Goal: Task Accomplishment & Management: Manage account settings

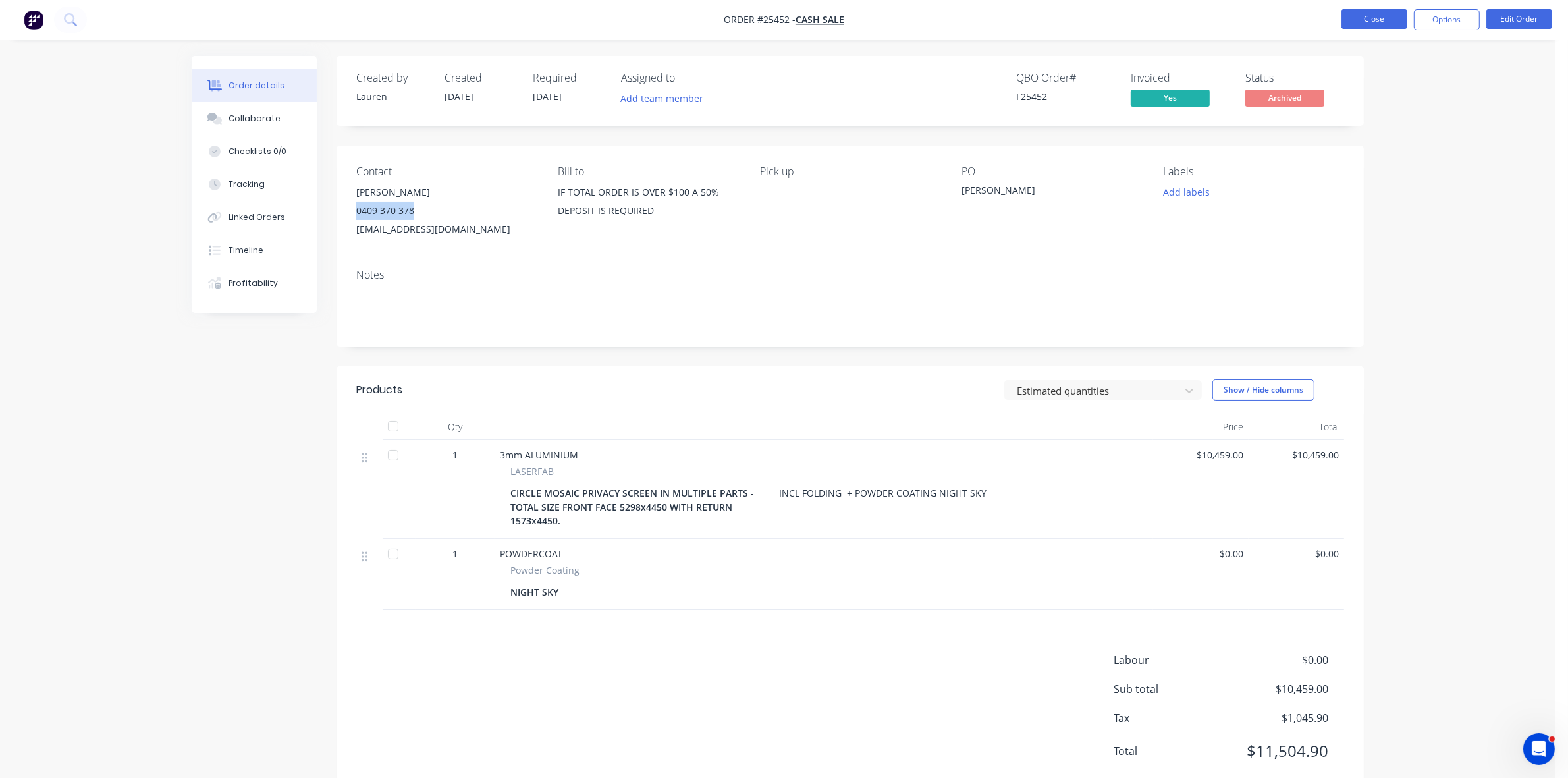
click at [1389, 21] on button "Close" at bounding box center [1374, 19] width 66 height 20
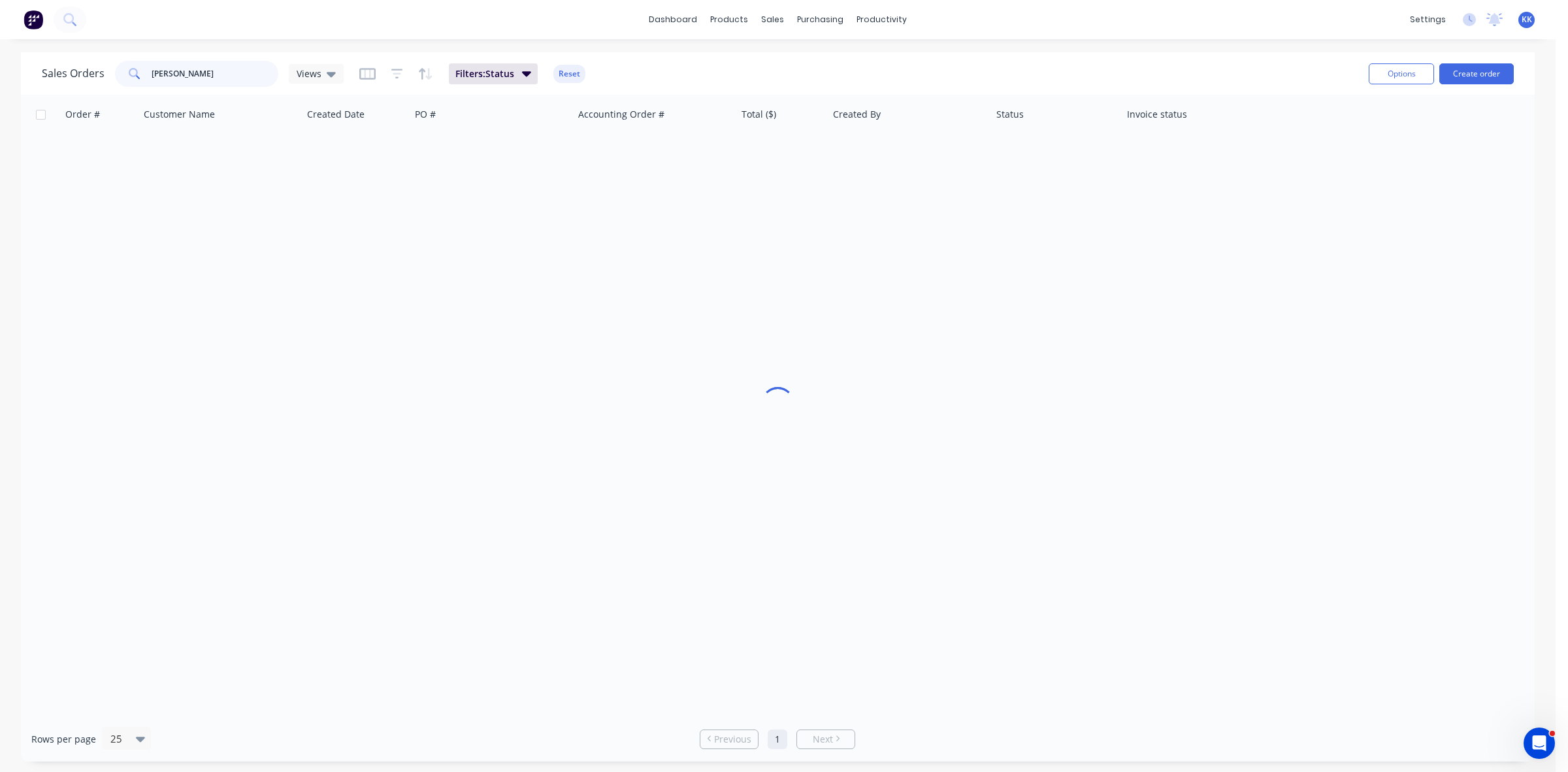
drag, startPoint x: 232, startPoint y: 85, endPoint x: 142, endPoint y: 77, distance: 90.4
click at [142, 77] on div "[PERSON_NAME]" at bounding box center [197, 73] width 163 height 26
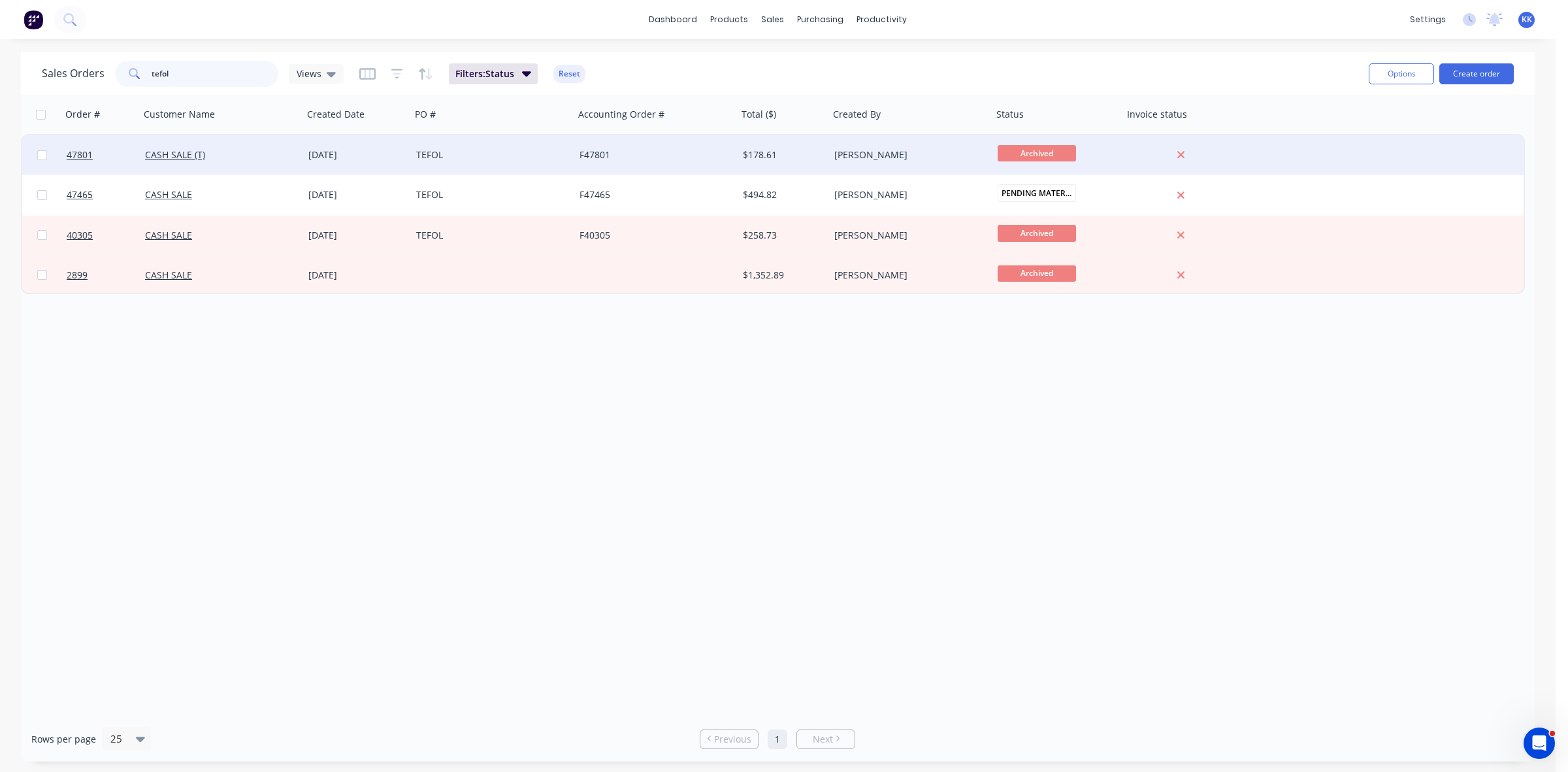
type input "tefol"
click at [474, 158] on div "TEFOL" at bounding box center [488, 154] width 145 height 13
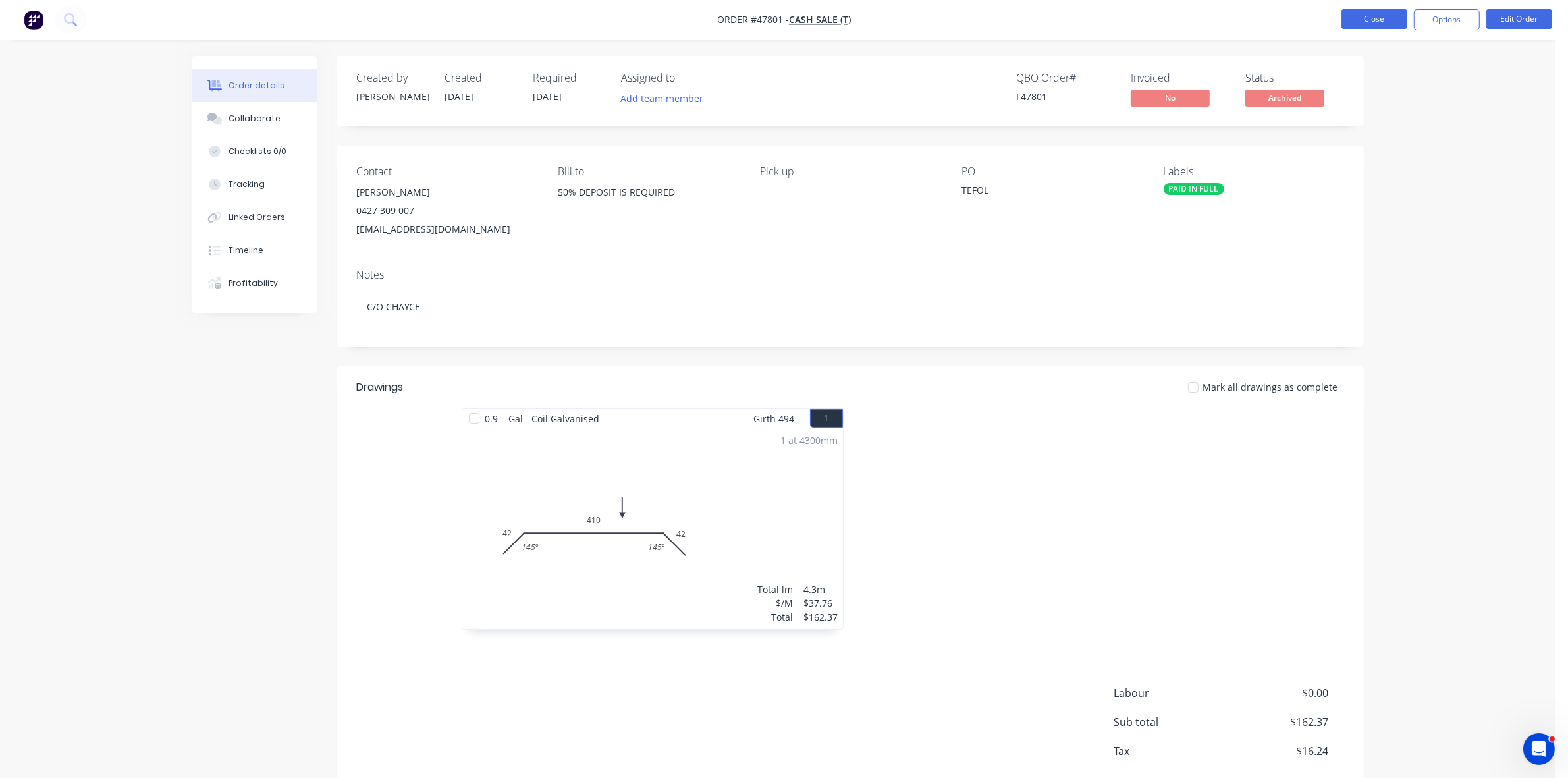
click at [1356, 24] on button "Close" at bounding box center [1374, 19] width 66 height 20
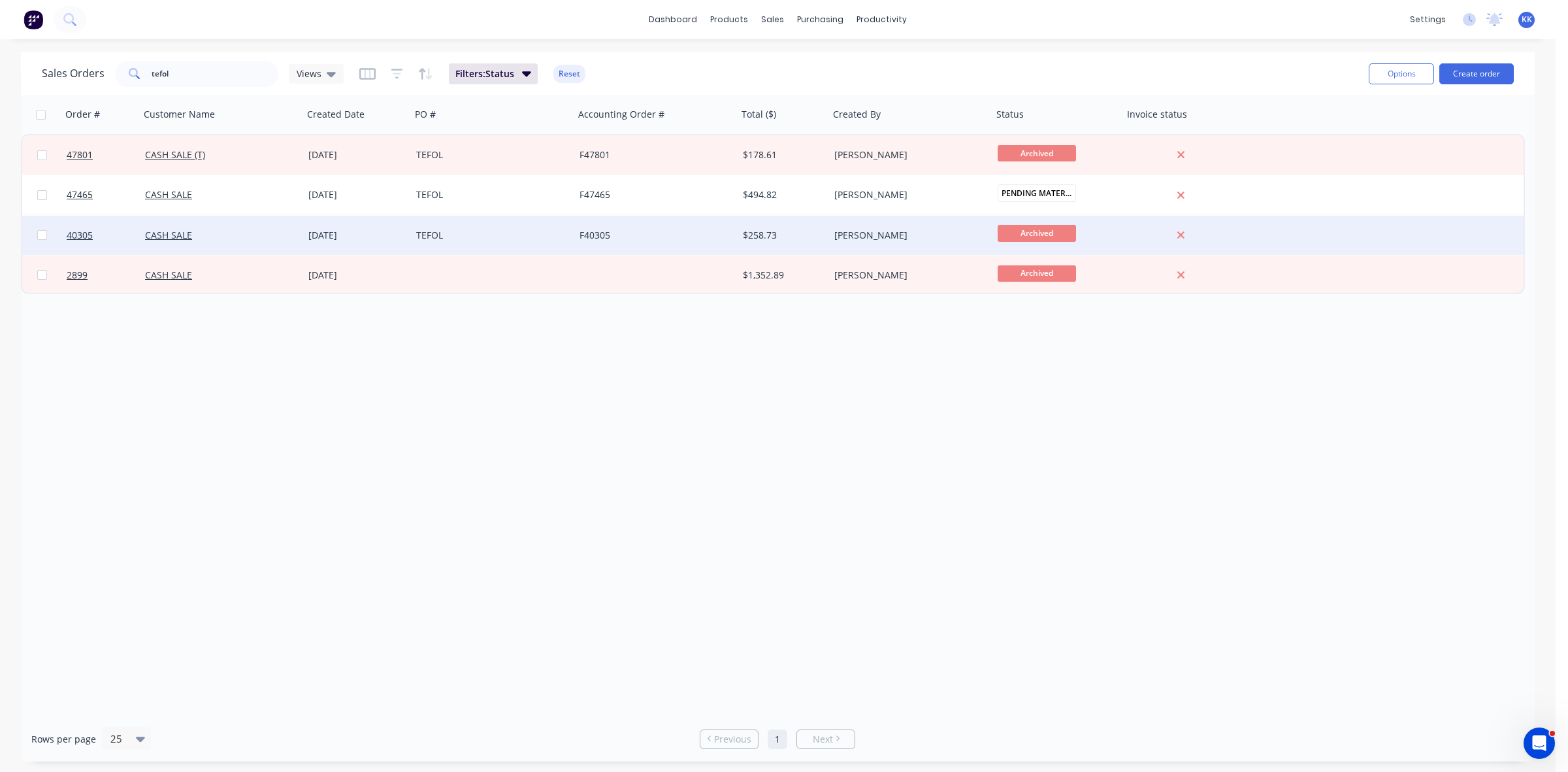
click at [611, 244] on div "F40305" at bounding box center [655, 235] width 163 height 39
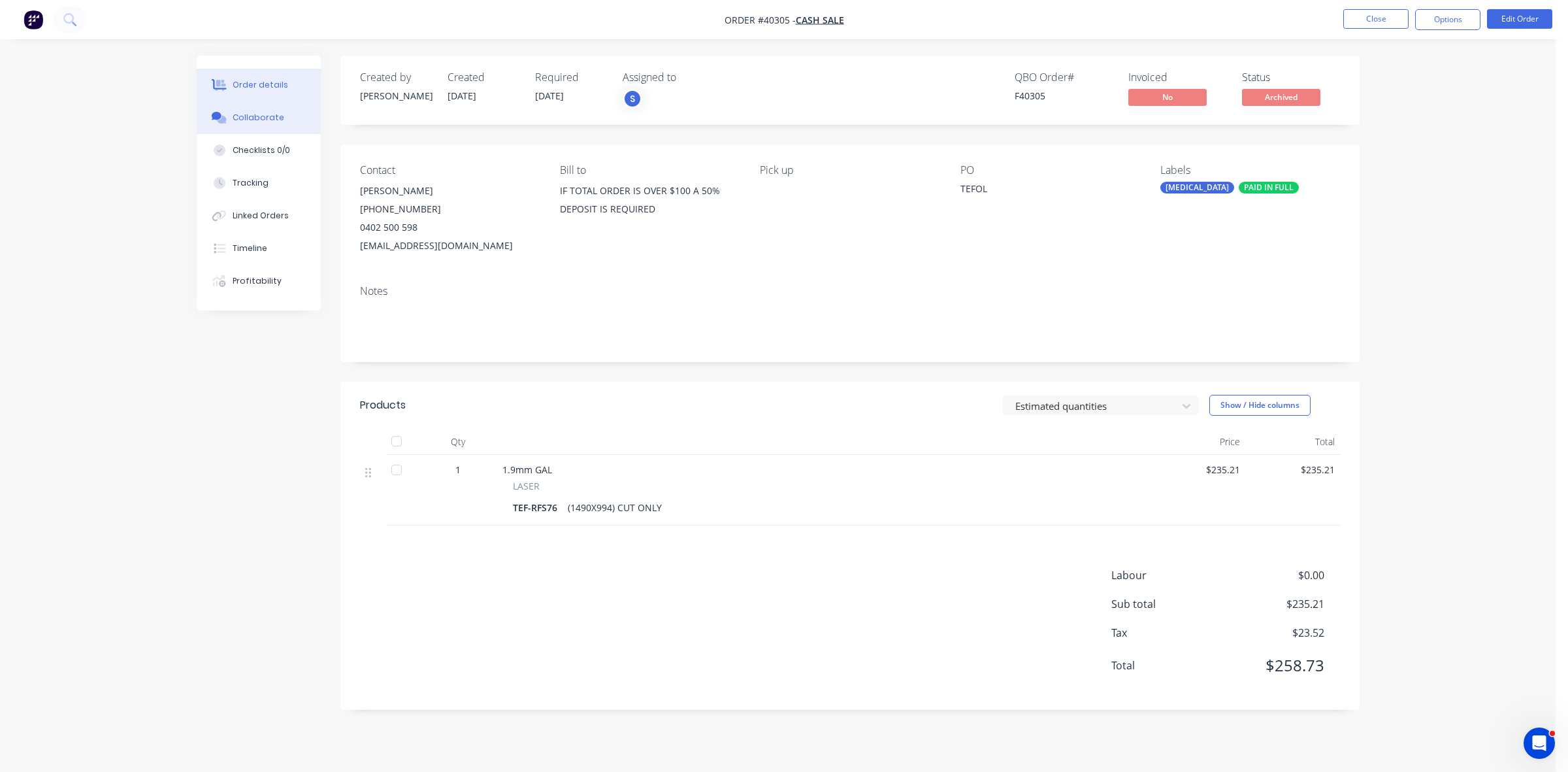
click at [274, 120] on div "Collaborate" at bounding box center [258, 117] width 51 height 12
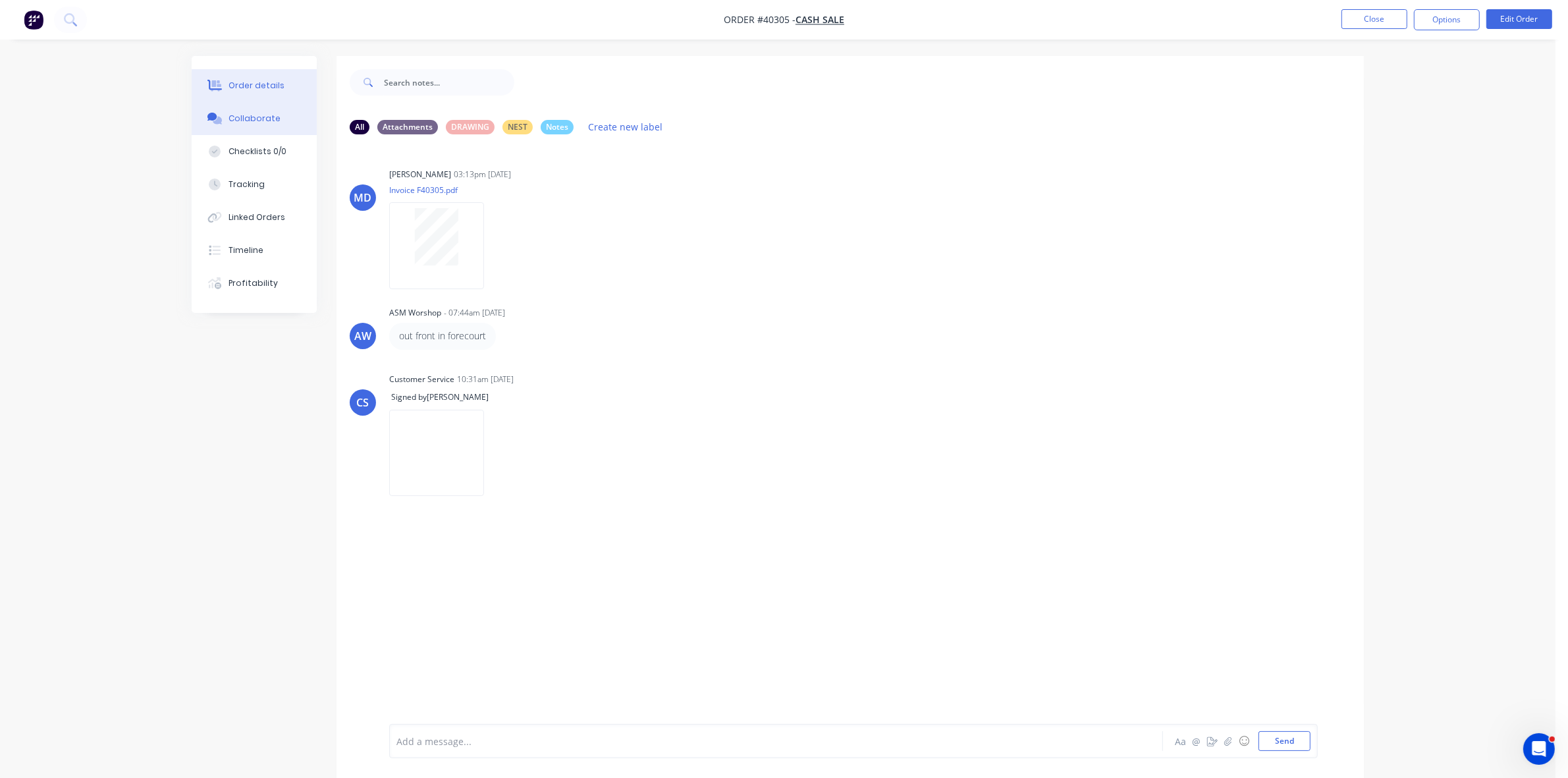
drag, startPoint x: 258, startPoint y: 89, endPoint x: 287, endPoint y: 89, distance: 29.0
click at [261, 89] on div "Order details" at bounding box center [257, 85] width 56 height 12
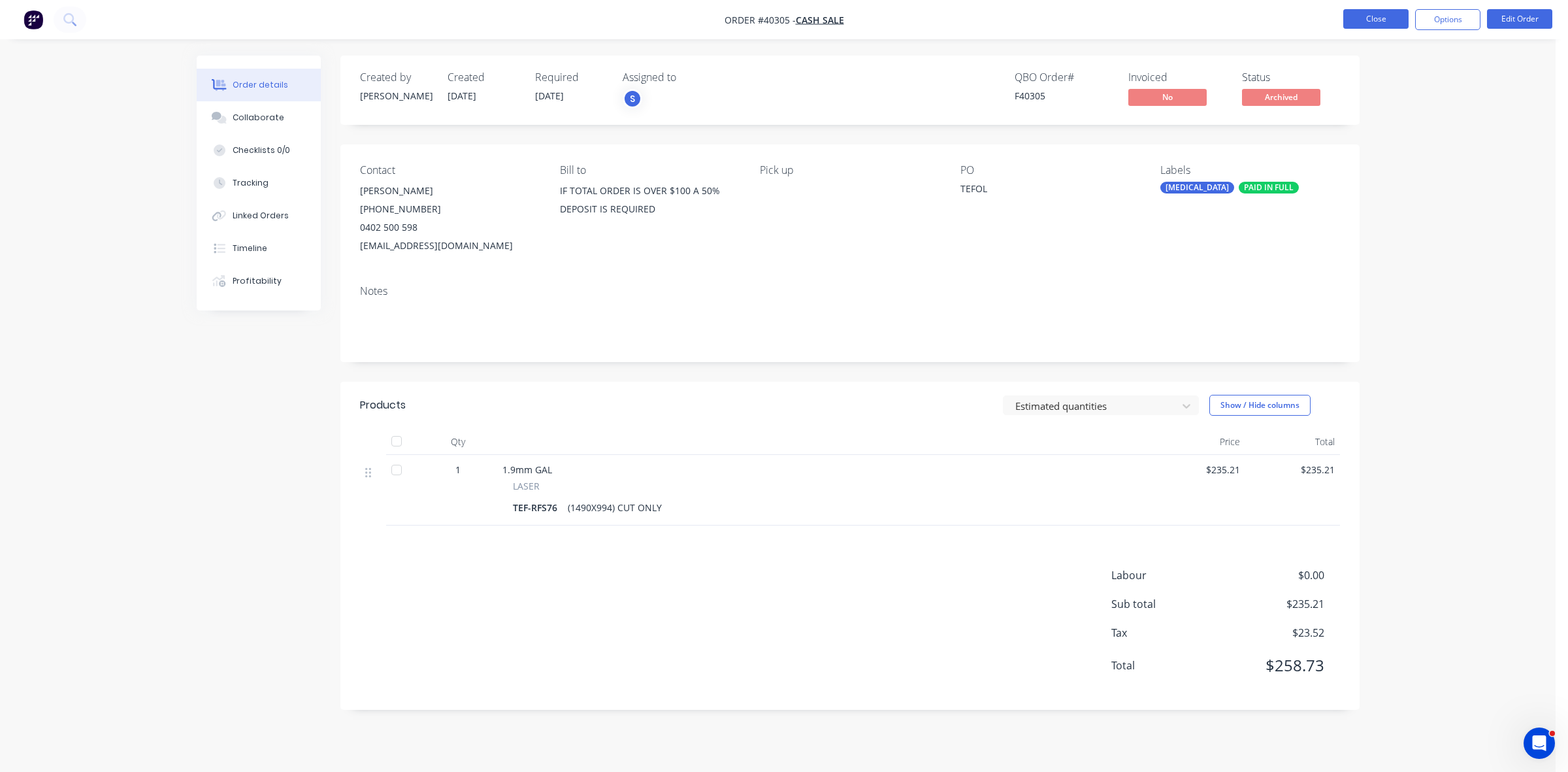
click at [1387, 21] on button "Close" at bounding box center [1376, 19] width 66 height 20
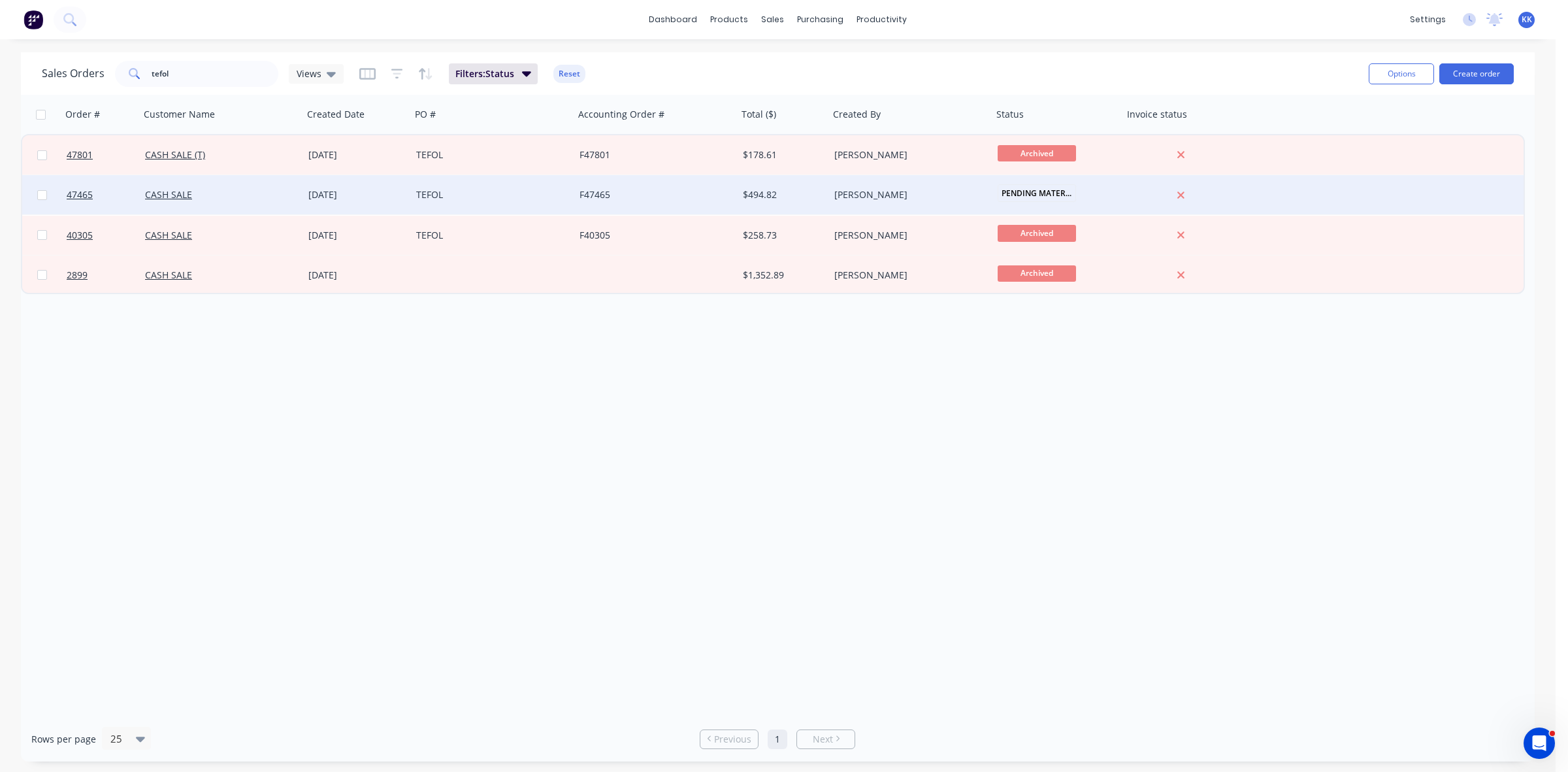
click at [818, 198] on div "$494.82" at bounding box center [780, 194] width 77 height 13
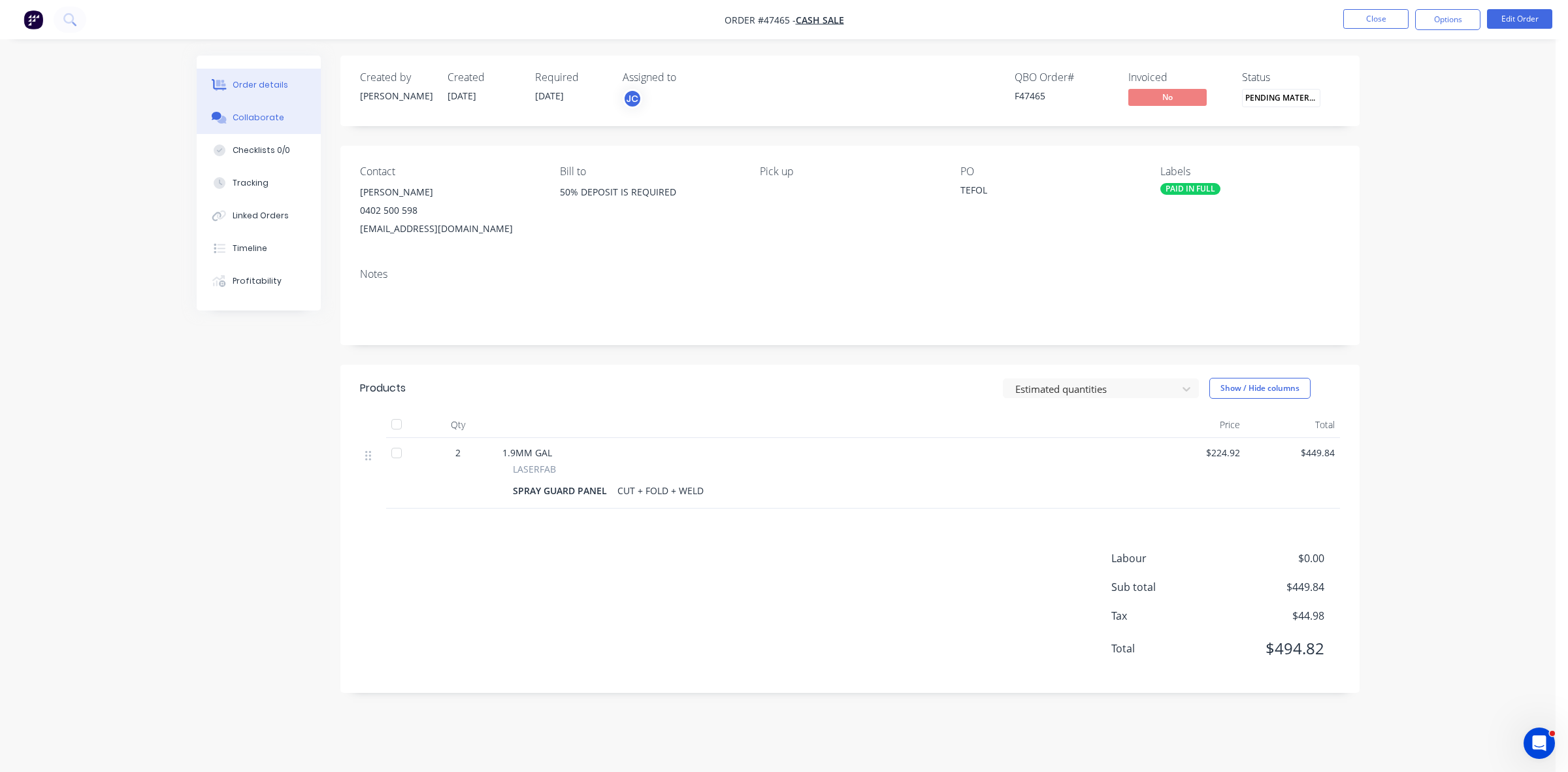
click at [274, 116] on div "Collaborate" at bounding box center [258, 117] width 51 height 12
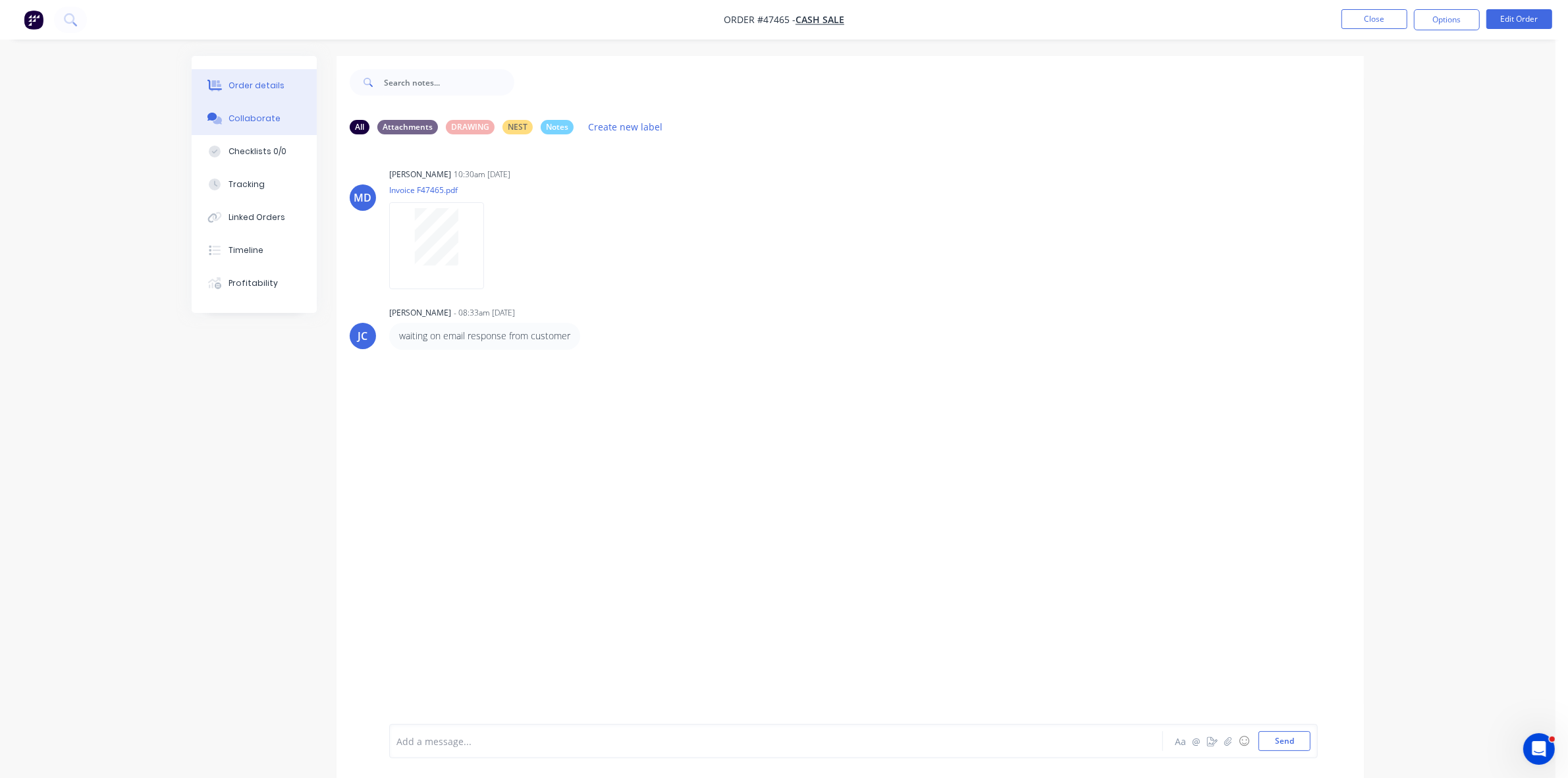
click at [274, 89] on div "Order details" at bounding box center [257, 85] width 56 height 12
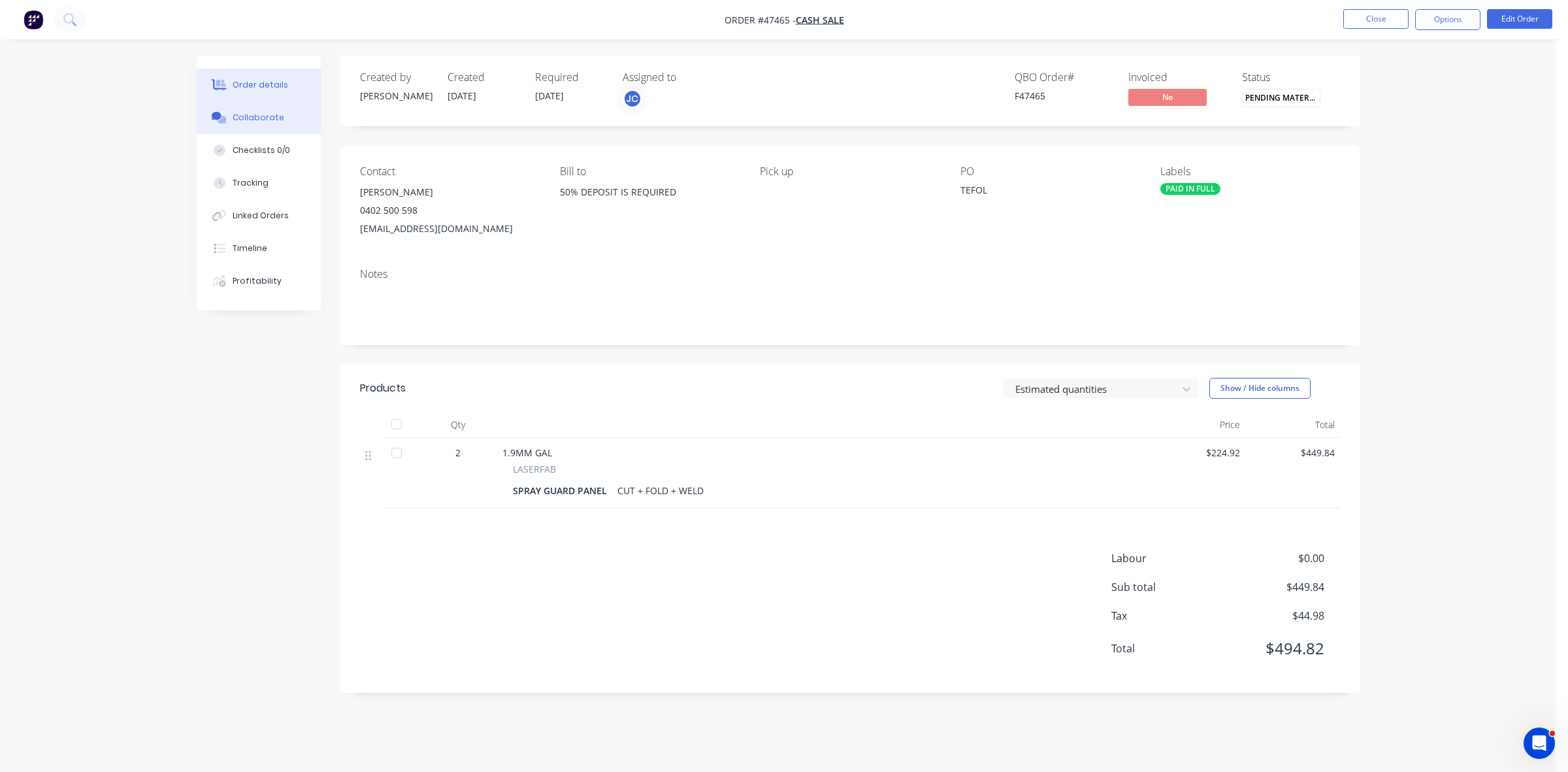
click at [292, 120] on button "Collaborate" at bounding box center [259, 117] width 124 height 33
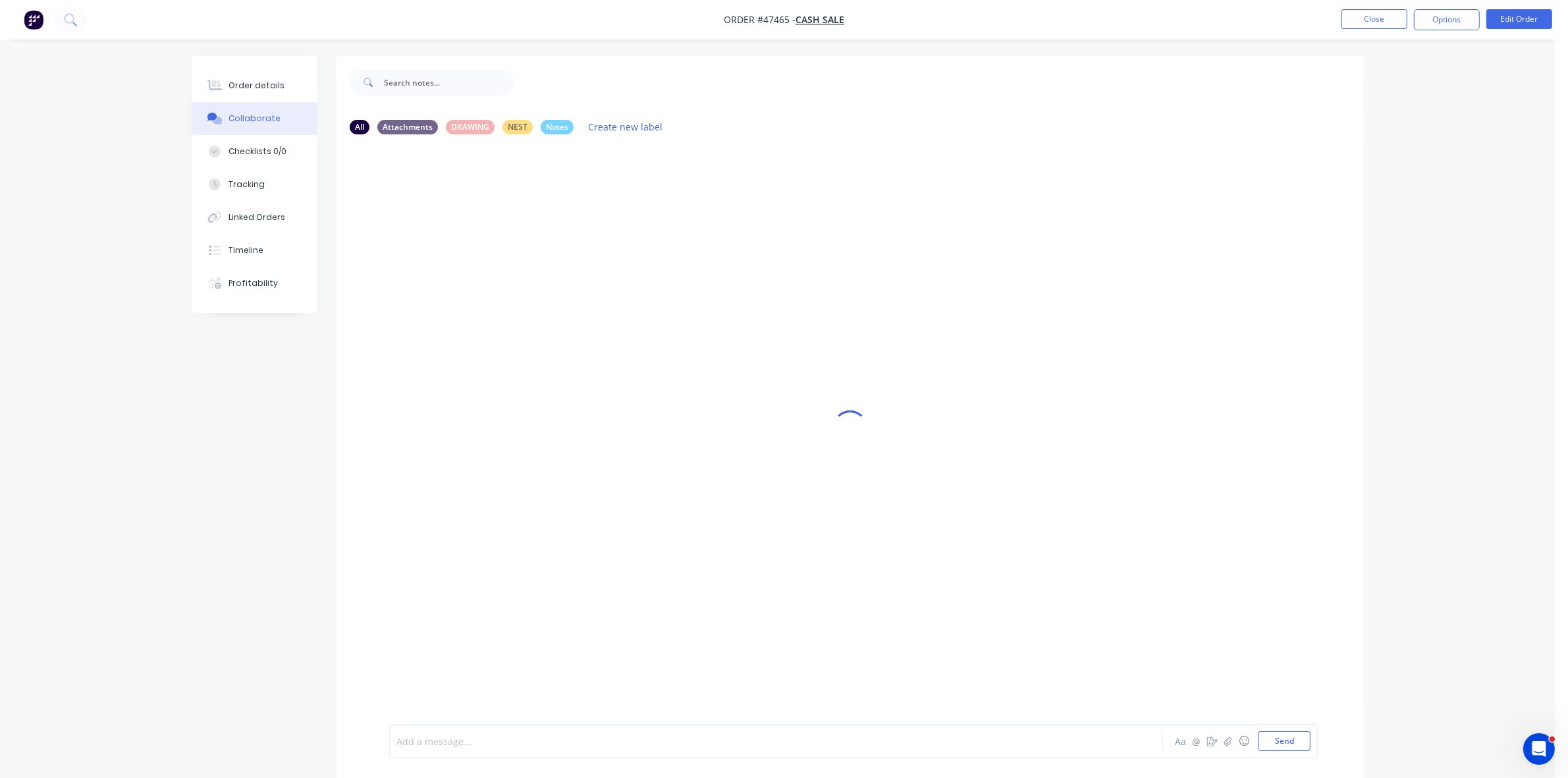
click at [444, 741] on div at bounding box center [739, 740] width 685 height 13
click at [511, 741] on span "order has been cancelled. Email has been sent to customer regards refund." at bounding box center [564, 741] width 335 height 13
click at [778, 743] on div "order has been cancelled. Email has been sent to customer regards refund." at bounding box center [739, 740] width 685 height 13
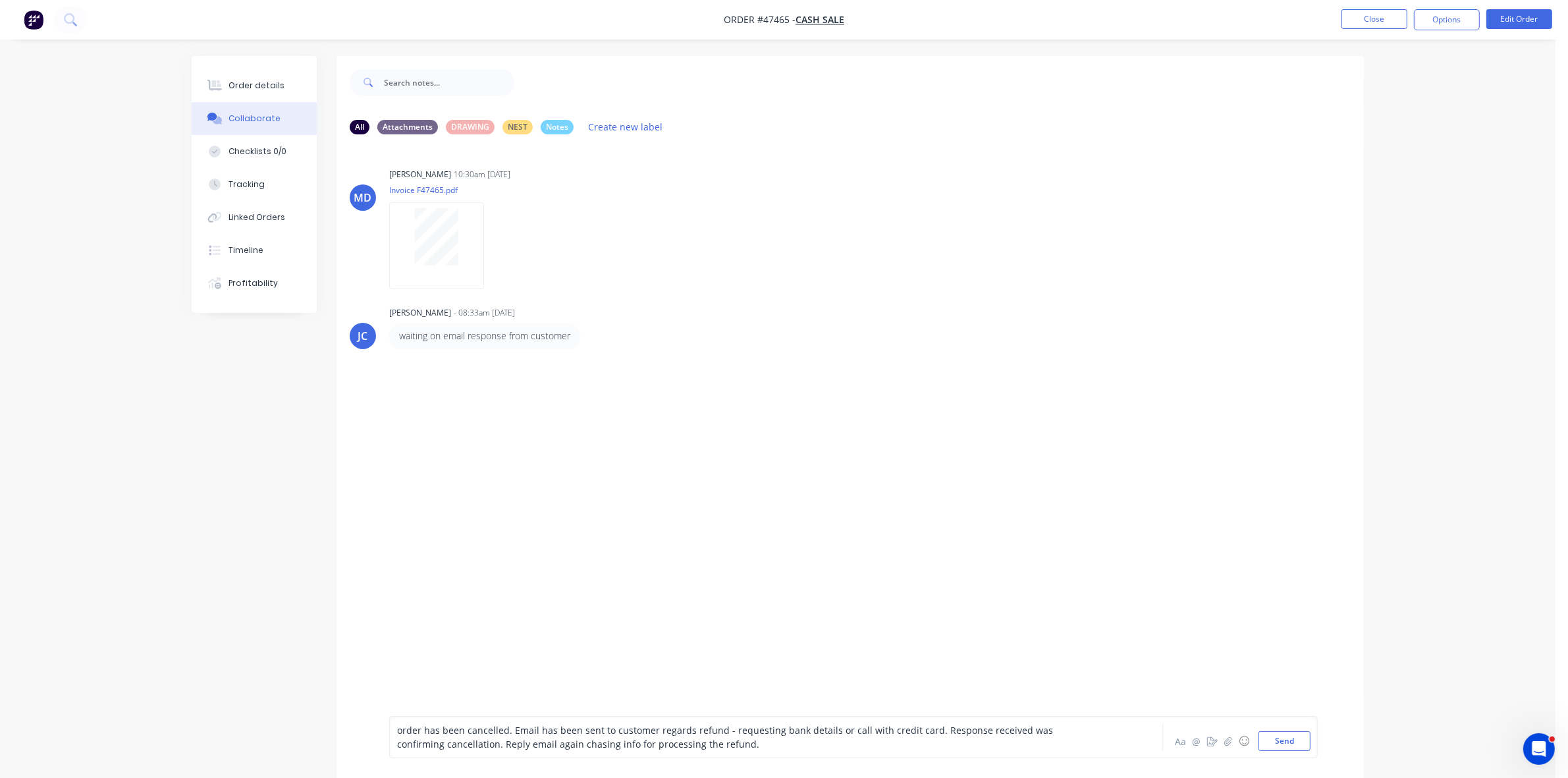
click at [397, 723] on span "order has been cancelled. Email has been sent to customer regards refund - requ…" at bounding box center [726, 736] width 658 height 26
click at [791, 746] on div "18/09 - order has been cancelled. Email has been sent to customer regards refun…" at bounding box center [739, 737] width 685 height 28
click at [748, 740] on span "18/09 - order has been cancelled. Email has been sent to customer regards refun…" at bounding box center [732, 736] width 671 height 26
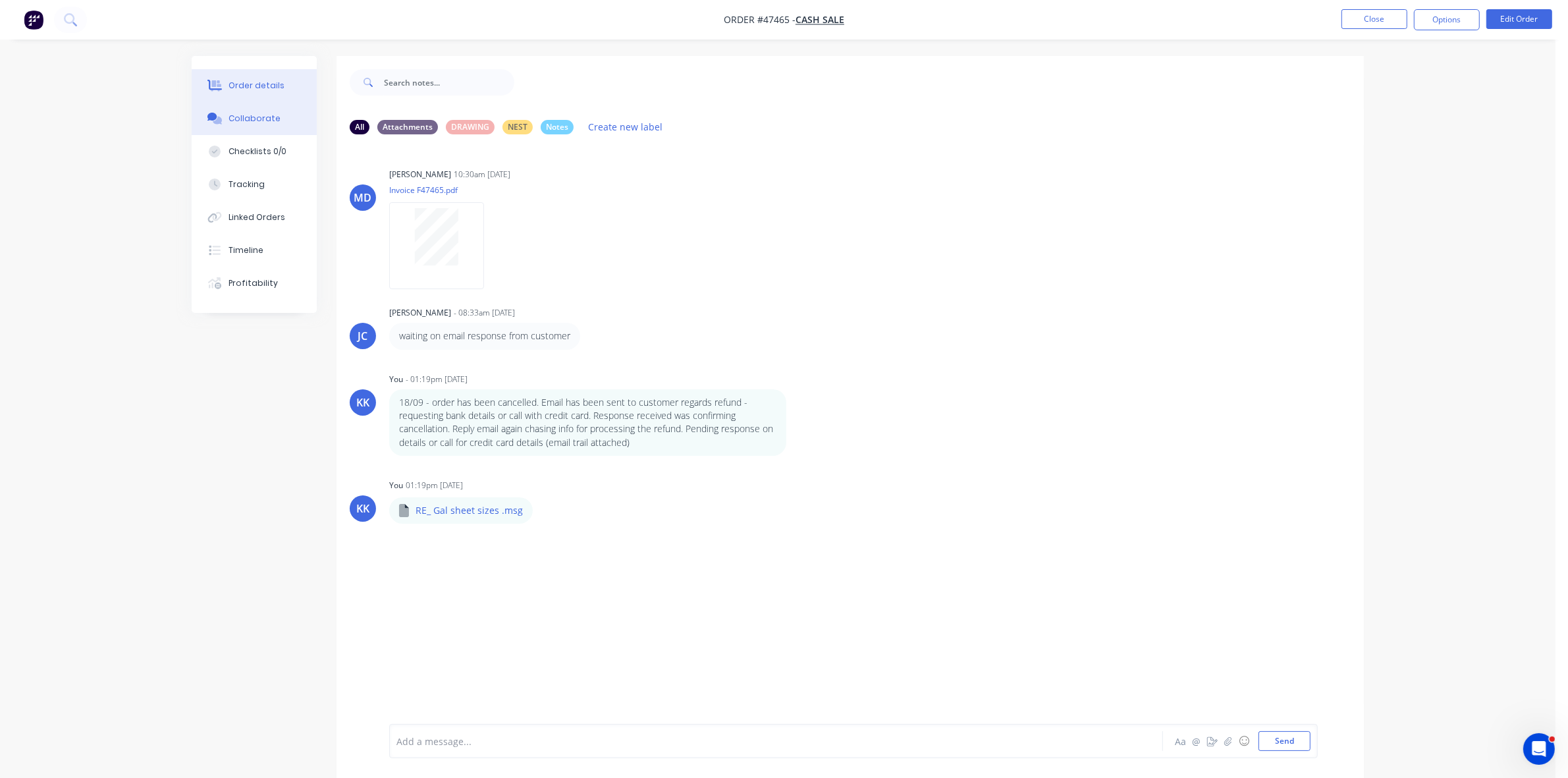
click at [274, 81] on div "Order details" at bounding box center [257, 85] width 56 height 12
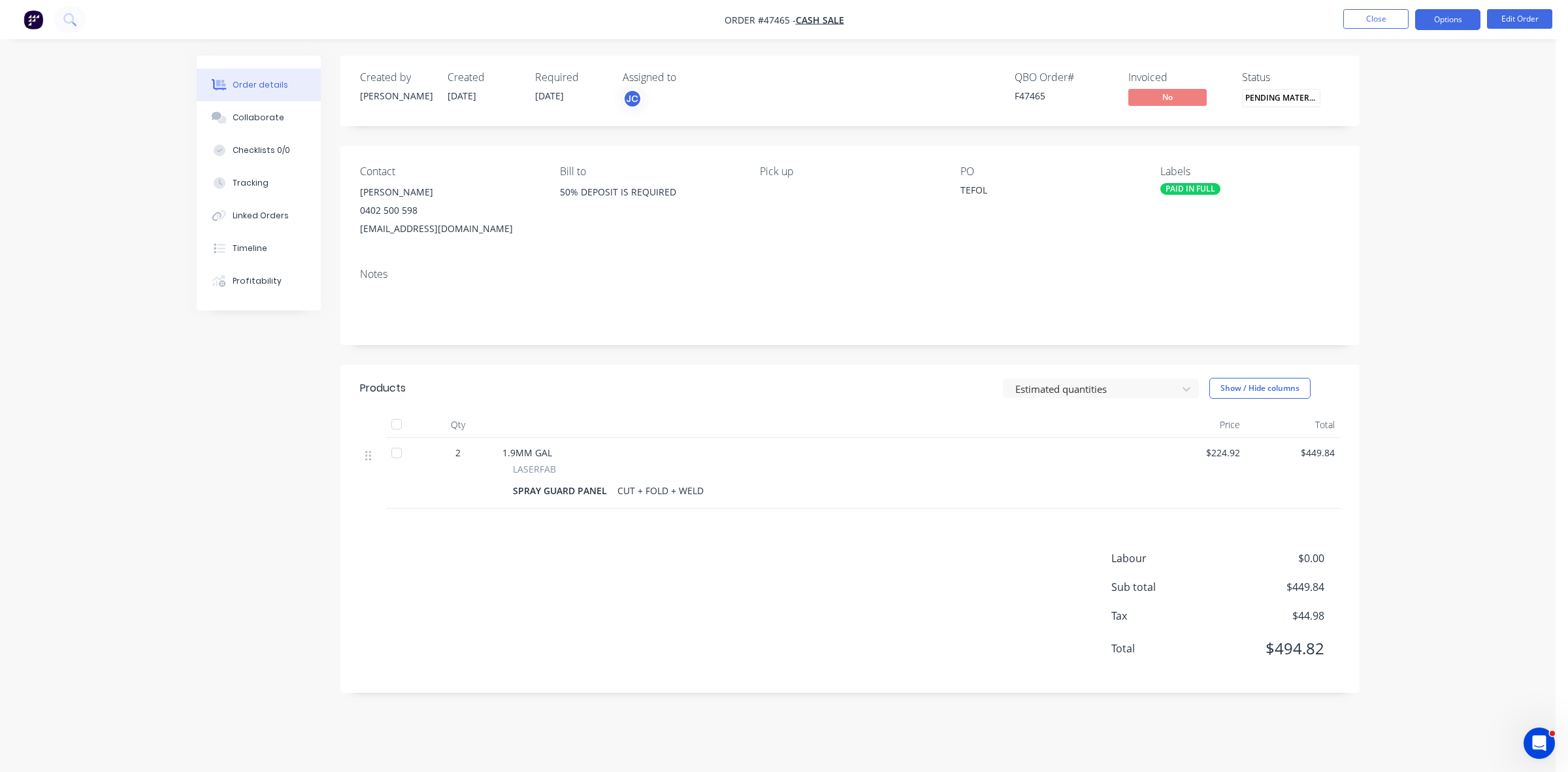
click at [1448, 21] on button "Options" at bounding box center [1447, 20] width 66 height 21
click at [1403, 350] on div "Archive" at bounding box center [1408, 347] width 121 height 19
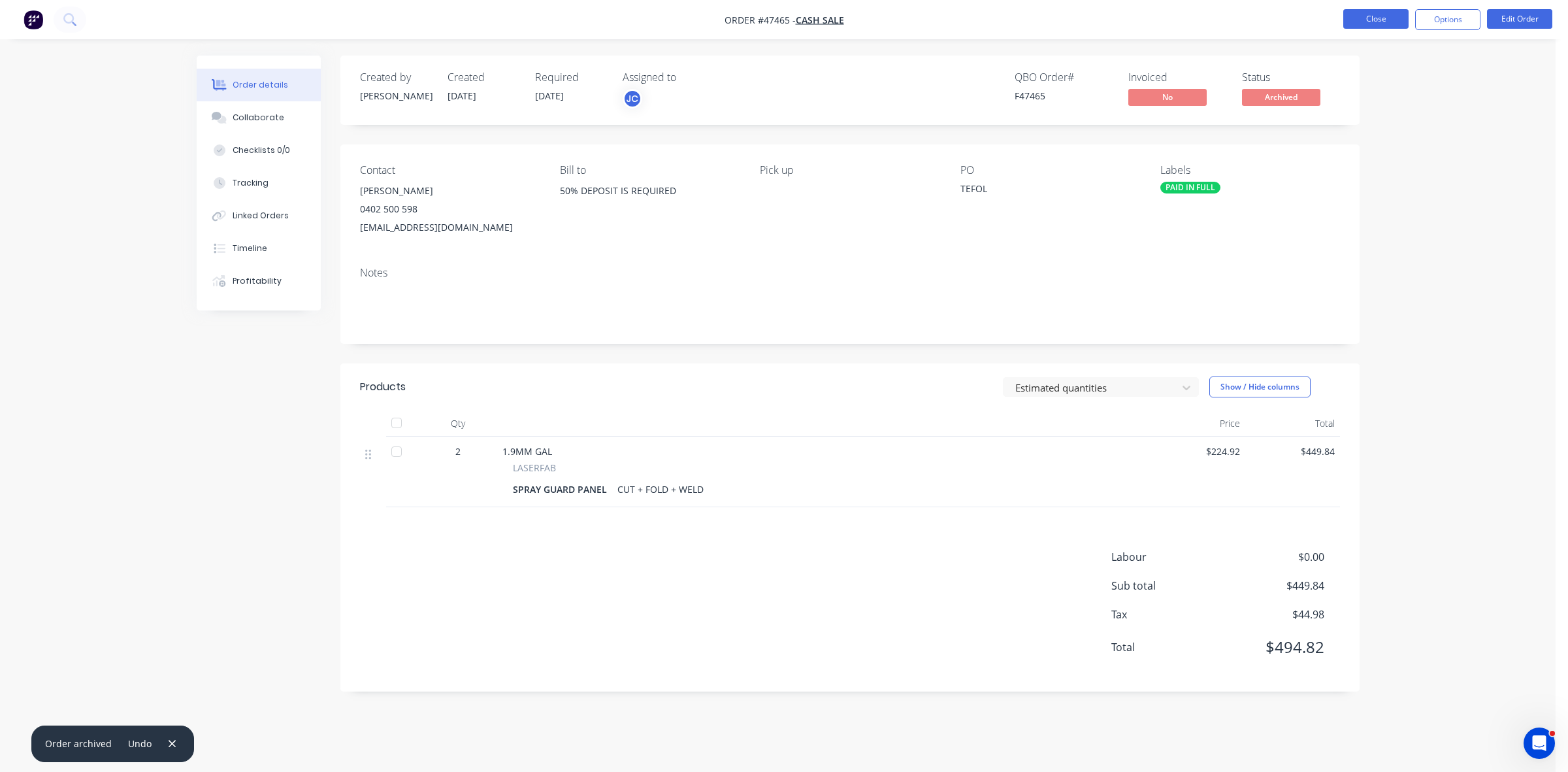
click at [1389, 20] on button "Close" at bounding box center [1376, 19] width 66 height 20
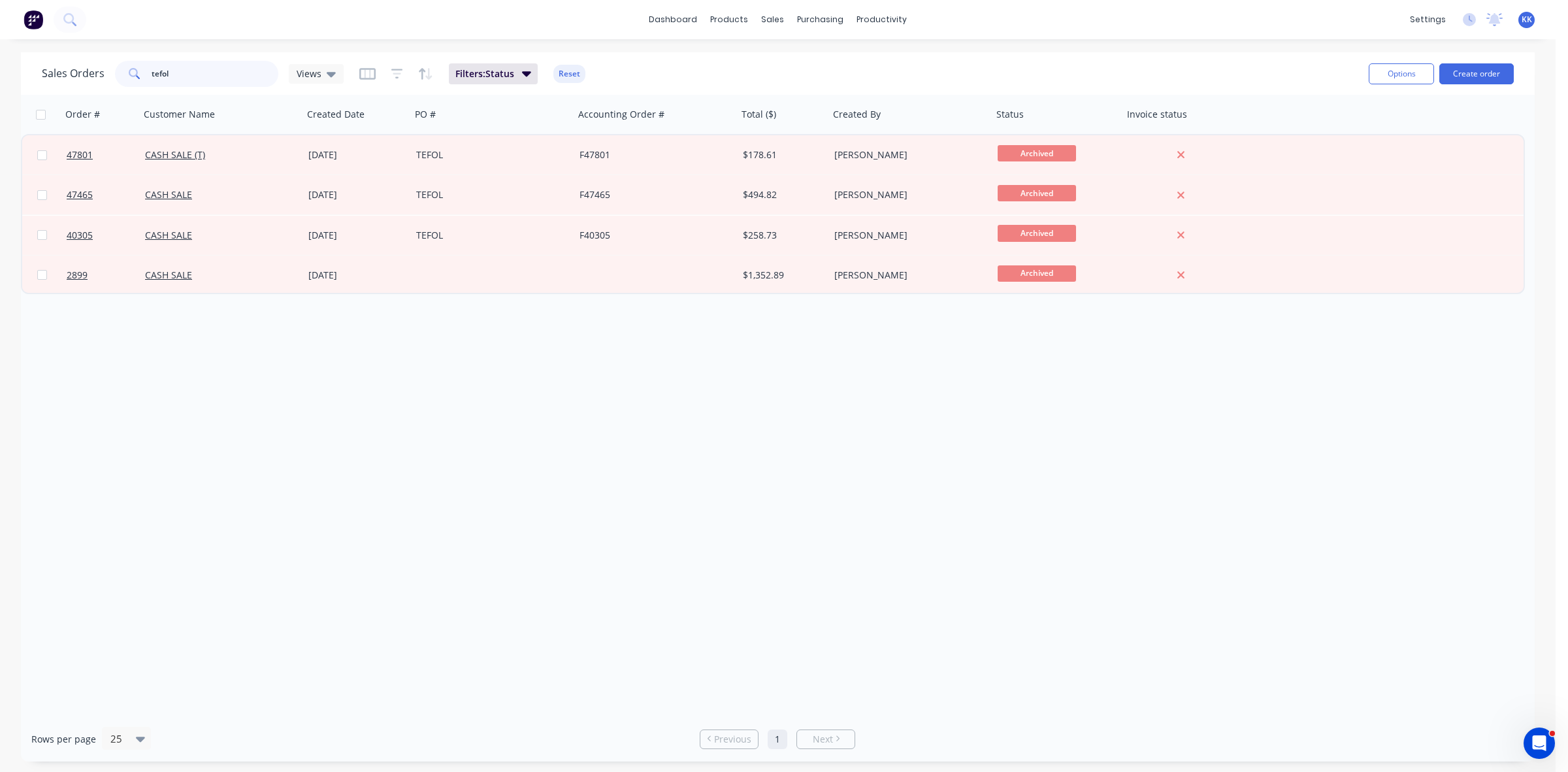
drag, startPoint x: 183, startPoint y: 79, endPoint x: 137, endPoint y: 73, distance: 46.4
click at [137, 73] on div "tefol" at bounding box center [197, 73] width 163 height 26
type input "CDA"
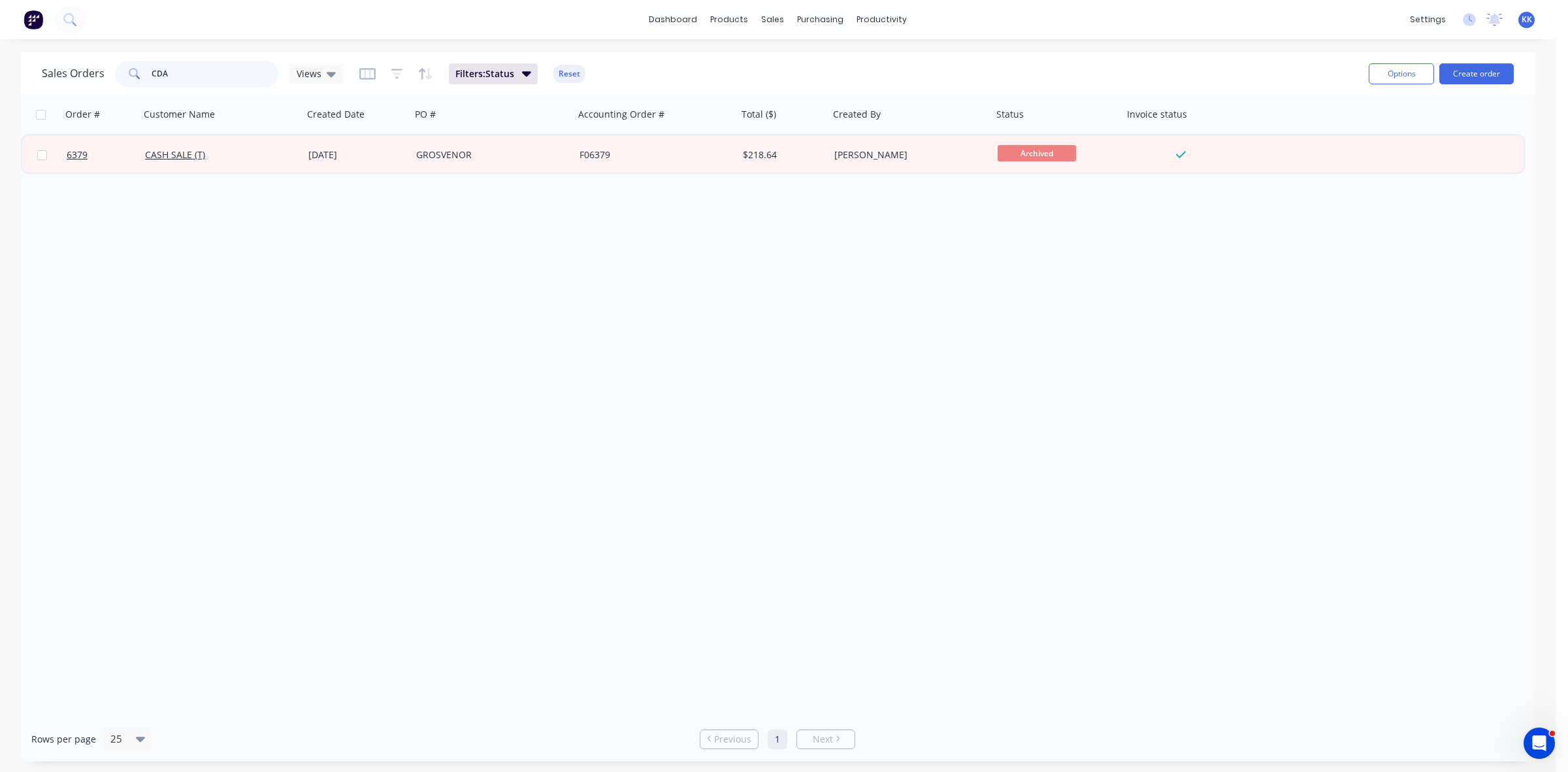
drag, startPoint x: 188, startPoint y: 67, endPoint x: 126, endPoint y: 66, distance: 62.0
click at [128, 67] on div "CDA" at bounding box center [197, 73] width 163 height 26
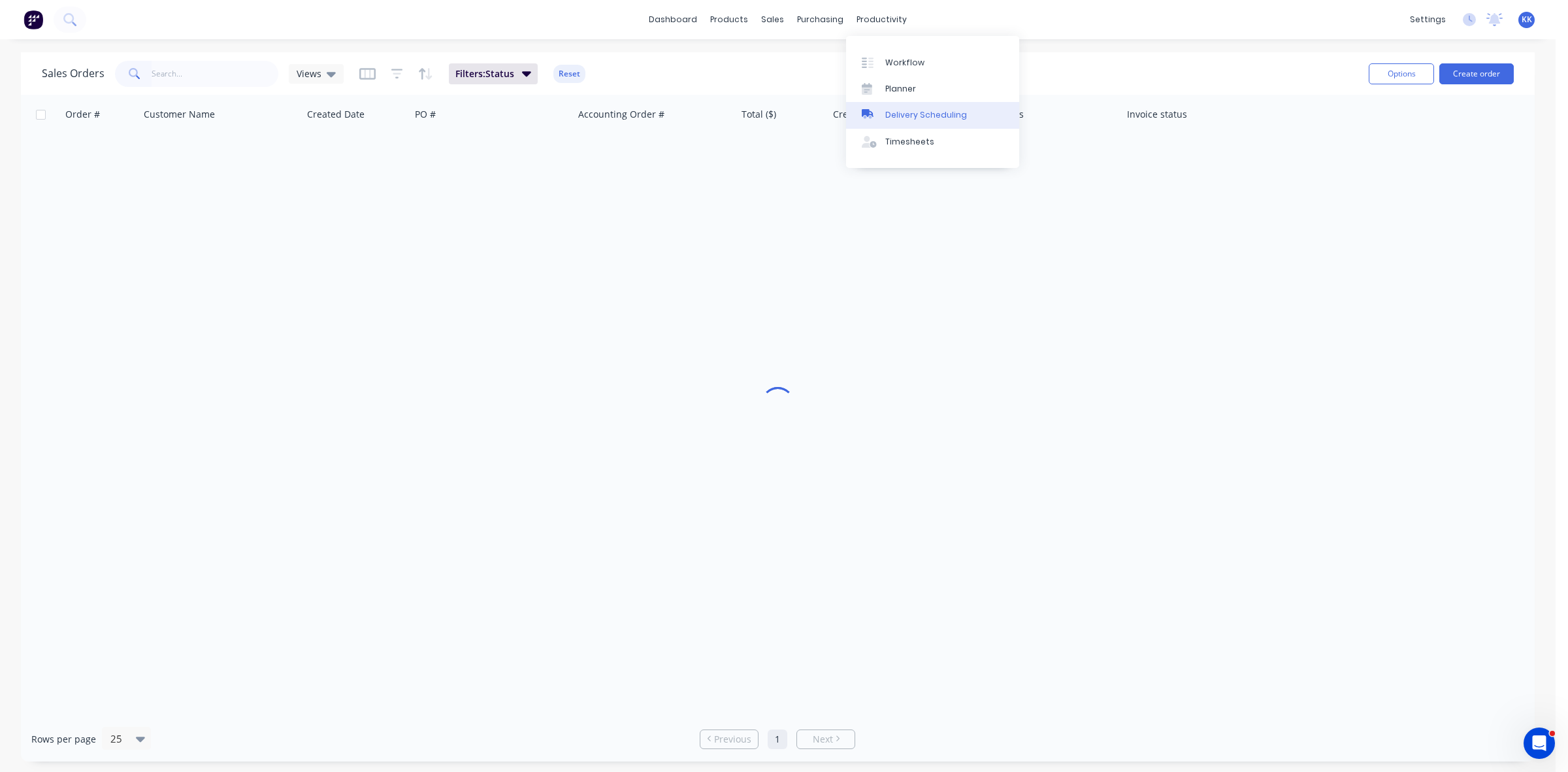
click at [924, 118] on div "Delivery Scheduling" at bounding box center [926, 114] width 82 height 12
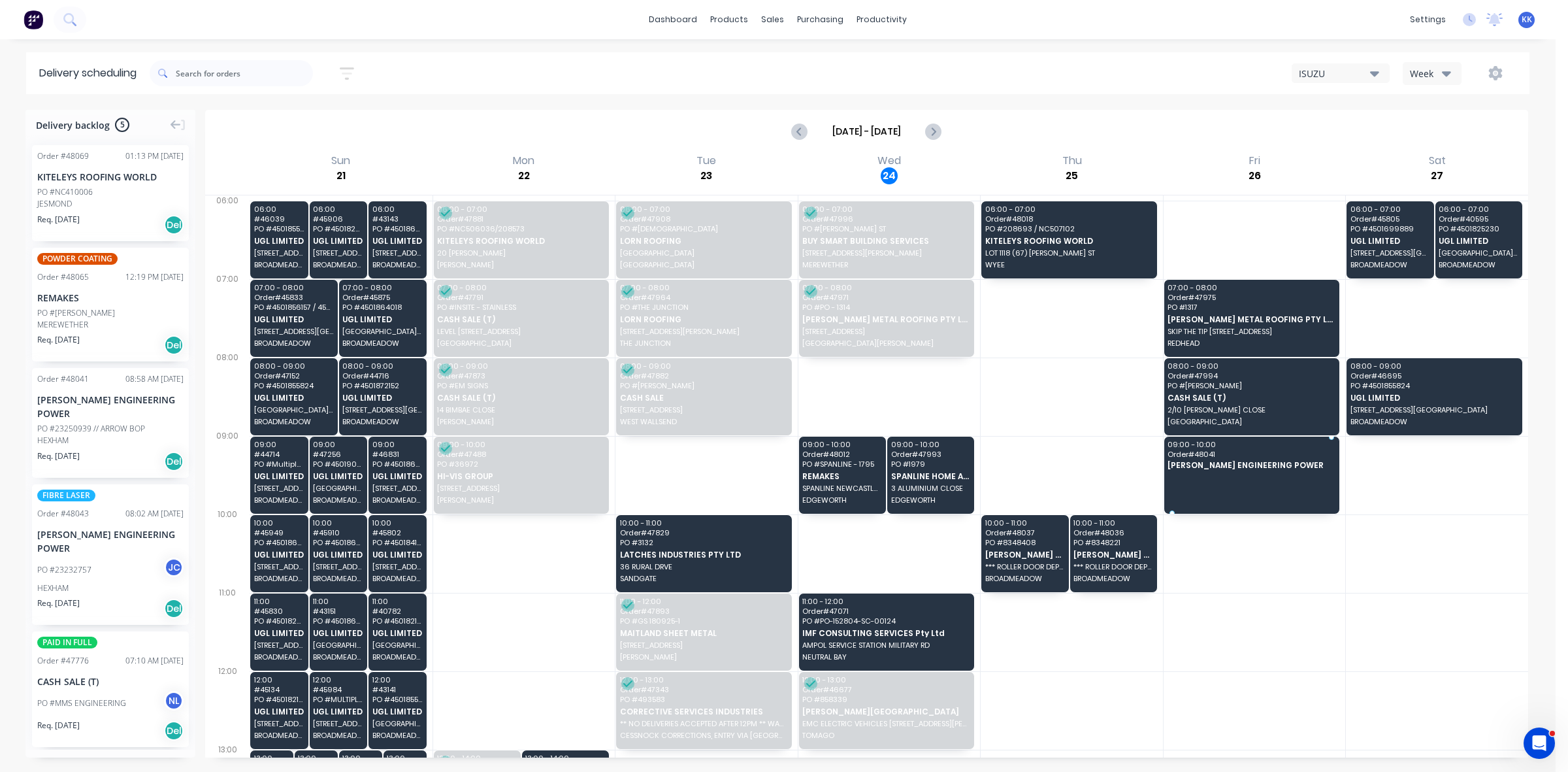
drag, startPoint x: 78, startPoint y: 433, endPoint x: 1222, endPoint y: 458, distance: 1144.3
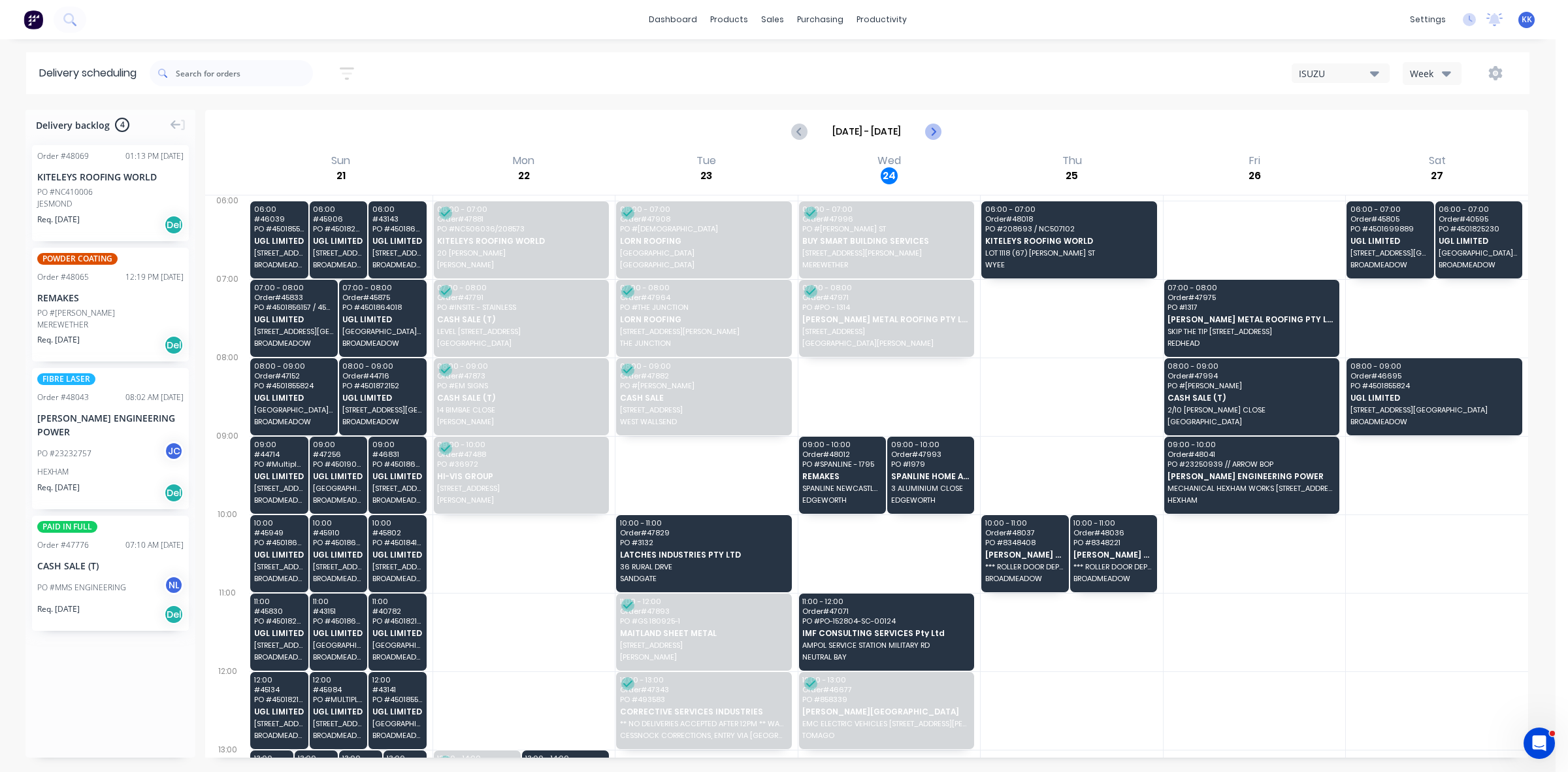
click at [936, 130] on icon "Next page" at bounding box center [933, 131] width 16 height 16
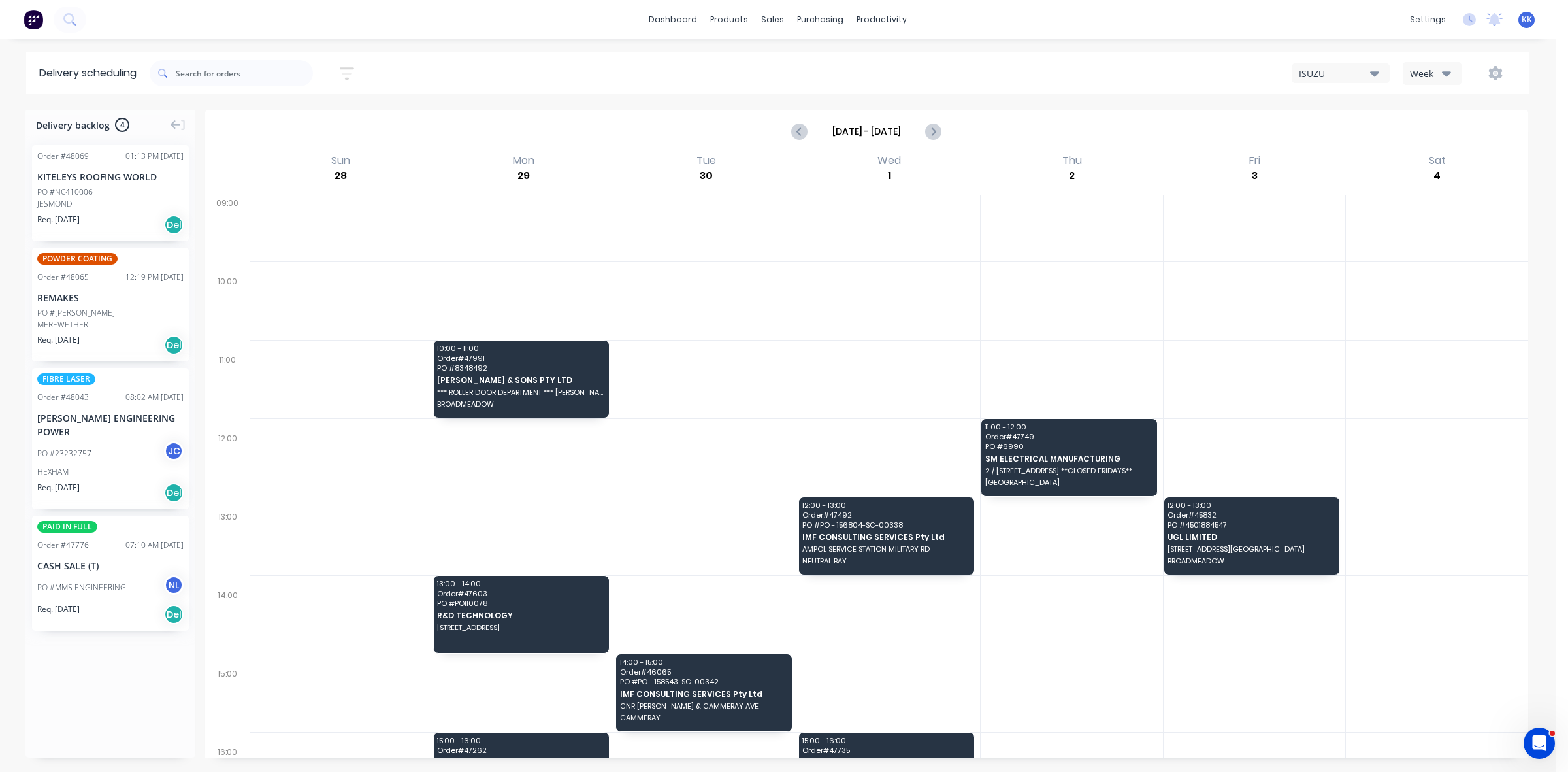
scroll to position [245, 0]
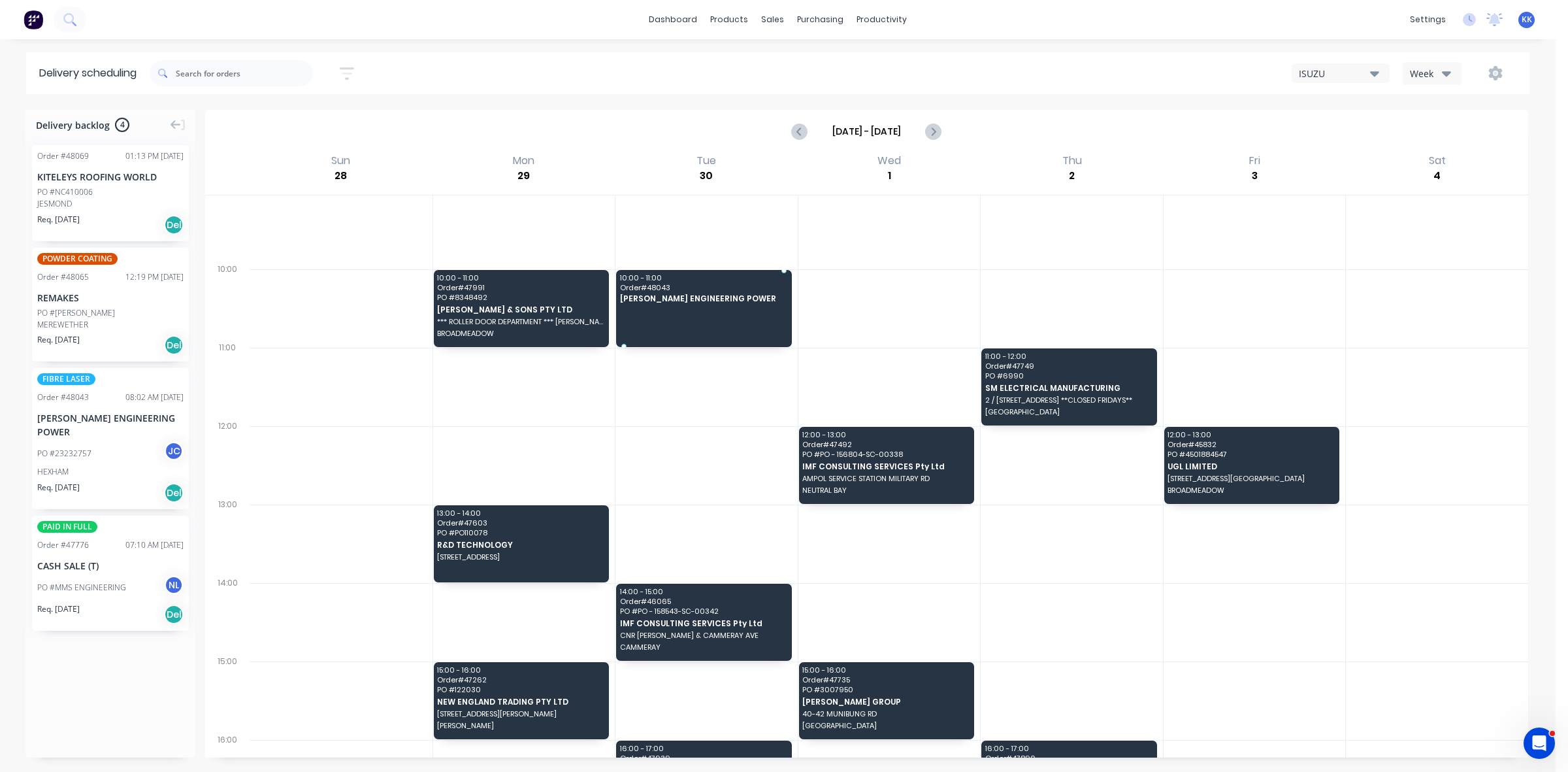
drag, startPoint x: 44, startPoint y: 422, endPoint x: 690, endPoint y: 295, distance: 658.4
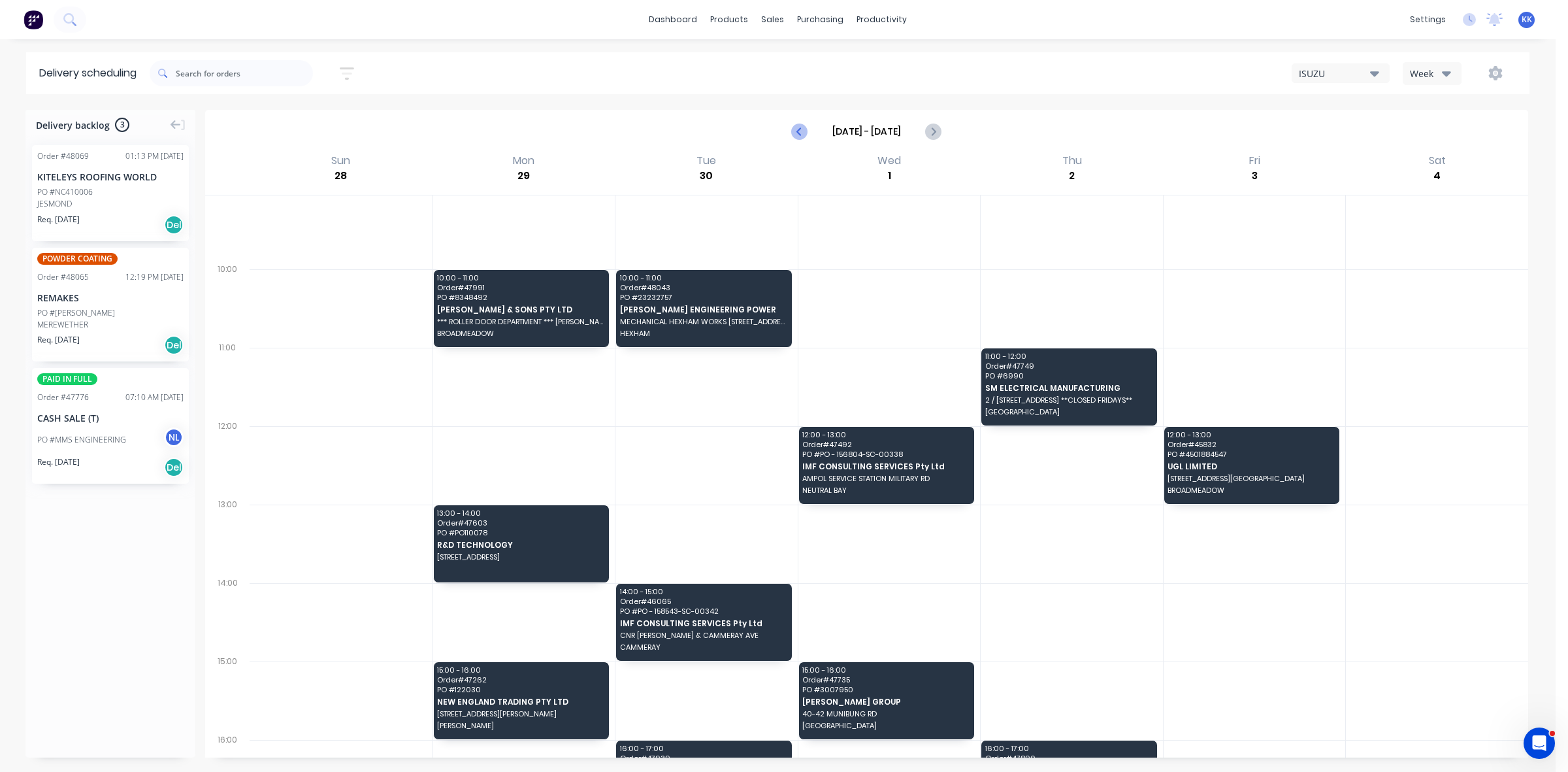
click at [796, 132] on icon "Previous page" at bounding box center [800, 131] width 16 height 16
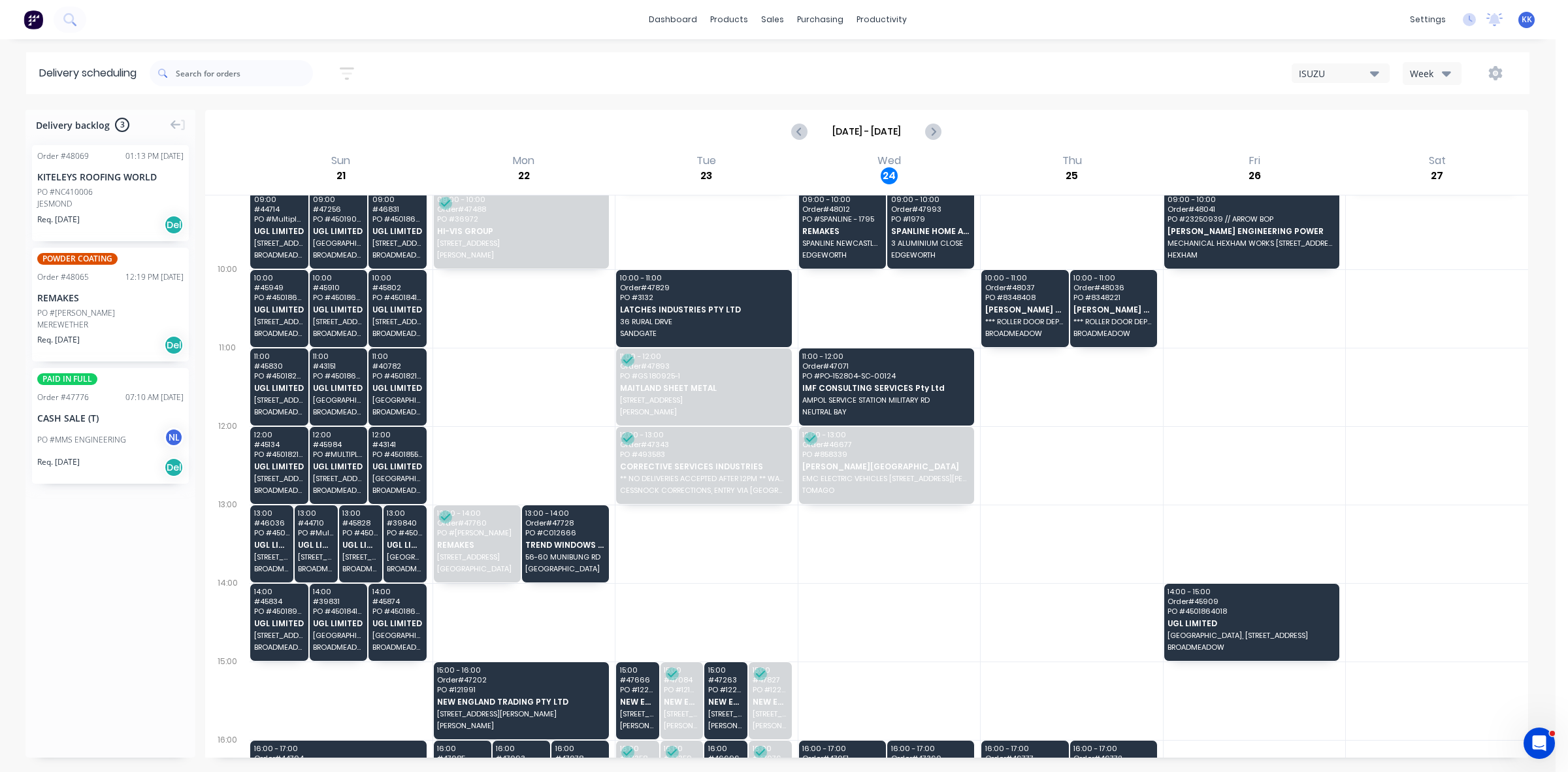
click at [85, 437] on div "PO #MMS ENGINEERING" at bounding box center [82, 439] width 89 height 12
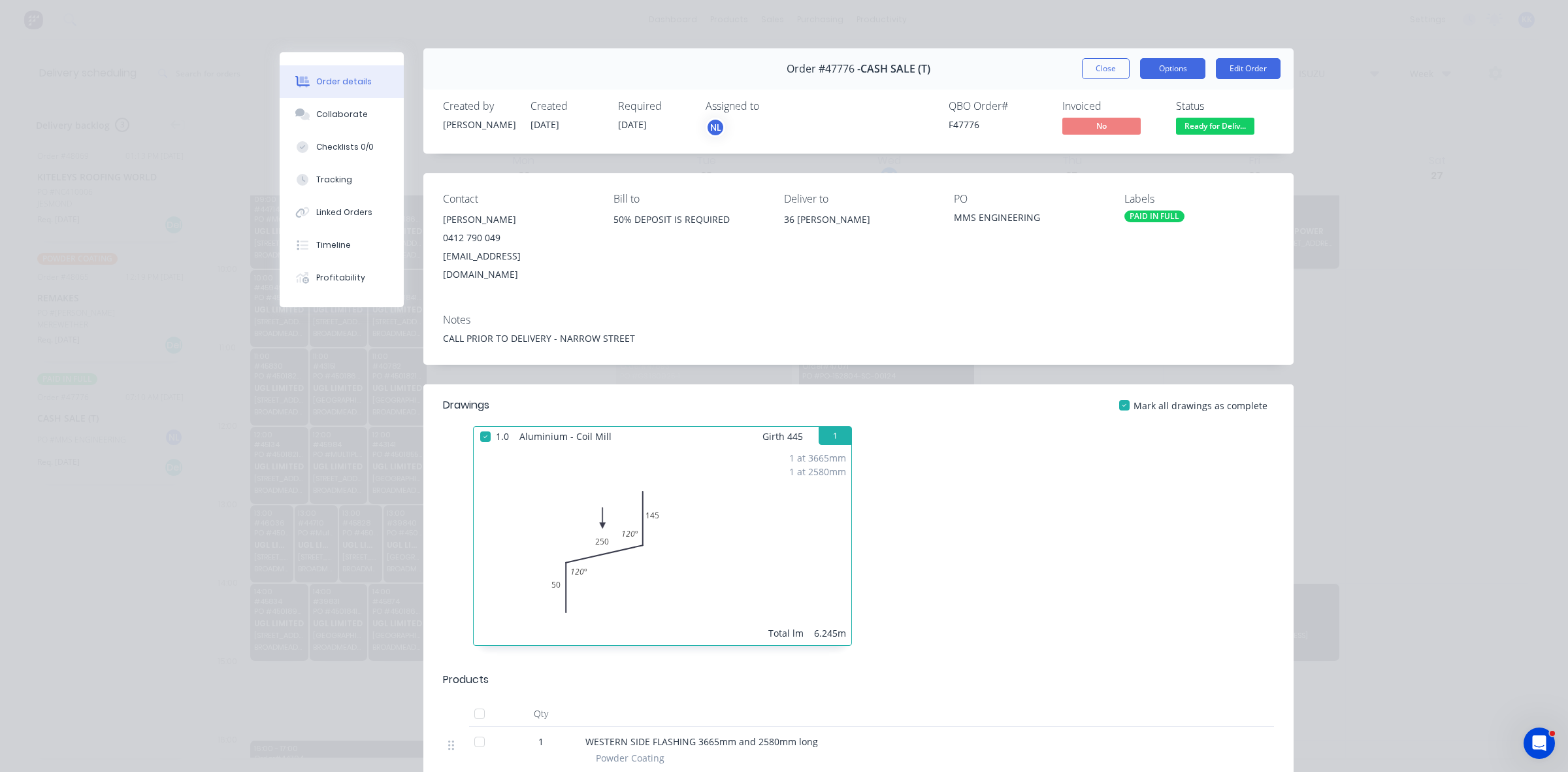
scroll to position [0, 0]
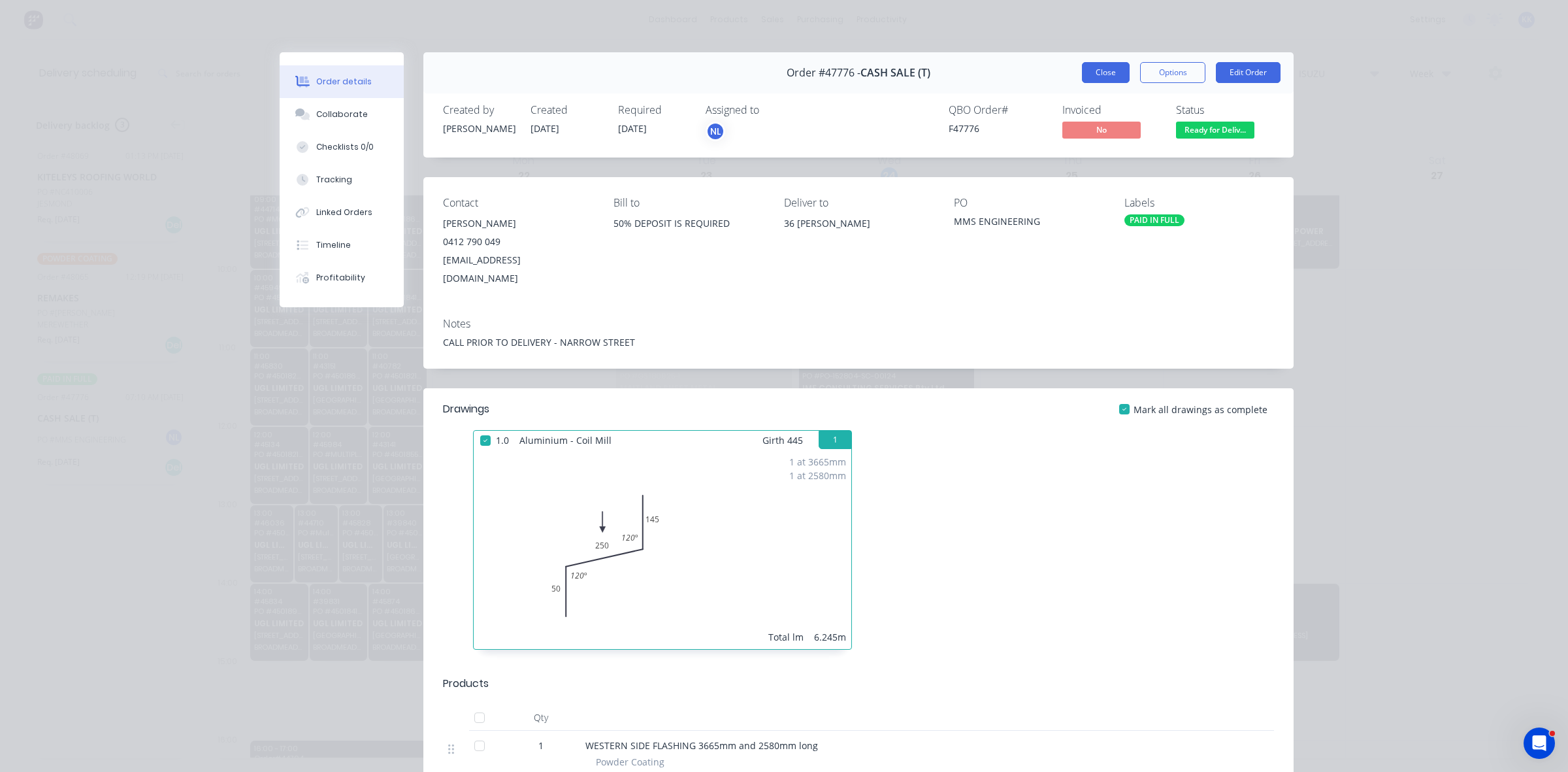
click at [1106, 67] on button "Close" at bounding box center [1106, 73] width 48 height 21
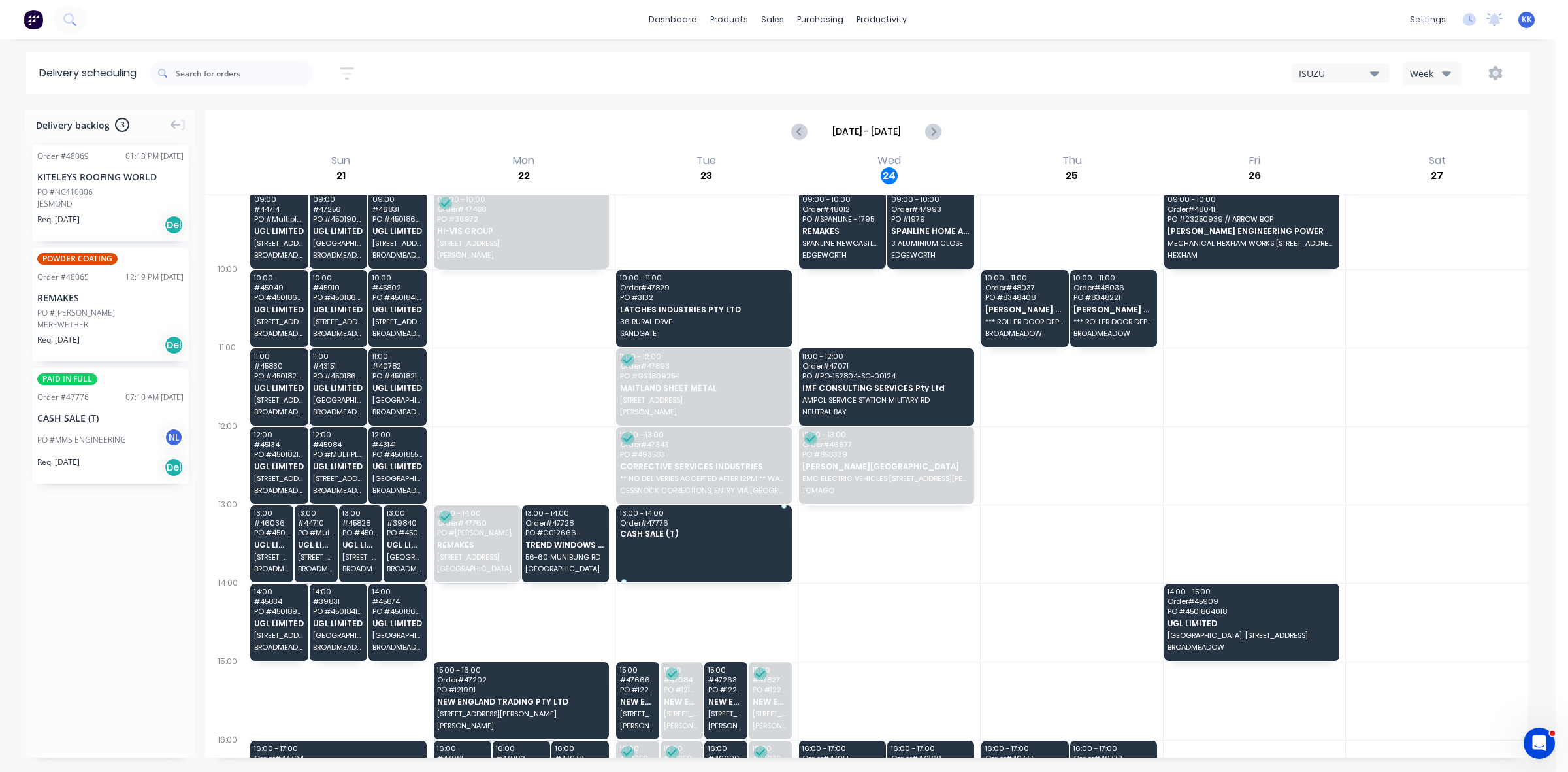
drag, startPoint x: 92, startPoint y: 450, endPoint x: 765, endPoint y: 532, distance: 678.0
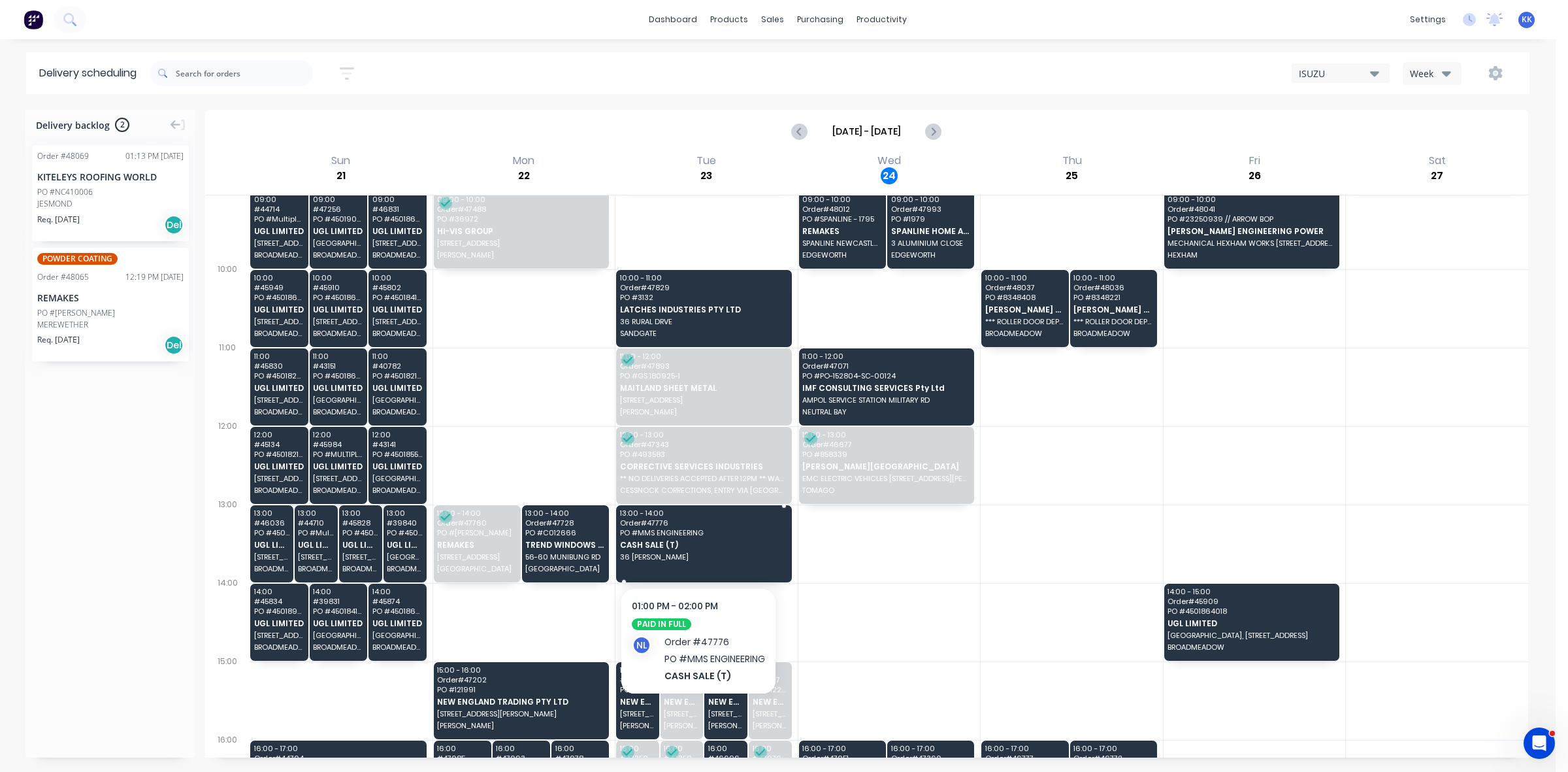
click at [763, 527] on div "13:00 - 14:00 Order # 47776 PO # MMS ENGINEERING CASH SALE (T) 36 [PERSON_NAME]" at bounding box center [703, 543] width 176 height 77
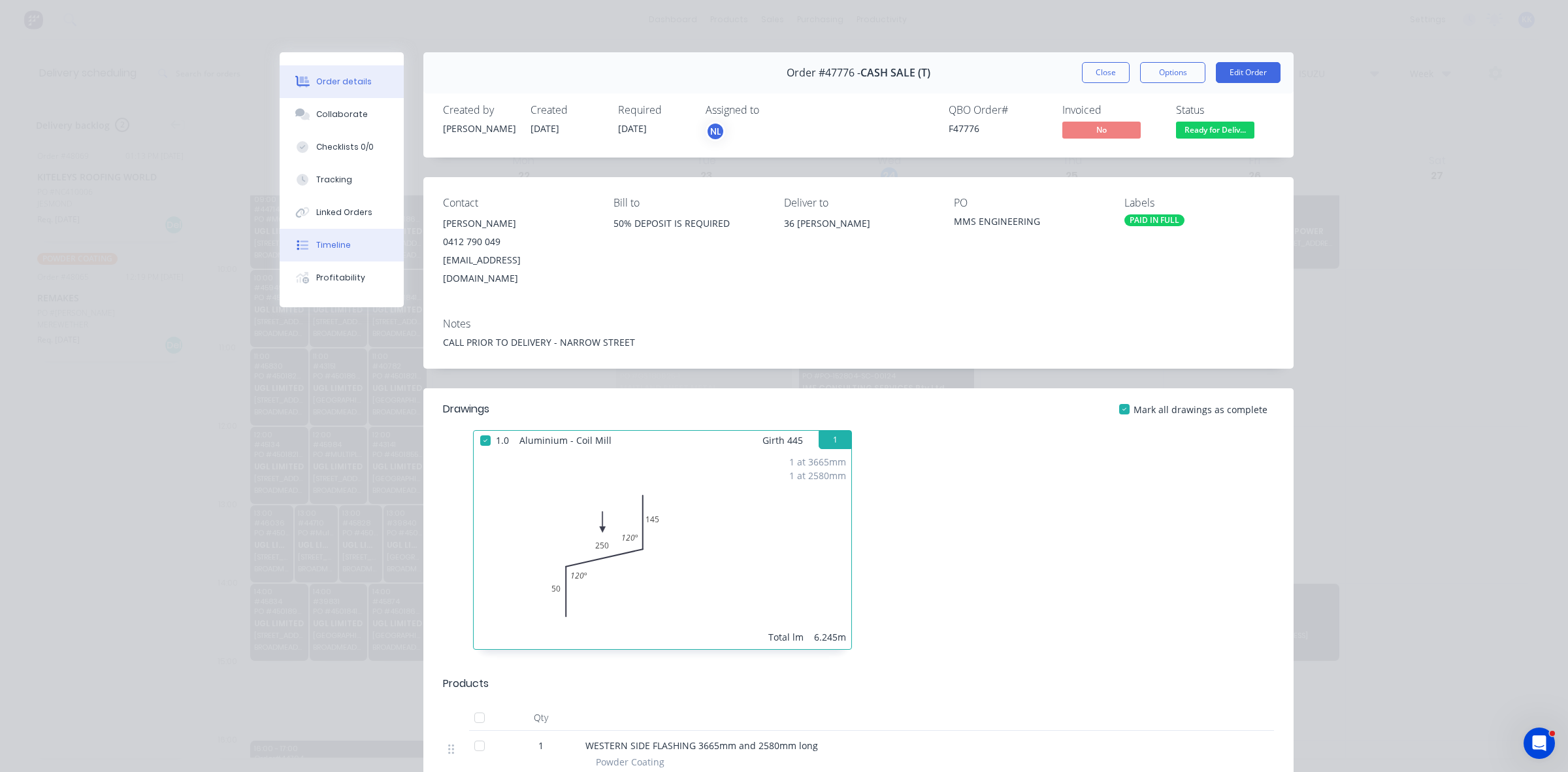
click at [304, 246] on div at bounding box center [302, 245] width 20 height 12
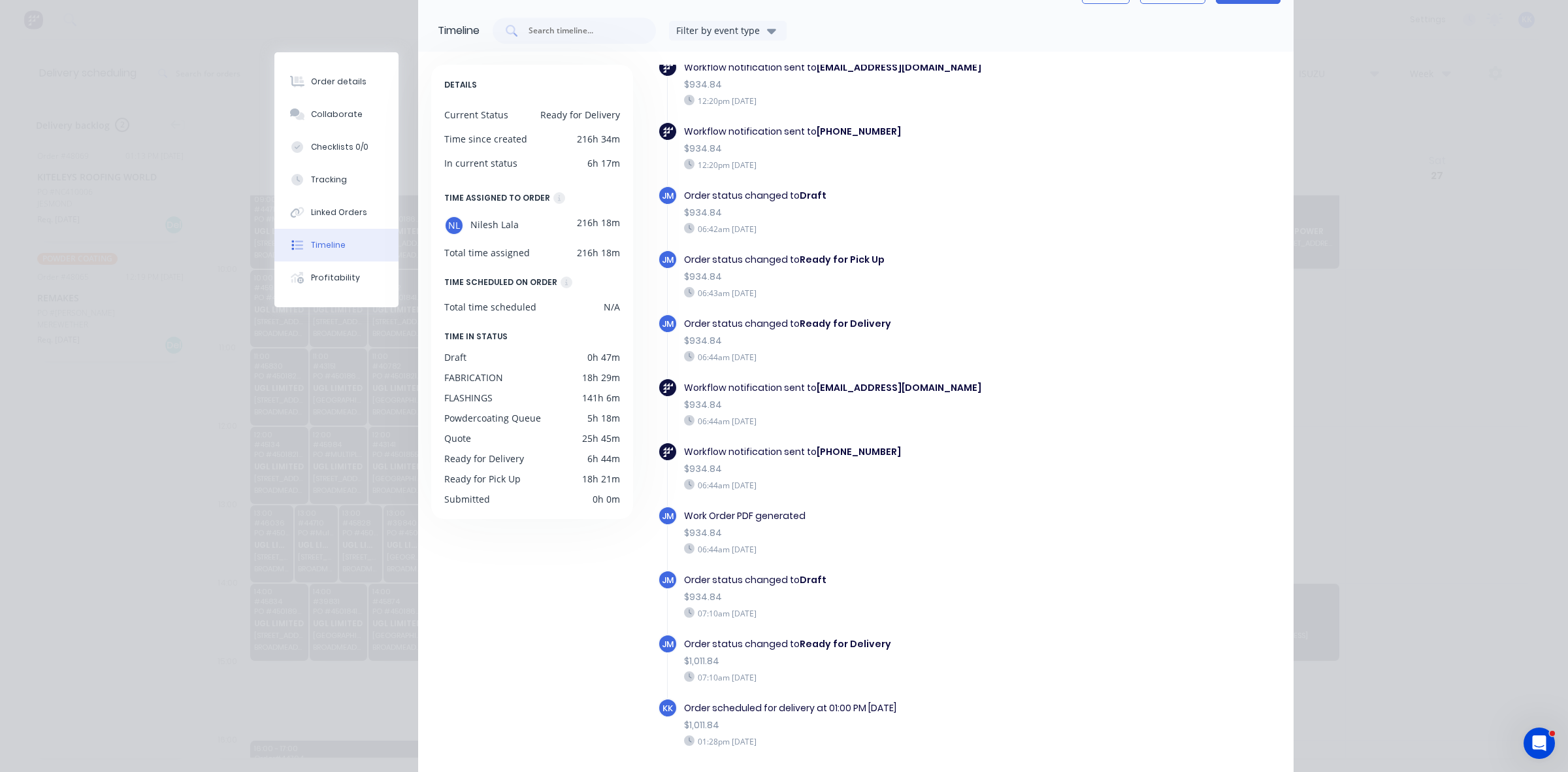
scroll to position [165, 0]
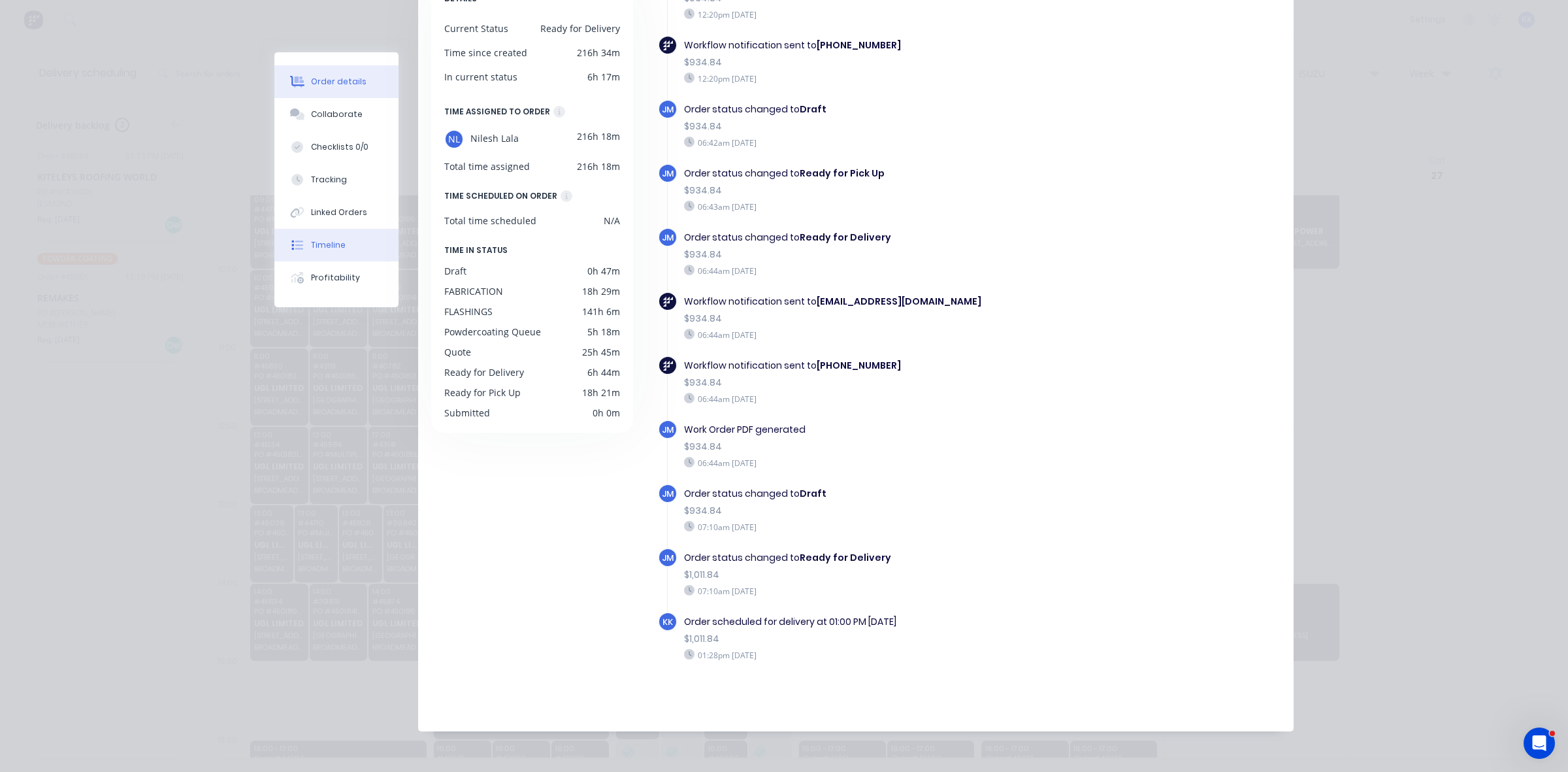
click at [355, 73] on button "Order details" at bounding box center [336, 82] width 124 height 33
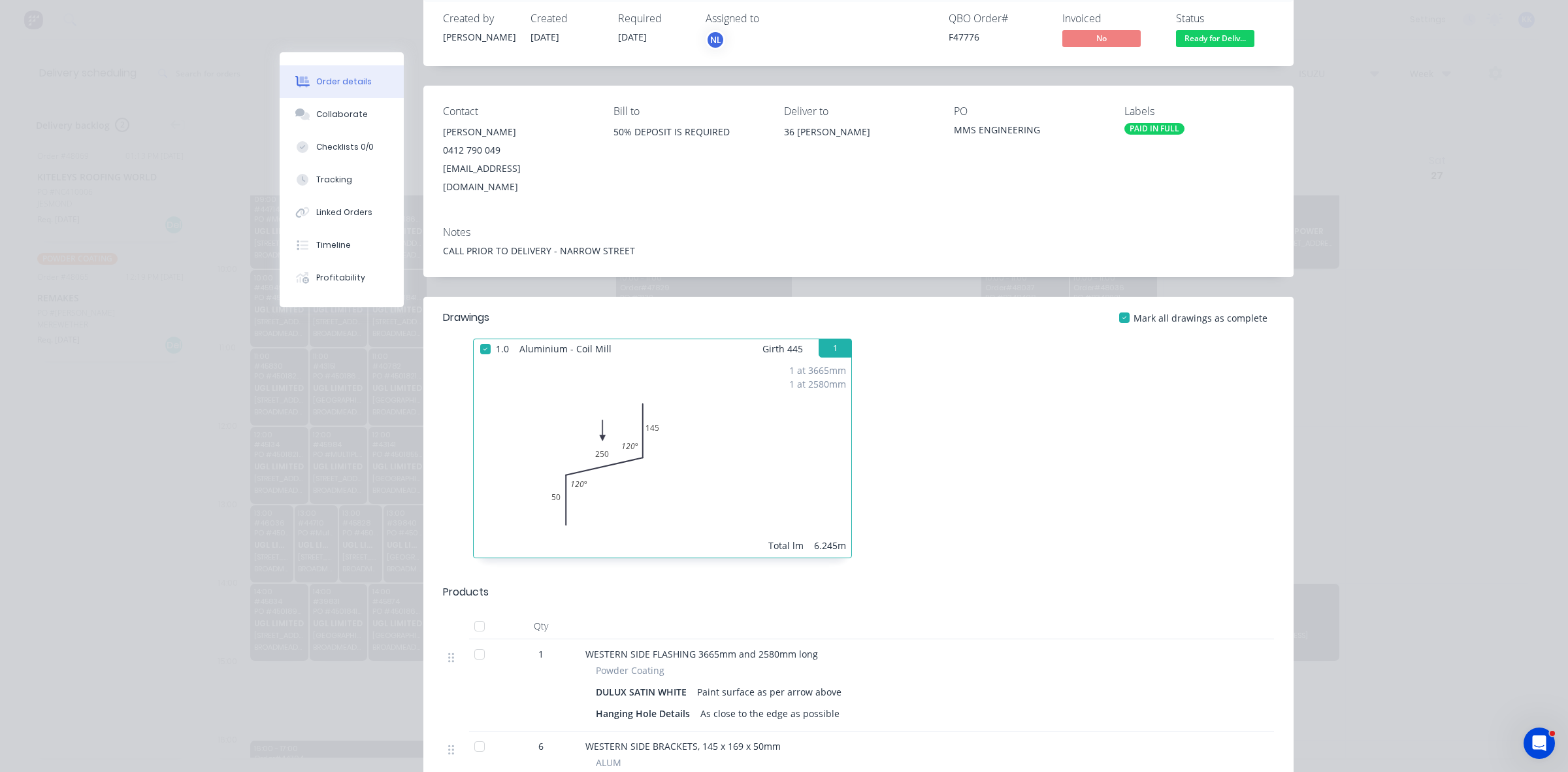
scroll to position [0, 0]
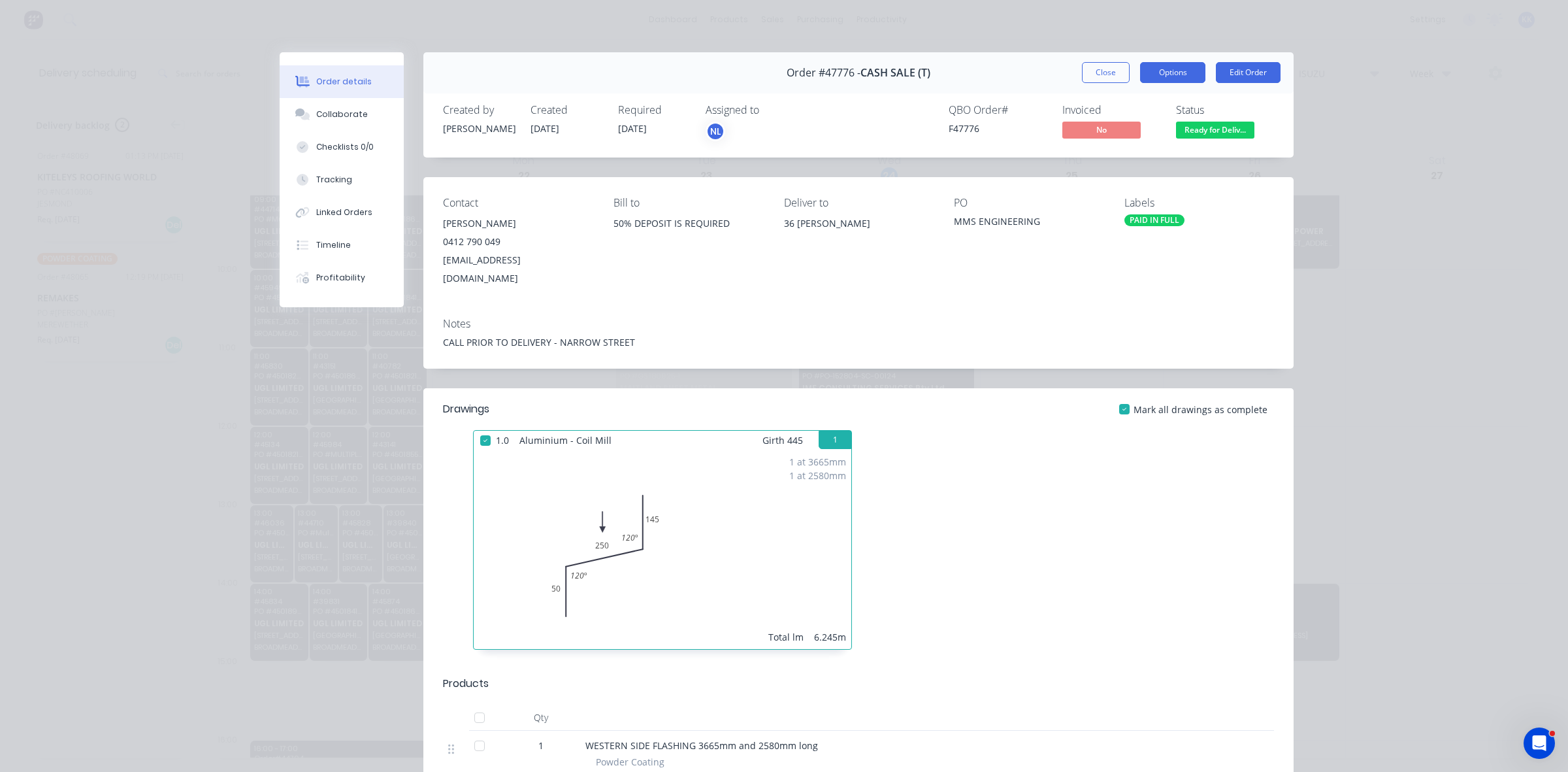
drag, startPoint x: 1151, startPoint y: 67, endPoint x: 1144, endPoint y: 75, distance: 10.6
click at [1151, 67] on button "Options" at bounding box center [1172, 73] width 66 height 21
click at [1125, 153] on div "Delivery Docket" at bounding box center [1136, 158] width 114 height 19
click at [1112, 151] on div "Standard" at bounding box center [1136, 158] width 114 height 19
click at [1097, 71] on button "Close" at bounding box center [1106, 73] width 48 height 21
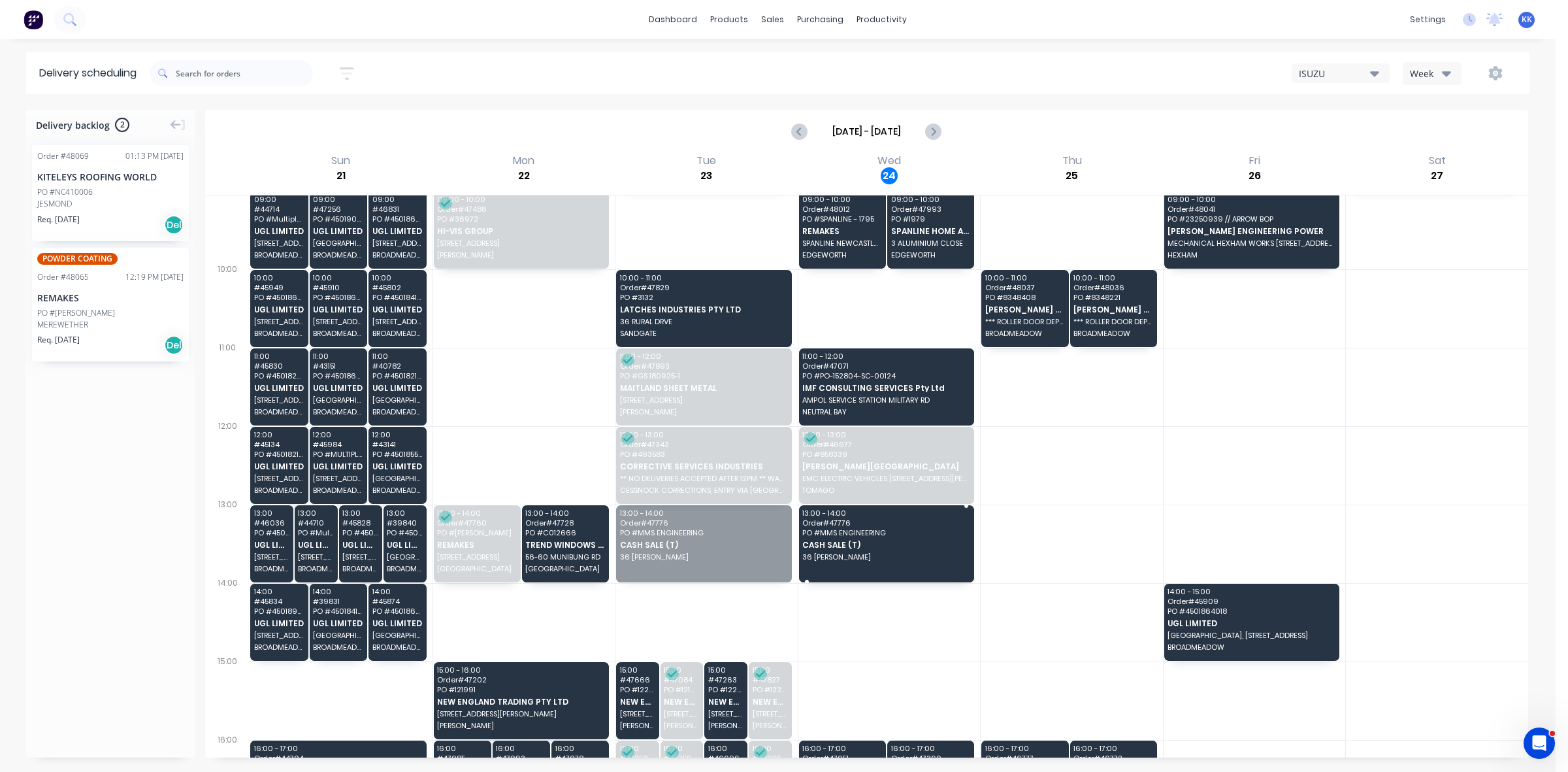
drag, startPoint x: 687, startPoint y: 557, endPoint x: 824, endPoint y: 547, distance: 137.4
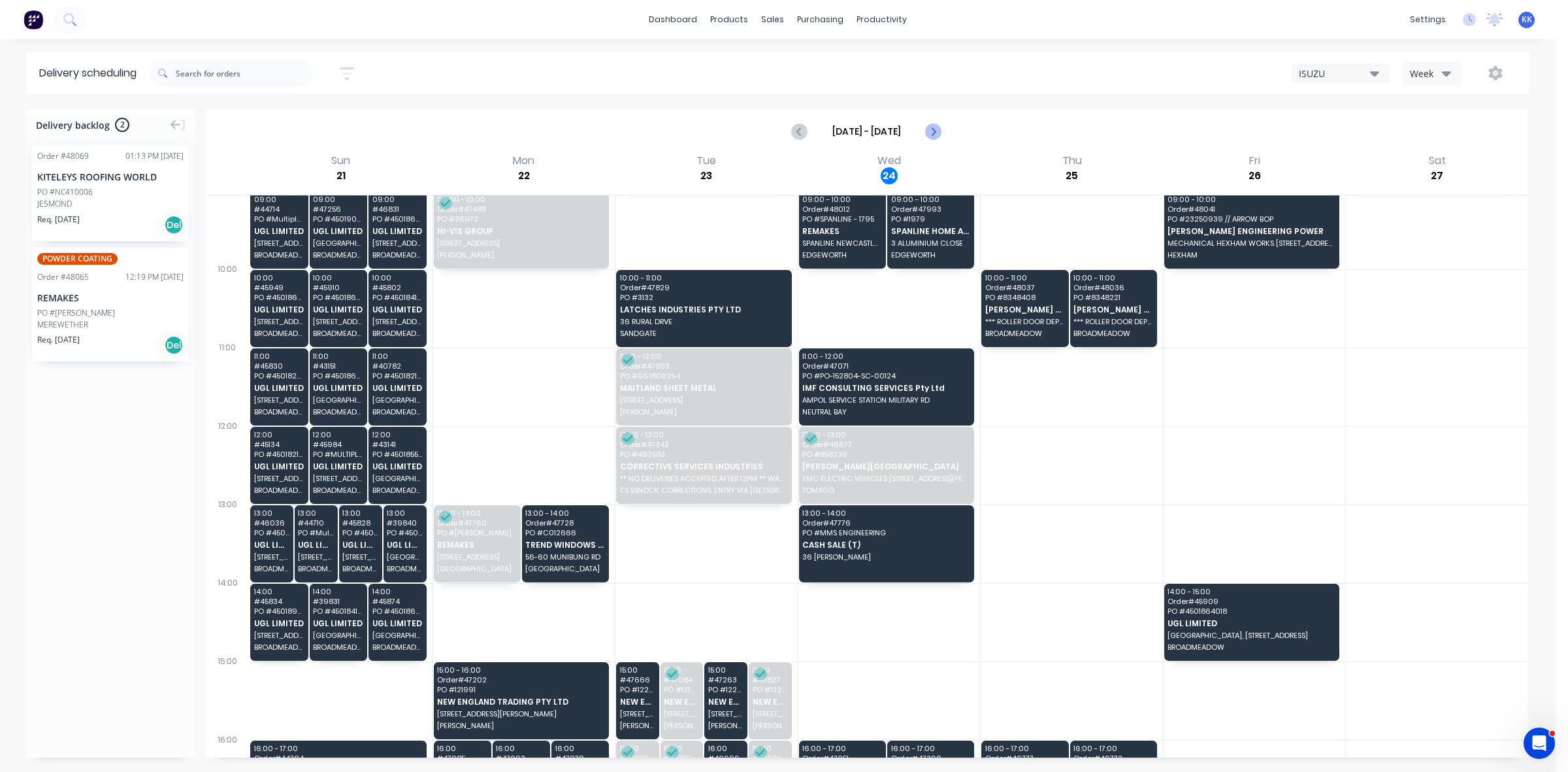
click at [929, 130] on icon "Next page" at bounding box center [933, 131] width 16 height 16
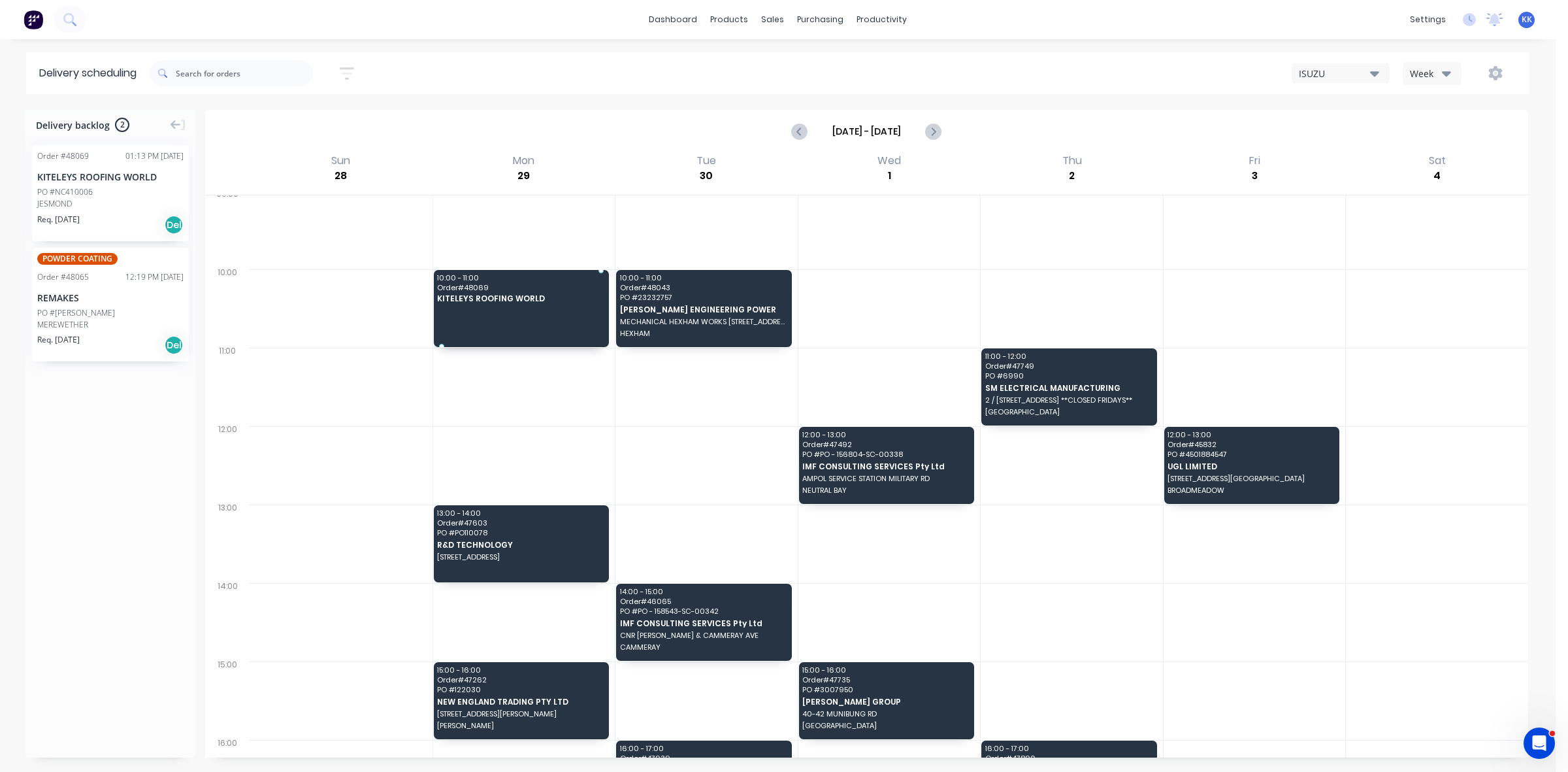
scroll to position [241, 0]
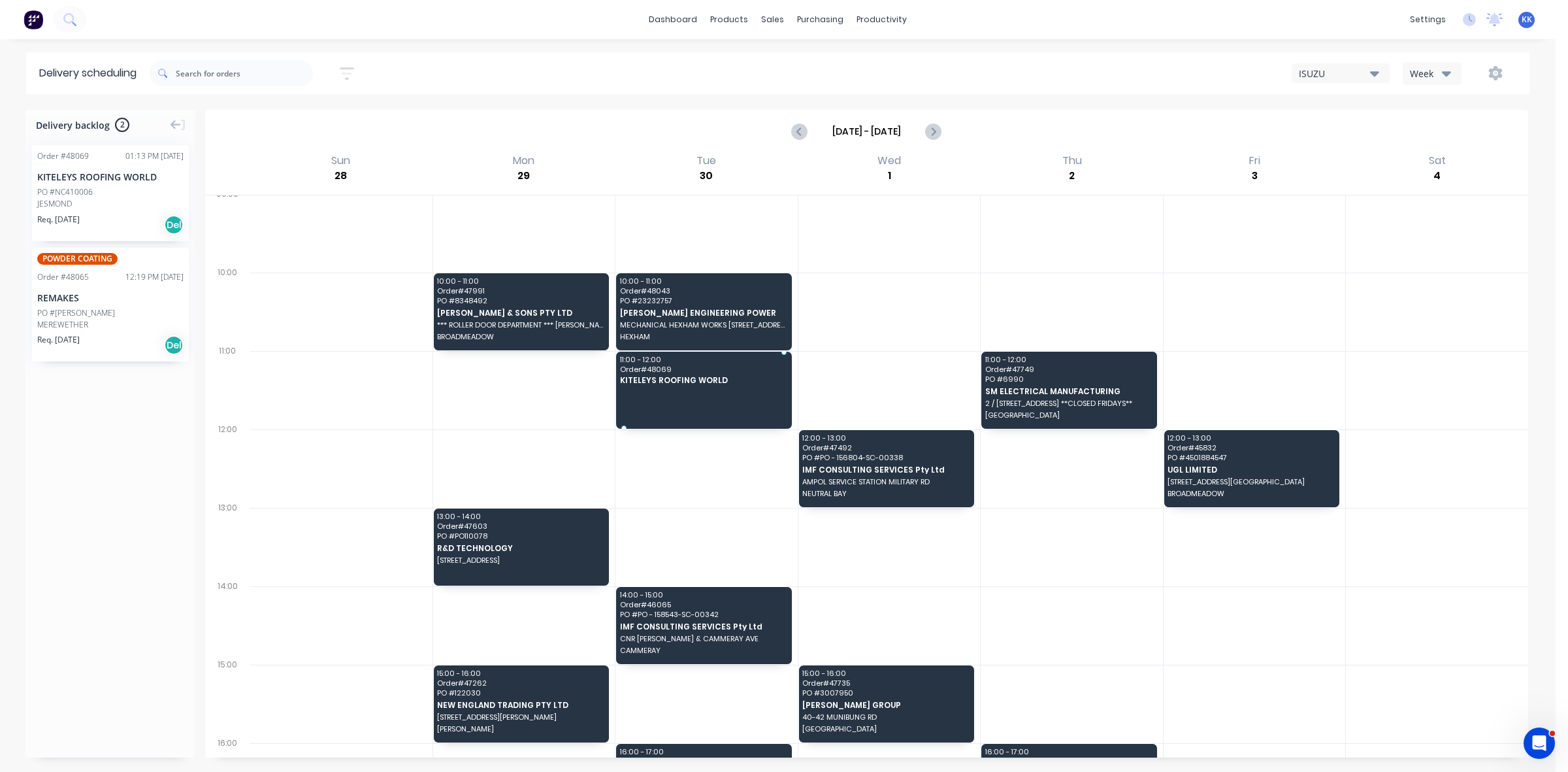
drag, startPoint x: 95, startPoint y: 177, endPoint x: 723, endPoint y: 390, distance: 663.1
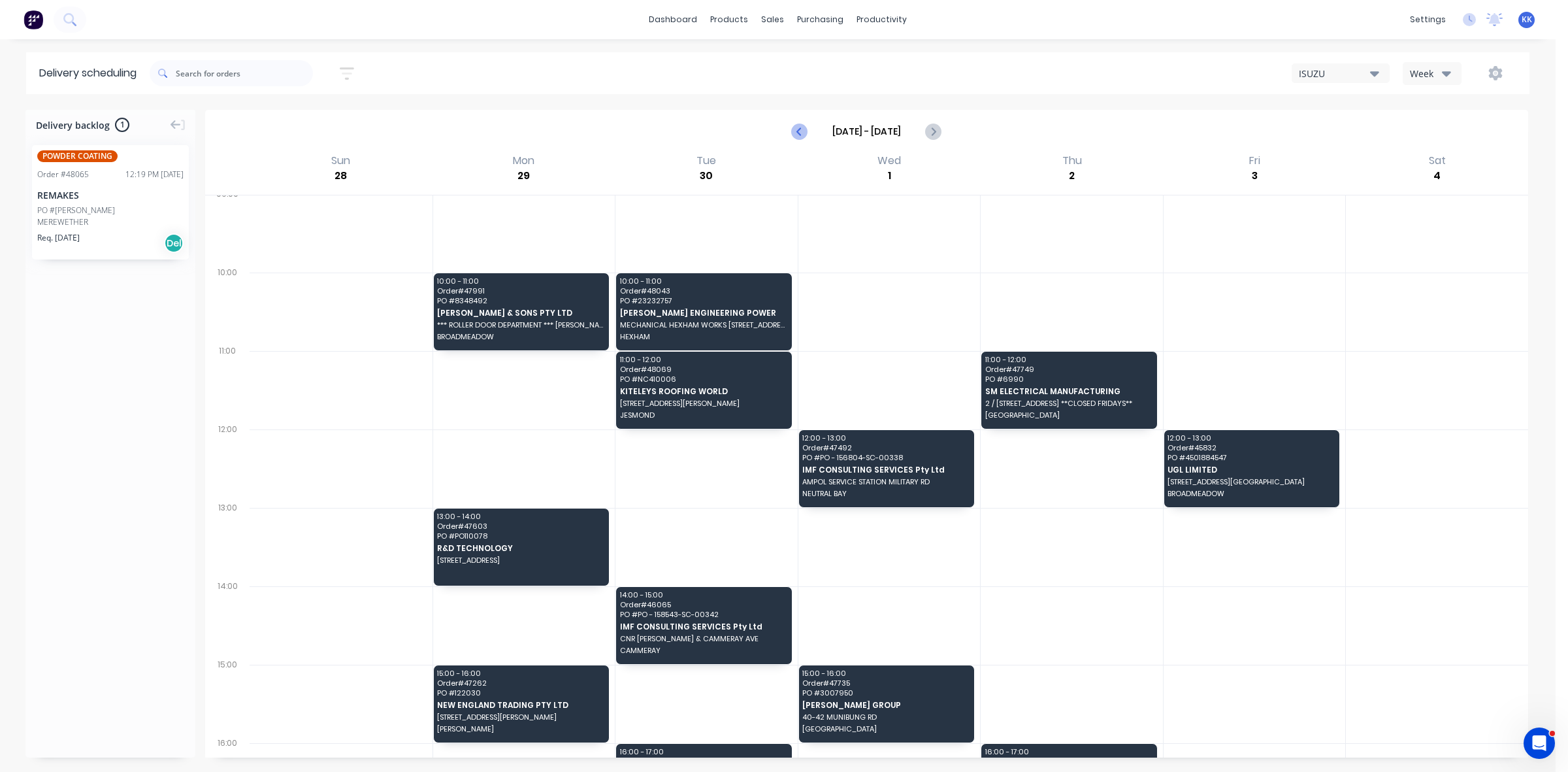
click at [804, 135] on icon "Previous page" at bounding box center [800, 131] width 16 height 16
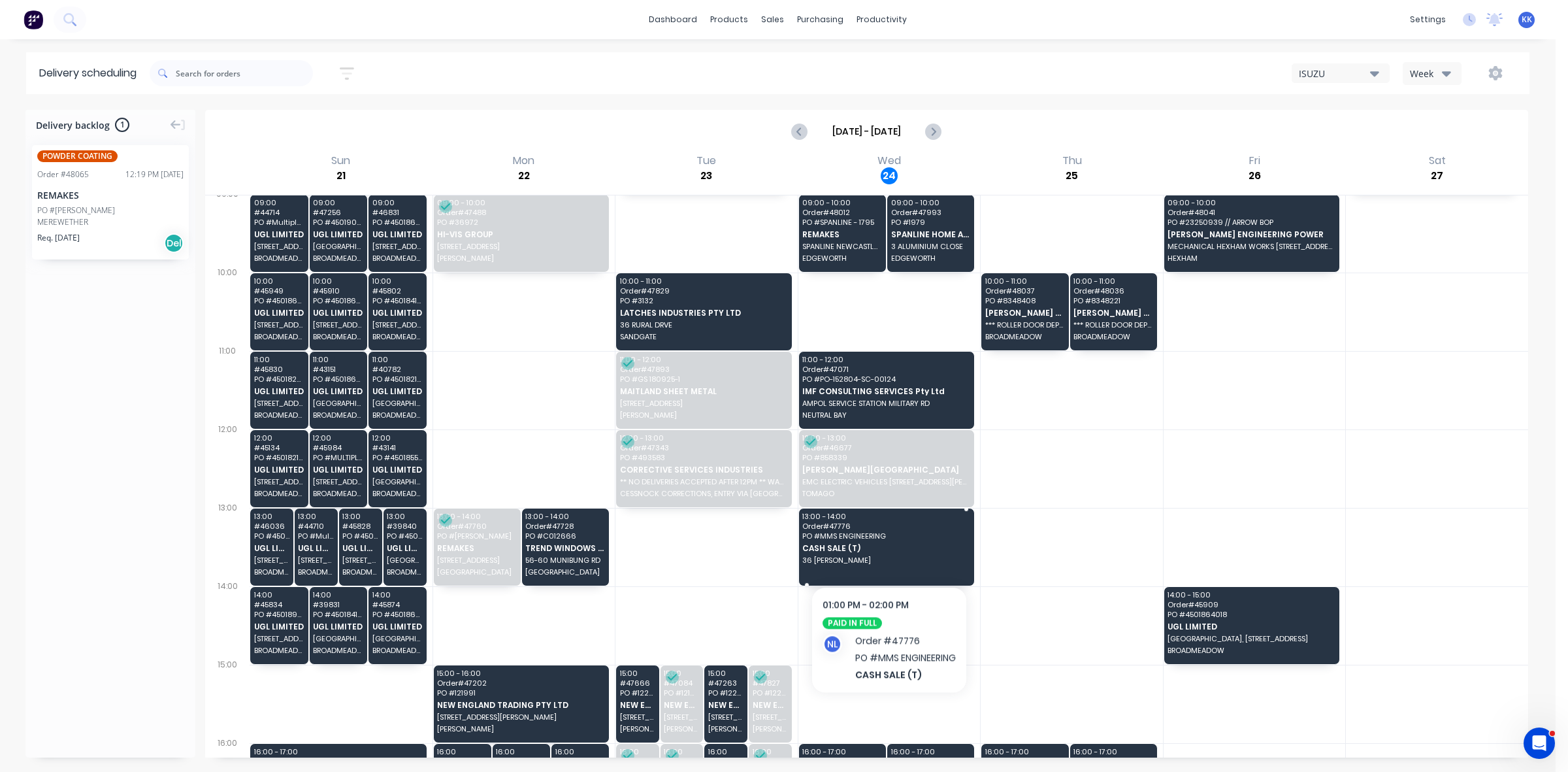
click at [890, 547] on span "CASH SALE (T)" at bounding box center [885, 548] width 167 height 9
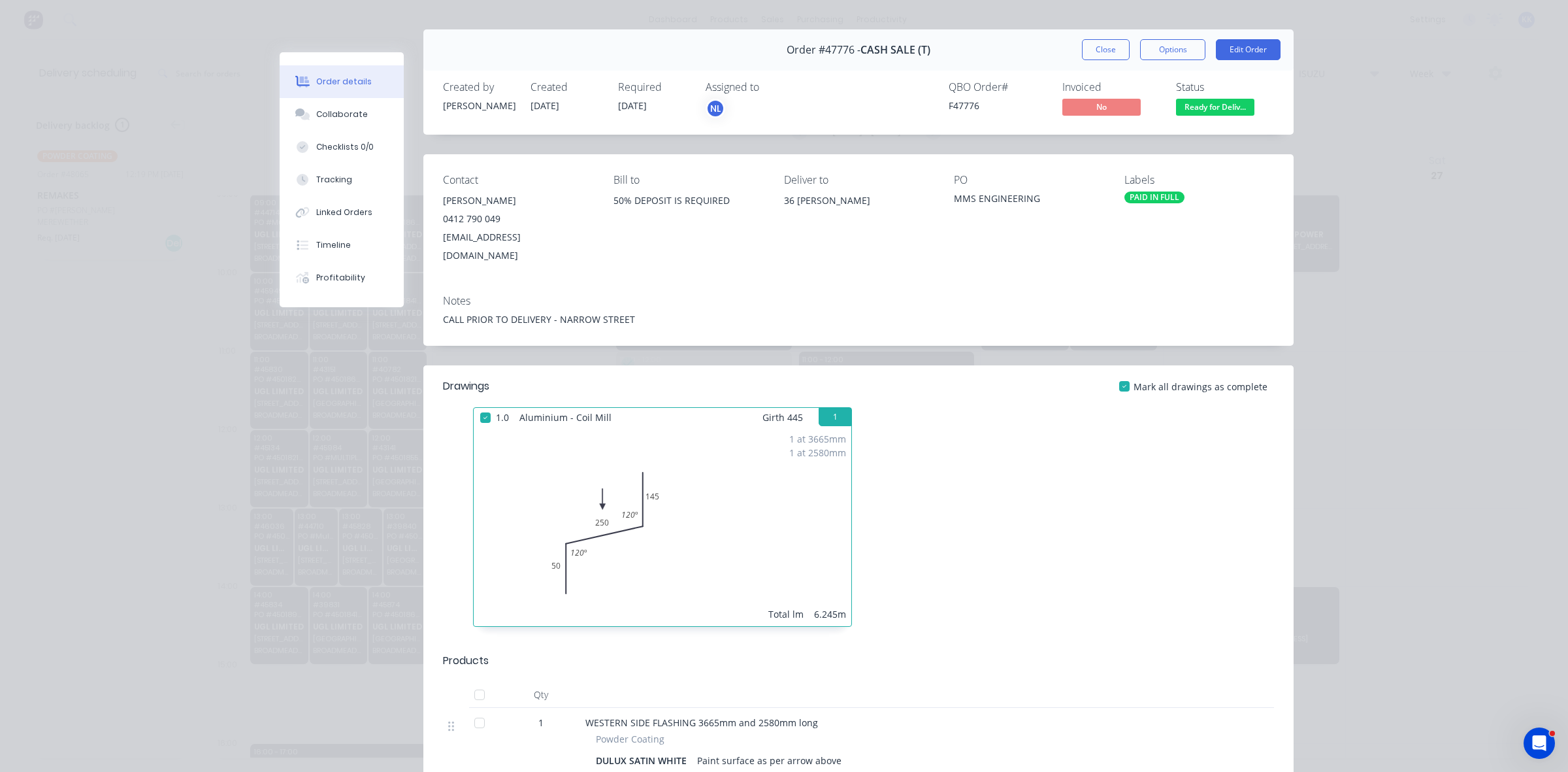
scroll to position [0, 0]
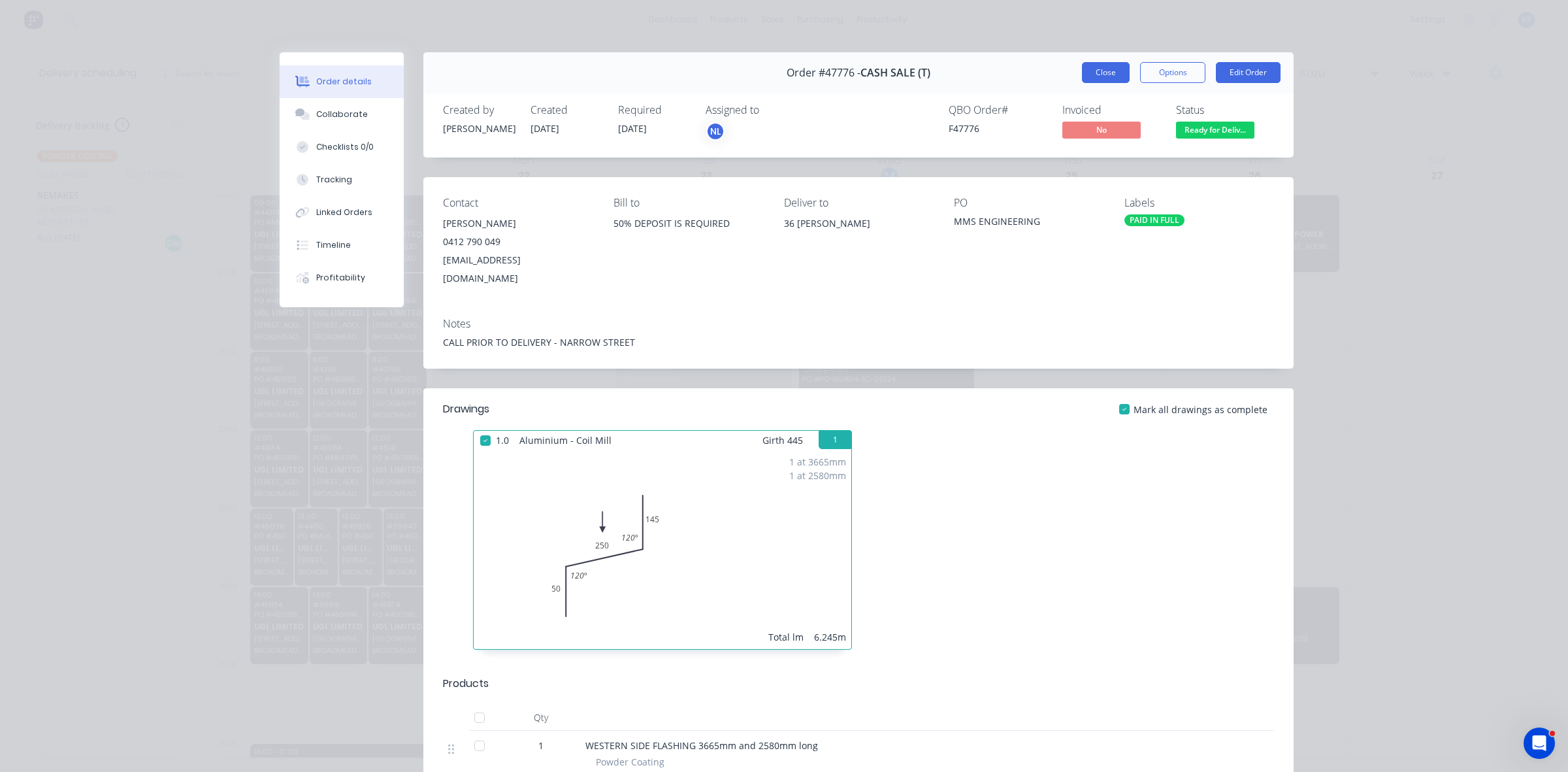
click at [1088, 74] on button "Close" at bounding box center [1106, 73] width 48 height 21
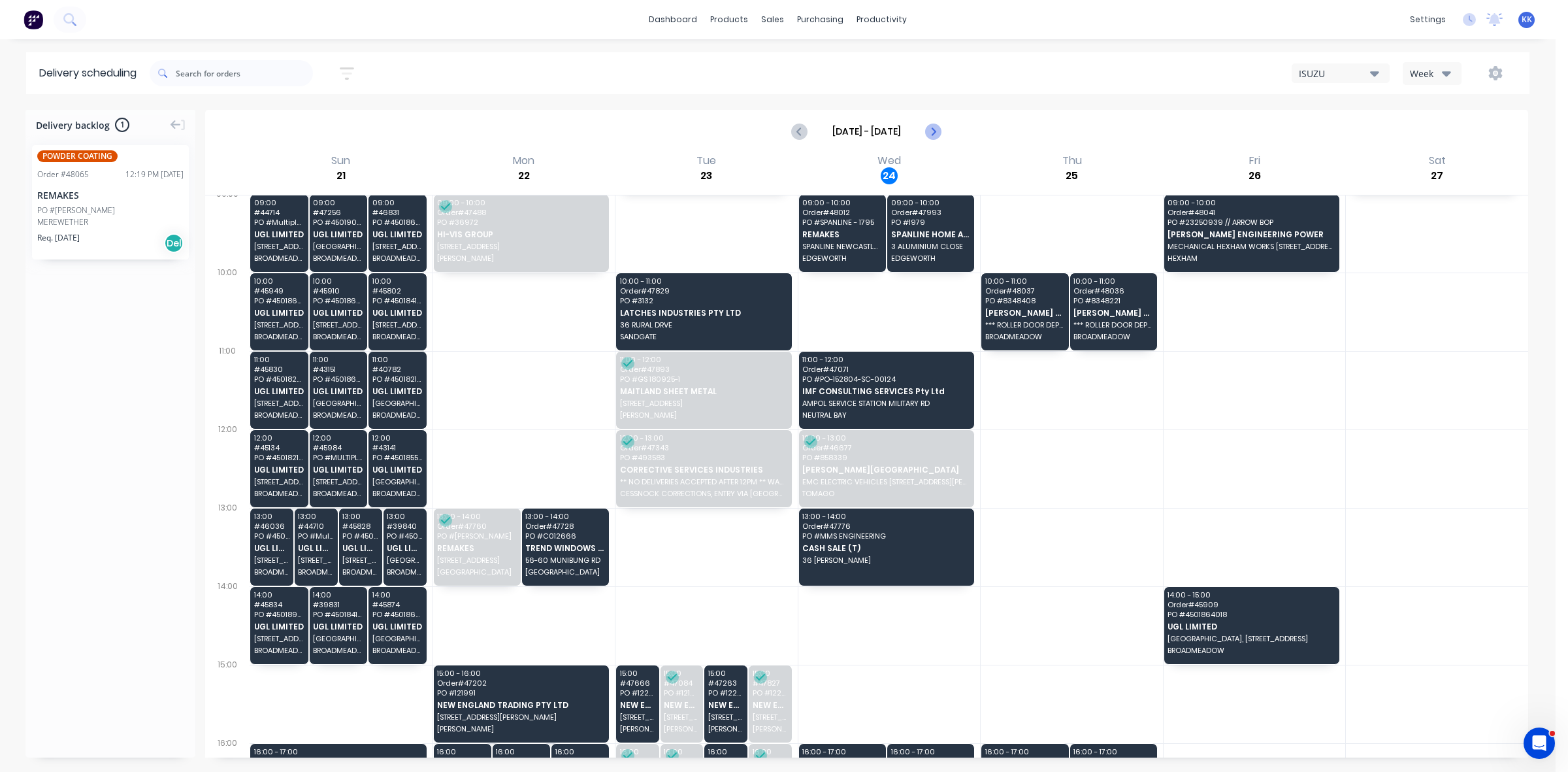
click at [933, 130] on icon "Next page" at bounding box center [932, 131] width 6 height 11
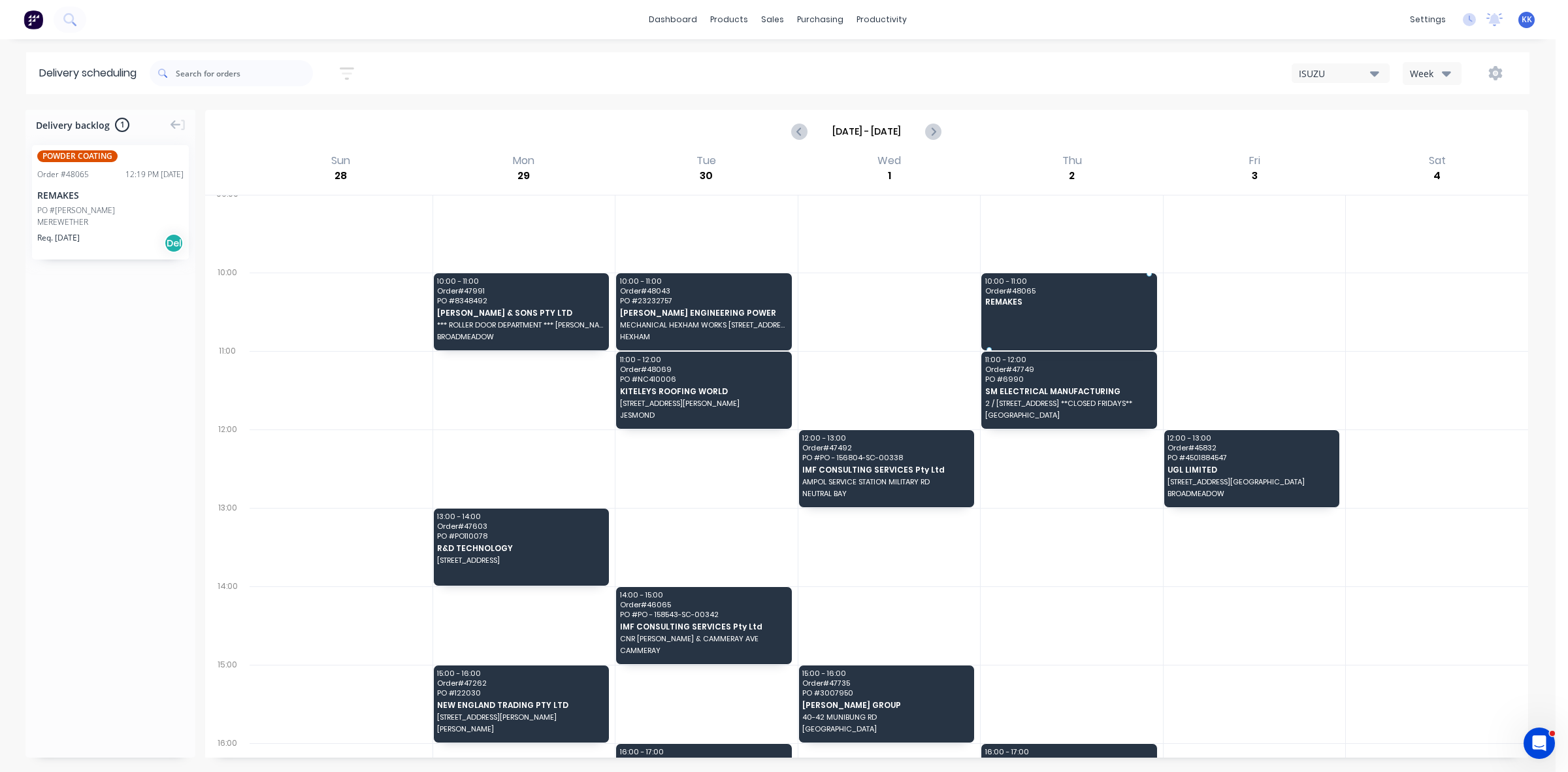
drag, startPoint x: 82, startPoint y: 211, endPoint x: 1020, endPoint y: 287, distance: 941.1
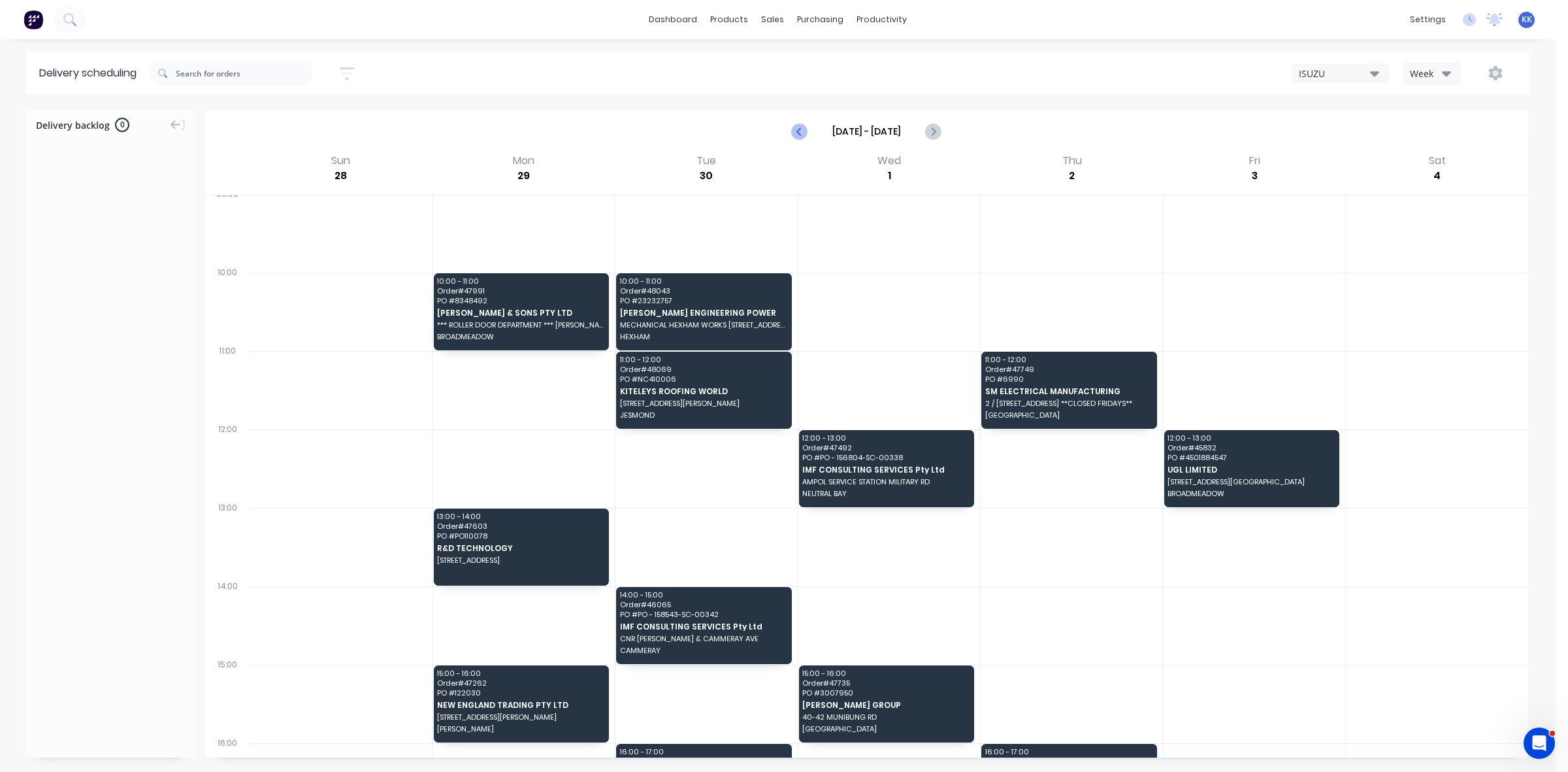
click at [797, 133] on icon "Previous page" at bounding box center [800, 131] width 16 height 16
type input "[DATE] - [DATE]"
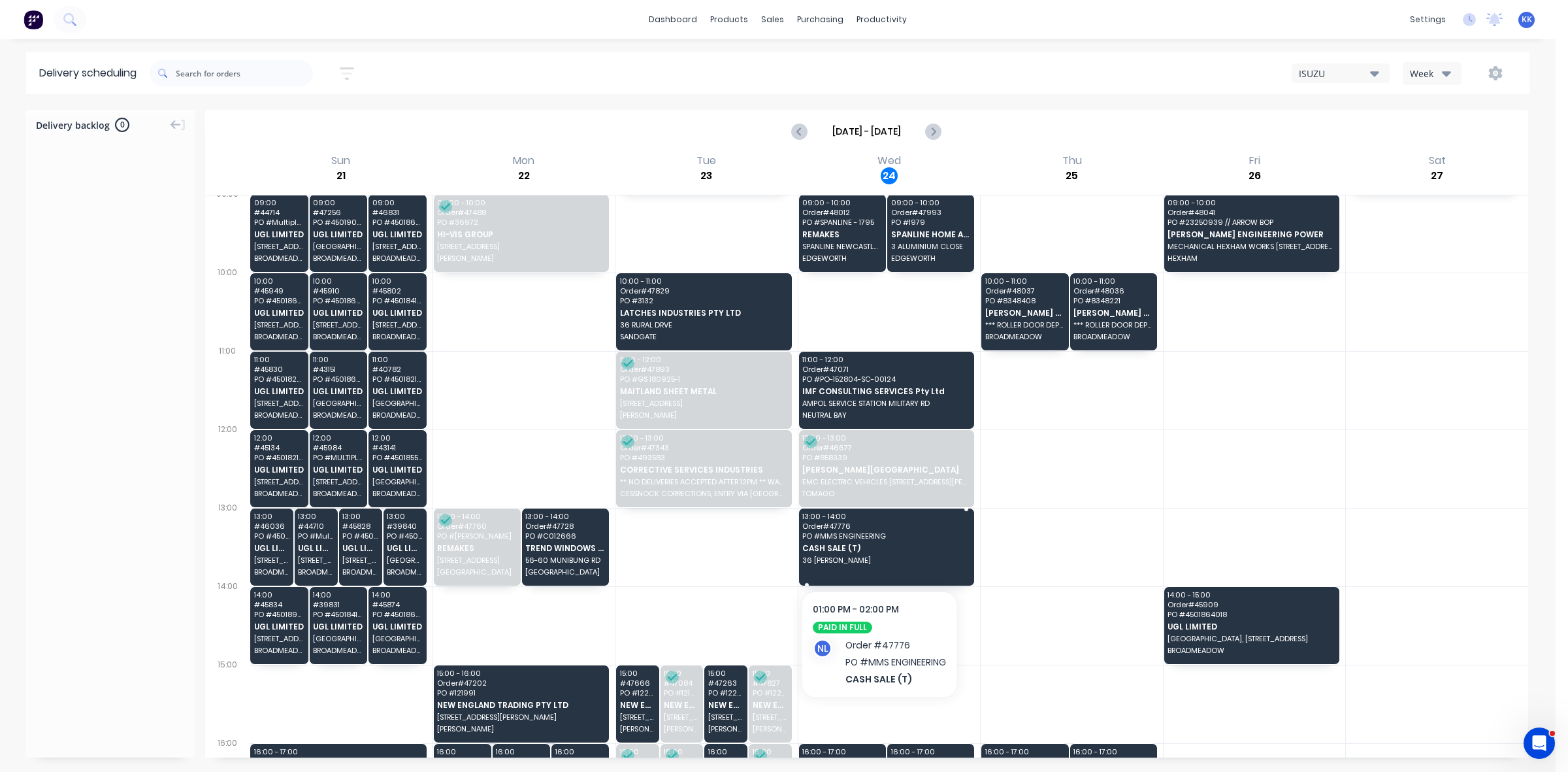
click at [827, 550] on span "CASH SALE (T)" at bounding box center [885, 548] width 167 height 9
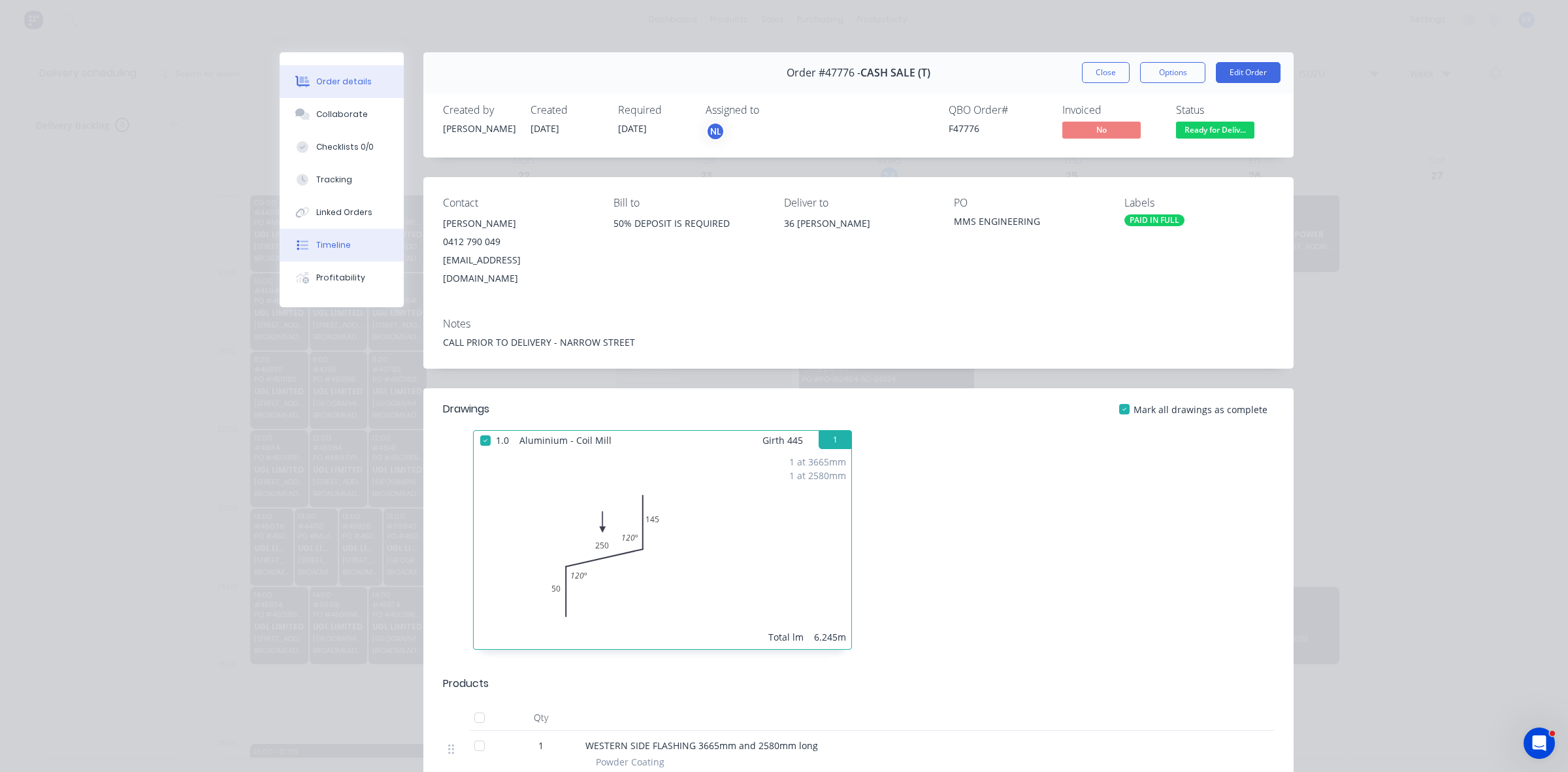
click at [331, 250] on div "Timeline" at bounding box center [333, 245] width 35 height 12
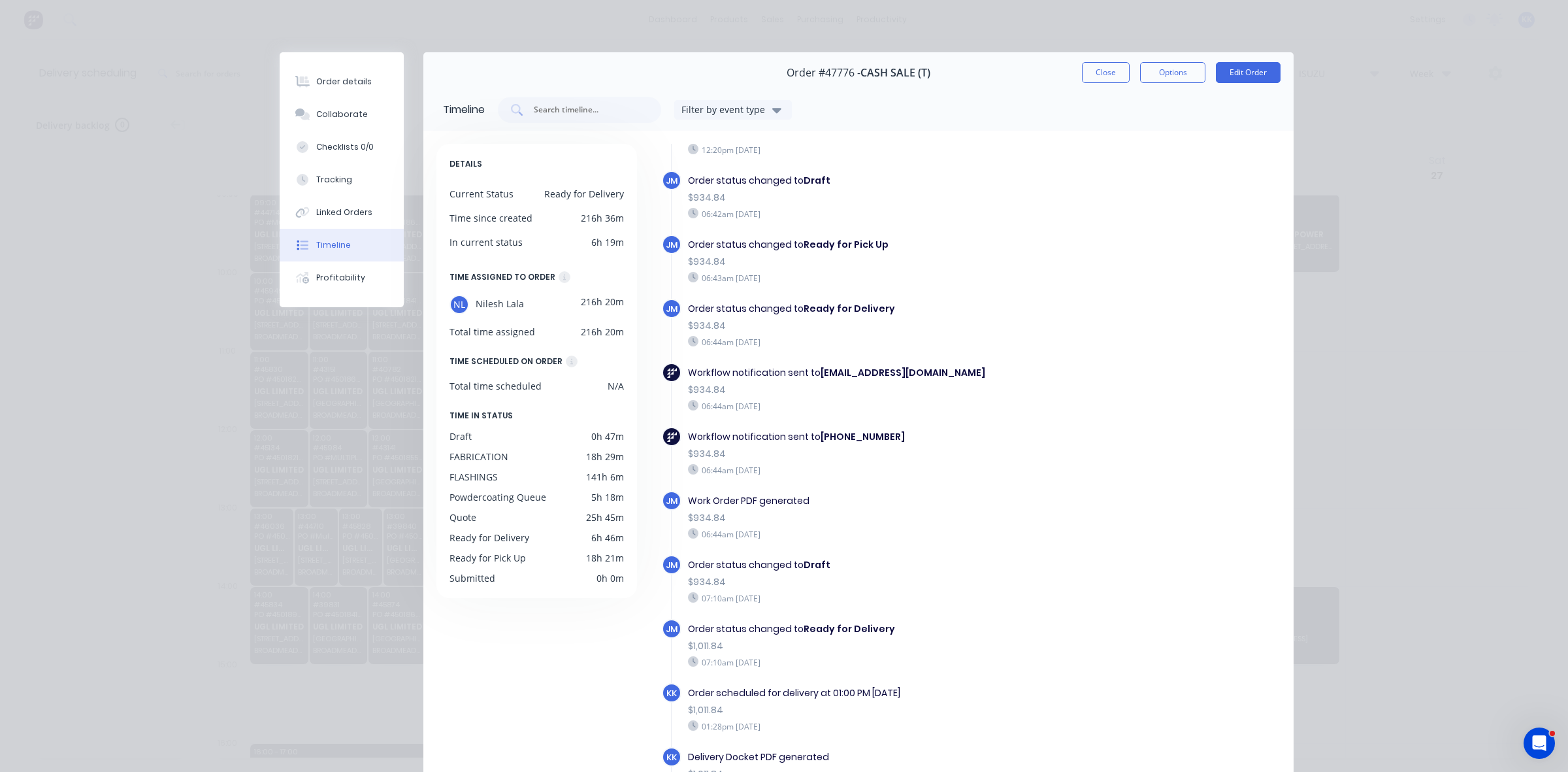
scroll to position [832, 0]
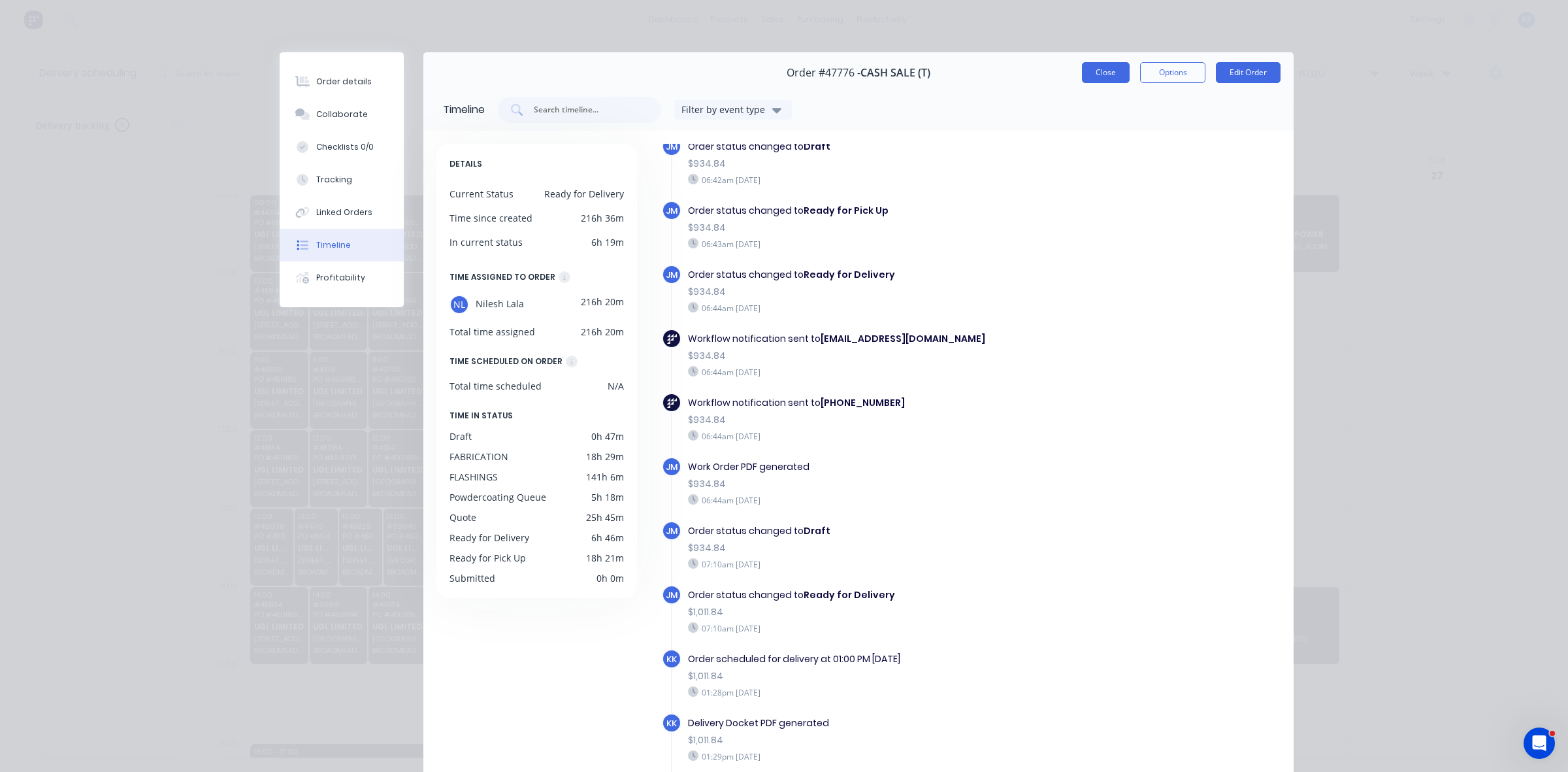
click at [1105, 80] on button "Close" at bounding box center [1106, 73] width 48 height 21
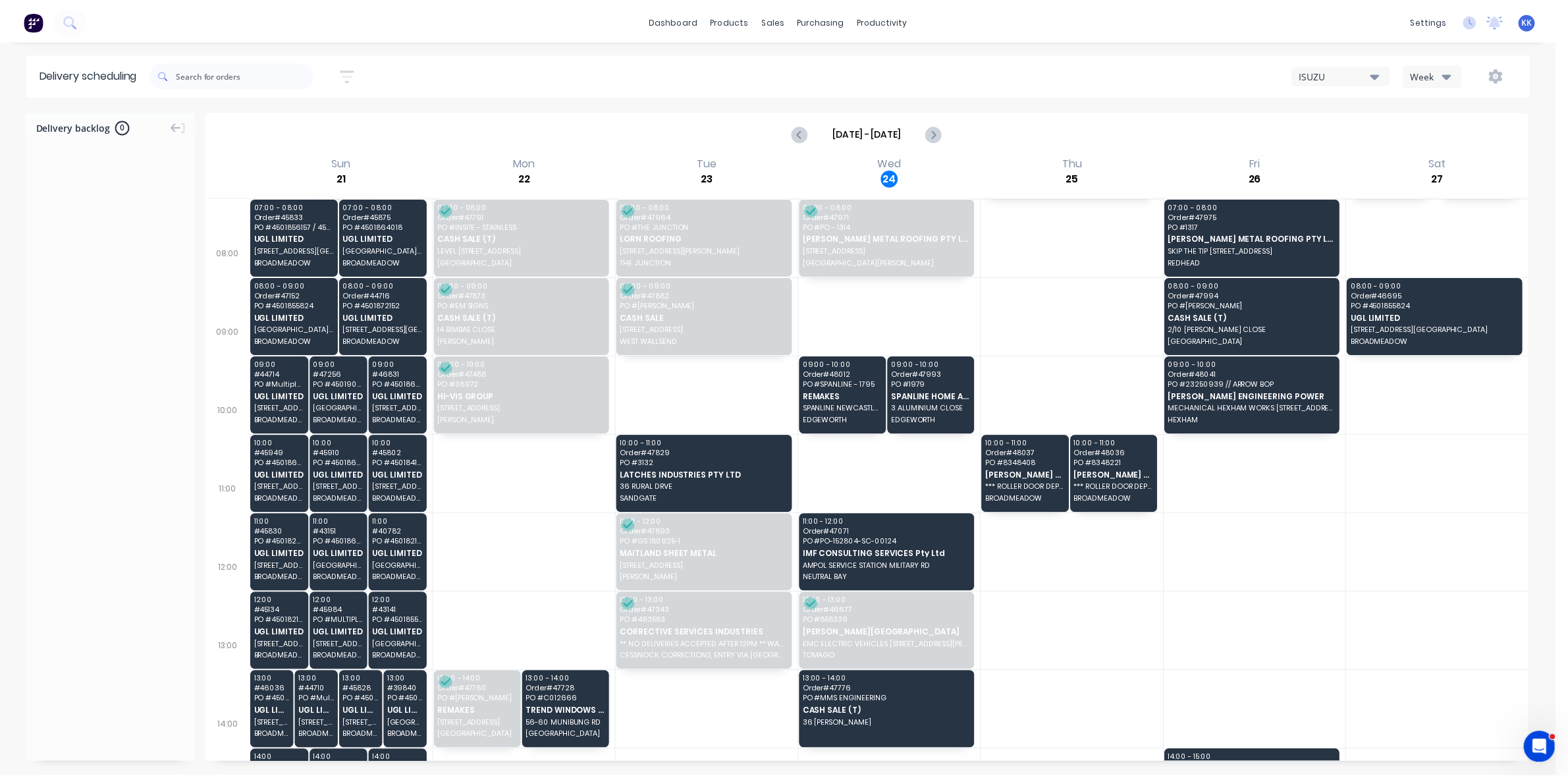
scroll to position [82, 0]
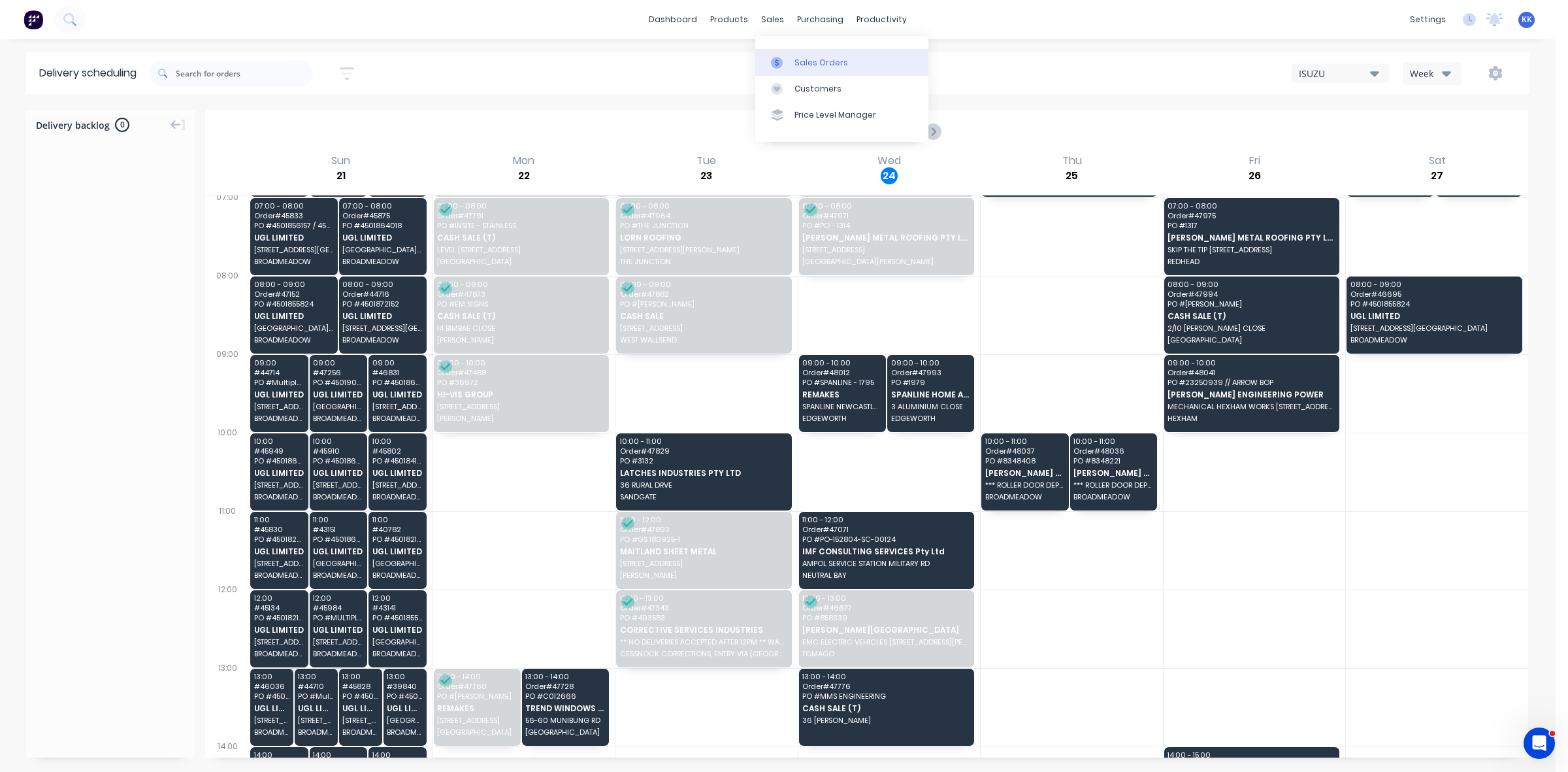
click at [784, 63] on div at bounding box center [780, 62] width 20 height 12
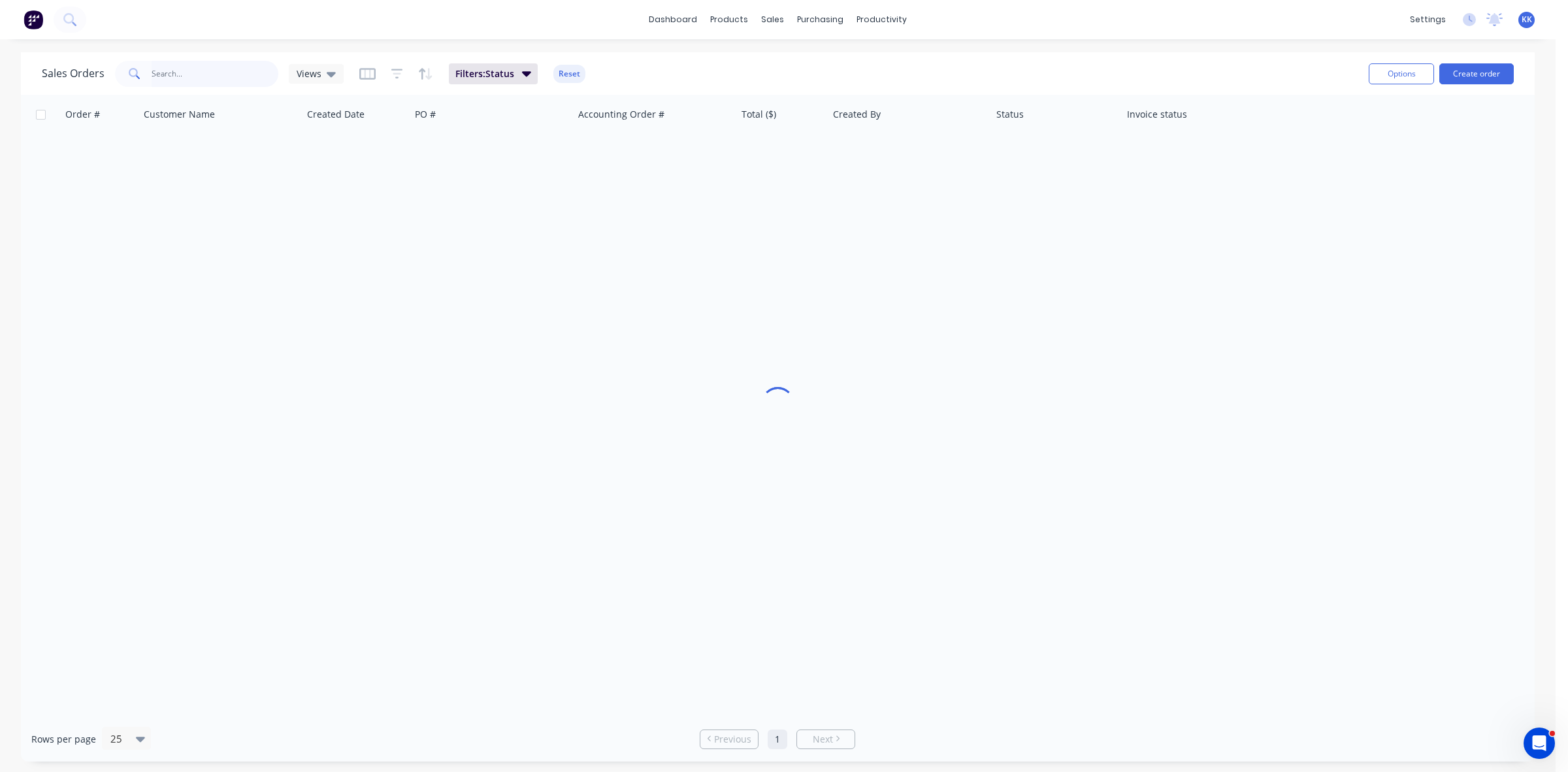
click at [247, 81] on input "text" at bounding box center [216, 73] width 128 height 26
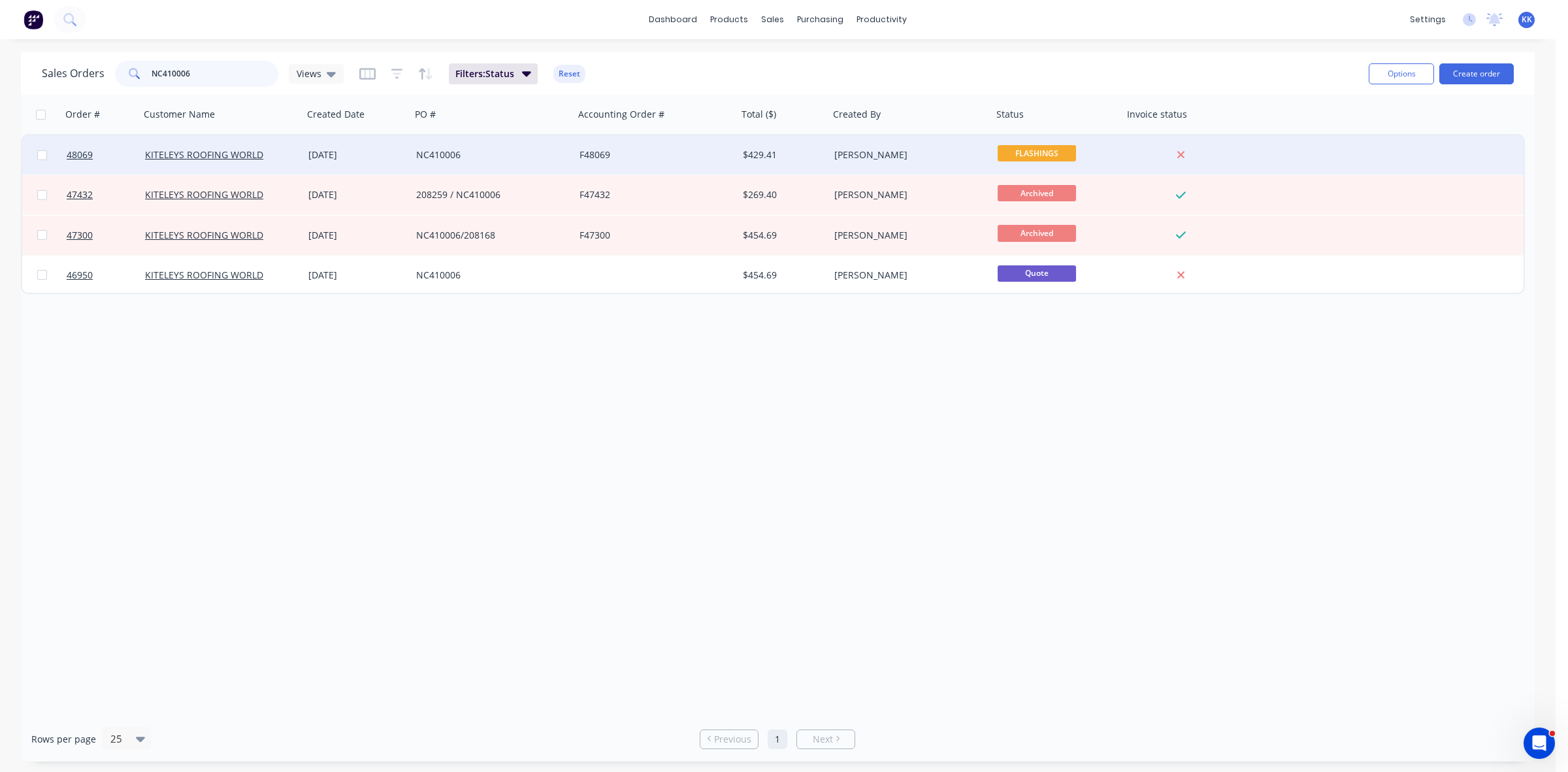
type input "NC410006"
click at [455, 160] on div "NC410006" at bounding box center [488, 154] width 145 height 13
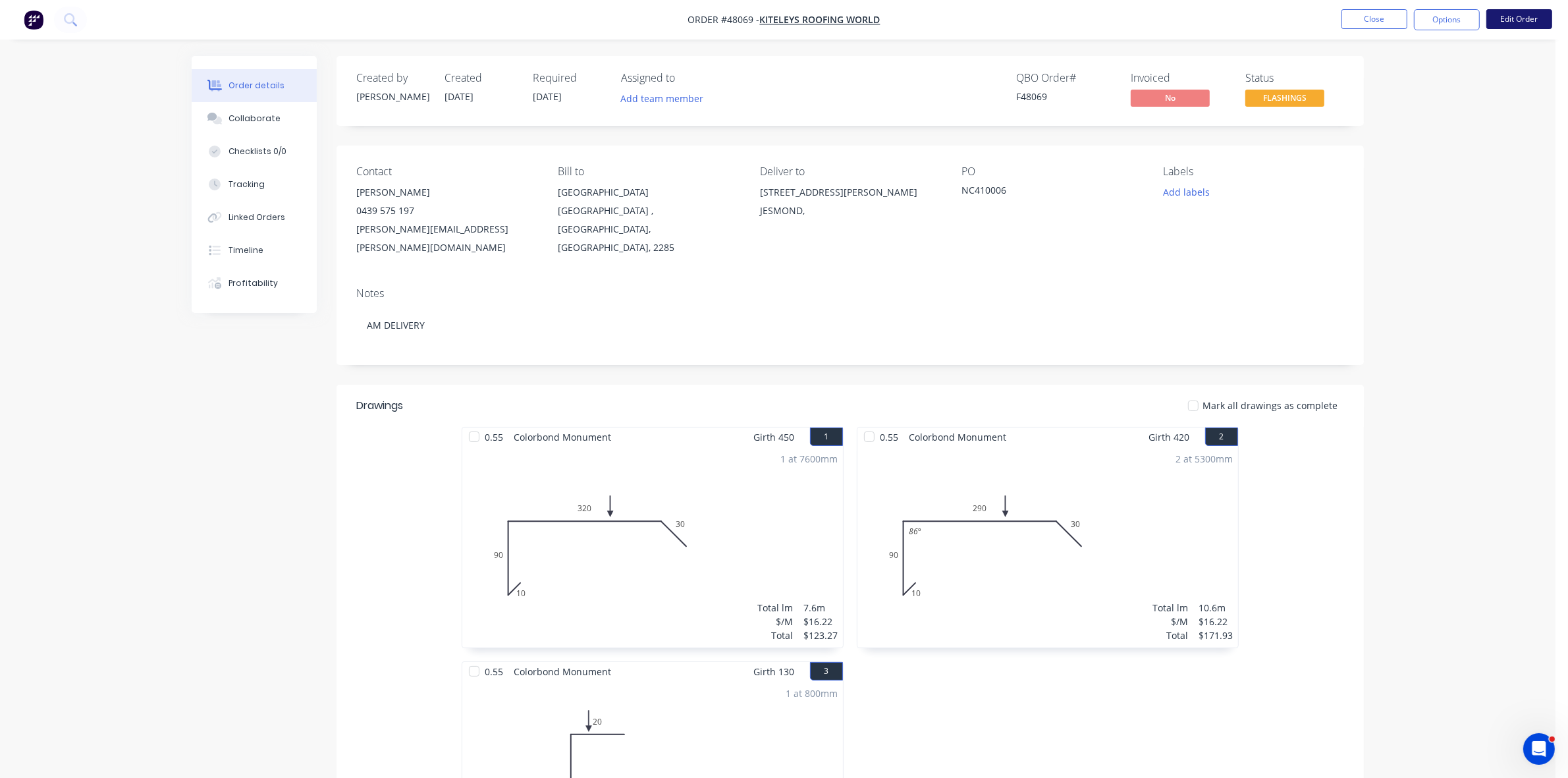
click at [1515, 23] on button "Edit Order" at bounding box center [1519, 19] width 66 height 20
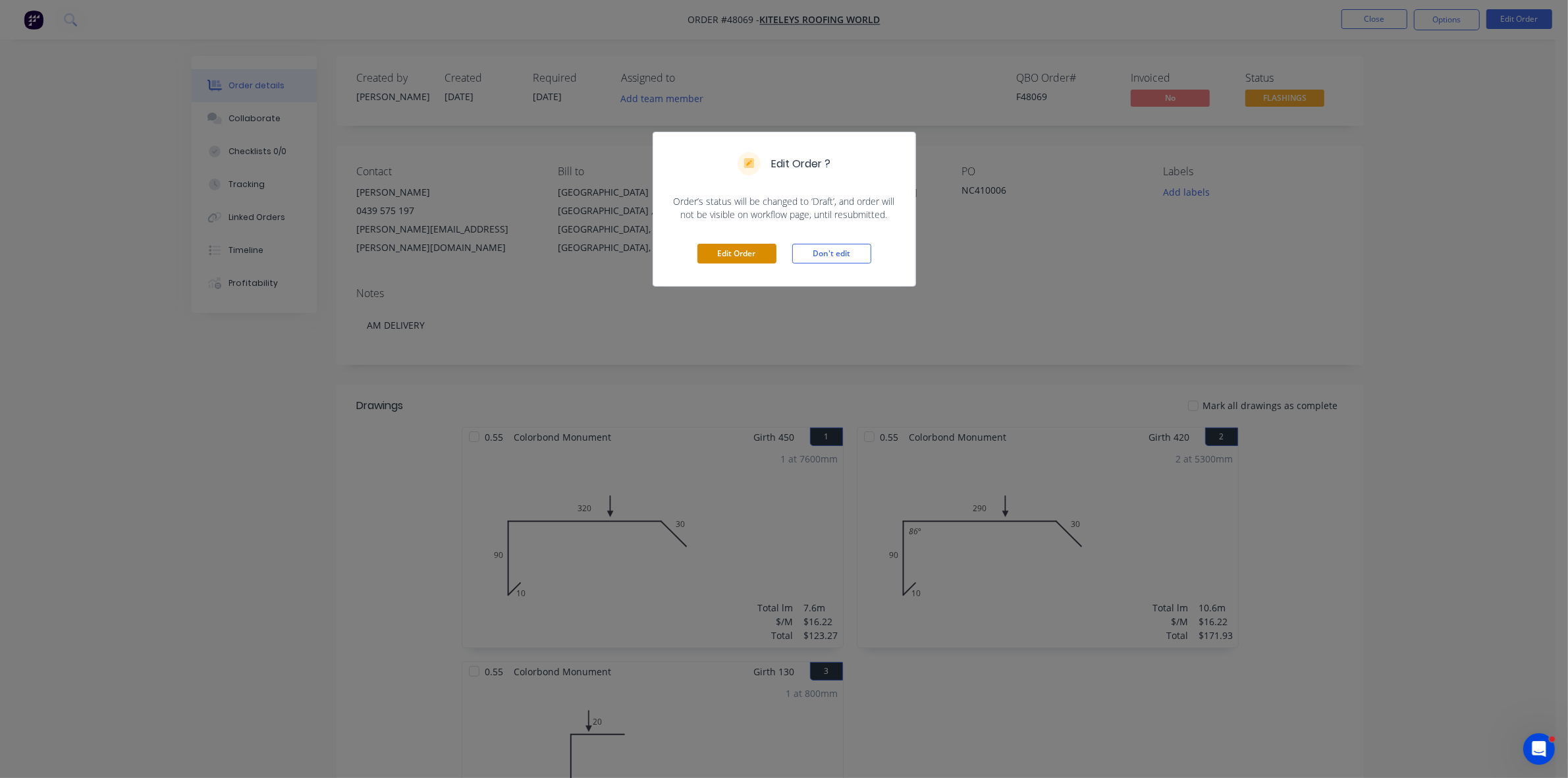
click at [738, 257] on button "Edit Order" at bounding box center [737, 253] width 79 height 20
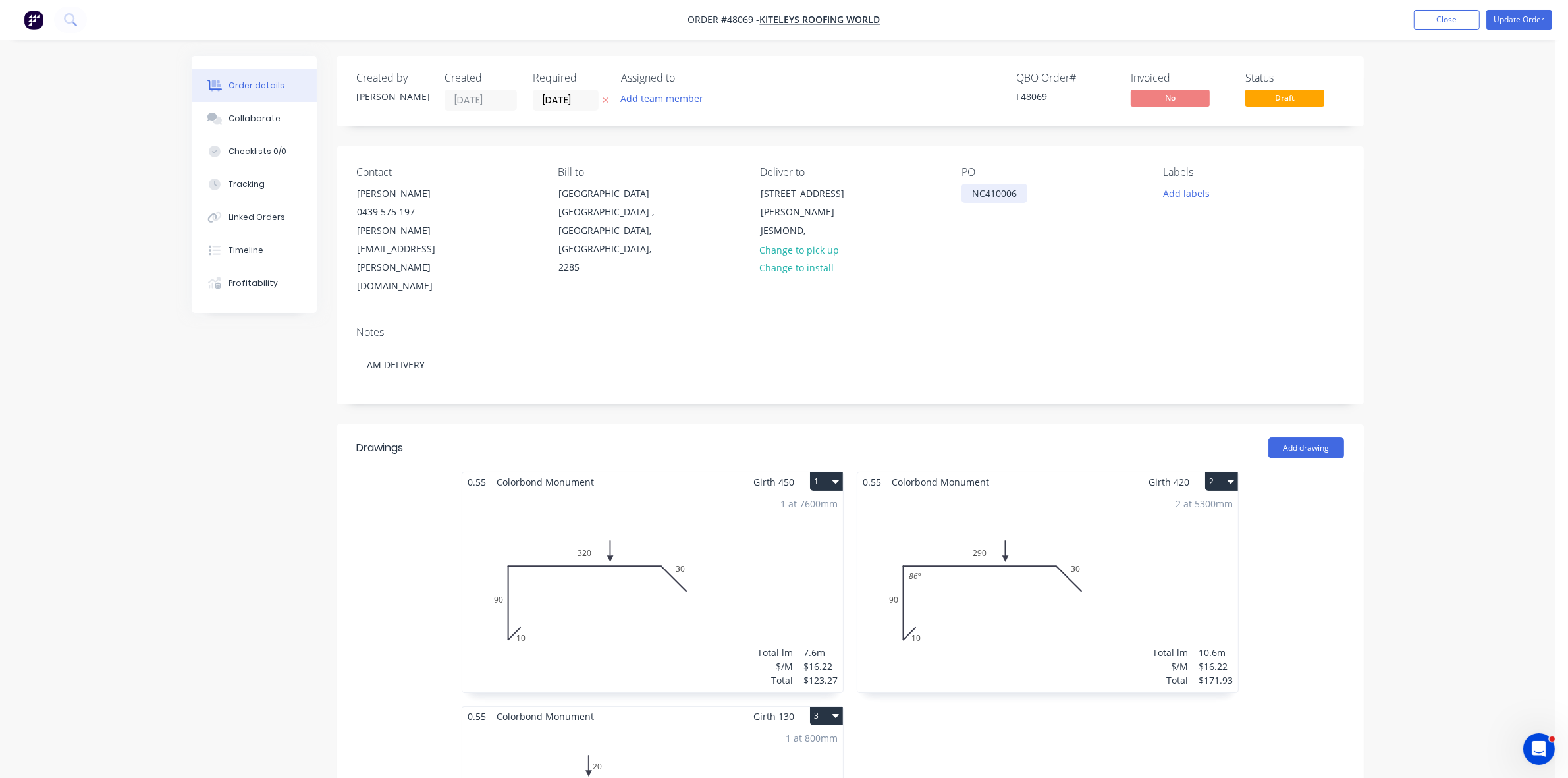
click at [973, 190] on div "NC410006" at bounding box center [994, 192] width 66 height 19
click at [1513, 18] on button "Update Order" at bounding box center [1519, 20] width 66 height 20
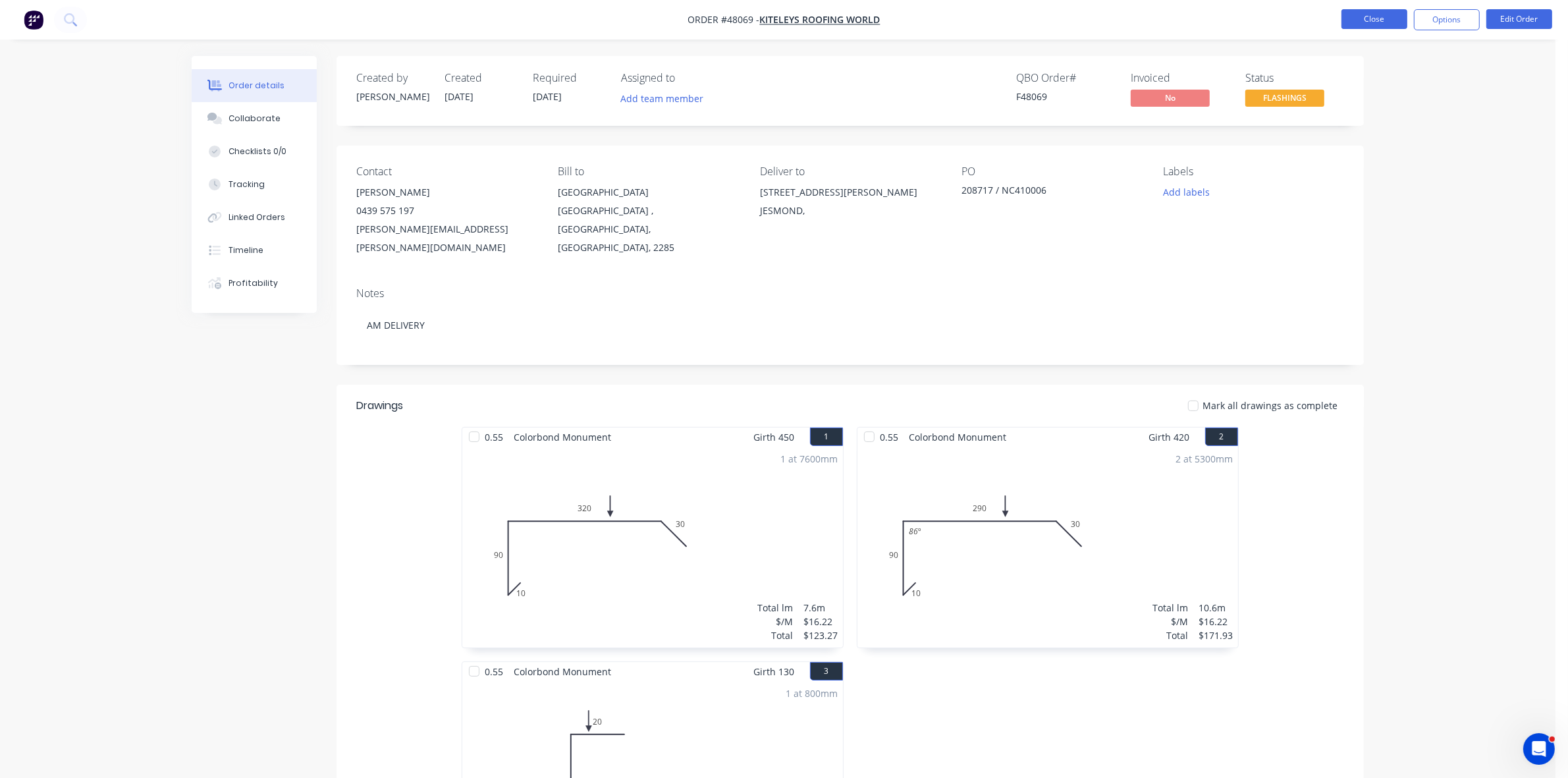
click at [1357, 24] on button "Close" at bounding box center [1374, 19] width 66 height 20
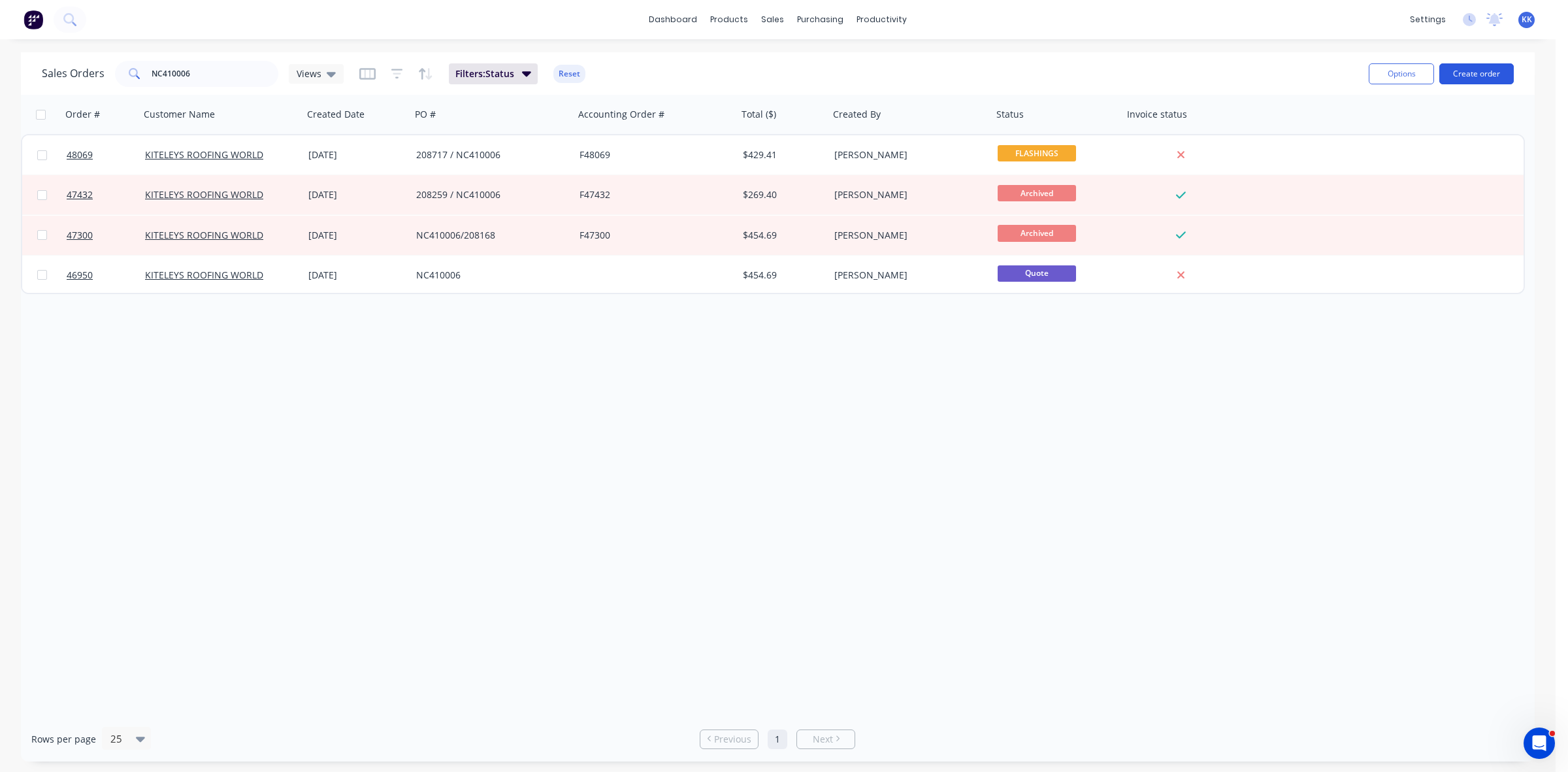
click at [1469, 69] on button "Create order" at bounding box center [1476, 74] width 74 height 21
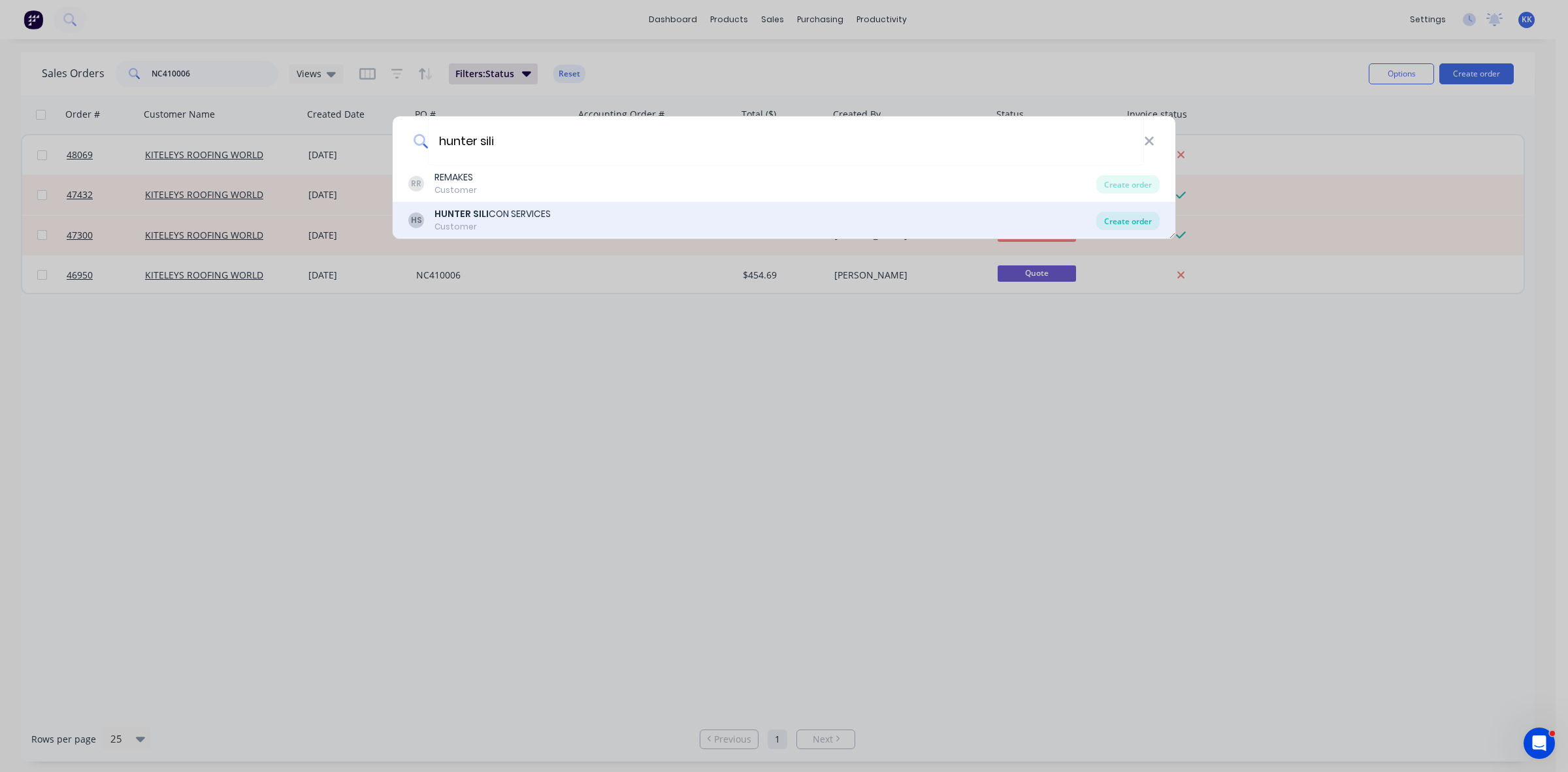
type input "hunter sili"
click at [1106, 216] on div "Create order" at bounding box center [1127, 221] width 63 height 19
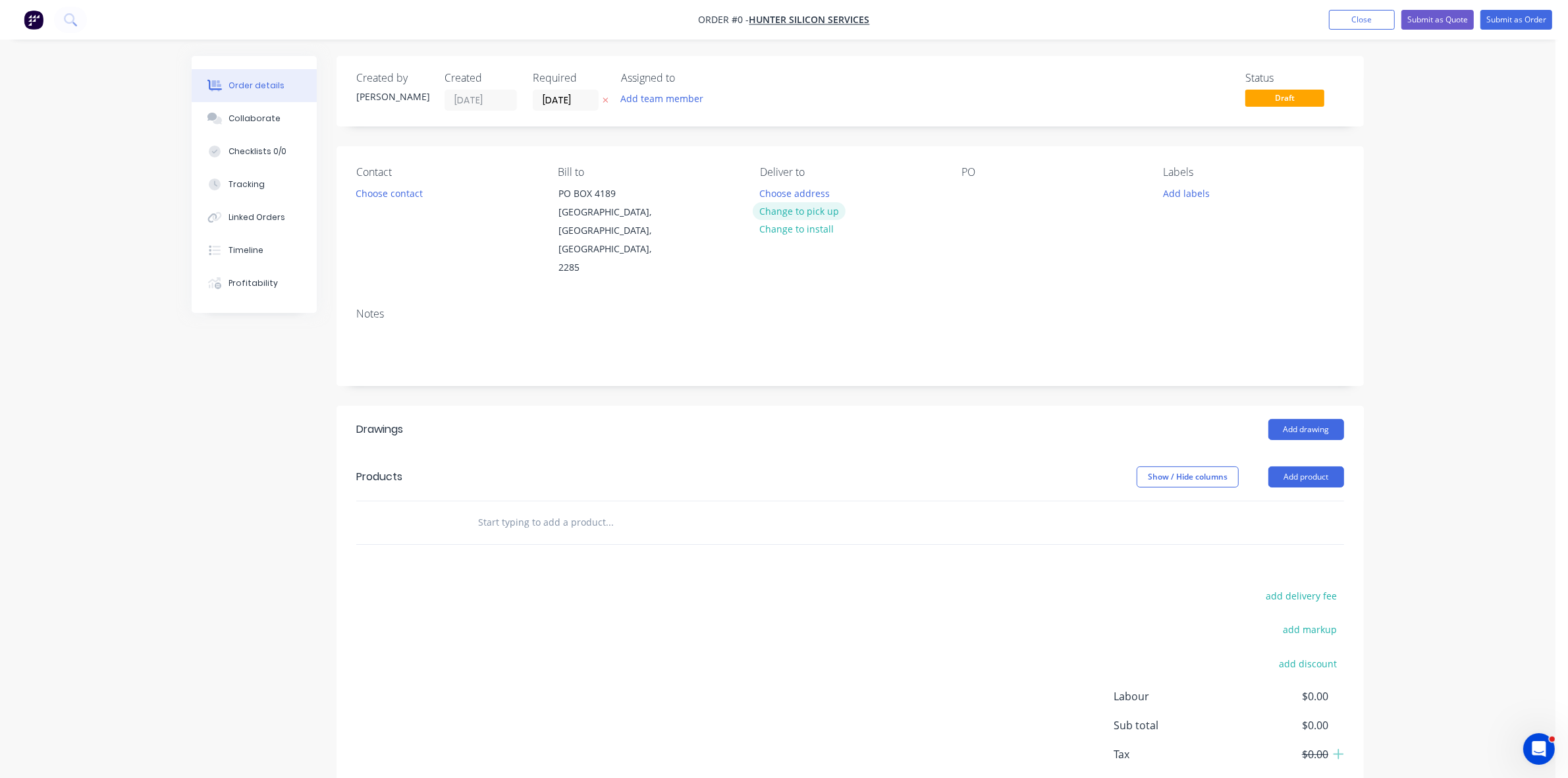
click at [808, 212] on button "Change to pick up" at bounding box center [799, 211] width 94 height 18
click at [399, 194] on button "Choose contact" at bounding box center [389, 192] width 81 height 18
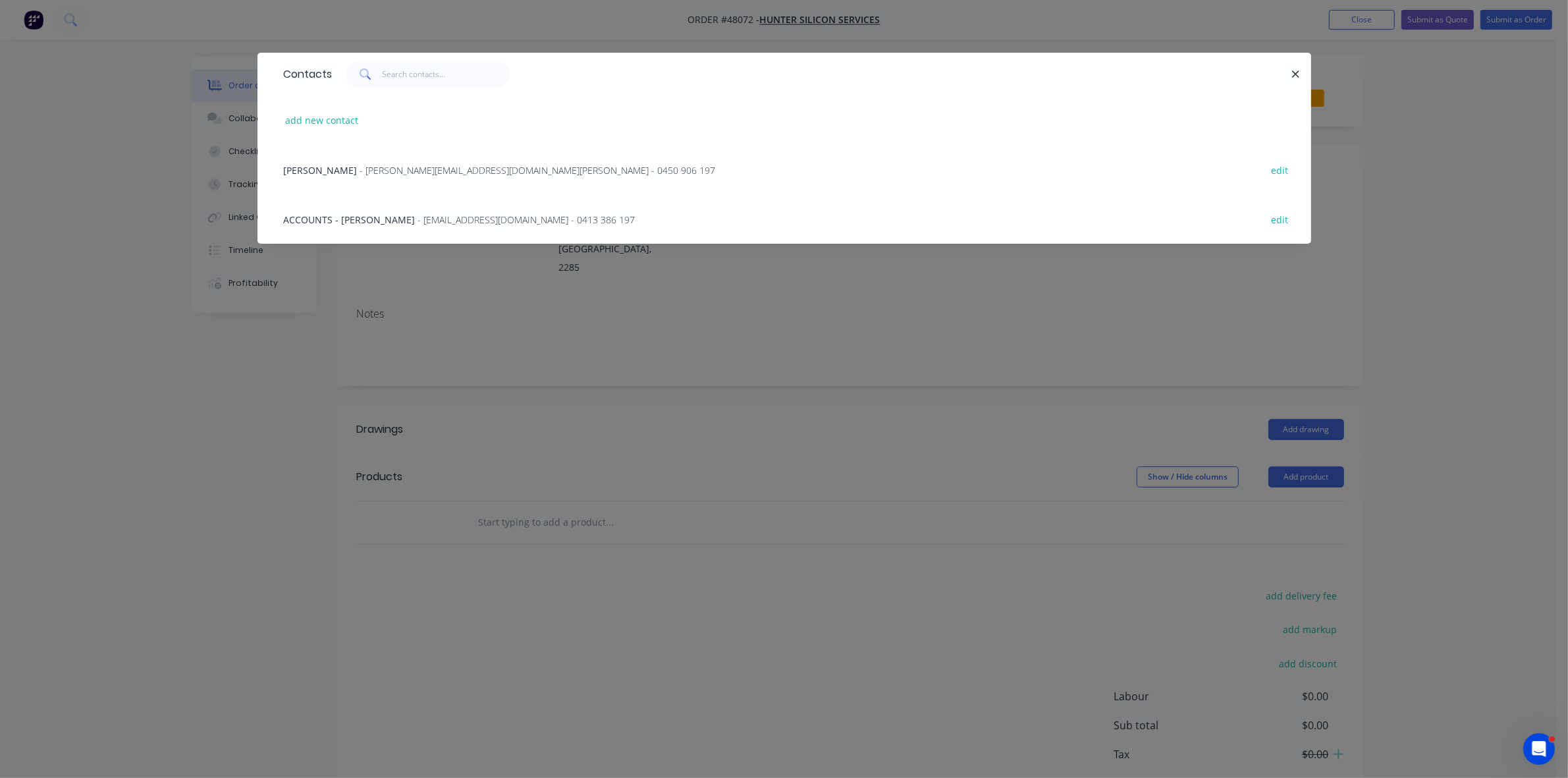
click at [461, 221] on span "- [EMAIL_ADDRESS][DOMAIN_NAME] - 0413 386 197" at bounding box center [527, 220] width 217 height 13
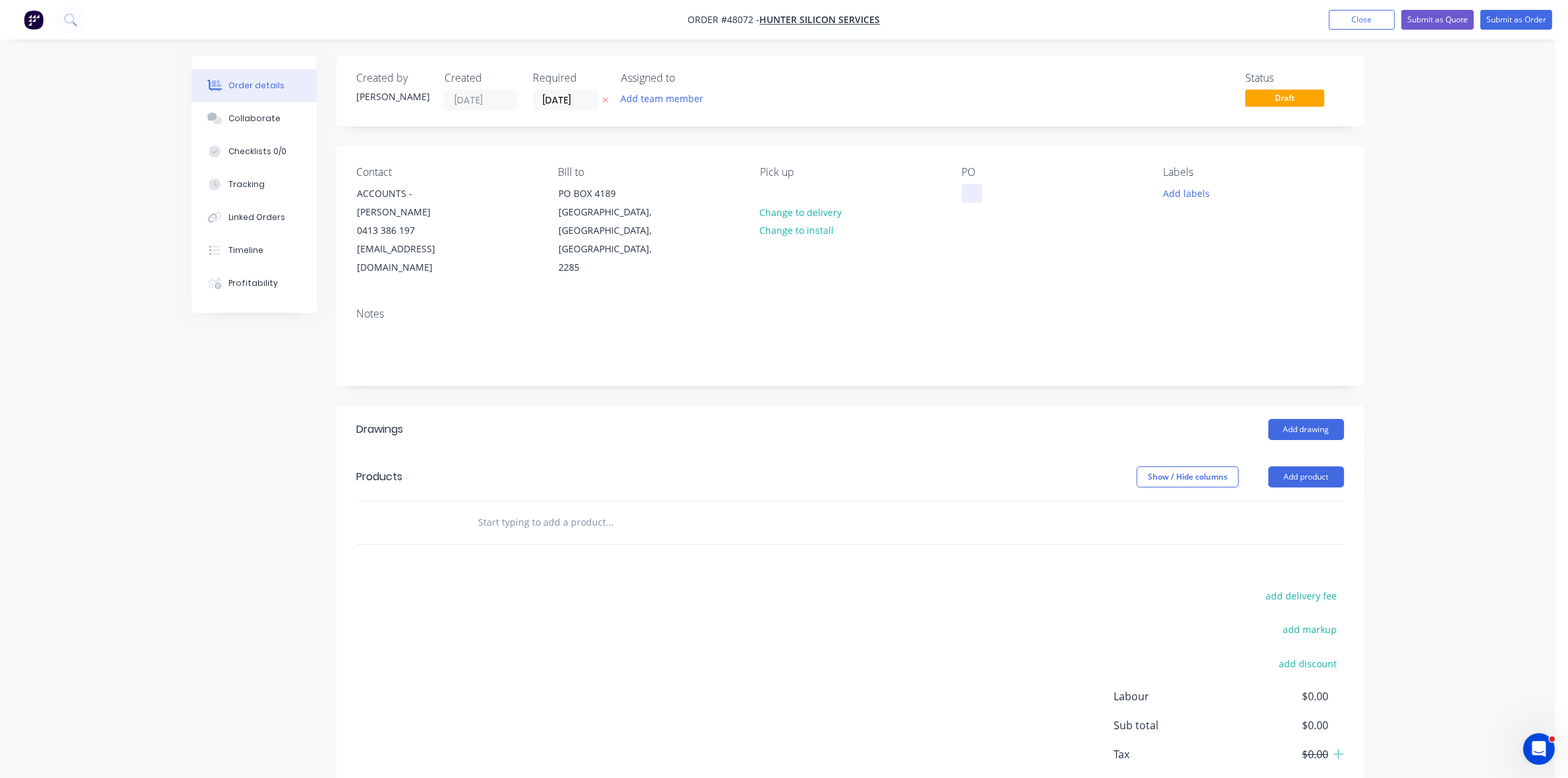
click at [975, 190] on div at bounding box center [972, 192] width 21 height 19
click at [565, 89] on label "[DATE]" at bounding box center [566, 100] width 66 height 21
click at [565, 90] on input "[DATE]" at bounding box center [566, 100] width 64 height 20
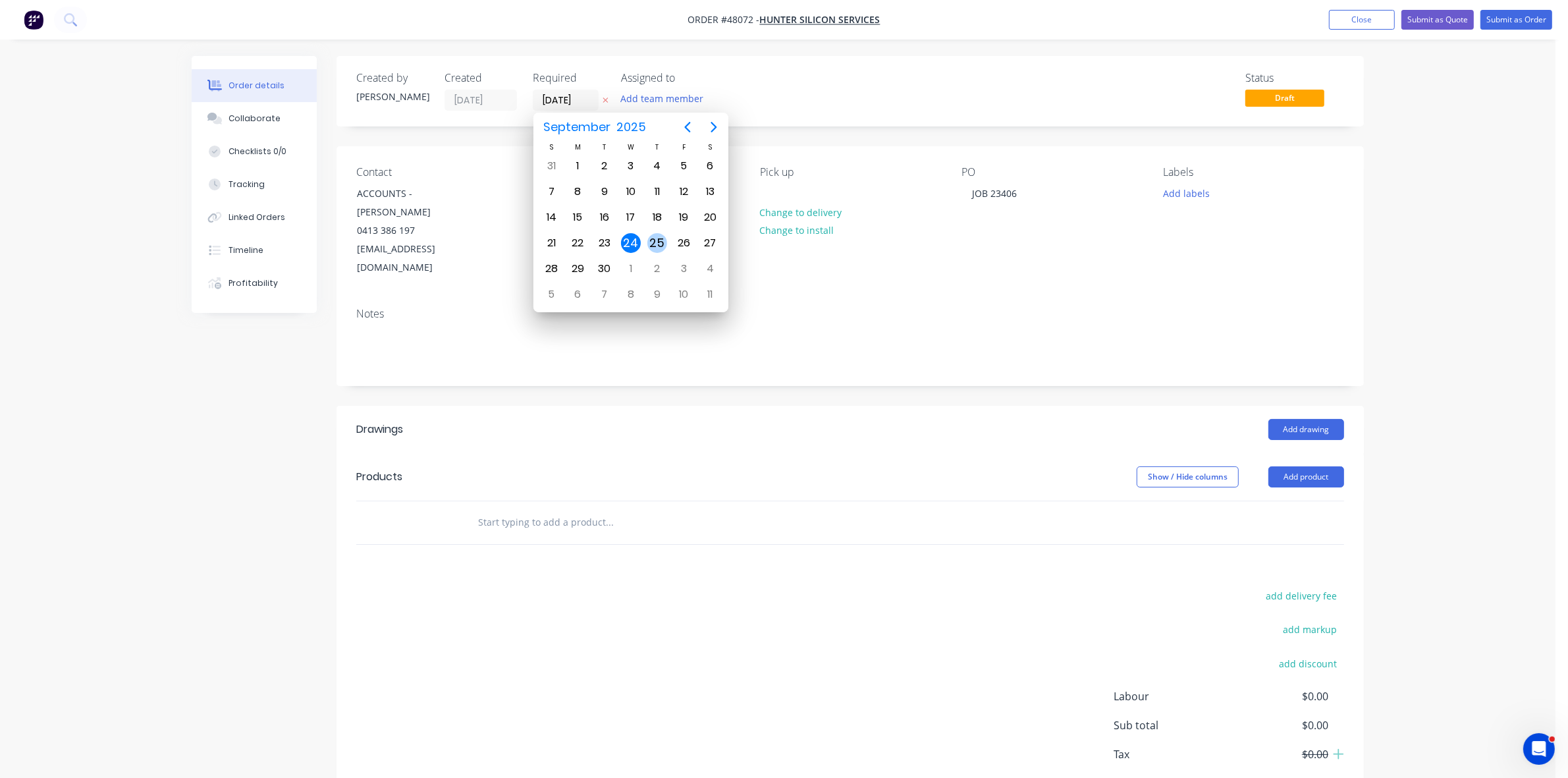
click at [653, 246] on div "25" at bounding box center [657, 243] width 20 height 20
type input "[DATE]"
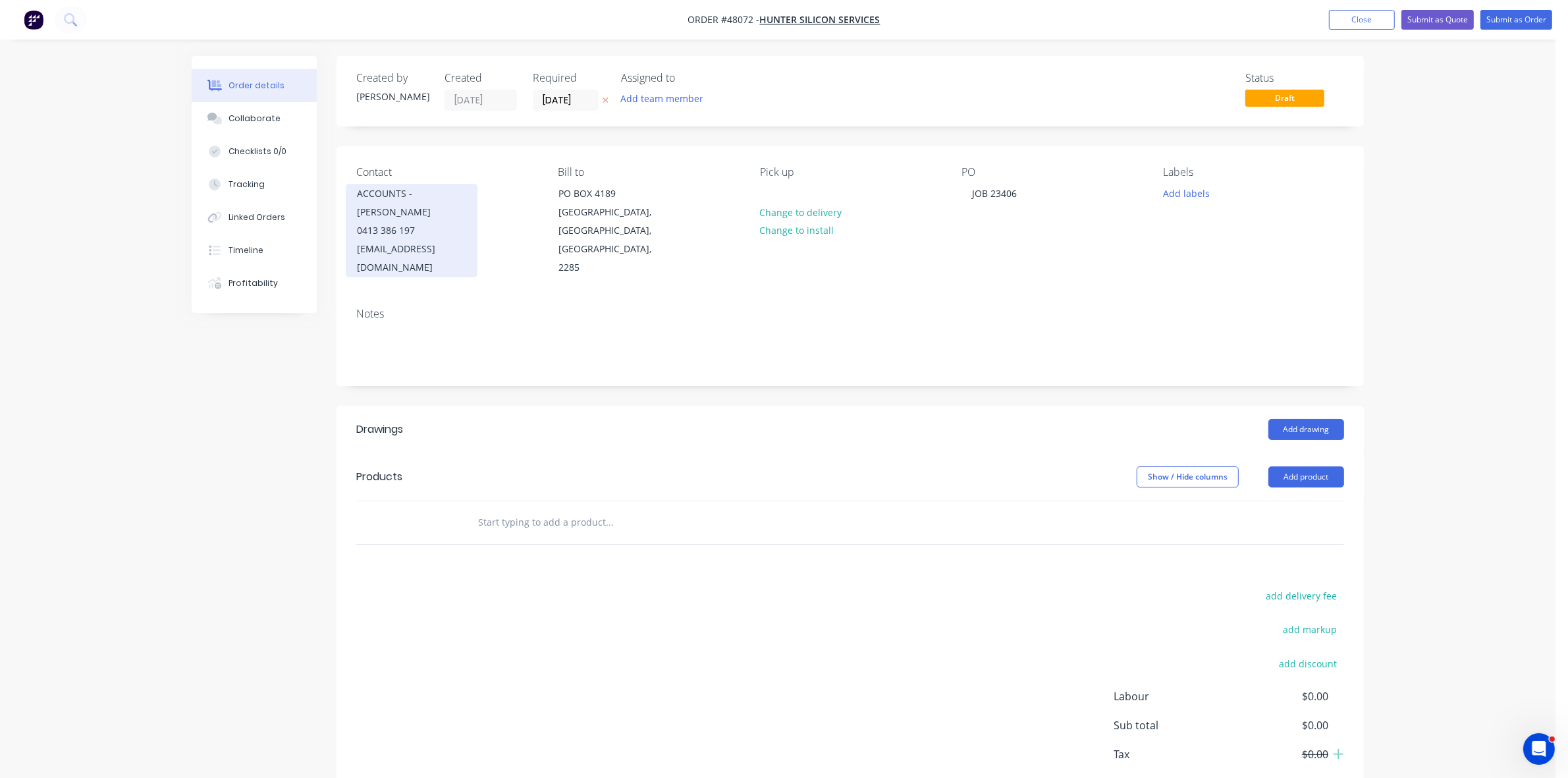
click at [448, 233] on div "0413 386 197" at bounding box center [411, 230] width 109 height 19
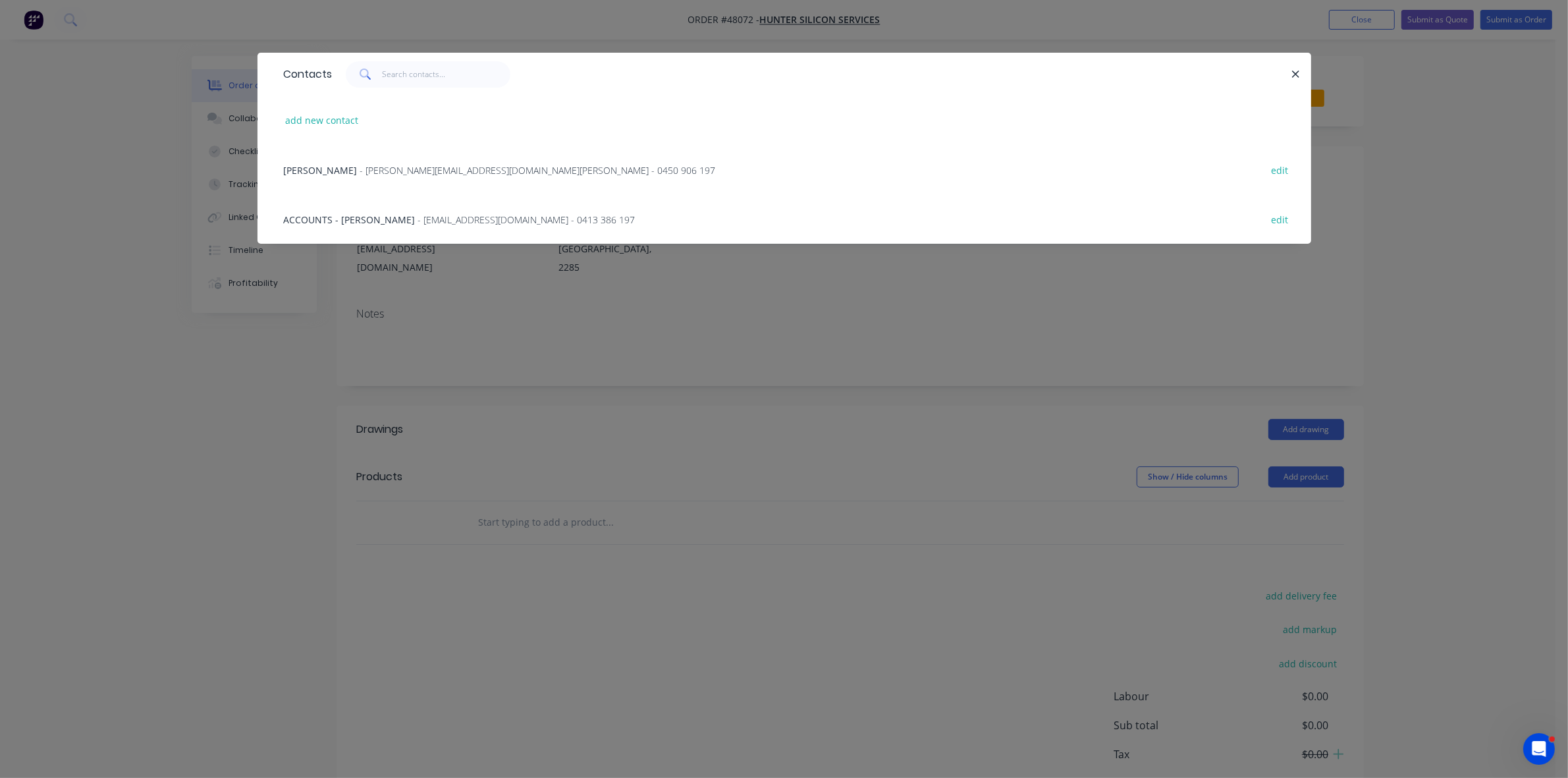
click at [419, 176] on div "[PERSON_NAME] - [PERSON_NAME][EMAIL_ADDRESS][DOMAIN_NAME] - 0450 906 197 edit" at bounding box center [784, 169] width 1014 height 49
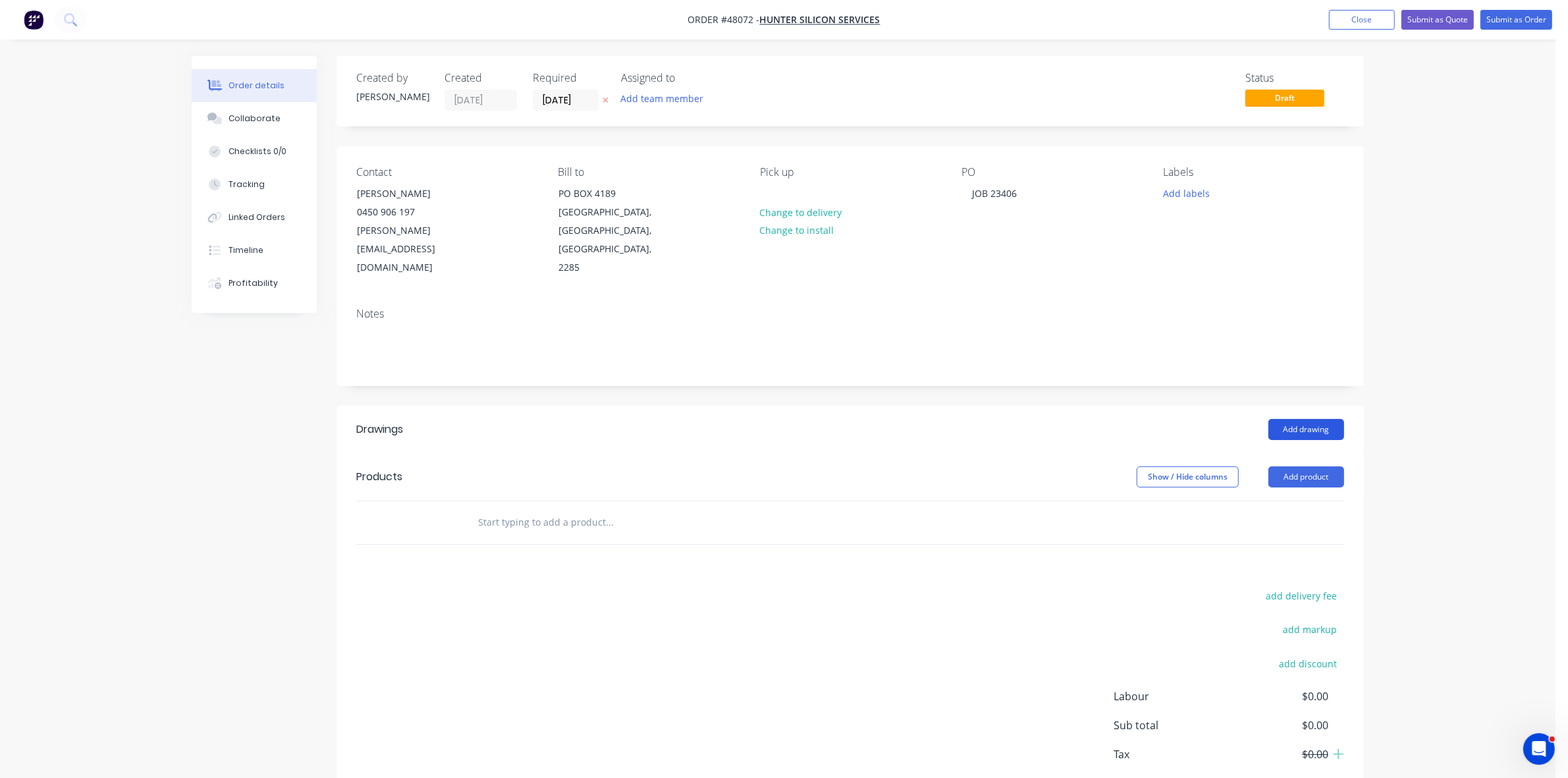
click at [1315, 419] on button "Add drawing" at bounding box center [1305, 429] width 76 height 21
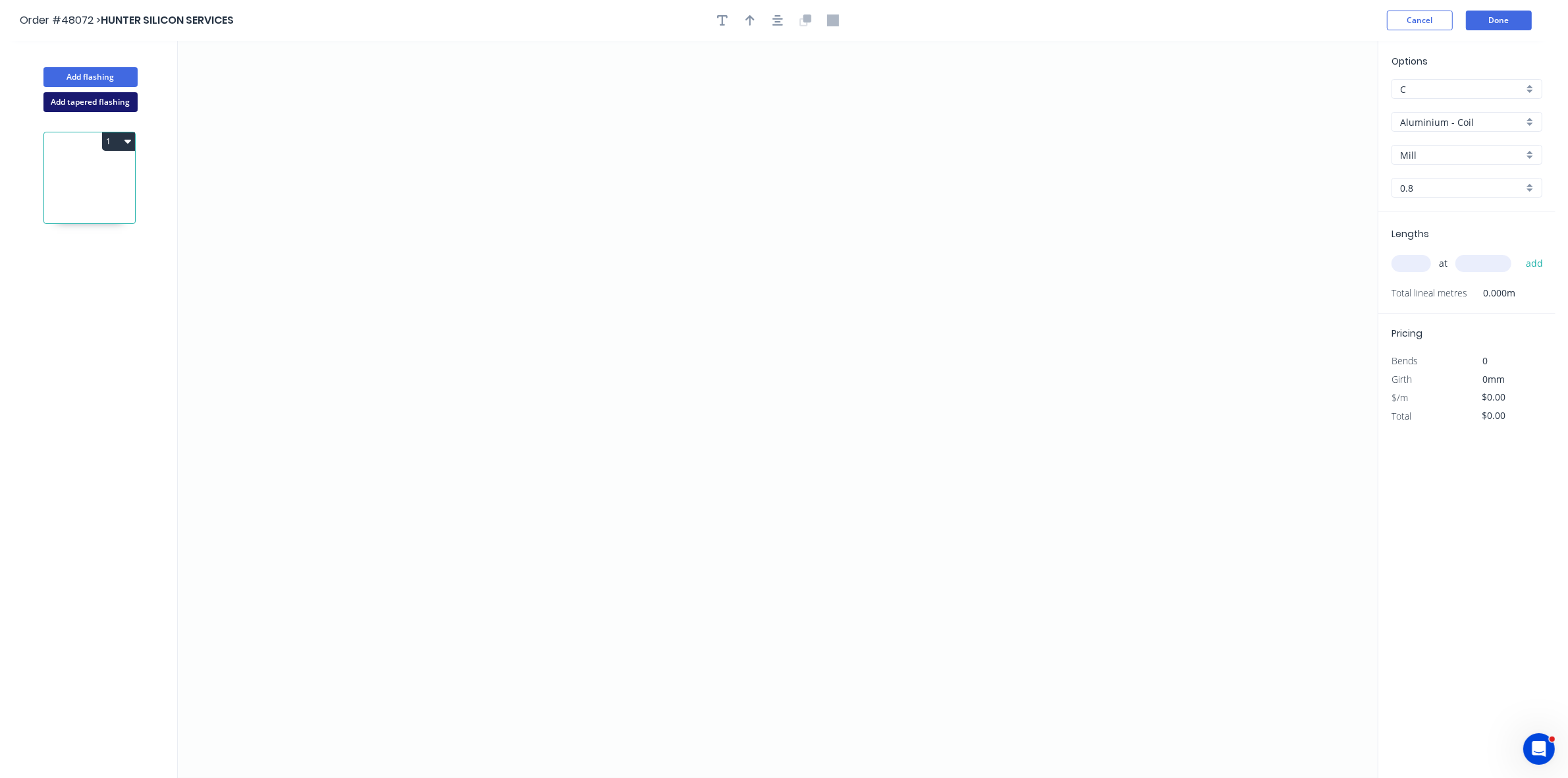
click at [104, 110] on button "Add tapered flashing" at bounding box center [90, 102] width 94 height 20
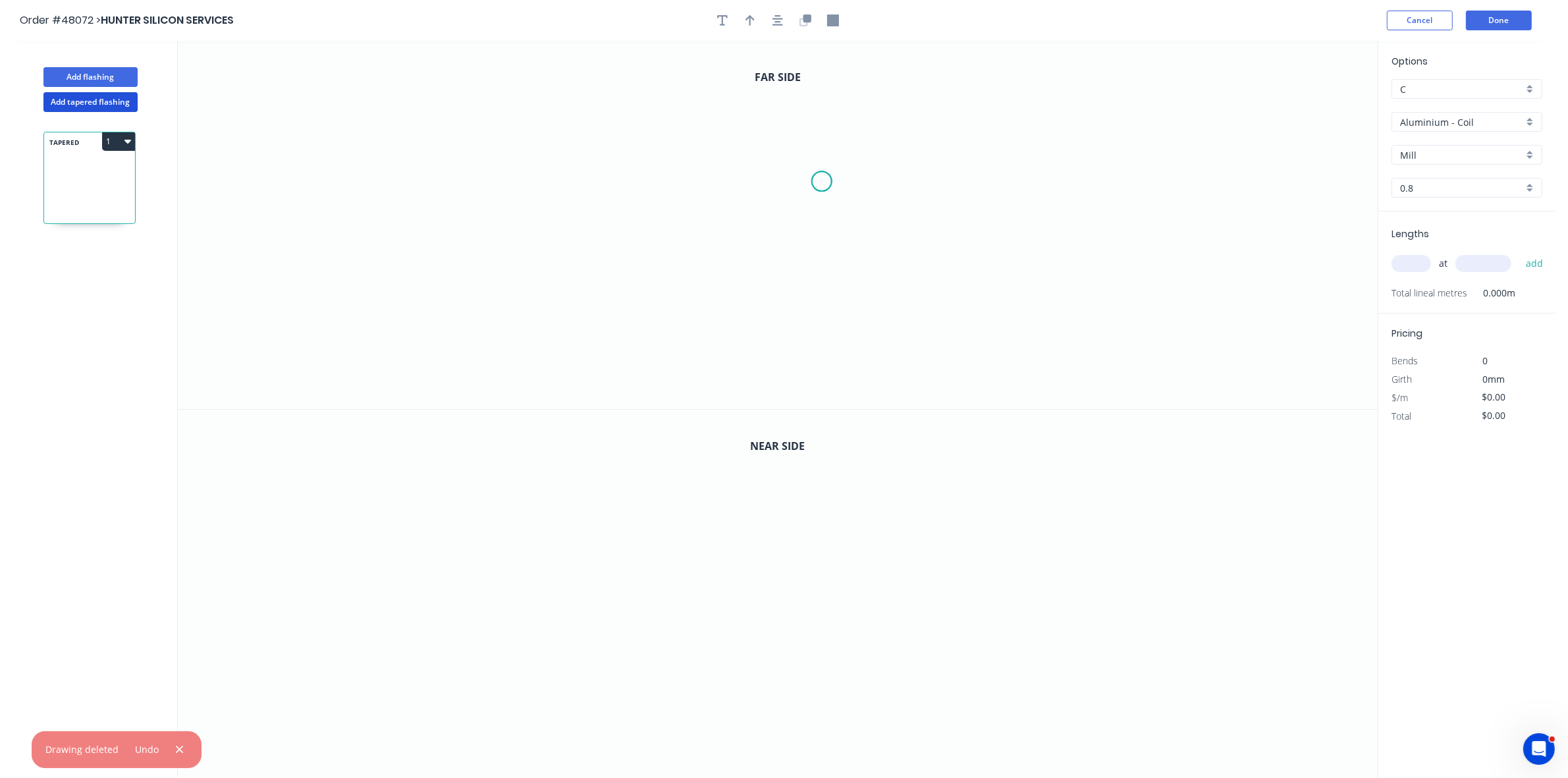
click at [822, 182] on icon "0" at bounding box center [778, 225] width 1200 height 368
click at [706, 183] on icon "0" at bounding box center [778, 225] width 1200 height 368
click at [698, 341] on icon "0 ?" at bounding box center [778, 225] width 1200 height 368
click at [729, 380] on div "Crush & Fold" at bounding box center [766, 385] width 132 height 27
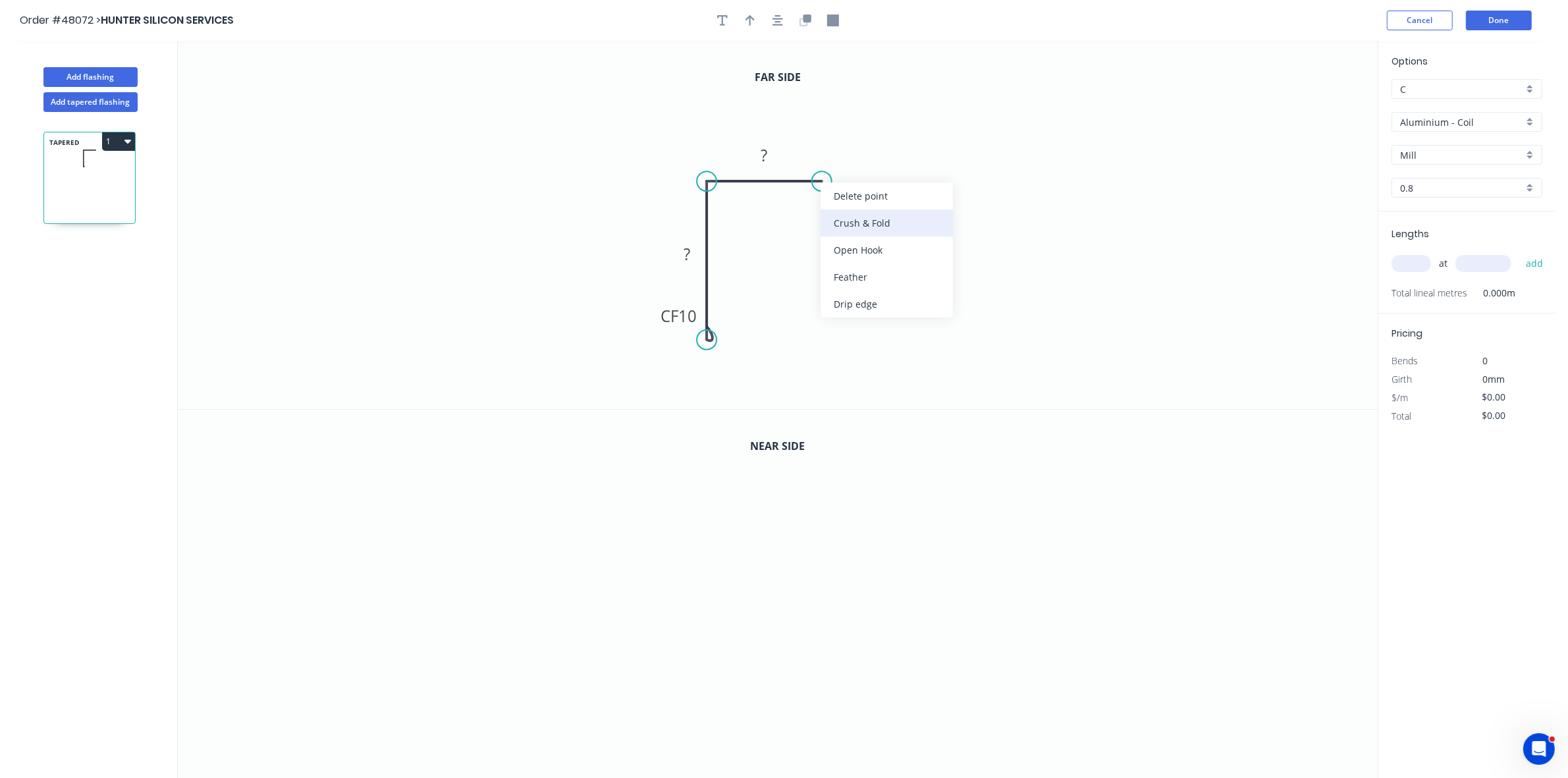
click at [831, 214] on div "Crush & Fold" at bounding box center [887, 223] width 132 height 27
click at [833, 216] on div "Flip bend" at bounding box center [887, 226] width 132 height 27
click at [688, 317] on tspan "10" at bounding box center [687, 316] width 19 height 21
drag, startPoint x: 710, startPoint y: 366, endPoint x: 711, endPoint y: 384, distance: 18.0
click at [711, 384] on circle at bounding box center [706, 376] width 20 height 20
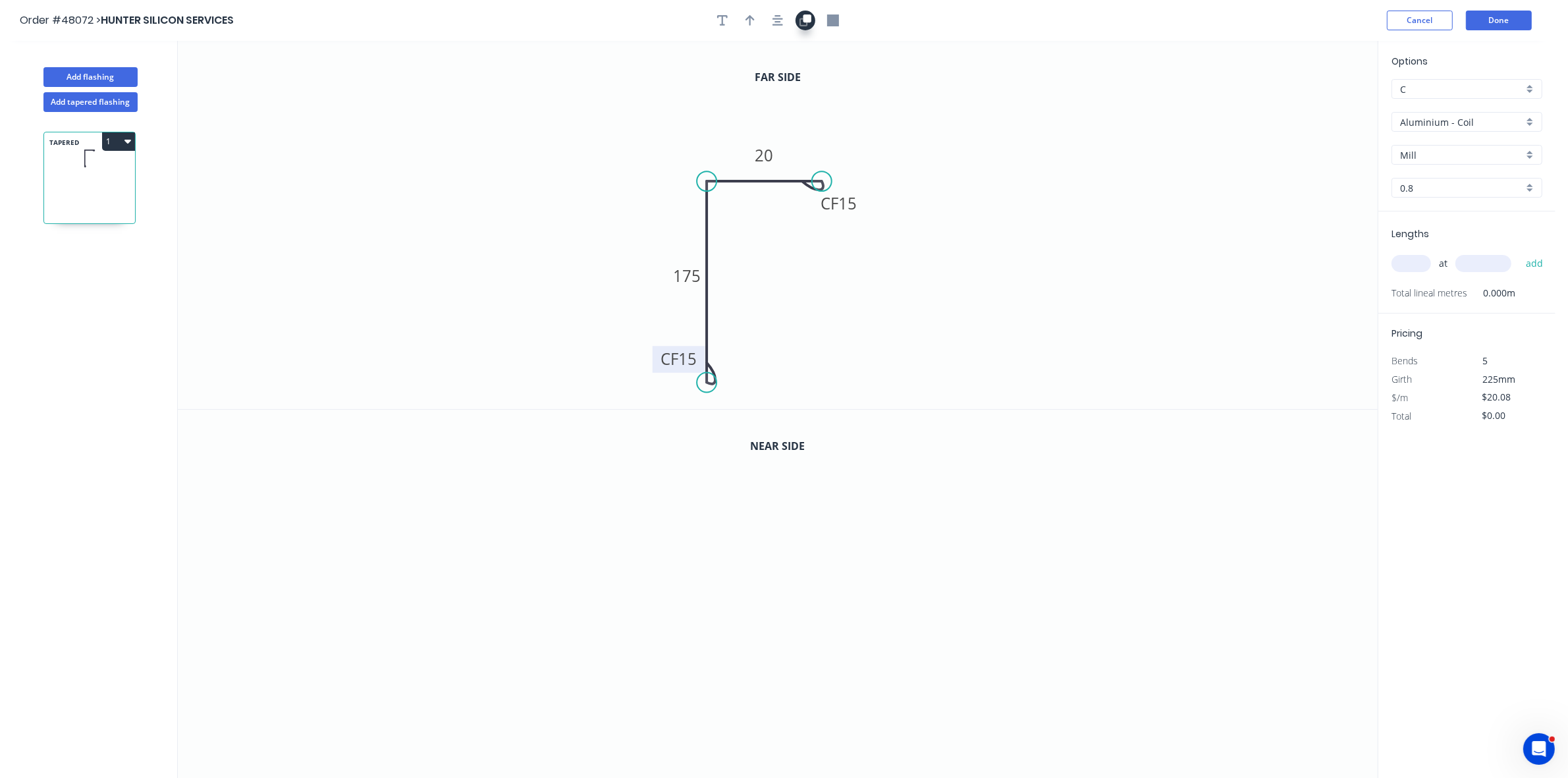
click at [806, 21] on icon "button" at bounding box center [806, 18] width 8 height 8
click at [686, 642] on tspan "175" at bounding box center [687, 645] width 28 height 21
type input "$23.95"
click at [1438, 130] on div "Aluminium - Coil" at bounding box center [1466, 122] width 151 height 20
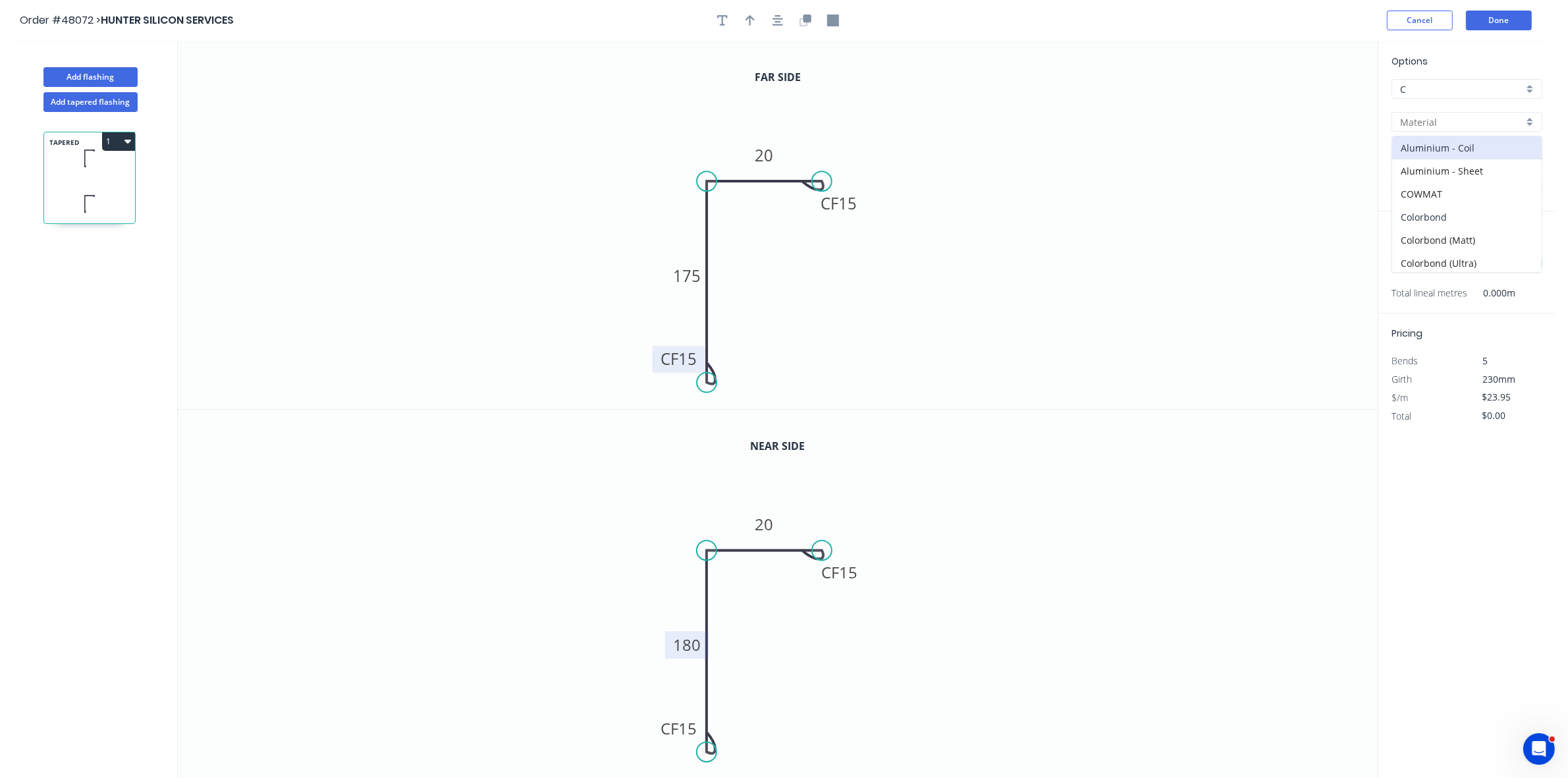
click at [1434, 223] on div "Colorbond" at bounding box center [1466, 217] width 149 height 23
type input "Colorbond"
type input "Basalt"
type input "0.55"
type input "$17.97"
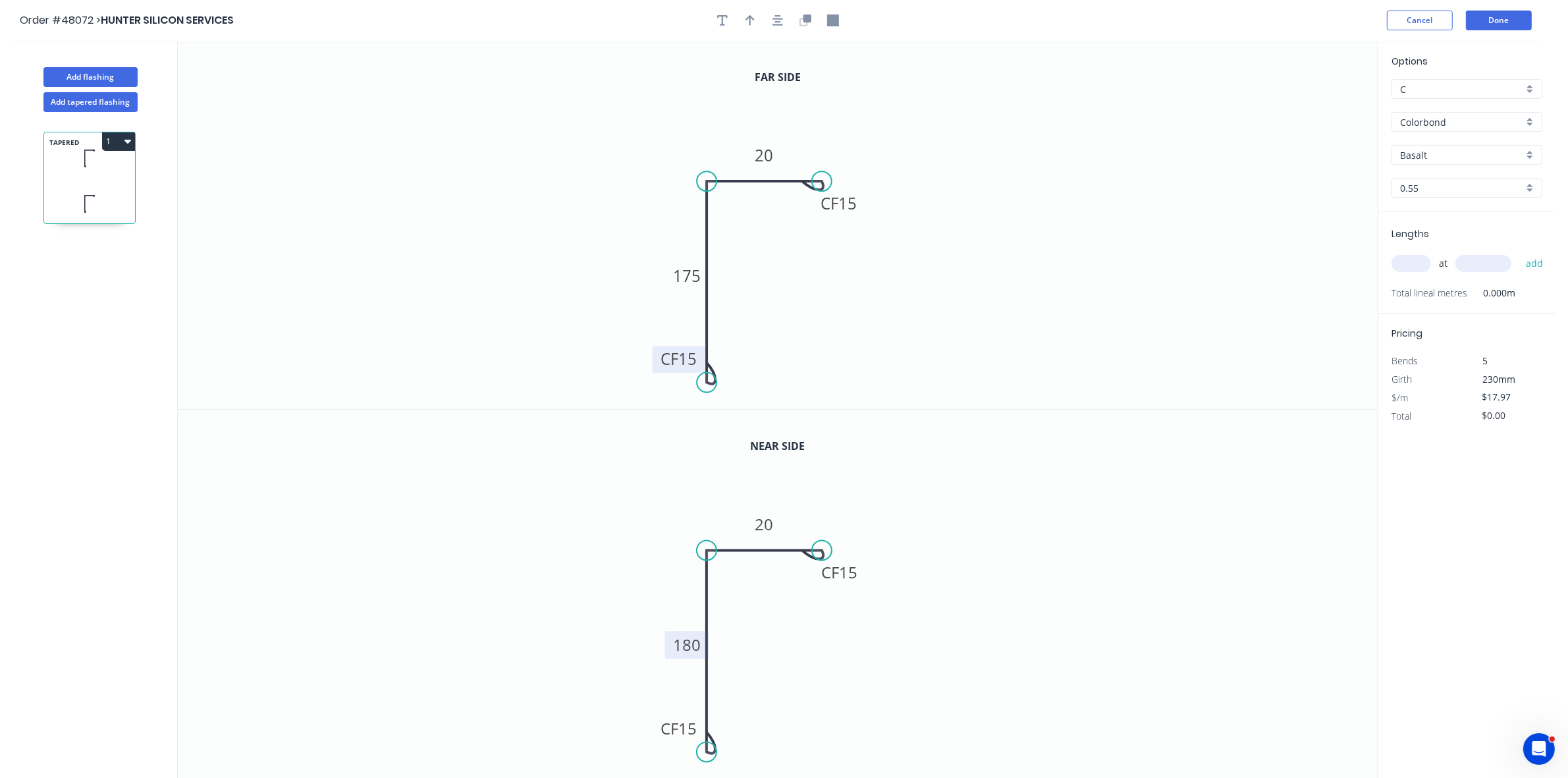
click at [1428, 154] on input "Basalt" at bounding box center [1462, 155] width 123 height 13
click at [1436, 182] on div "Surfmist" at bounding box center [1466, 181] width 149 height 23
type input "Surfmist"
click at [1416, 264] on input "text" at bounding box center [1411, 263] width 39 height 17
type input "1"
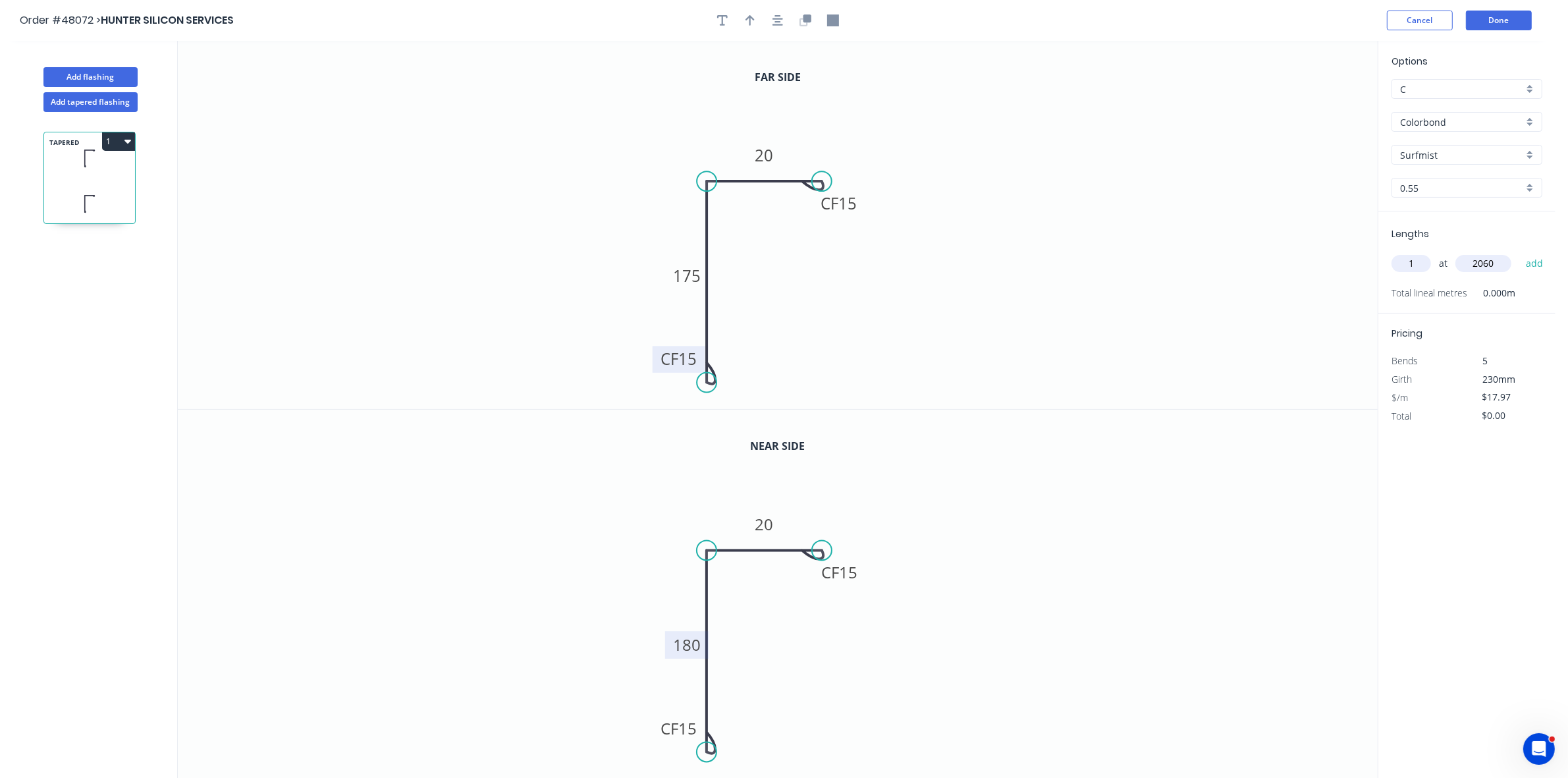
type input "2060"
click at [1519, 252] on button "add" at bounding box center [1534, 263] width 31 height 22
type input "$37.02"
click at [751, 15] on icon "button" at bounding box center [750, 20] width 9 height 12
drag, startPoint x: 1307, startPoint y: 103, endPoint x: 719, endPoint y: 159, distance: 590.7
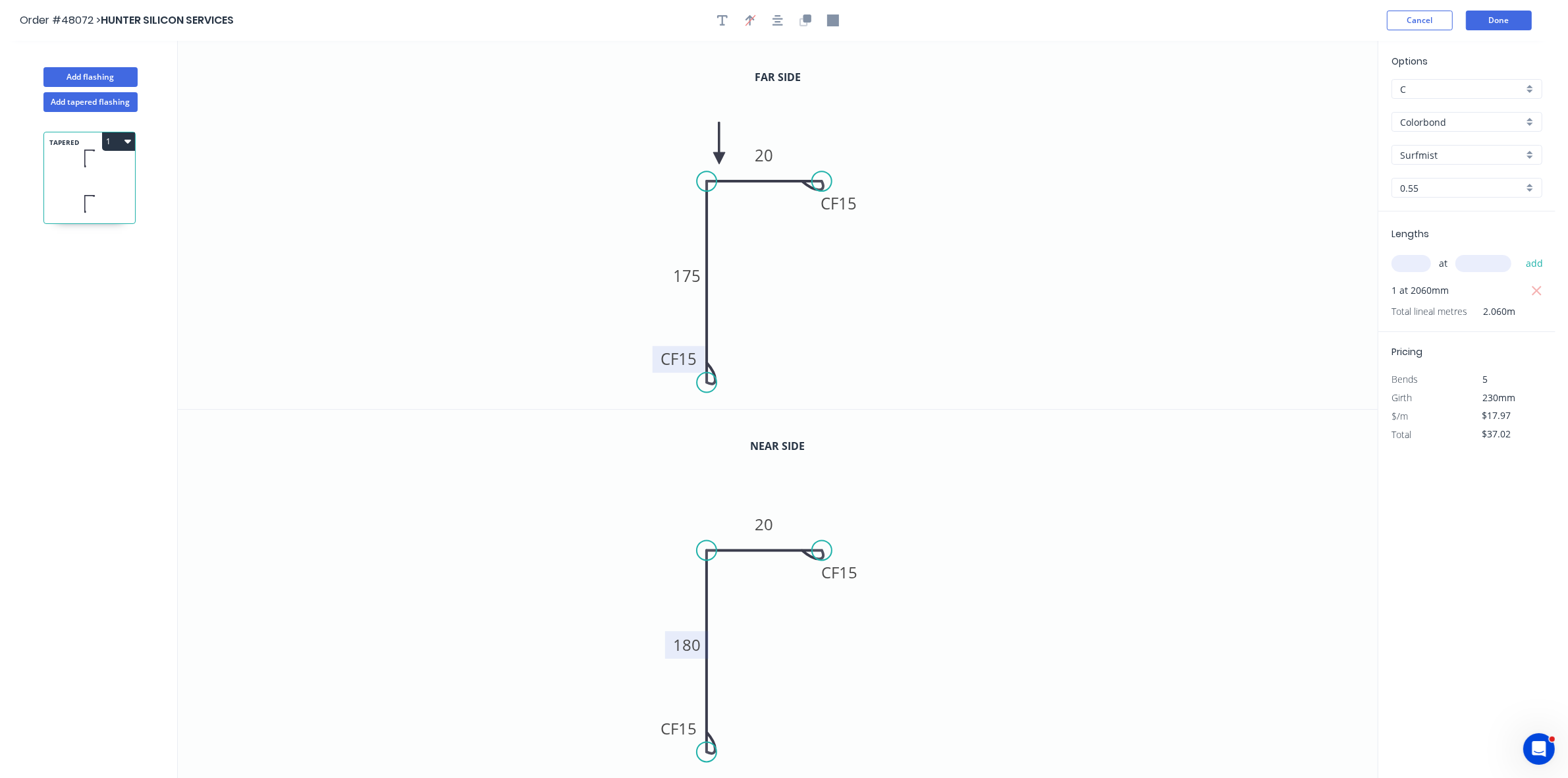
click at [719, 159] on icon at bounding box center [719, 142] width 12 height 42
click at [1503, 23] on button "Done" at bounding box center [1498, 21] width 66 height 20
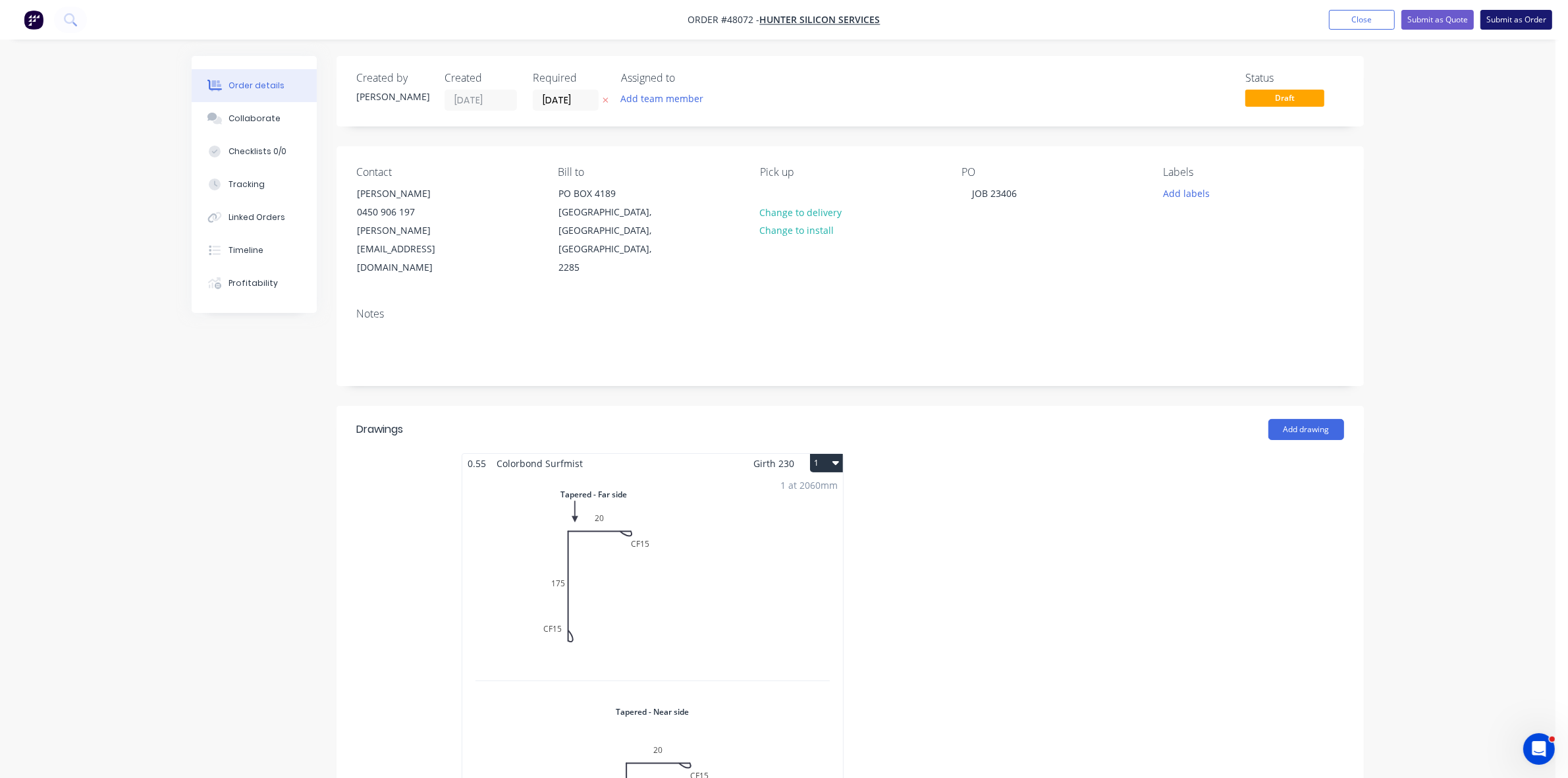
click at [1503, 23] on button "Submit as Order" at bounding box center [1516, 20] width 72 height 20
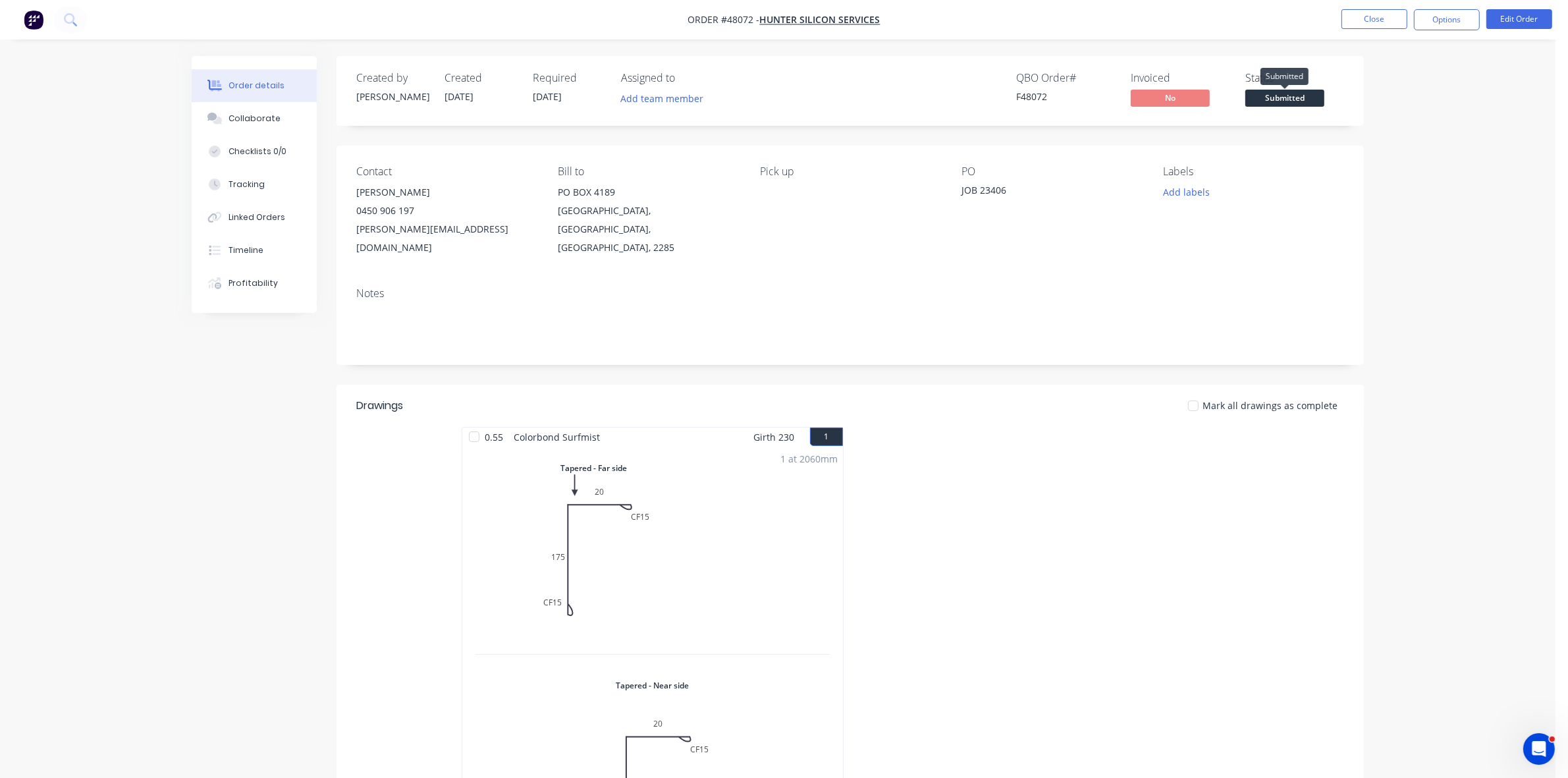
click at [1252, 104] on span "Submitted" at bounding box center [1285, 97] width 79 height 16
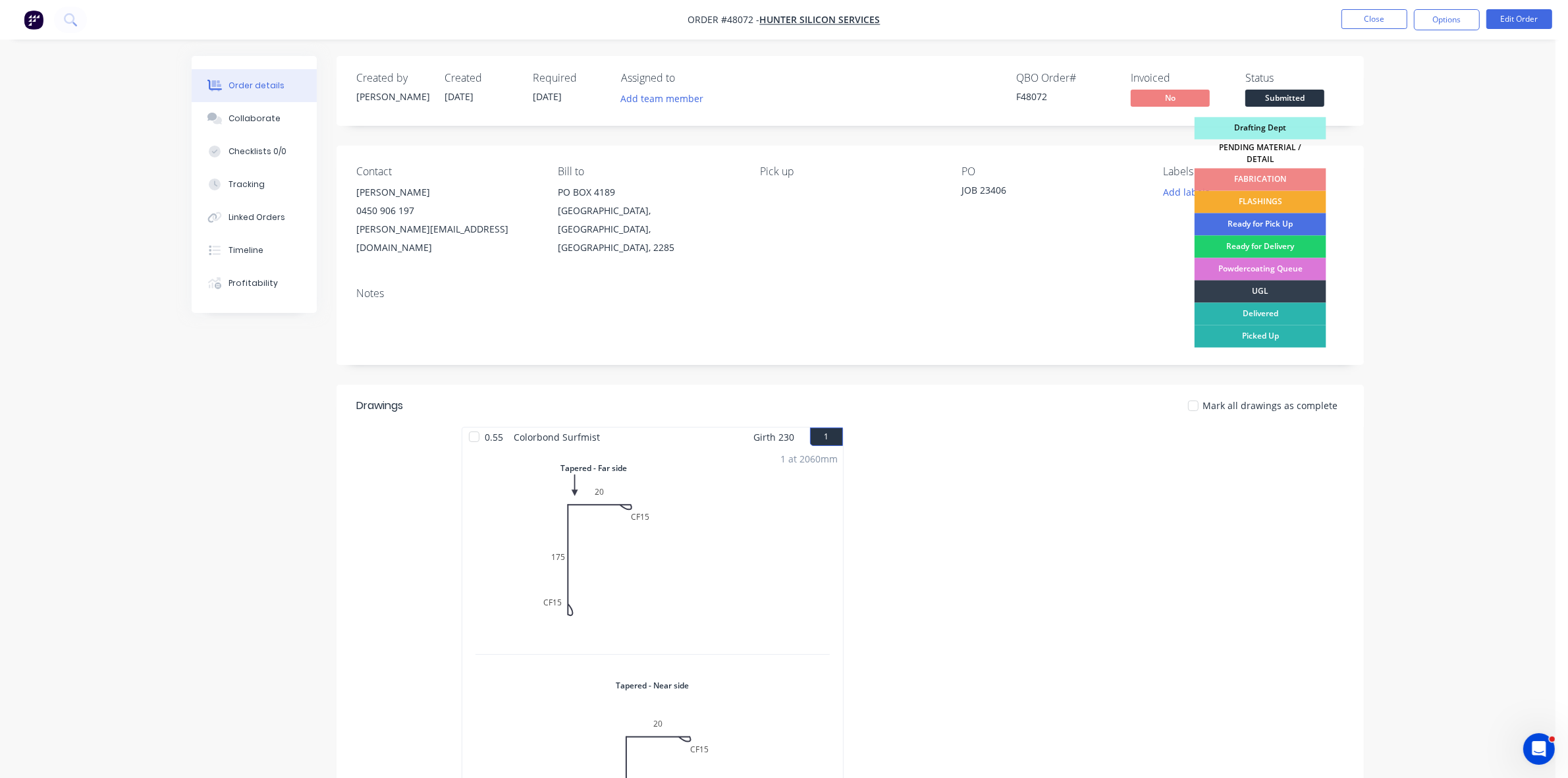
click at [1258, 196] on div "FLASHINGS" at bounding box center [1260, 202] width 131 height 22
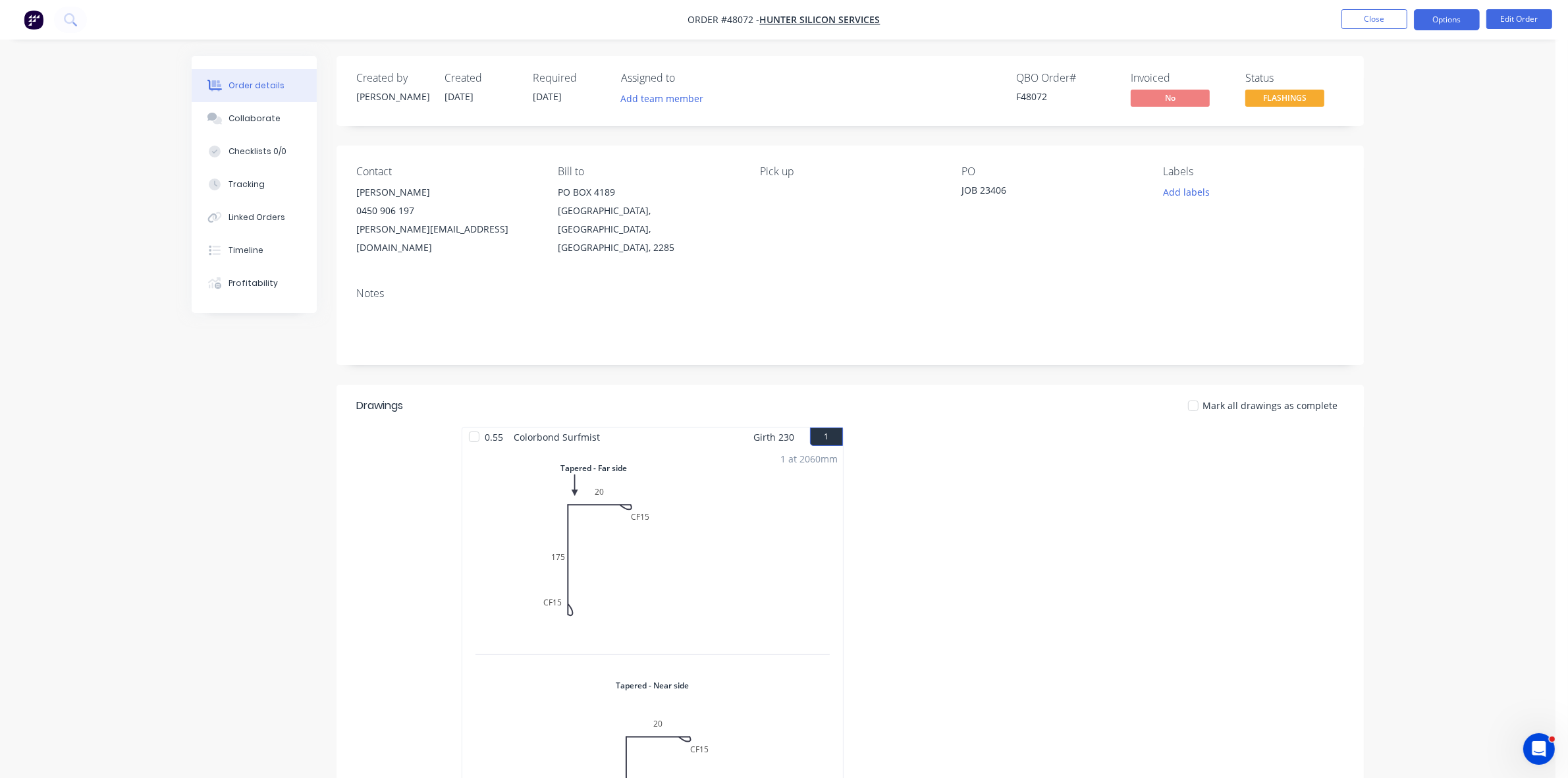
click at [1446, 12] on button "Options" at bounding box center [1446, 20] width 66 height 21
click at [1386, 156] on div "Work Order" at bounding box center [1407, 158] width 122 height 19
click at [1385, 134] on div "Without pricing" at bounding box center [1407, 132] width 122 height 19
click at [1362, 21] on button "Close" at bounding box center [1374, 19] width 66 height 20
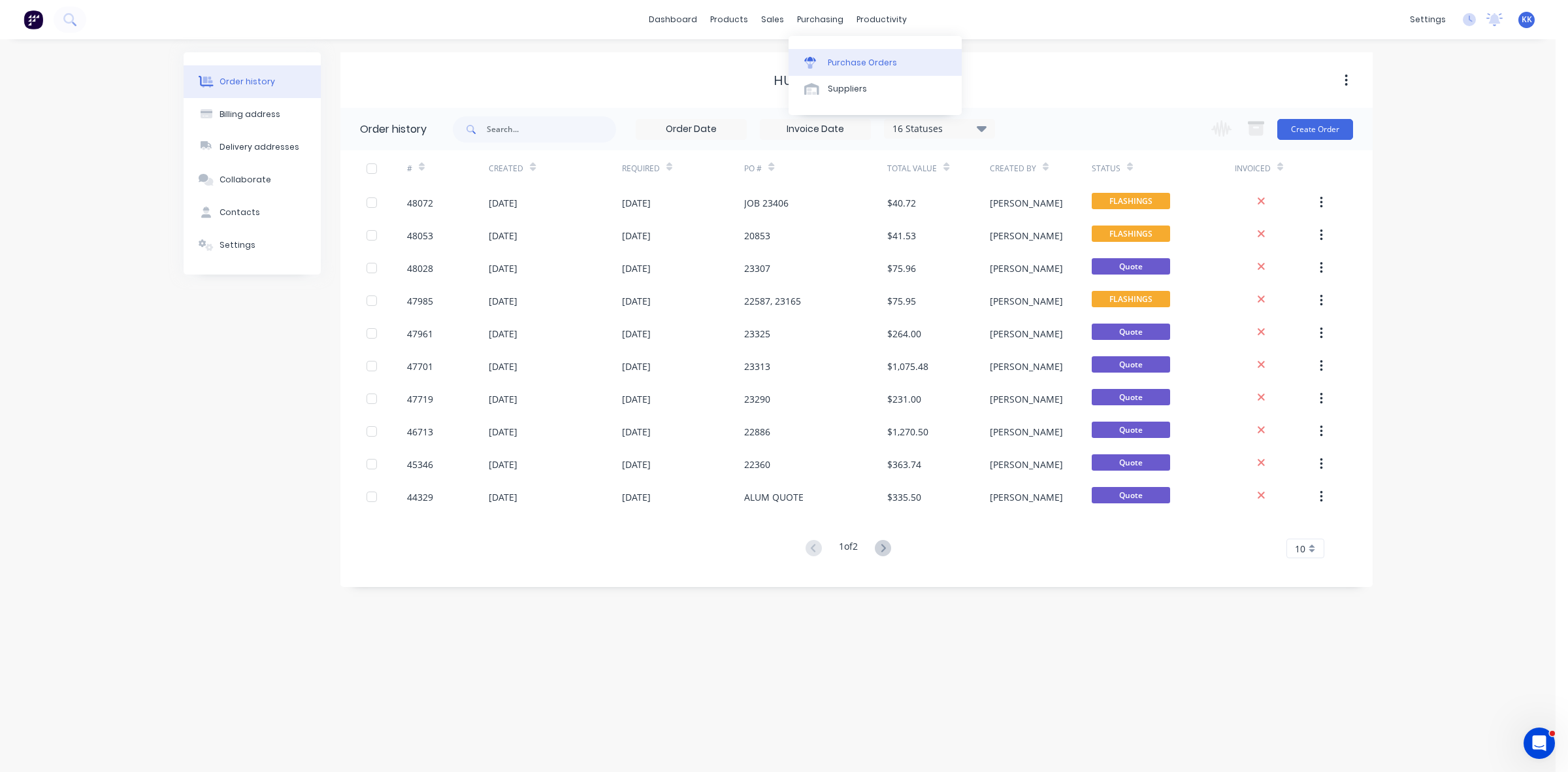
drag, startPoint x: 810, startPoint y: 59, endPoint x: 820, endPoint y: 63, distance: 10.8
click at [810, 59] on icon at bounding box center [810, 59] width 12 height 4
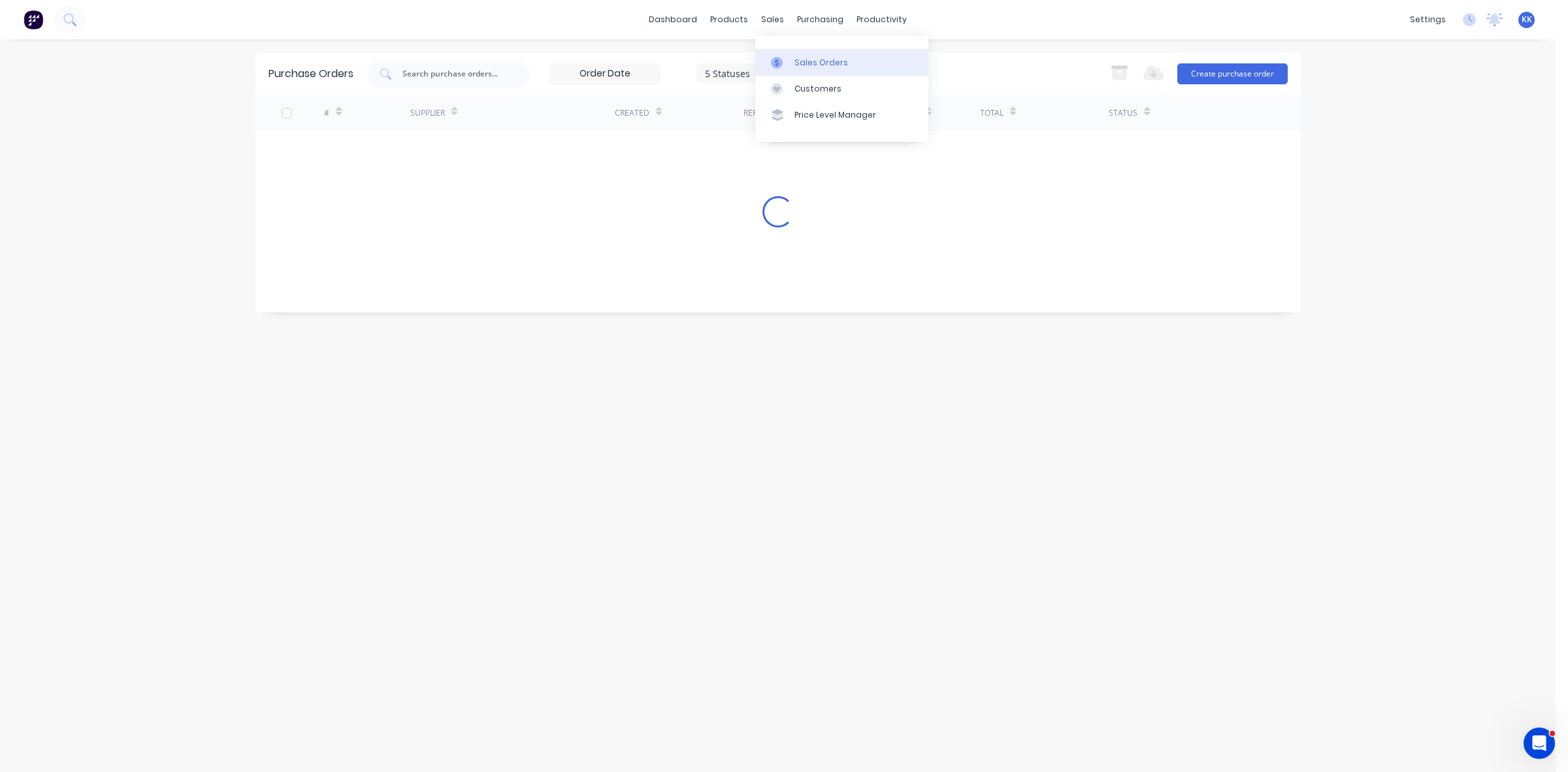
click at [796, 60] on div "Sales Orders" at bounding box center [821, 62] width 53 height 12
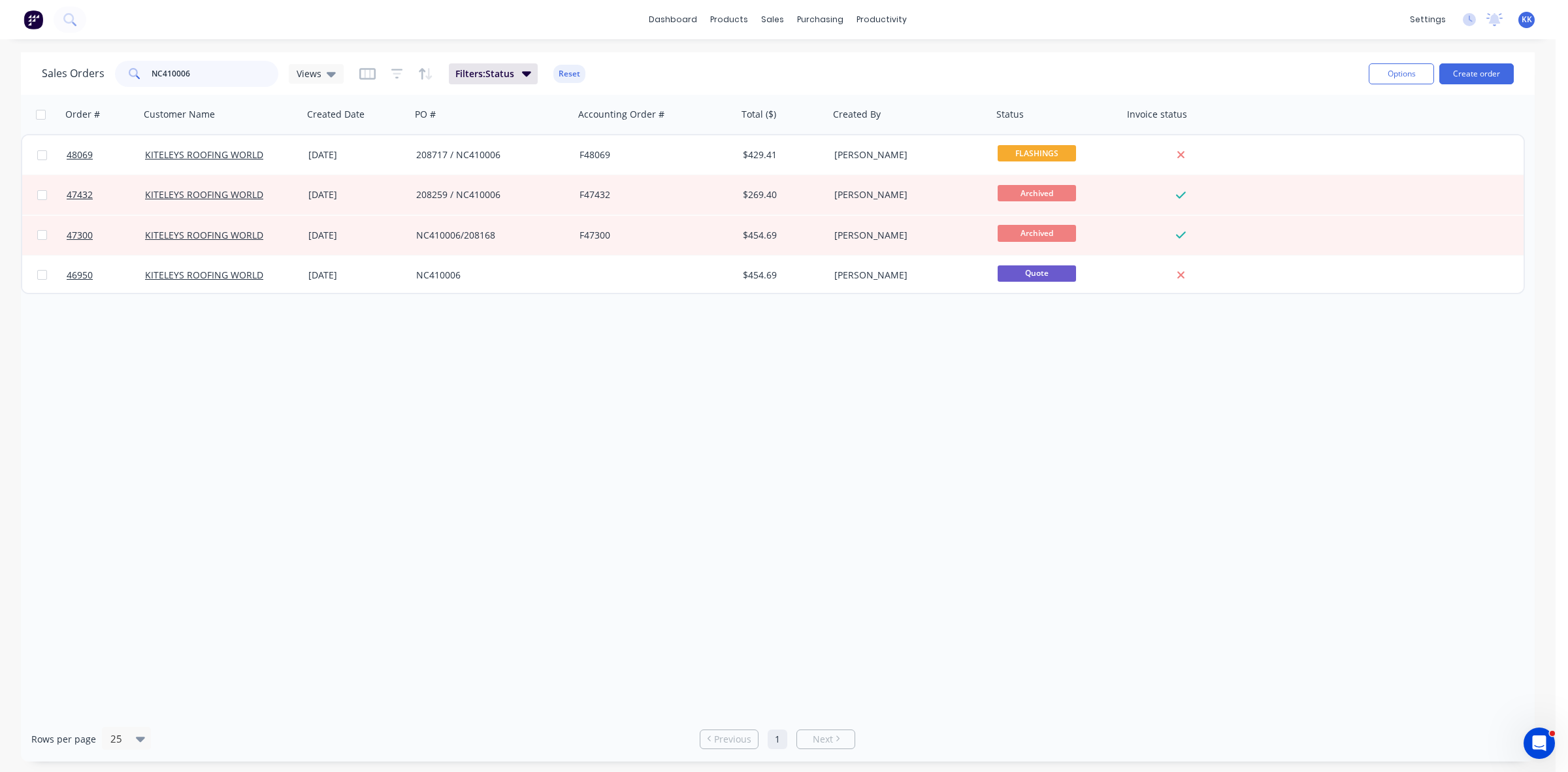
drag, startPoint x: 269, startPoint y: 77, endPoint x: 128, endPoint y: 77, distance: 141.0
click at [128, 77] on div "NC410006" at bounding box center [197, 73] width 163 height 26
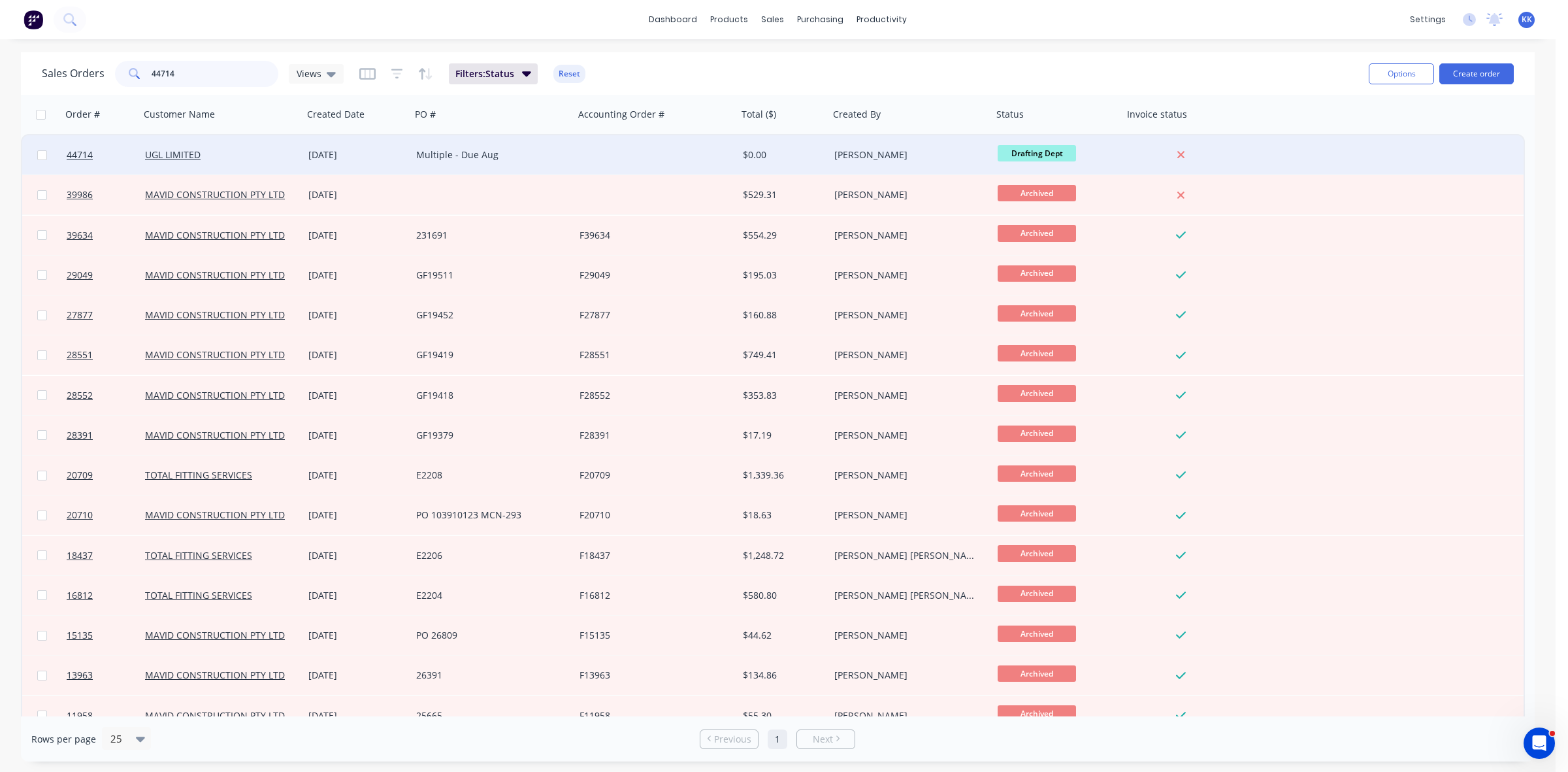
type input "44714"
click at [413, 152] on div "Multiple - Due Aug" at bounding box center [492, 154] width 163 height 39
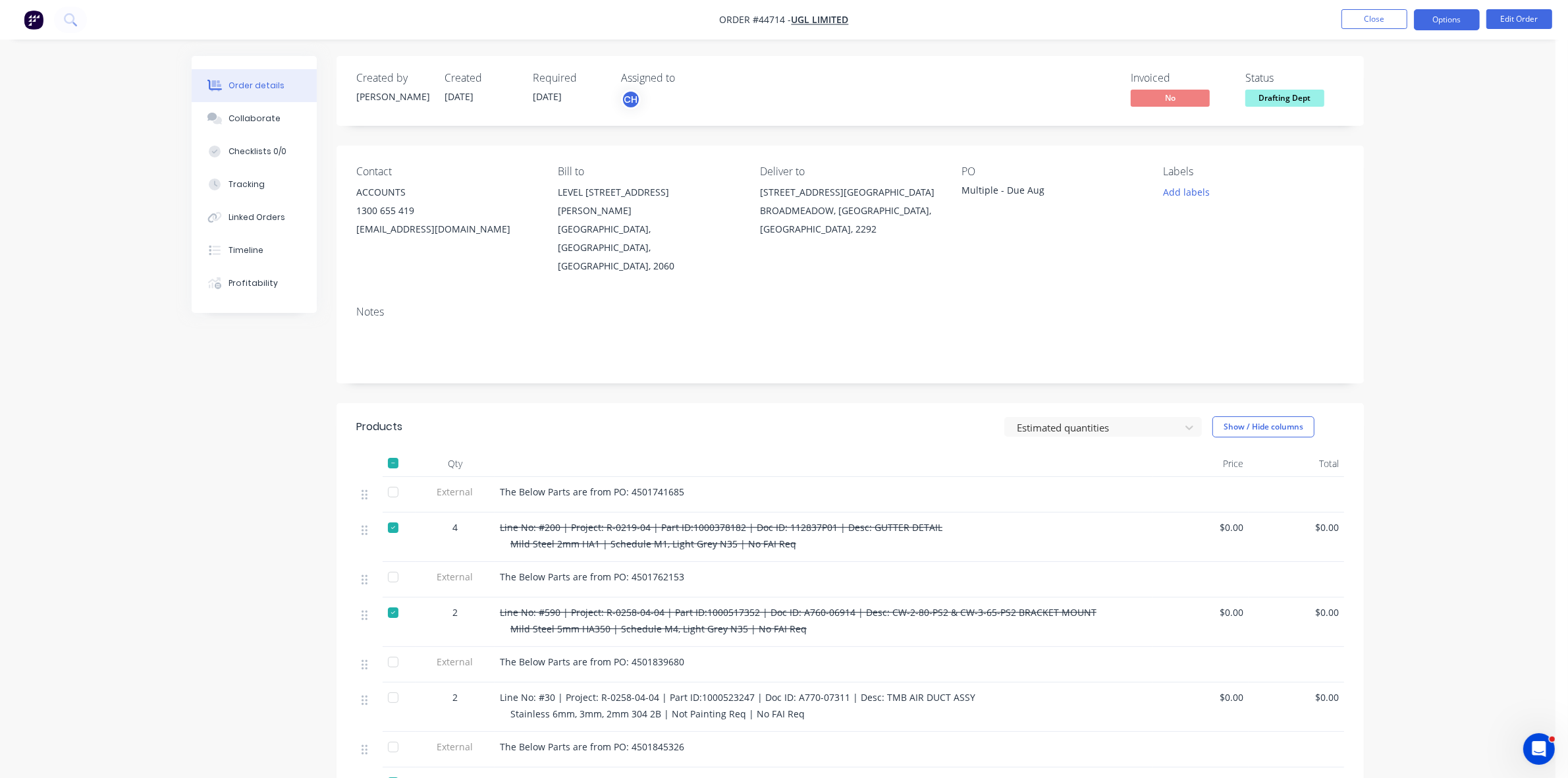
click at [1452, 21] on button "Options" at bounding box center [1446, 20] width 66 height 21
click at [1378, 182] on div "Delivery Docket" at bounding box center [1407, 185] width 122 height 19
click at [1371, 159] on div "Custom" at bounding box center [1407, 158] width 122 height 19
click at [1376, 139] on div "Without pricing" at bounding box center [1407, 132] width 122 height 19
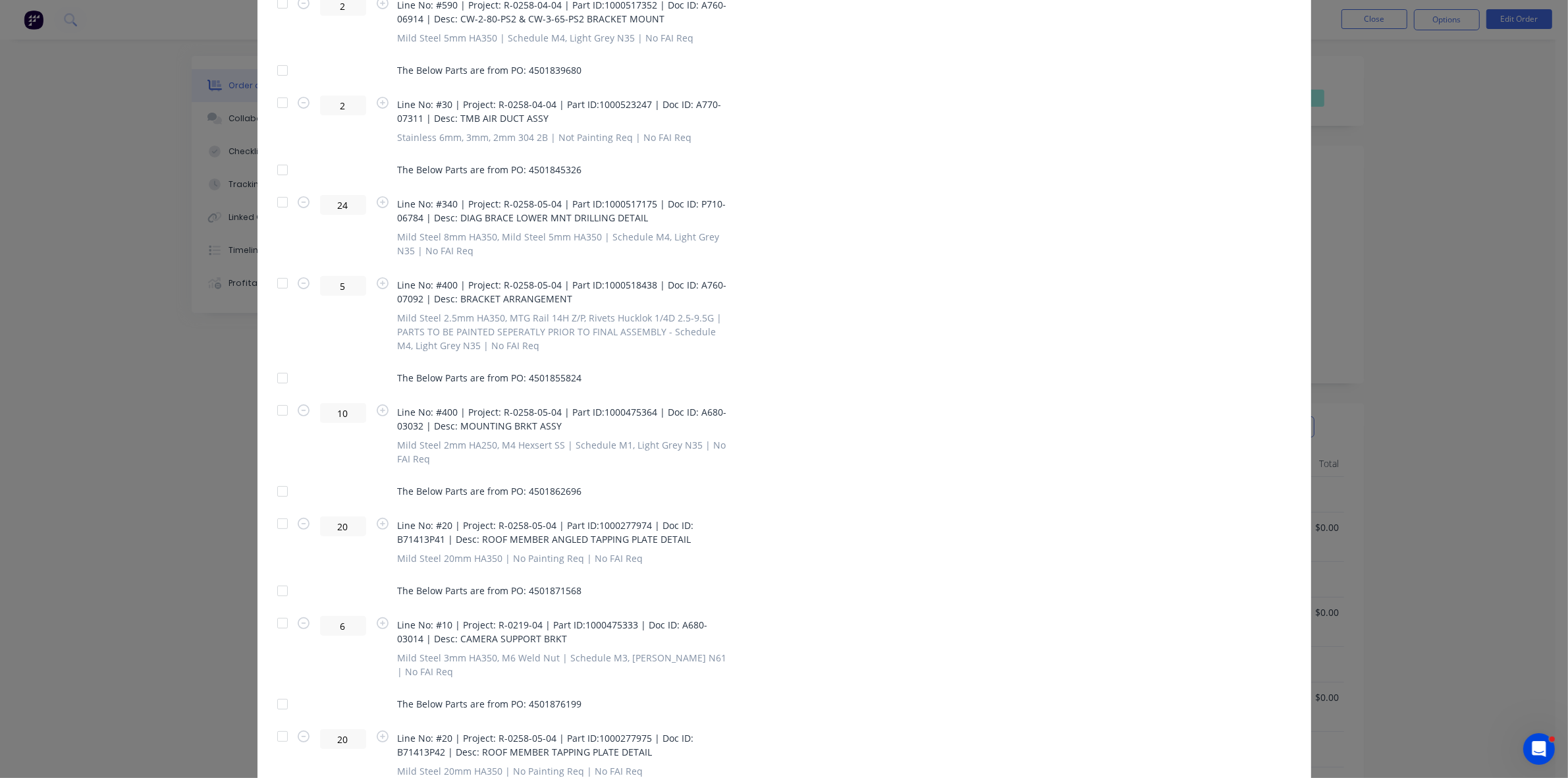
scroll to position [494, 0]
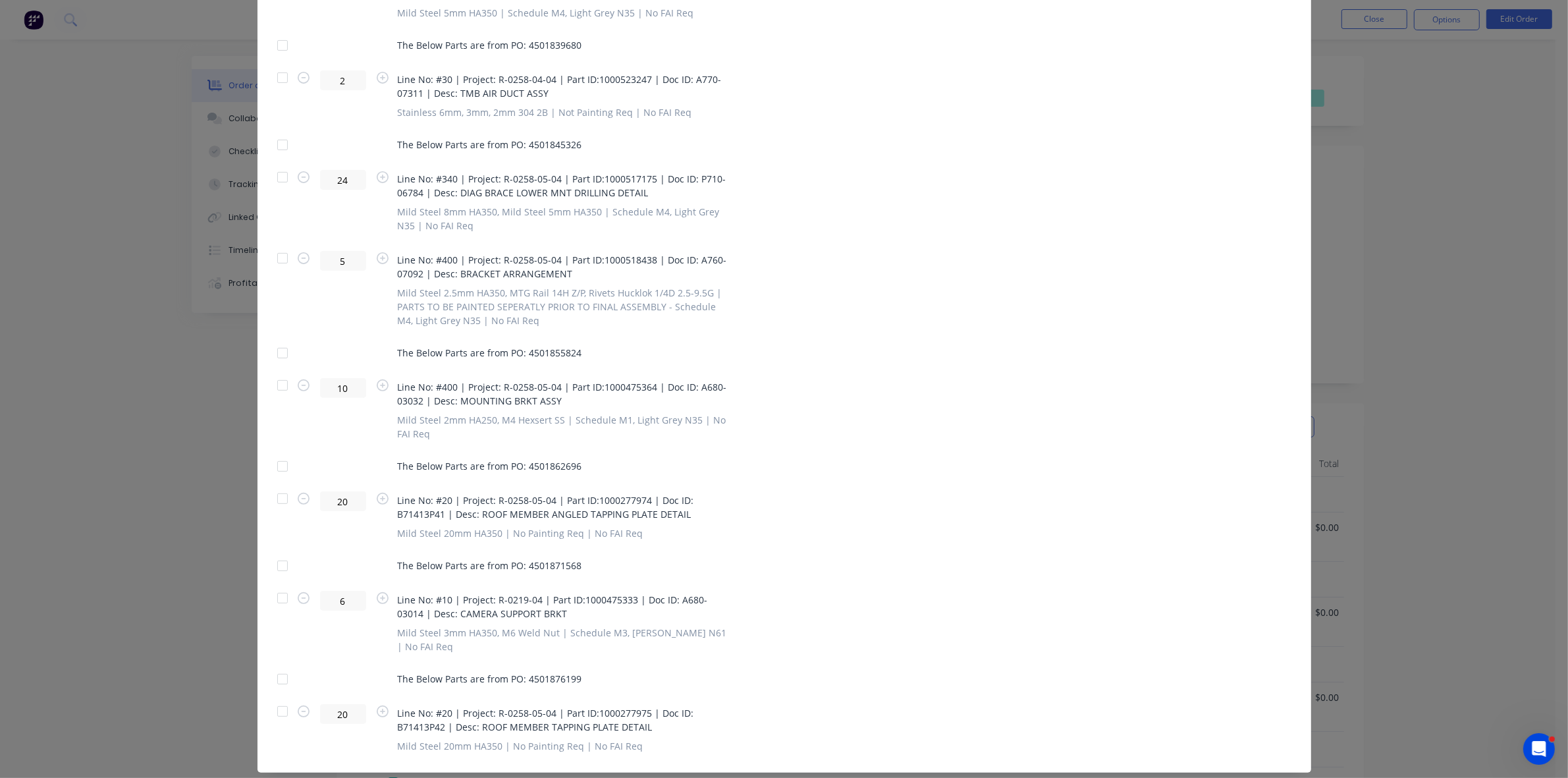
click at [278, 601] on div at bounding box center [282, 597] width 26 height 26
click at [276, 564] on div at bounding box center [282, 565] width 26 height 26
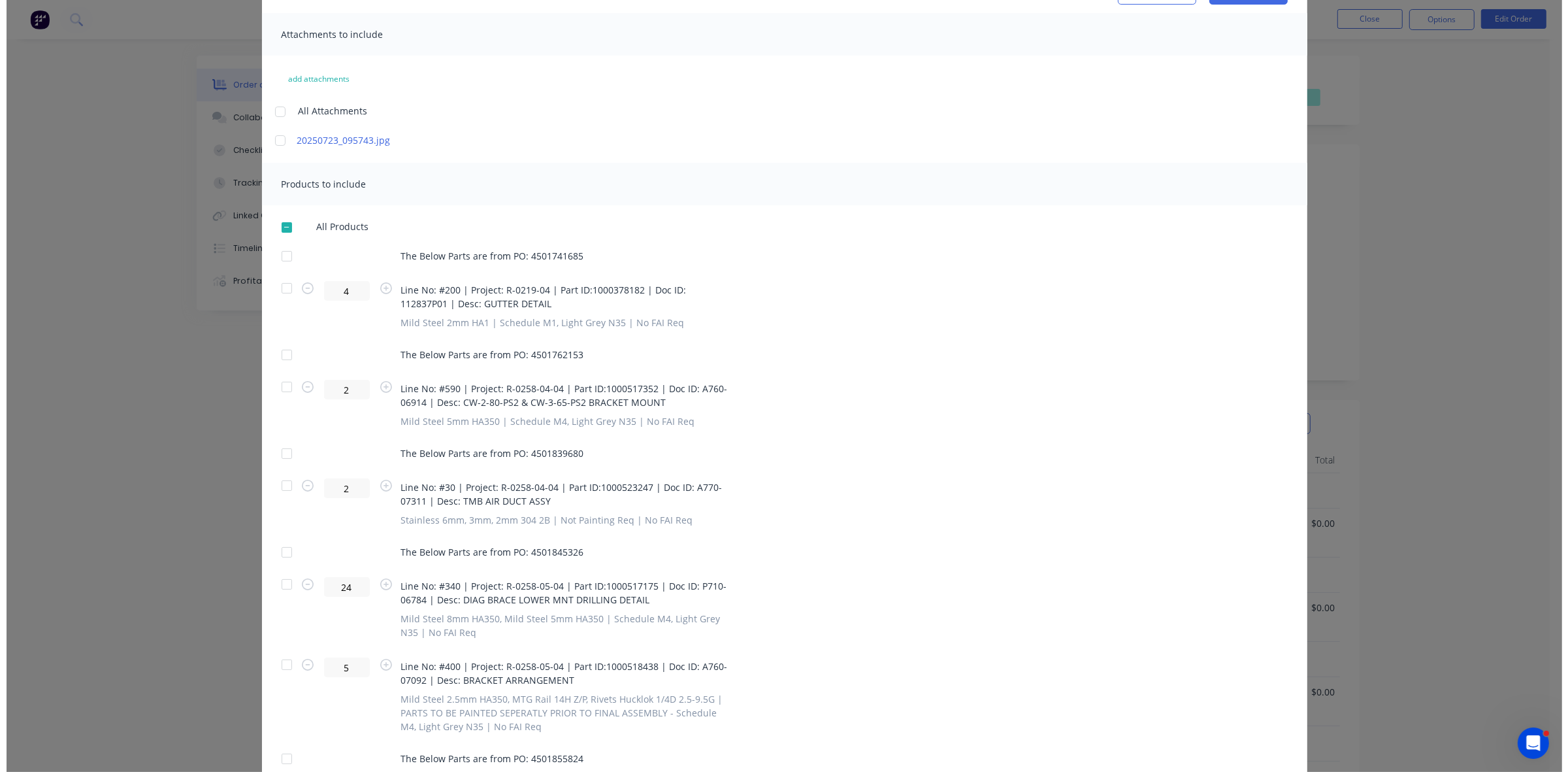
scroll to position [0, 0]
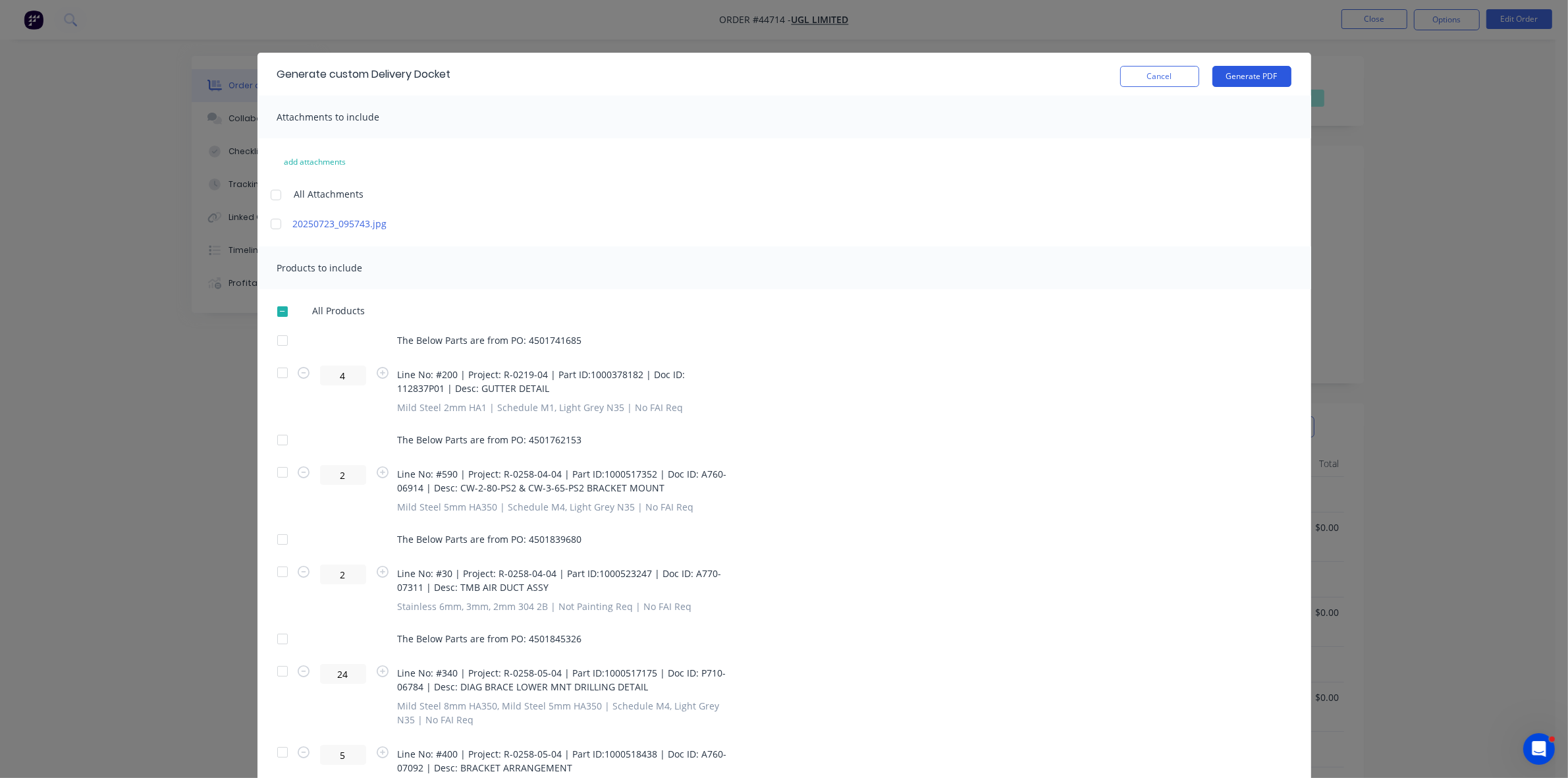
click at [1242, 76] on button "Generate PDF" at bounding box center [1252, 77] width 79 height 21
click at [1153, 80] on button "Cancel" at bounding box center [1159, 77] width 79 height 21
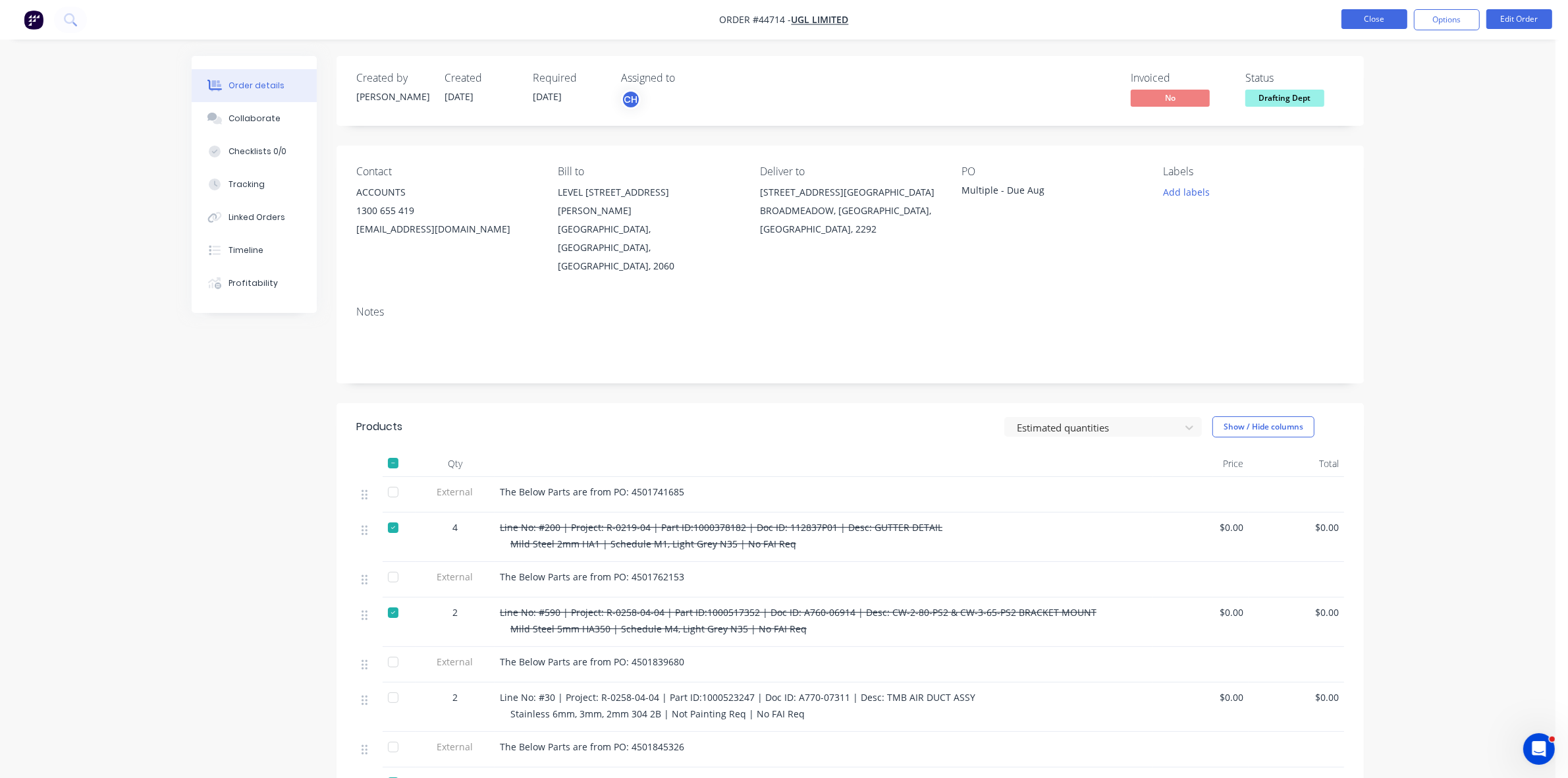
click at [1370, 21] on button "Close" at bounding box center [1374, 19] width 66 height 20
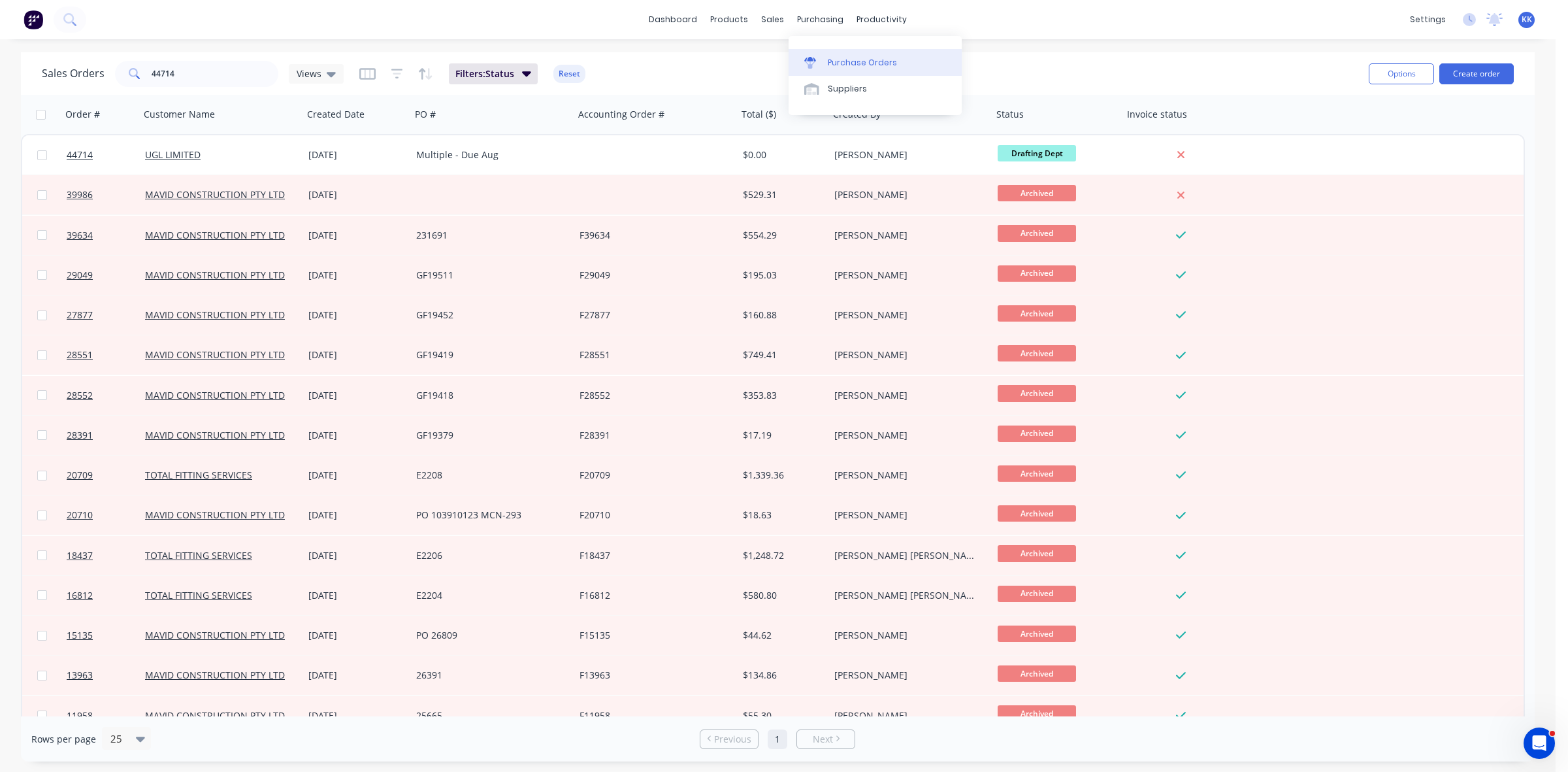
click at [846, 62] on div "Purchase Orders" at bounding box center [862, 62] width 69 height 12
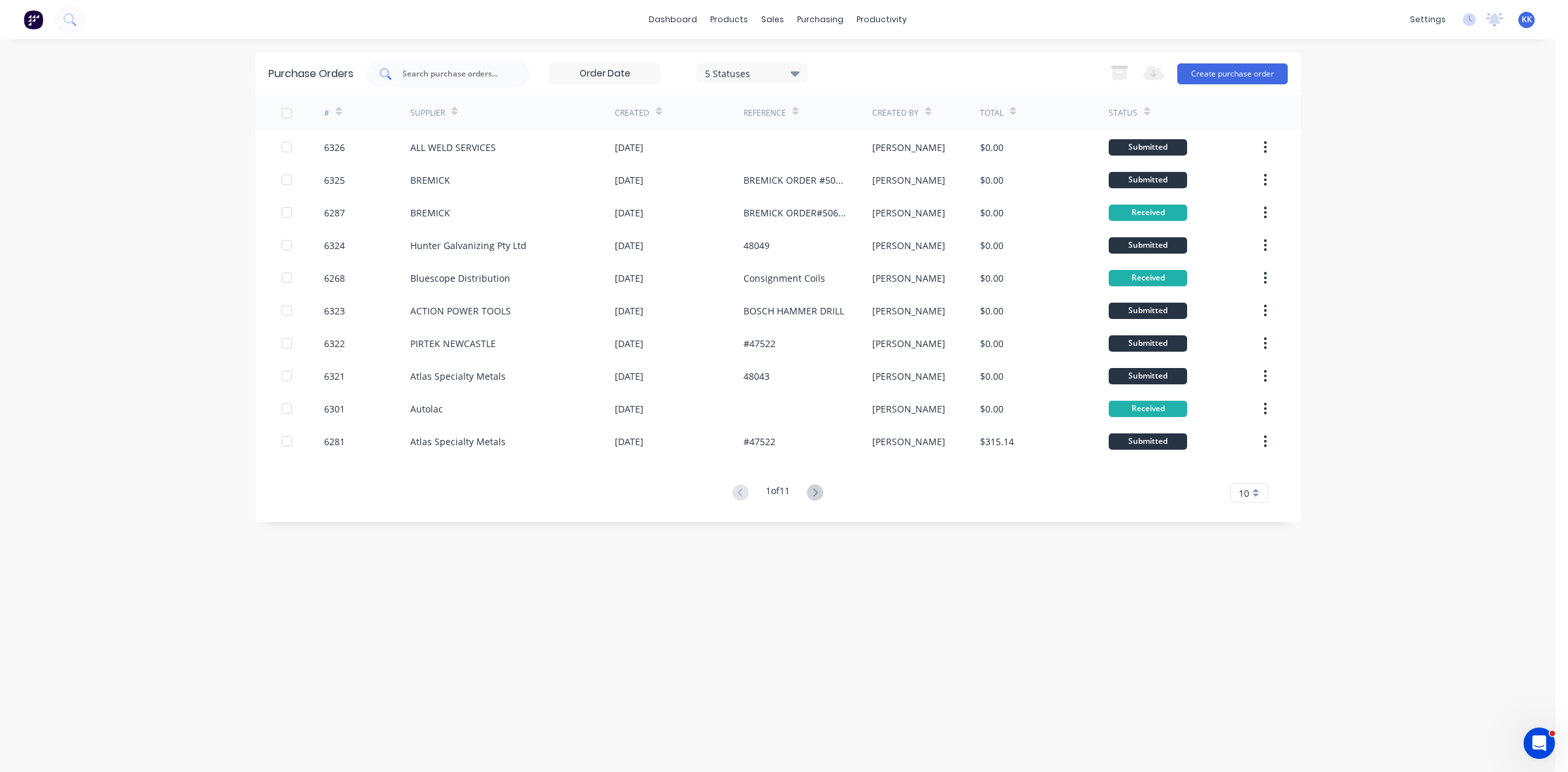
click at [442, 75] on input "text" at bounding box center [455, 74] width 108 height 13
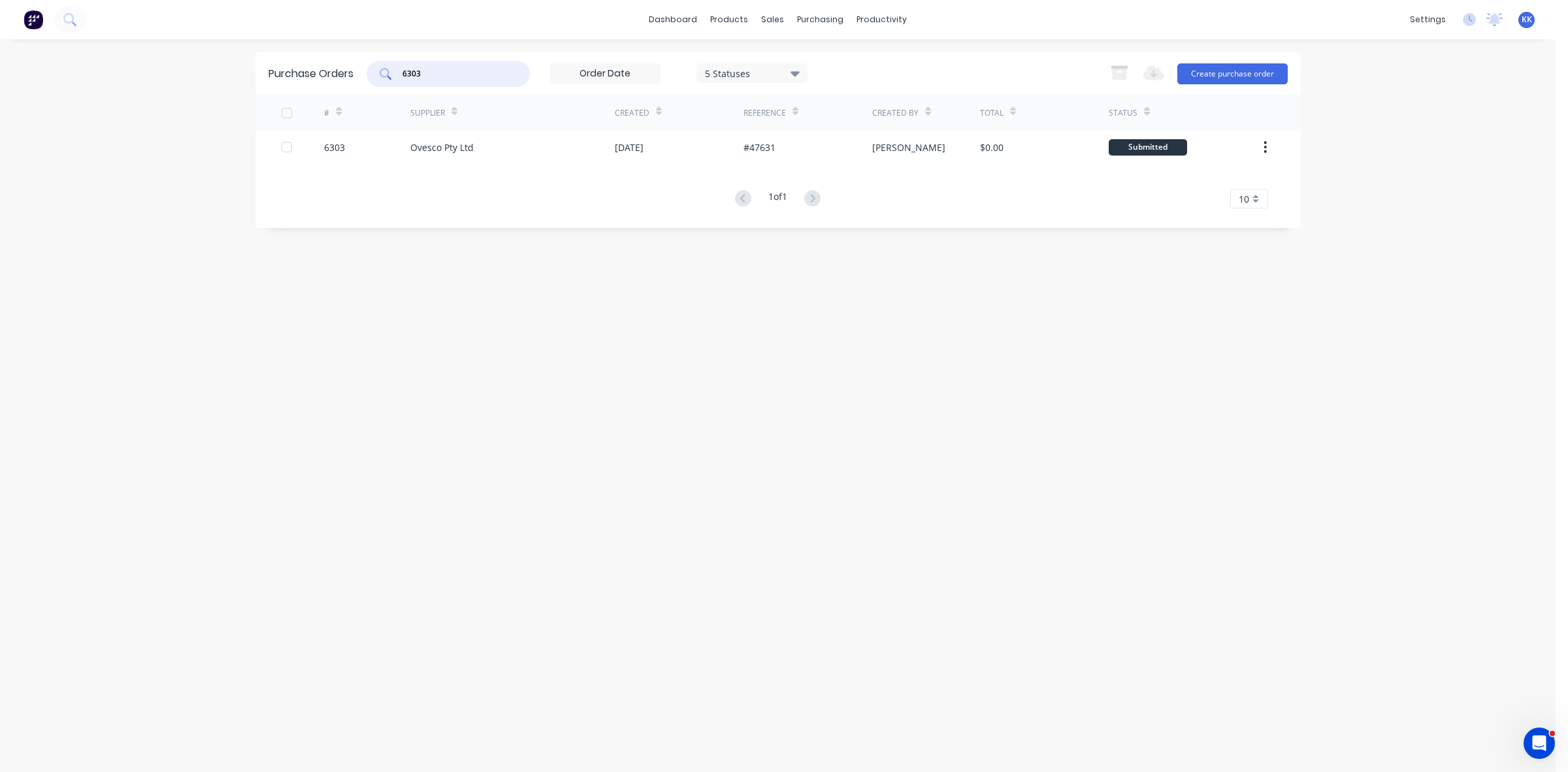
type input "6303"
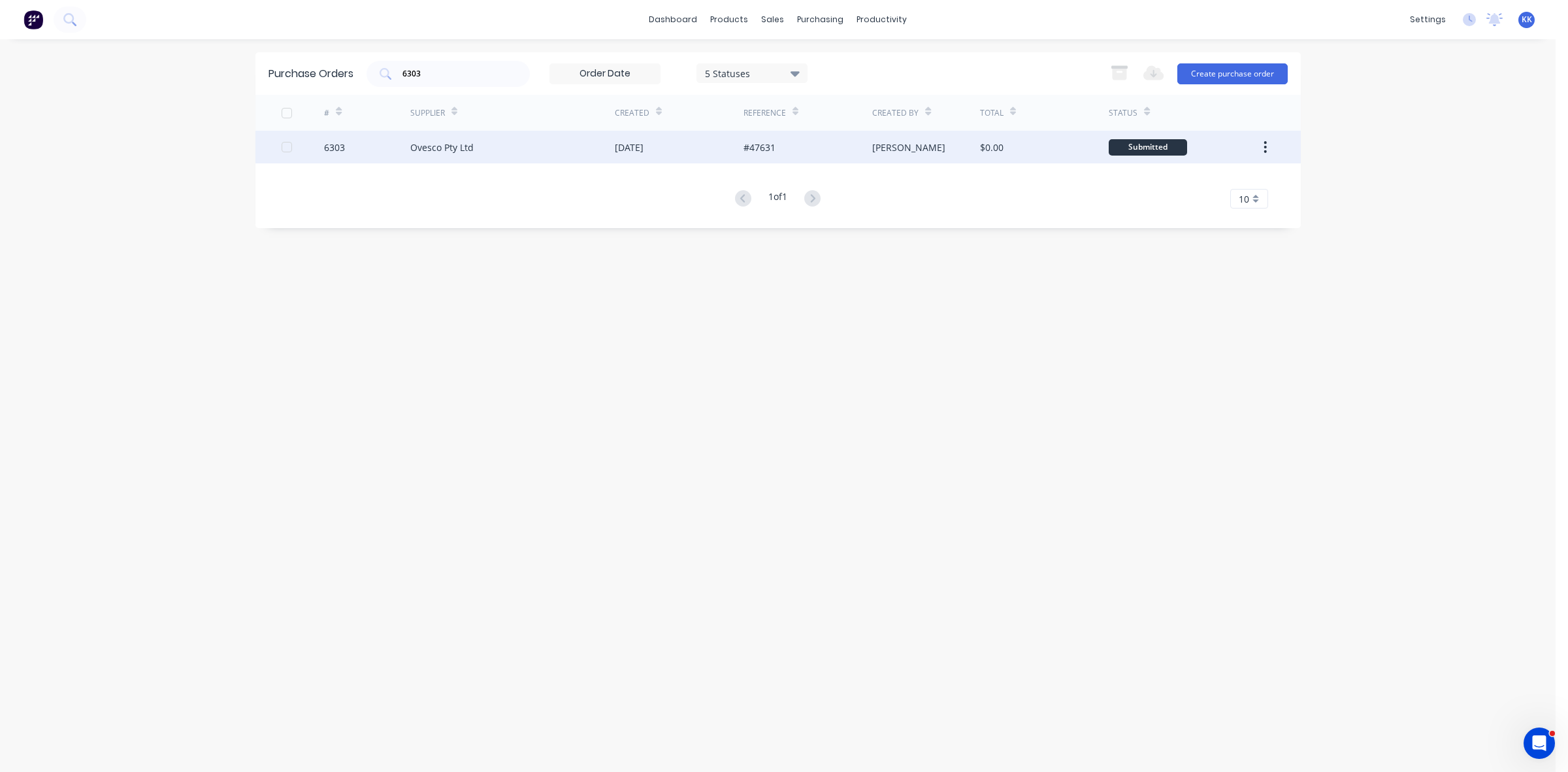
click at [592, 146] on div "Ovesco Pty Ltd" at bounding box center [512, 146] width 205 height 33
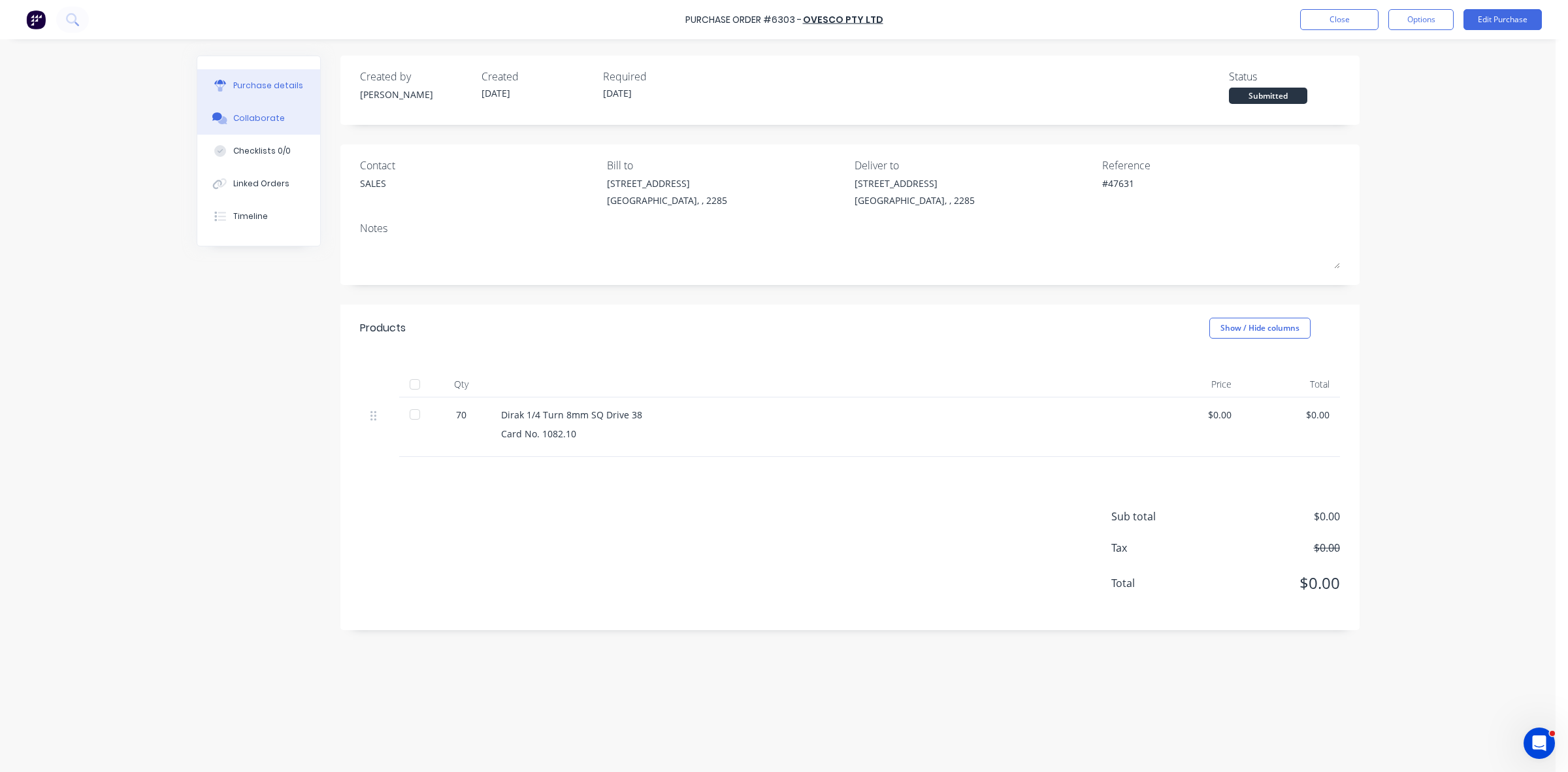
click at [262, 118] on div "Collaborate" at bounding box center [259, 118] width 51 height 12
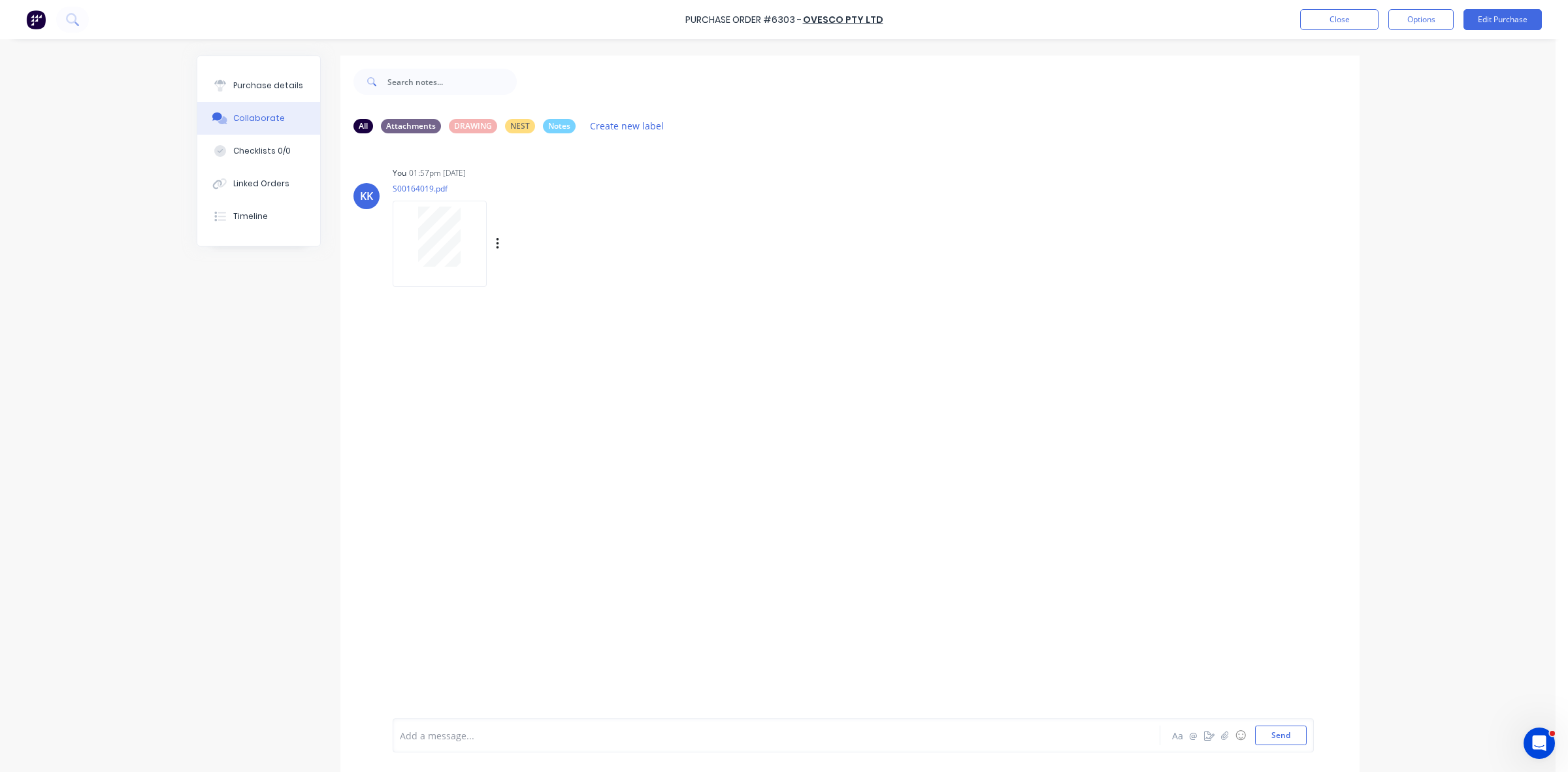
click at [402, 227] on div at bounding box center [439, 237] width 82 height 60
click at [1337, 16] on button "Close" at bounding box center [1339, 20] width 78 height 21
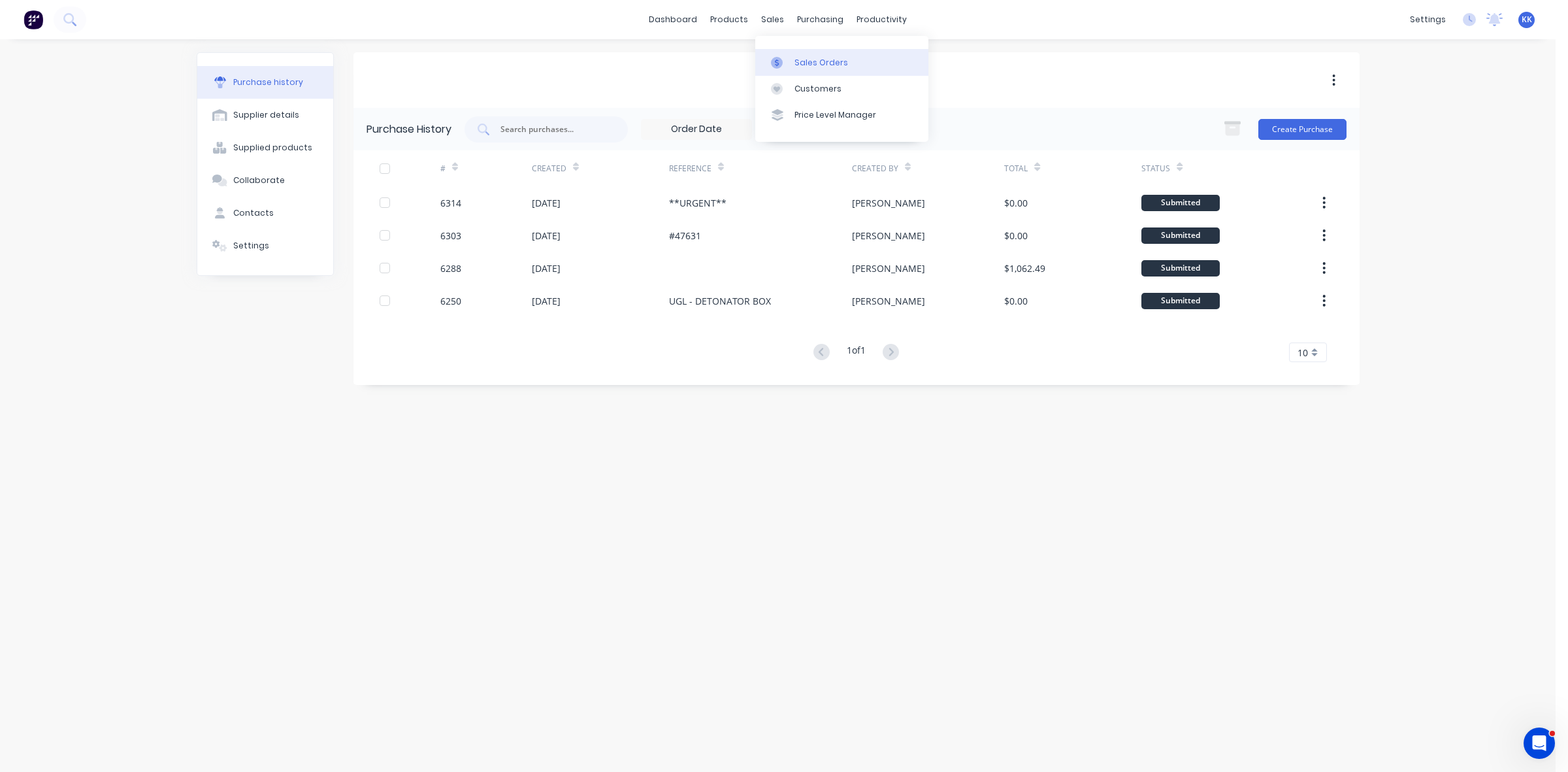
click at [804, 63] on div "Sales Orders" at bounding box center [821, 62] width 53 height 12
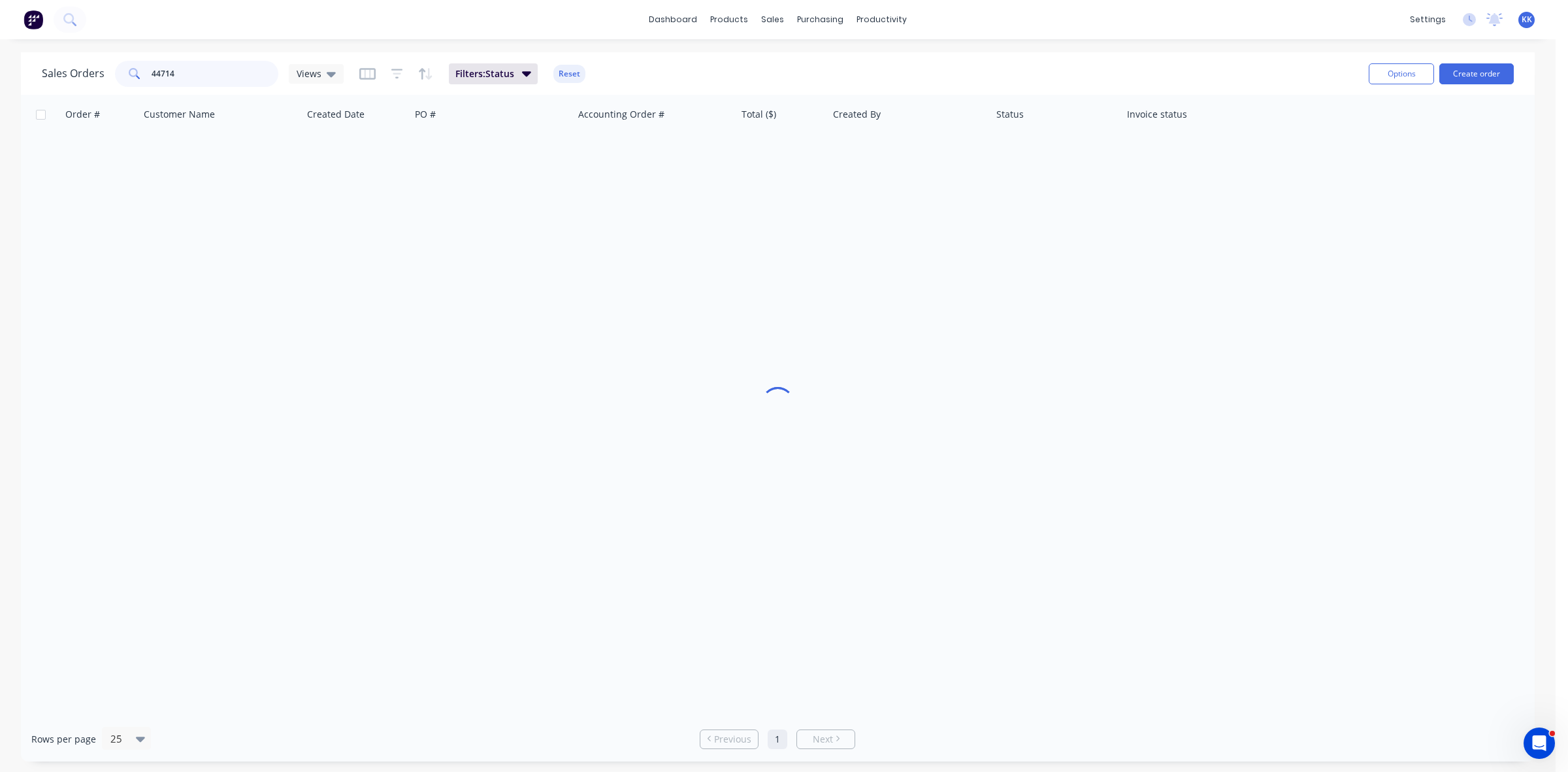
drag, startPoint x: 231, startPoint y: 70, endPoint x: 144, endPoint y: 76, distance: 87.2
click at [144, 76] on div "44714" at bounding box center [197, 73] width 163 height 26
drag, startPoint x: 219, startPoint y: 75, endPoint x: 135, endPoint y: 67, distance: 84.4
click at [135, 67] on div "45018690132" at bounding box center [197, 73] width 163 height 26
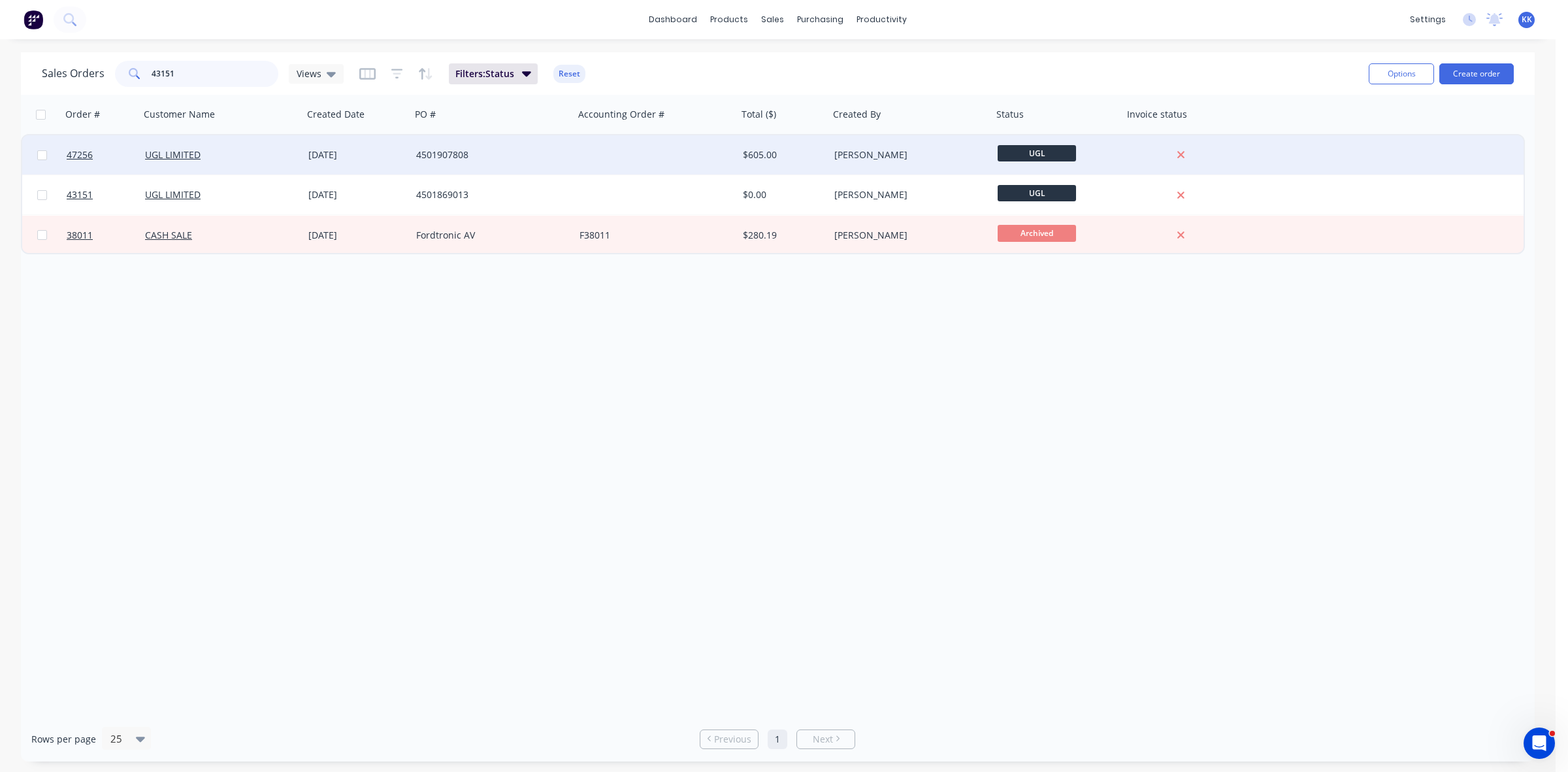
type input "43151"
click at [491, 161] on div "4501907808" at bounding box center [492, 154] width 163 height 39
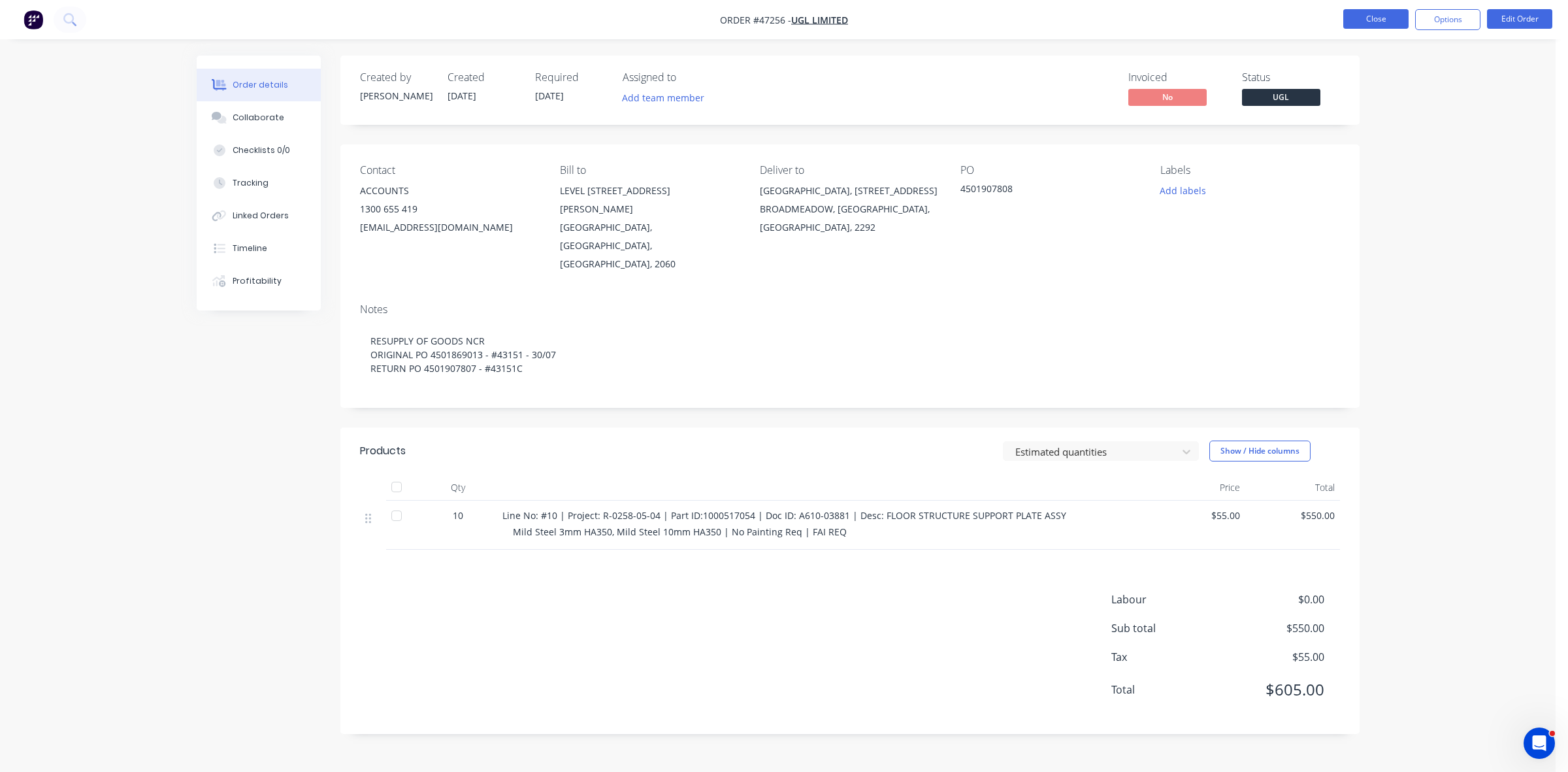
click at [1388, 18] on button "Close" at bounding box center [1376, 19] width 66 height 20
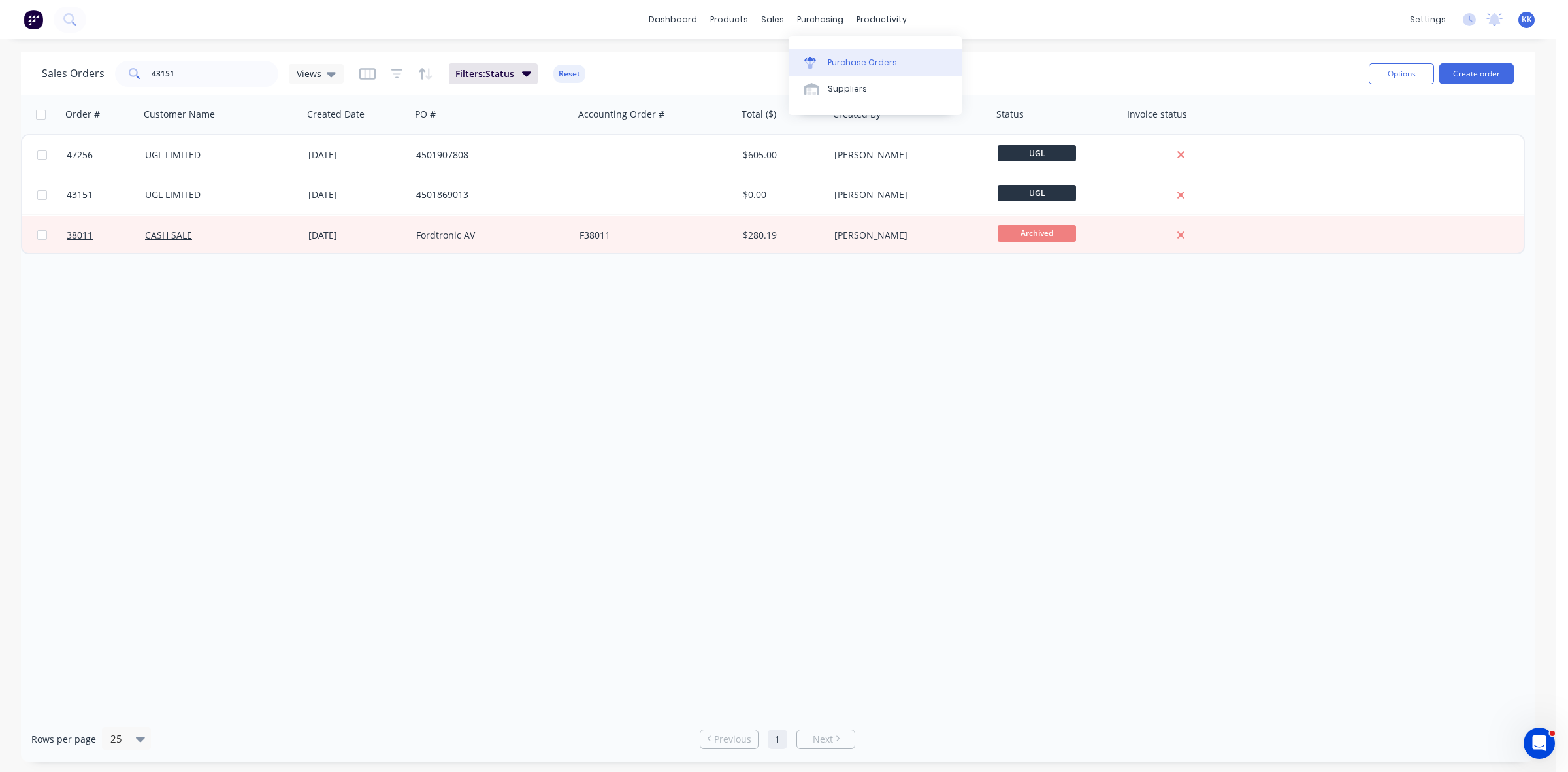
click at [848, 54] on link "Purchase Orders" at bounding box center [874, 61] width 173 height 26
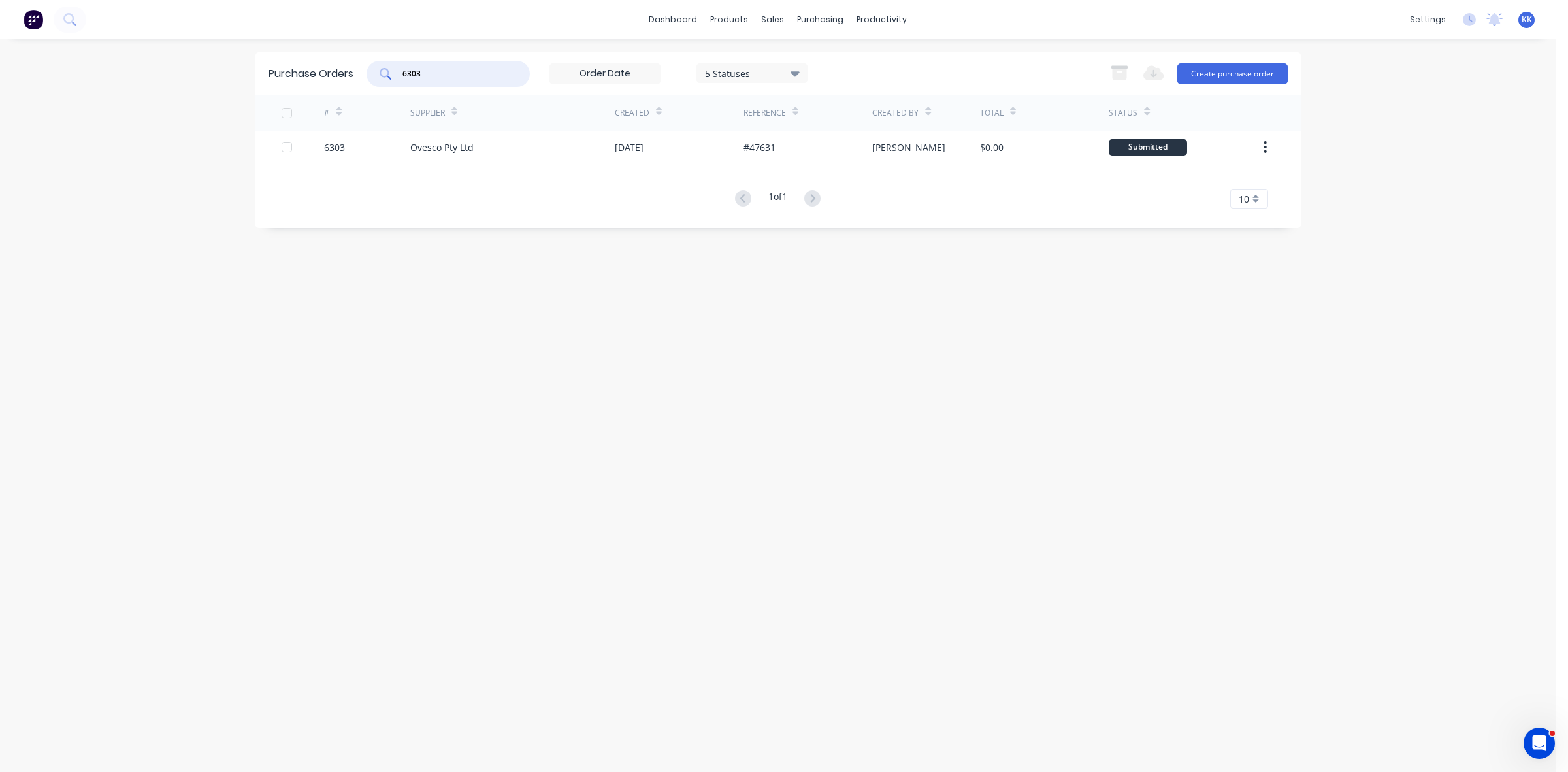
drag, startPoint x: 422, startPoint y: 70, endPoint x: 390, endPoint y: 67, distance: 32.1
click at [396, 72] on div "6303" at bounding box center [448, 73] width 163 height 26
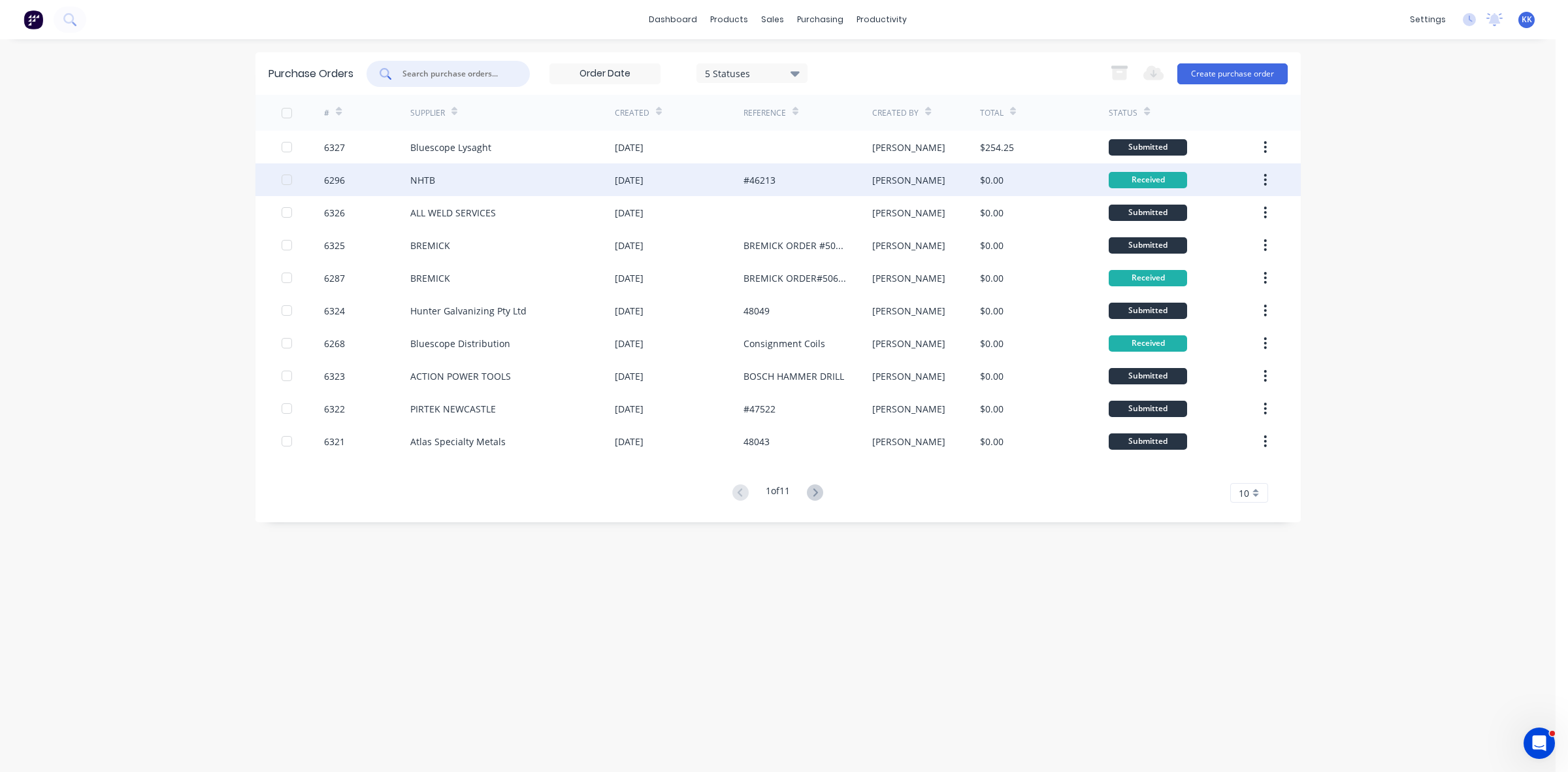
click at [284, 181] on div at bounding box center [286, 179] width 26 height 26
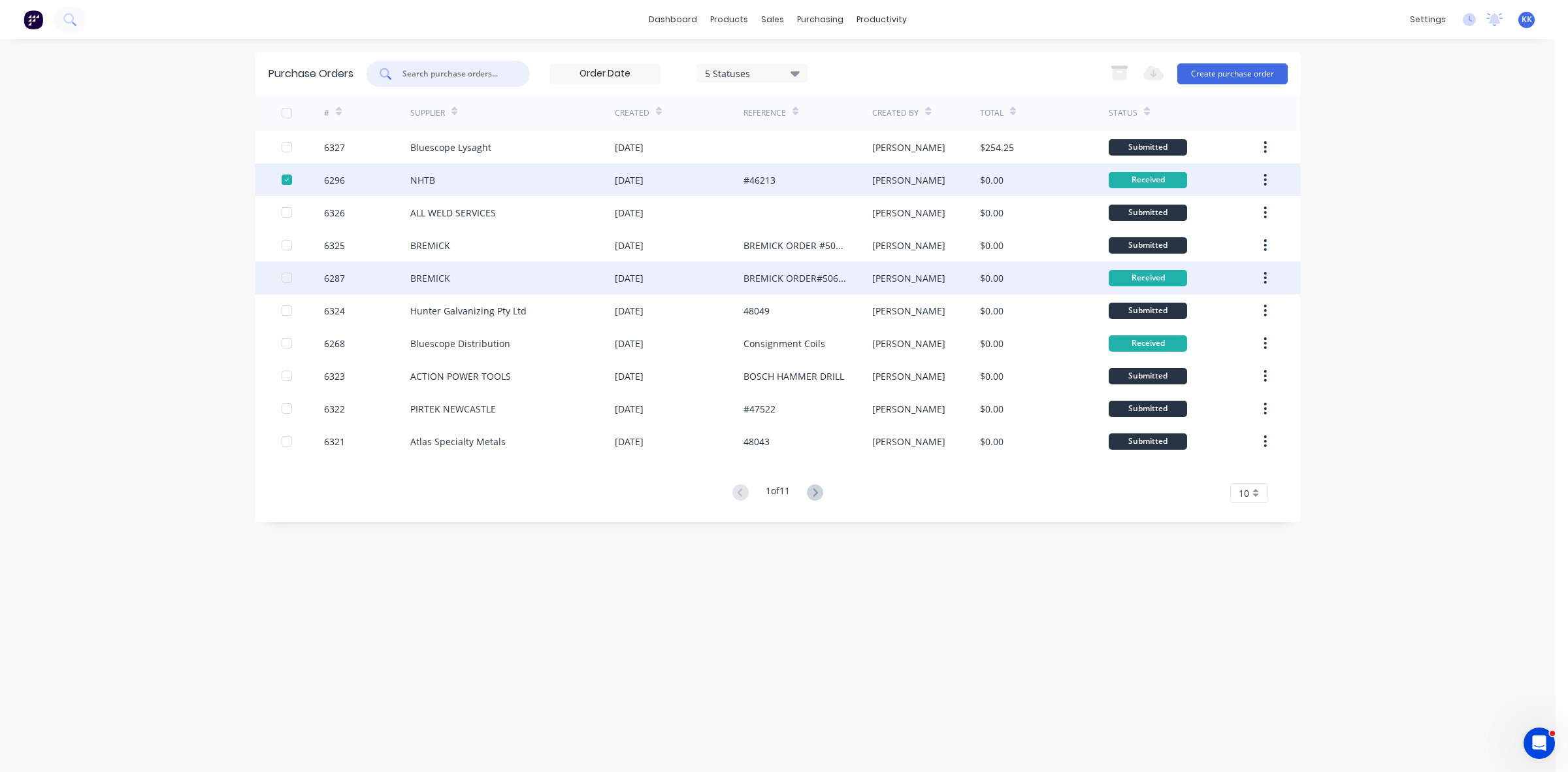
click at [285, 279] on div at bounding box center [286, 277] width 26 height 26
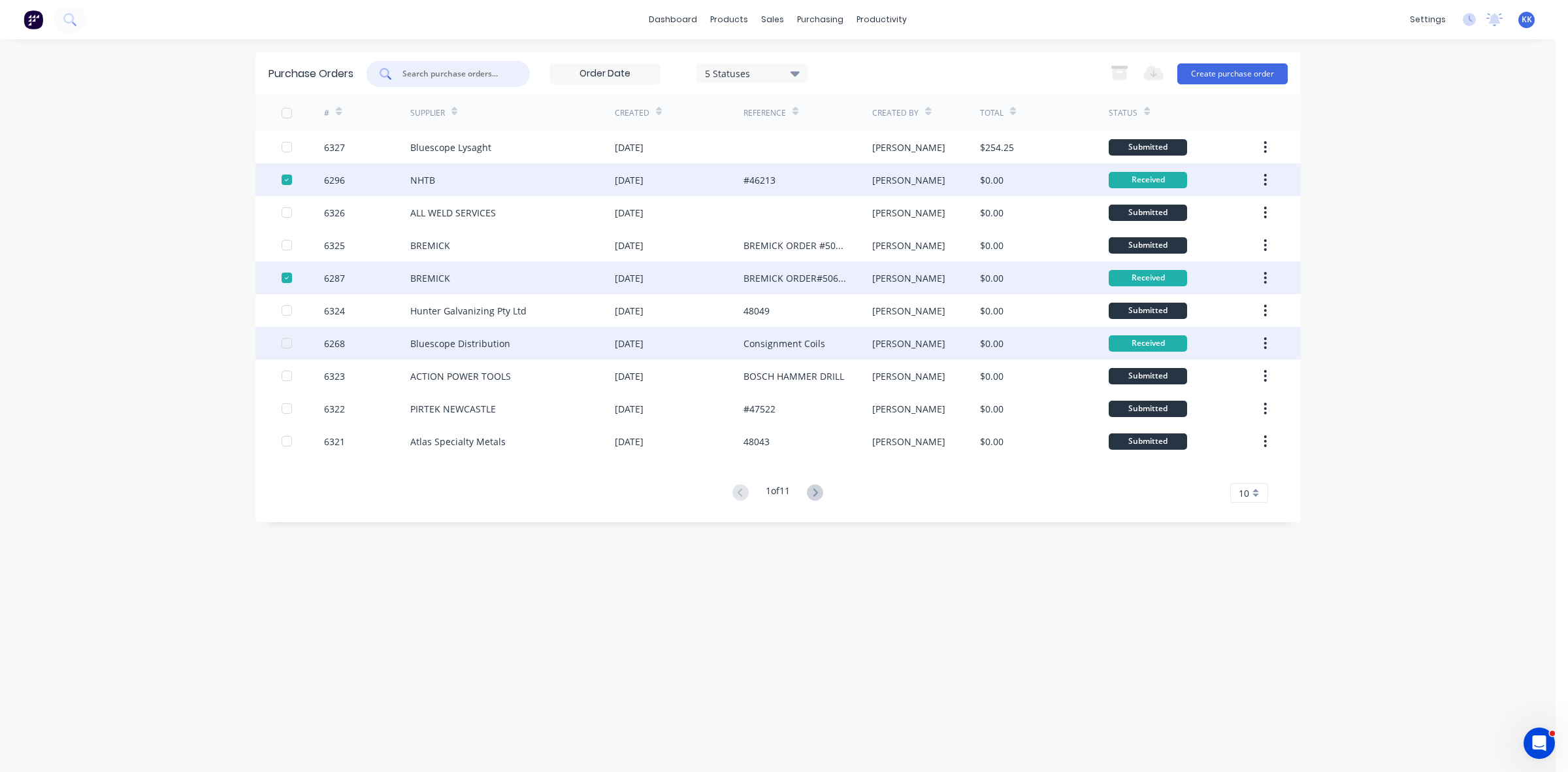
click at [286, 342] on div at bounding box center [286, 343] width 26 height 26
click at [1124, 72] on icon "button" at bounding box center [1119, 74] width 14 height 12
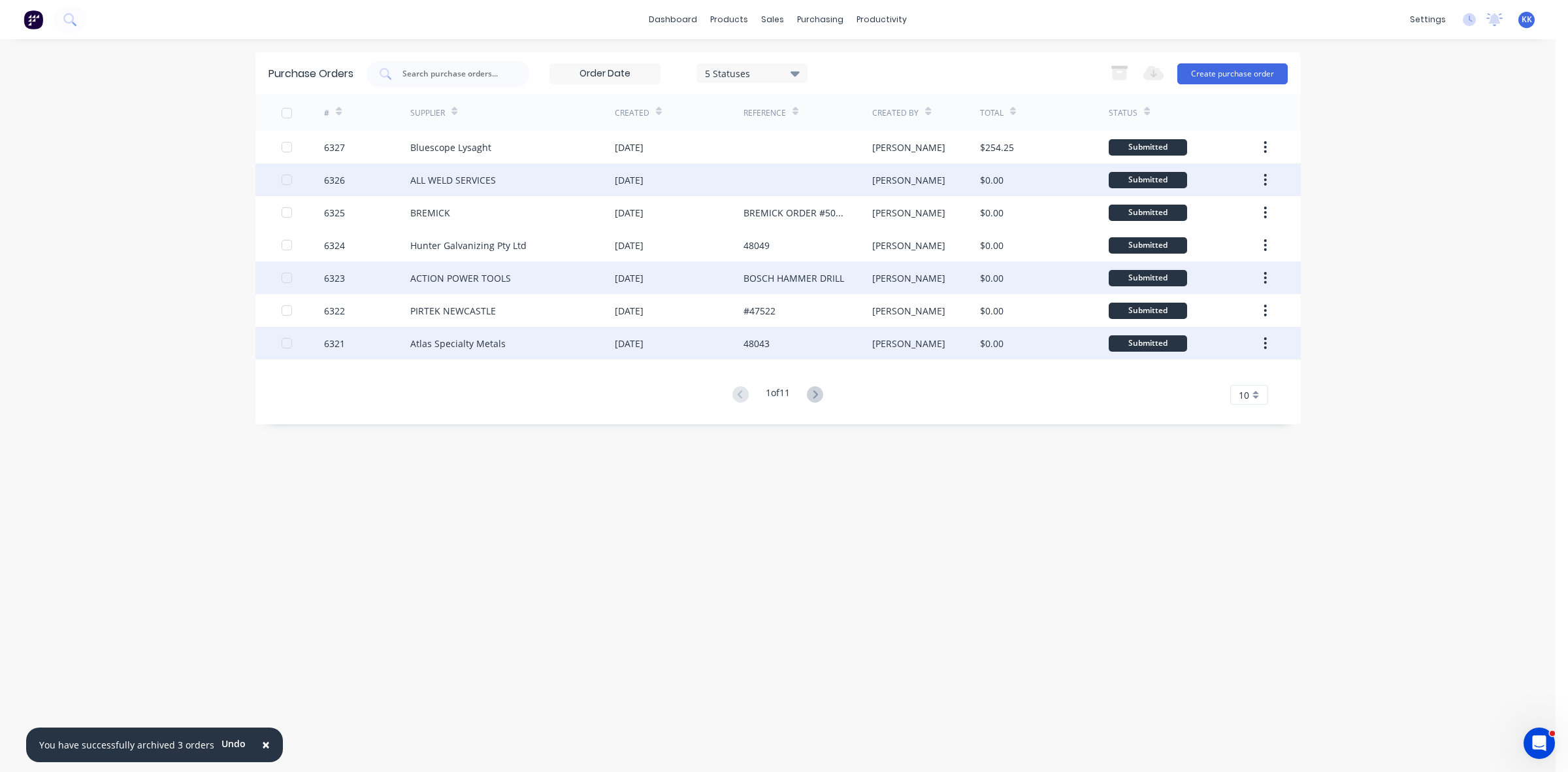
click at [755, 279] on div "BOSCH HAMMER DRILL" at bounding box center [793, 278] width 100 height 13
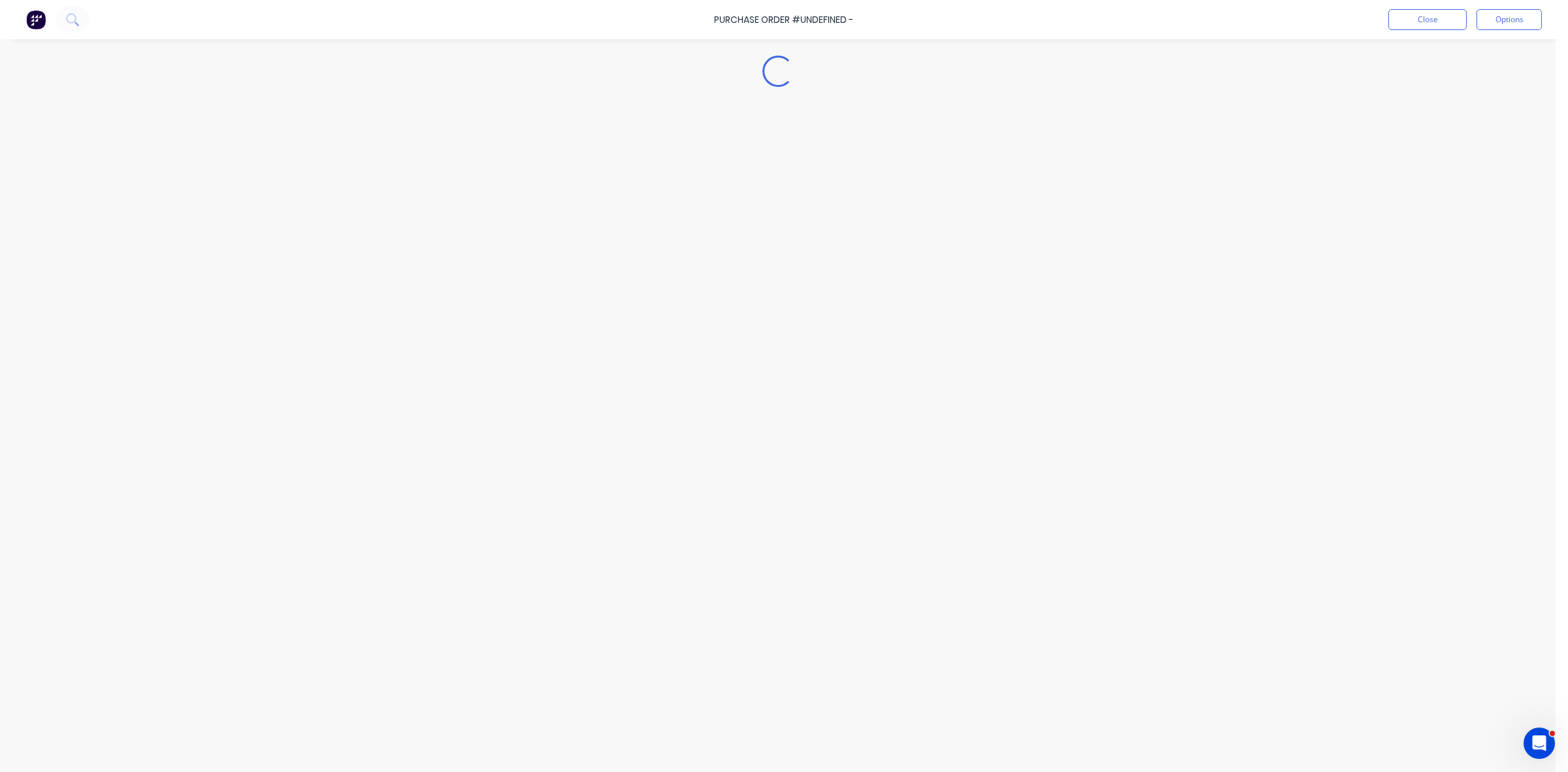
type textarea "x"
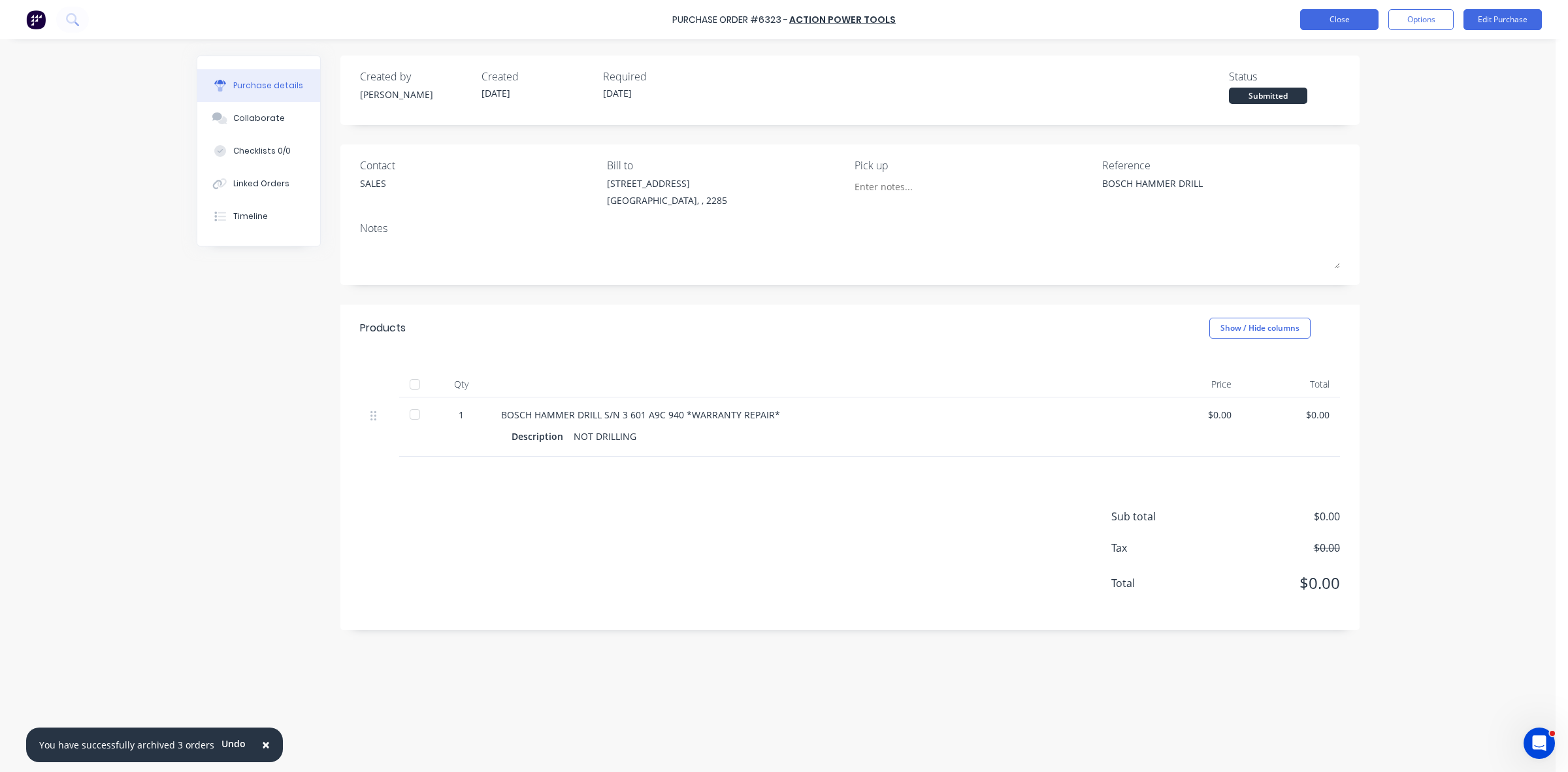
click at [1339, 20] on button "Close" at bounding box center [1339, 20] width 78 height 21
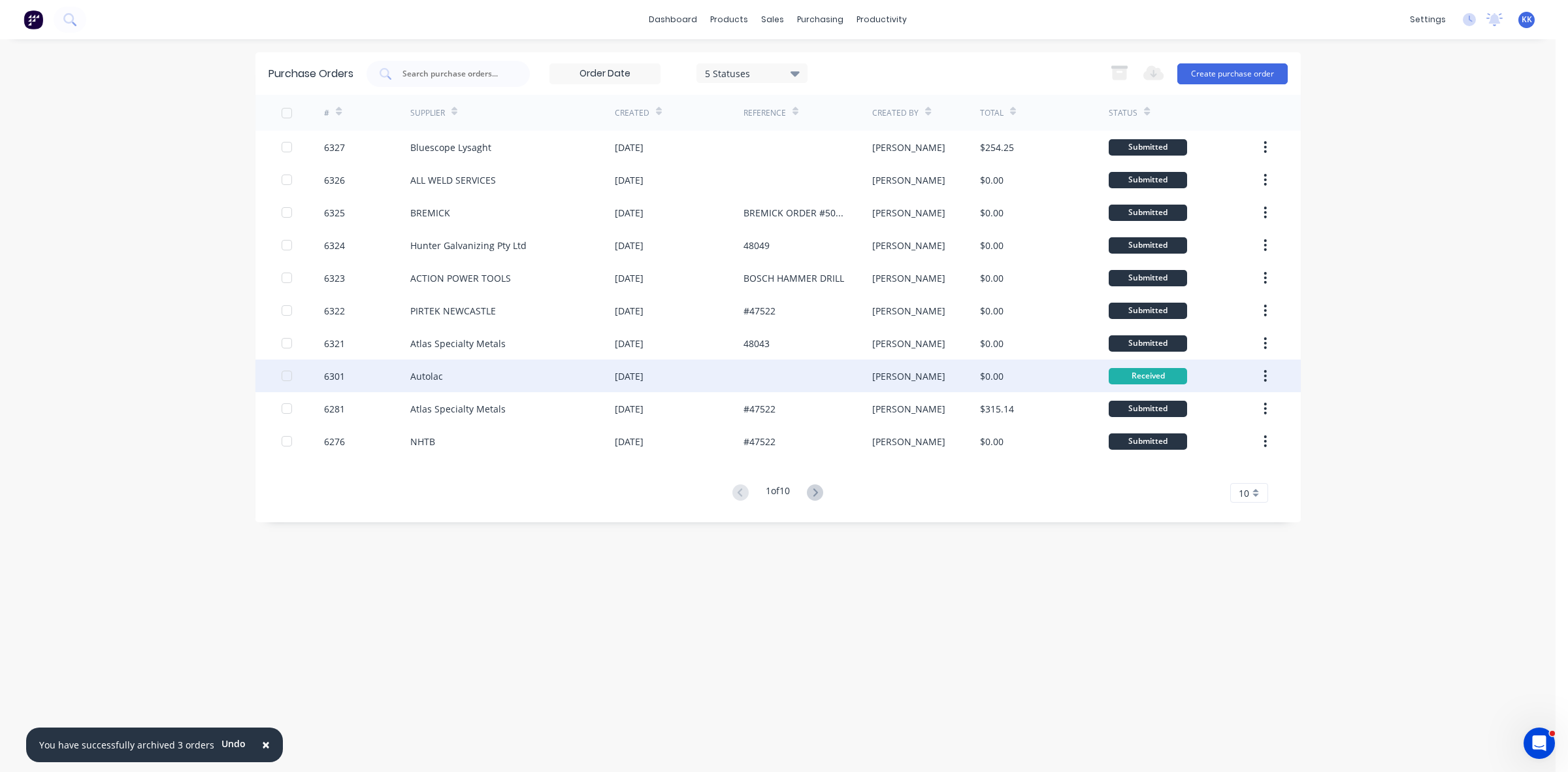
click at [286, 377] on div at bounding box center [286, 375] width 26 height 26
click at [1117, 68] on icon "button" at bounding box center [1119, 74] width 14 height 12
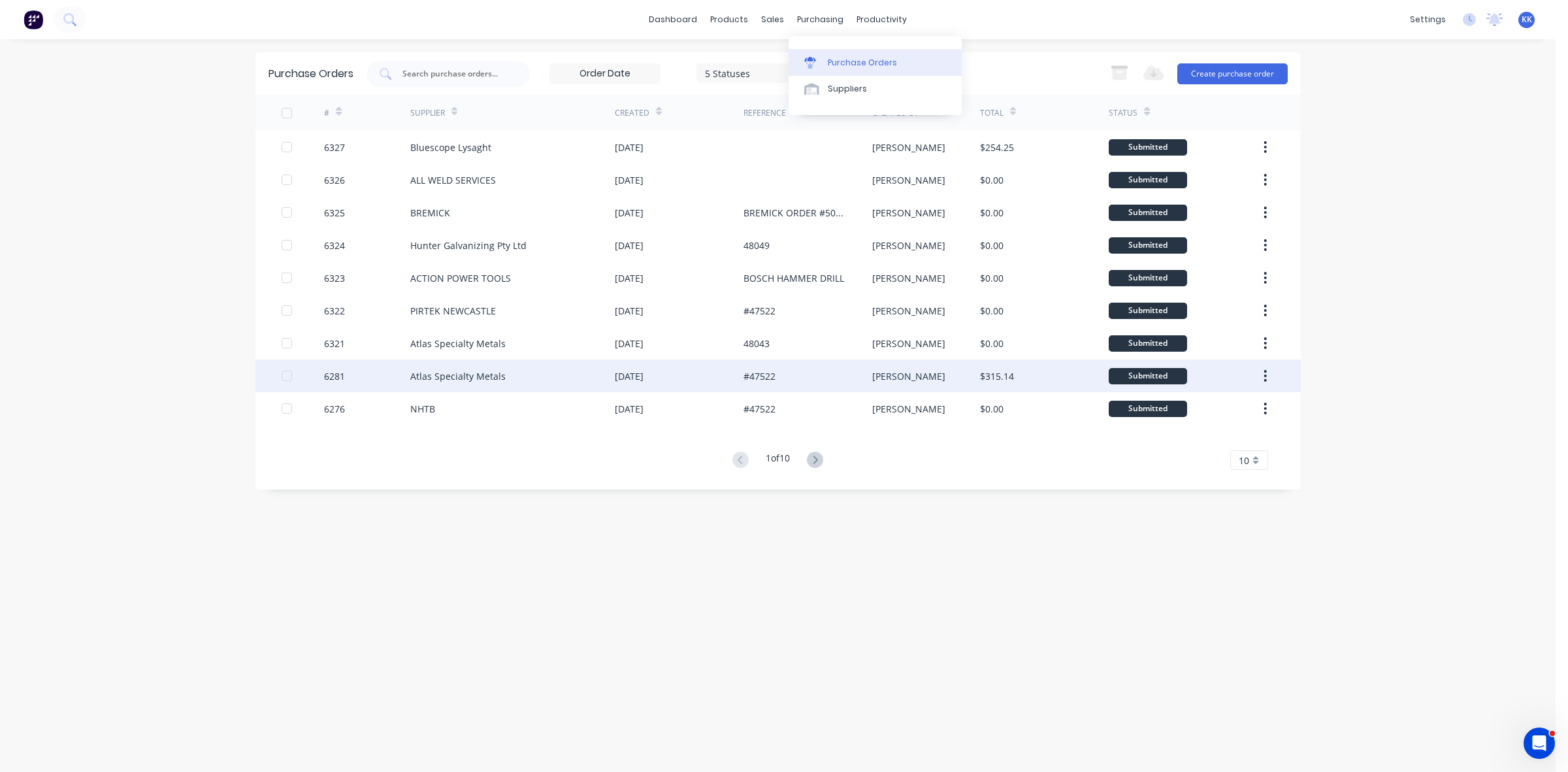
click at [844, 59] on div "Purchase Orders" at bounding box center [862, 62] width 69 height 12
click at [495, 69] on input "text" at bounding box center [455, 74] width 108 height 13
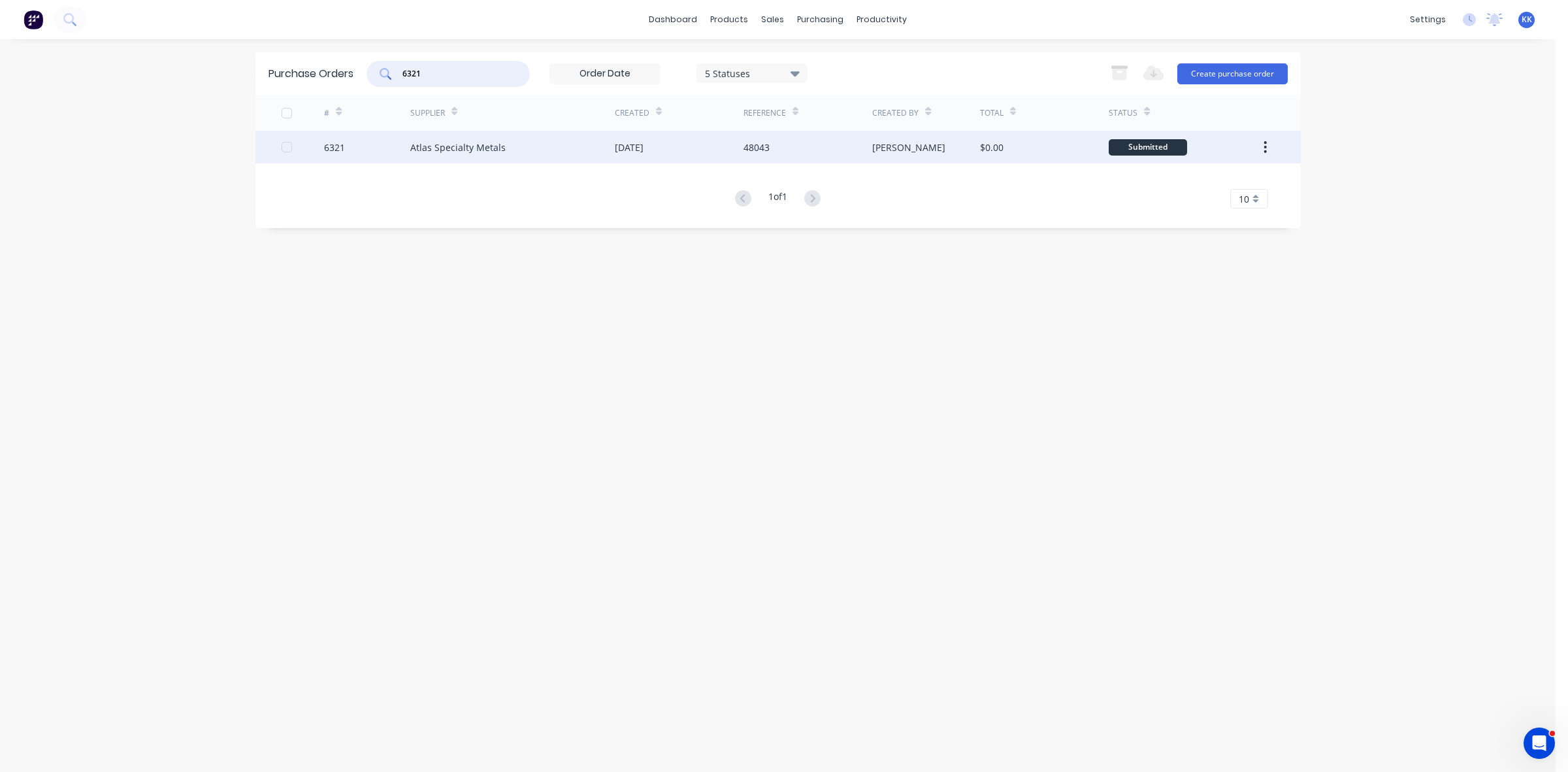
type input "6321"
click at [529, 135] on div "Atlas Specialty Metals" at bounding box center [512, 146] width 205 height 33
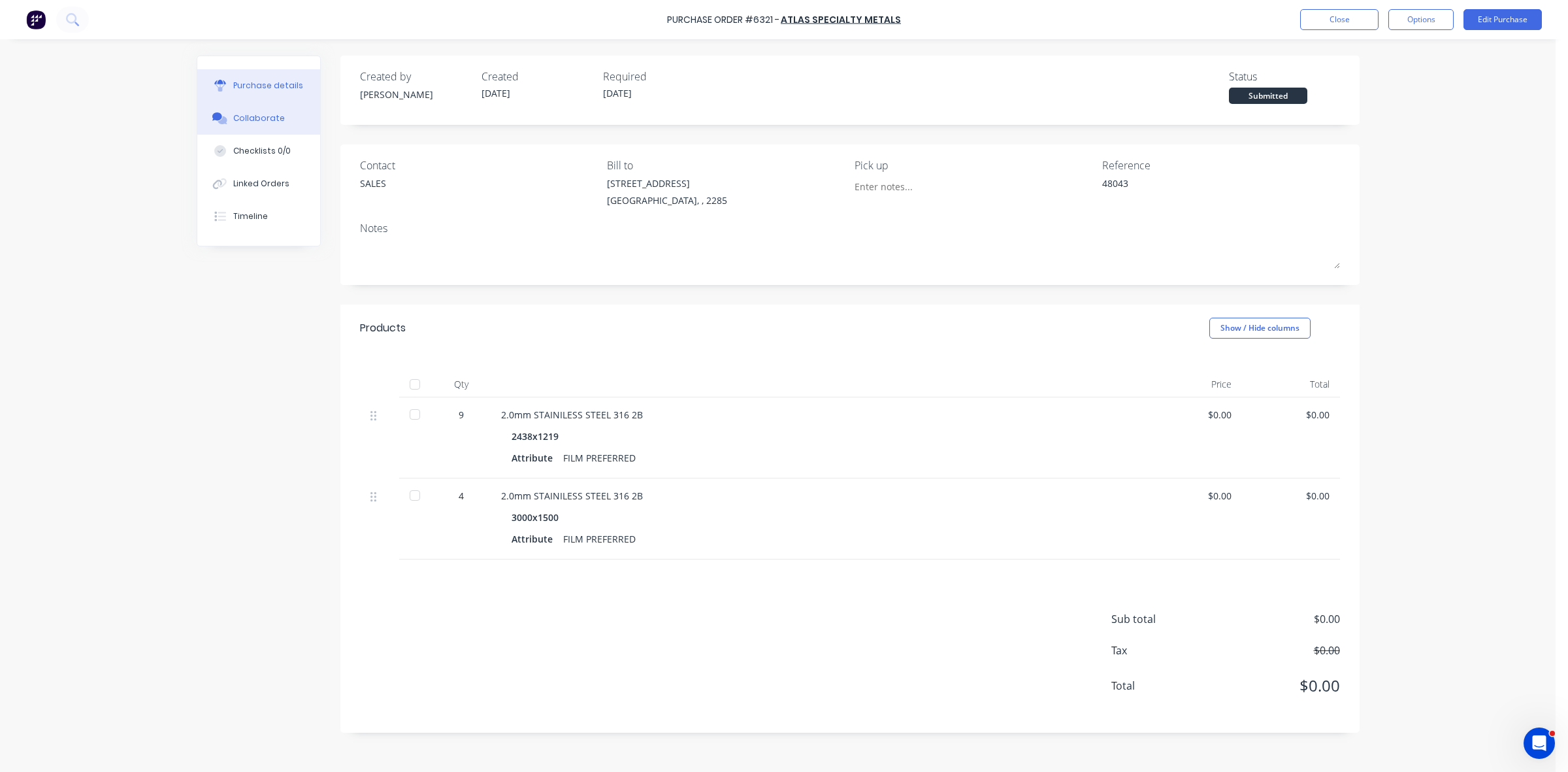
click at [272, 128] on button "Collaborate" at bounding box center [258, 118] width 122 height 33
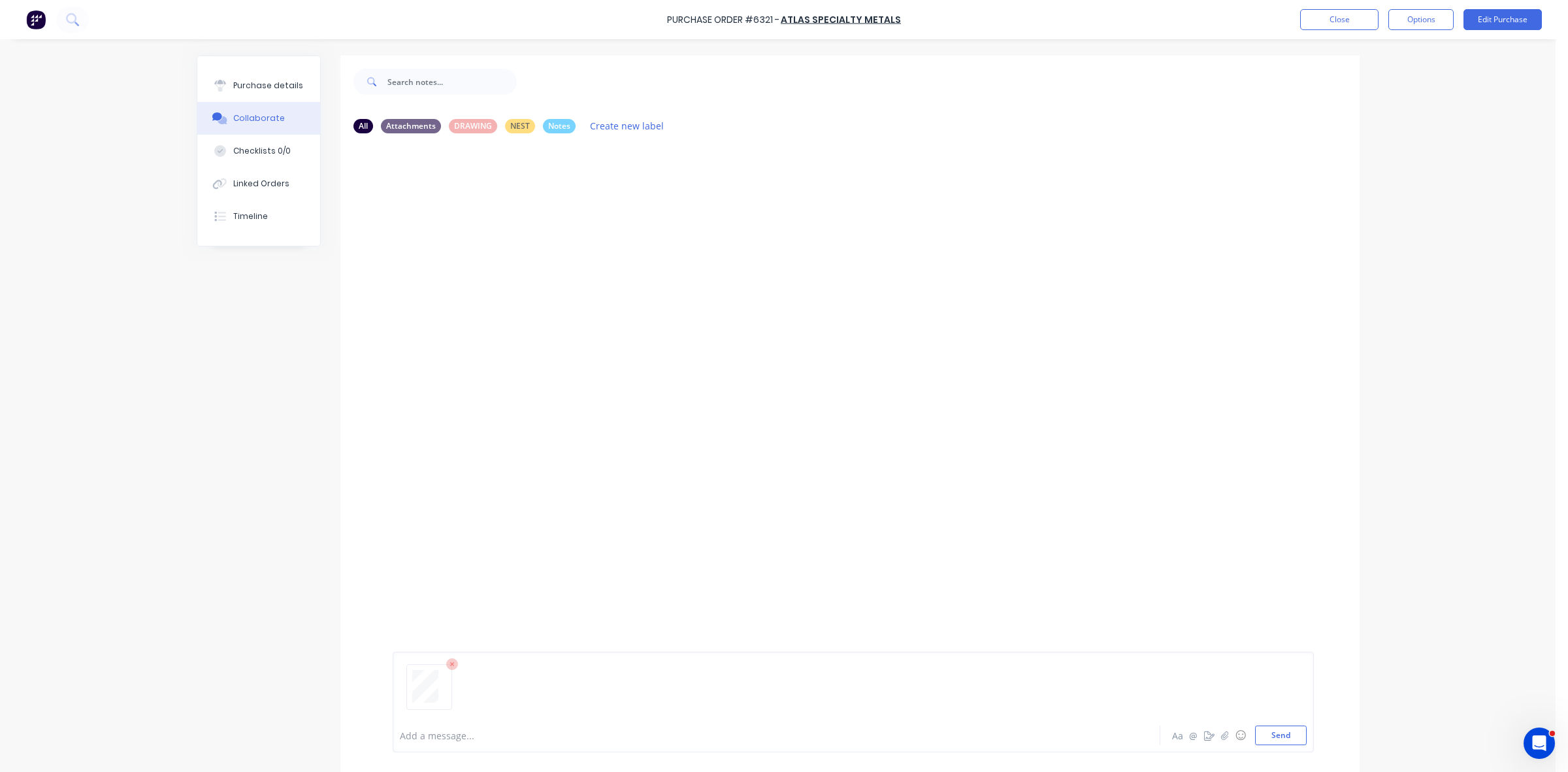
click at [422, 734] on div at bounding box center [740, 735] width 679 height 13
drag, startPoint x: 253, startPoint y: 83, endPoint x: 281, endPoint y: 89, distance: 28.6
click at [253, 83] on div "Purchase details" at bounding box center [268, 85] width 70 height 12
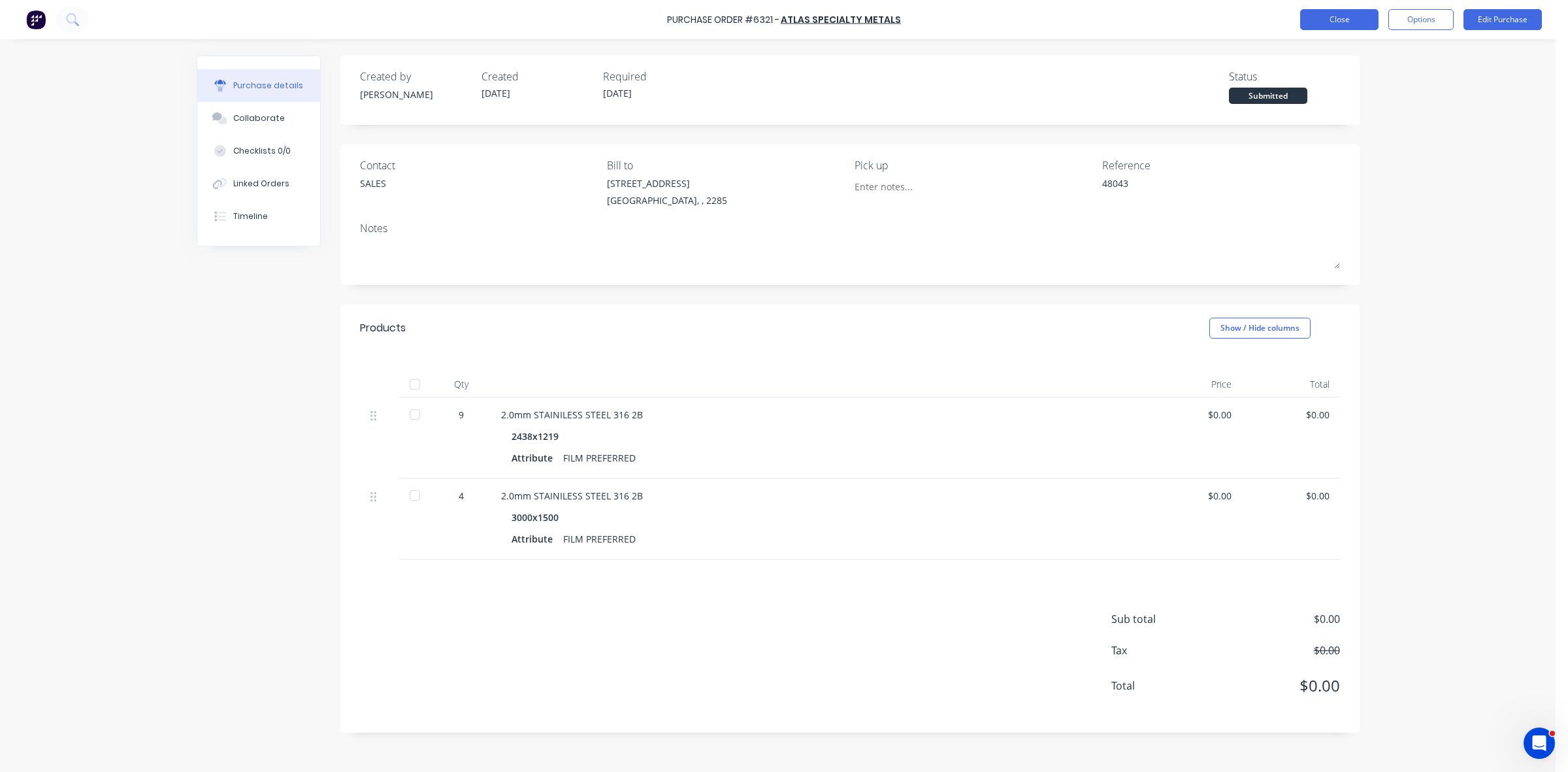
click at [1330, 21] on button "Close" at bounding box center [1339, 20] width 78 height 21
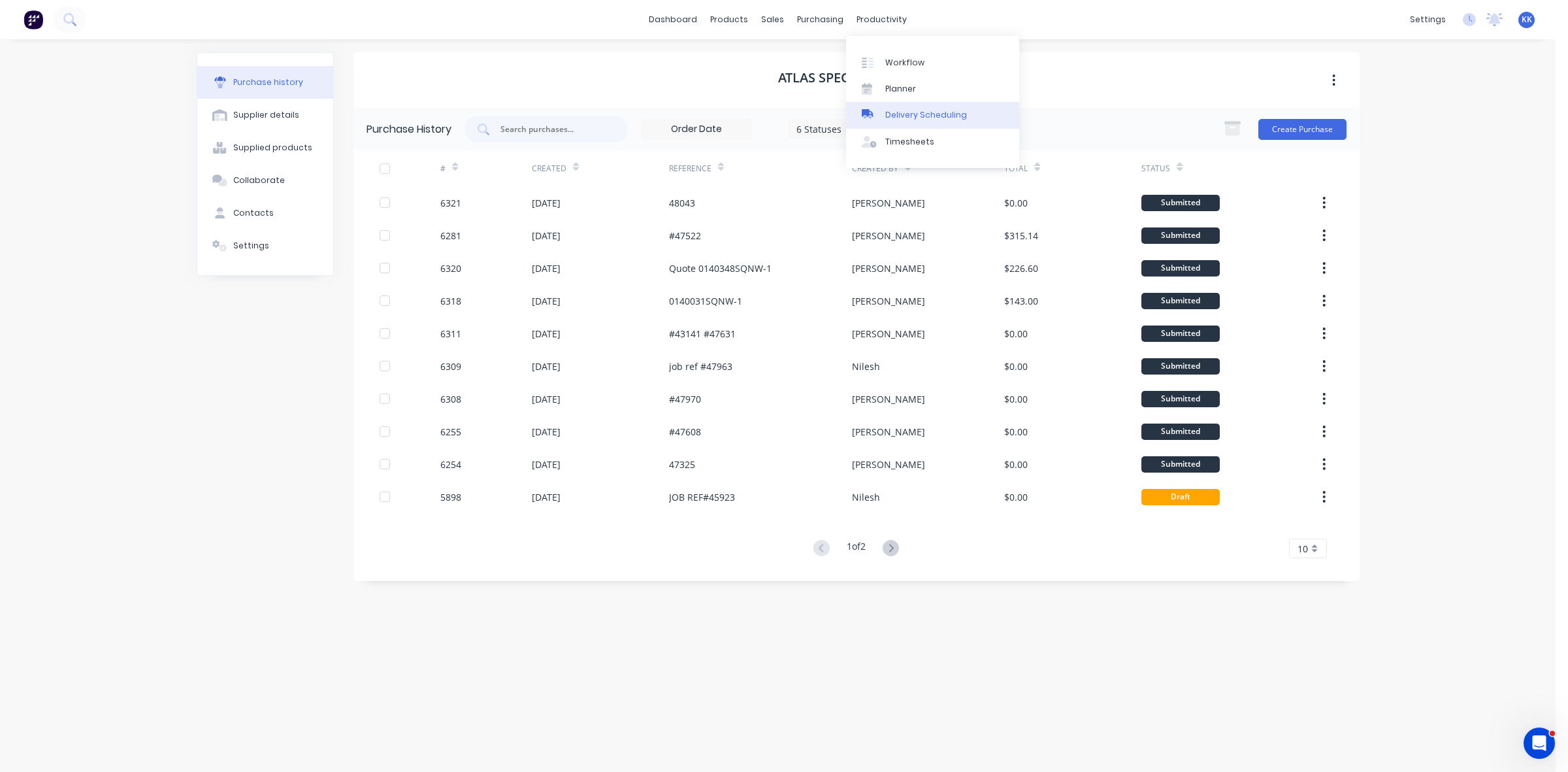
click at [926, 118] on div "Delivery Scheduling" at bounding box center [926, 114] width 82 height 12
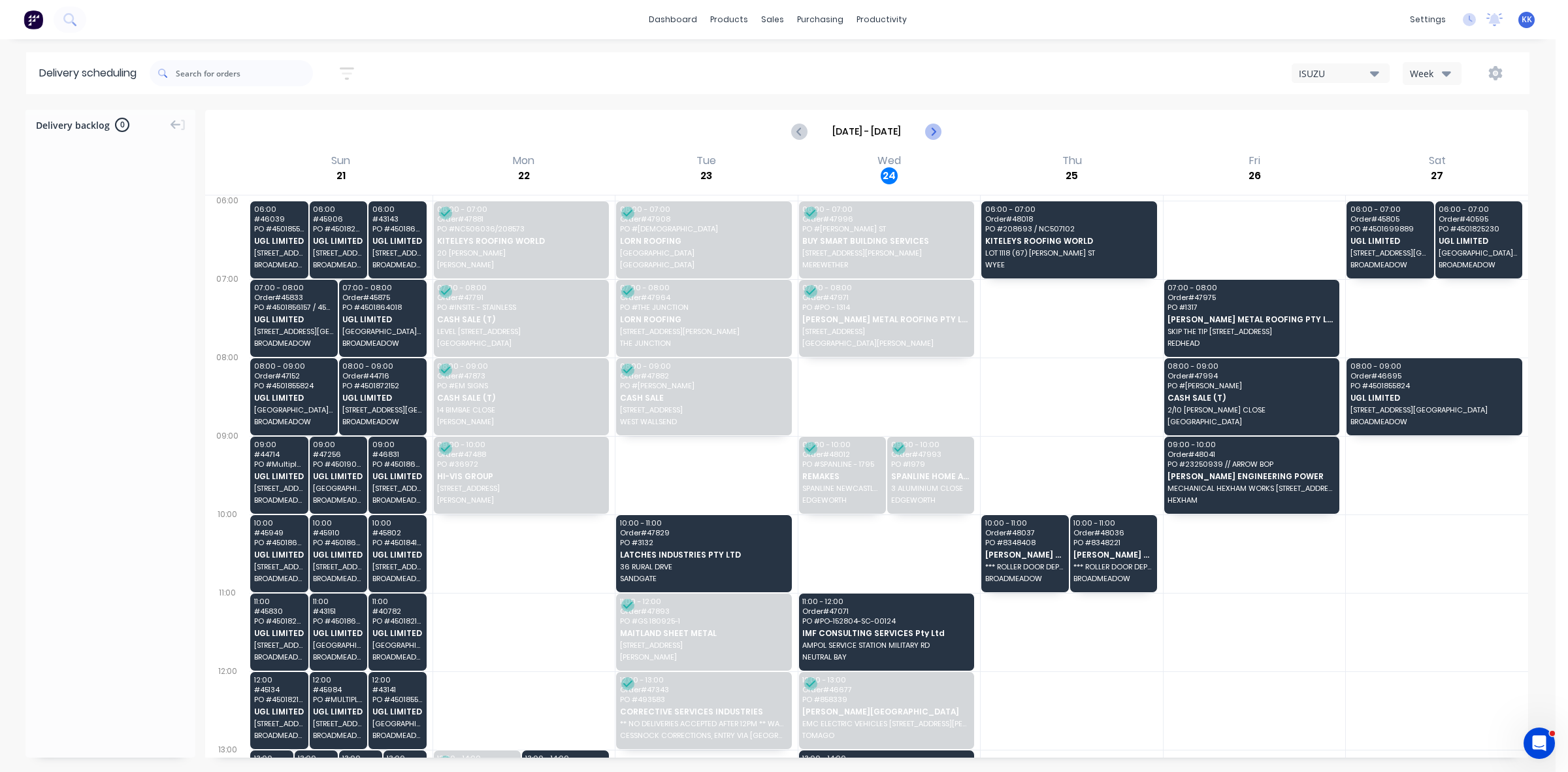
click at [933, 125] on icon "Next page" at bounding box center [933, 131] width 16 height 16
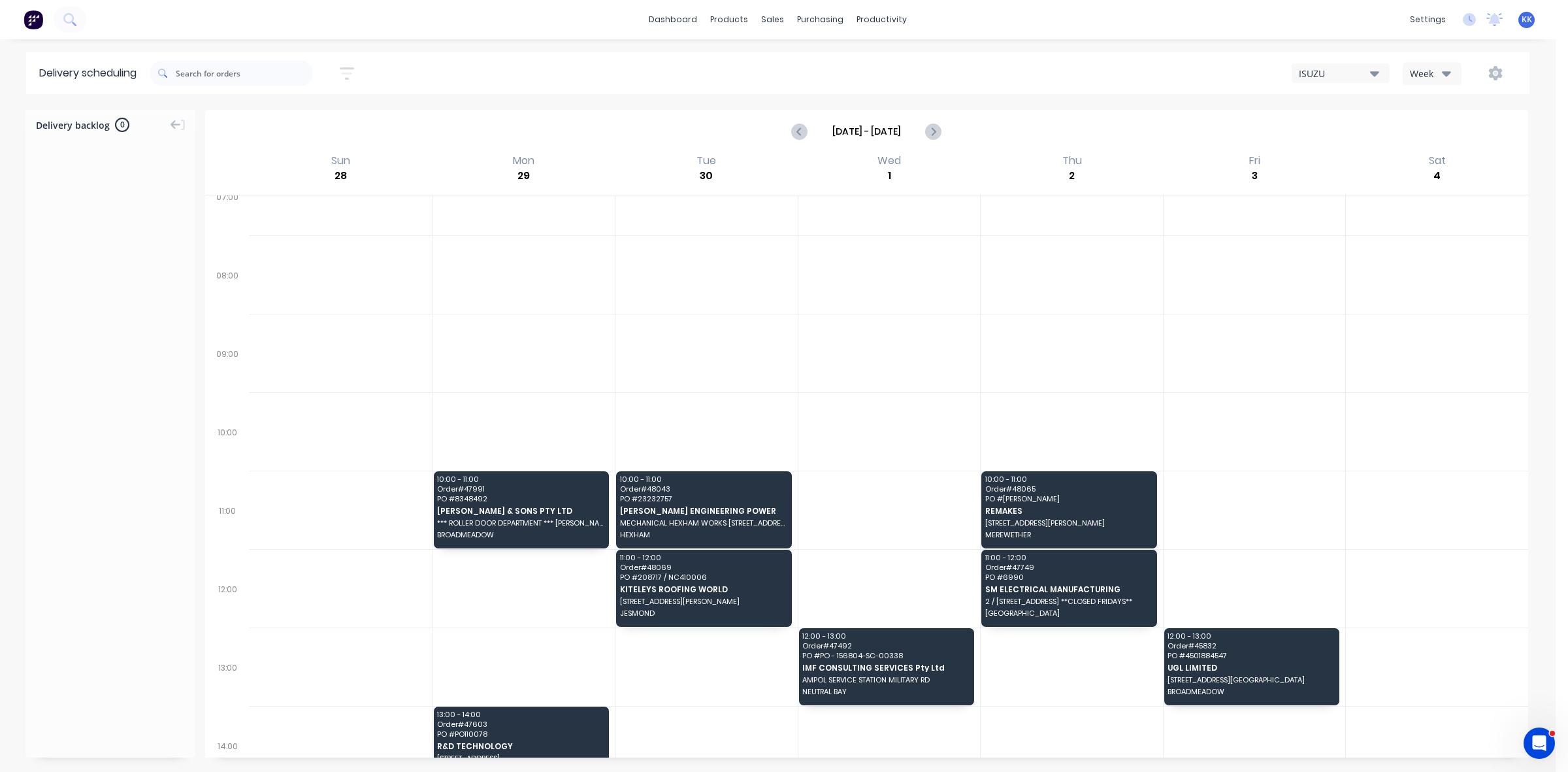
scroll to position [82, 0]
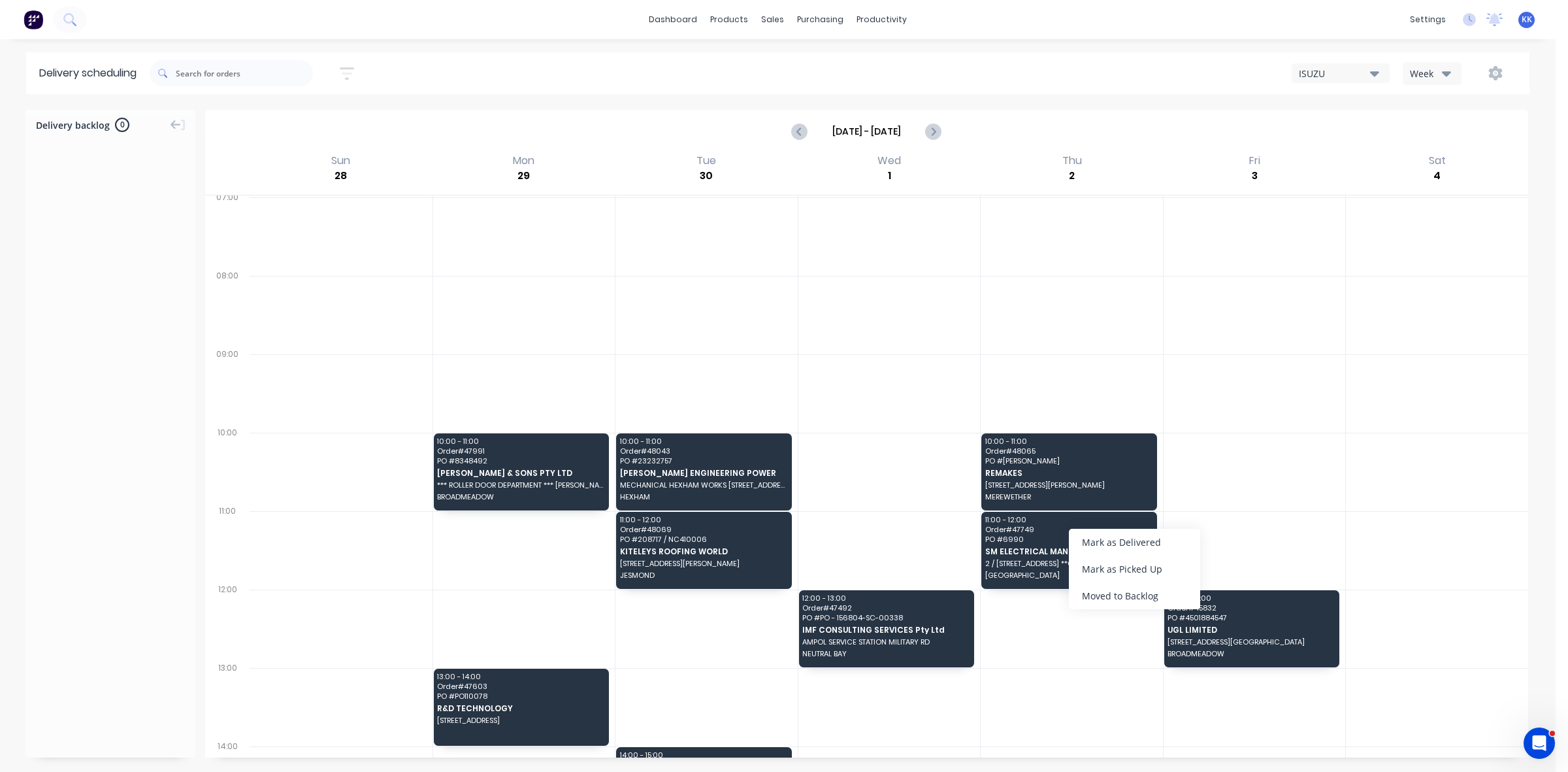
drag, startPoint x: 1121, startPoint y: 599, endPoint x: 1126, endPoint y: 536, distance: 63.2
click at [1121, 598] on div "Moved to Backlog" at bounding box center [1134, 595] width 131 height 27
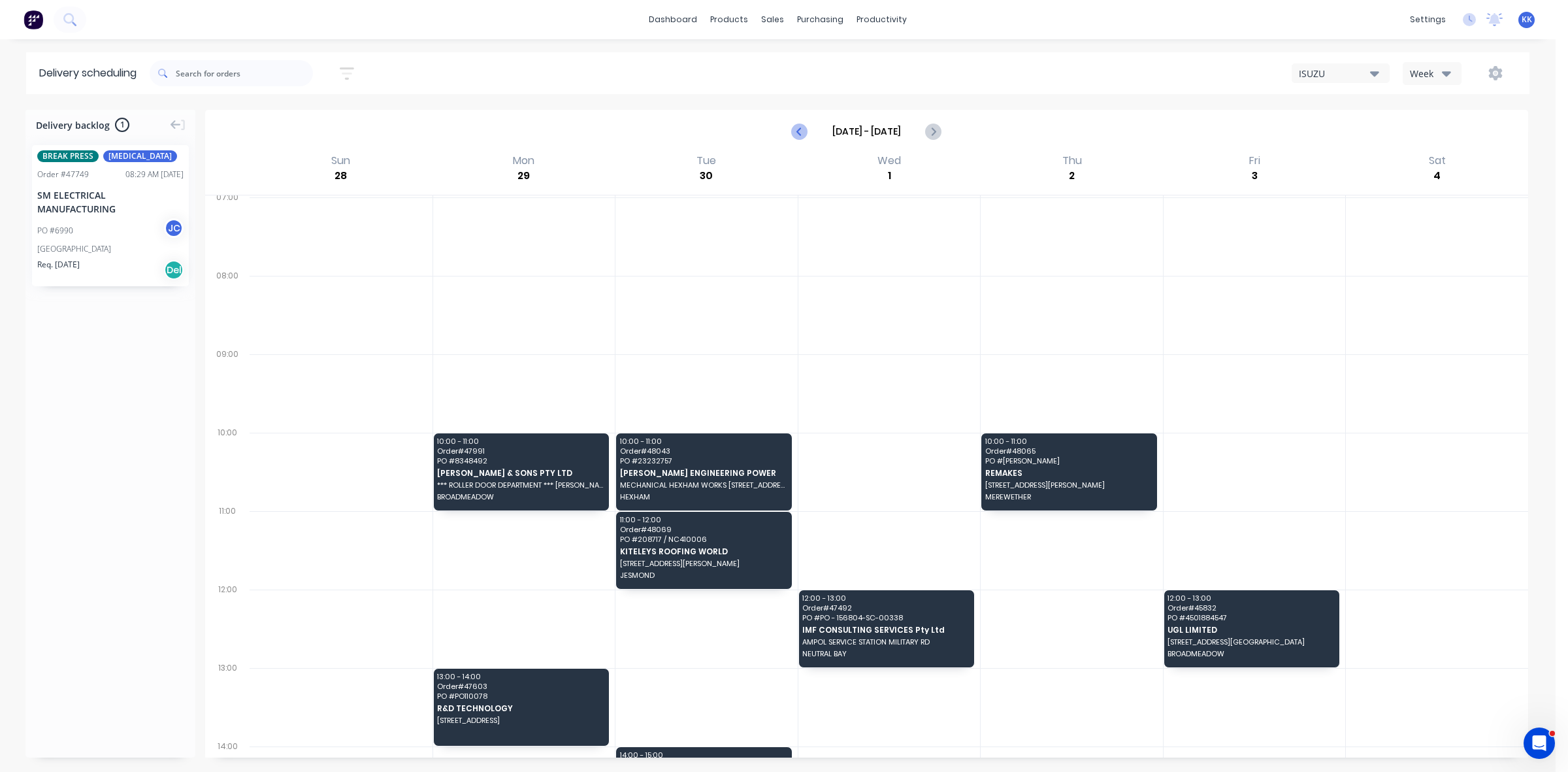
click at [802, 132] on icon "Previous page" at bounding box center [800, 131] width 16 height 16
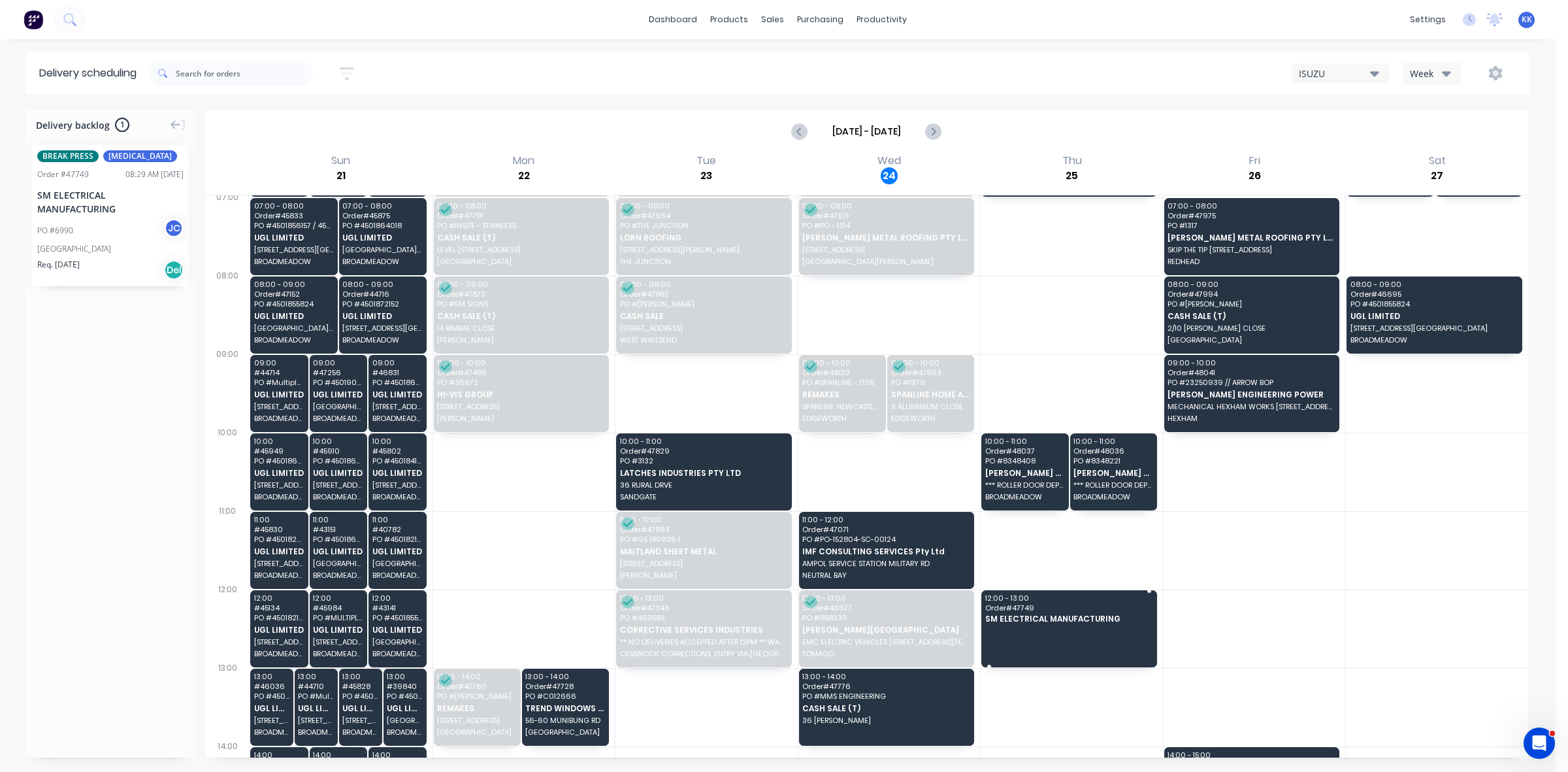
drag, startPoint x: 53, startPoint y: 223, endPoint x: 1105, endPoint y: 621, distance: 1124.8
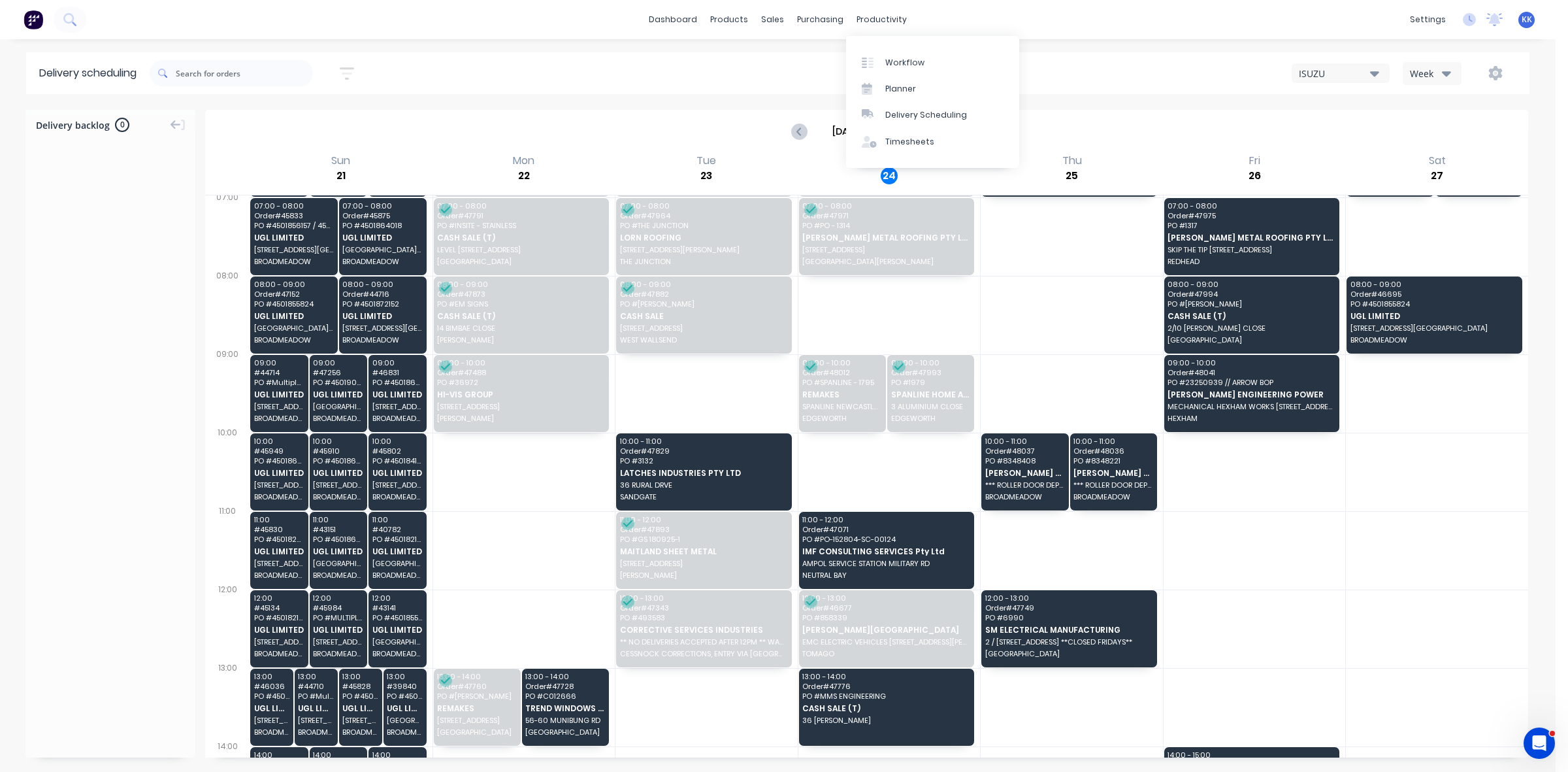
drag, startPoint x: 1112, startPoint y: 124, endPoint x: 1036, endPoint y: 121, distance: 76.1
click at [1115, 122] on div "[DATE] - [DATE]" at bounding box center [866, 131] width 1320 height 41
click at [934, 129] on icon "Next page" at bounding box center [933, 131] width 16 height 16
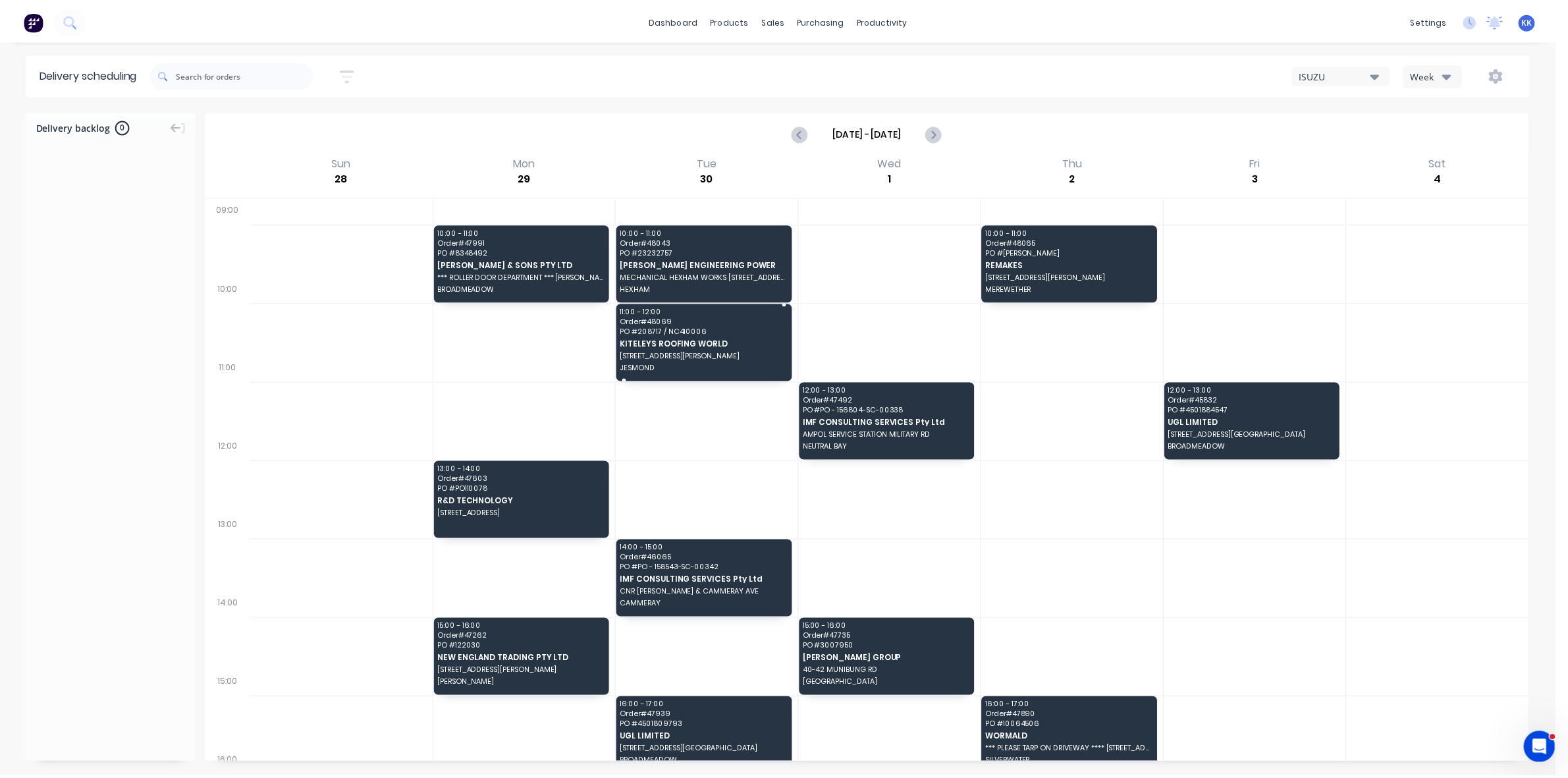
scroll to position [314, 0]
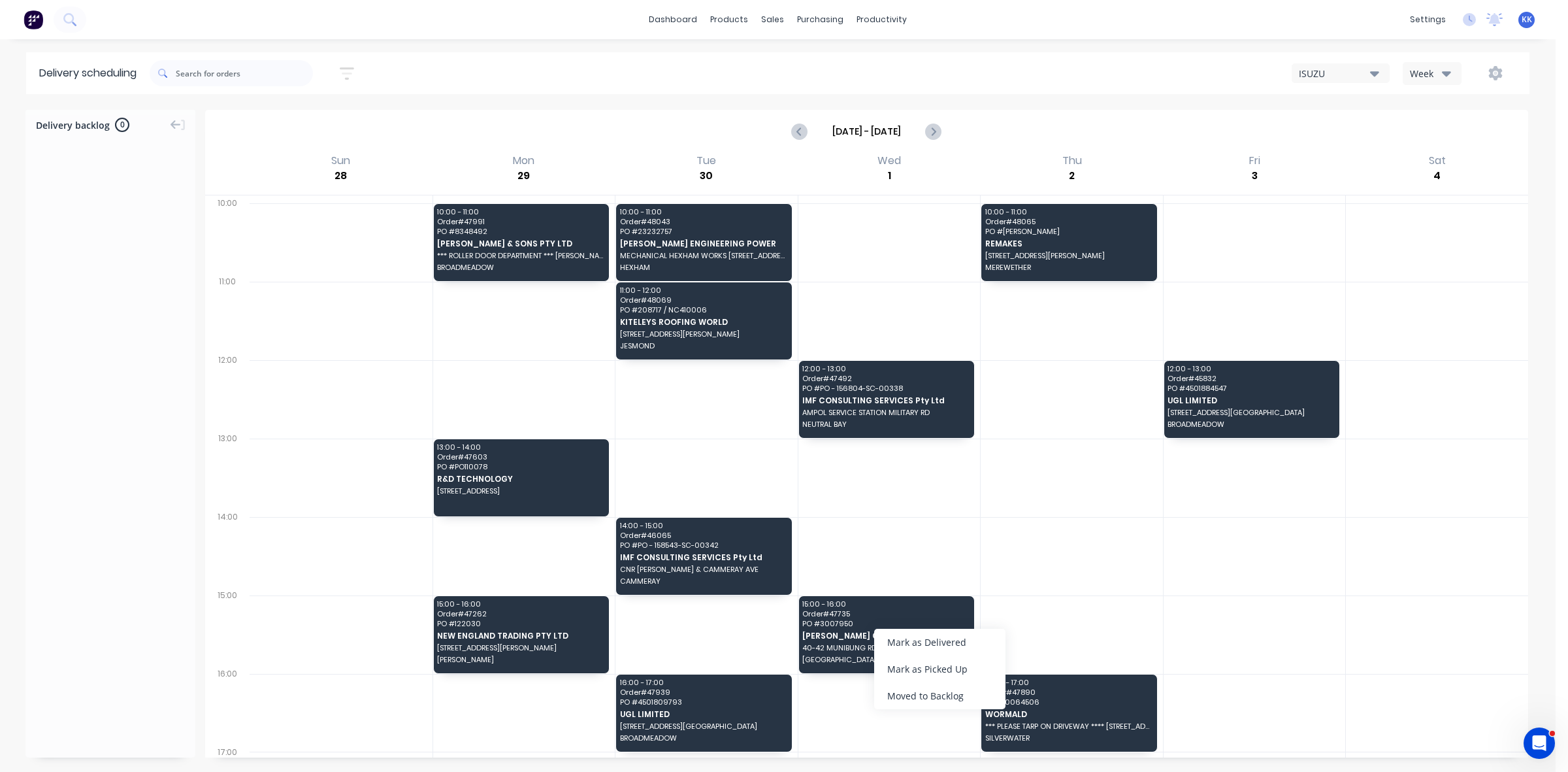
click at [906, 685] on div "Moved to Backlog" at bounding box center [939, 696] width 131 height 27
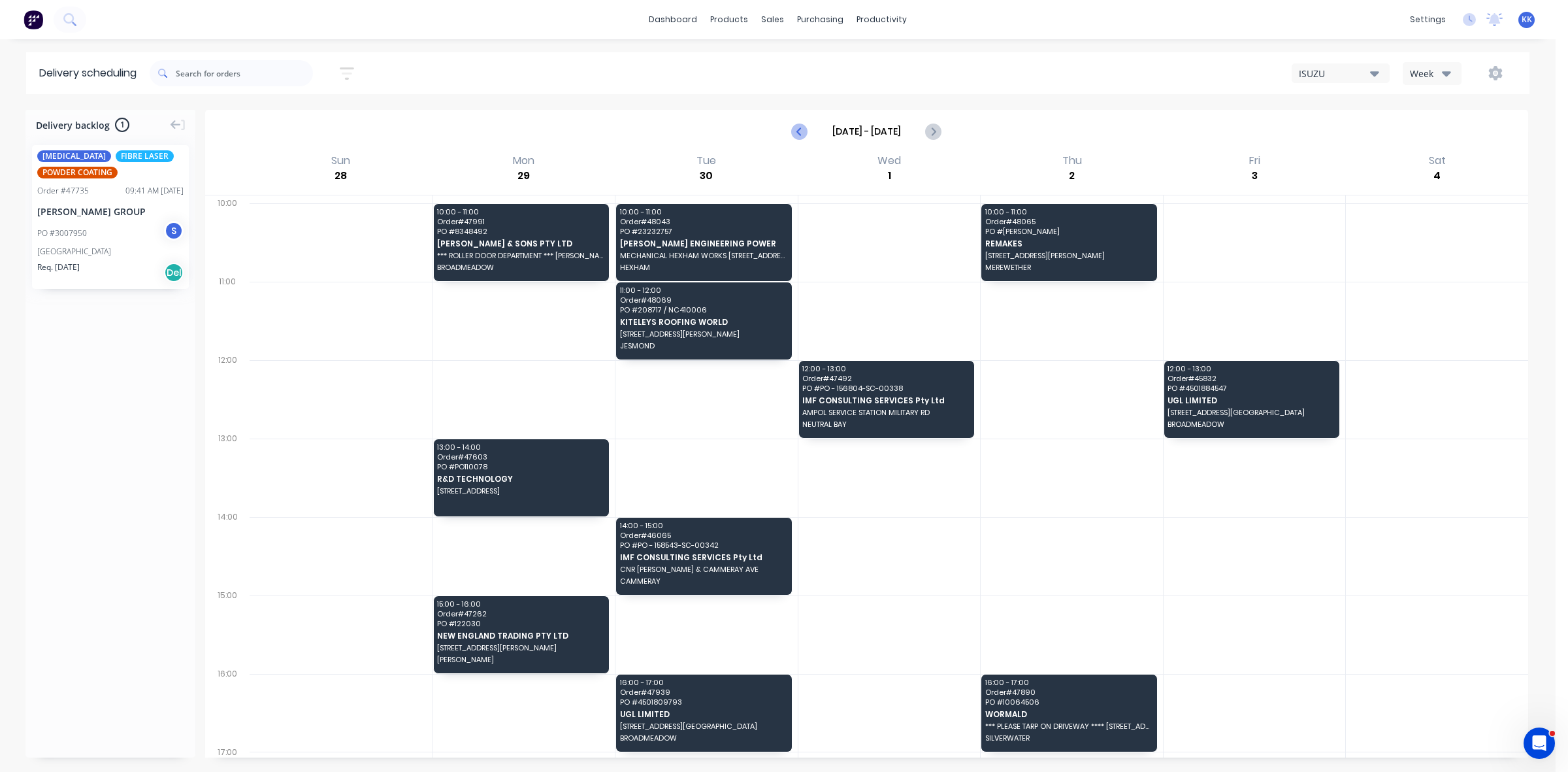
click at [798, 131] on icon "Previous page" at bounding box center [799, 131] width 6 height 11
type input "[DATE] - [DATE]"
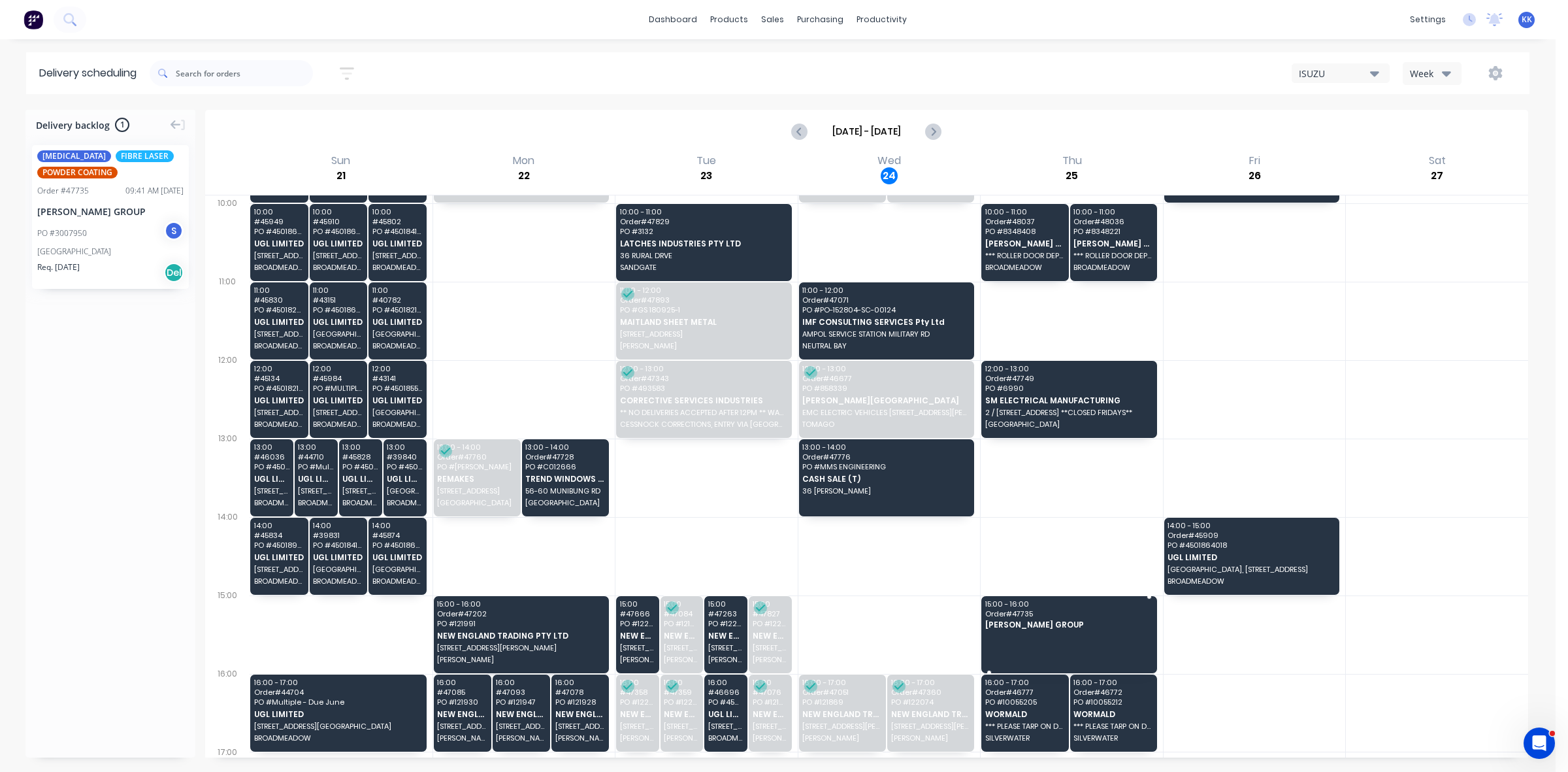
drag, startPoint x: 108, startPoint y: 224, endPoint x: 1030, endPoint y: 626, distance: 1005.8
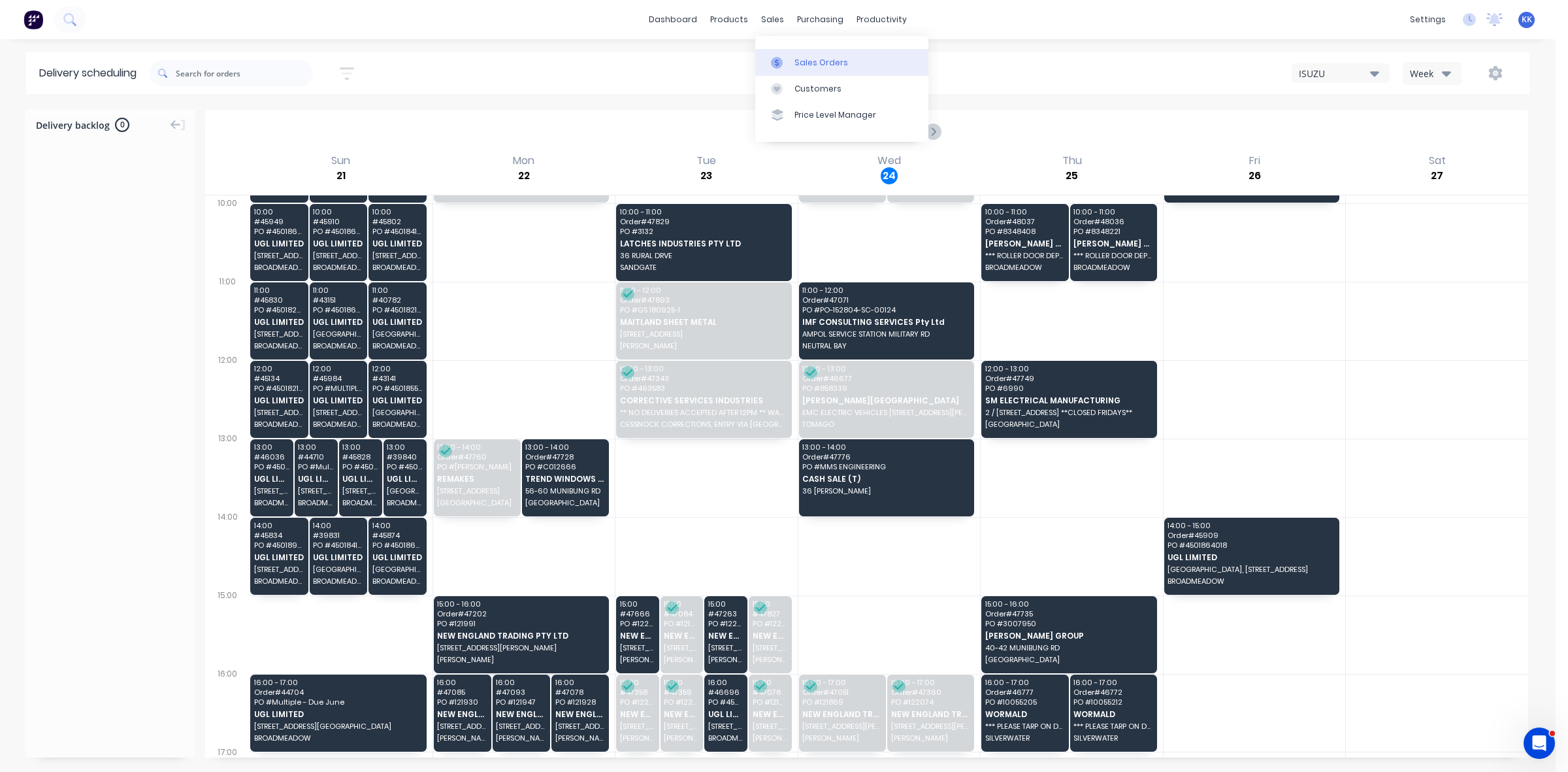
click at [804, 62] on div "Sales Orders" at bounding box center [821, 62] width 53 height 12
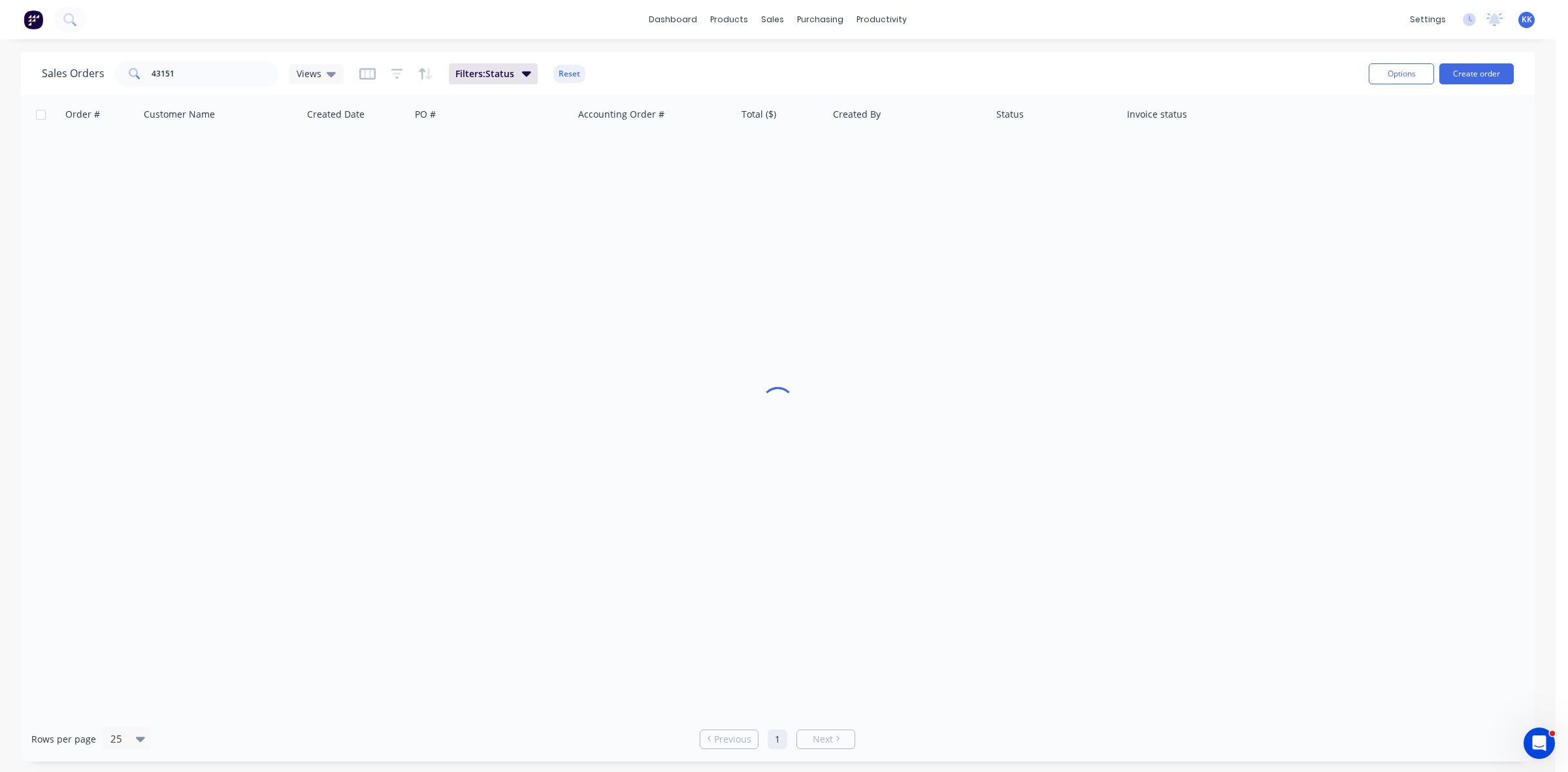
drag, startPoint x: 184, startPoint y: 86, endPoint x: 143, endPoint y: 77, distance: 42.0
click at [143, 78] on div "Sales Orders 43151 Views Filters: Status Reset" at bounding box center [700, 74] width 1316 height 32
drag, startPoint x: 177, startPoint y: 64, endPoint x: 147, endPoint y: 70, distance: 30.6
click at [145, 67] on div "43151" at bounding box center [197, 73] width 163 height 26
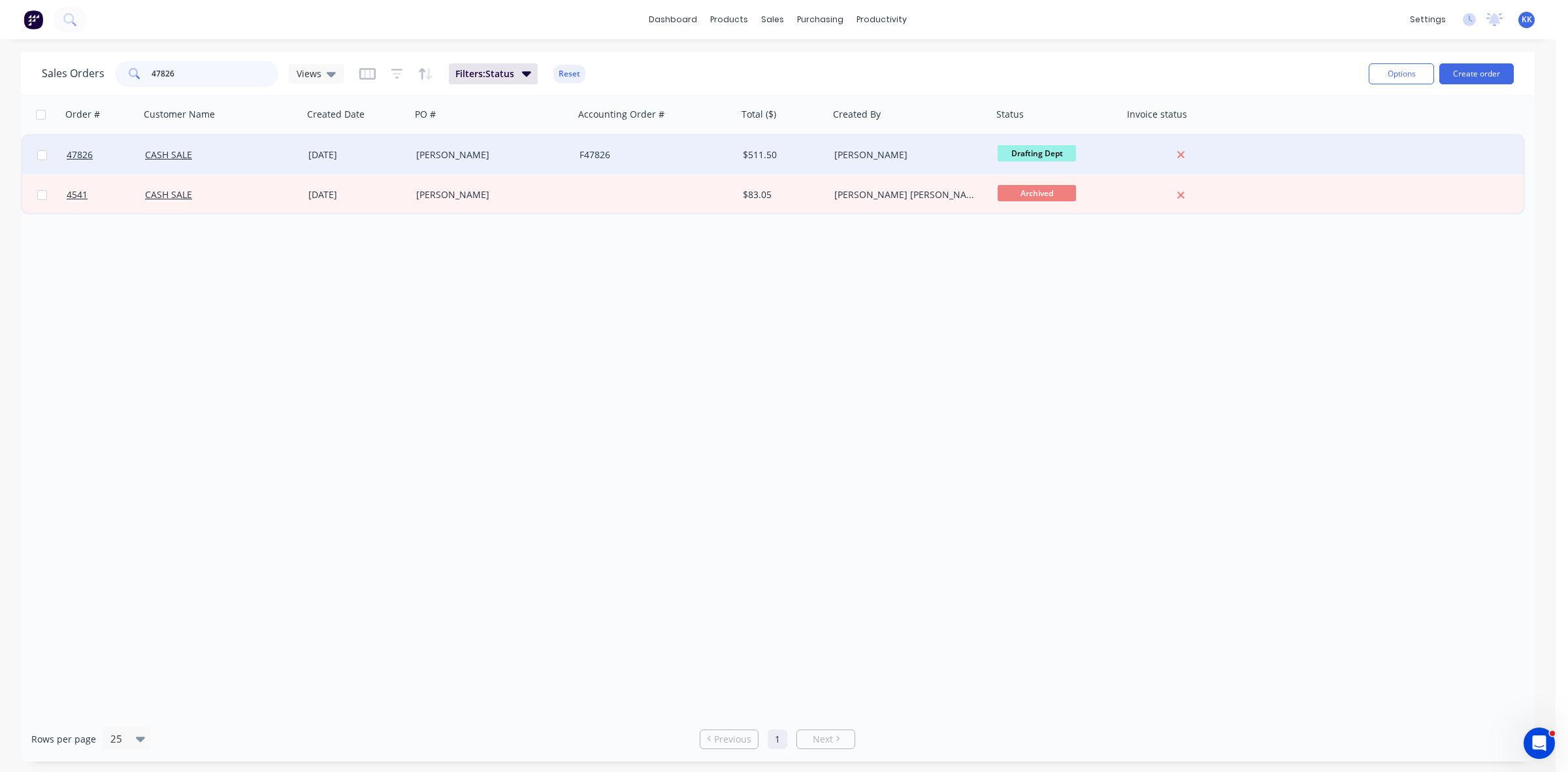
type input "47826"
click at [635, 147] on div "F47826" at bounding box center [655, 154] width 163 height 39
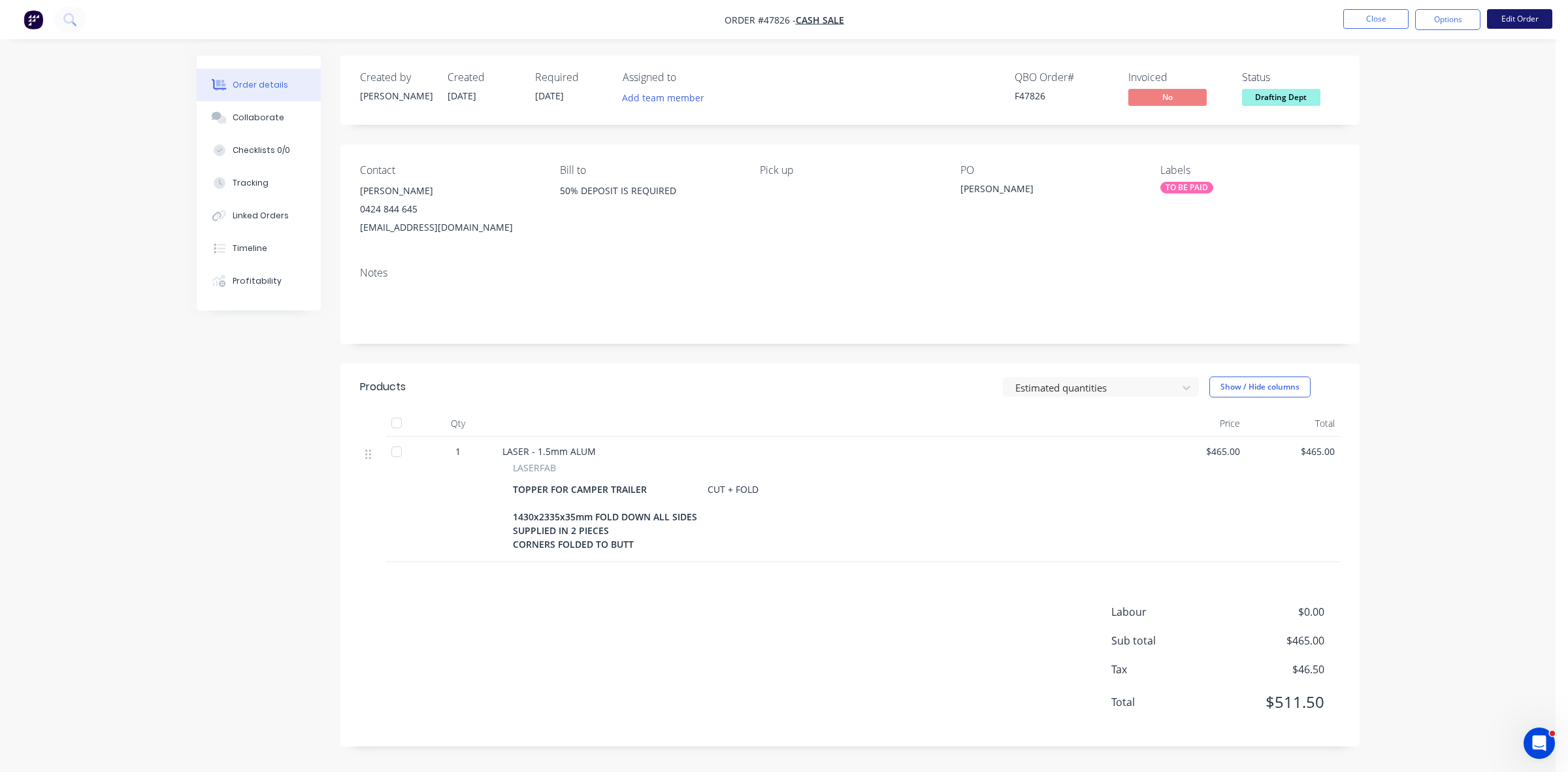
click at [1523, 26] on button "Edit Order" at bounding box center [1519, 19] width 66 height 20
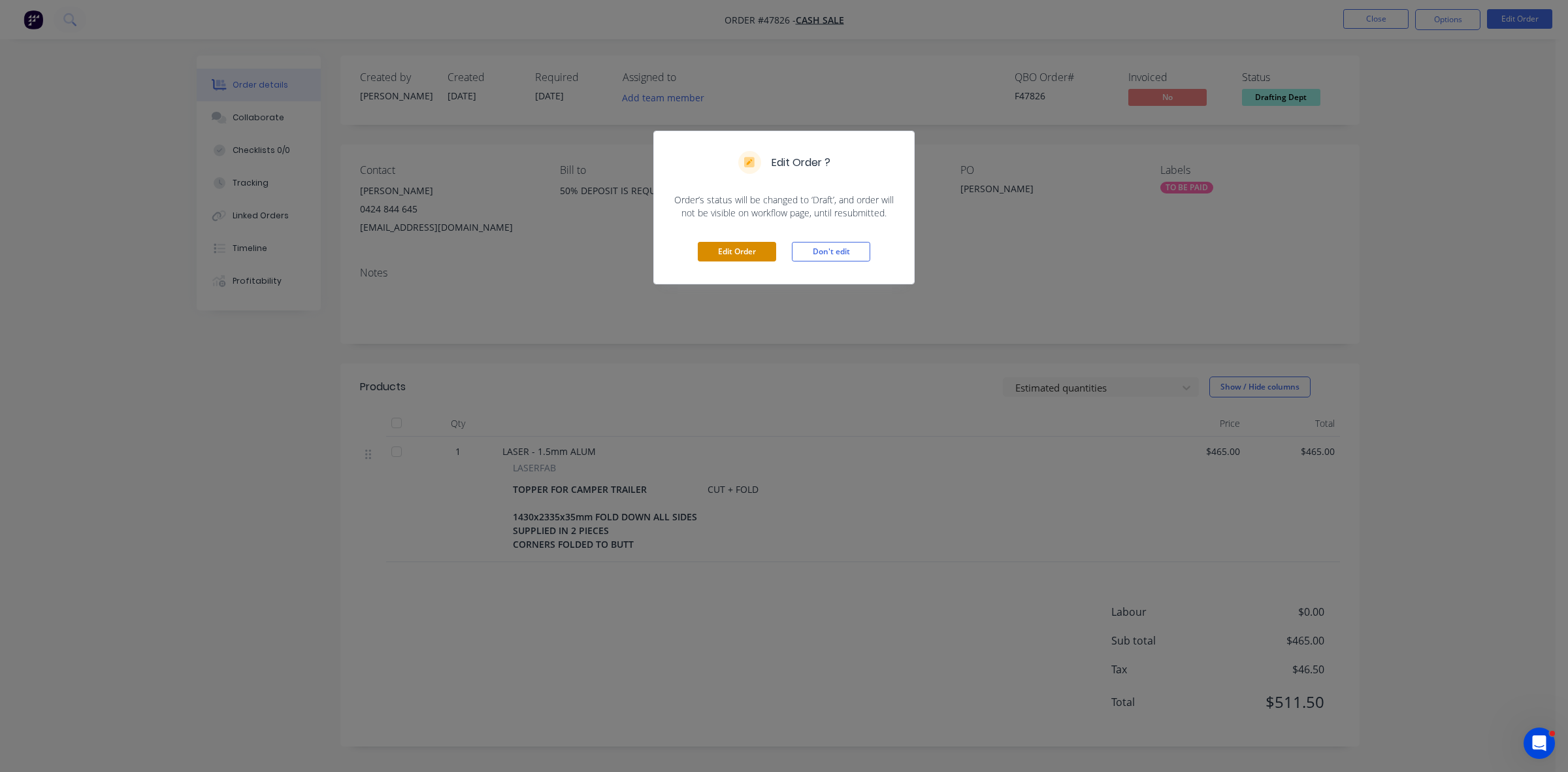
click at [713, 255] on button "Edit Order" at bounding box center [737, 251] width 78 height 20
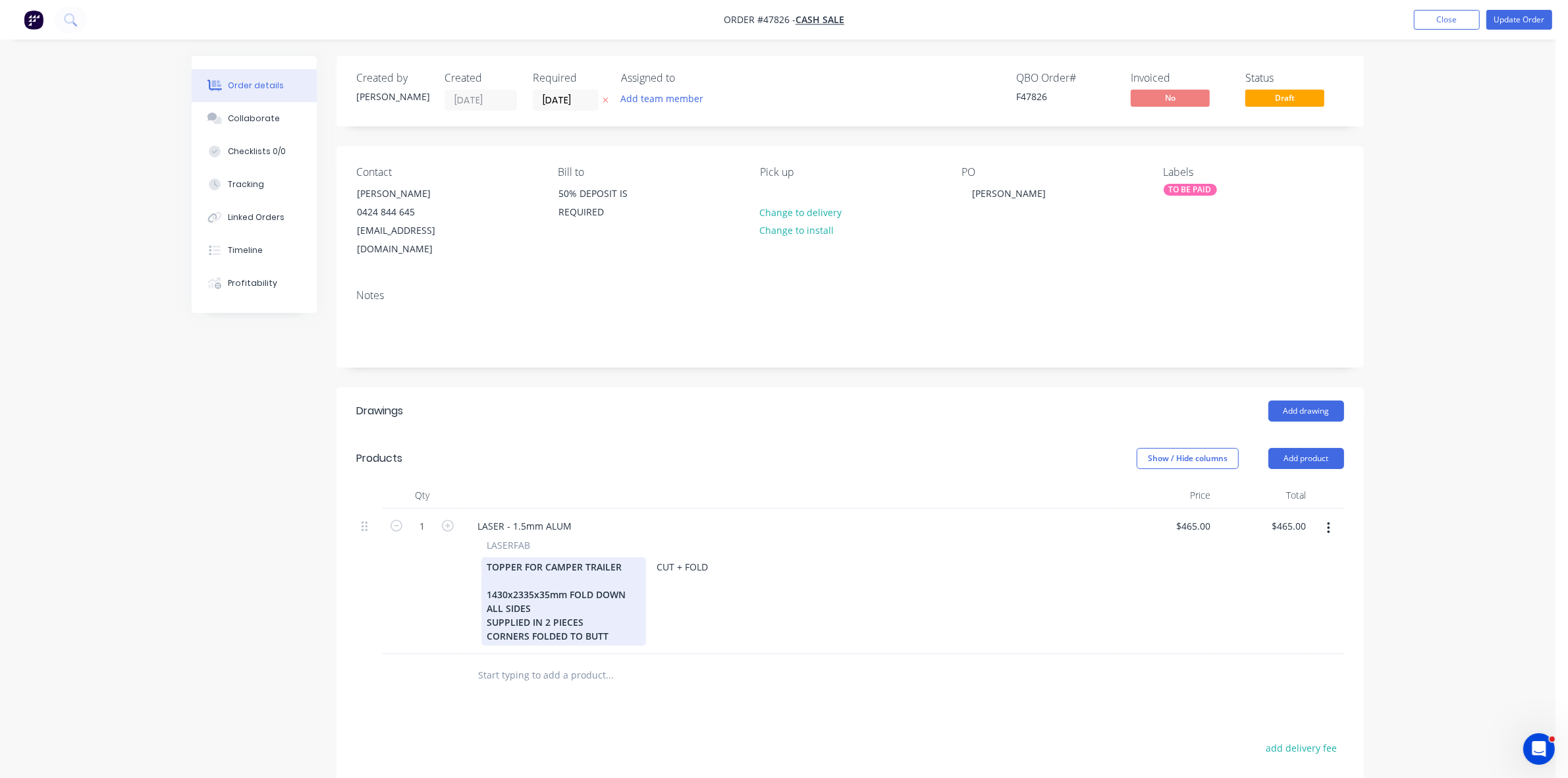
click at [593, 604] on div "TOPPER FOR CAMPER TRAILER 1430x2335x35mm FOLD DOWN ALL SIDES SUPPLIED IN 2 PIEC…" at bounding box center [563, 601] width 164 height 89
drag, startPoint x: 598, startPoint y: 604, endPoint x: 487, endPoint y: 601, distance: 111.0
click at [487, 601] on div "TOPPER FOR CAMPER TRAILER 1430x2335x35mm FOLD DOWN ALL SIDES SUPPLIED IN 2 PIEC…" at bounding box center [563, 601] width 164 height 89
click at [745, 662] on div at bounding box center [664, 674] width 395 height 26
click at [524, 575] on div "TOPPER FOR CAMPER TRAILER 1430x2335x35mm FOLD DOWN ALL SIDES CORNERS FOLDED TO …" at bounding box center [563, 601] width 164 height 89
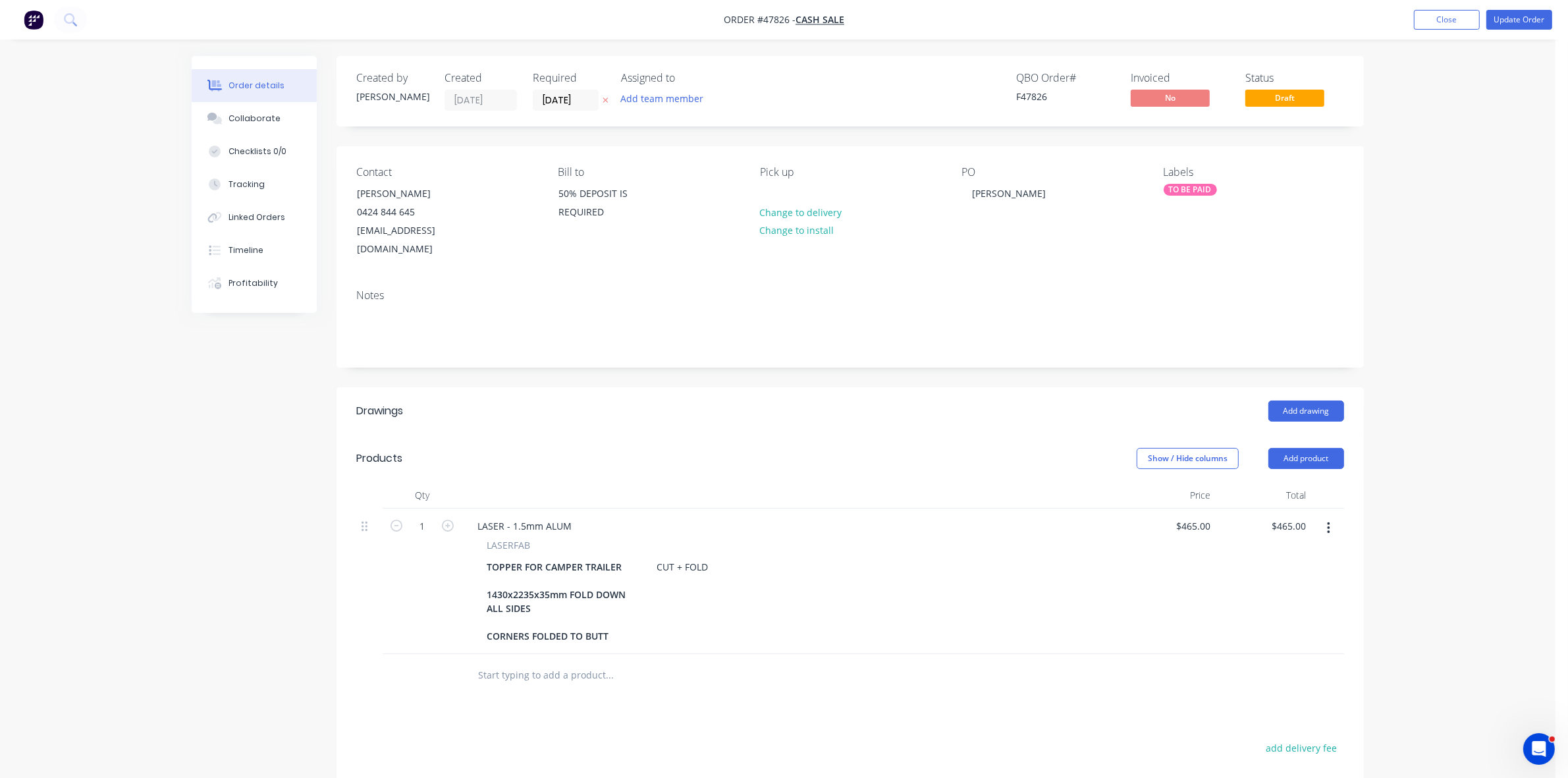
click at [652, 662] on input "text" at bounding box center [609, 674] width 264 height 26
click at [1534, 28] on button "Update Order" at bounding box center [1519, 20] width 66 height 20
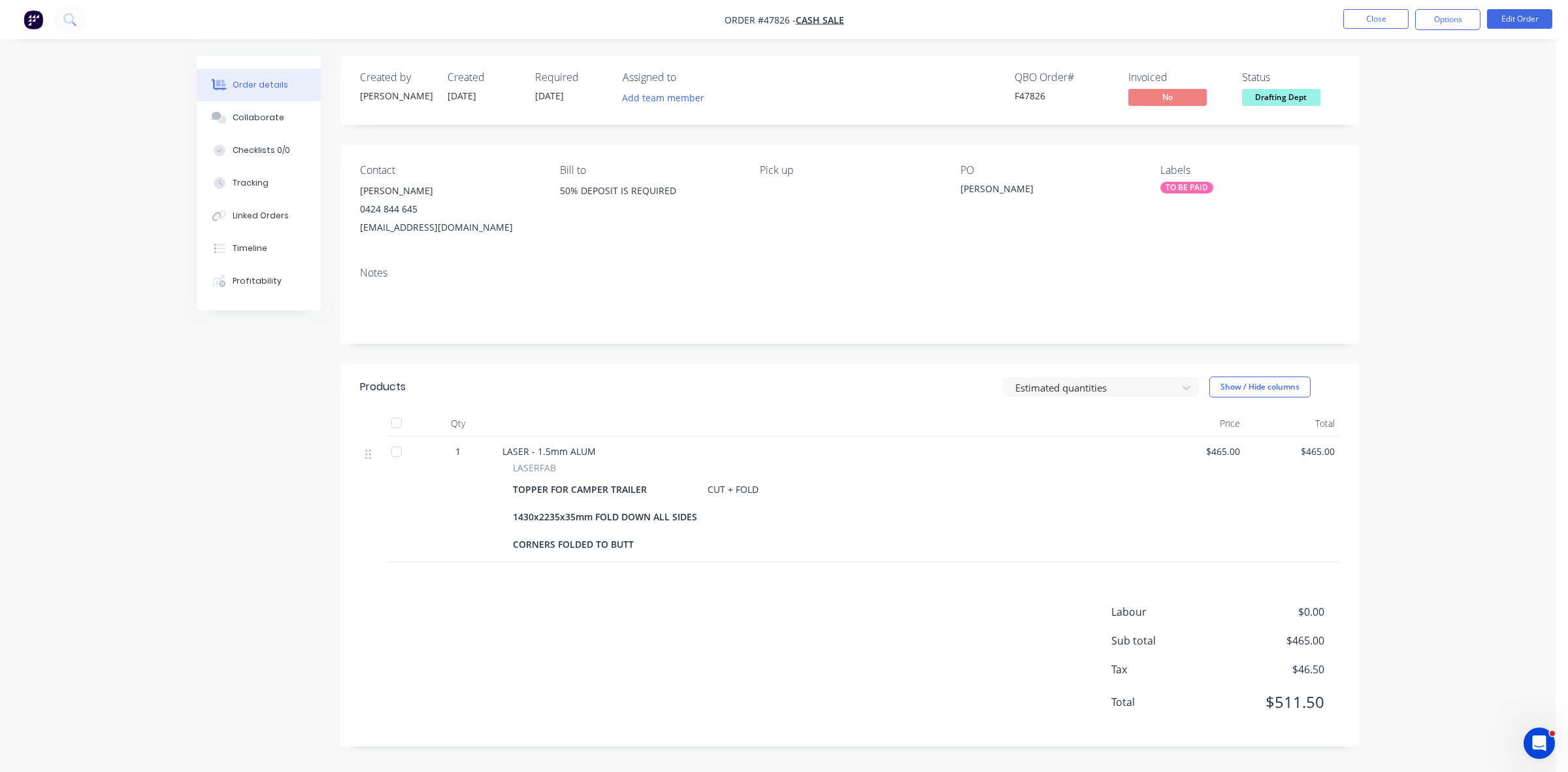
click at [718, 644] on div "Labour $0.00 Sub total $465.00 Tax $46.50 Total $511.50" at bounding box center [850, 665] width 980 height 122
click at [1382, 13] on button "Close" at bounding box center [1376, 19] width 66 height 20
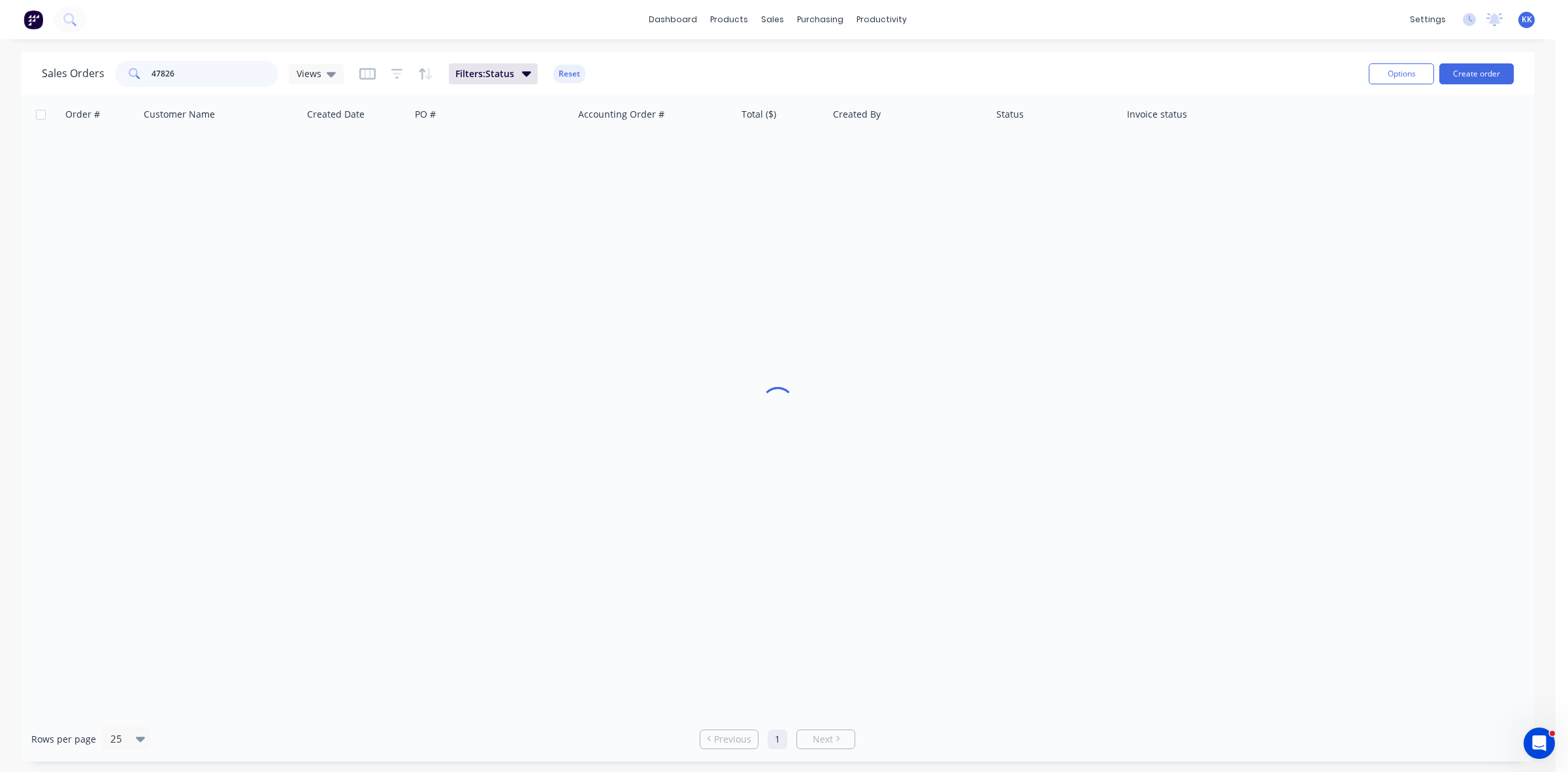
drag, startPoint x: 145, startPoint y: 71, endPoint x: 131, endPoint y: 71, distance: 14.0
click at [131, 71] on div "47826" at bounding box center [197, 73] width 163 height 26
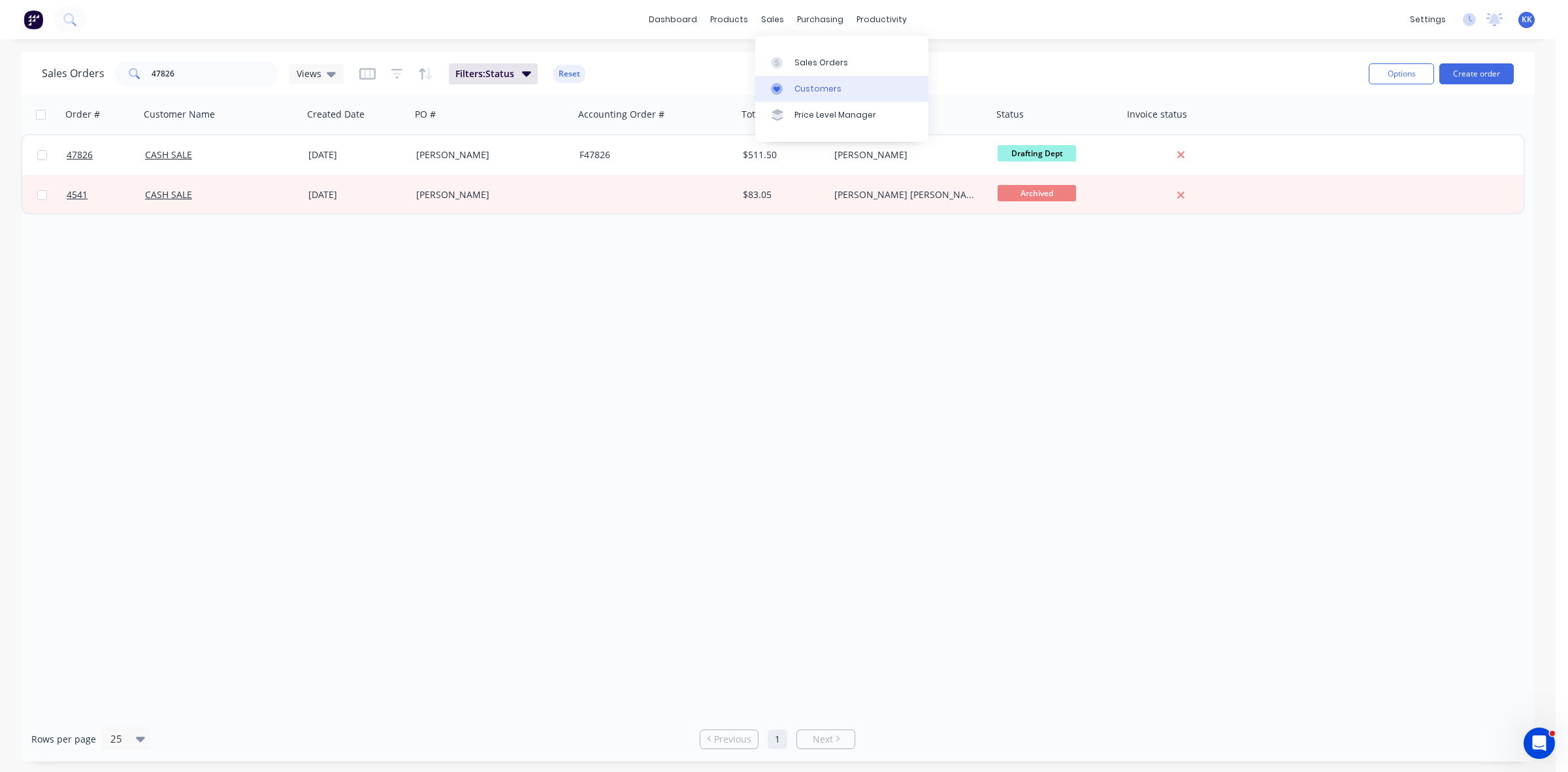
click at [818, 83] on div "Customers" at bounding box center [818, 89] width 47 height 12
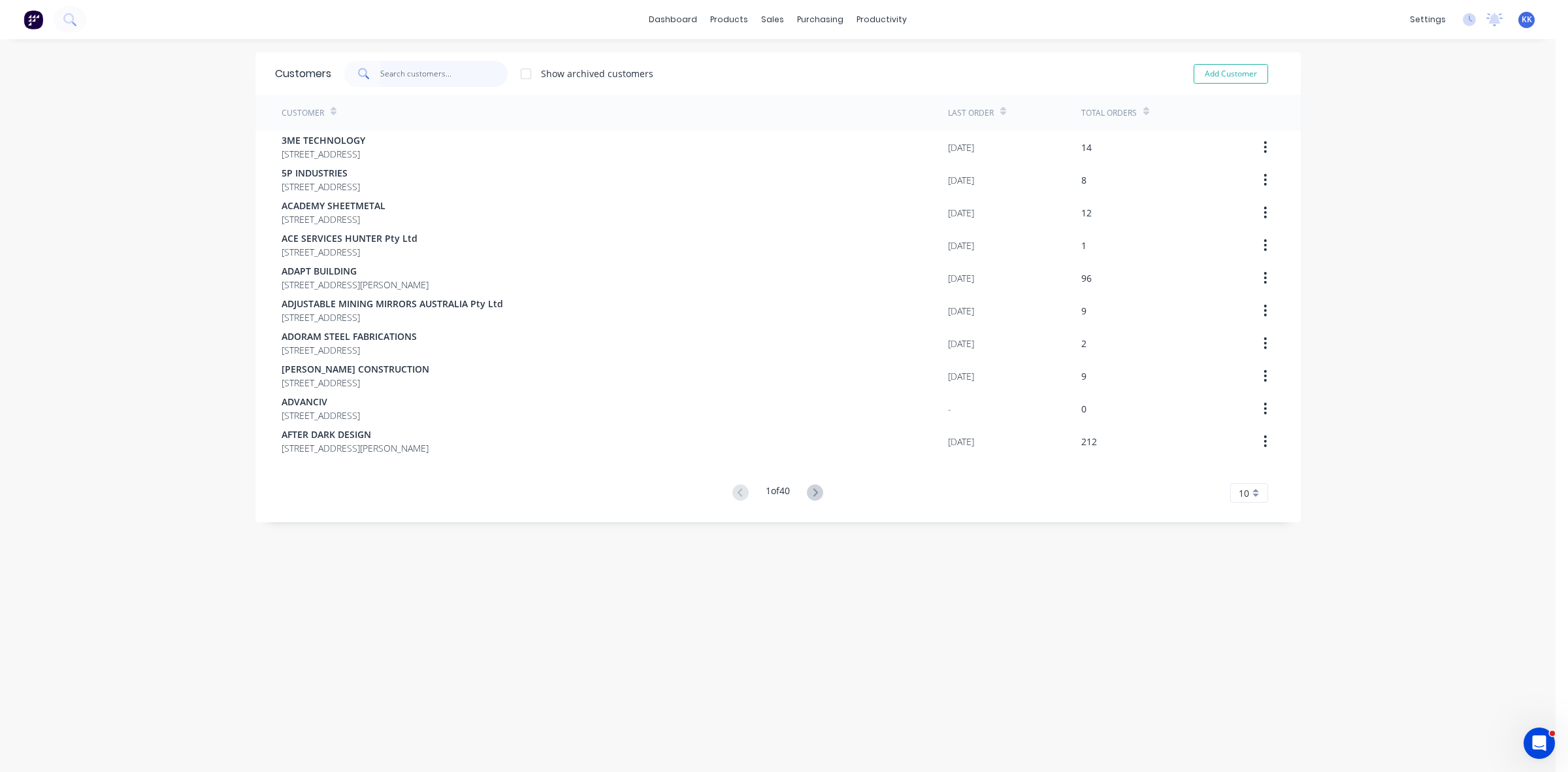
click at [400, 69] on input "text" at bounding box center [444, 73] width 128 height 26
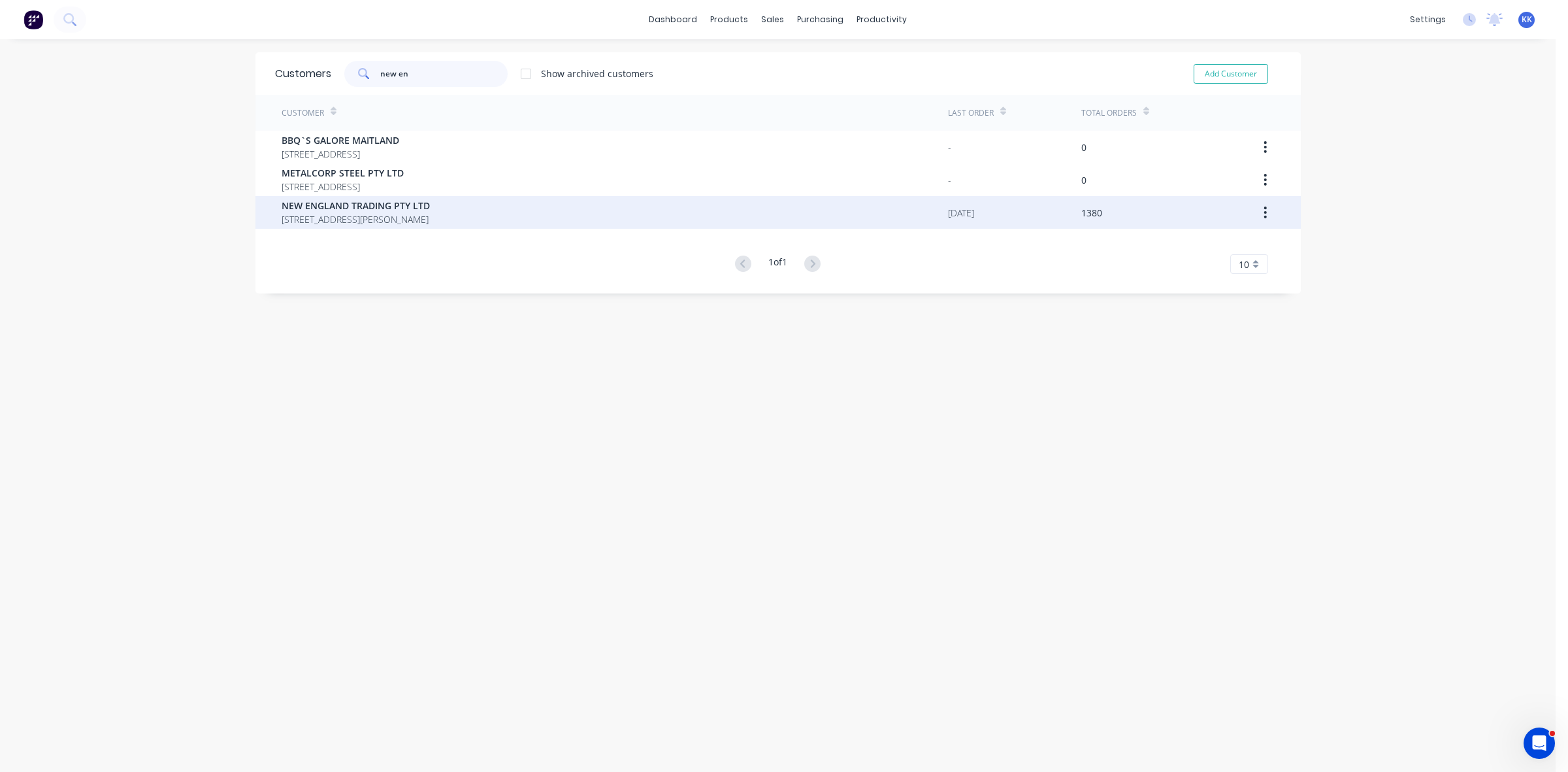
type input "new en"
click at [338, 213] on span "[STREET_ADDRESS][PERSON_NAME]" at bounding box center [355, 218] width 148 height 13
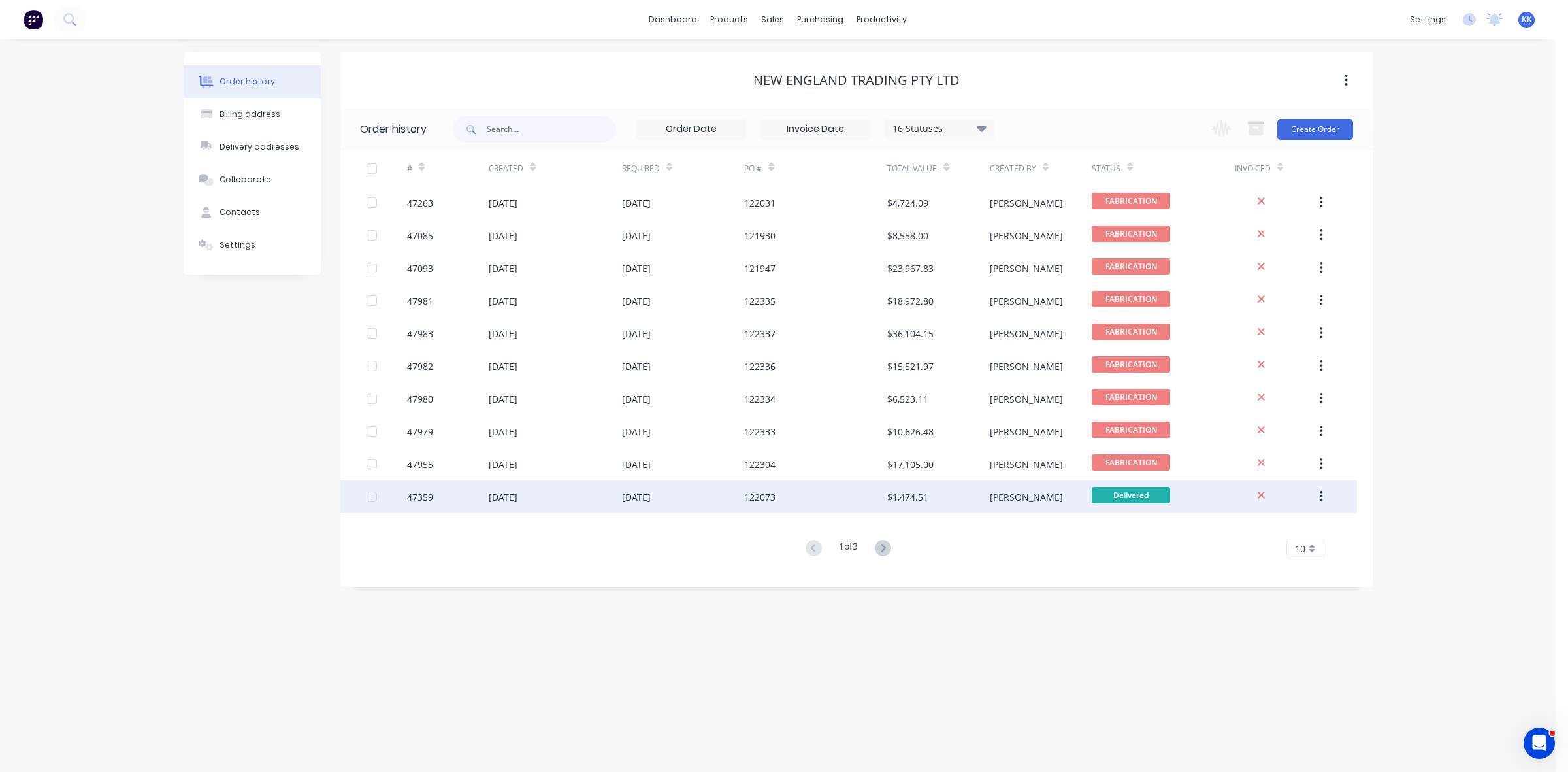
click at [588, 497] on div "[DATE]" at bounding box center [555, 496] width 133 height 33
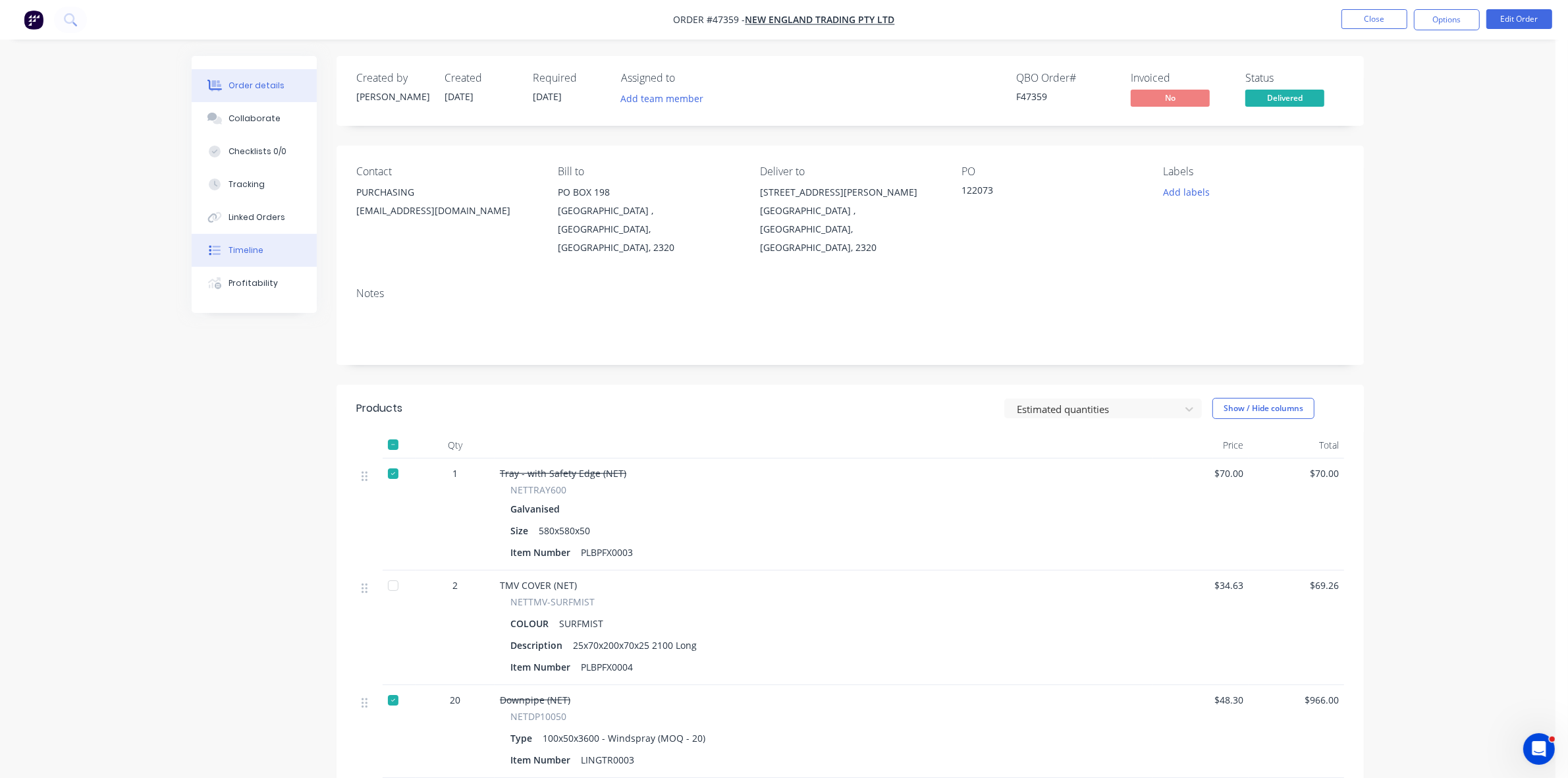
click at [276, 243] on button "Timeline" at bounding box center [254, 249] width 125 height 33
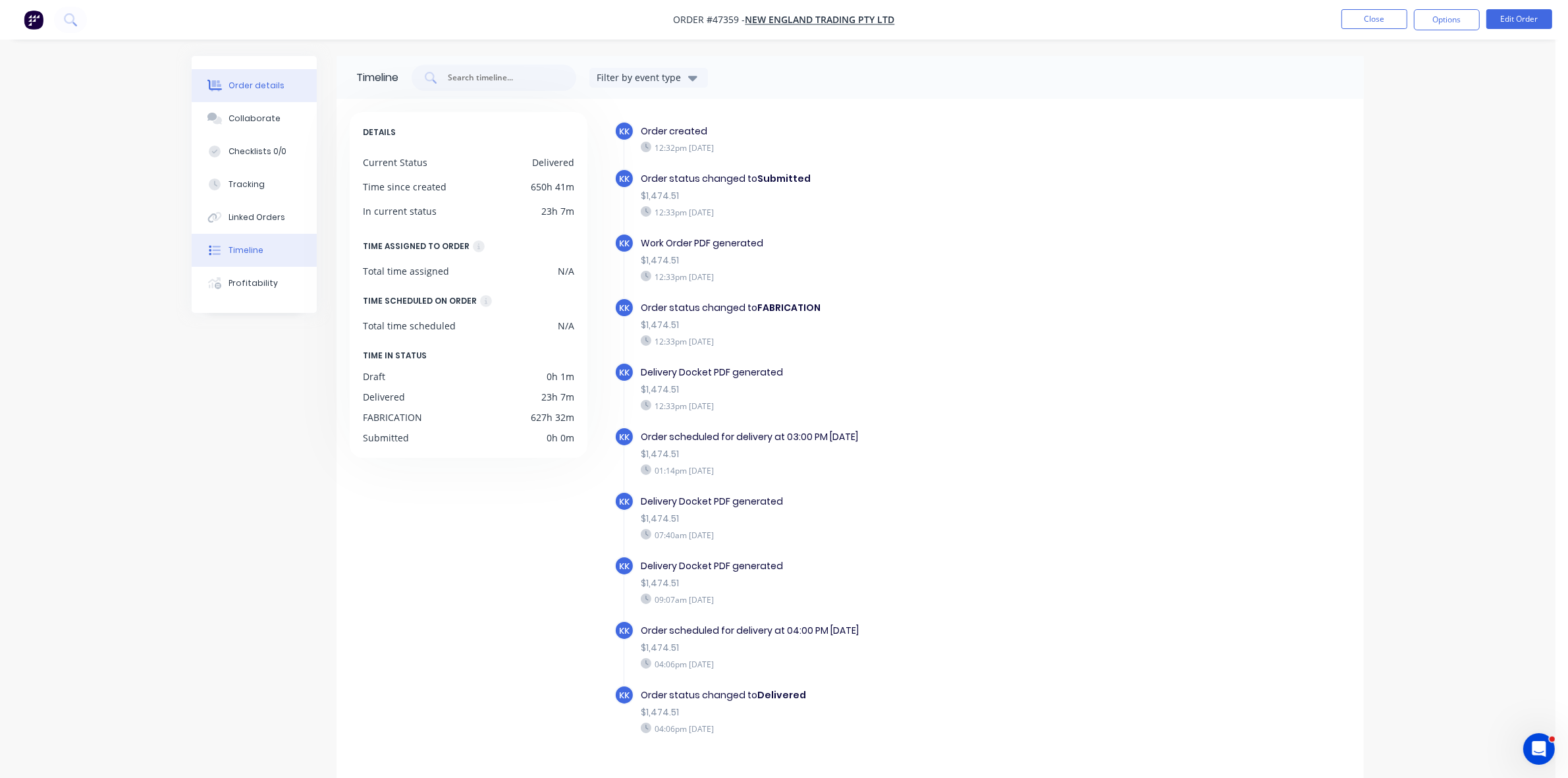
click at [240, 82] on div "Order details" at bounding box center [257, 85] width 56 height 12
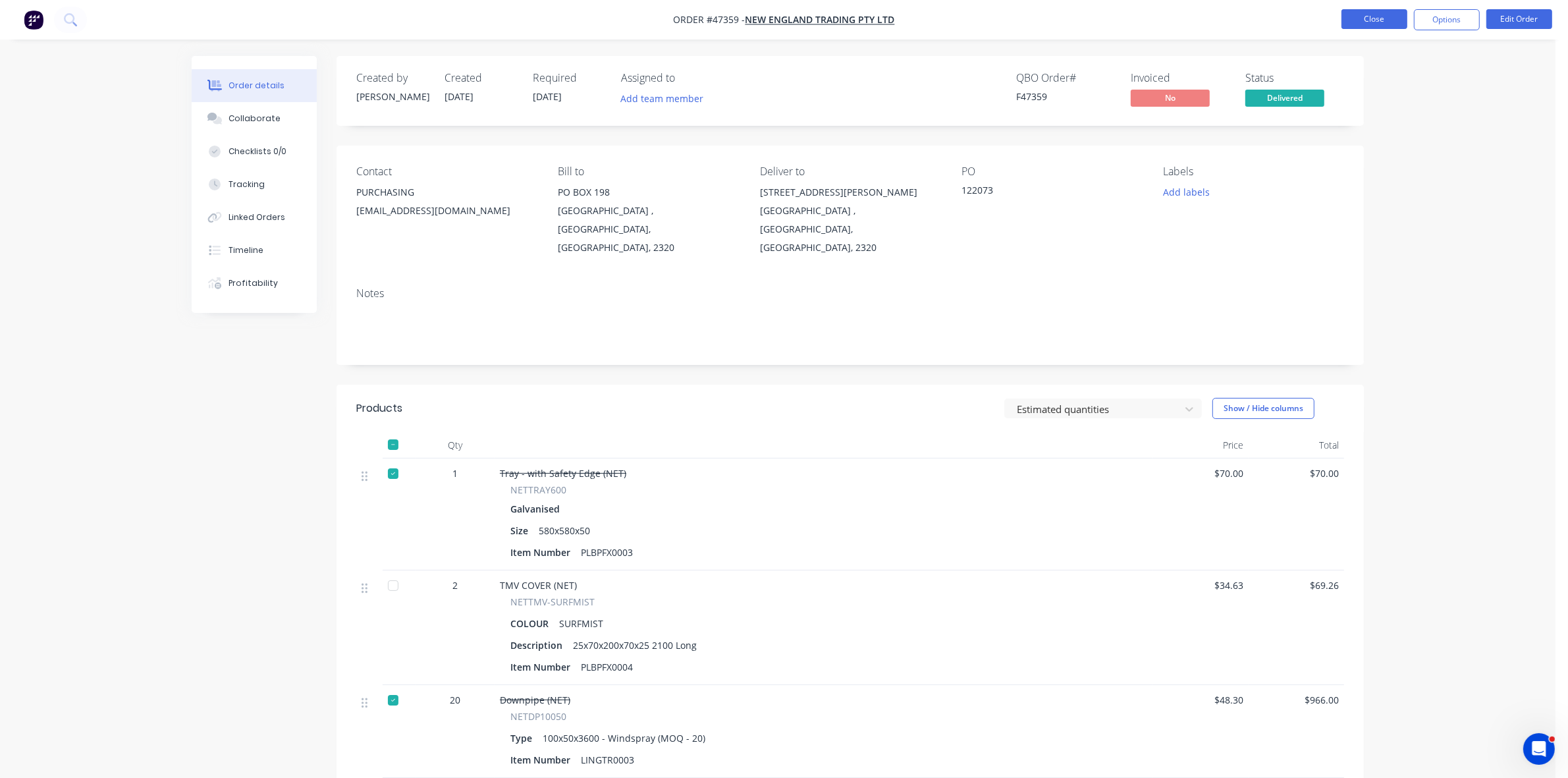
click at [1373, 21] on button "Close" at bounding box center [1374, 19] width 66 height 20
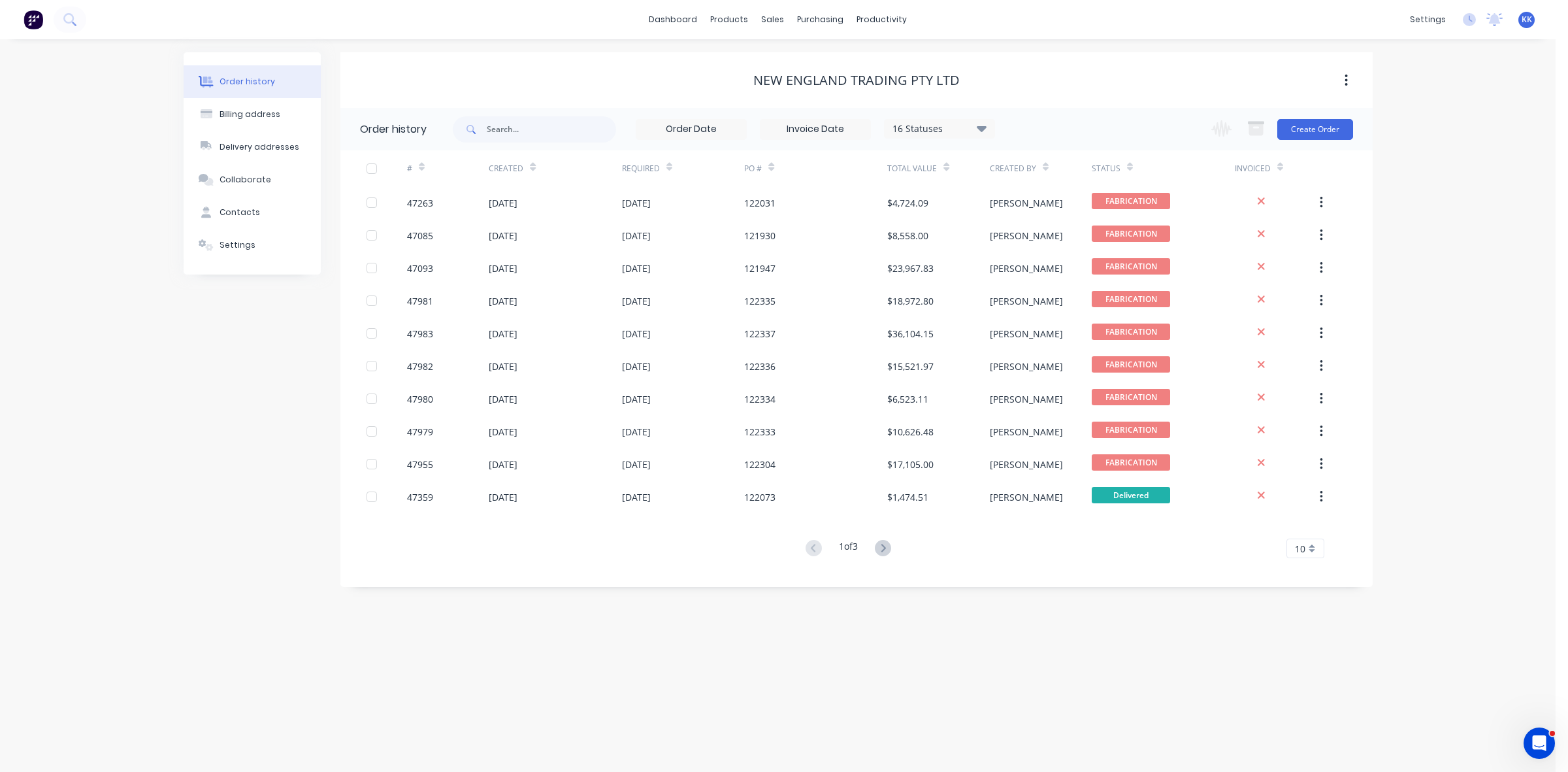
click at [959, 134] on div "16 Statuses" at bounding box center [939, 129] width 110 height 14
click at [1047, 279] on label at bounding box center [1047, 279] width 0 height 0
click at [1047, 281] on input "checkbox" at bounding box center [1053, 285] width 11 height 12
checkbox input "true"
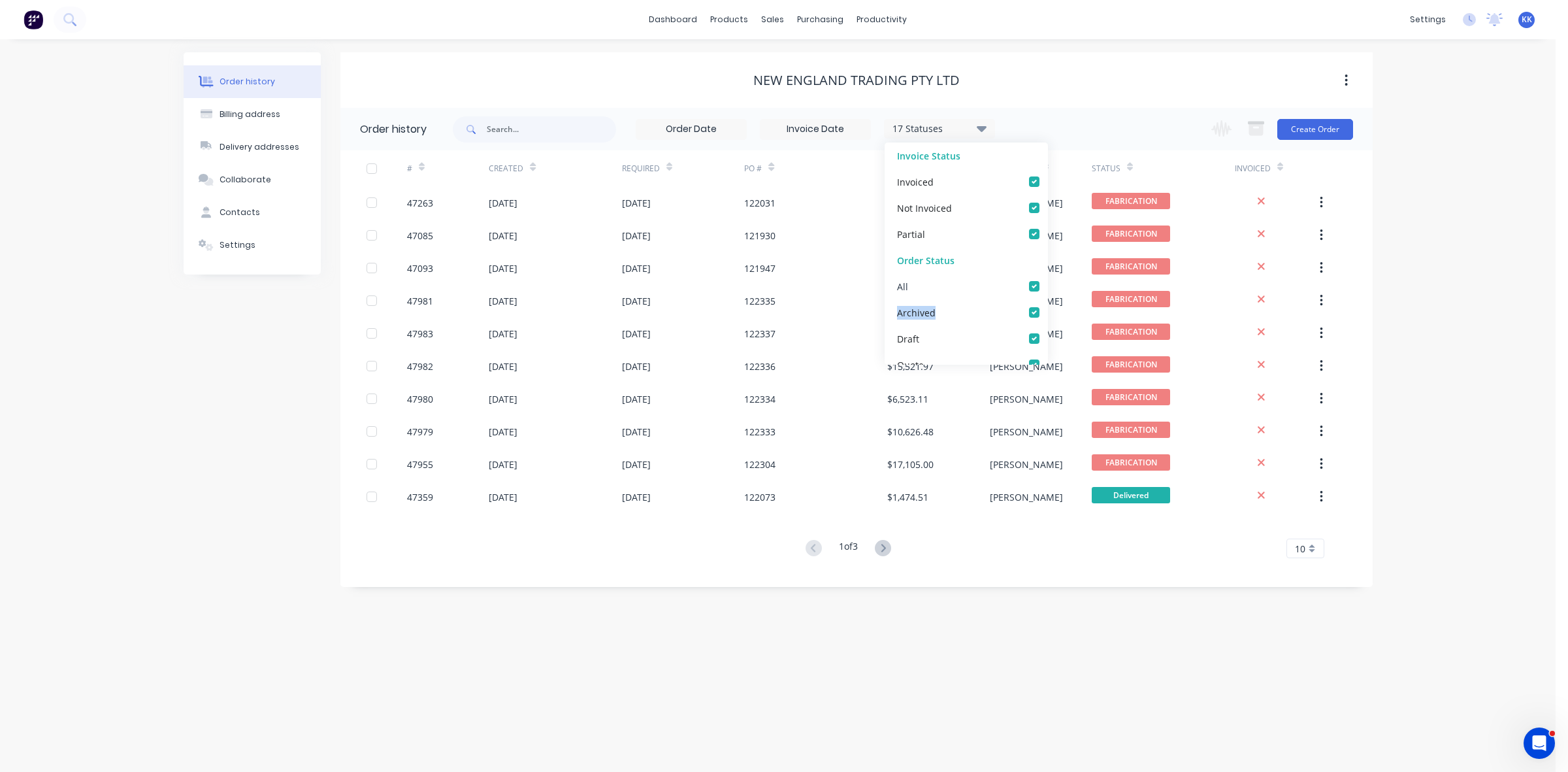
click at [1047, 279] on label at bounding box center [1047, 279] width 0 height 0
click at [1047, 281] on input "checkbox" at bounding box center [1053, 285] width 11 height 12
checkbox input "false"
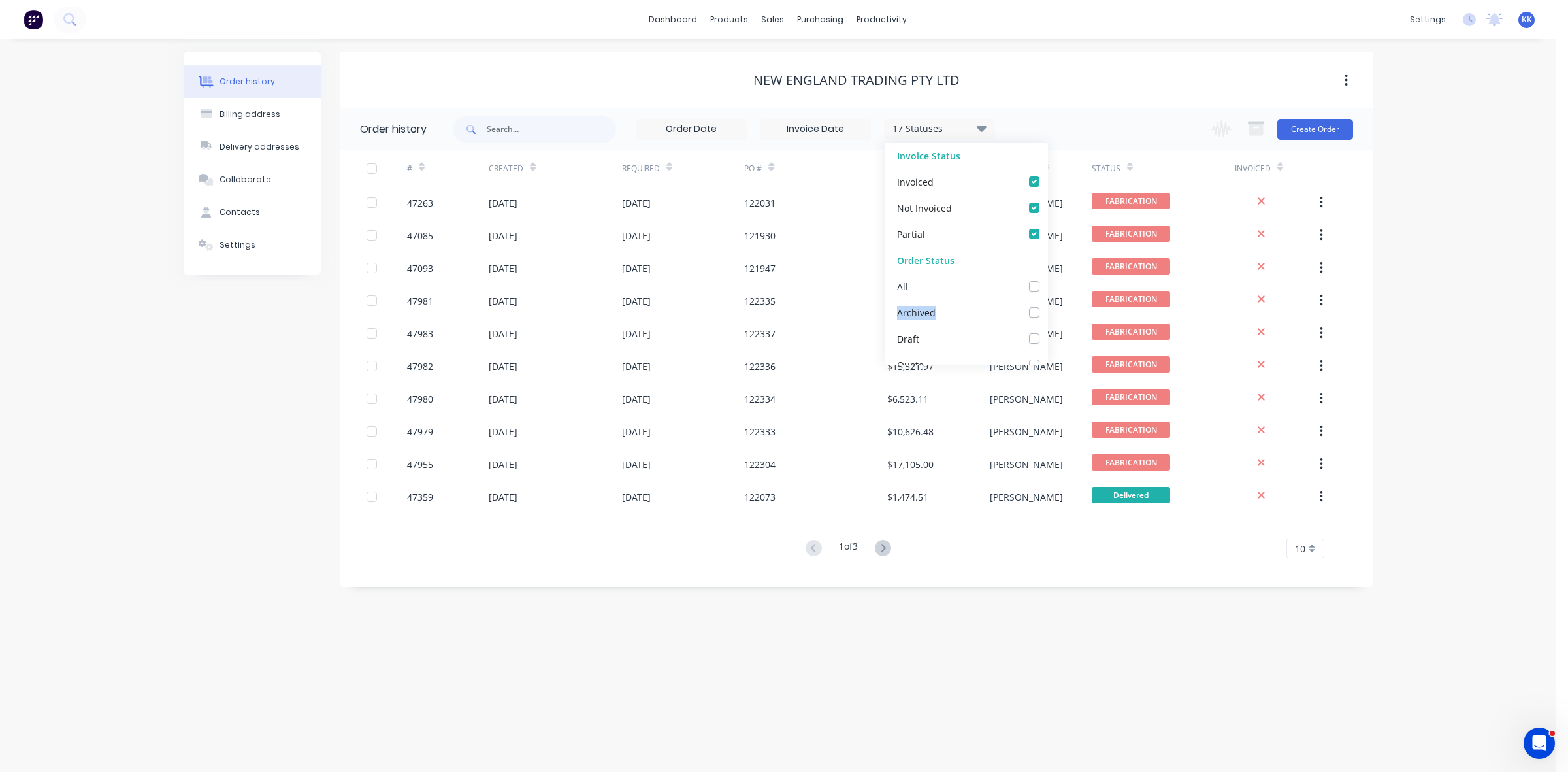
checkbox input "false"
checkbox Dept_checkbox_c497519b-6c2e-4de3-a8fe-dff7ae6b3170undefined "false"
checkbox DETAIL_checkbox_98770c71-40f1-4542-815e-b729aedd4a8aundefined "false"
checkbox input "false"
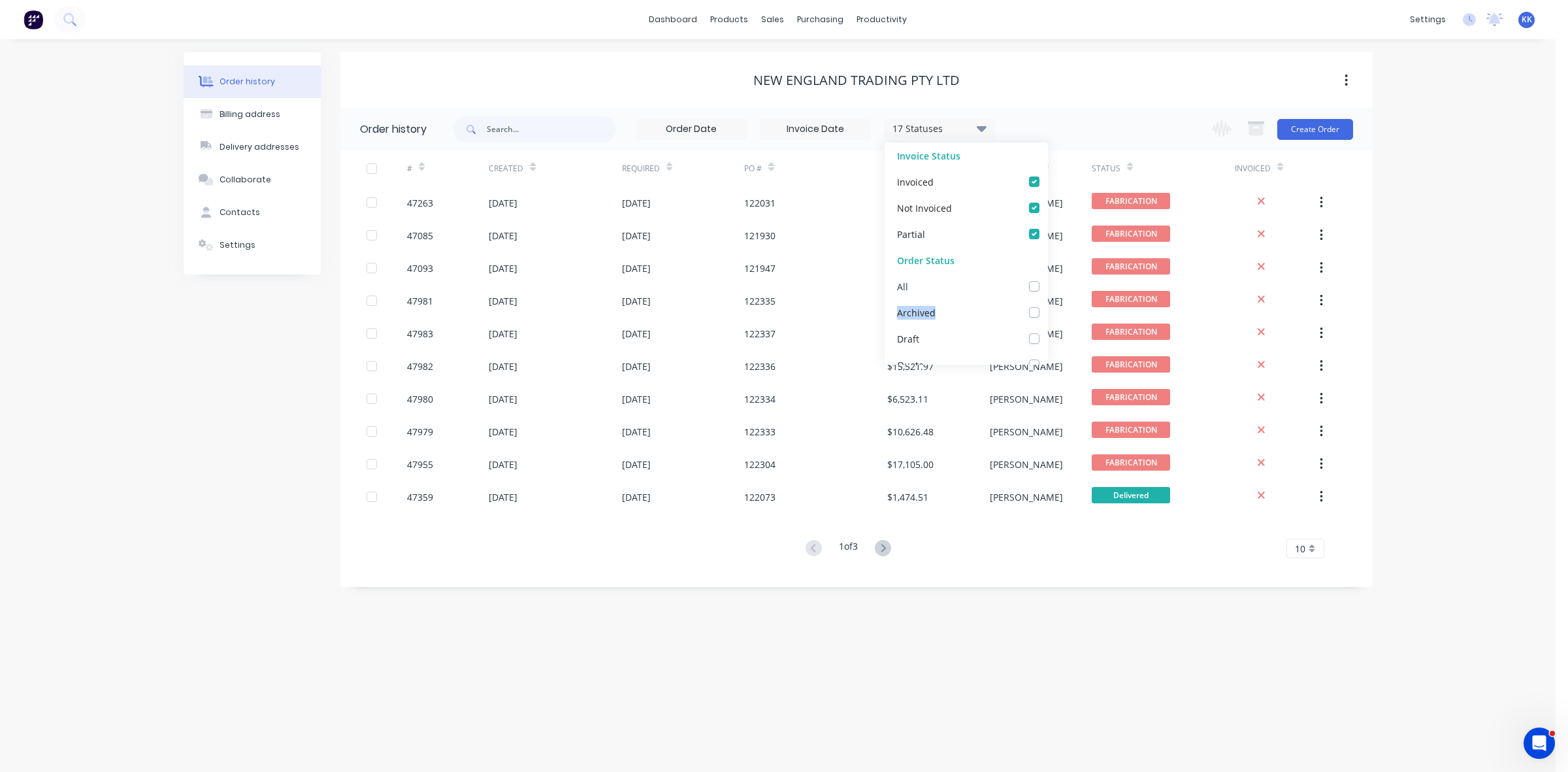
checkbox input "false"
checkbox Up_checkbox_74ab0f41-041f-4191-99df-ac26c8a7dea1undefined "false"
checkbox Delivery_checkbox_b960ef1b-a307-4dae-a0fe-64f7fd6bb771undefined "false"
checkbox Queue_checkbox_db0fc282-a8aa-49e3-8b82-03aa207dd4e6undefined "false"
checkbox input "false"
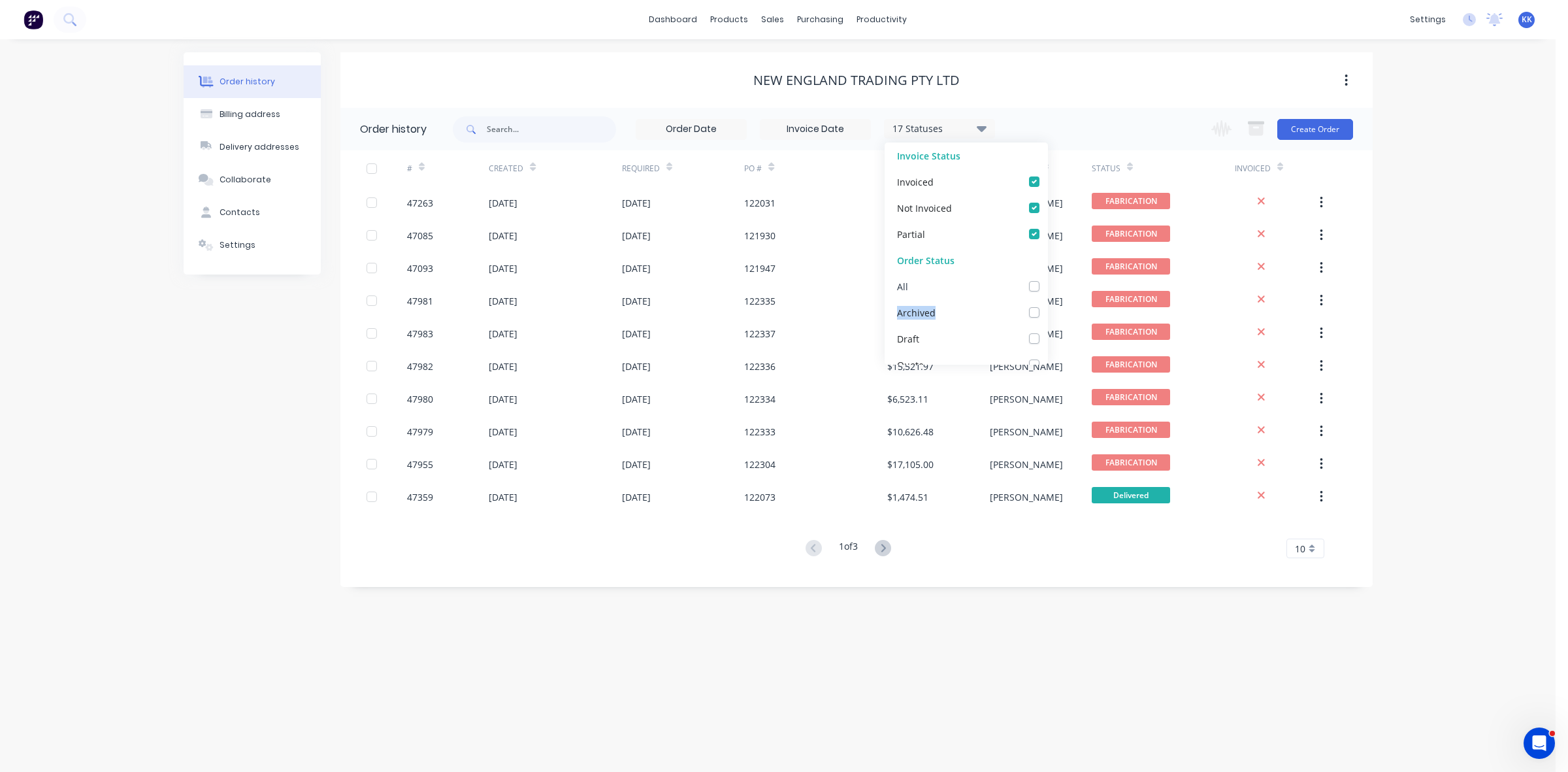
checkbox input "false"
checkbox Up_checkbox_3t93tundefined "false"
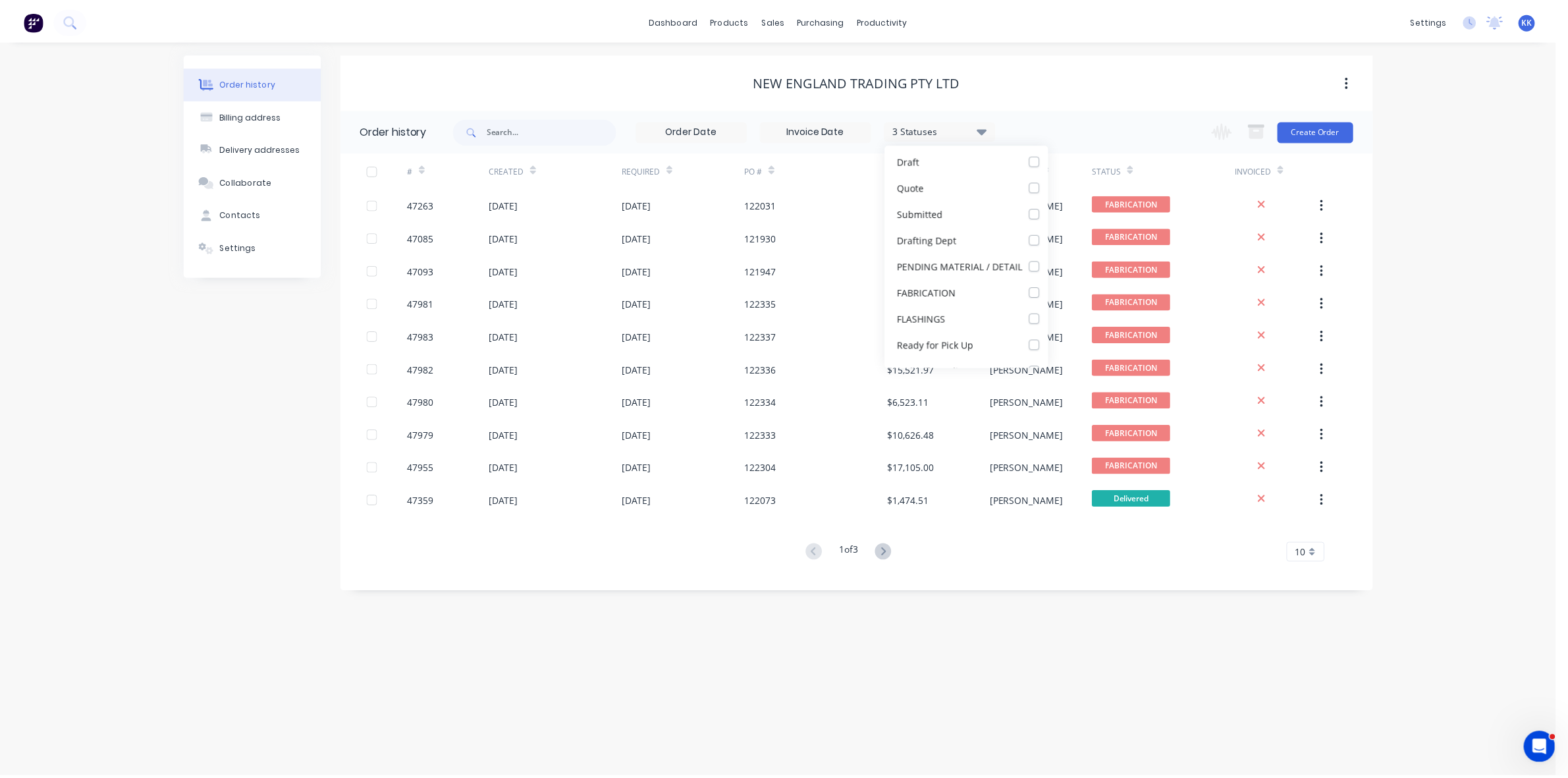
scroll to position [303, 0]
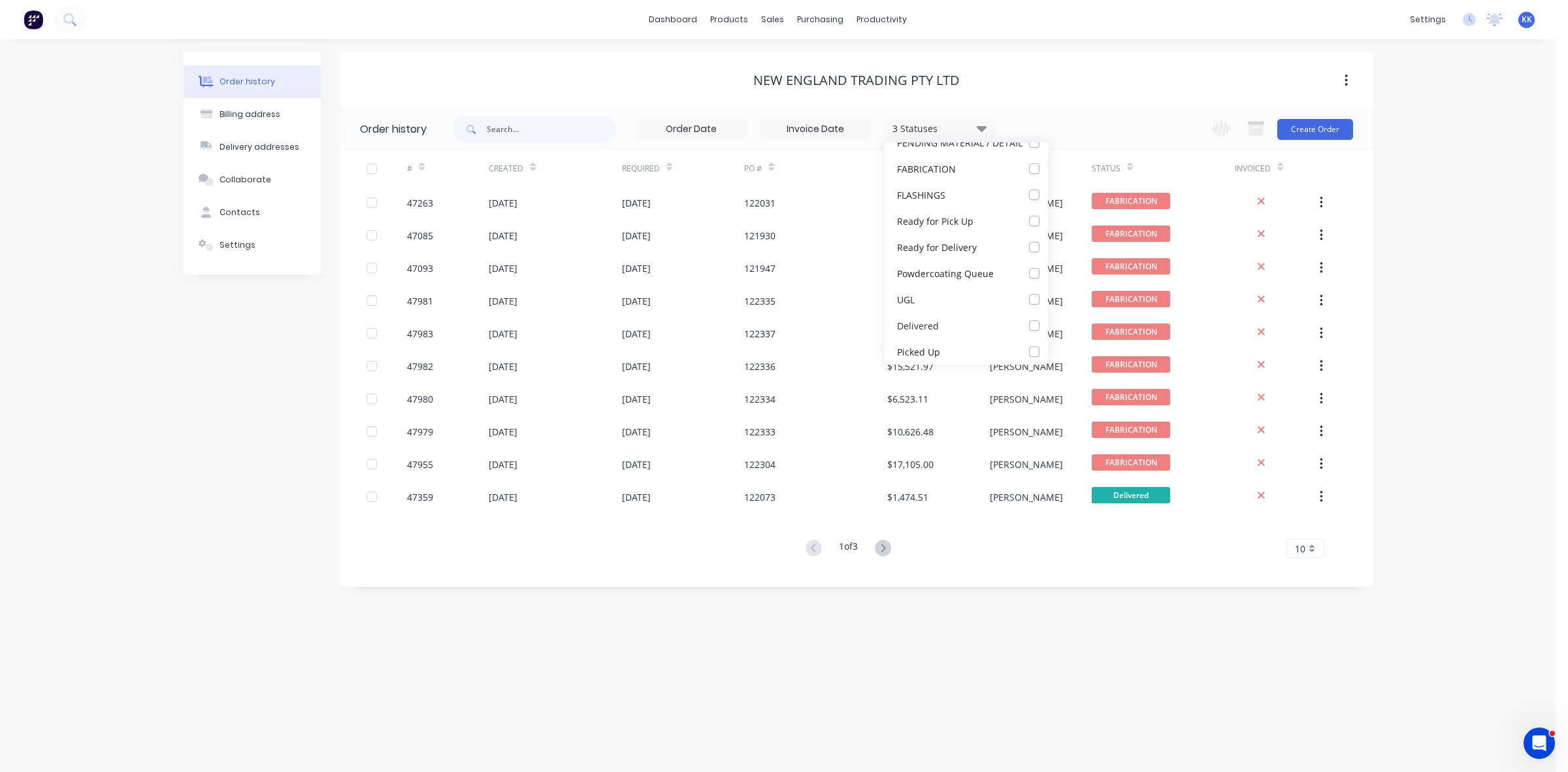
click at [1047, 319] on label at bounding box center [1047, 319] width 0 height 0
click at [1047, 321] on input "checkbox" at bounding box center [1053, 325] width 11 height 12
checkbox input "true"
click at [624, 615] on div "Order history Billing address Delivery addresses Collaborate Contacts Settings …" at bounding box center [778, 406] width 1556 height 733
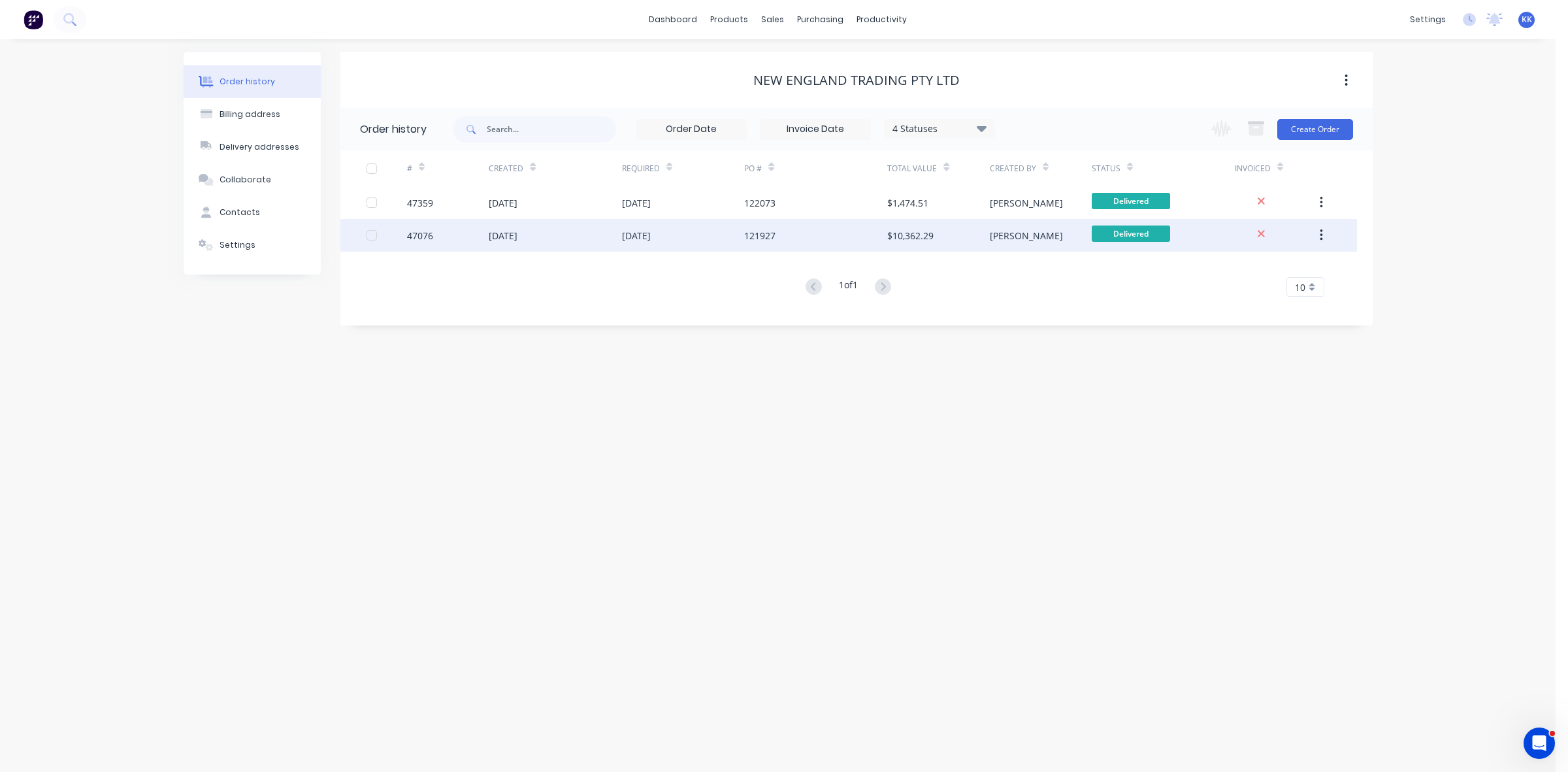
click at [517, 233] on div "[DATE]" at bounding box center [503, 235] width 28 height 13
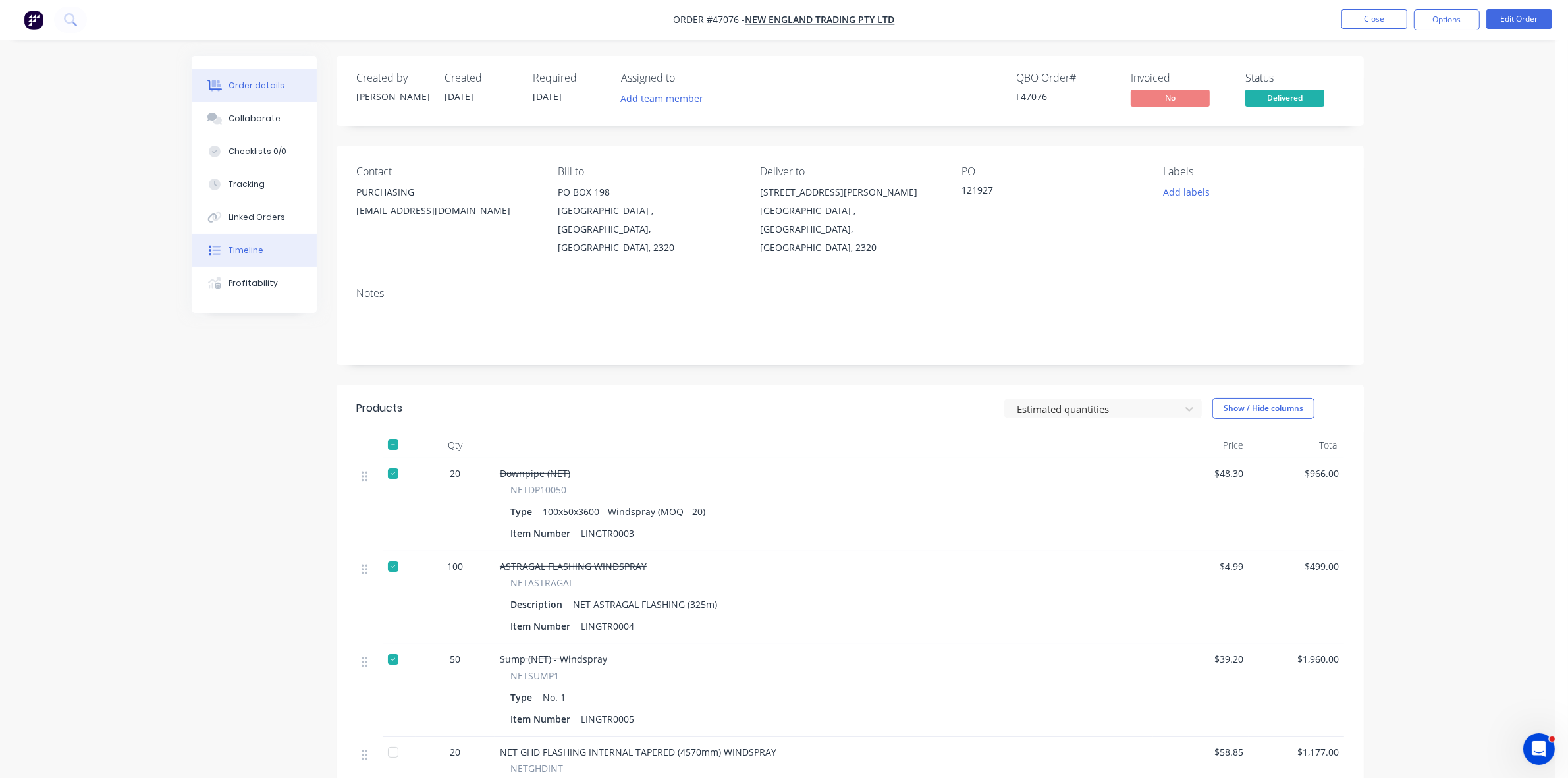
click at [245, 244] on div "Timeline" at bounding box center [246, 249] width 35 height 12
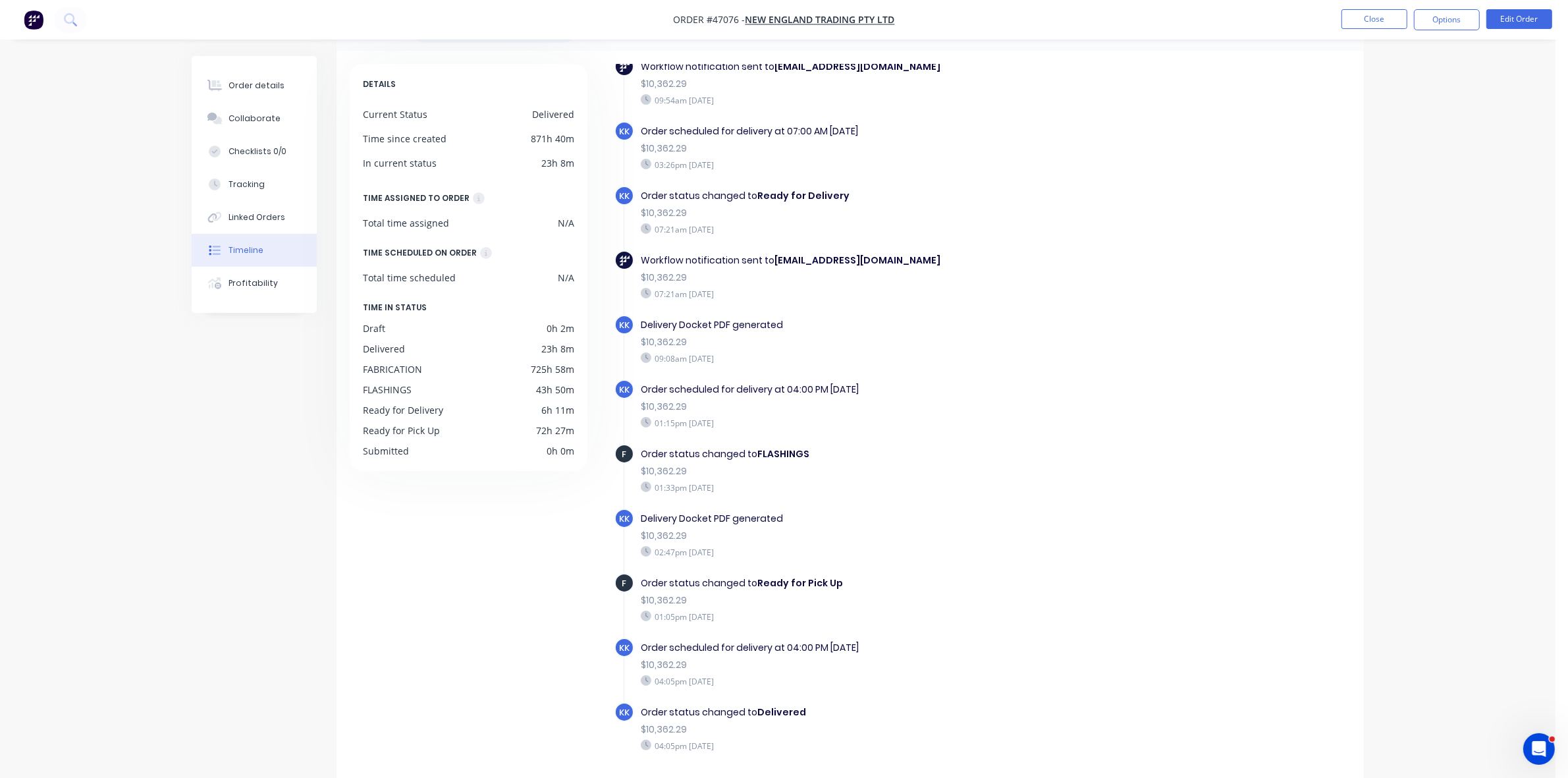
scroll to position [93, 0]
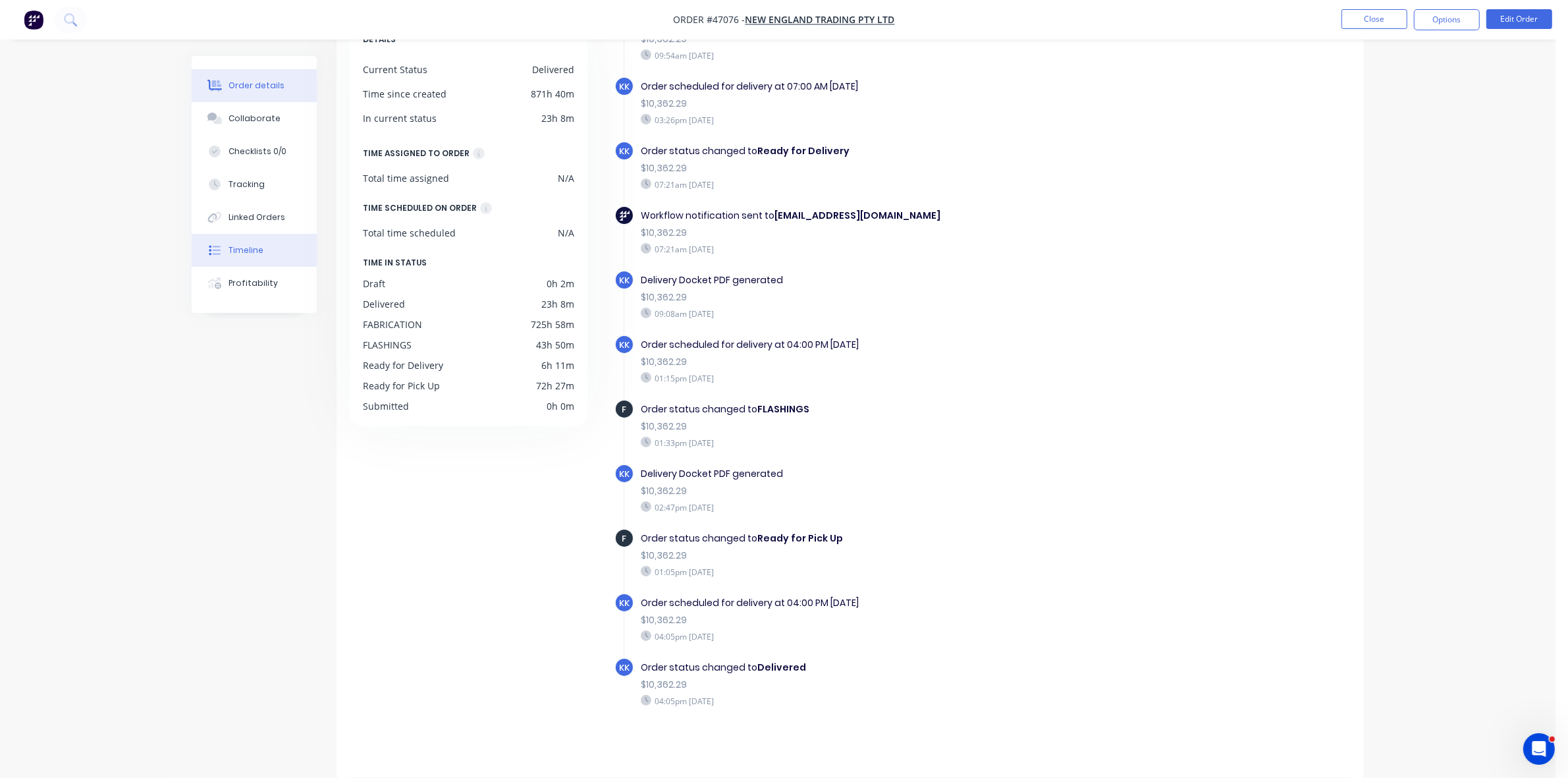
click at [256, 90] on div "Order details" at bounding box center [257, 85] width 56 height 12
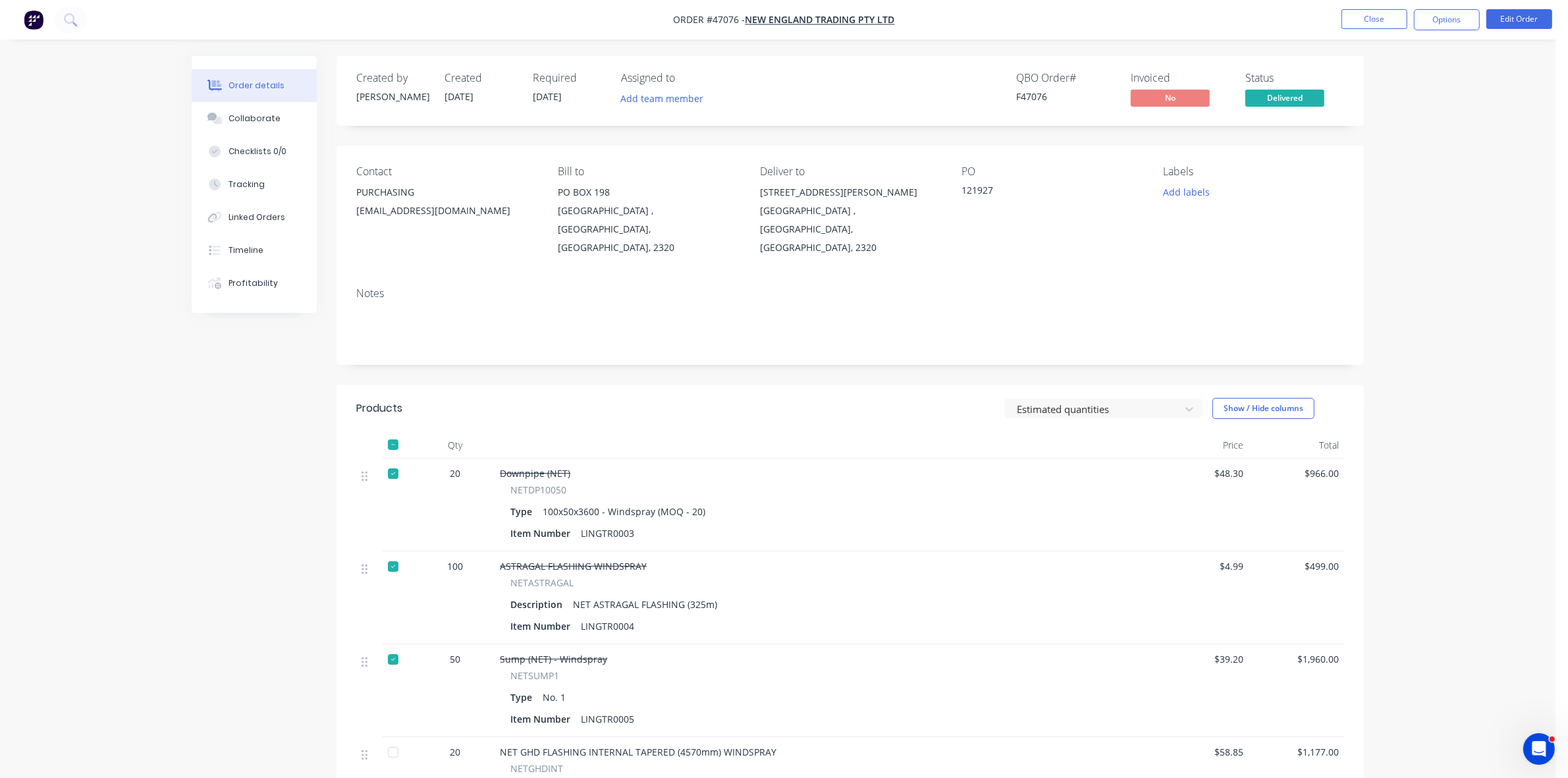
click at [1290, 93] on span "Delivered" at bounding box center [1285, 97] width 79 height 16
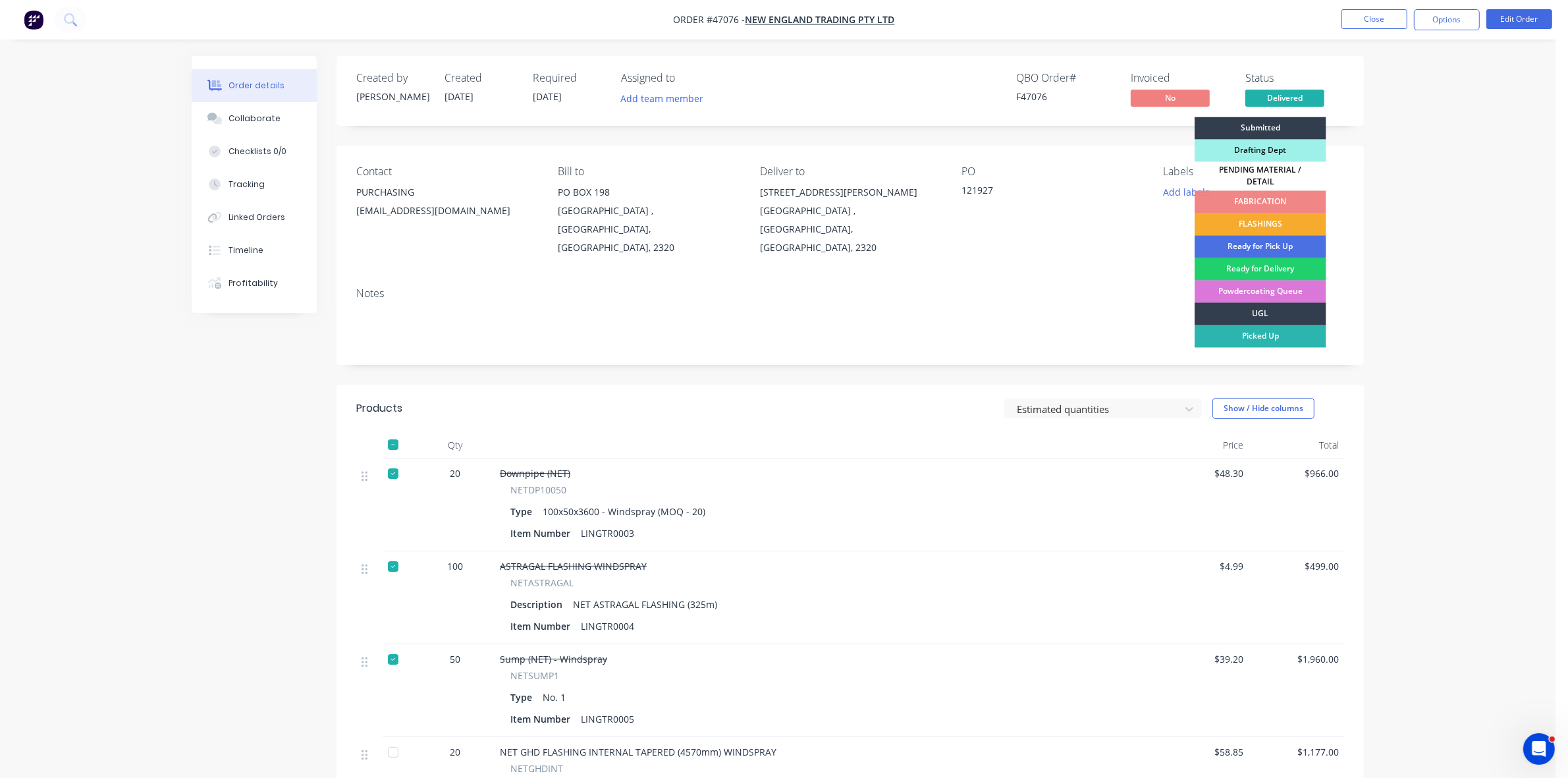
click at [1281, 217] on div "FLASHINGS" at bounding box center [1260, 224] width 131 height 22
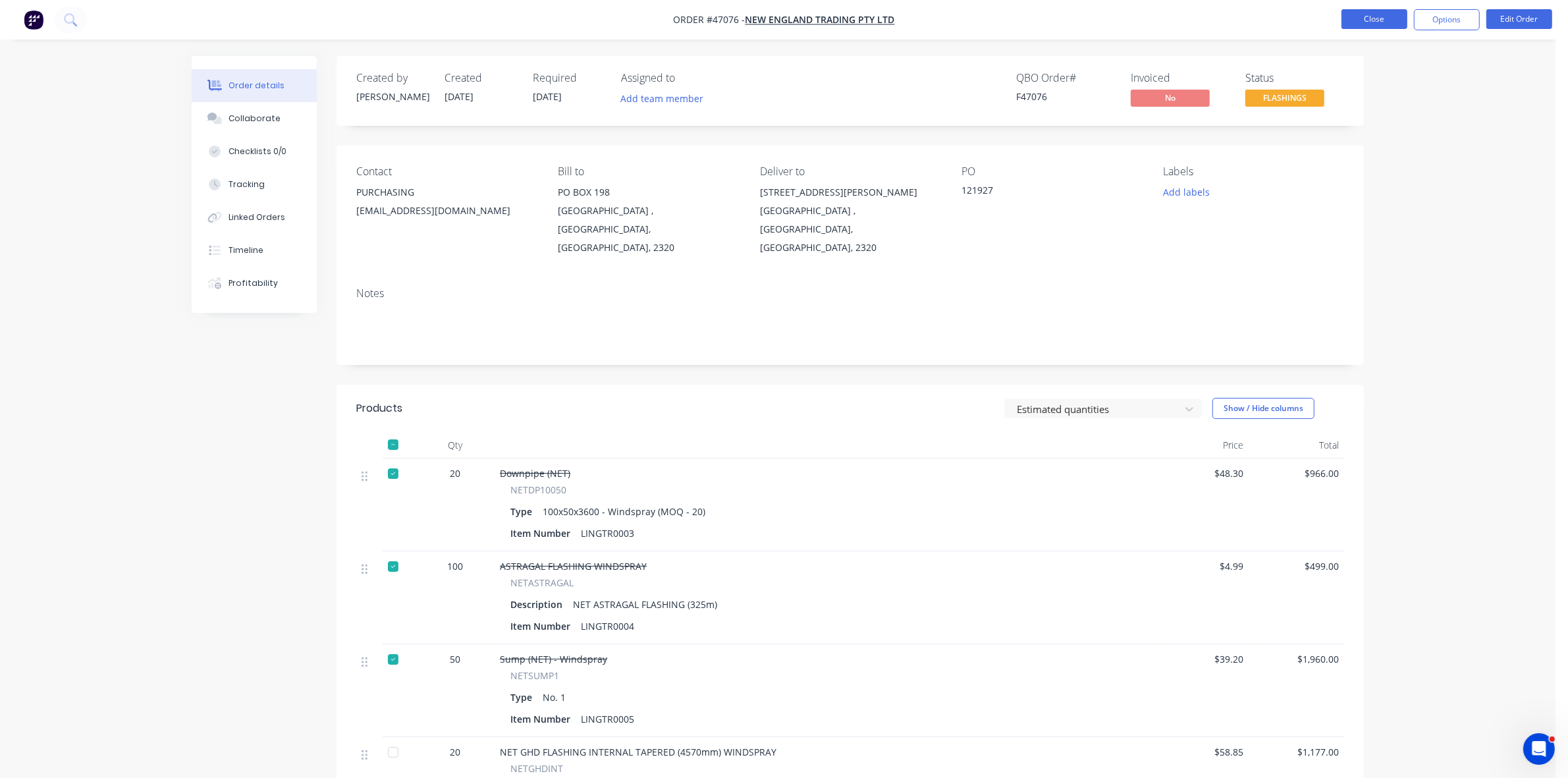
click at [1380, 20] on button "Close" at bounding box center [1374, 19] width 66 height 20
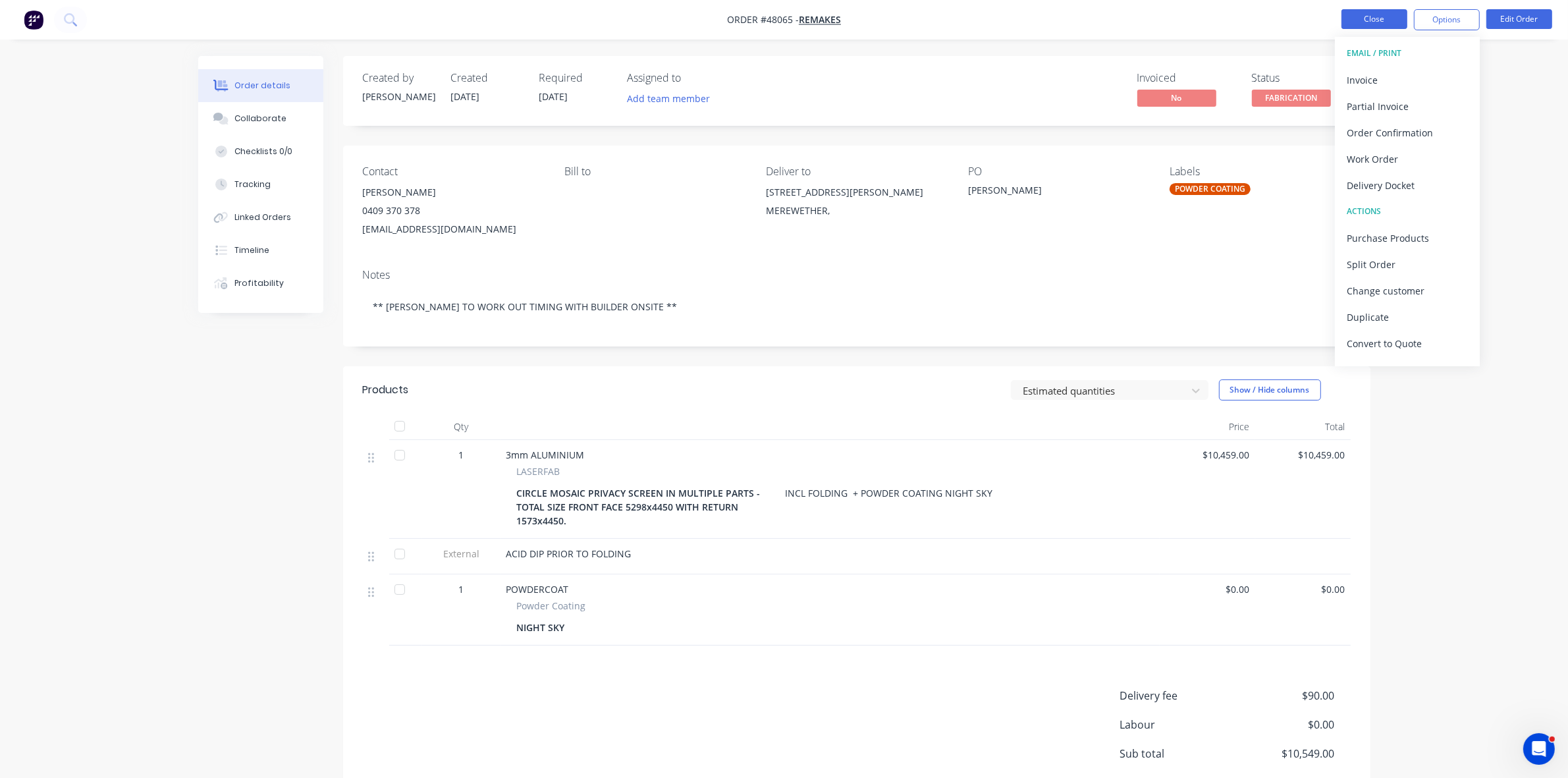
click at [1353, 21] on button "Close" at bounding box center [1374, 19] width 66 height 20
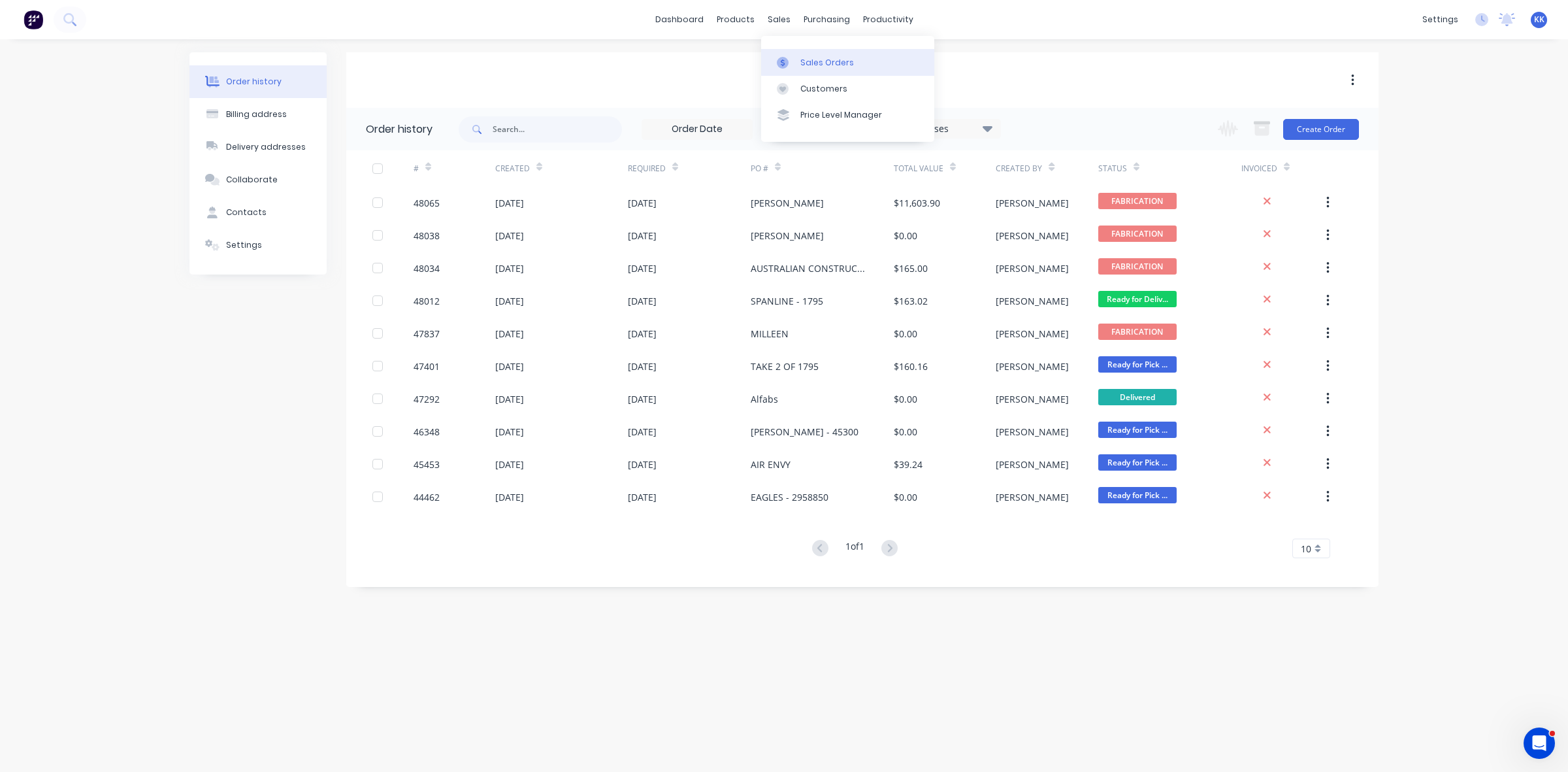
click at [802, 53] on link "Sales Orders" at bounding box center [847, 61] width 173 height 26
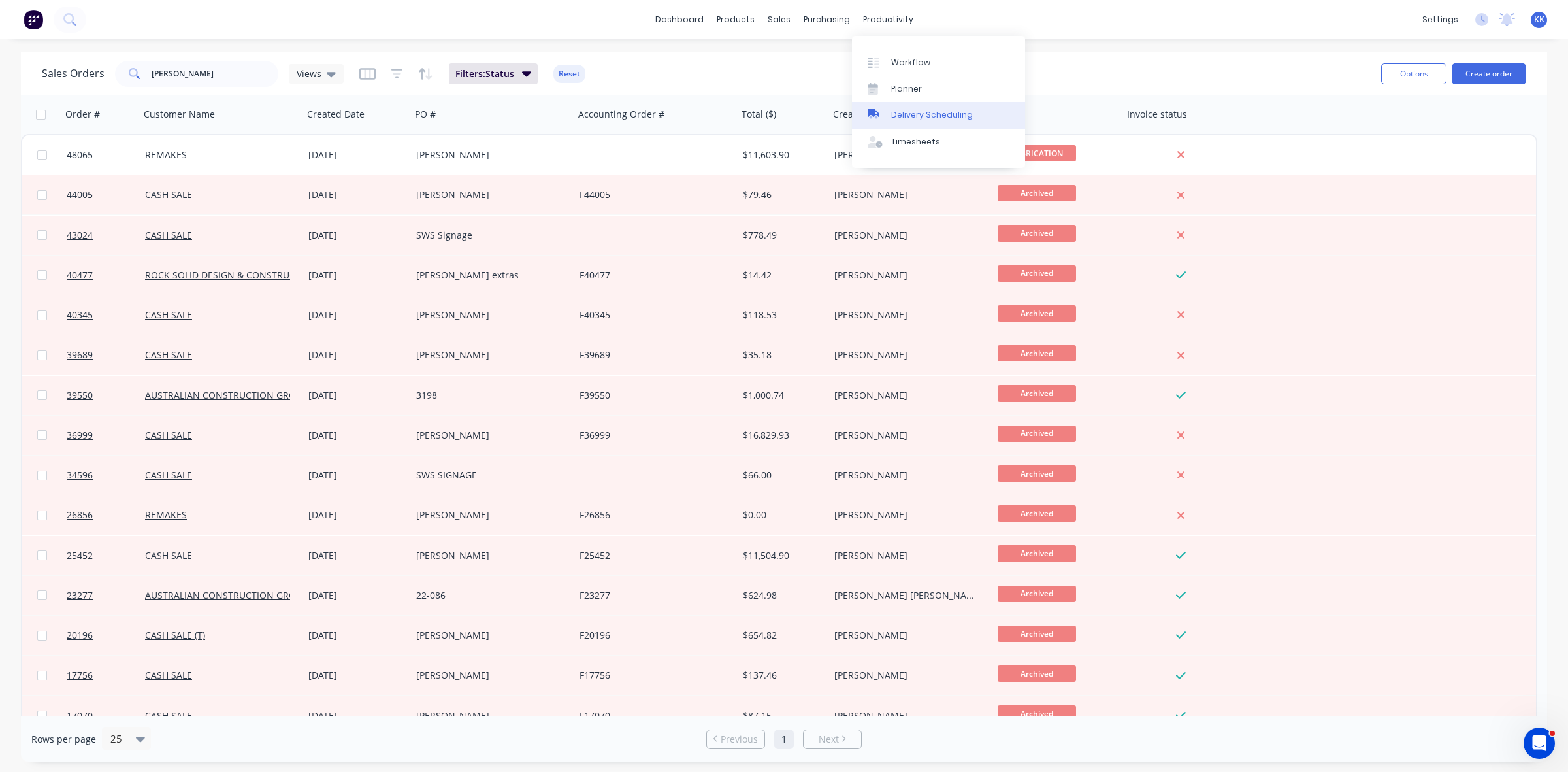
click at [915, 118] on div "Delivery Scheduling" at bounding box center [932, 114] width 82 height 12
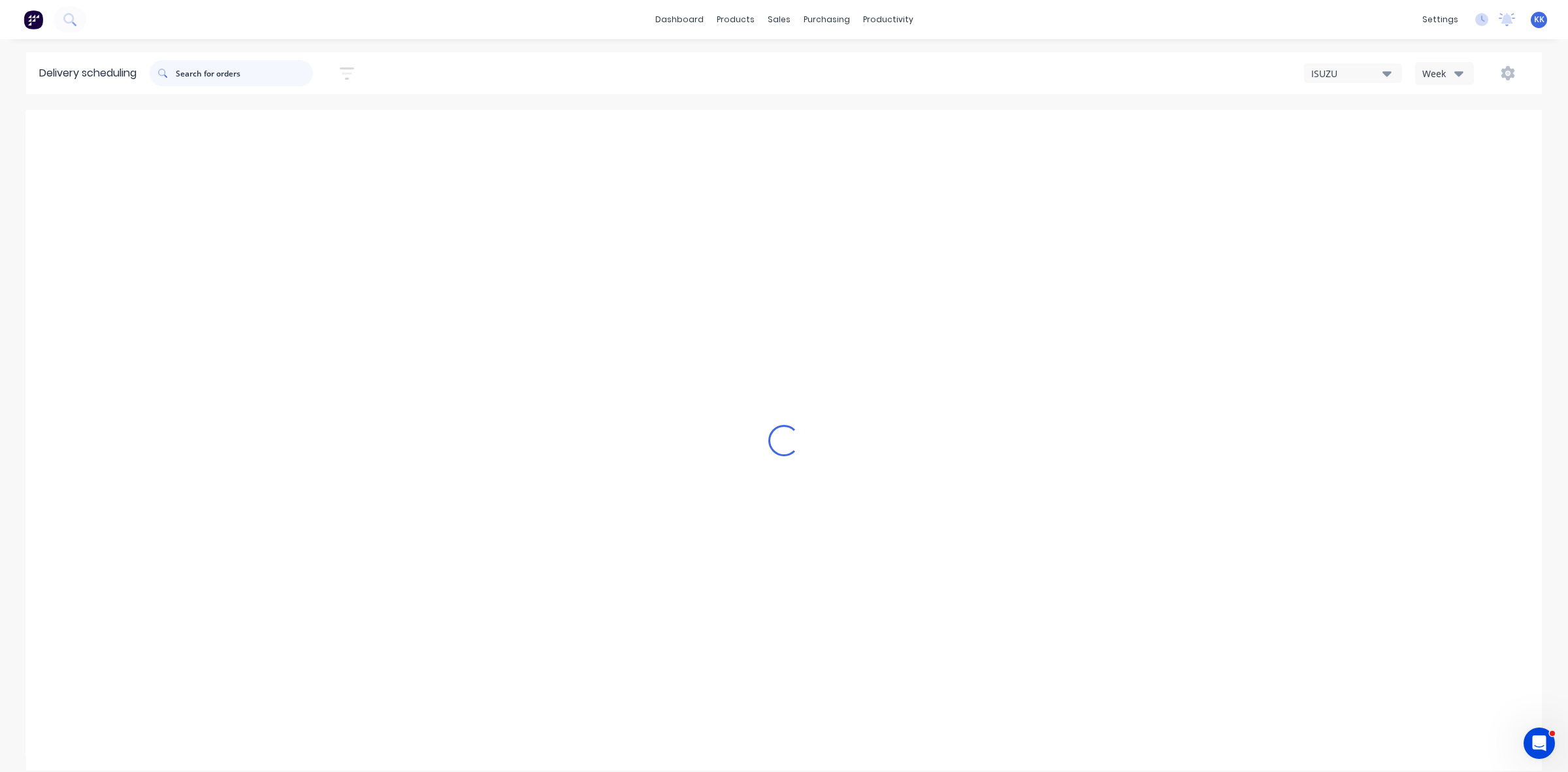
click at [248, 75] on input "text" at bounding box center [244, 73] width 137 height 26
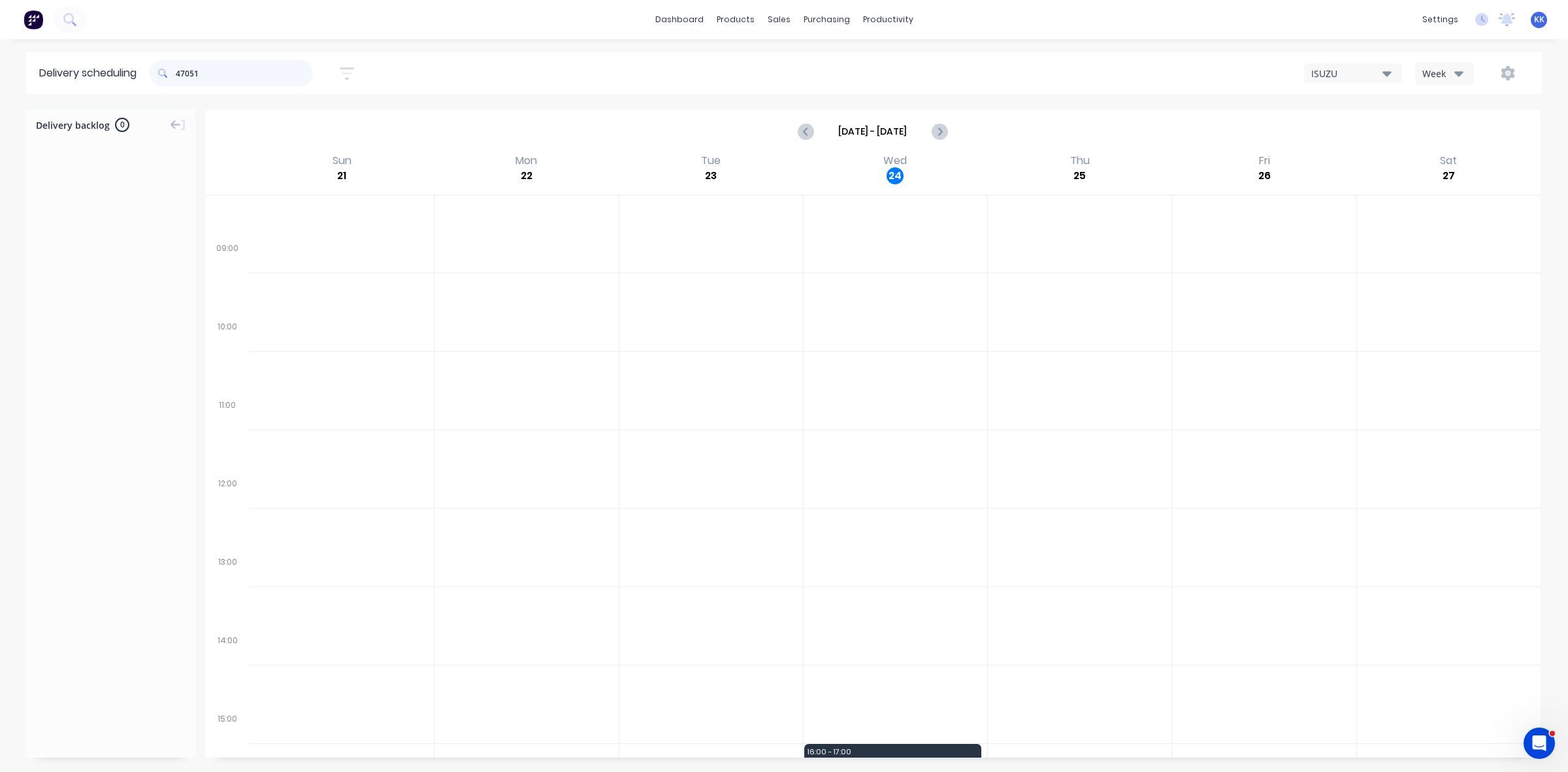
scroll to position [311, 0]
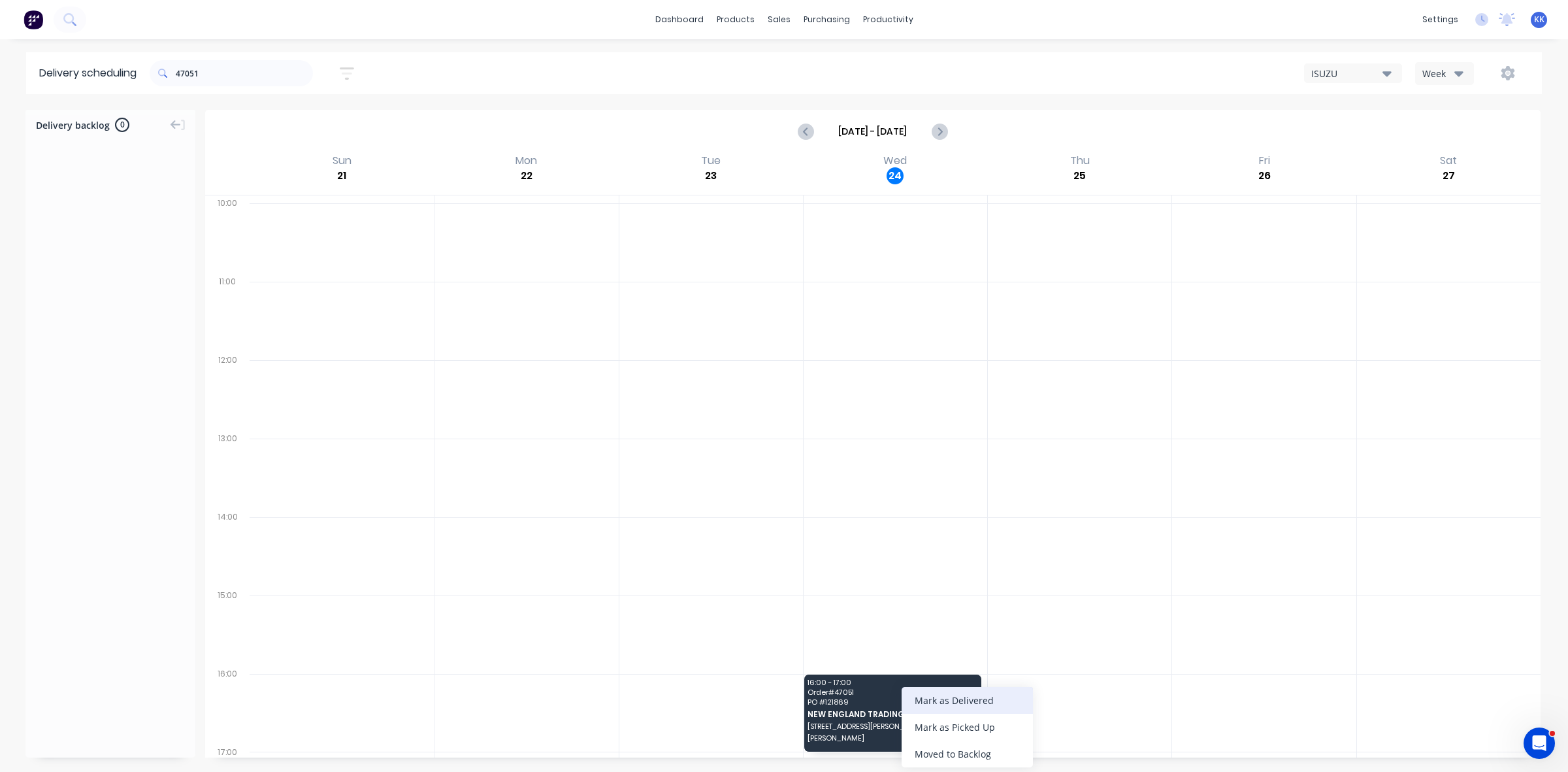
click at [923, 697] on div "Mark as Delivered" at bounding box center [967, 700] width 131 height 27
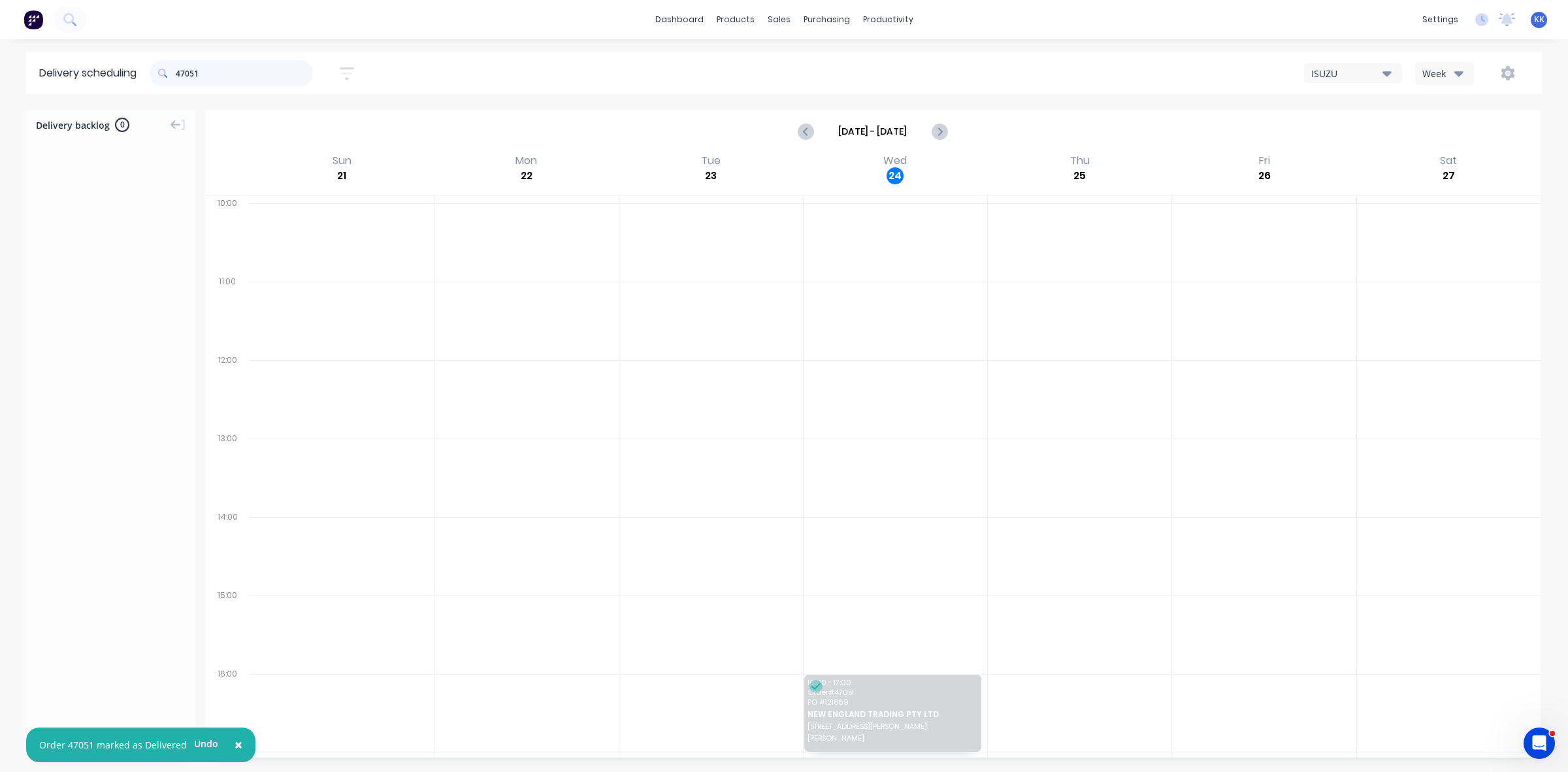
drag, startPoint x: 220, startPoint y: 73, endPoint x: 119, endPoint y: 77, distance: 101.1
click at [119, 77] on header "Delivery scheduling 47051 Sort by Most recent Created date Required date Order …" at bounding box center [783, 73] width 1516 height 42
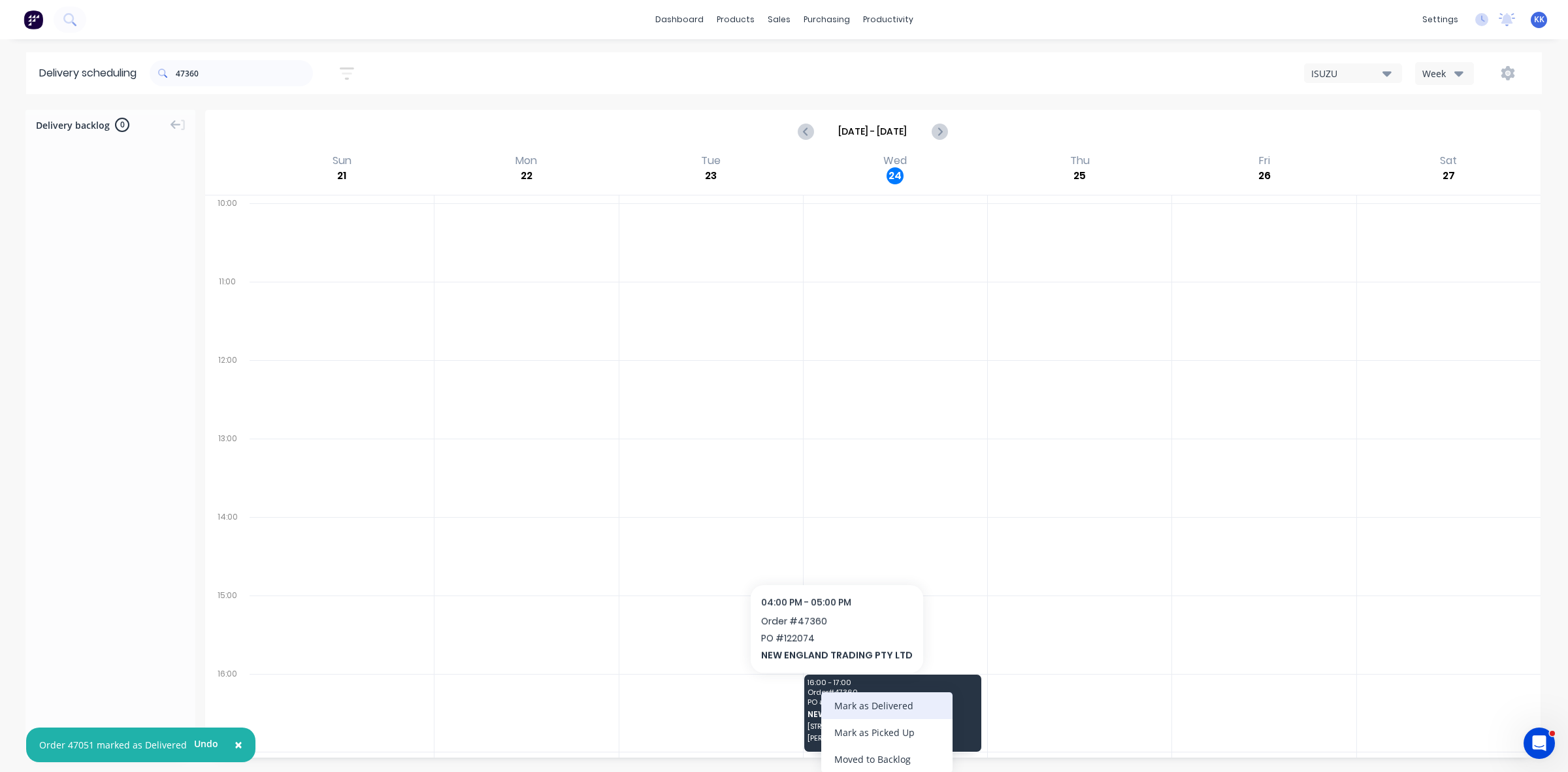
click at [901, 707] on div "Mark as Delivered" at bounding box center [887, 705] width 131 height 27
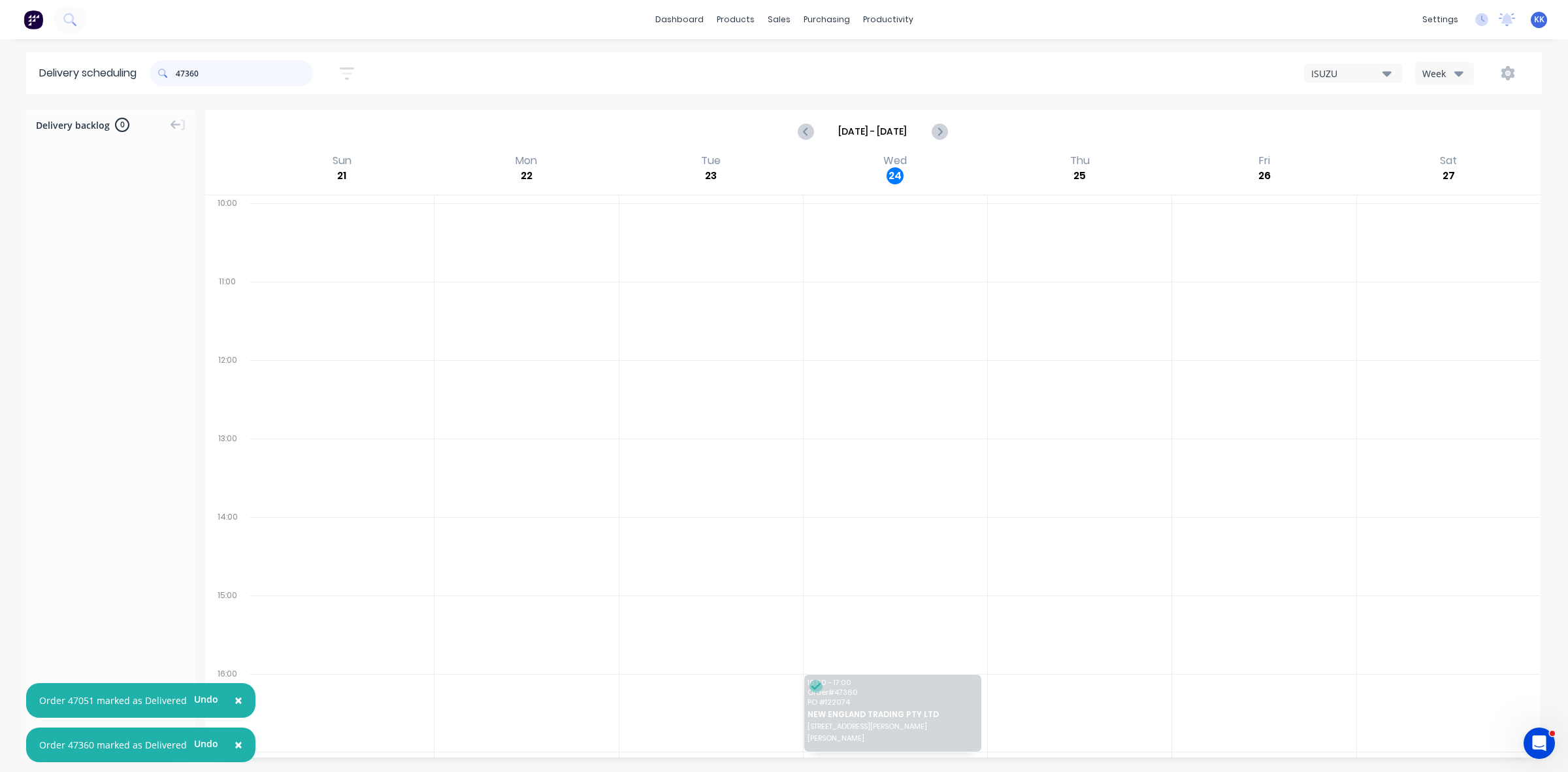
drag, startPoint x: 211, startPoint y: 73, endPoint x: 113, endPoint y: 78, distance: 98.1
click at [113, 78] on header "Delivery scheduling 47360 Sort by Most recent Created date Required date Order …" at bounding box center [783, 73] width 1516 height 42
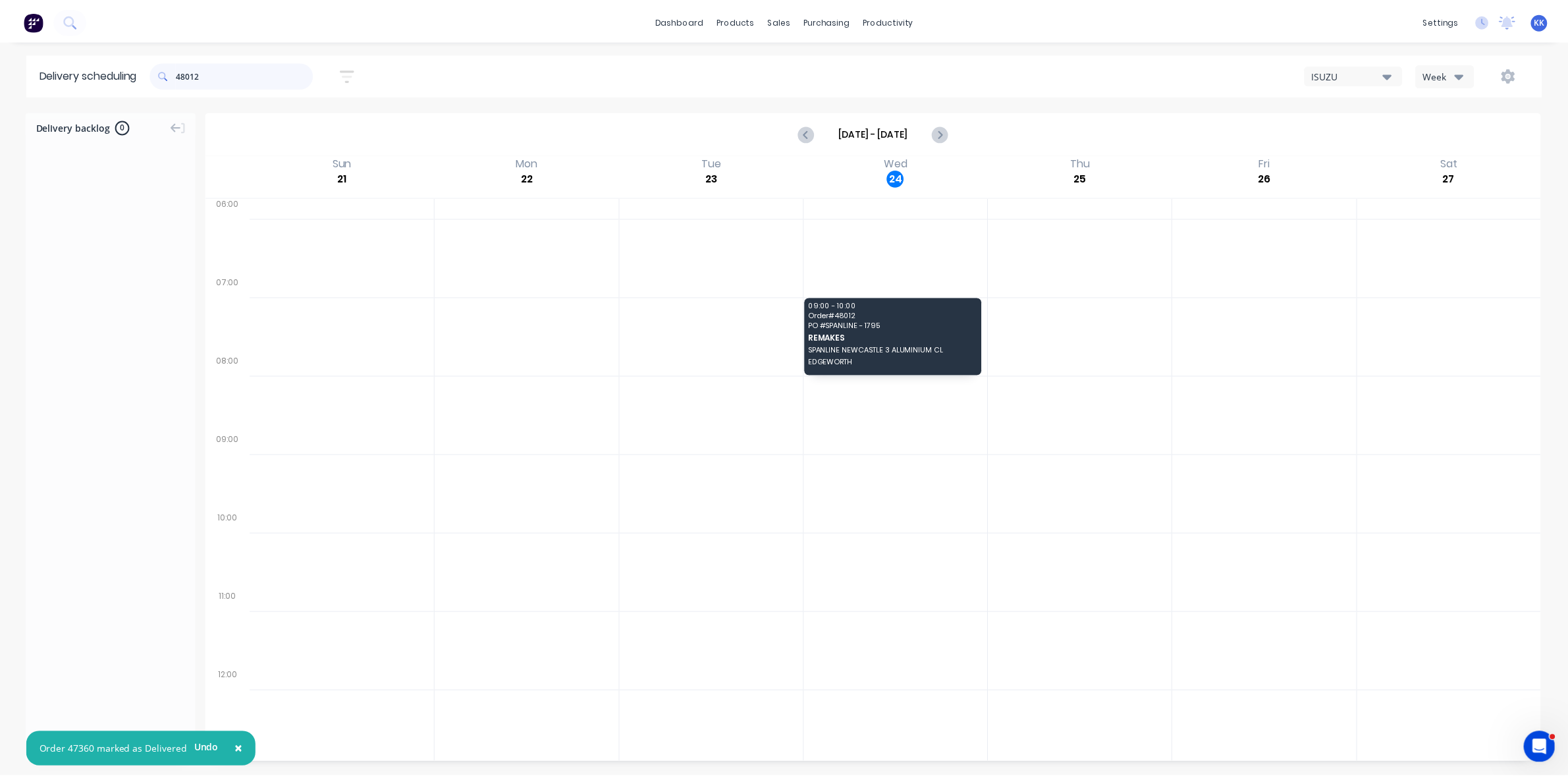
scroll to position [0, 0]
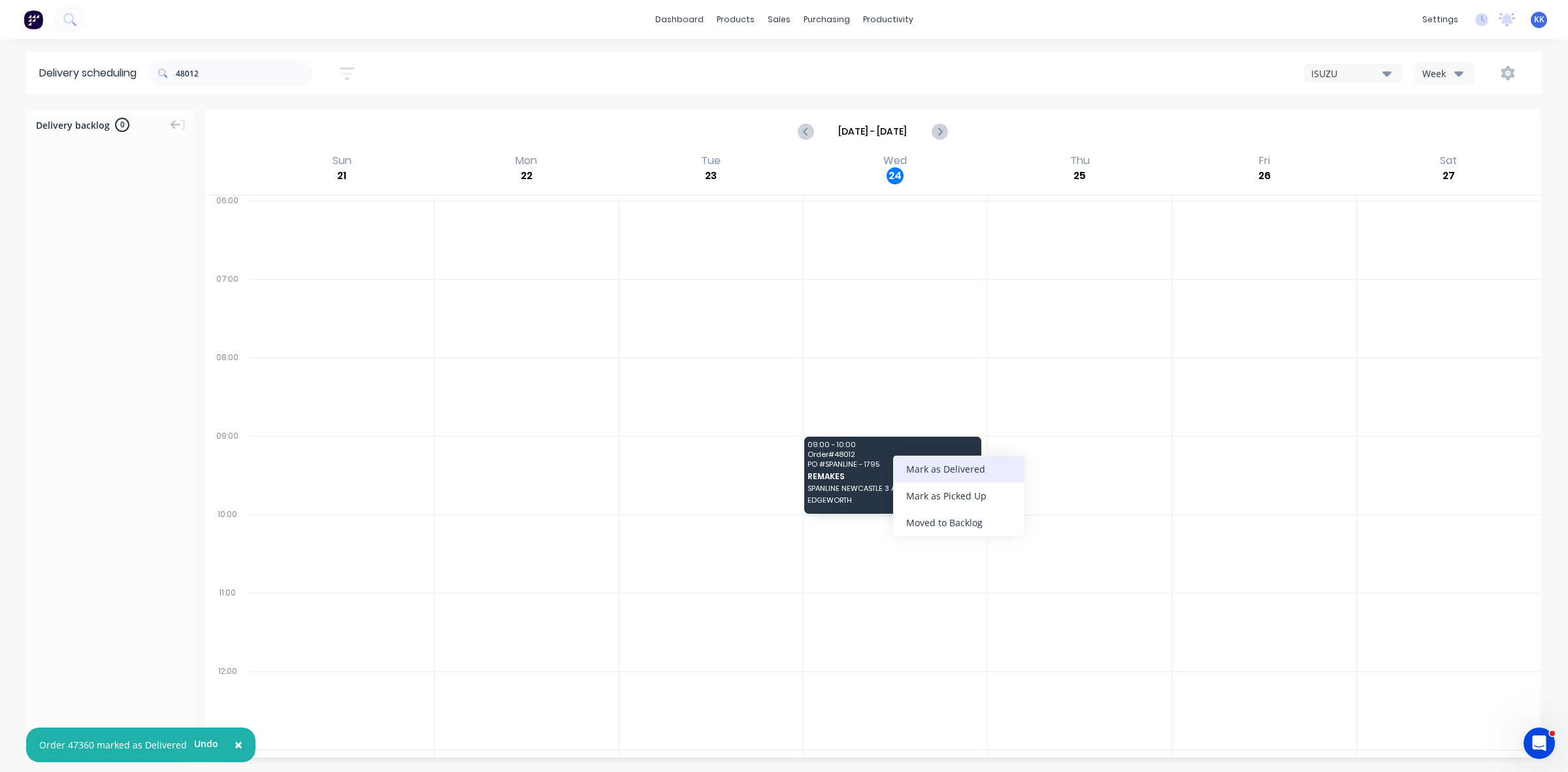
click at [932, 469] on div "Mark as Delivered" at bounding box center [959, 469] width 131 height 27
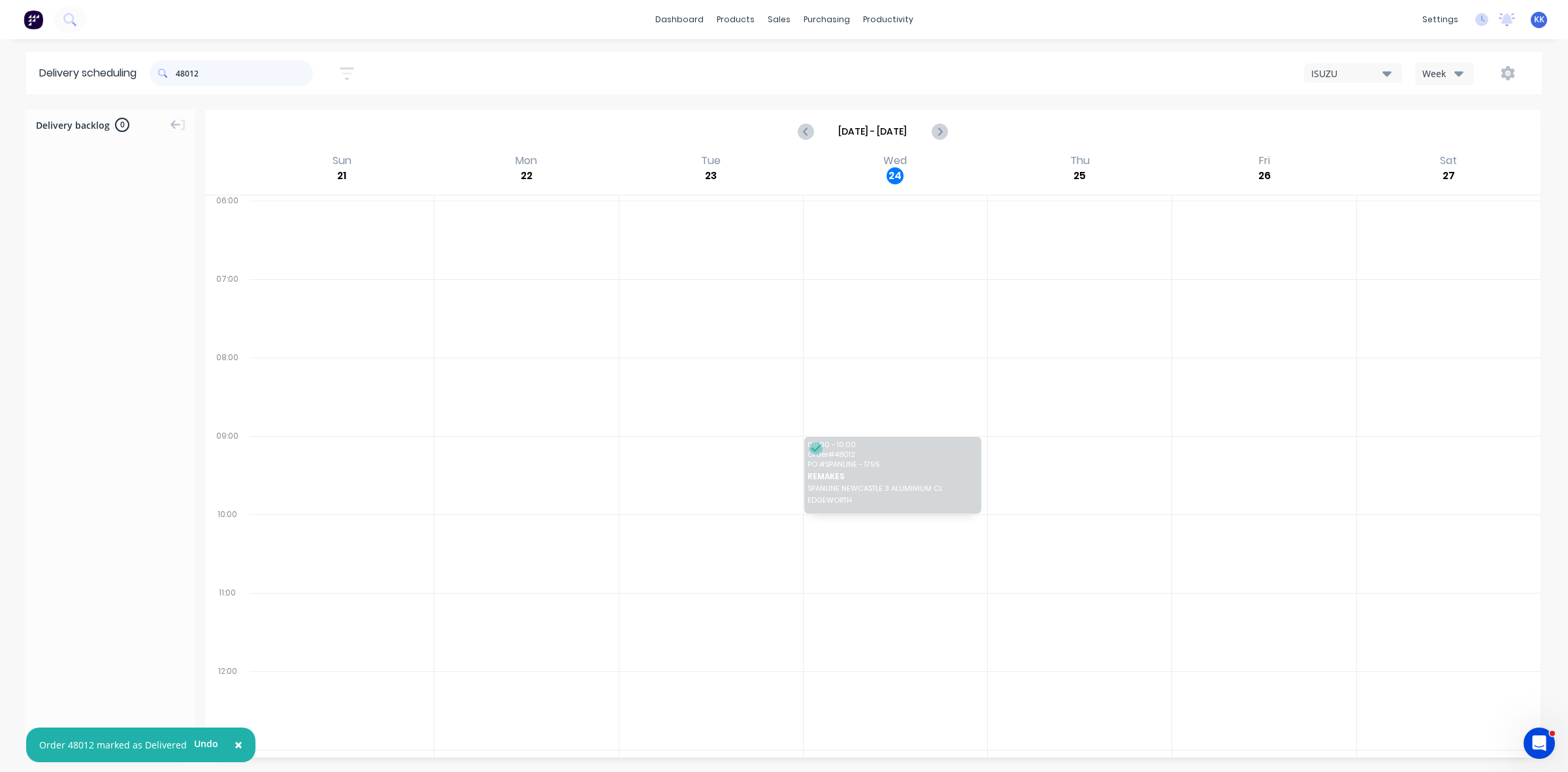
drag, startPoint x: 244, startPoint y: 76, endPoint x: 125, endPoint y: 73, distance: 119.0
click at [125, 73] on header "Delivery scheduling 48012 Sort by Most recent Created date Required date Order …" at bounding box center [783, 73] width 1516 height 42
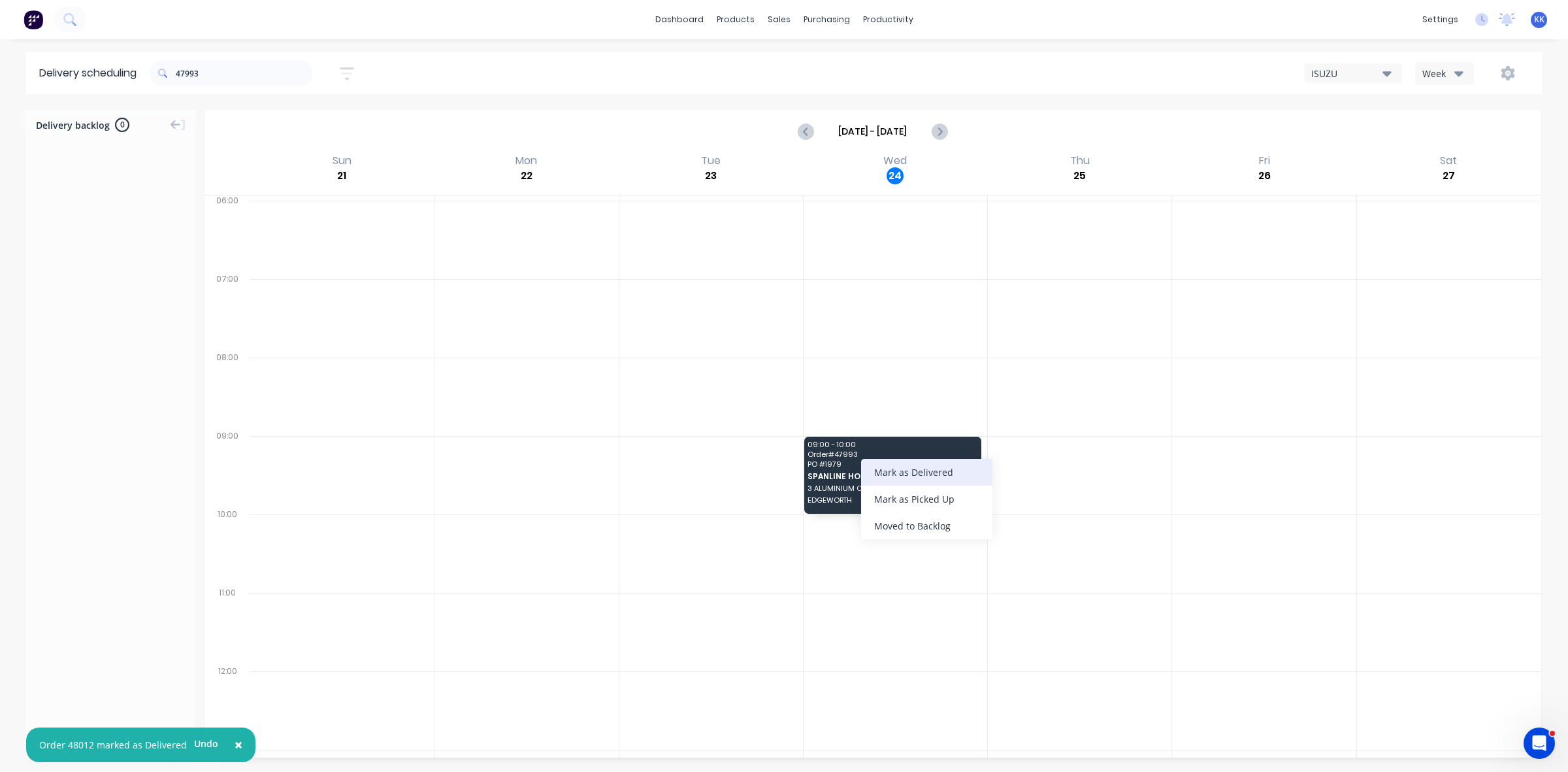
click at [895, 475] on div "Mark as Delivered" at bounding box center [927, 472] width 131 height 27
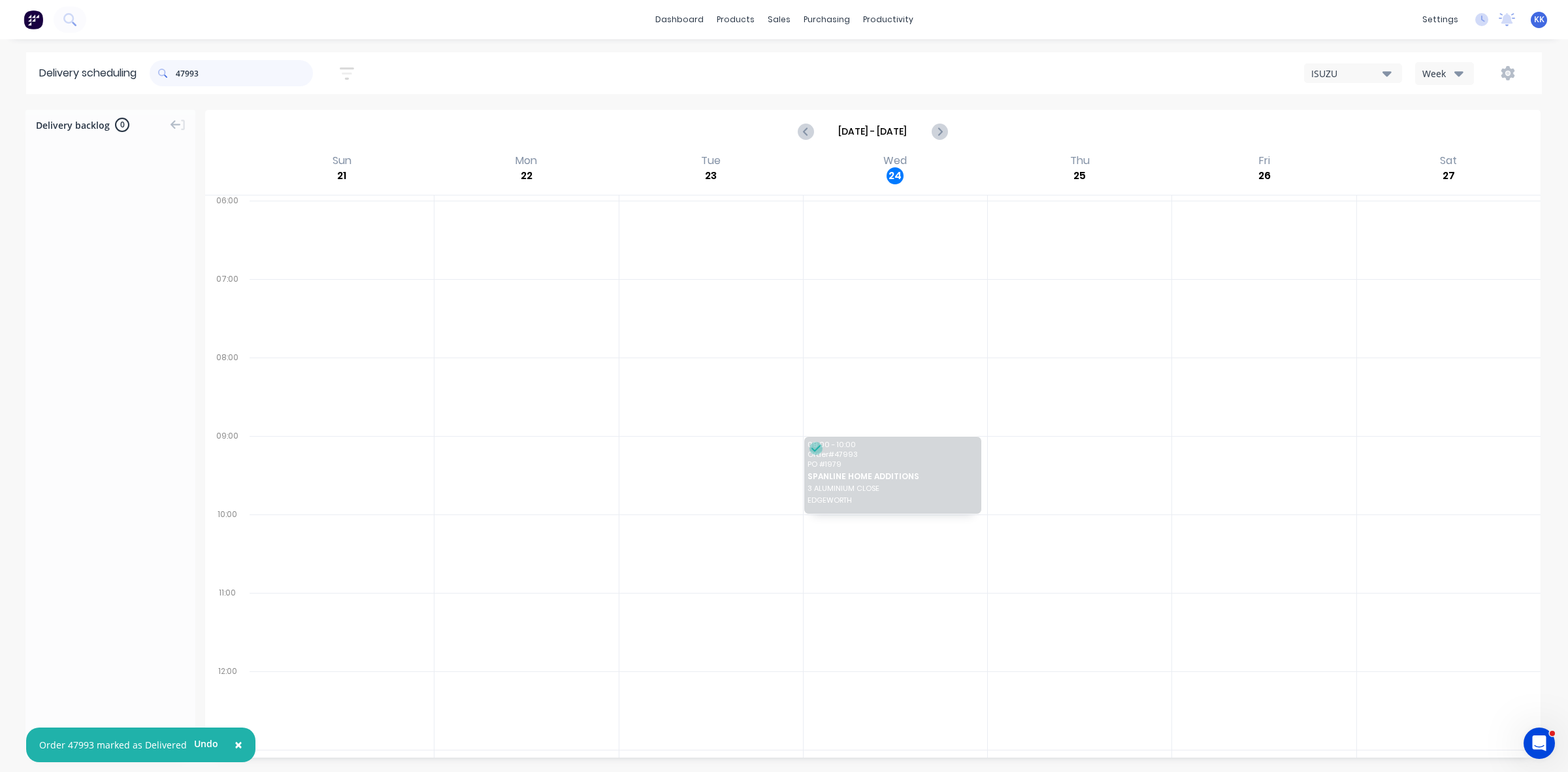
drag, startPoint x: 230, startPoint y: 67, endPoint x: 153, endPoint y: 67, distance: 77.0
click at [153, 67] on header "Delivery scheduling 47993 Sort by Most recent Created date Required date Order …" at bounding box center [783, 73] width 1516 height 42
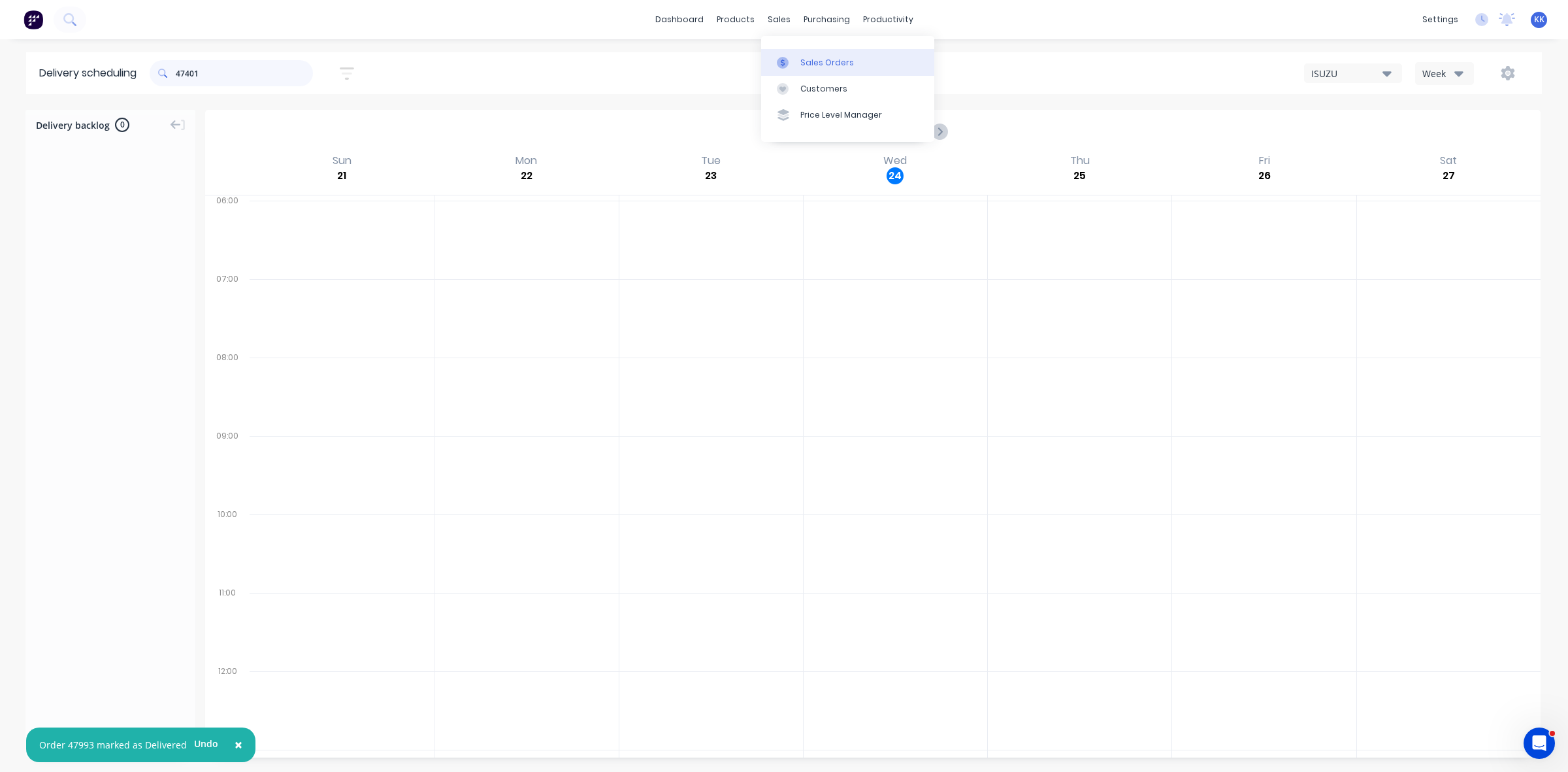
type input "47401"
click at [796, 60] on div at bounding box center [787, 62] width 20 height 12
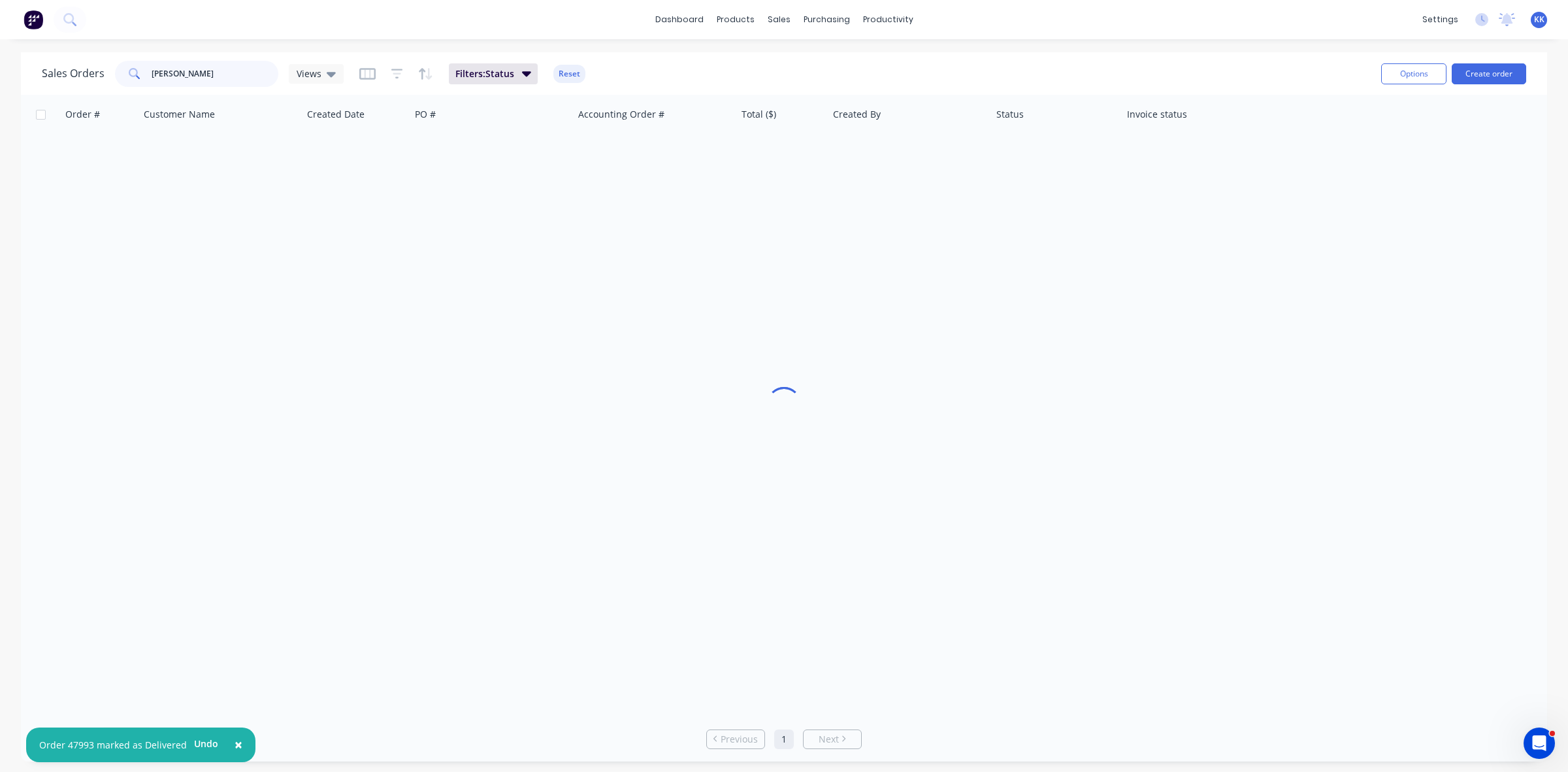
drag, startPoint x: 205, startPoint y: 82, endPoint x: 125, endPoint y: 77, distance: 80.2
click at [125, 77] on div "LEANNE" at bounding box center [197, 73] width 163 height 26
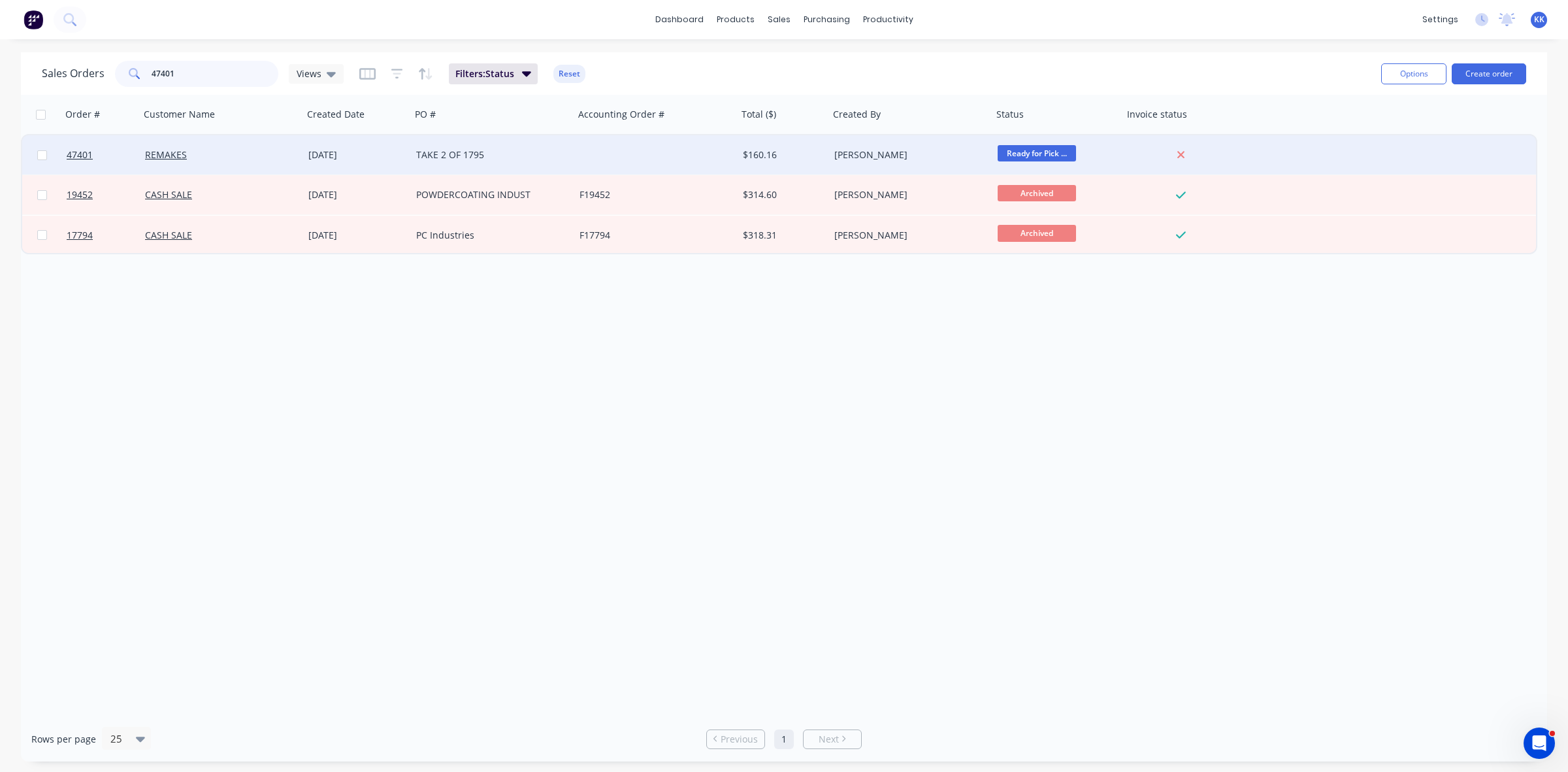
type input "47401"
click at [695, 146] on div at bounding box center [655, 154] width 163 height 39
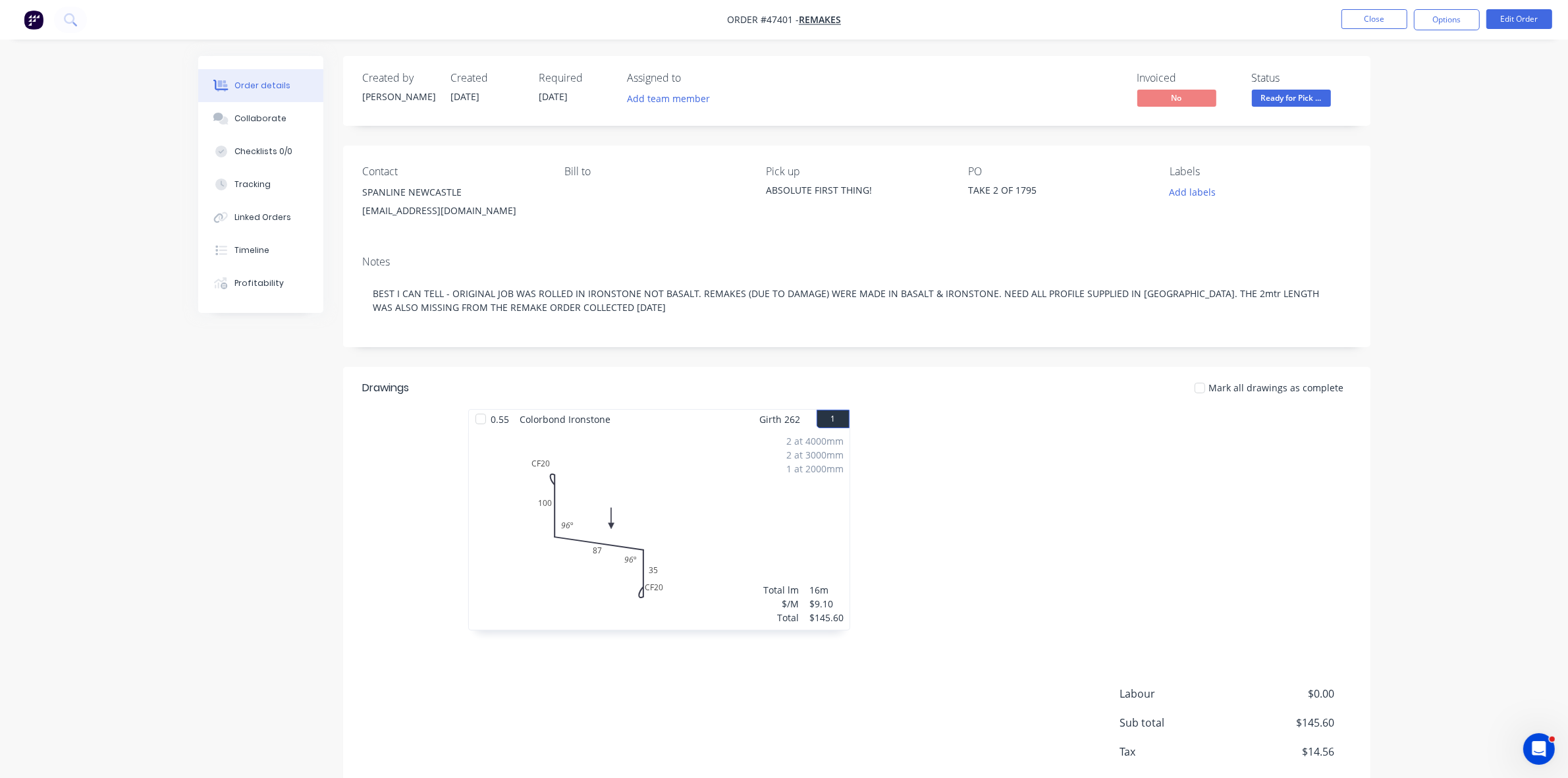
click at [1292, 90] on span "Ready for Pick ..." at bounding box center [1291, 97] width 79 height 16
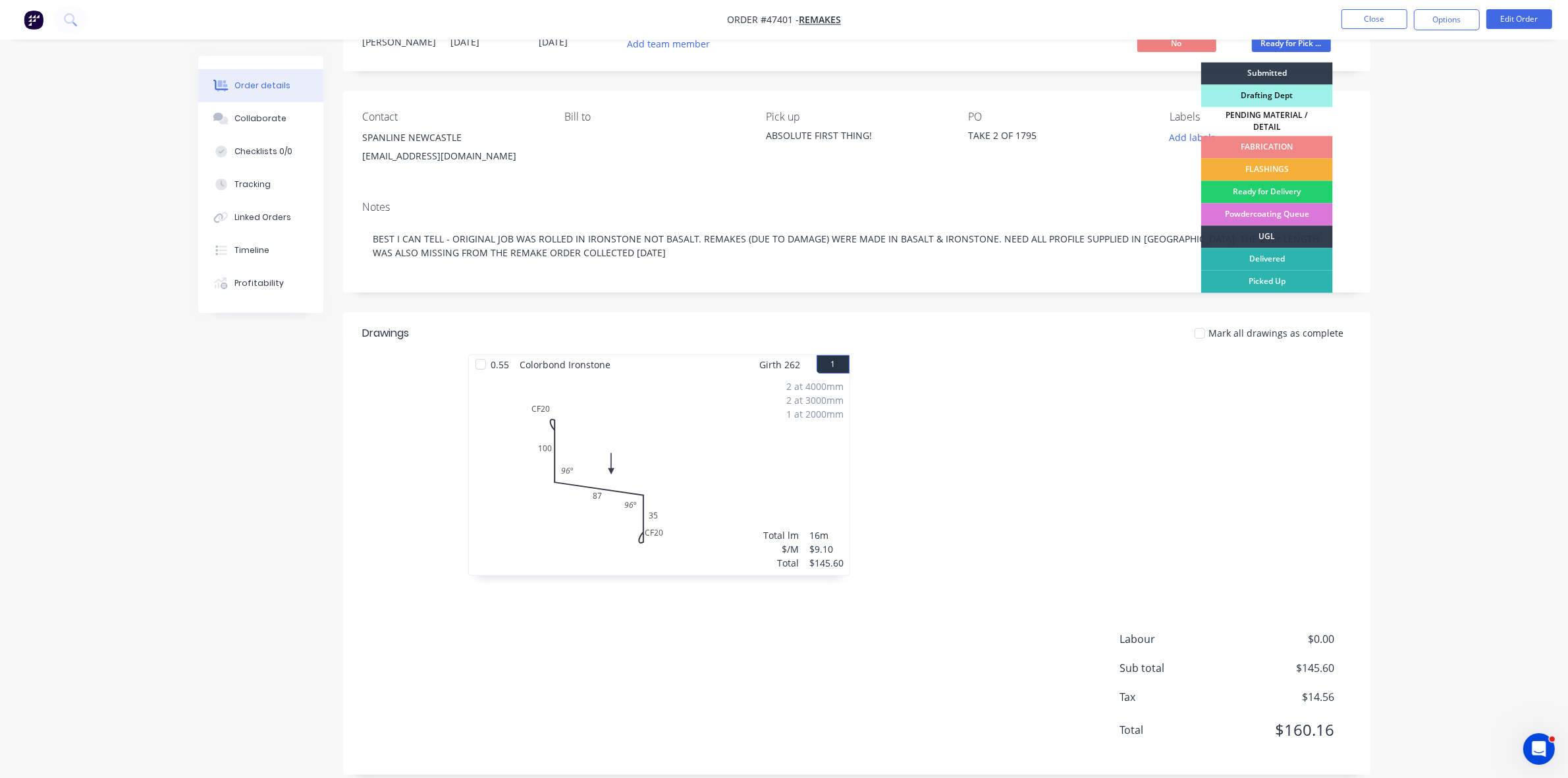
scroll to position [72, 0]
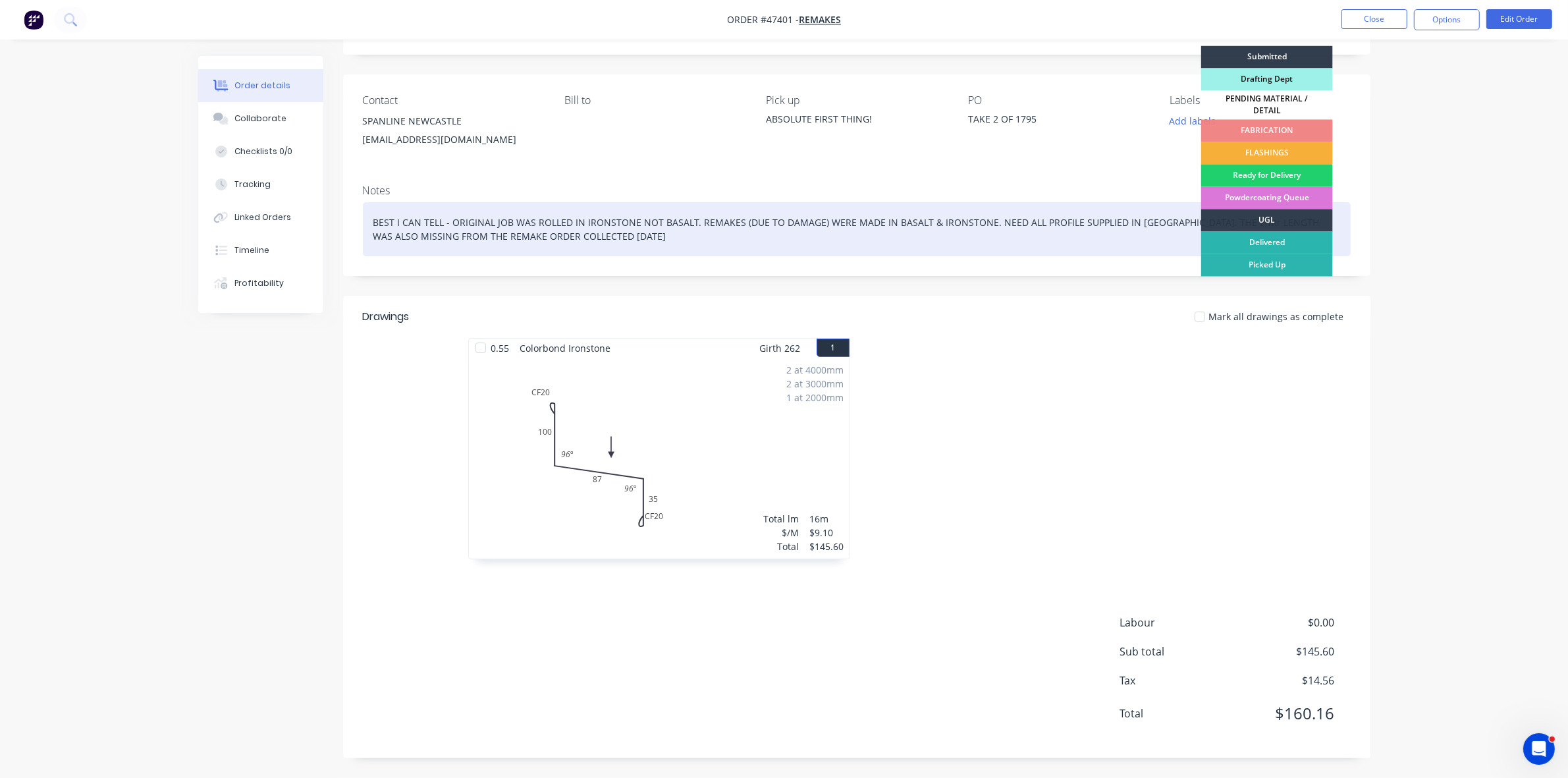
click at [1270, 235] on div "Delivered" at bounding box center [1266, 242] width 131 height 22
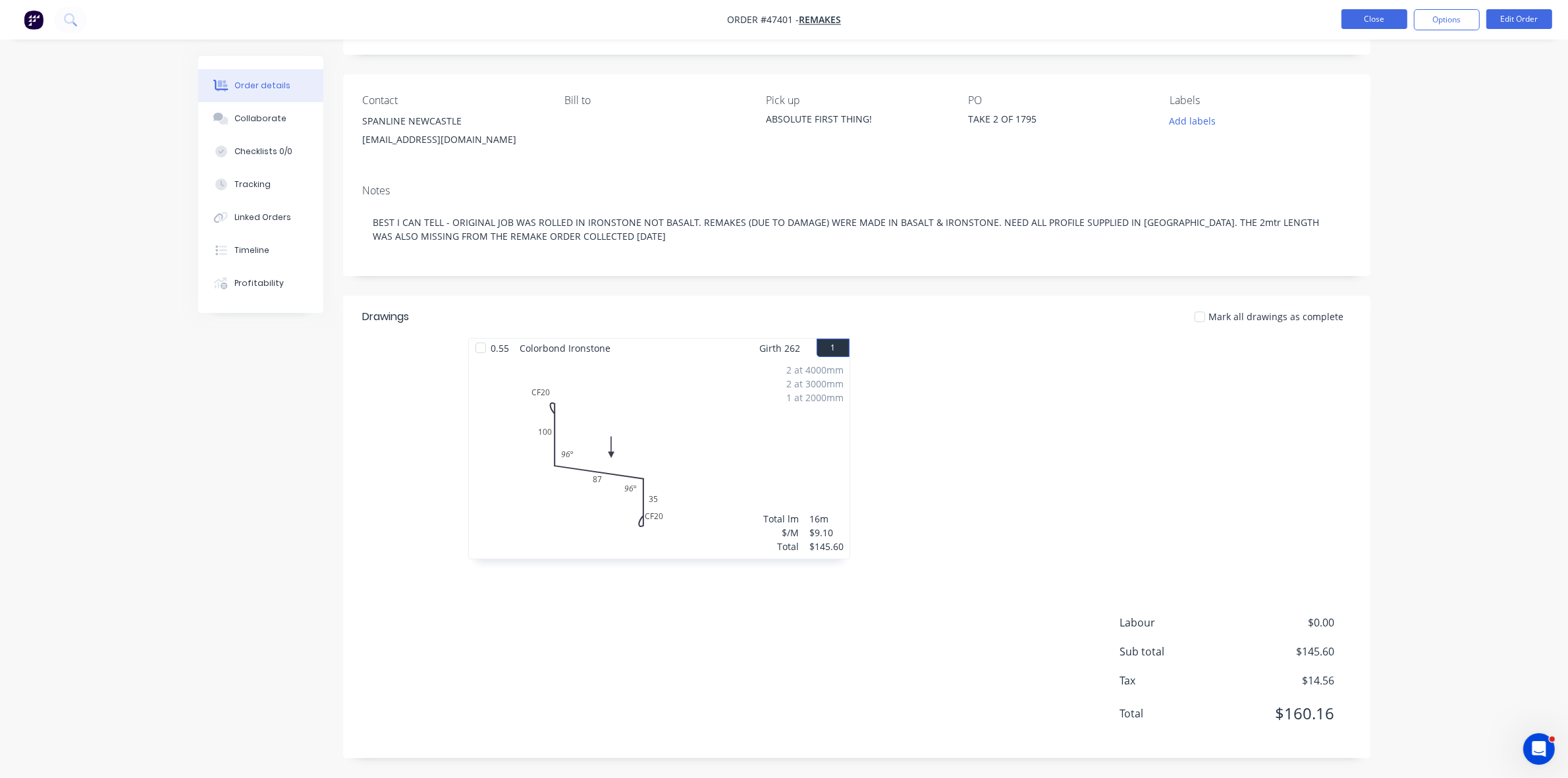
click at [1357, 23] on button "Close" at bounding box center [1374, 19] width 66 height 20
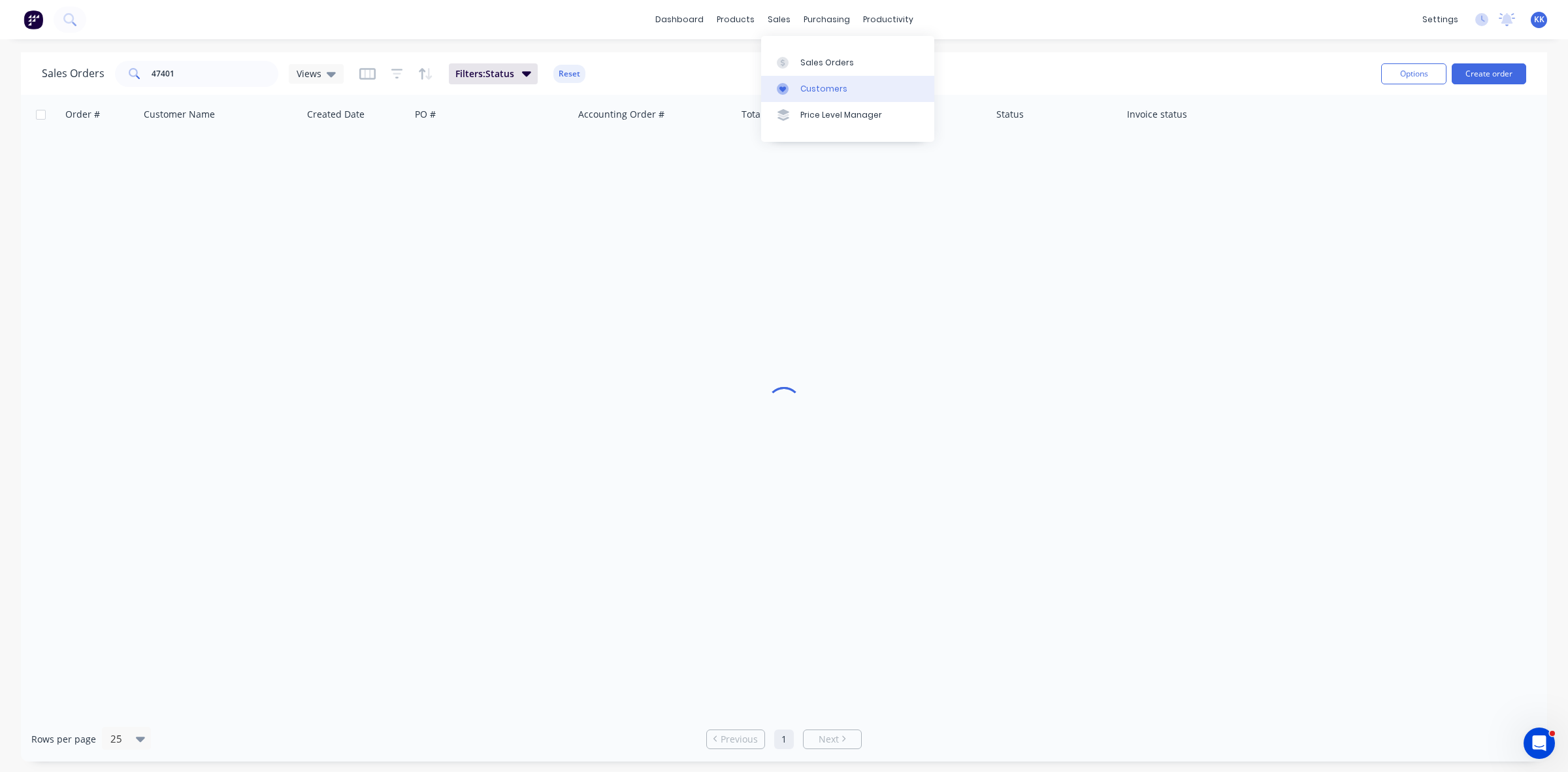
click at [810, 83] on link "Customers" at bounding box center [847, 88] width 173 height 26
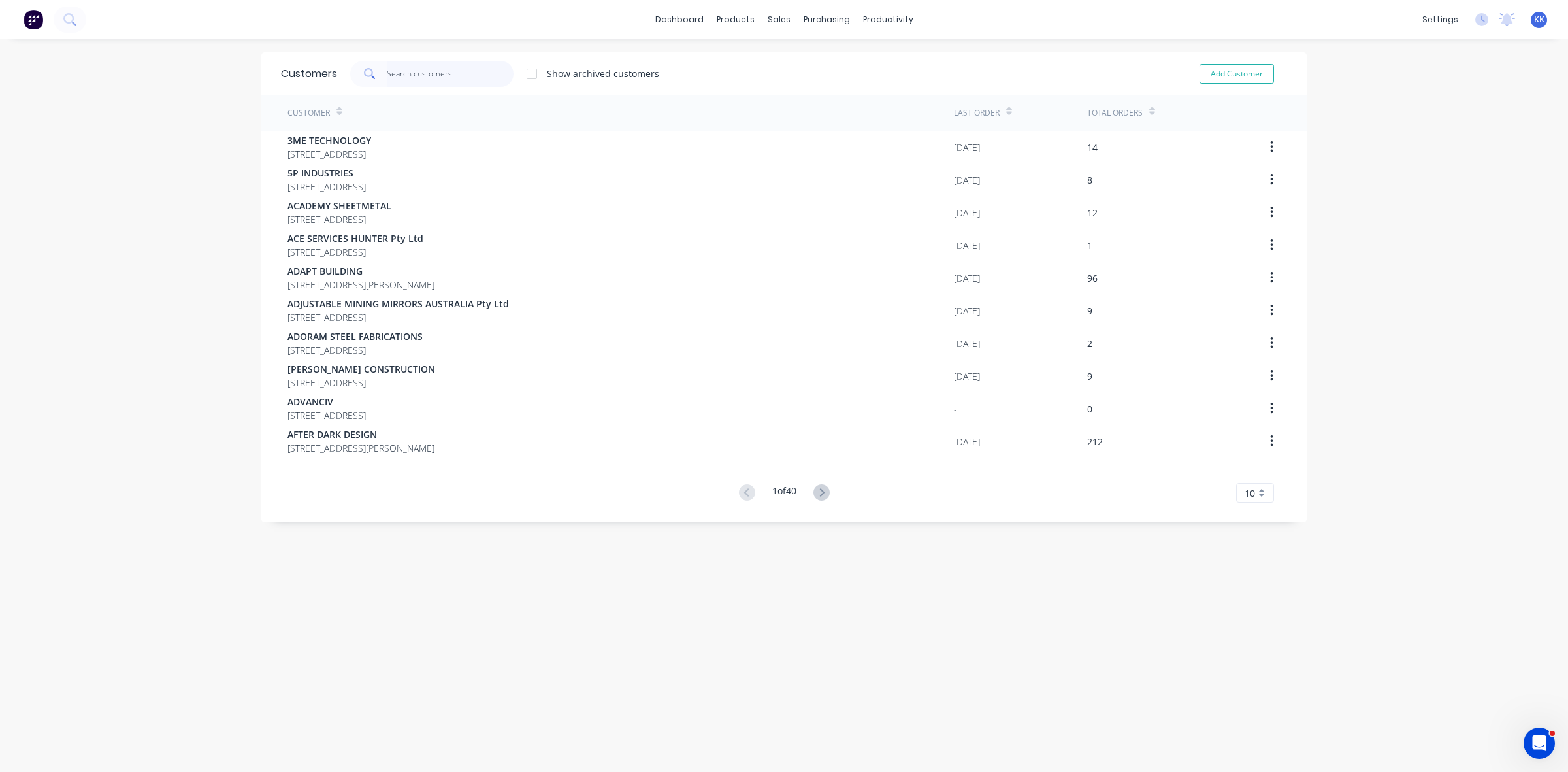
click at [404, 74] on input "text" at bounding box center [451, 73] width 128 height 26
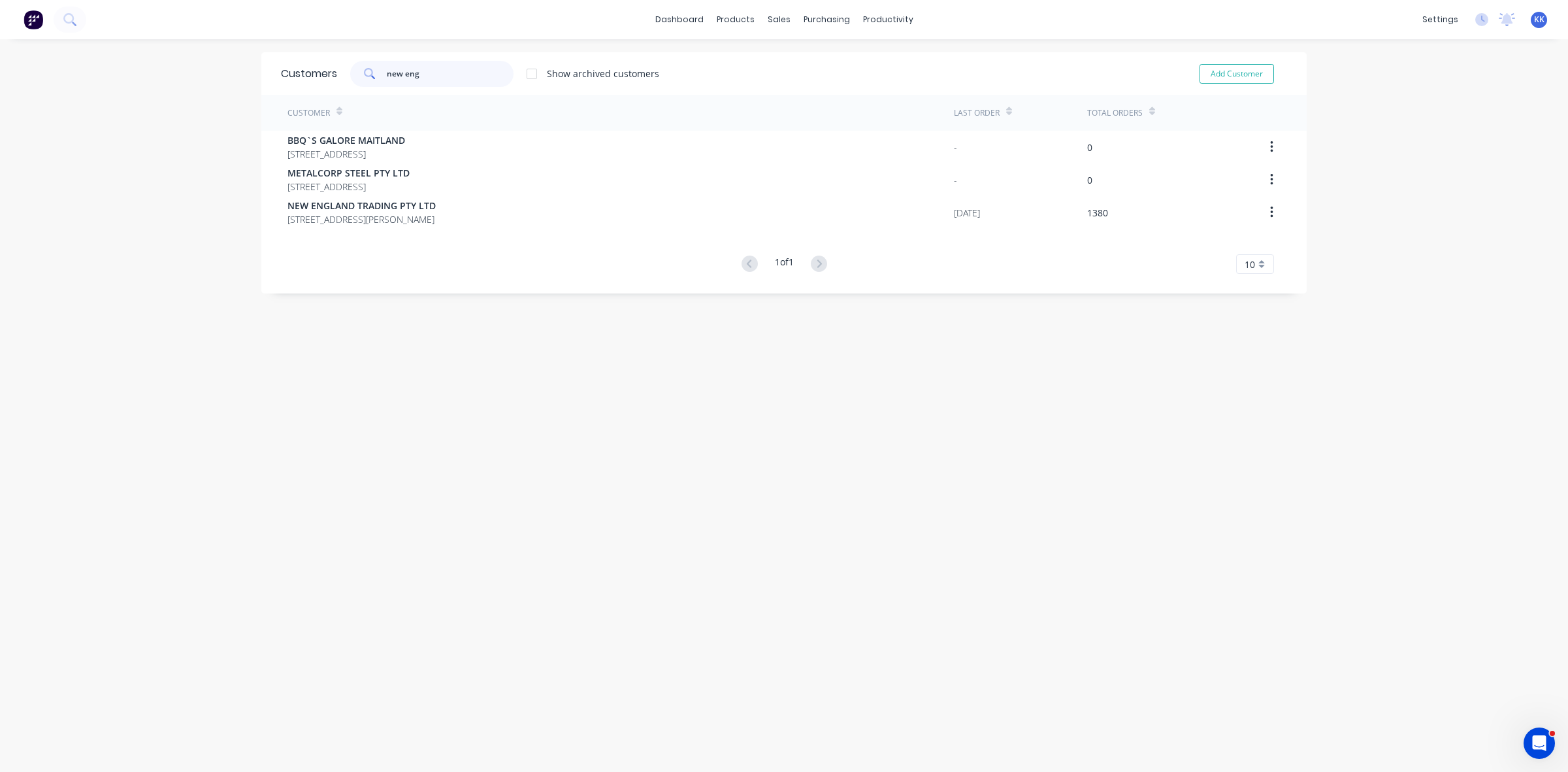
type input "new eng"
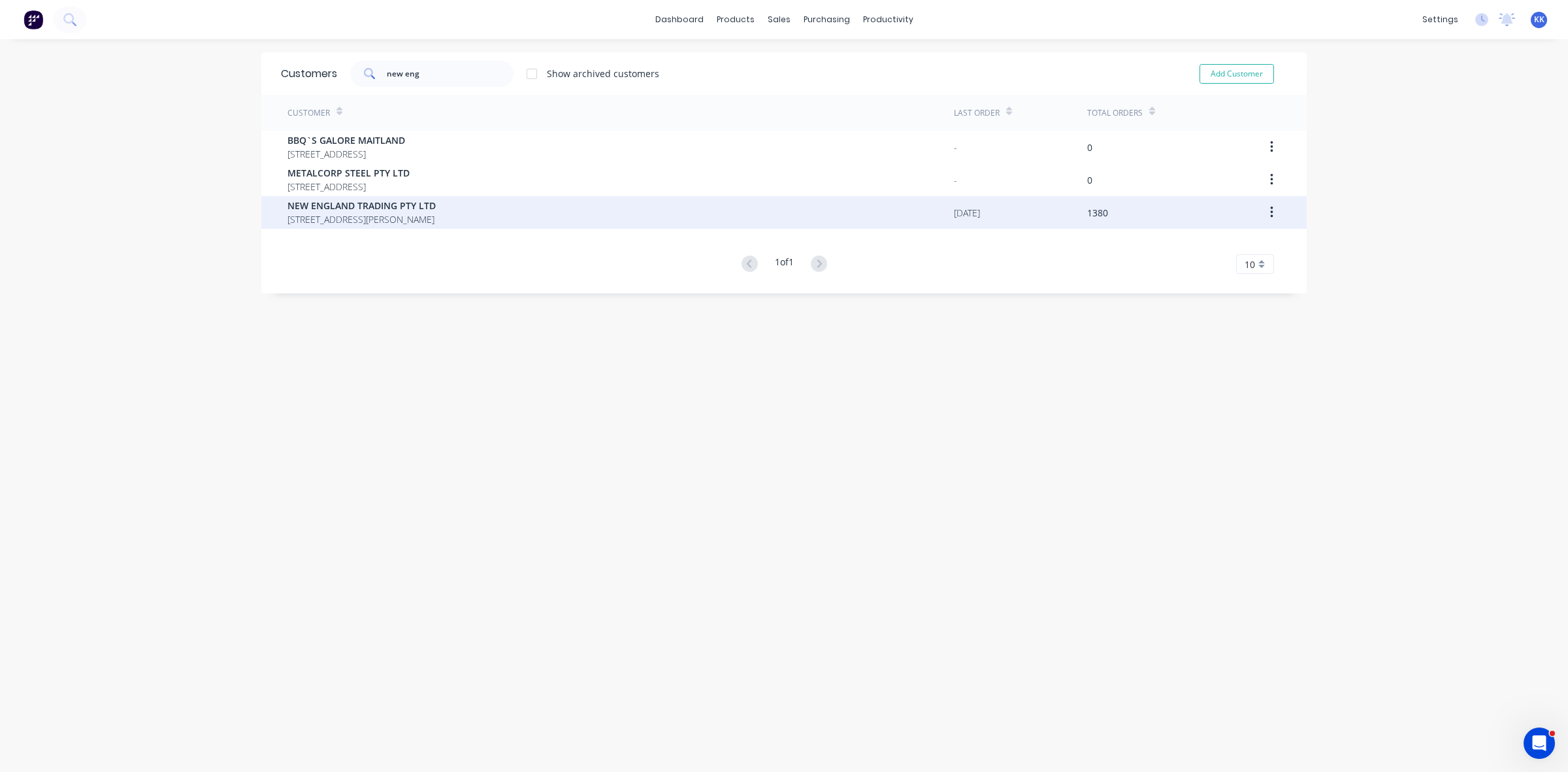
click at [390, 207] on span "NEW ENGLAND TRADING PTY LTD" at bounding box center [361, 205] width 148 height 13
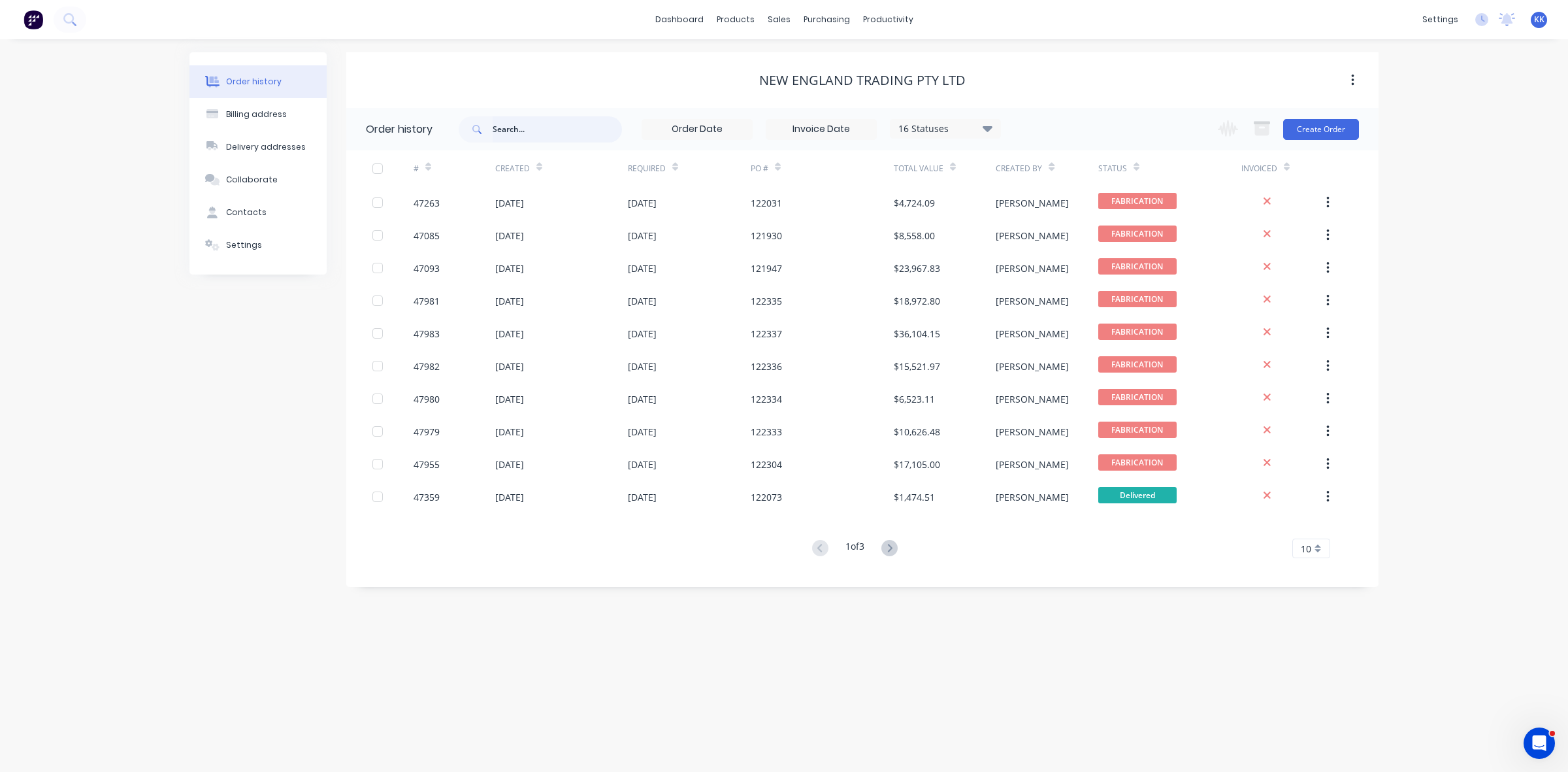
click at [546, 130] on input "text" at bounding box center [557, 129] width 129 height 26
type input "47360"
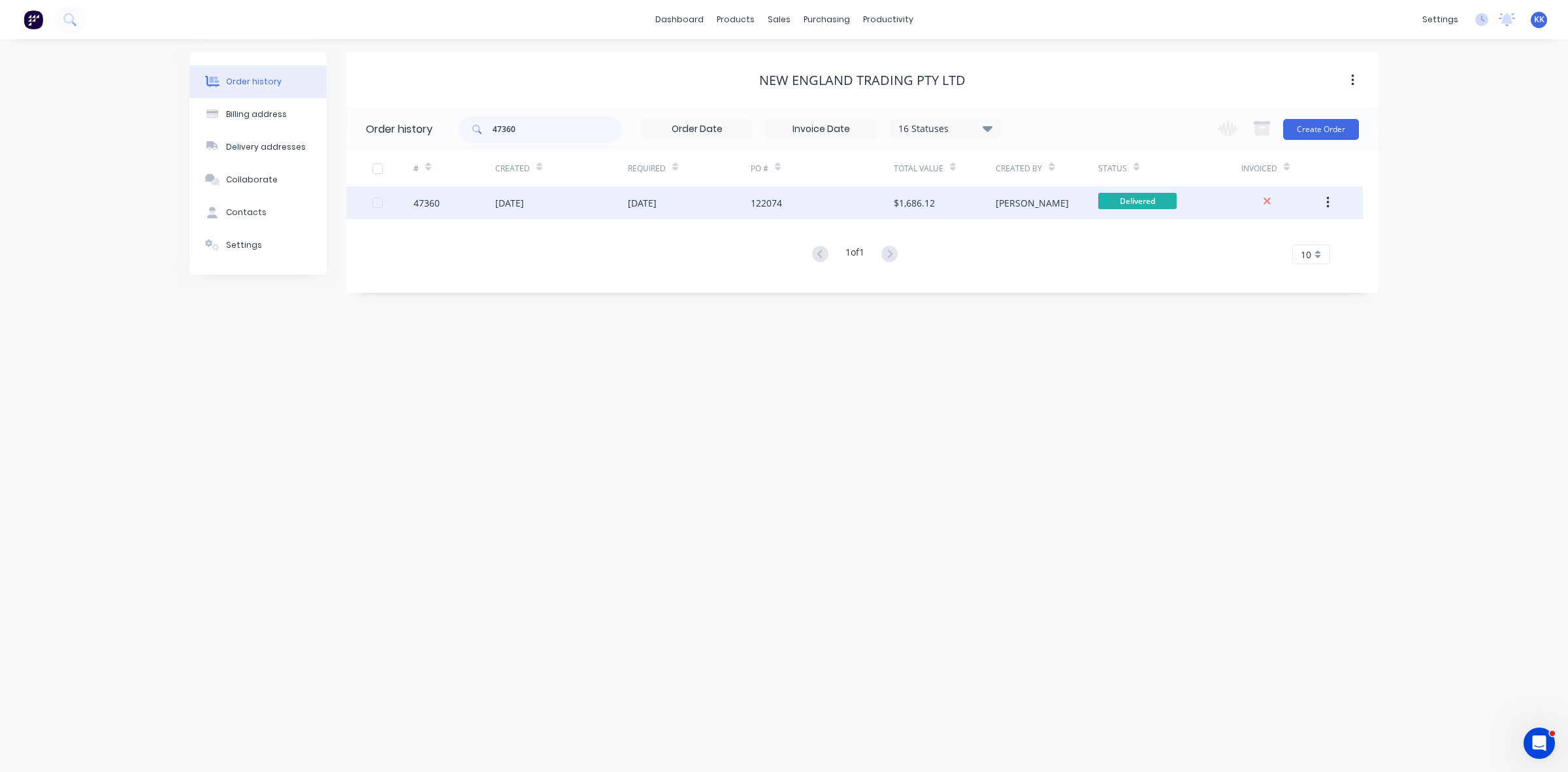
click at [547, 200] on div "[DATE]" at bounding box center [561, 202] width 133 height 33
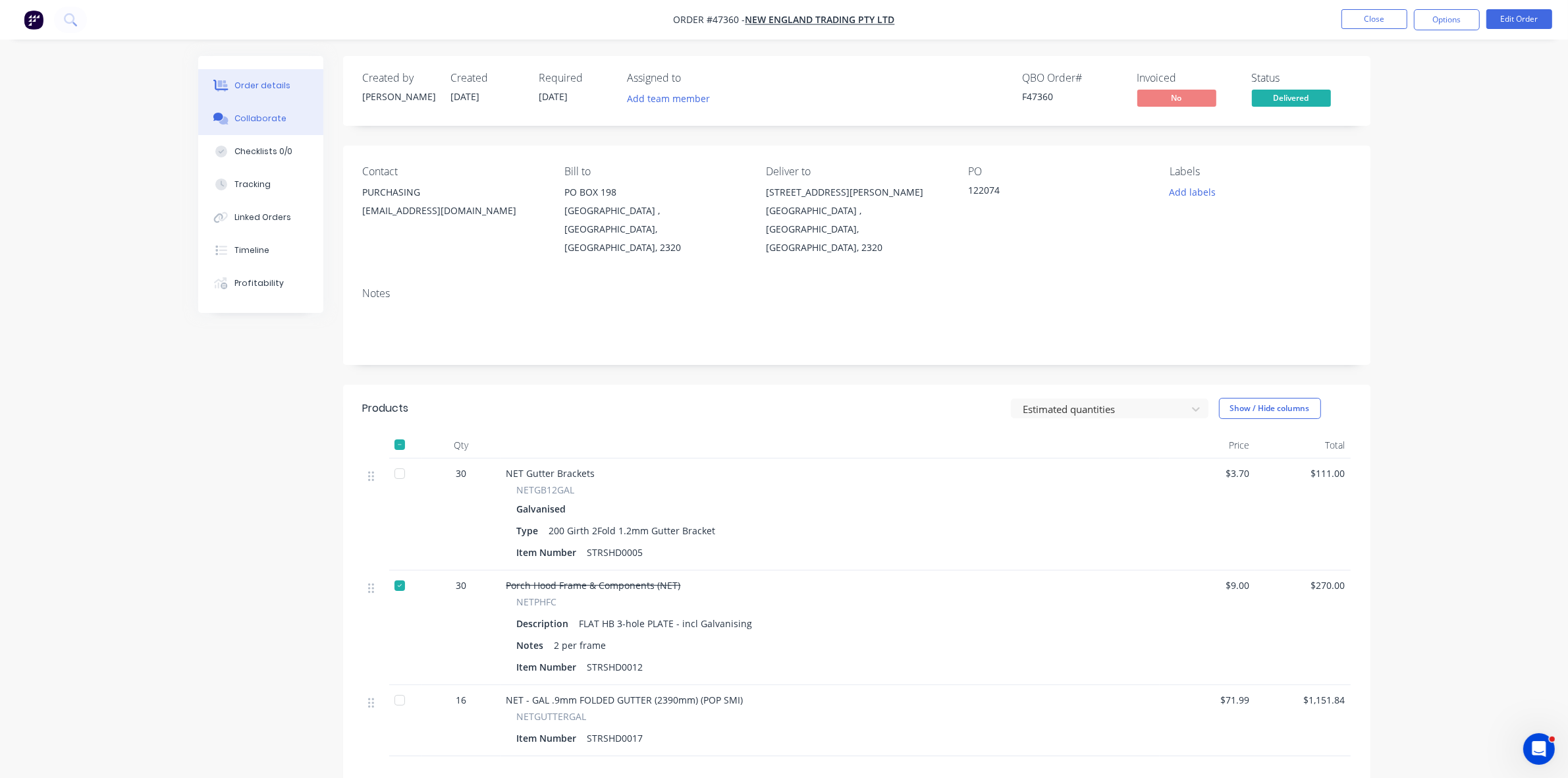
click at [243, 121] on div "Collaborate" at bounding box center [260, 118] width 52 height 12
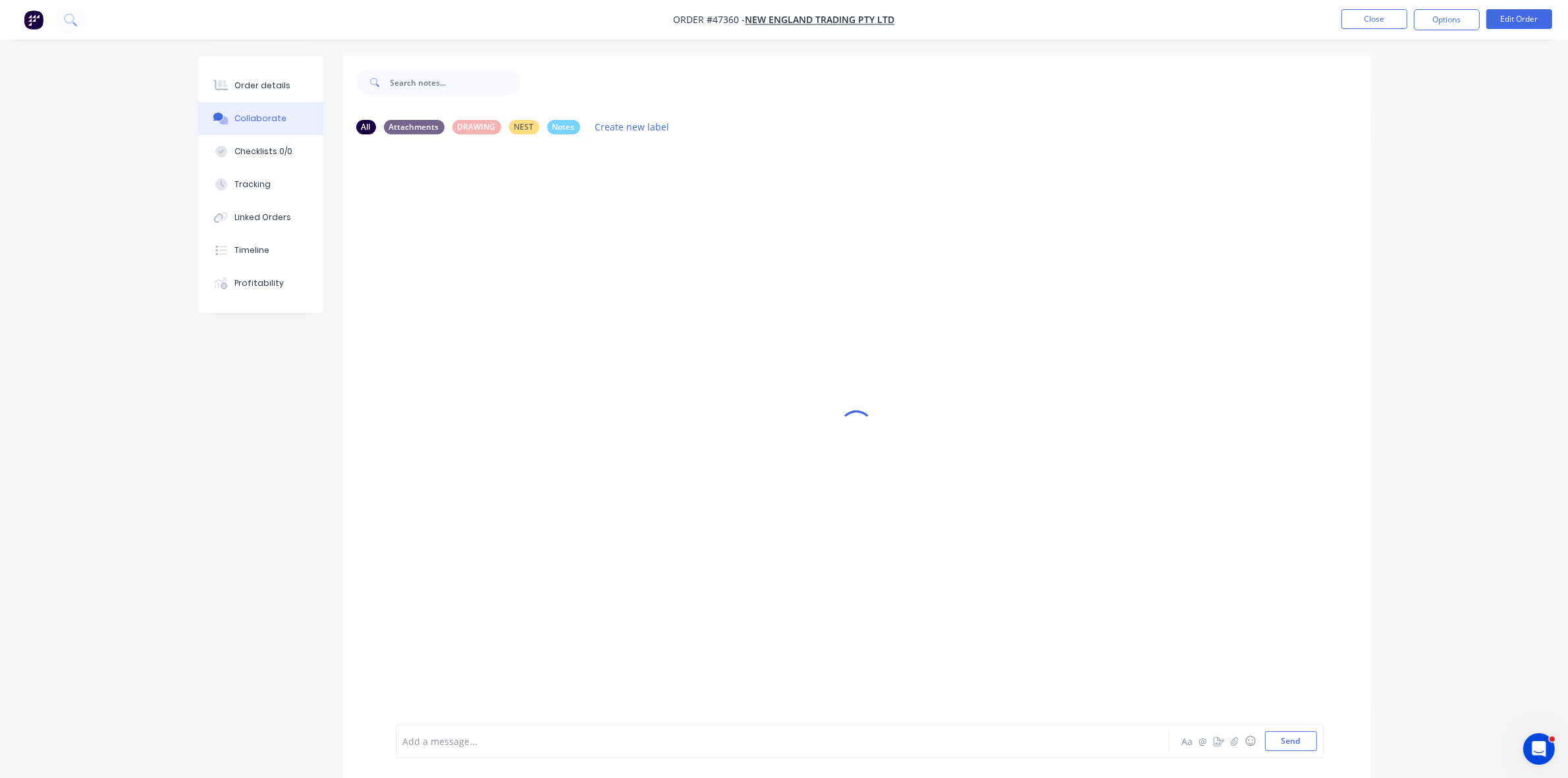
click at [421, 739] on div at bounding box center [746, 740] width 685 height 13
click at [282, 86] on div "Order details" at bounding box center [262, 85] width 56 height 12
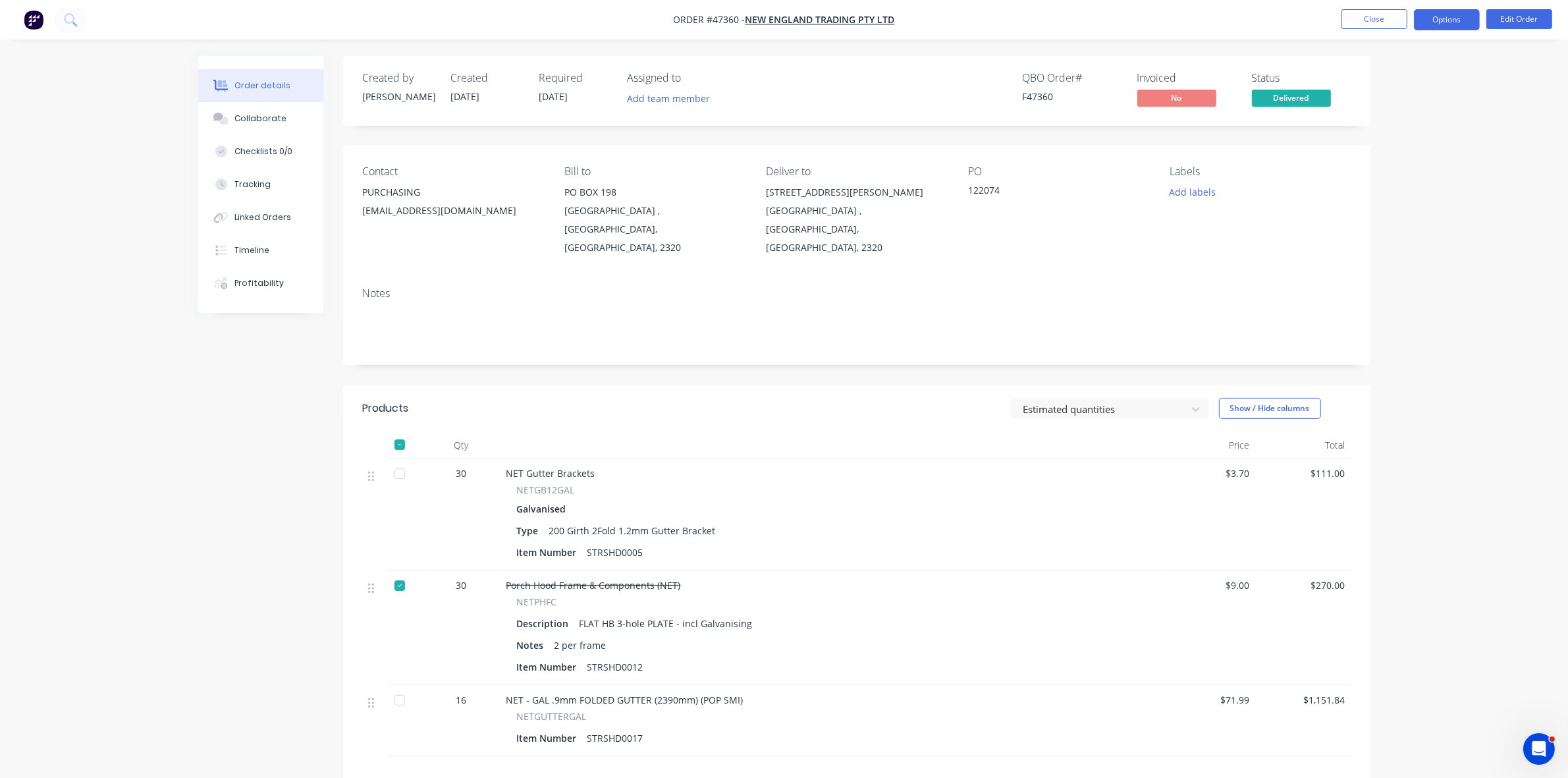
click at [1435, 21] on button "Options" at bounding box center [1446, 20] width 66 height 21
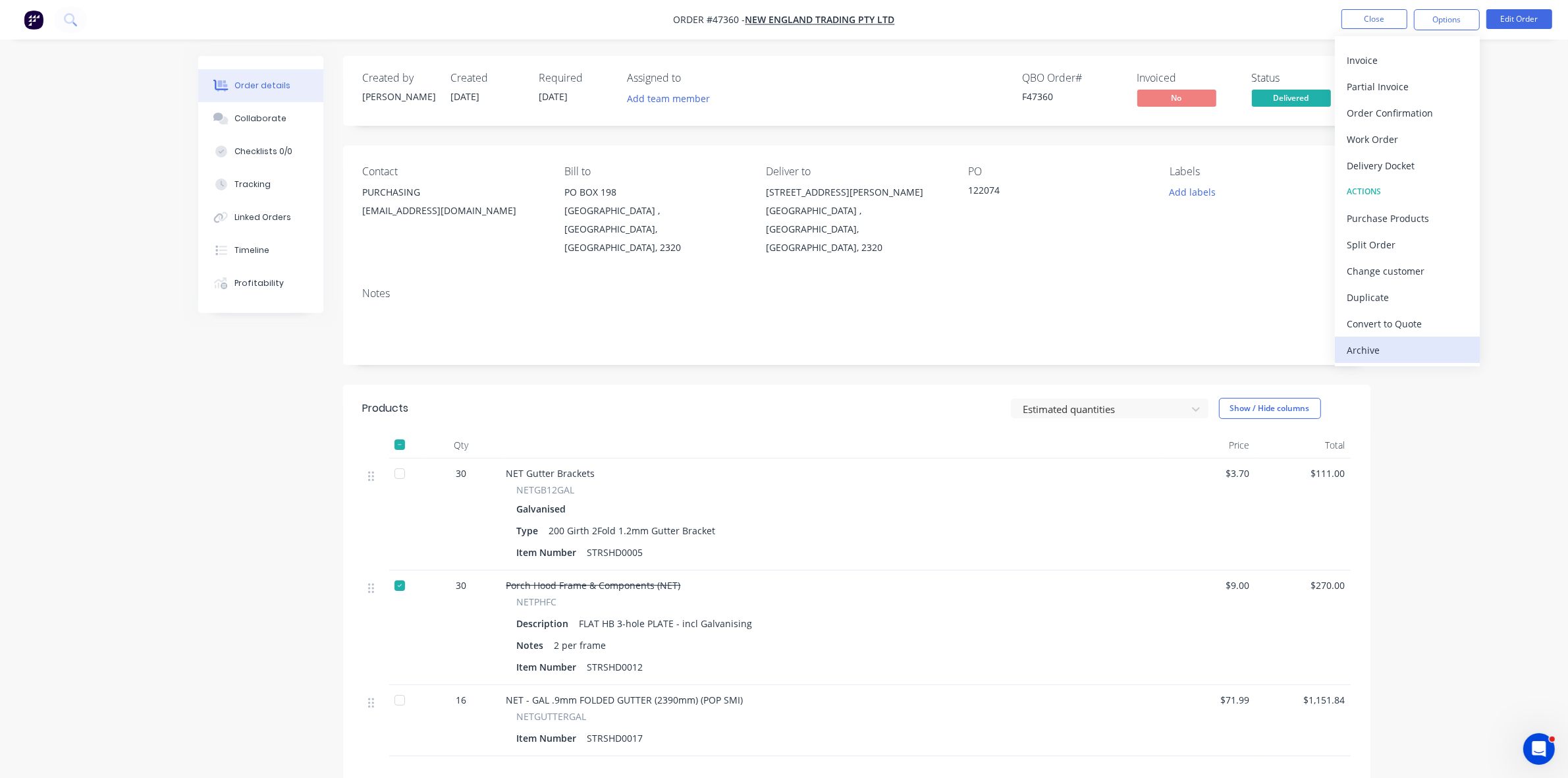
click at [1352, 351] on div "Archive" at bounding box center [1407, 350] width 122 height 19
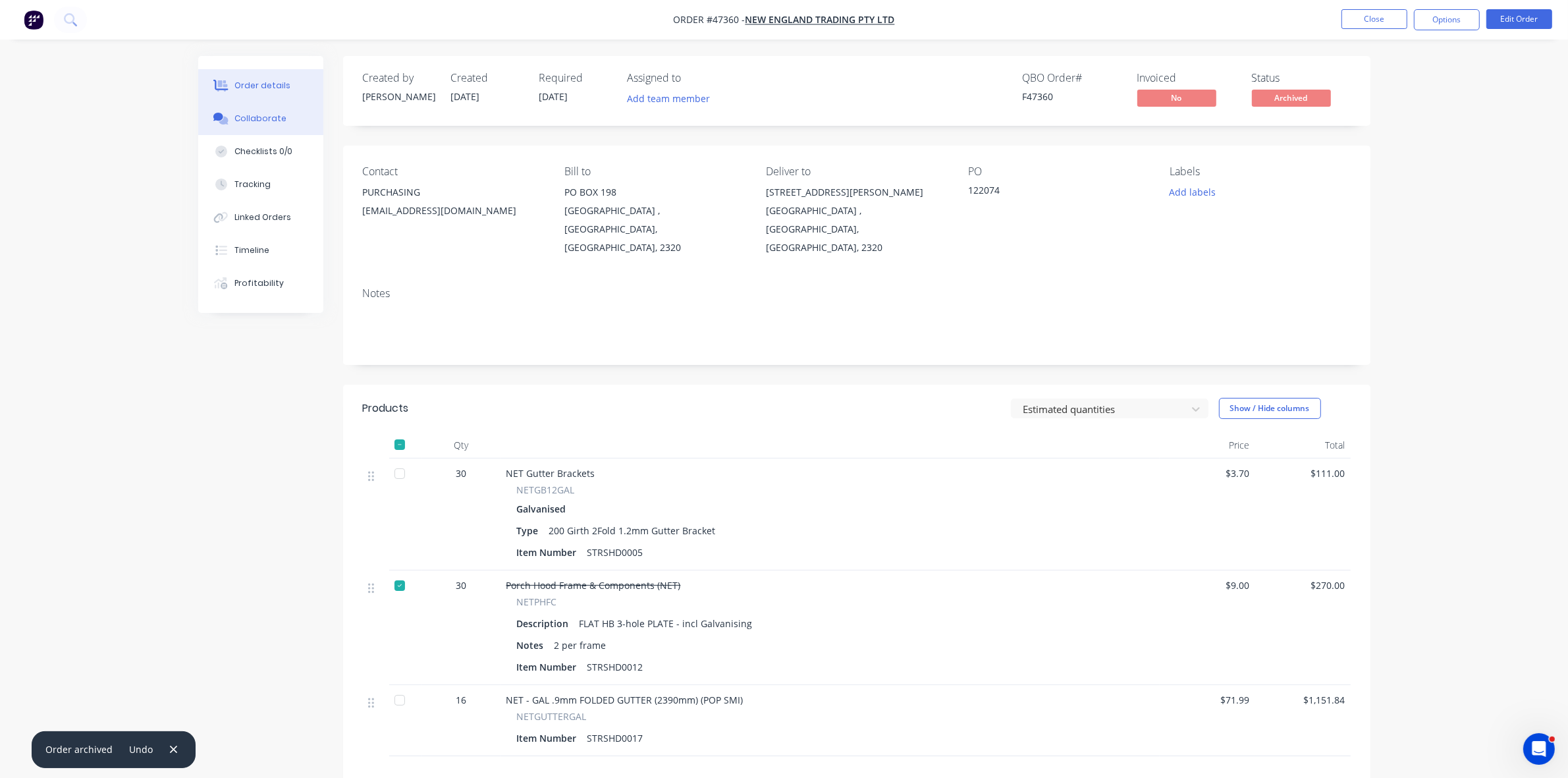
click at [252, 123] on div "Collaborate" at bounding box center [260, 118] width 52 height 12
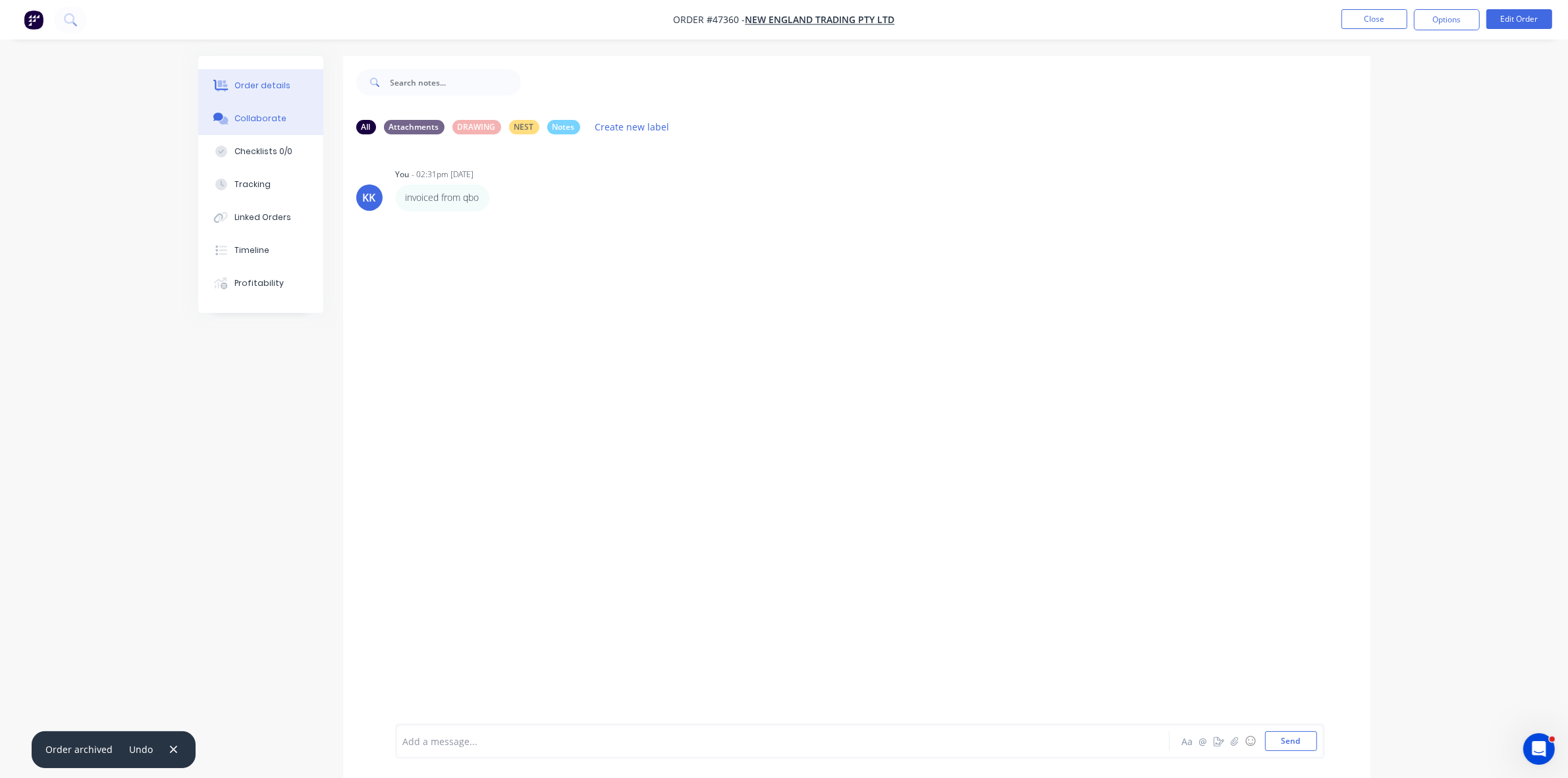
click at [261, 84] on div "Order details" at bounding box center [262, 85] width 56 height 12
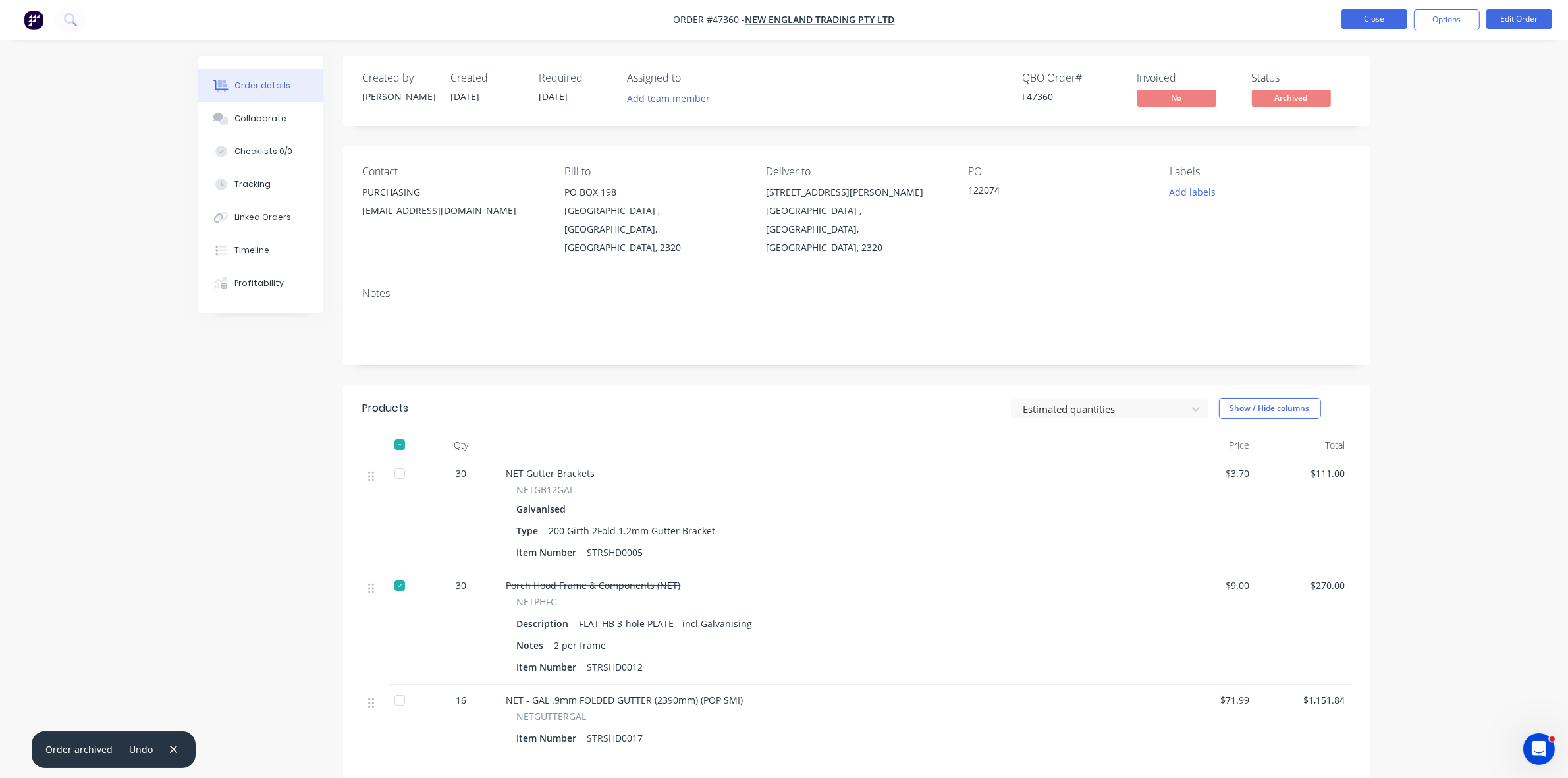
click at [1362, 21] on button "Close" at bounding box center [1374, 19] width 66 height 20
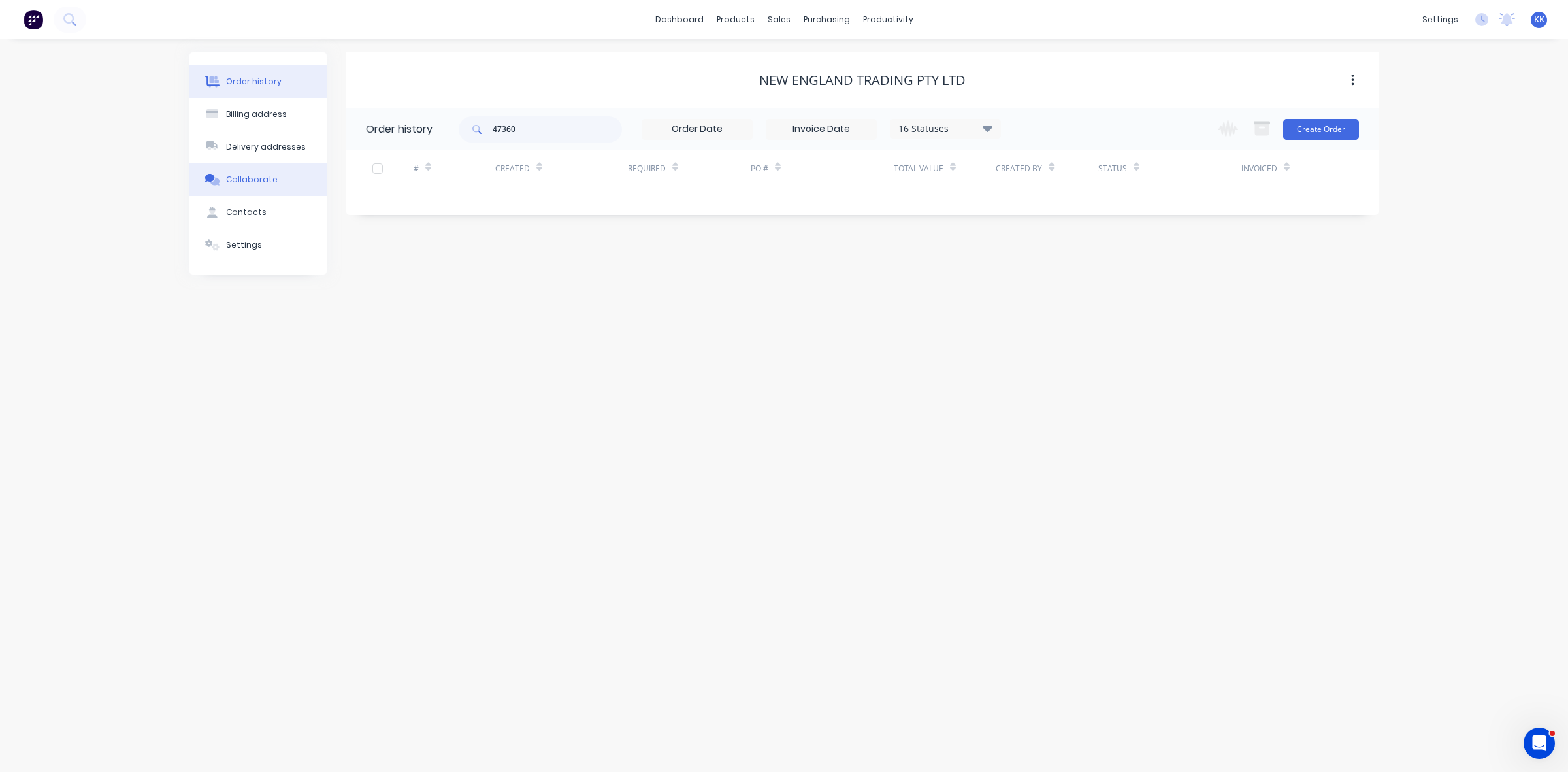
click at [243, 185] on div "Collaborate" at bounding box center [252, 179] width 51 height 12
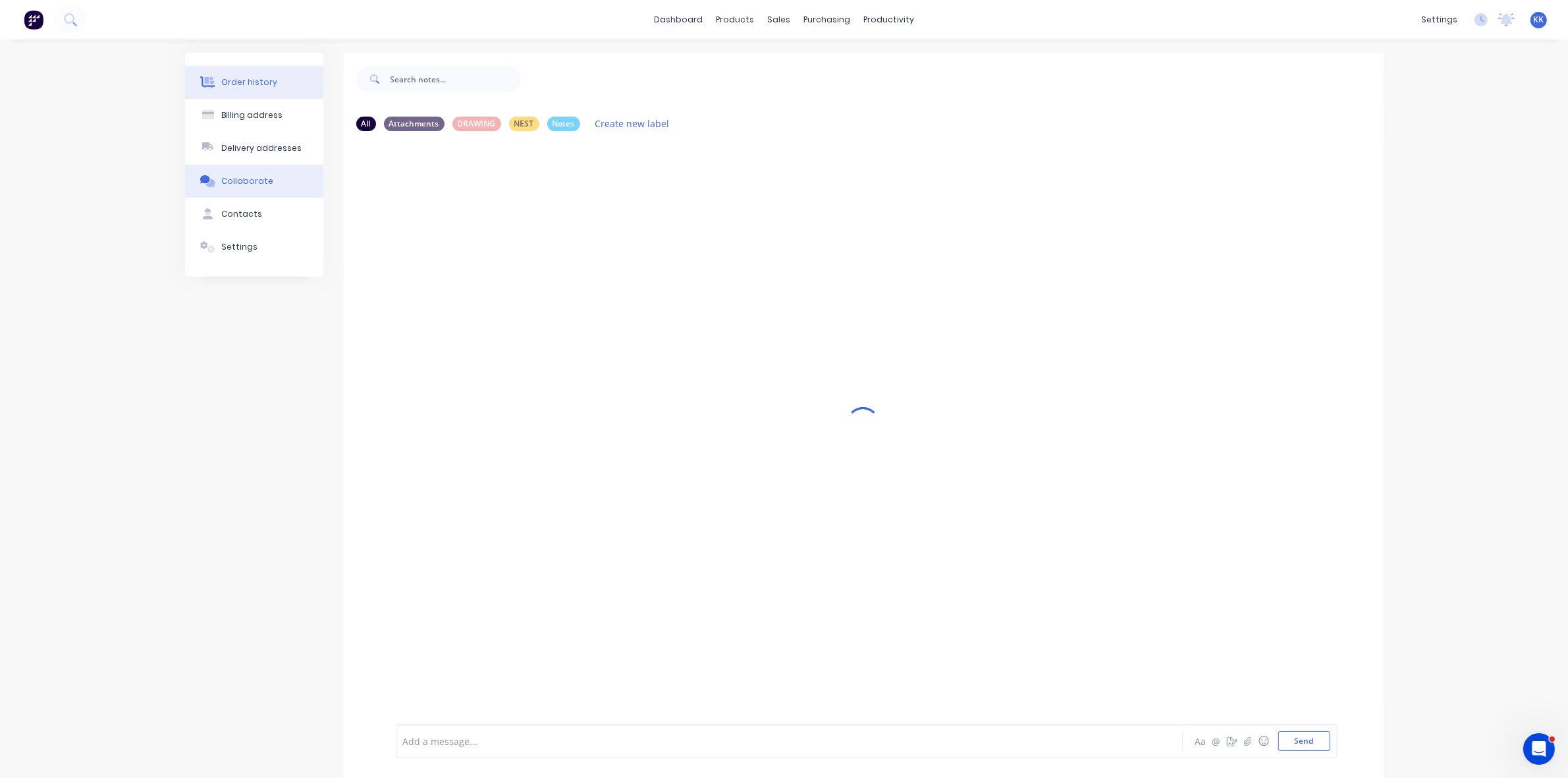
click at [234, 84] on div "Order history" at bounding box center [249, 81] width 56 height 12
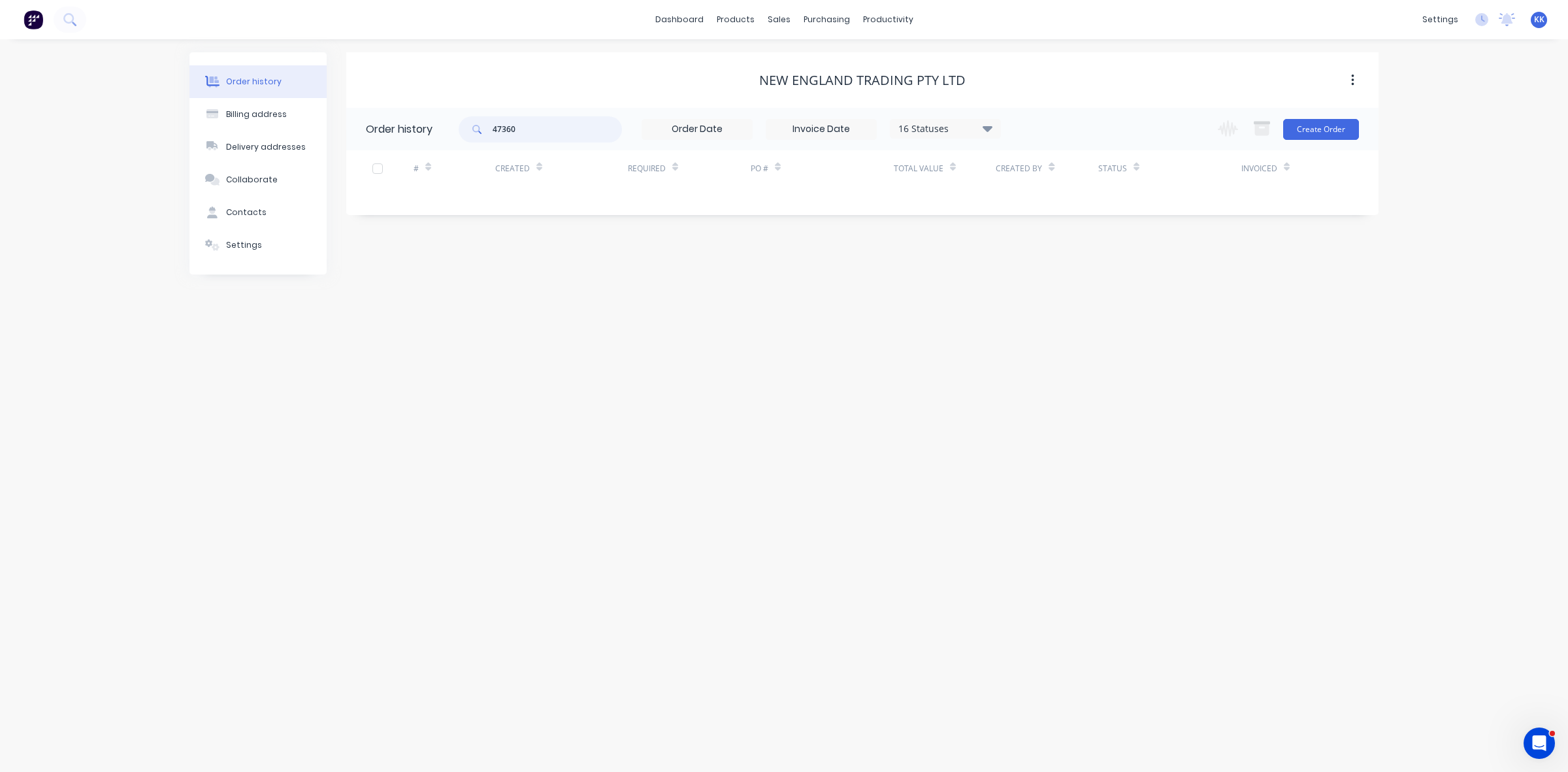
drag, startPoint x: 545, startPoint y: 135, endPoint x: 449, endPoint y: 132, distance: 96.0
click at [449, 132] on header "Order history 47360 16 Statuses Invoice Status Invoiced Not Invoiced Partial Or…" at bounding box center [862, 130] width 1032 height 43
click at [239, 200] on button "Contacts" at bounding box center [258, 212] width 137 height 33
select select "AU"
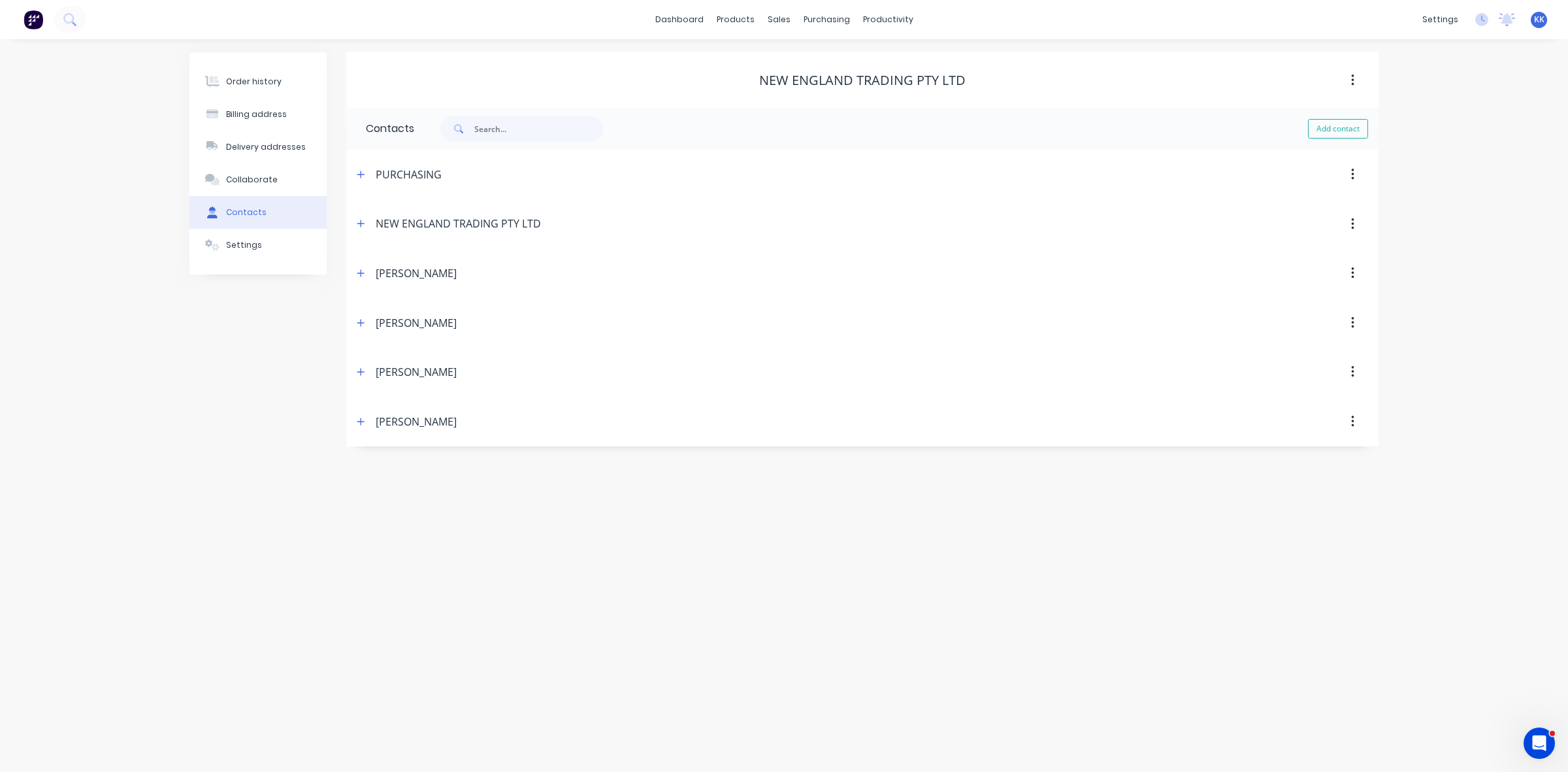
click at [361, 221] on icon "button" at bounding box center [360, 224] width 8 height 9
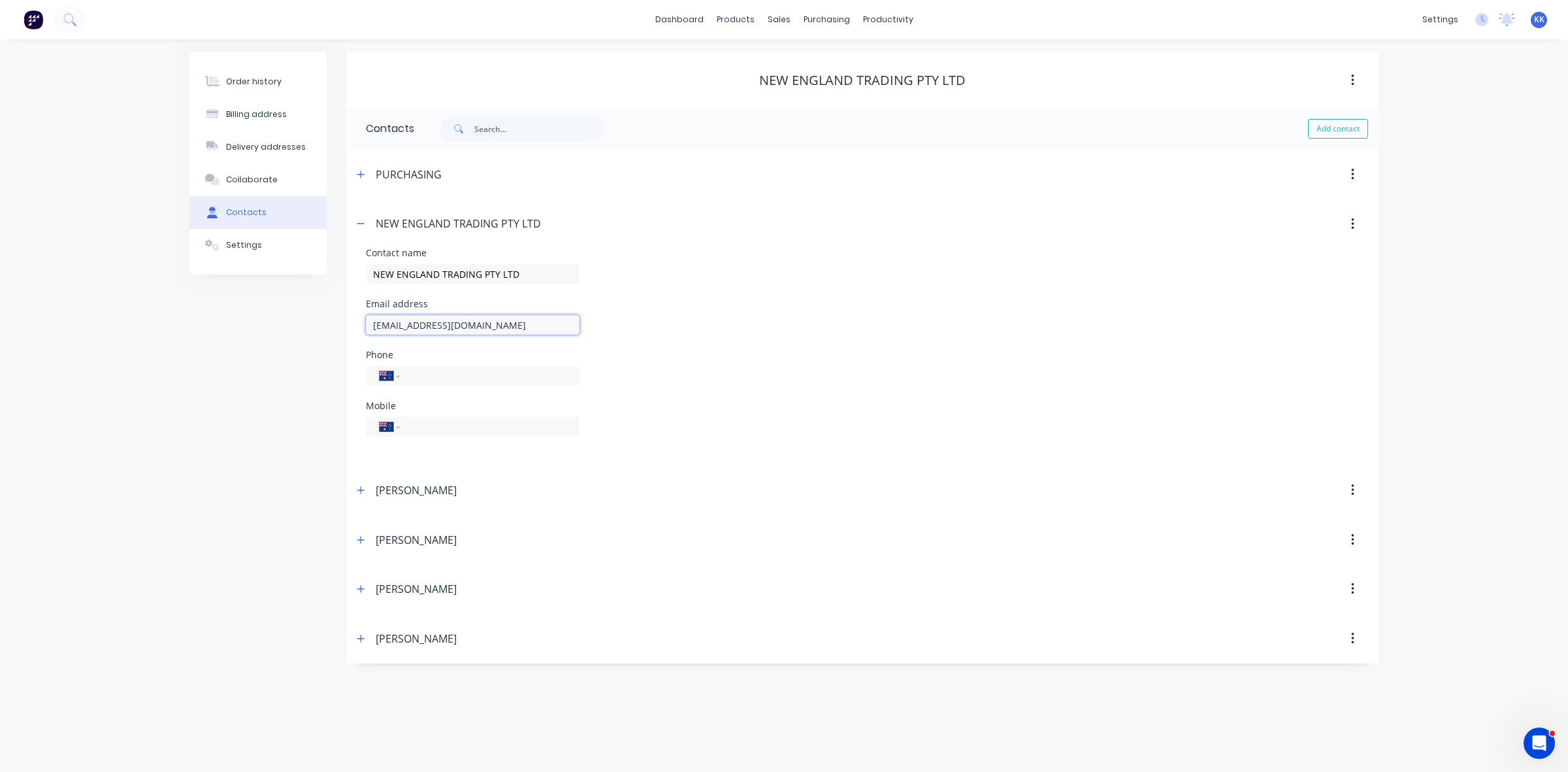
drag, startPoint x: 559, startPoint y: 321, endPoint x: 361, endPoint y: 326, distance: 198.1
click at [361, 326] on div "Contact name NEW ENGLAND TRADING PTY LTD Email address accounts@netmodular.com.…" at bounding box center [862, 357] width 1032 height 217
click at [235, 80] on div "Order history" at bounding box center [254, 81] width 56 height 12
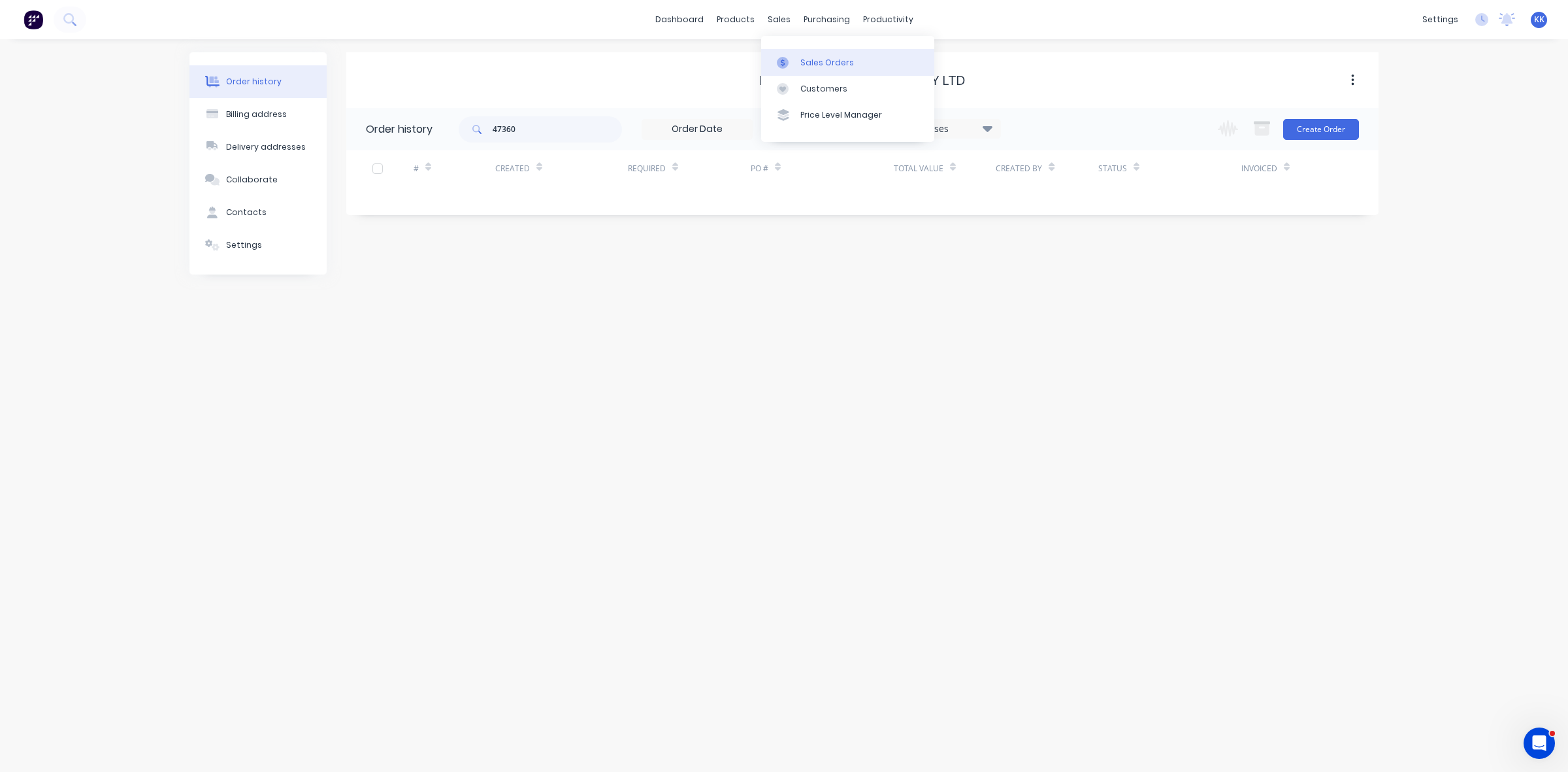
click at [811, 57] on div "Sales Orders" at bounding box center [827, 62] width 53 height 12
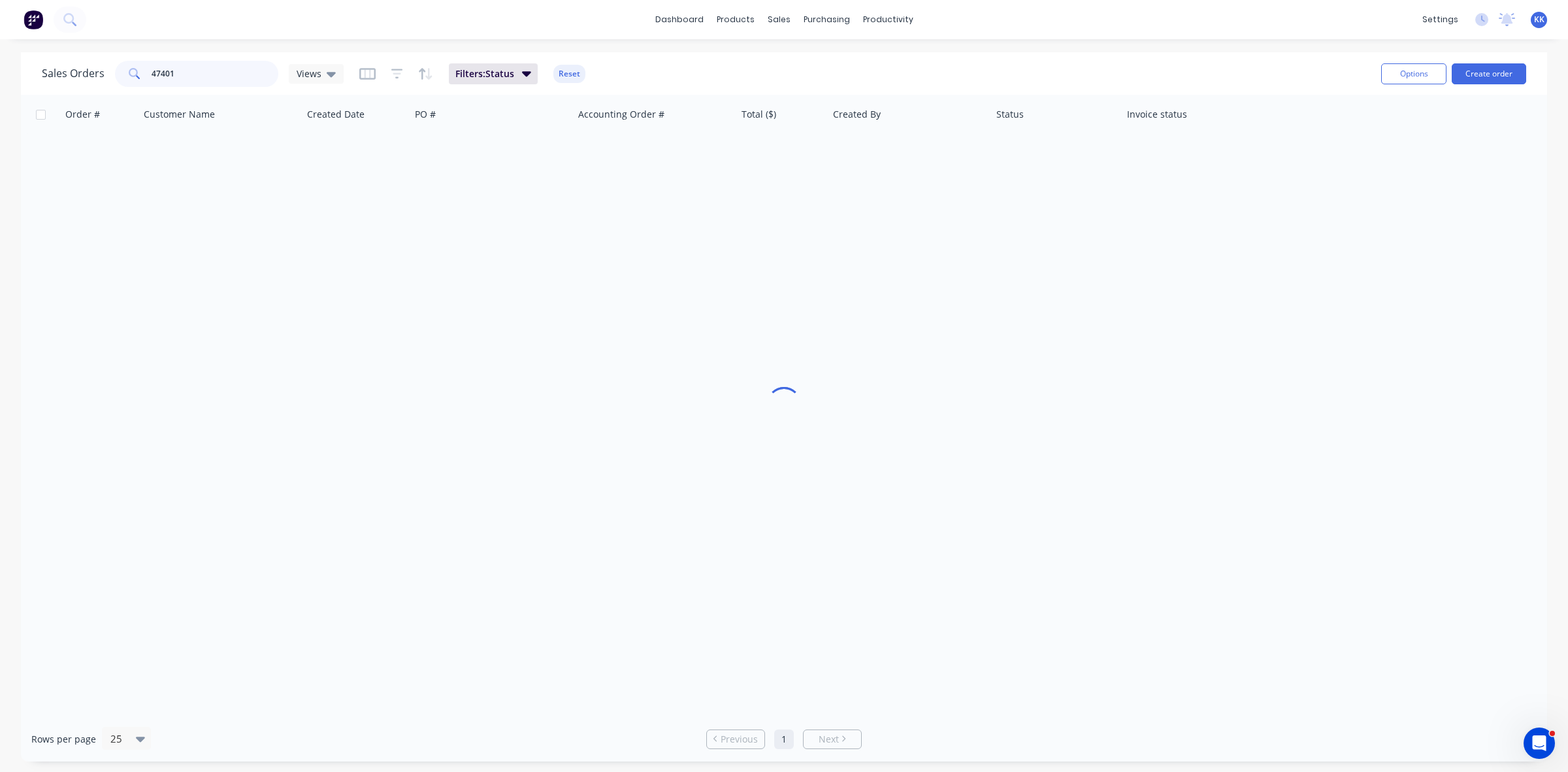
drag, startPoint x: 204, startPoint y: 72, endPoint x: 122, endPoint y: 67, distance: 82.2
click at [124, 67] on div "47401" at bounding box center [197, 73] width 163 height 26
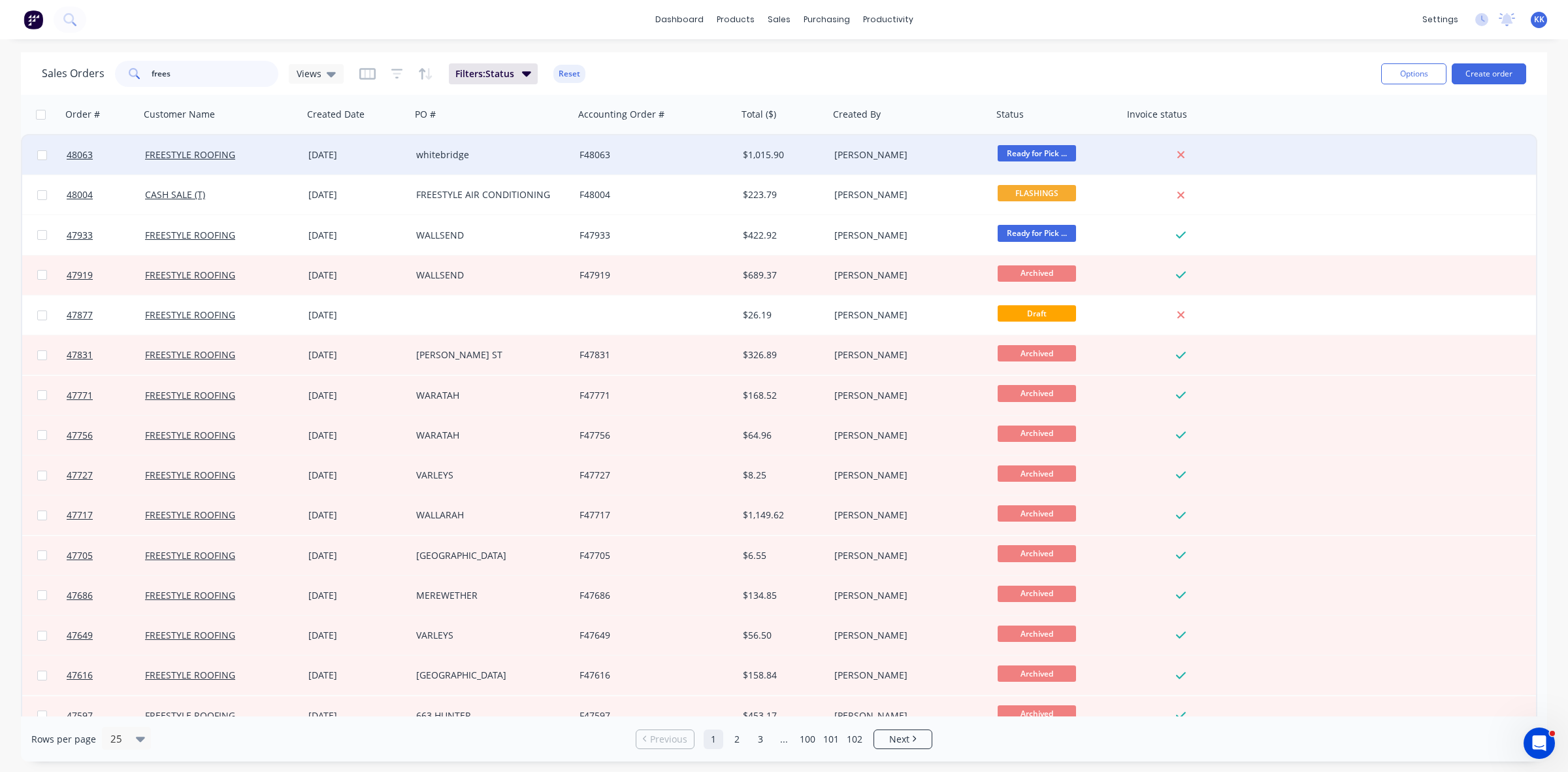
type input "frees"
click at [441, 154] on div "whitebridge" at bounding box center [488, 154] width 145 height 13
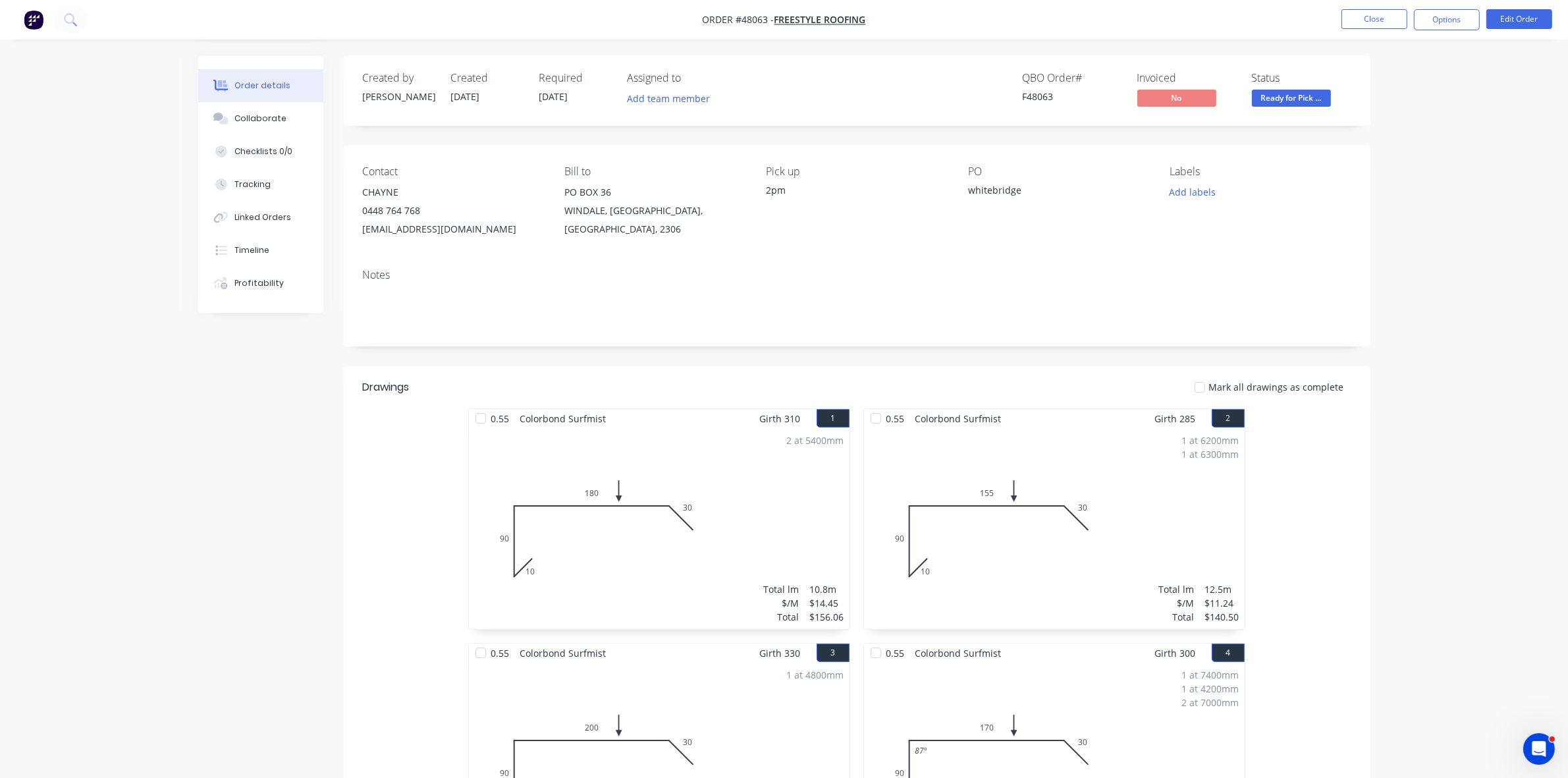
click at [1280, 101] on span "Ready for Pick ..." at bounding box center [1291, 97] width 79 height 16
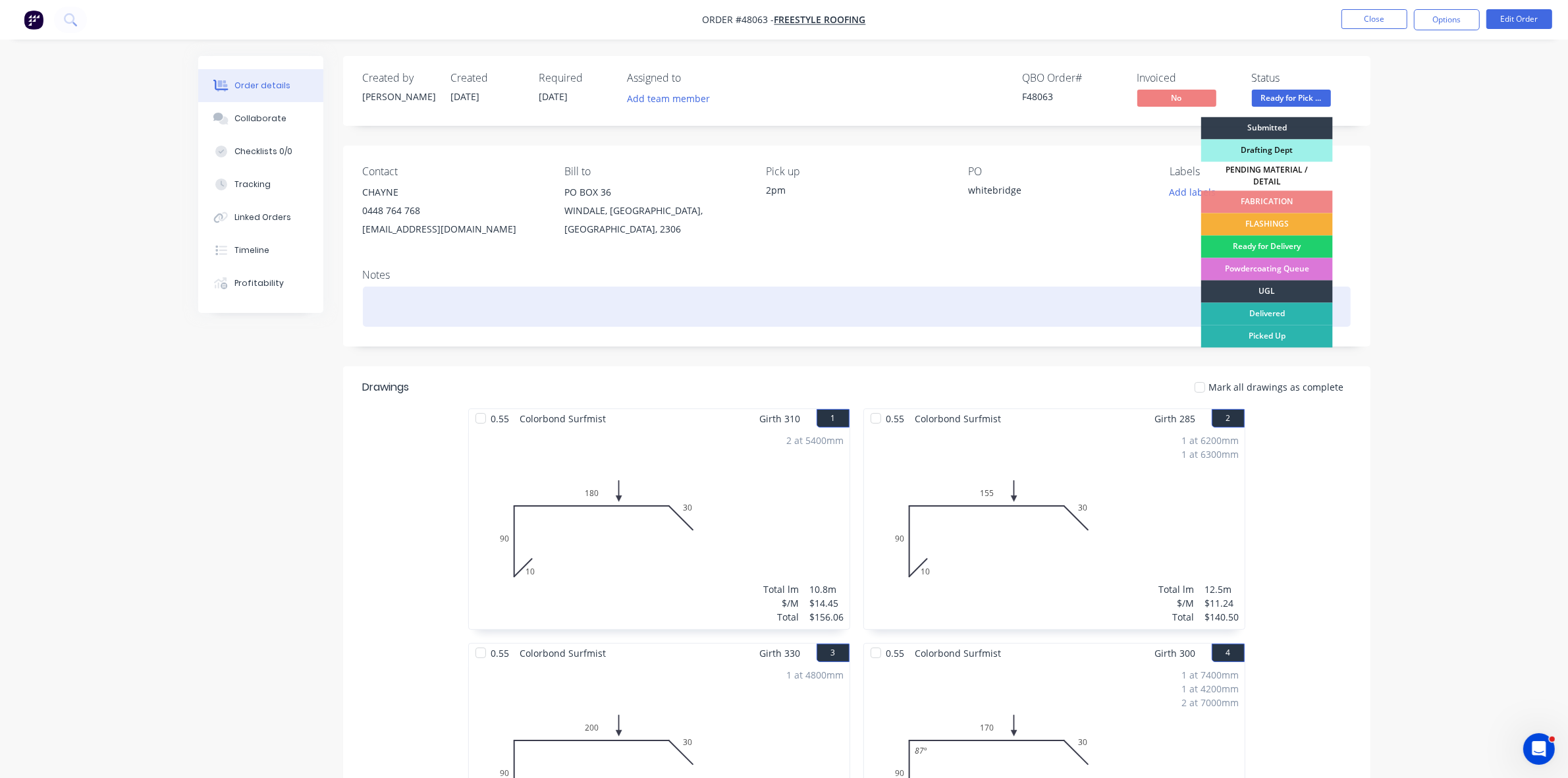
click at [1274, 331] on div "Picked Up" at bounding box center [1266, 336] width 131 height 22
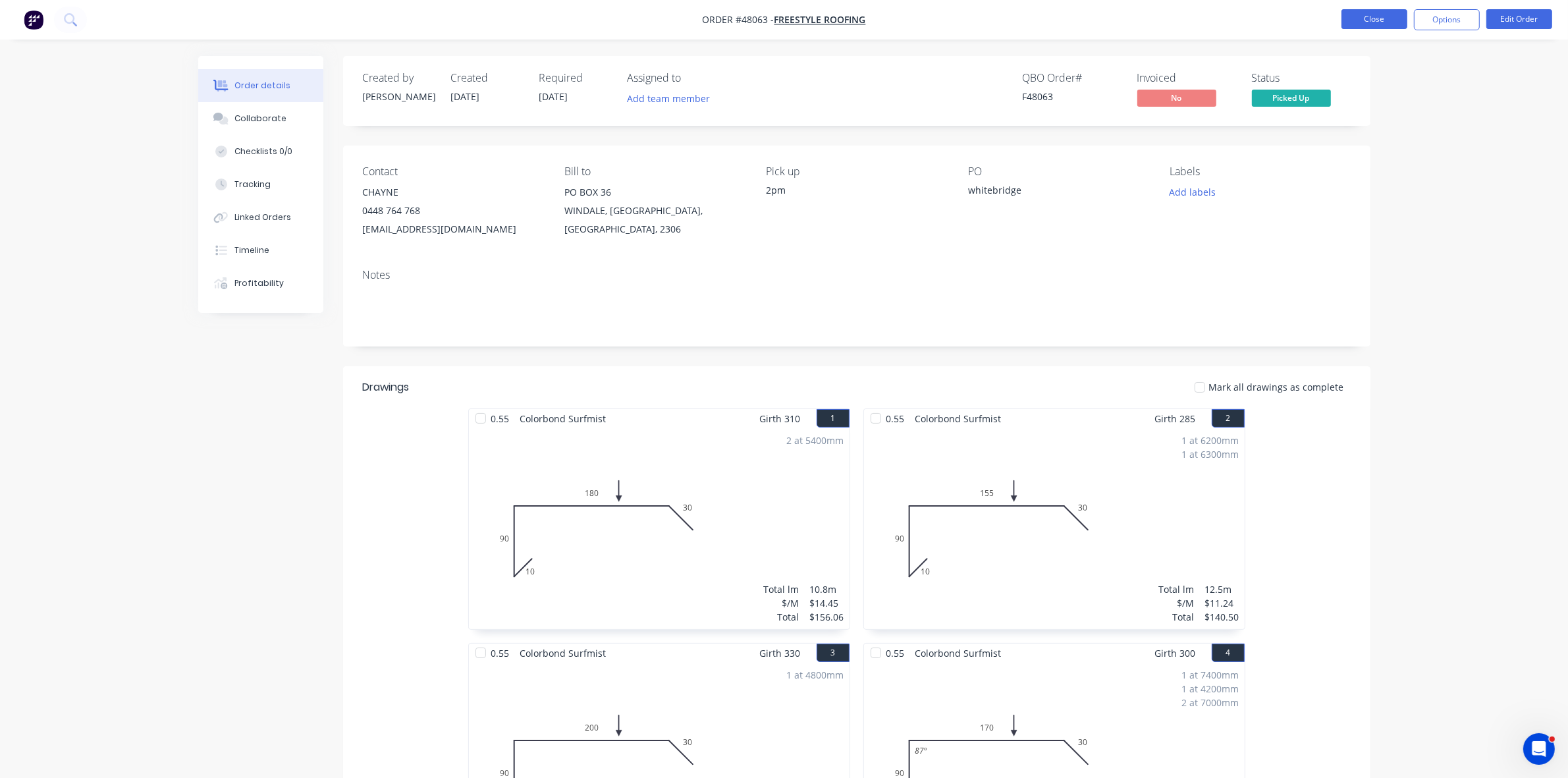
click at [1363, 21] on button "Close" at bounding box center [1374, 19] width 66 height 20
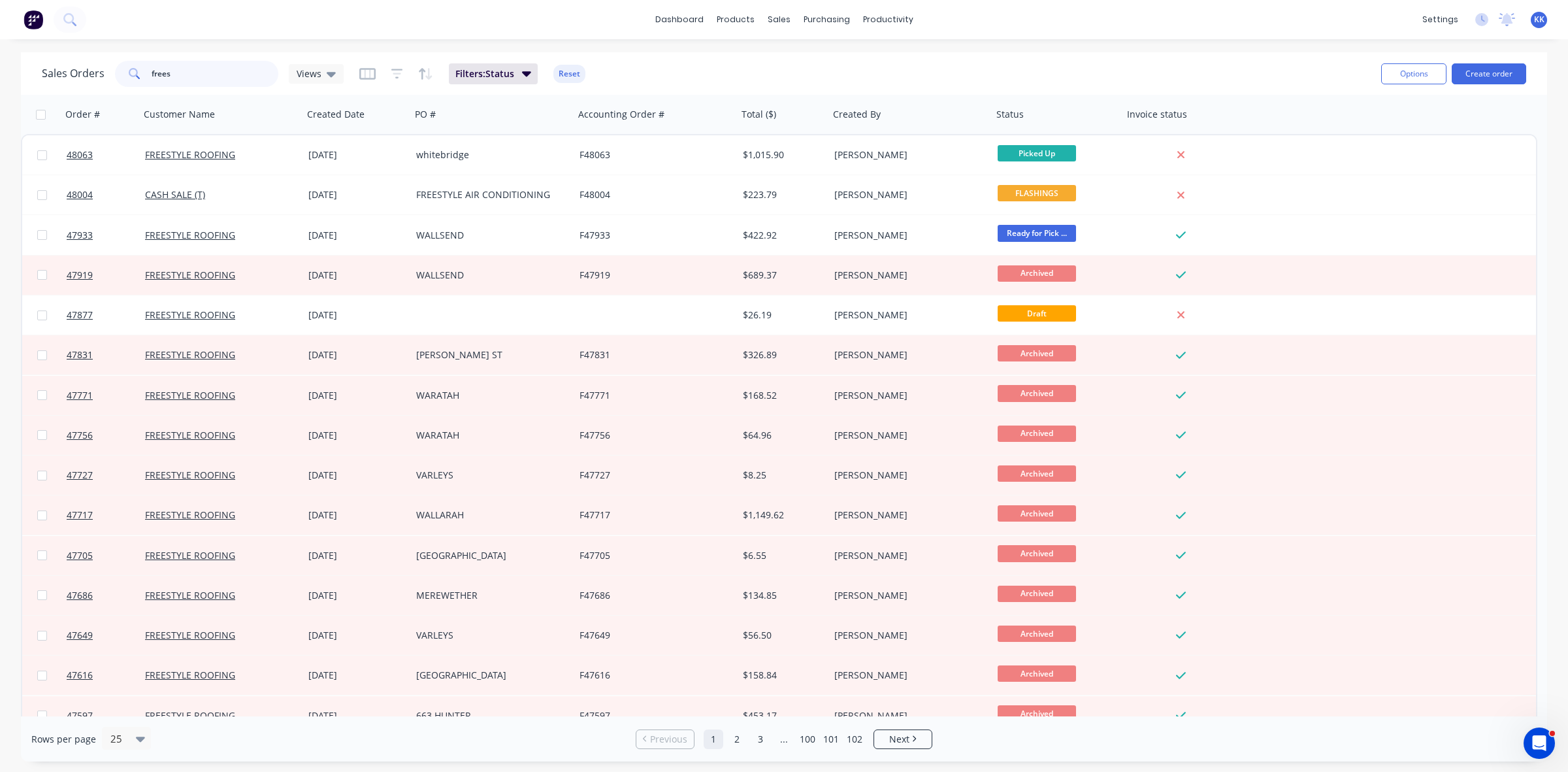
drag, startPoint x: 184, startPoint y: 75, endPoint x: 115, endPoint y: 80, distance: 69.2
click at [115, 80] on div "frees" at bounding box center [197, 73] width 163 height 26
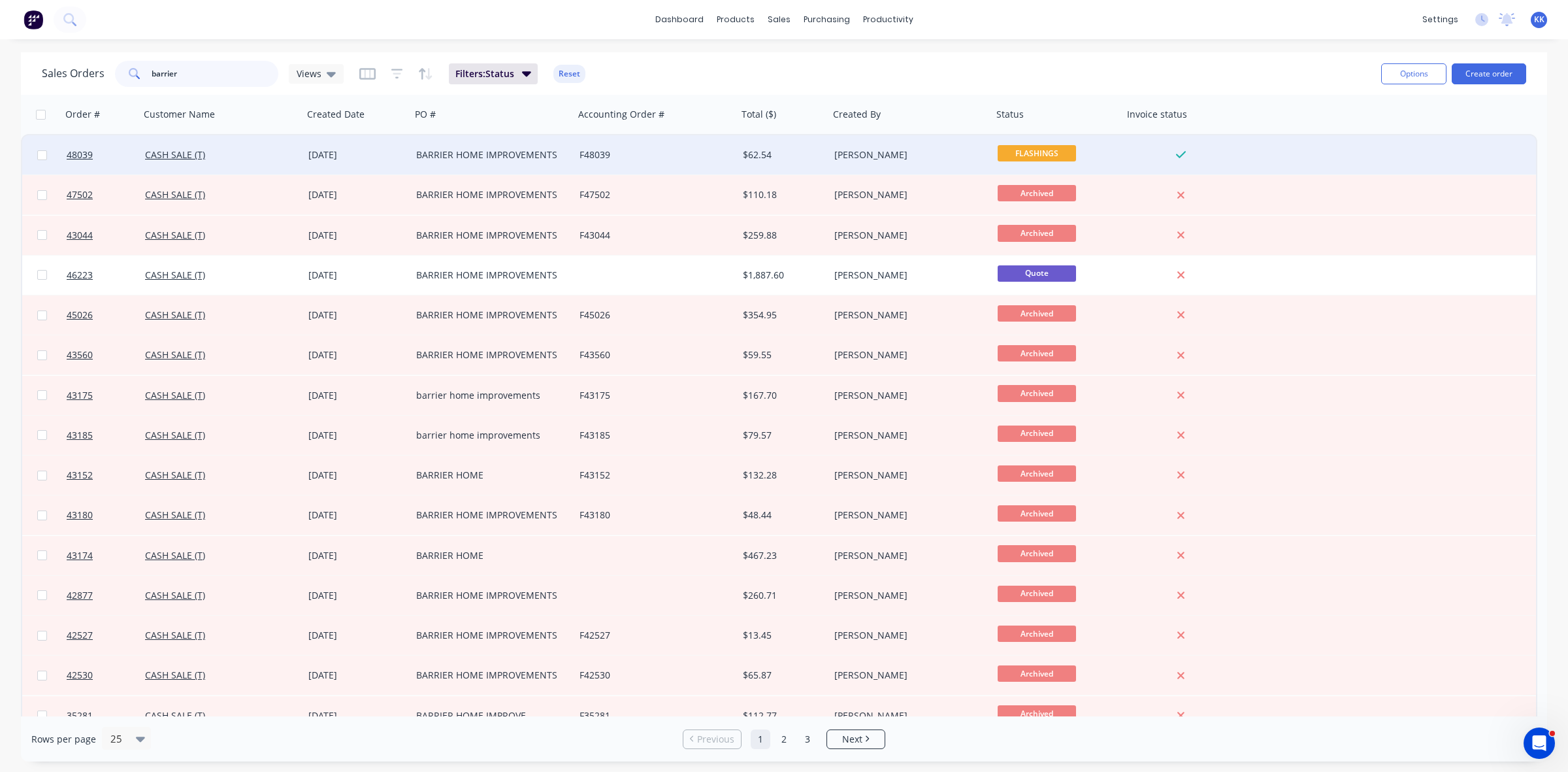
type input "barrier"
click at [430, 151] on div "BARRIER HOME IMPROVEMENTS" at bounding box center [488, 154] width 145 height 13
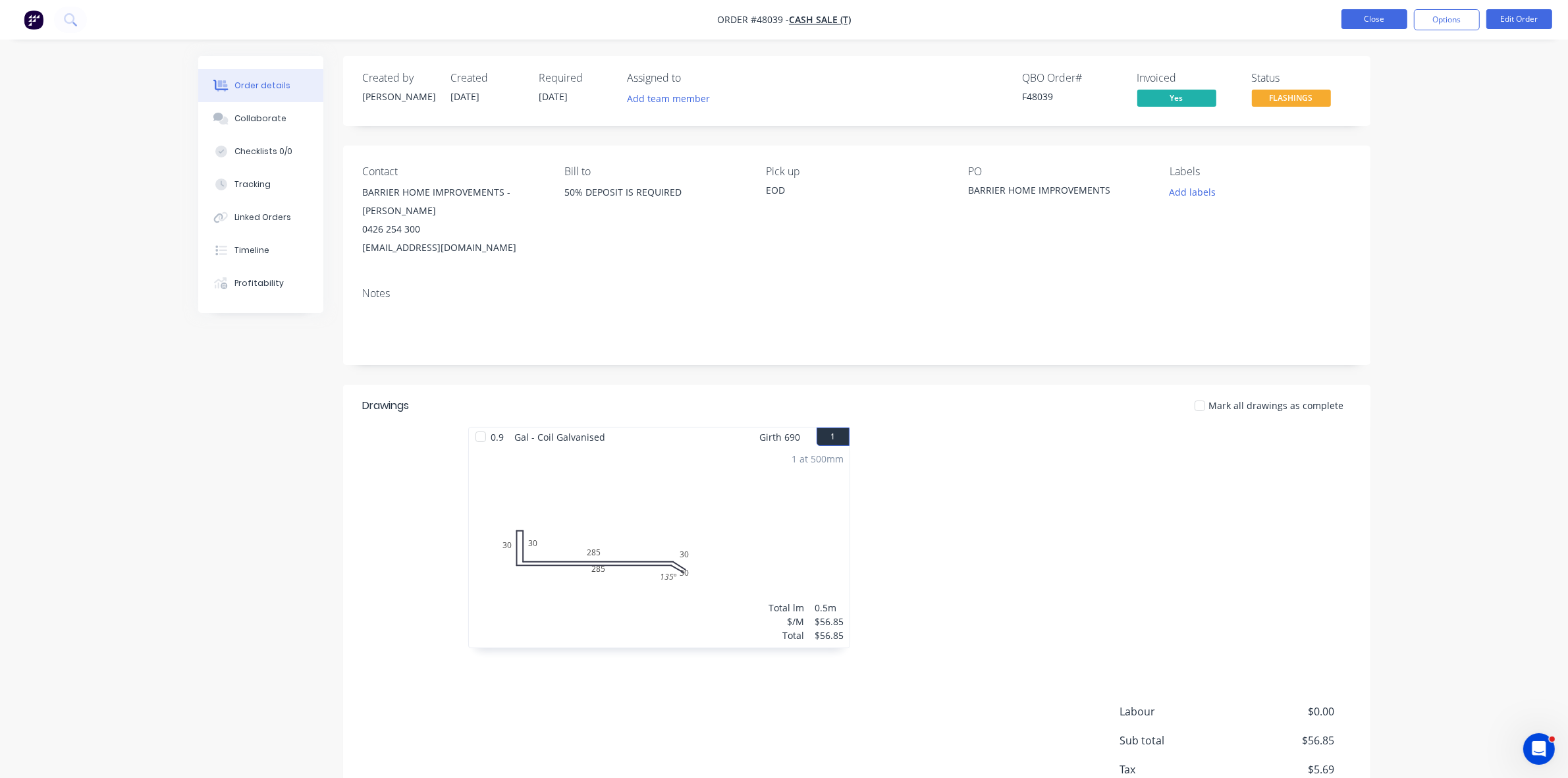
click at [1379, 12] on button "Close" at bounding box center [1374, 19] width 66 height 20
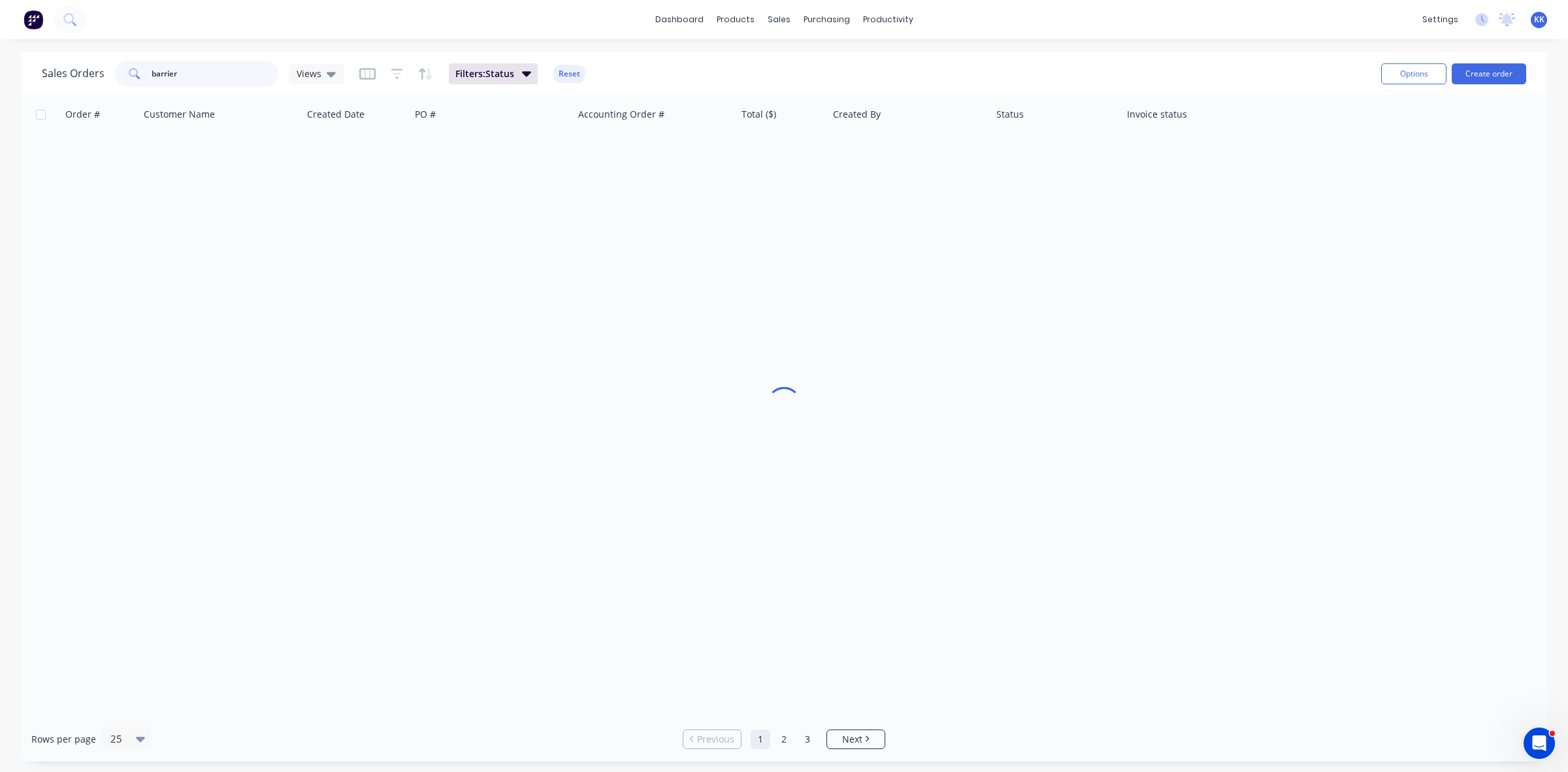
drag, startPoint x: 203, startPoint y: 78, endPoint x: 103, endPoint y: 67, distance: 100.6
click at [103, 67] on div "Sales Orders barrier Views" at bounding box center [192, 73] width 302 height 26
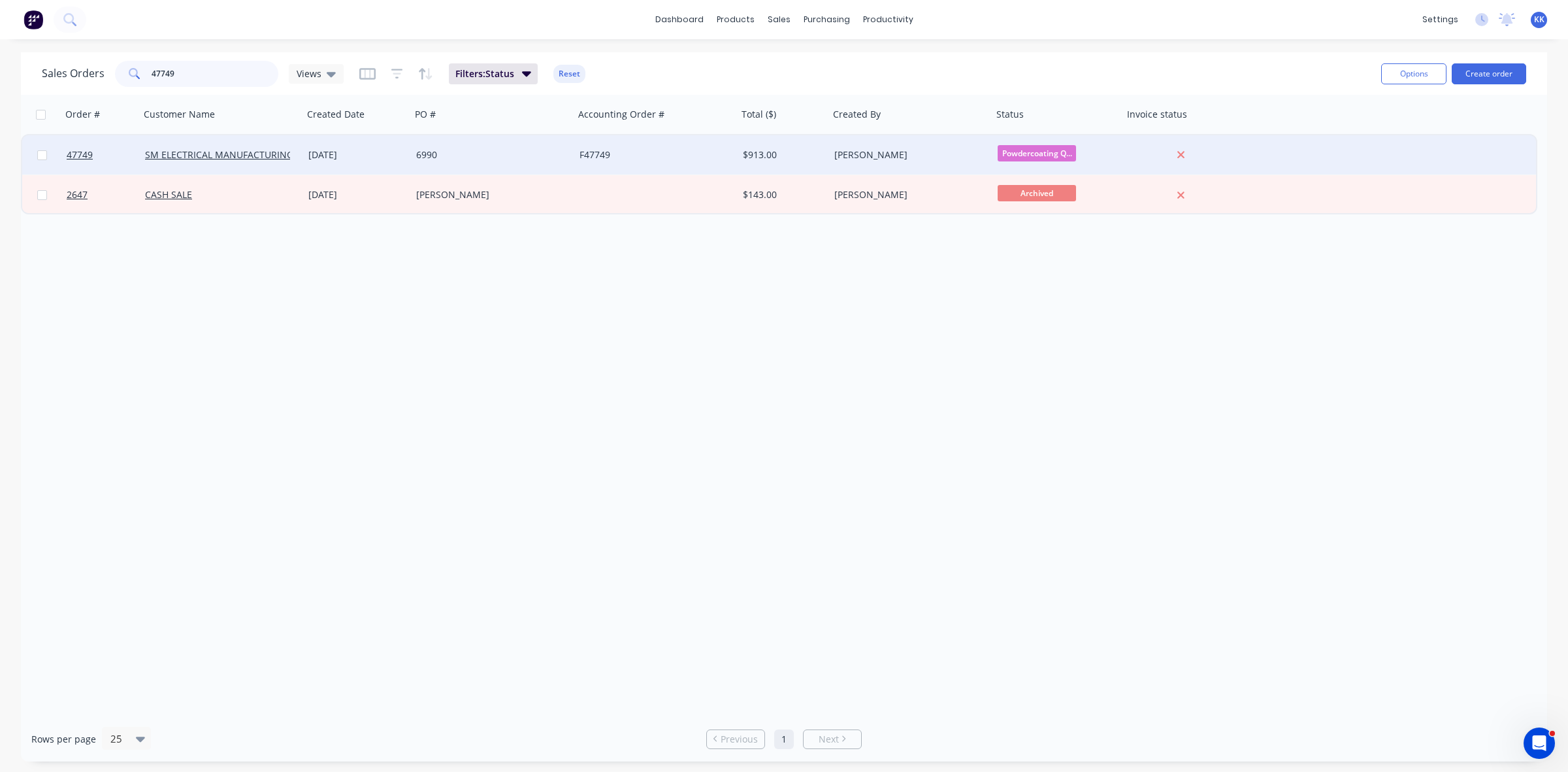
type input "47749"
click at [465, 143] on div "6990" at bounding box center [492, 154] width 163 height 39
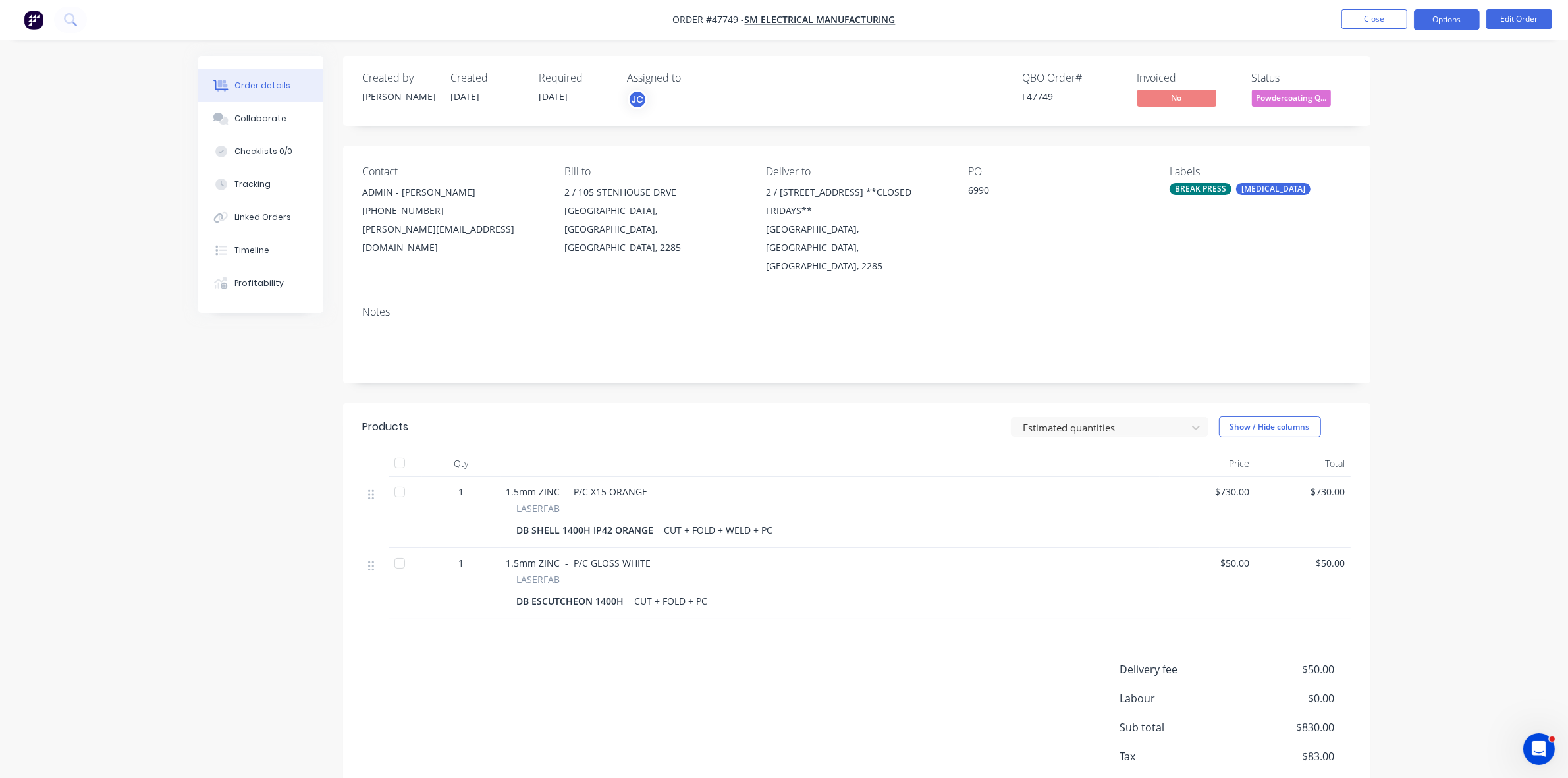
click at [1429, 27] on button "Options" at bounding box center [1446, 20] width 66 height 21
click at [1258, 135] on div "Created by Josh C Created 12/09/25 Required 02/10/25 Assigned to JC QBO Order #…" at bounding box center [856, 445] width 1027 height 778
click at [1272, 98] on span "Powdercoating Q..." at bounding box center [1291, 97] width 79 height 16
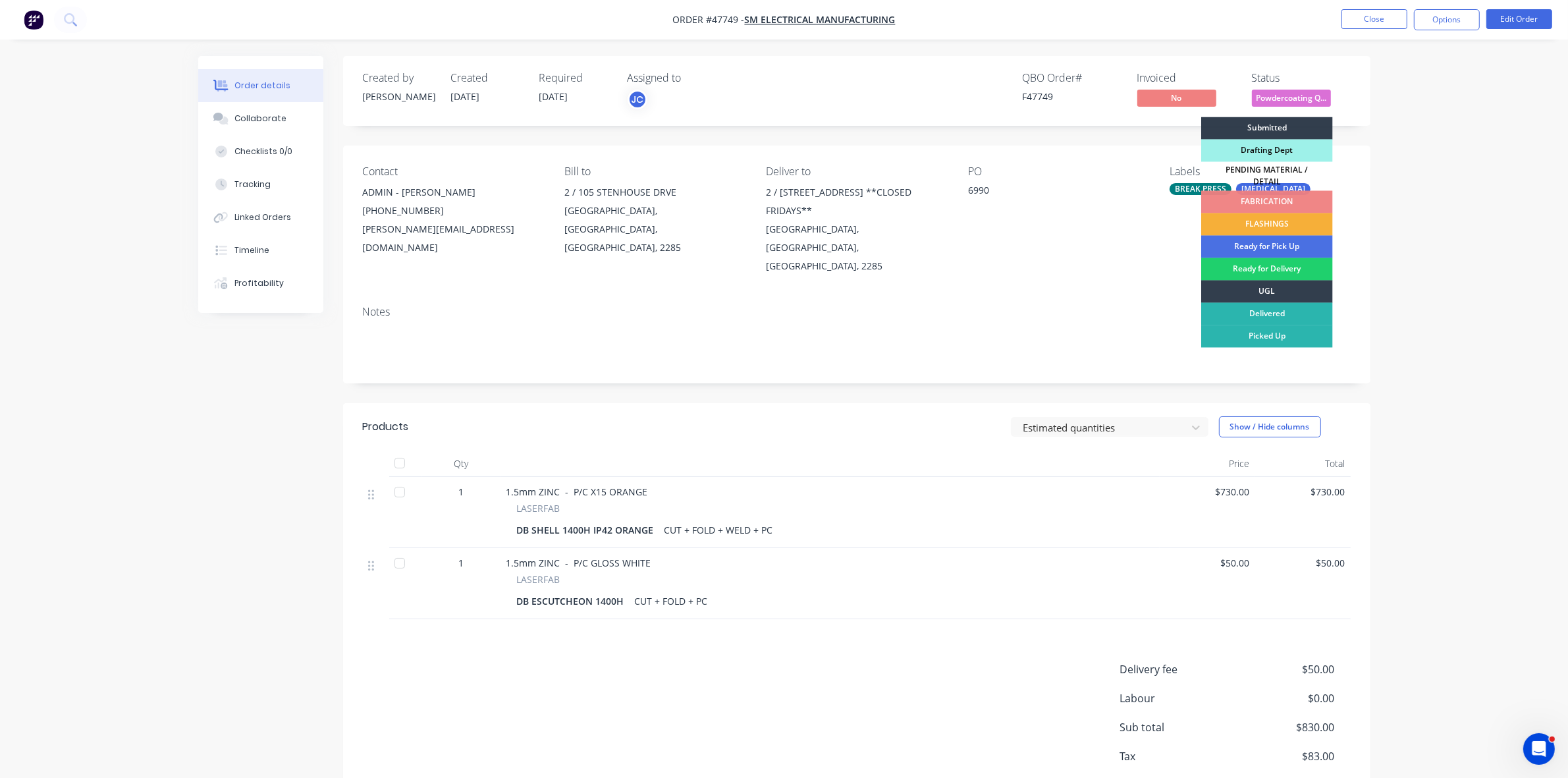
drag, startPoint x: 1273, startPoint y: 258, endPoint x: 1235, endPoint y: 245, distance: 40.2
click at [1273, 260] on div "Ready for Delivery" at bounding box center [1266, 269] width 131 height 22
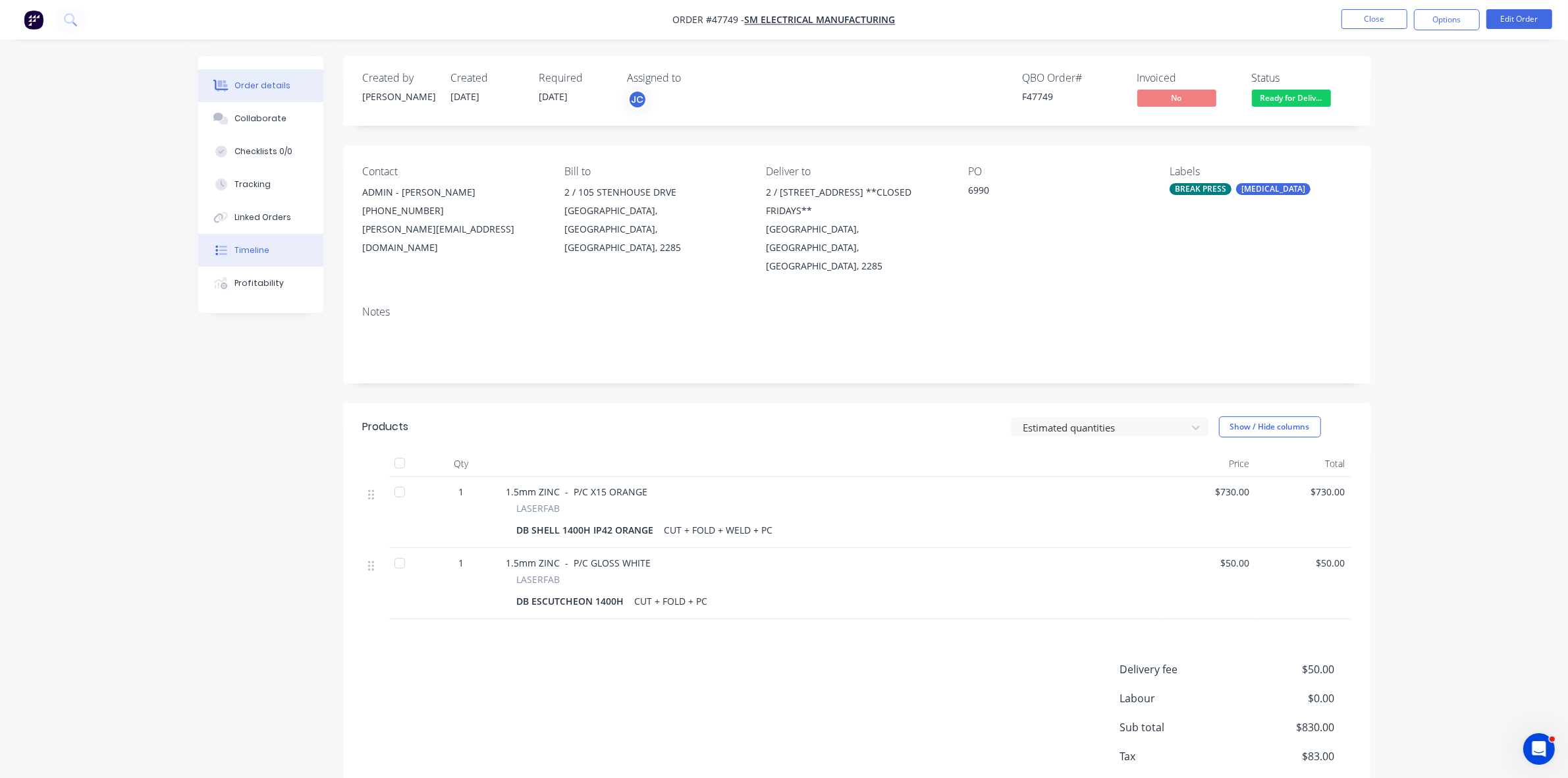
click at [245, 258] on button "Timeline" at bounding box center [261, 249] width 125 height 33
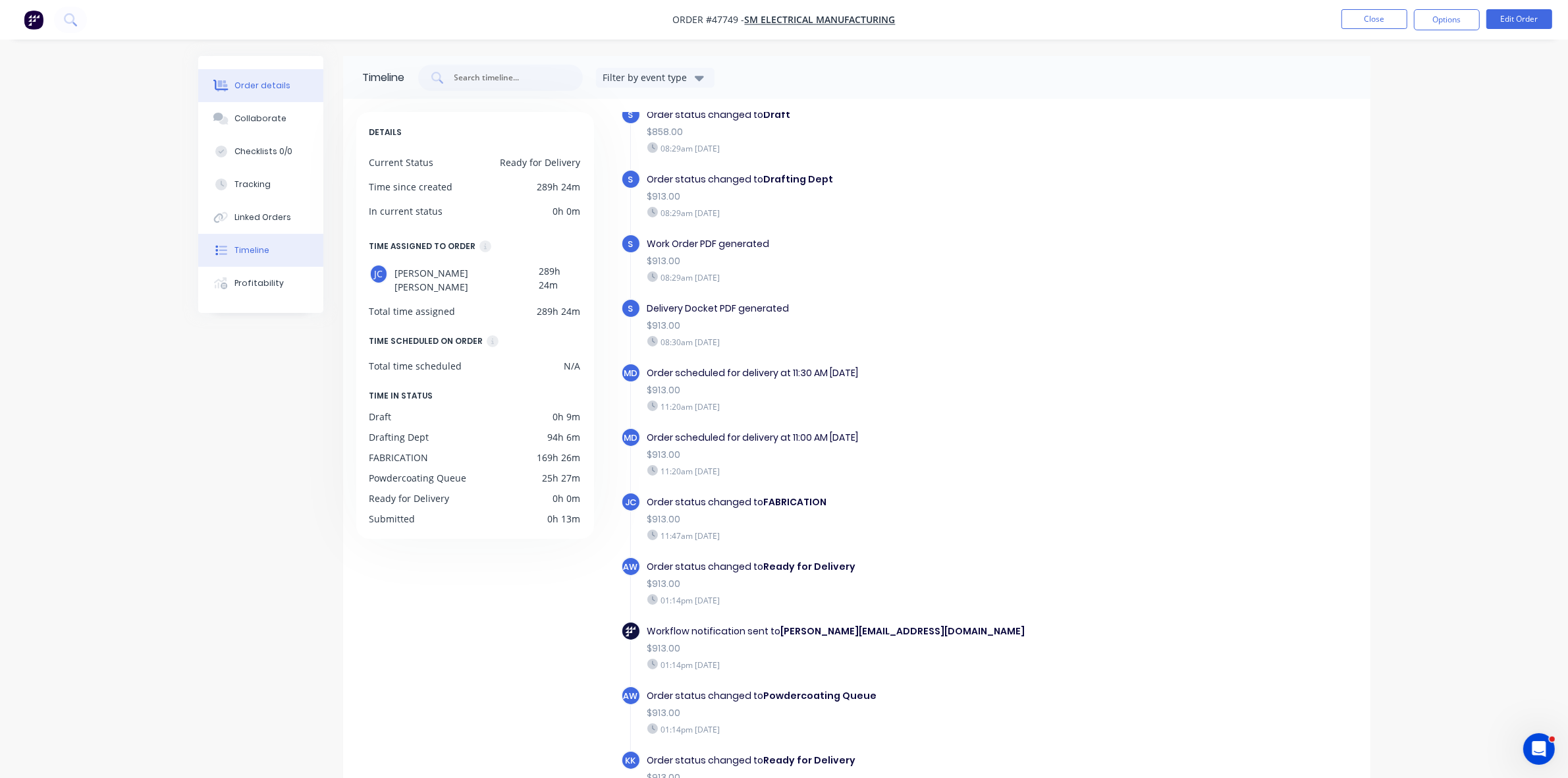
click at [280, 86] on div "Order details" at bounding box center [262, 85] width 56 height 12
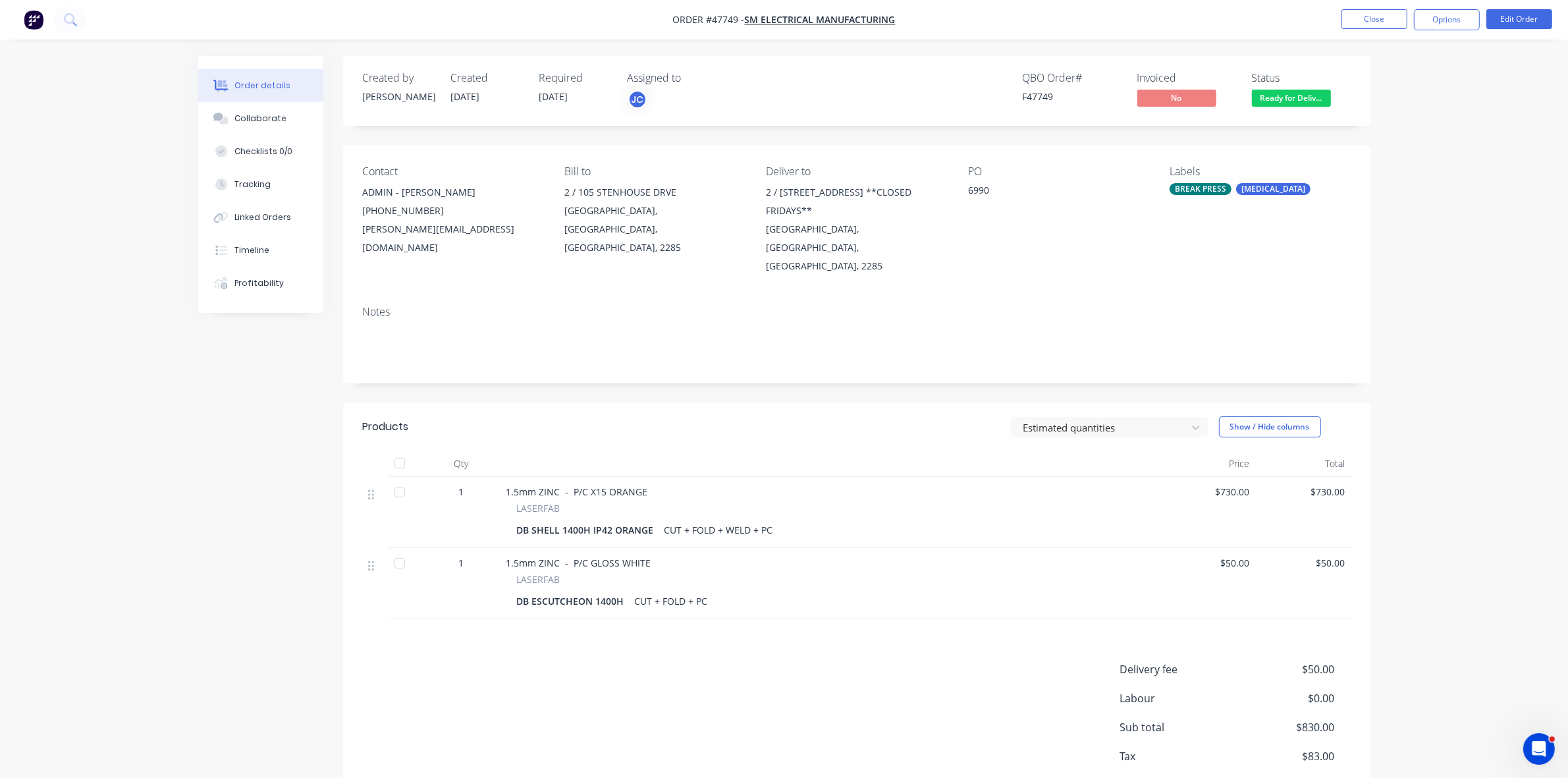
scroll to position [57, 0]
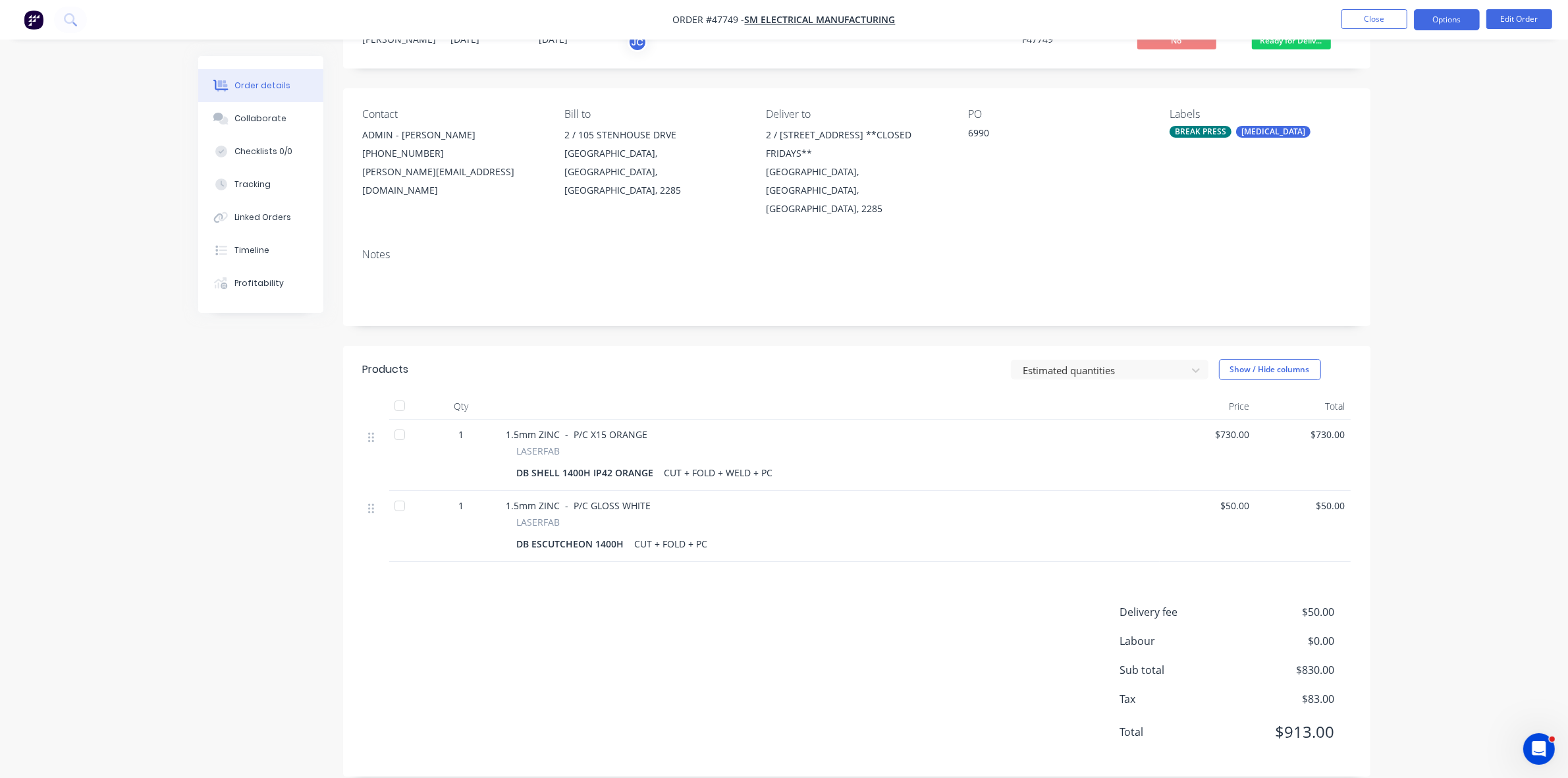
click at [1440, 13] on button "Options" at bounding box center [1446, 20] width 66 height 21
click at [1367, 84] on div "Invoice" at bounding box center [1407, 80] width 122 height 19
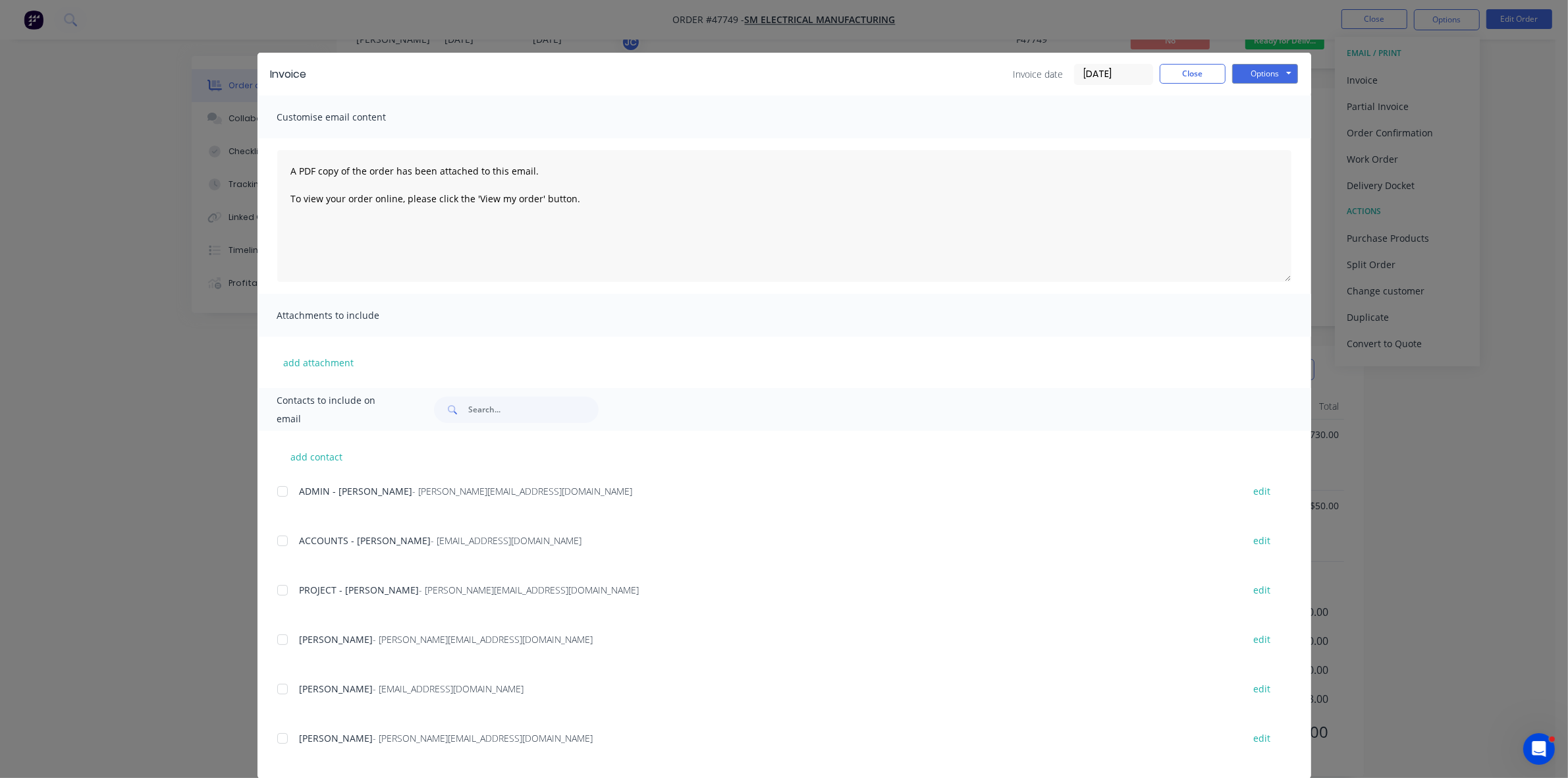
drag, startPoint x: 272, startPoint y: 540, endPoint x: 472, endPoint y: 511, distance: 202.1
click at [274, 540] on div at bounding box center [282, 540] width 26 height 26
click at [1261, 76] on button "Options" at bounding box center [1265, 73] width 66 height 20
click at [1264, 145] on button "Email" at bounding box center [1274, 141] width 84 height 21
click at [1216, 73] on button "Close" at bounding box center [1193, 73] width 66 height 20
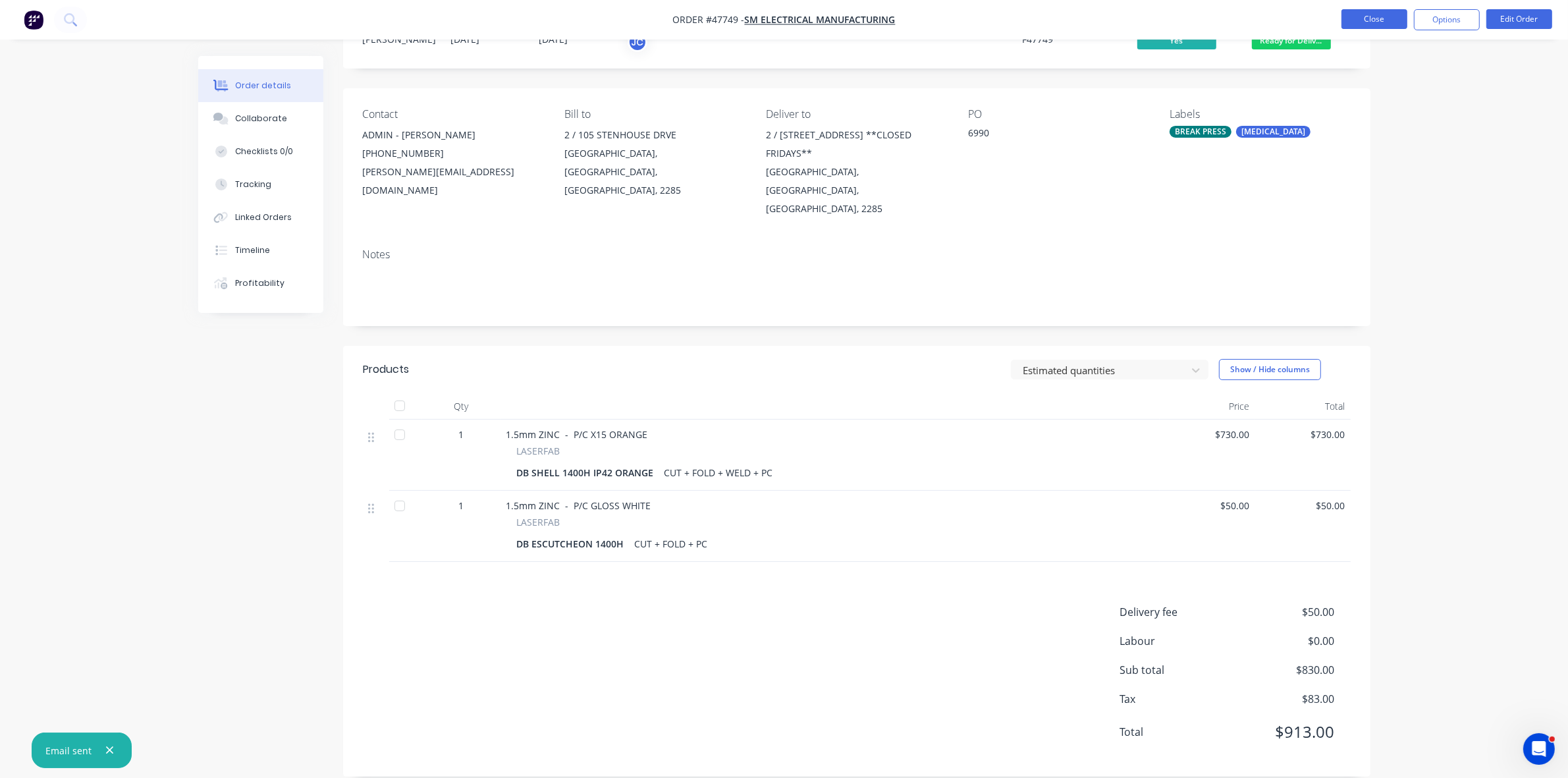
click at [1361, 21] on button "Close" at bounding box center [1374, 19] width 66 height 20
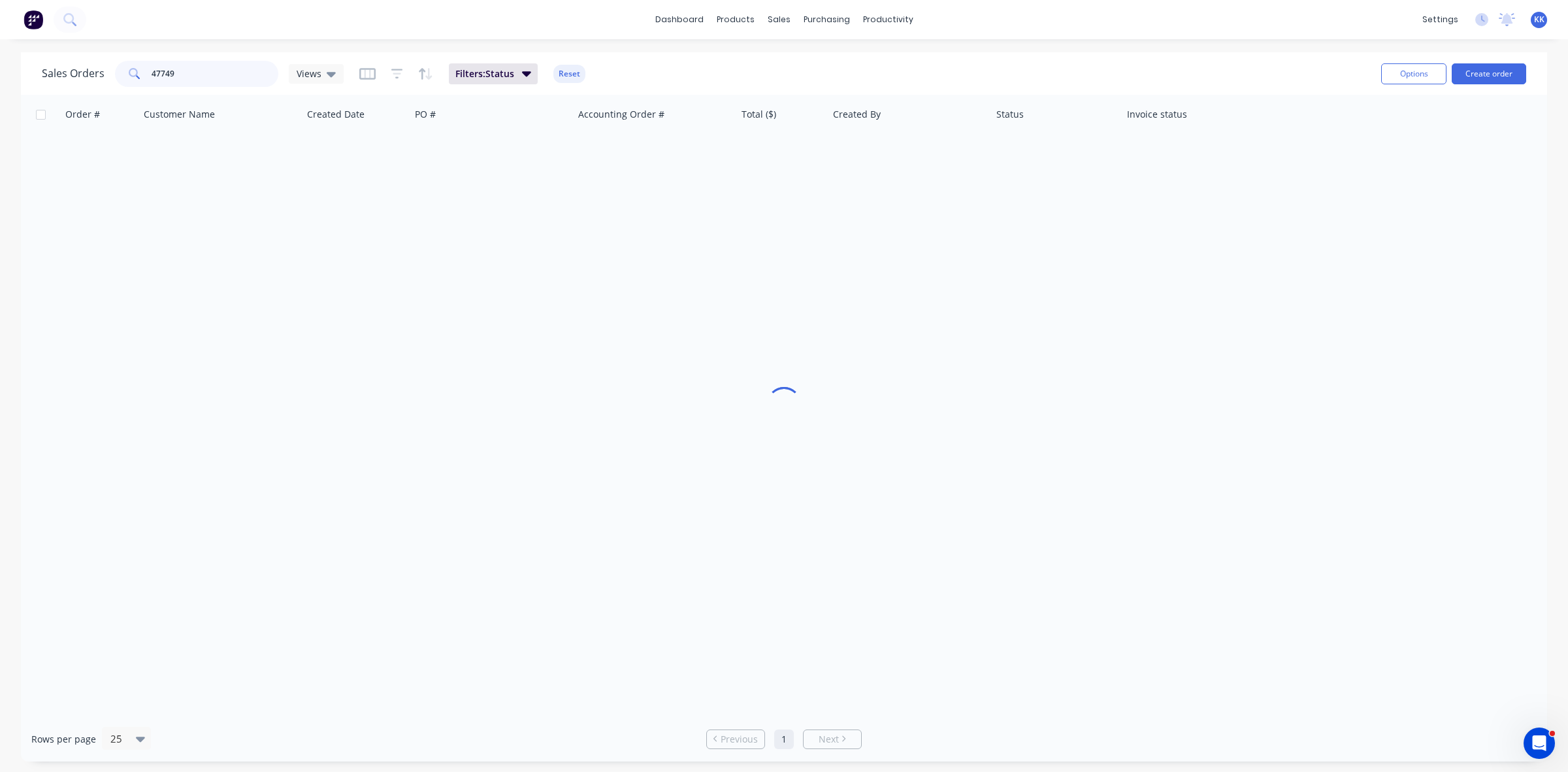
drag, startPoint x: 224, startPoint y: 75, endPoint x: 102, endPoint y: 91, distance: 123.0
click at [102, 91] on div "Sales Orders 47749 Views Filters: Status Reset Options Create order" at bounding box center [784, 74] width 1525 height 43
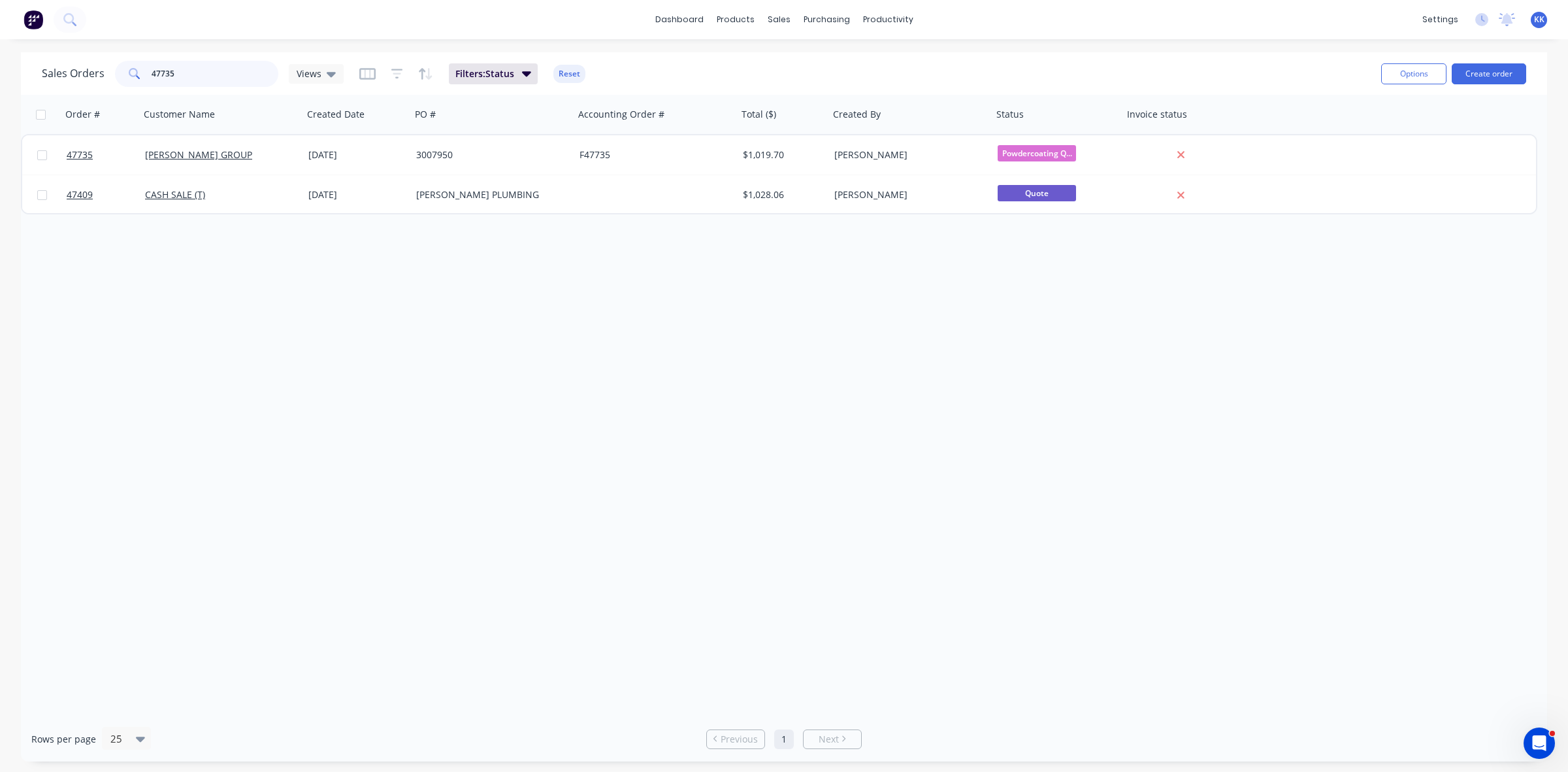
drag, startPoint x: 177, startPoint y: 75, endPoint x: 132, endPoint y: 77, distance: 45.0
click at [132, 77] on div "47735" at bounding box center [197, 73] width 163 height 26
type input "47735"
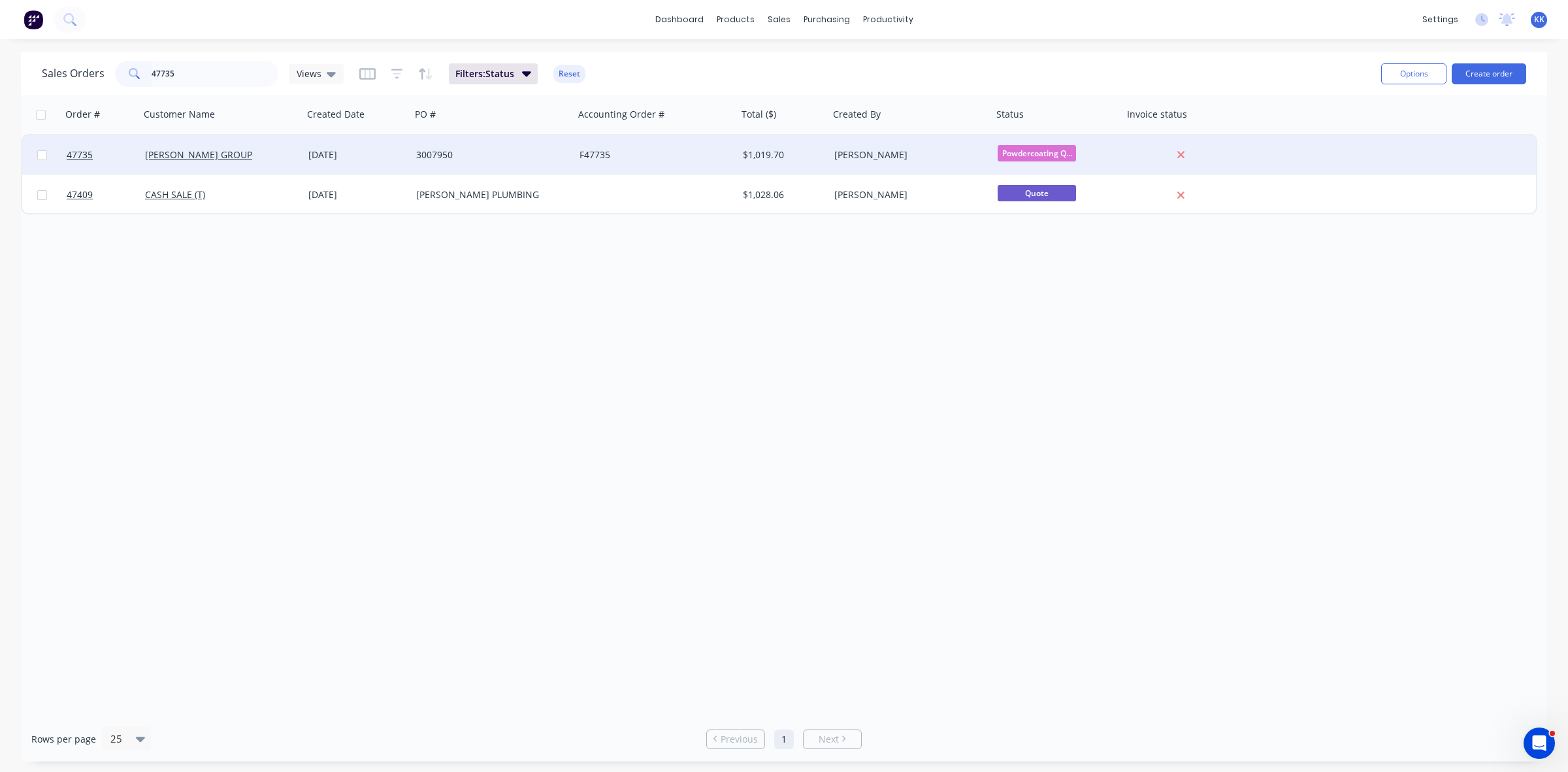
click at [518, 158] on div "3007950" at bounding box center [488, 154] width 145 height 13
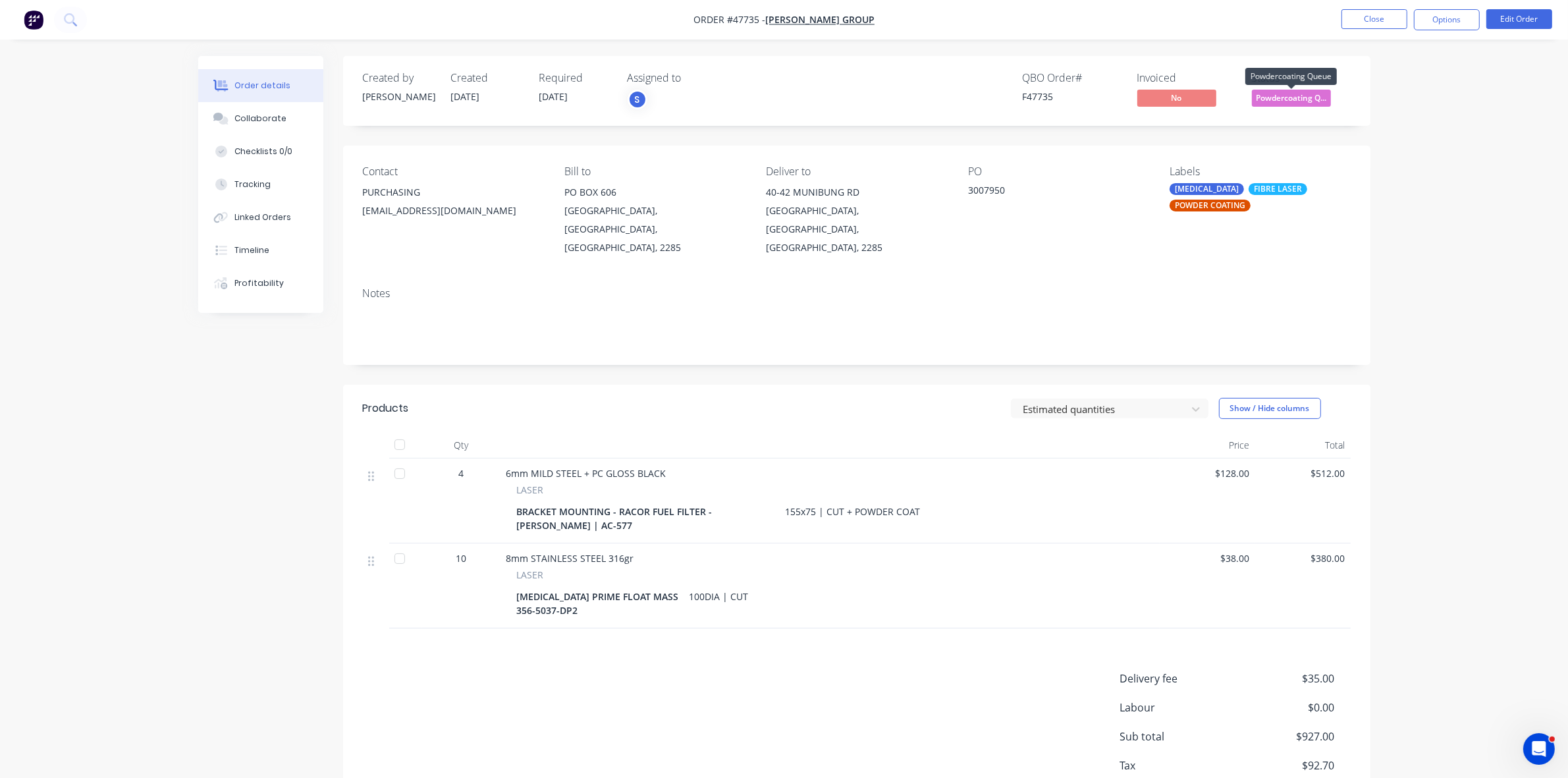
click at [1275, 101] on span "Powdercoating Q..." at bounding box center [1291, 97] width 79 height 16
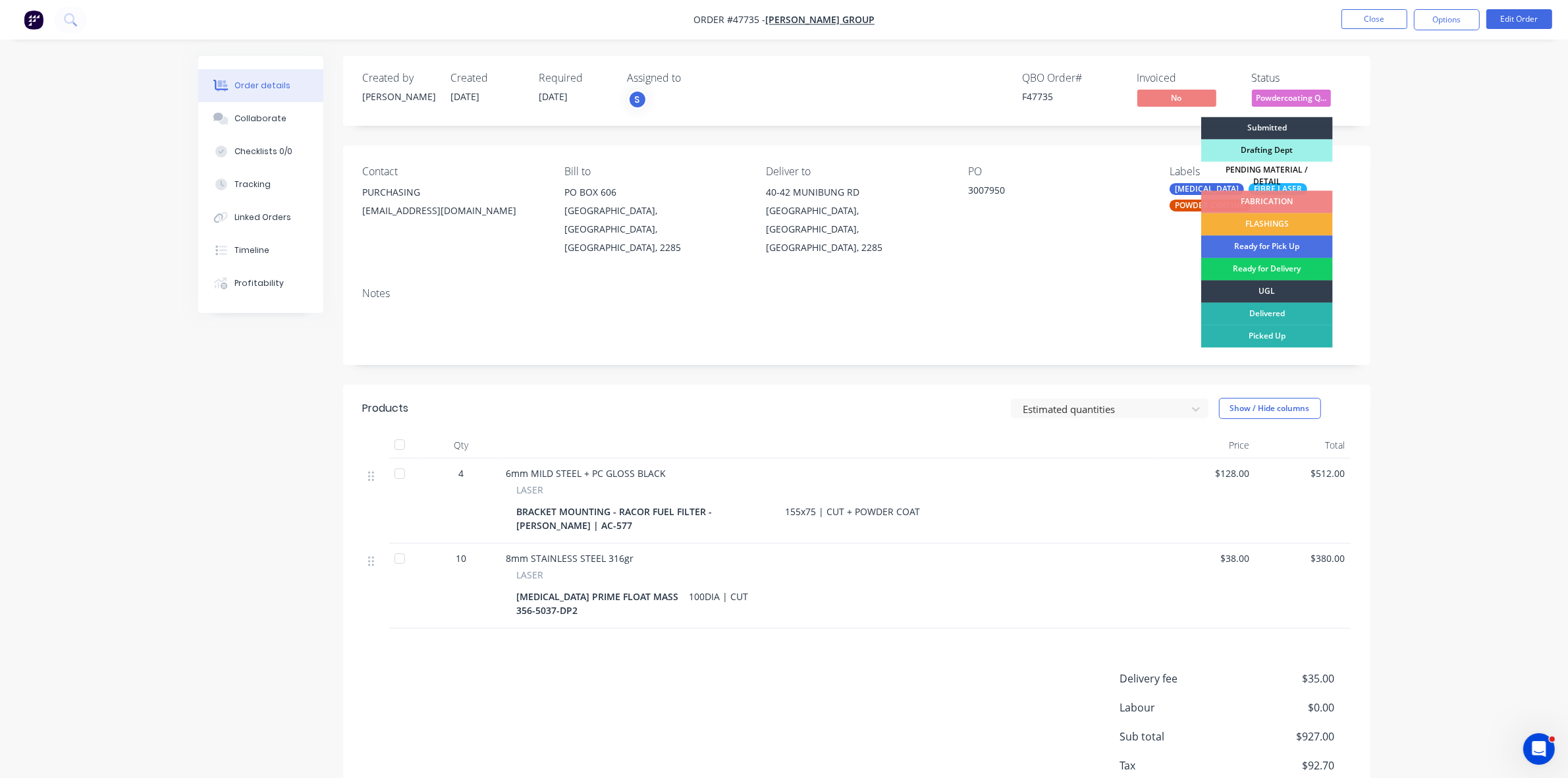
click at [1288, 267] on div "Ready for Delivery" at bounding box center [1266, 269] width 131 height 22
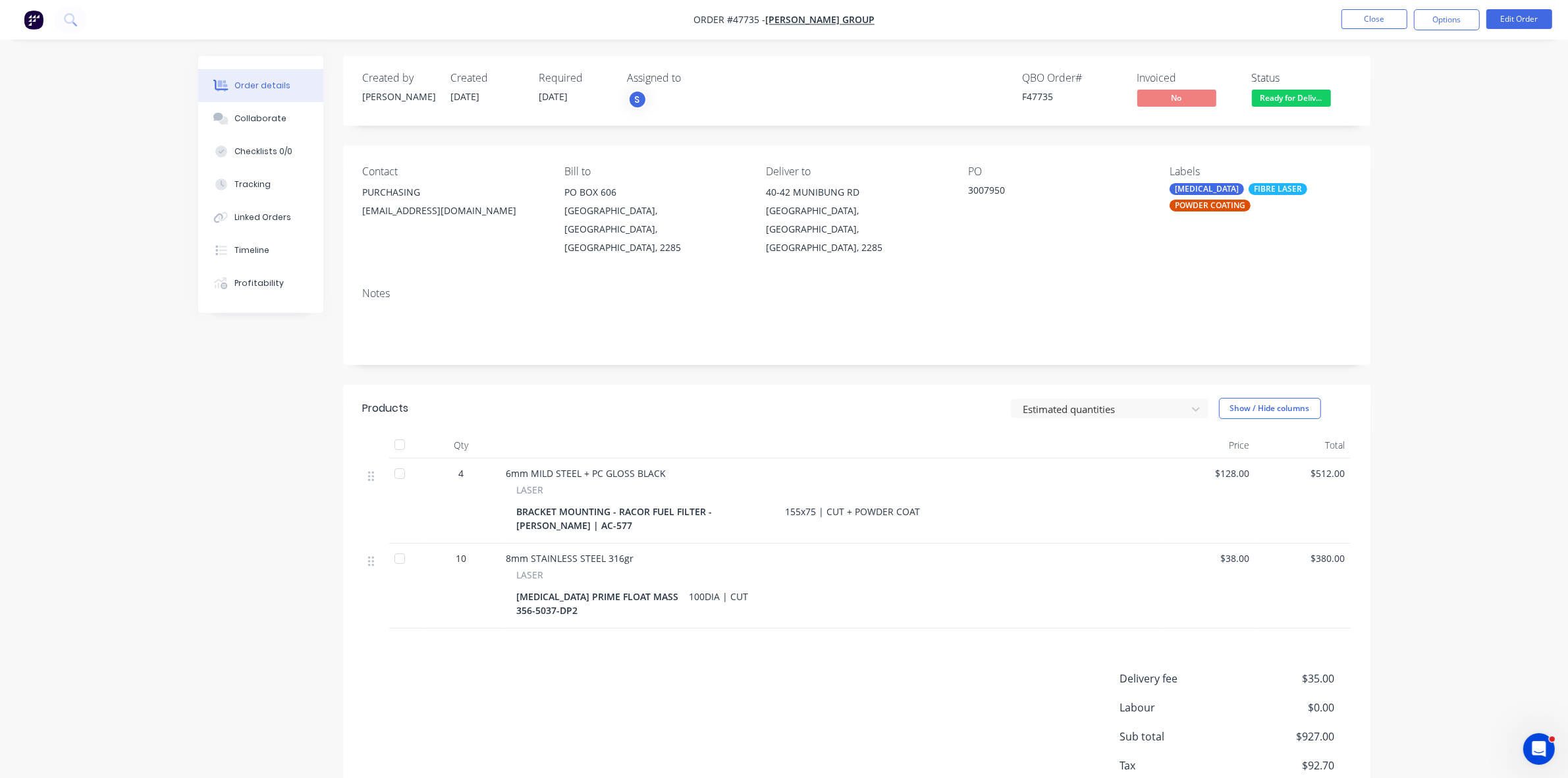
click at [1455, 7] on nav "Order #47735 - SYKES GROUP Close Options Edit Order" at bounding box center [784, 20] width 1568 height 39
click at [1440, 17] on button "Options" at bounding box center [1446, 20] width 66 height 21
click at [1360, 84] on div "Invoice" at bounding box center [1407, 80] width 122 height 19
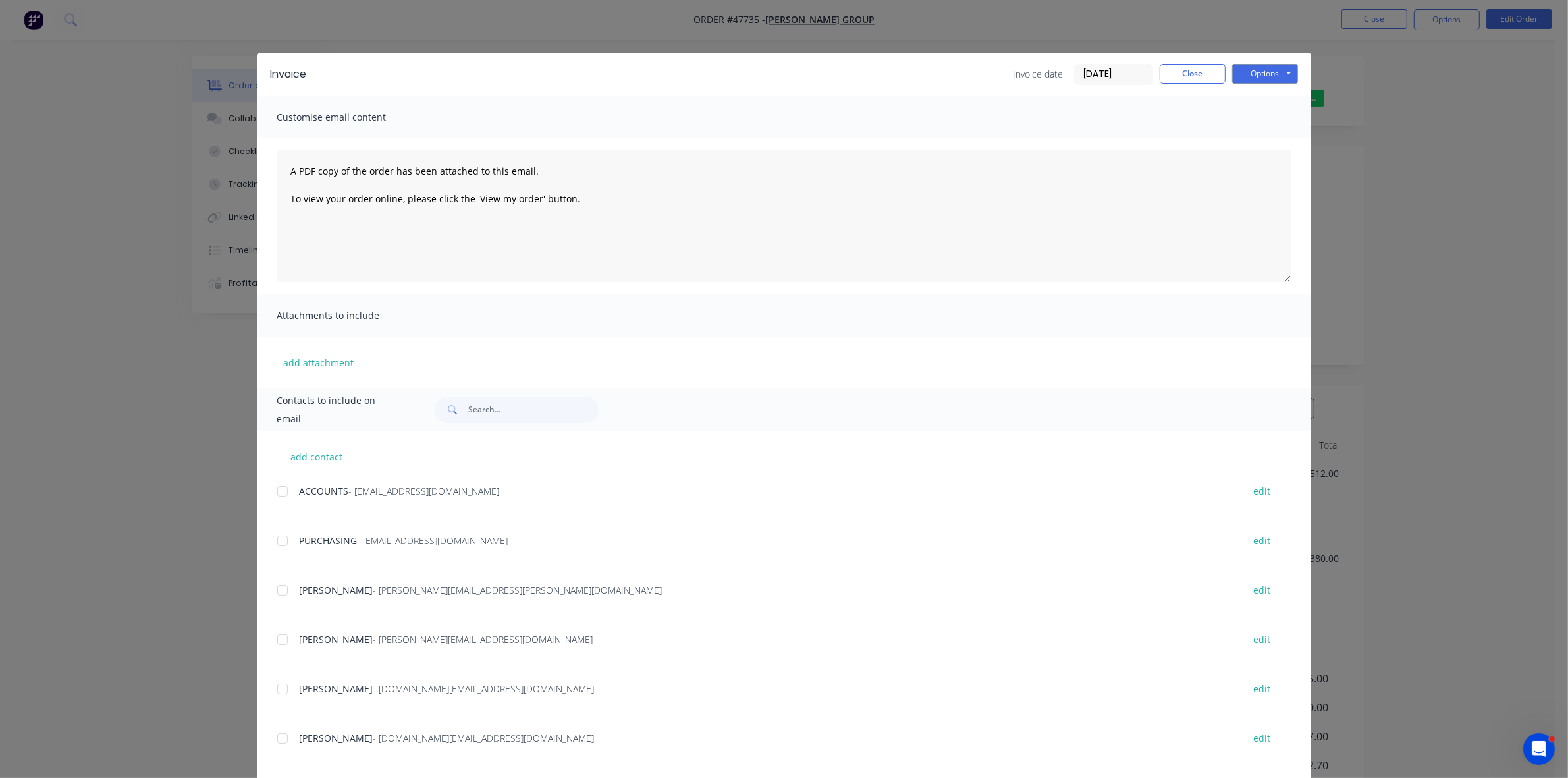
click at [272, 489] on div at bounding box center [282, 491] width 26 height 26
click at [1255, 71] on button "Options" at bounding box center [1265, 73] width 66 height 20
click at [1258, 140] on button "Email" at bounding box center [1274, 141] width 84 height 21
click at [1193, 69] on button "Close" at bounding box center [1193, 73] width 66 height 20
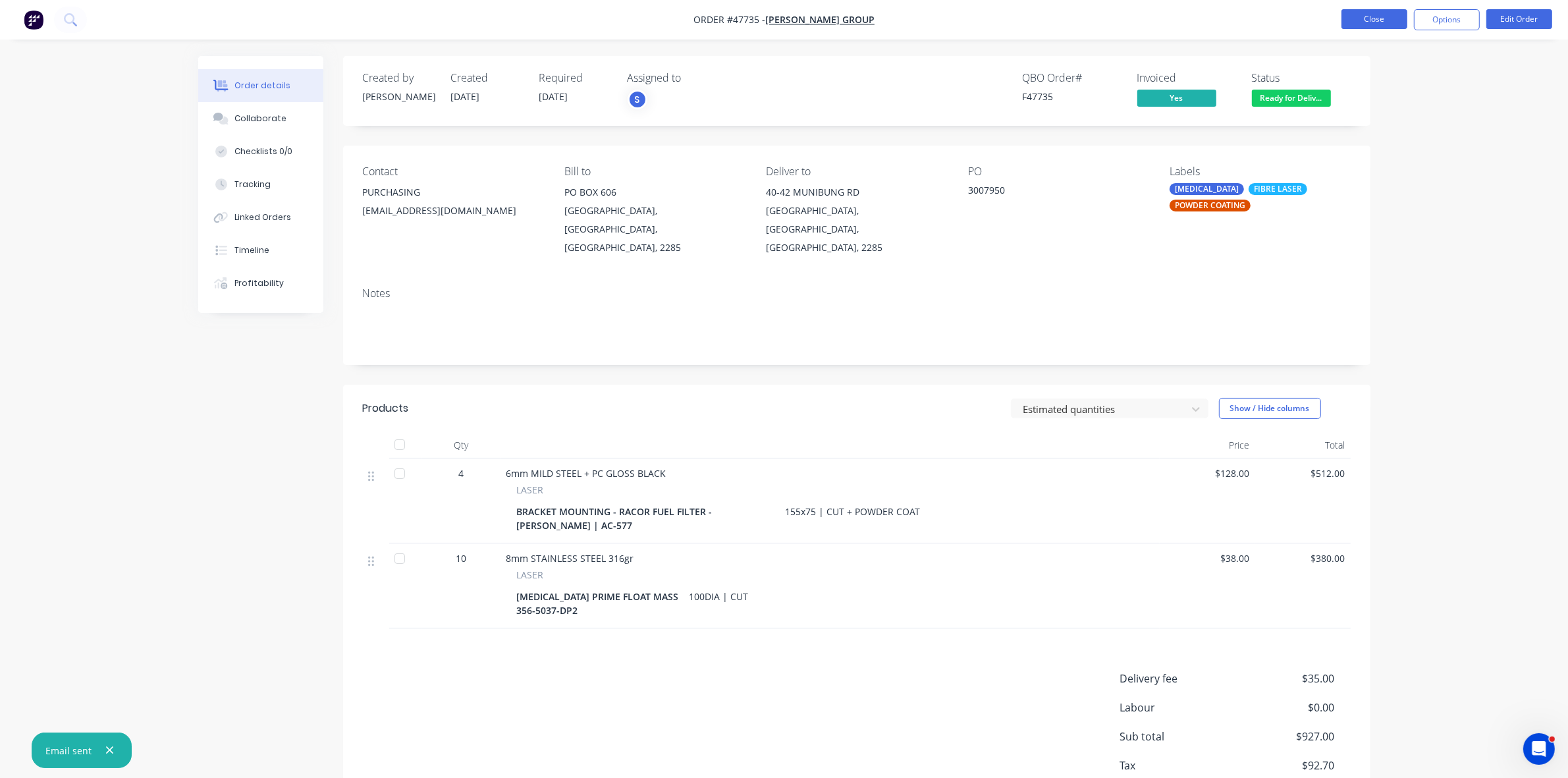
click at [1368, 25] on button "Close" at bounding box center [1374, 19] width 66 height 20
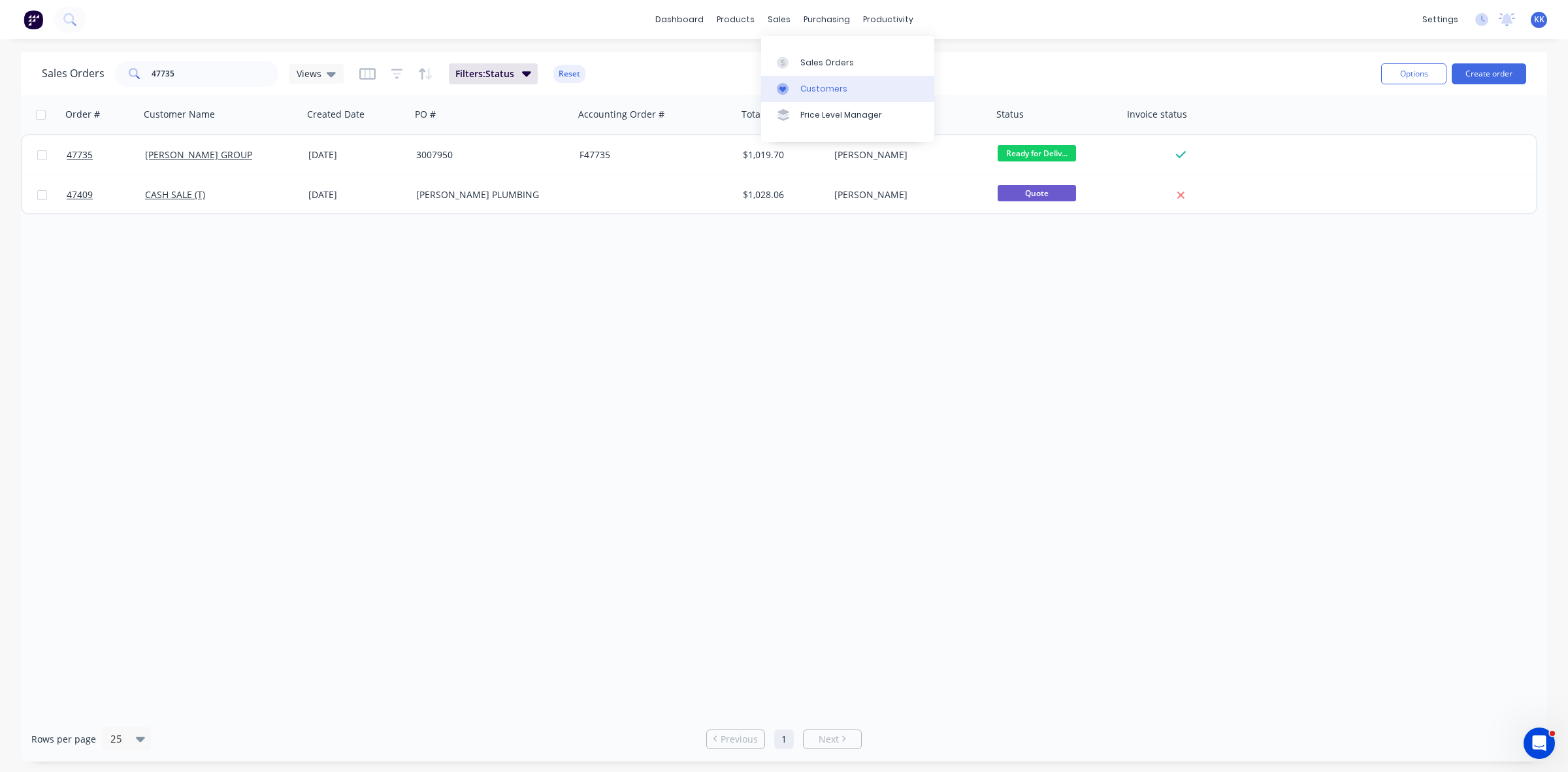
click at [805, 81] on link "Customers" at bounding box center [847, 88] width 173 height 26
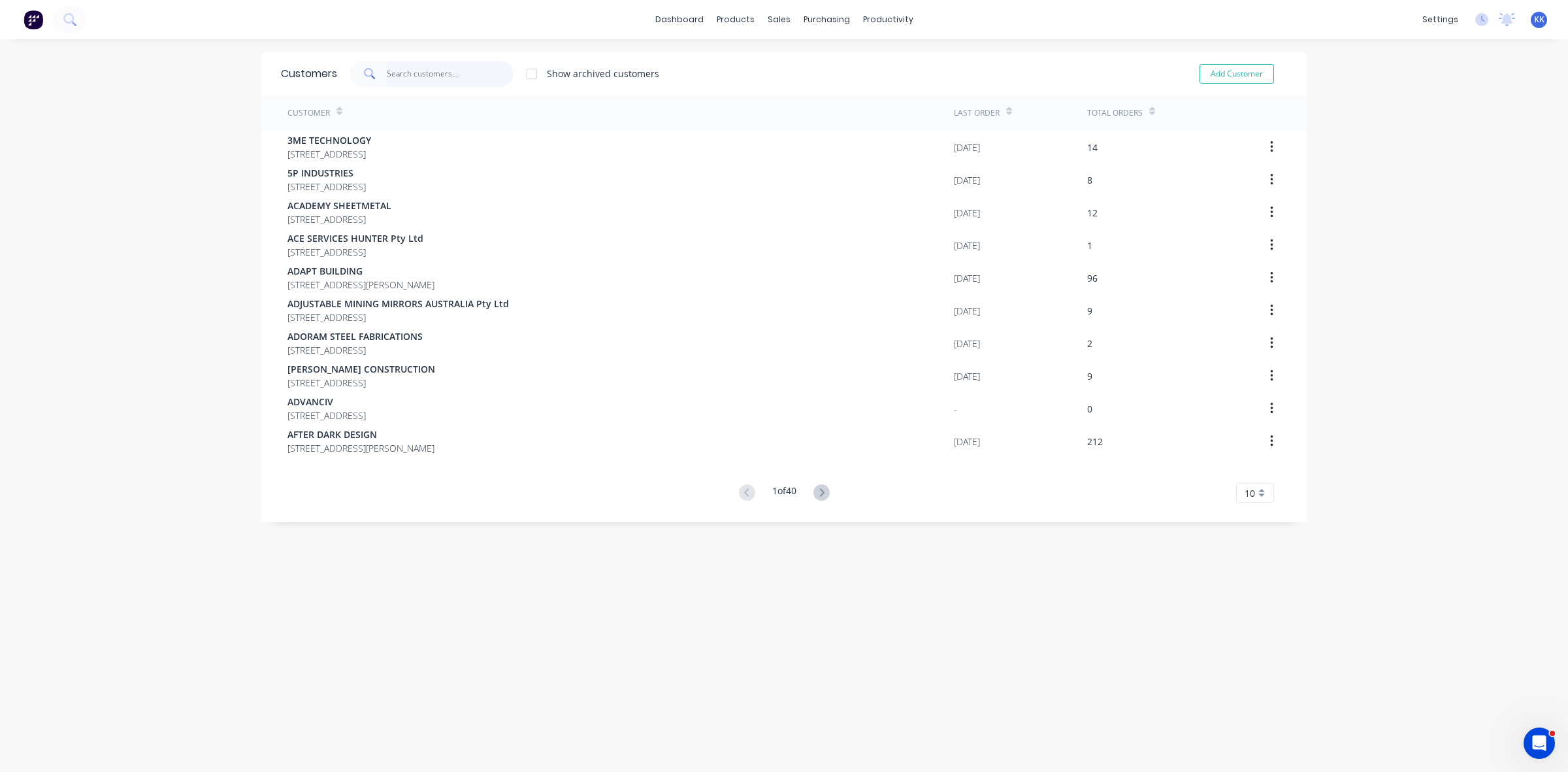
click at [456, 73] on input "text" at bounding box center [451, 73] width 128 height 26
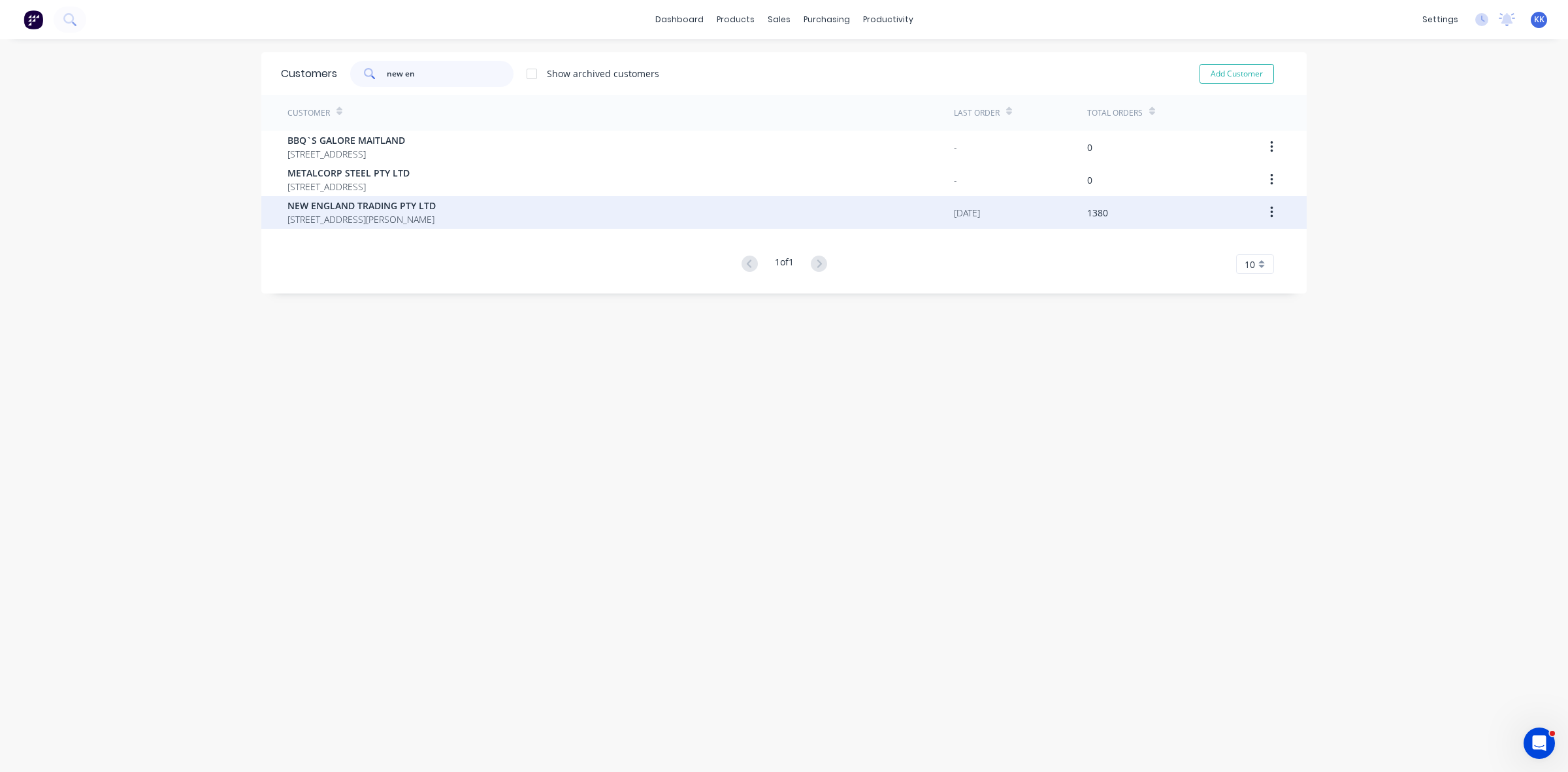
type input "new en"
click at [393, 206] on span "NEW ENGLAND TRADING PTY LTD" at bounding box center [361, 205] width 148 height 13
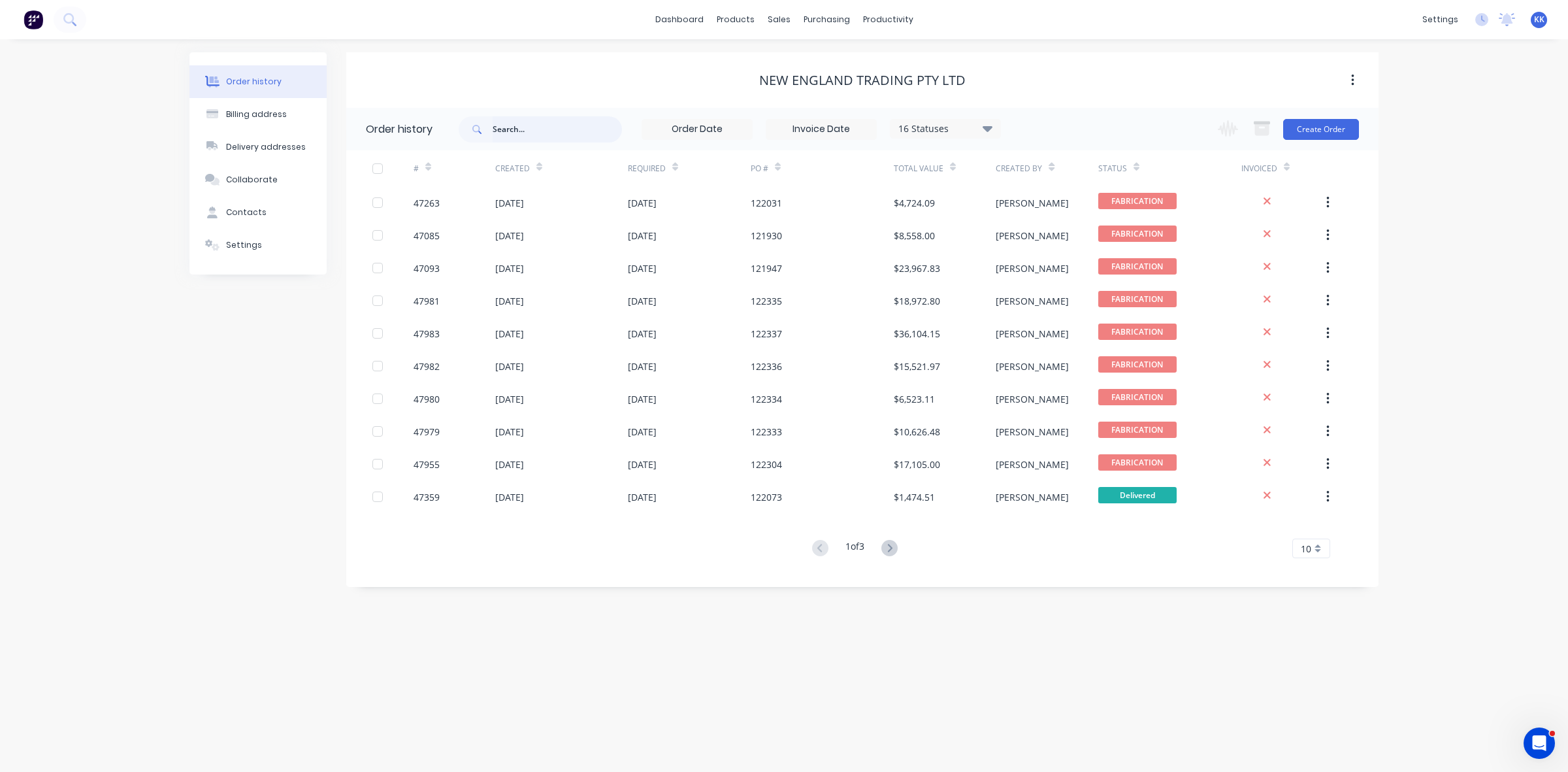
click at [530, 125] on input "text" at bounding box center [557, 129] width 129 height 26
type input "47051"
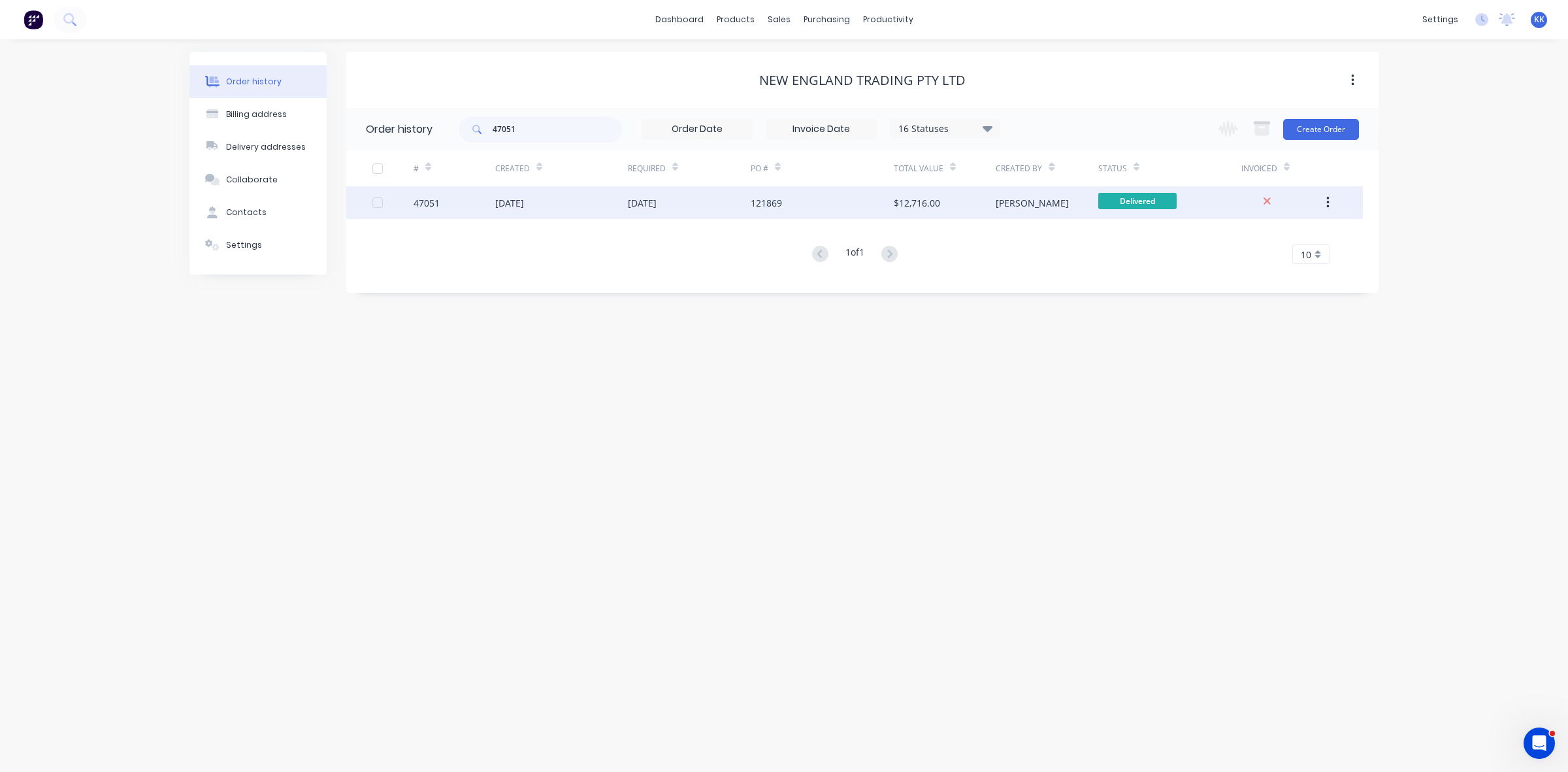
click at [804, 202] on div "121869" at bounding box center [821, 202] width 143 height 33
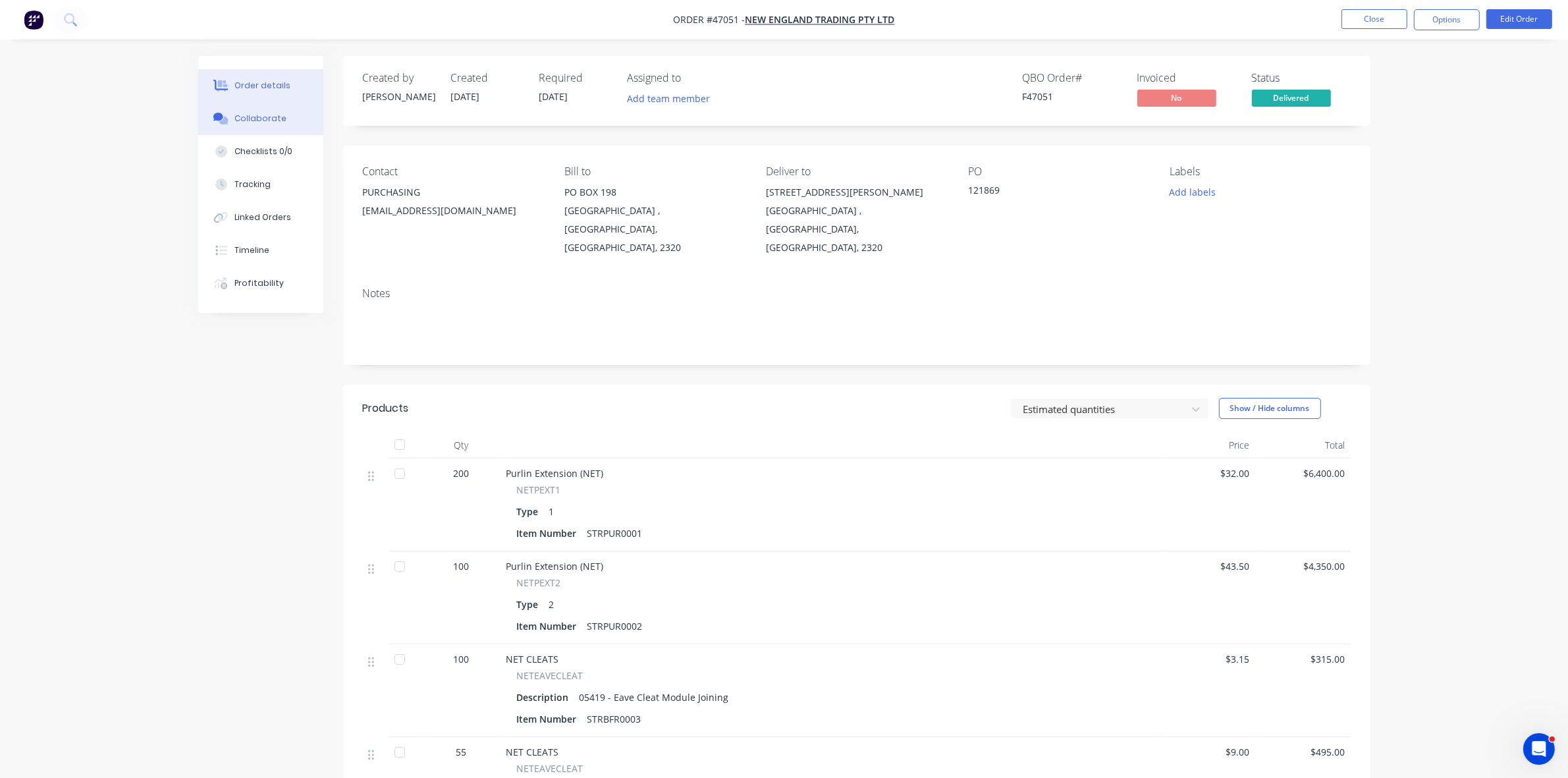
click at [258, 122] on div "Collaborate" at bounding box center [260, 118] width 52 height 12
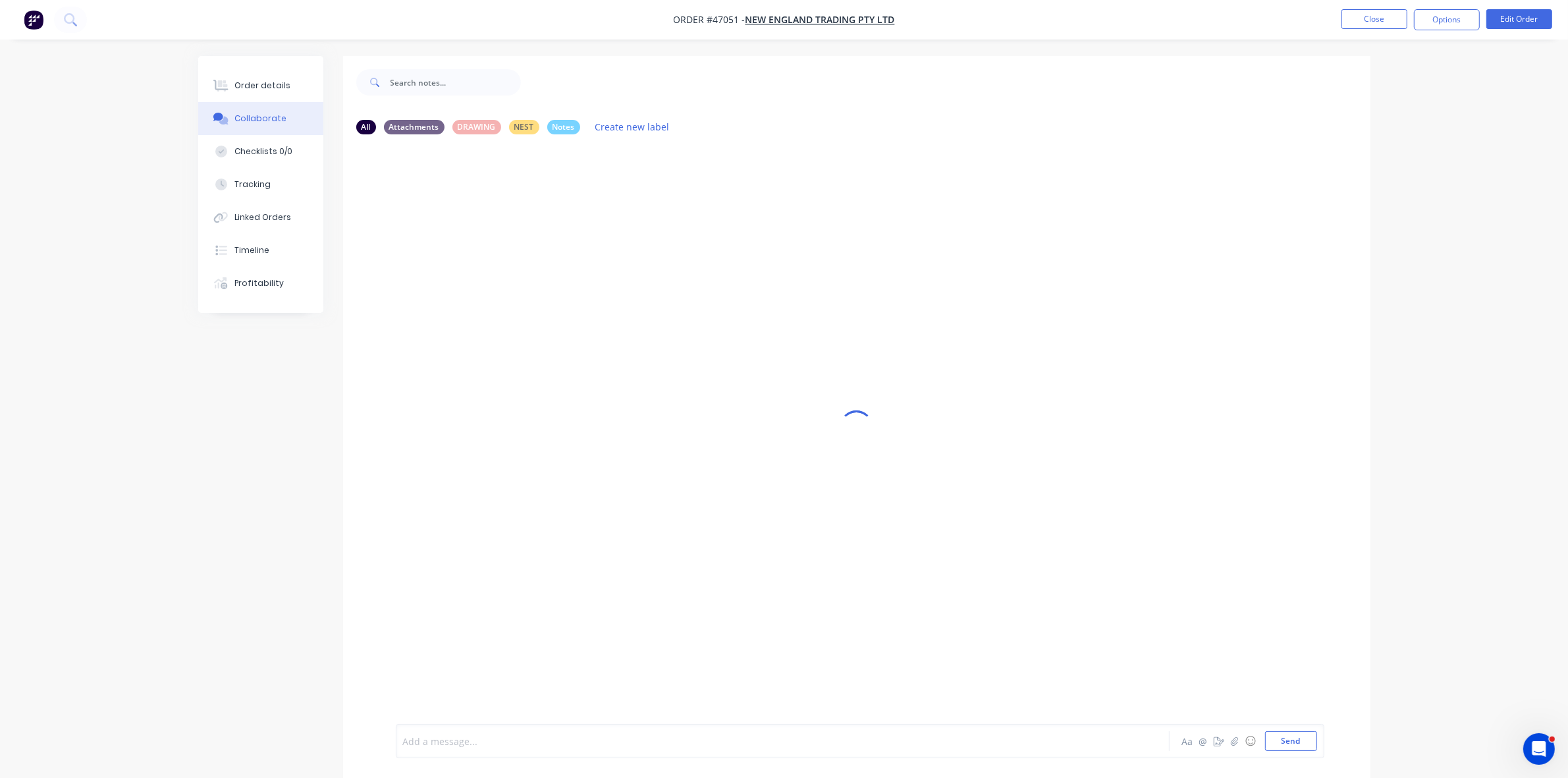
click at [431, 735] on div at bounding box center [746, 740] width 685 height 13
click at [293, 92] on button "Order details" at bounding box center [261, 85] width 125 height 33
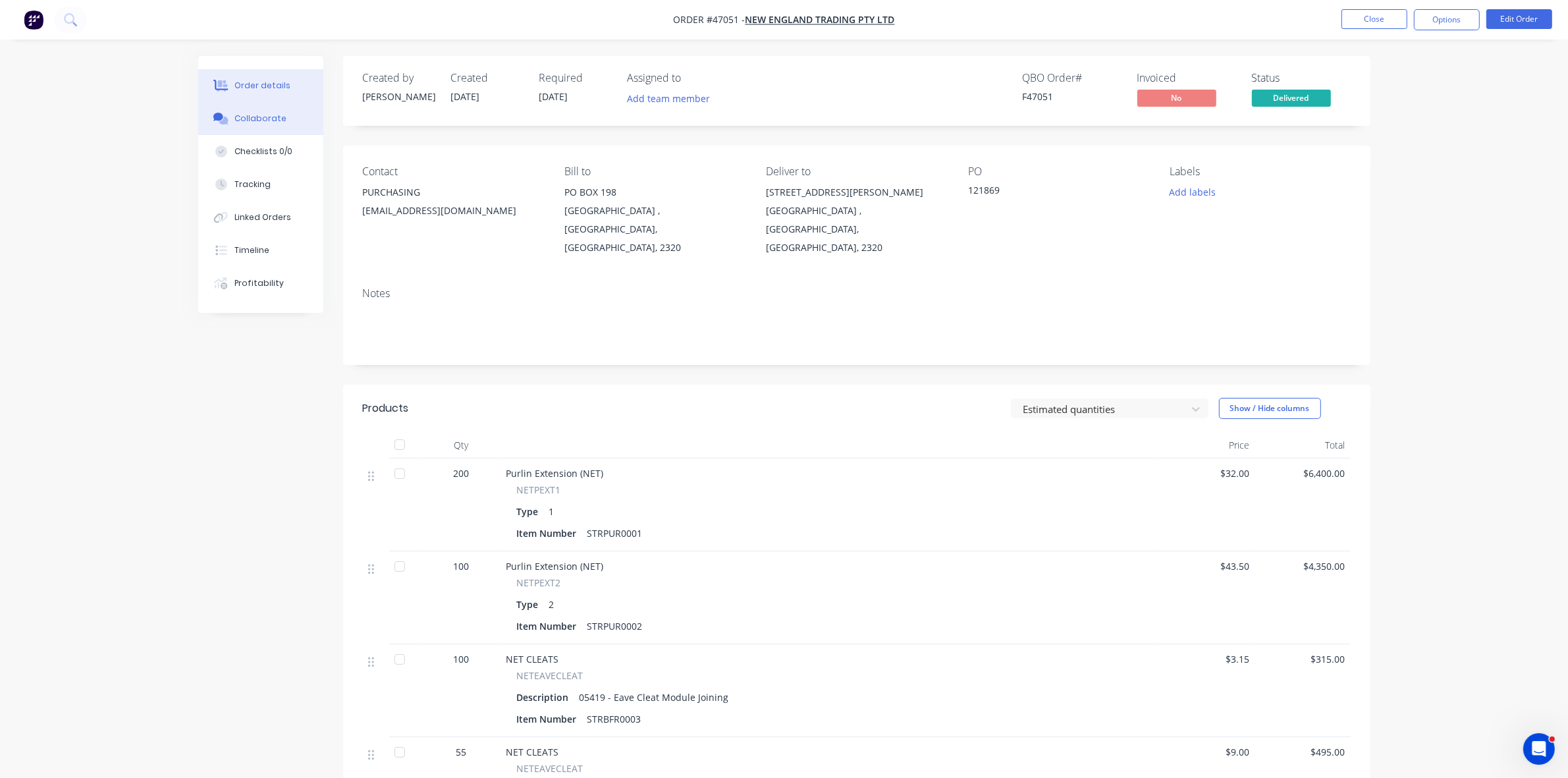
click at [239, 122] on div "Collaborate" at bounding box center [260, 118] width 52 height 12
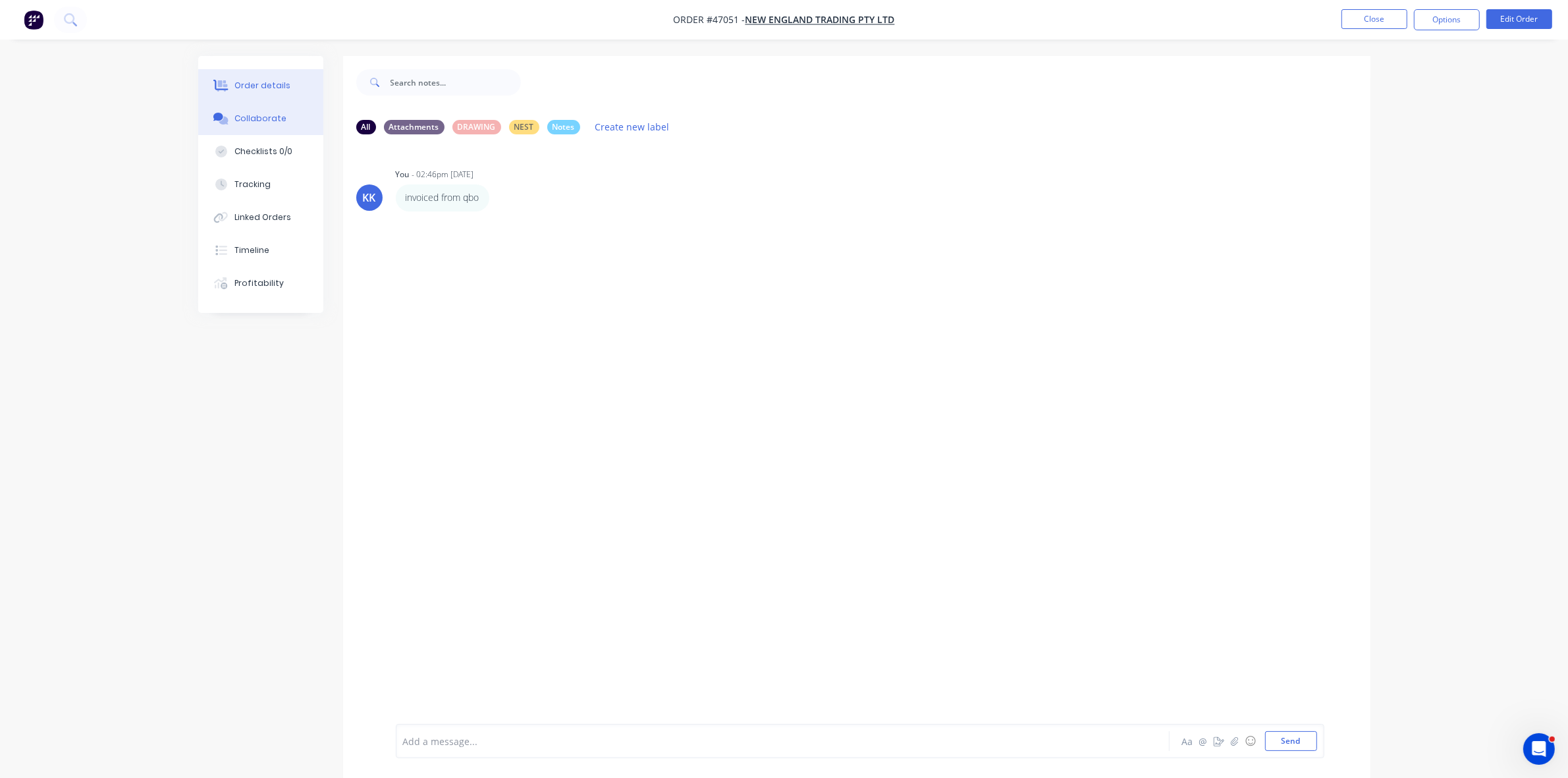
click at [267, 83] on div "Order details" at bounding box center [262, 85] width 56 height 12
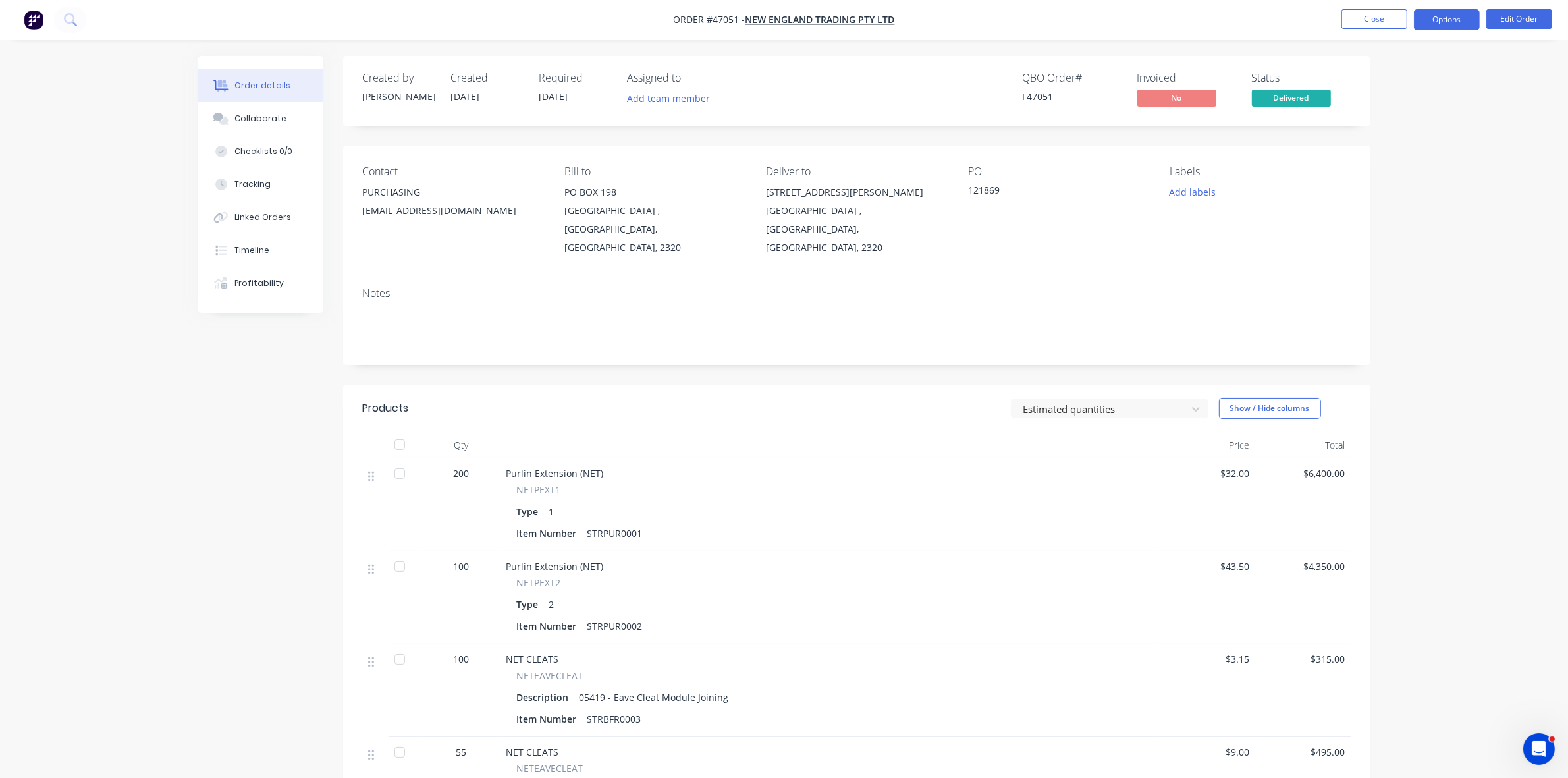
click at [1436, 21] on button "Options" at bounding box center [1446, 20] width 66 height 21
click at [1419, 347] on div "Archive" at bounding box center [1407, 350] width 122 height 19
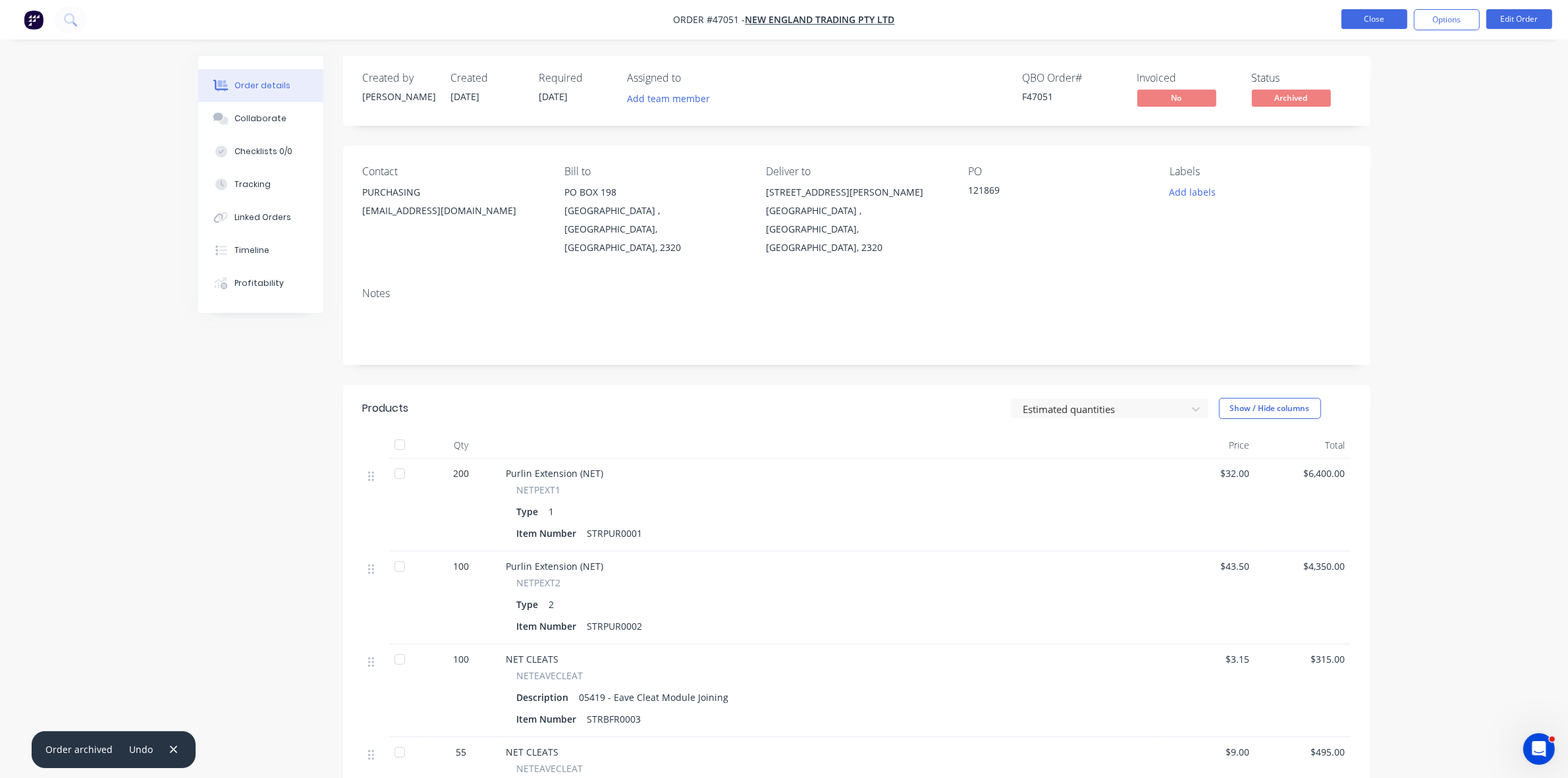
click at [1393, 20] on button "Close" at bounding box center [1374, 19] width 66 height 20
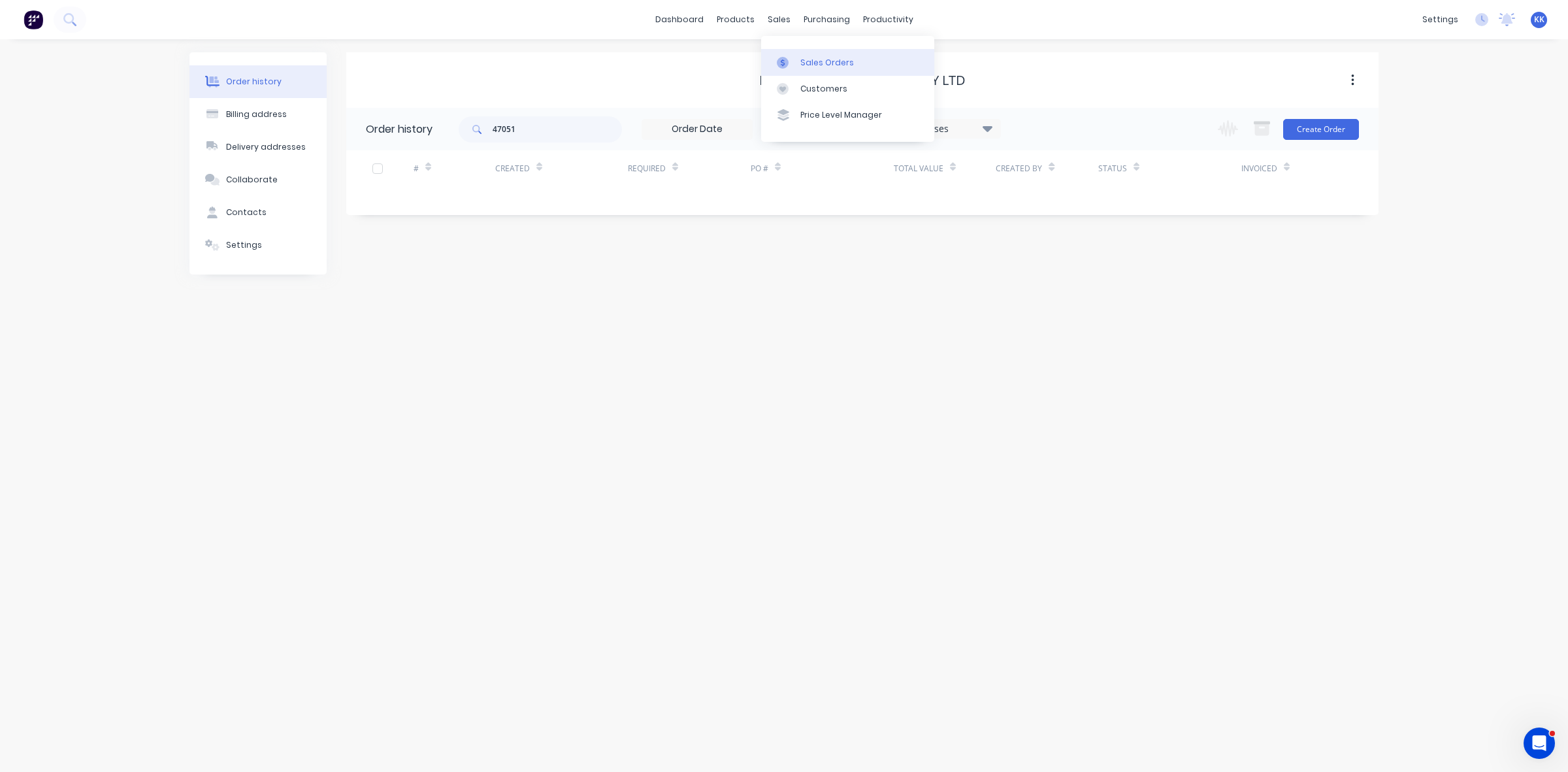
click at [814, 56] on link "Sales Orders" at bounding box center [847, 61] width 173 height 26
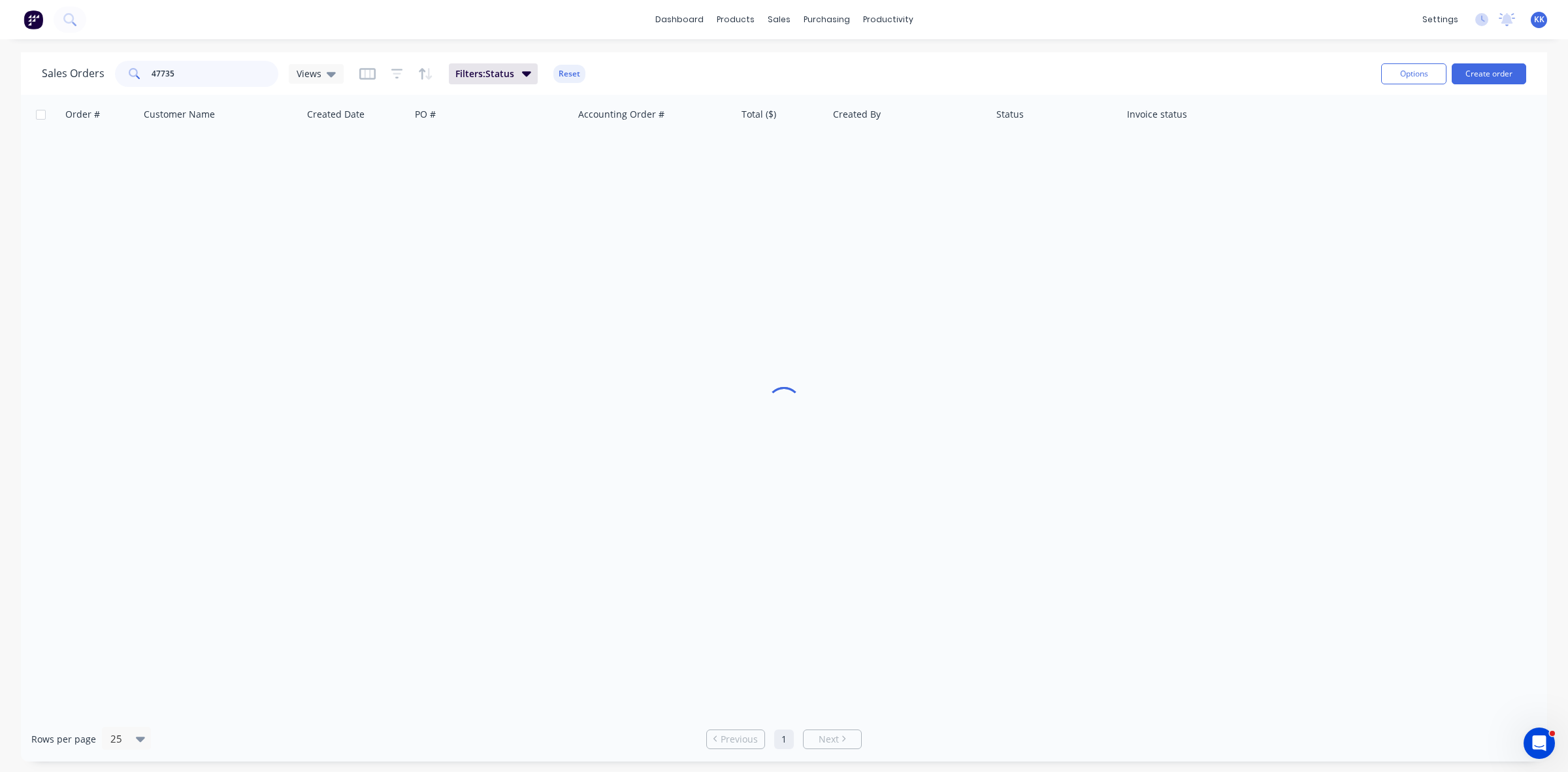
drag, startPoint x: 192, startPoint y: 79, endPoint x: 122, endPoint y: 75, distance: 70.1
click at [124, 73] on div "47735" at bounding box center [197, 73] width 163 height 26
type input "47463"
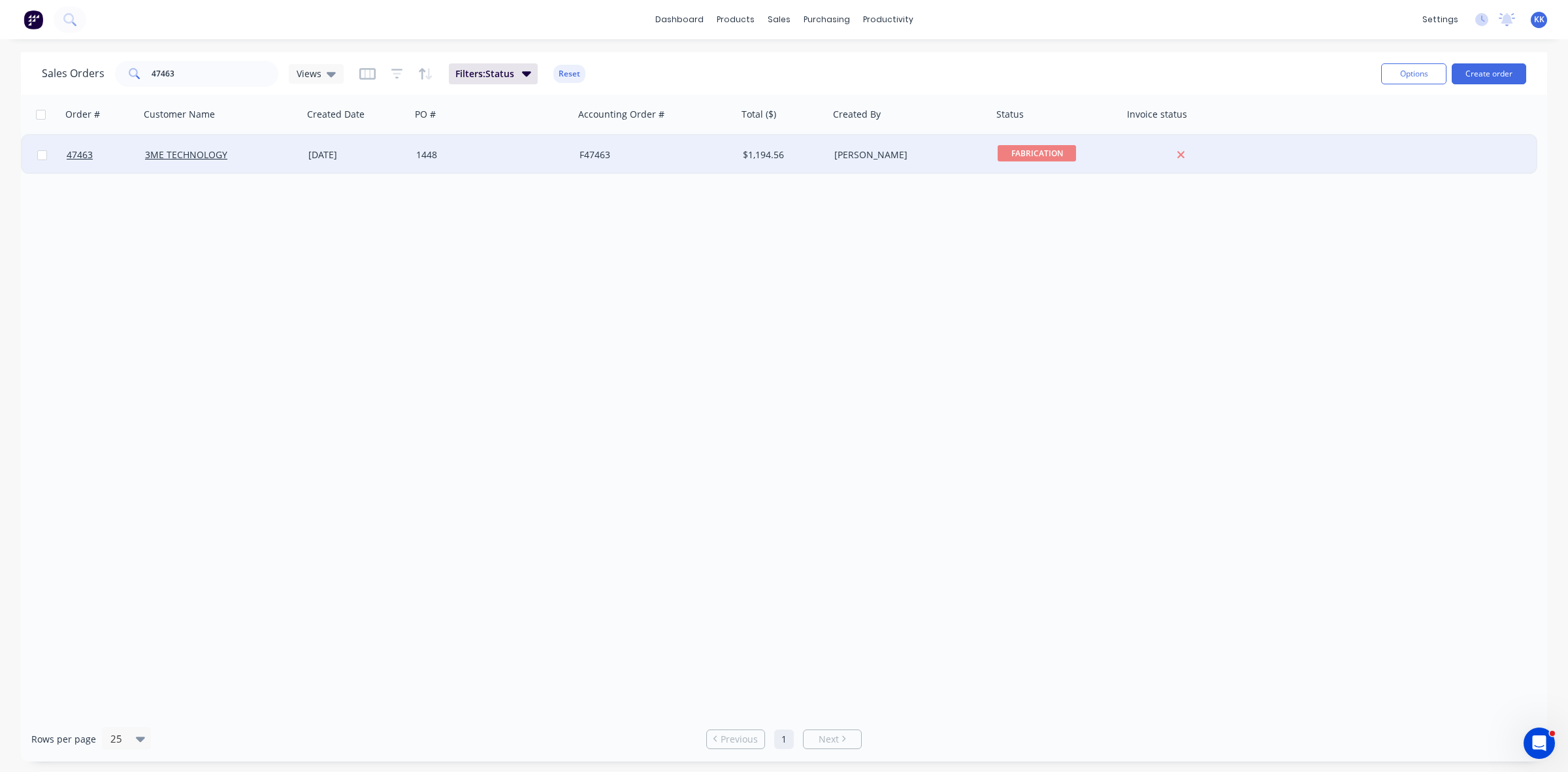
click at [466, 149] on div "1448" at bounding box center [488, 154] width 145 height 13
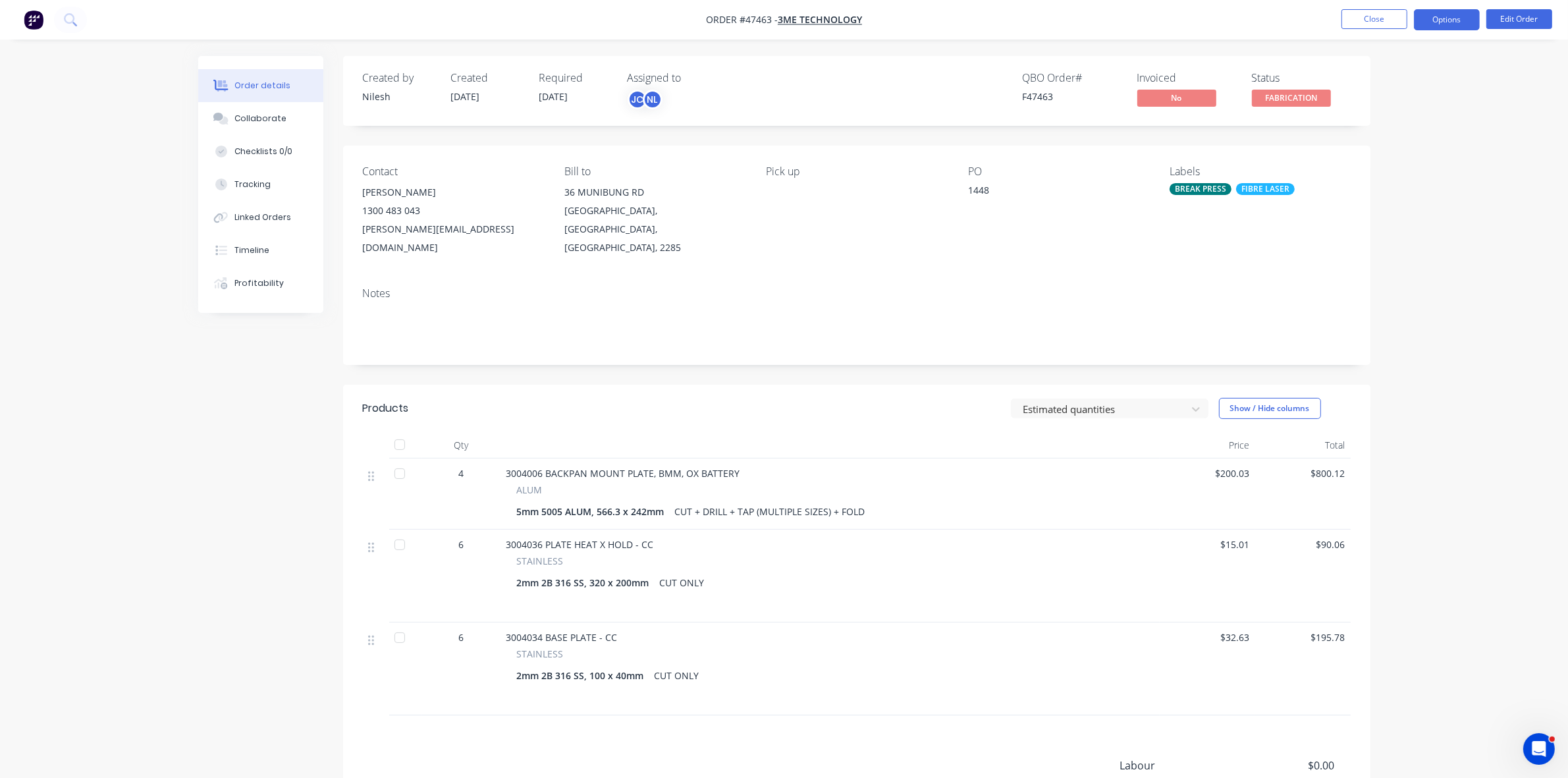
click at [1446, 21] on button "Options" at bounding box center [1446, 20] width 66 height 21
click at [1270, 99] on span "FABRICATION" at bounding box center [1291, 97] width 79 height 16
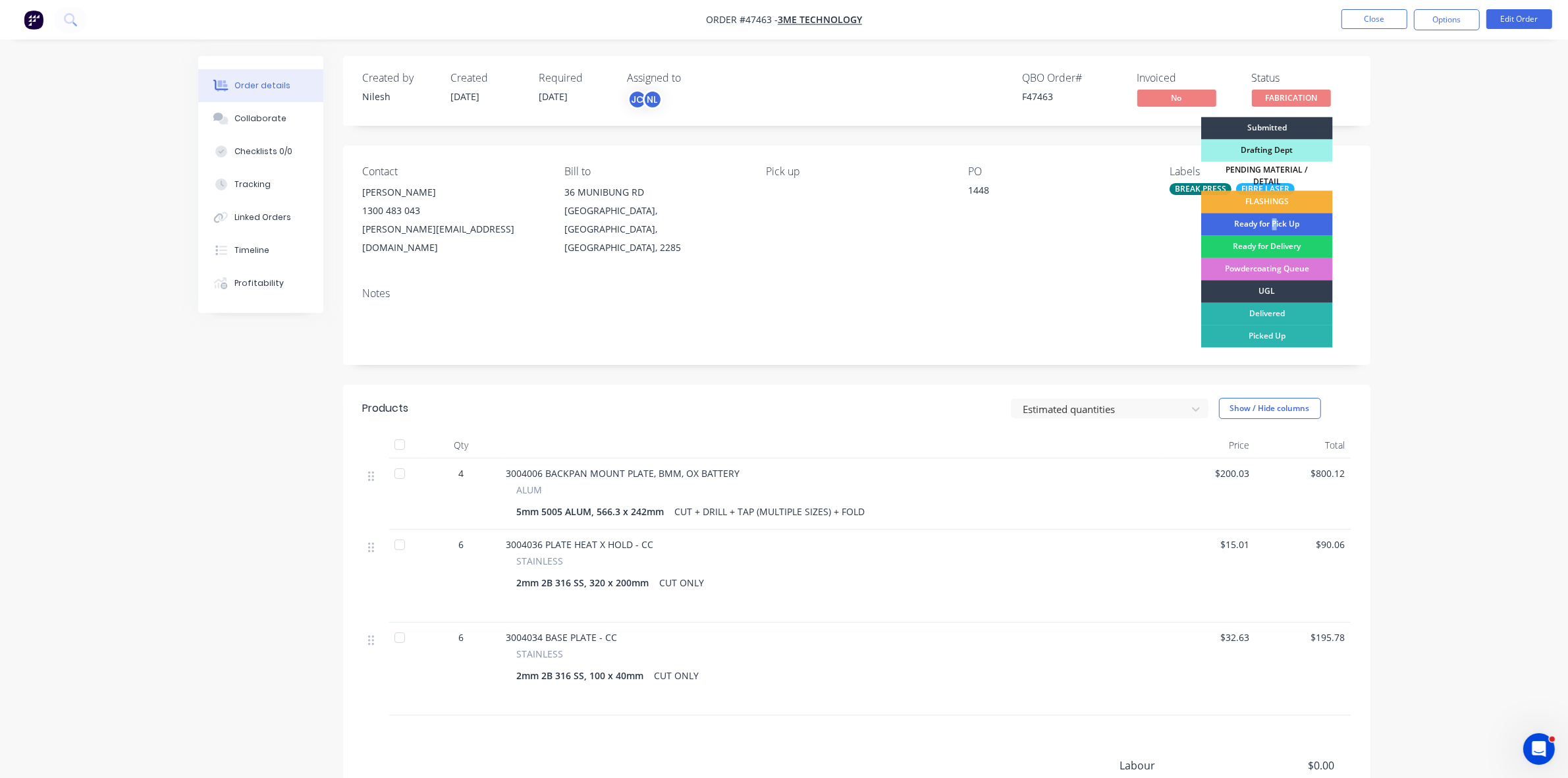
click at [1273, 215] on div "Ready for Pick Up" at bounding box center [1266, 224] width 131 height 22
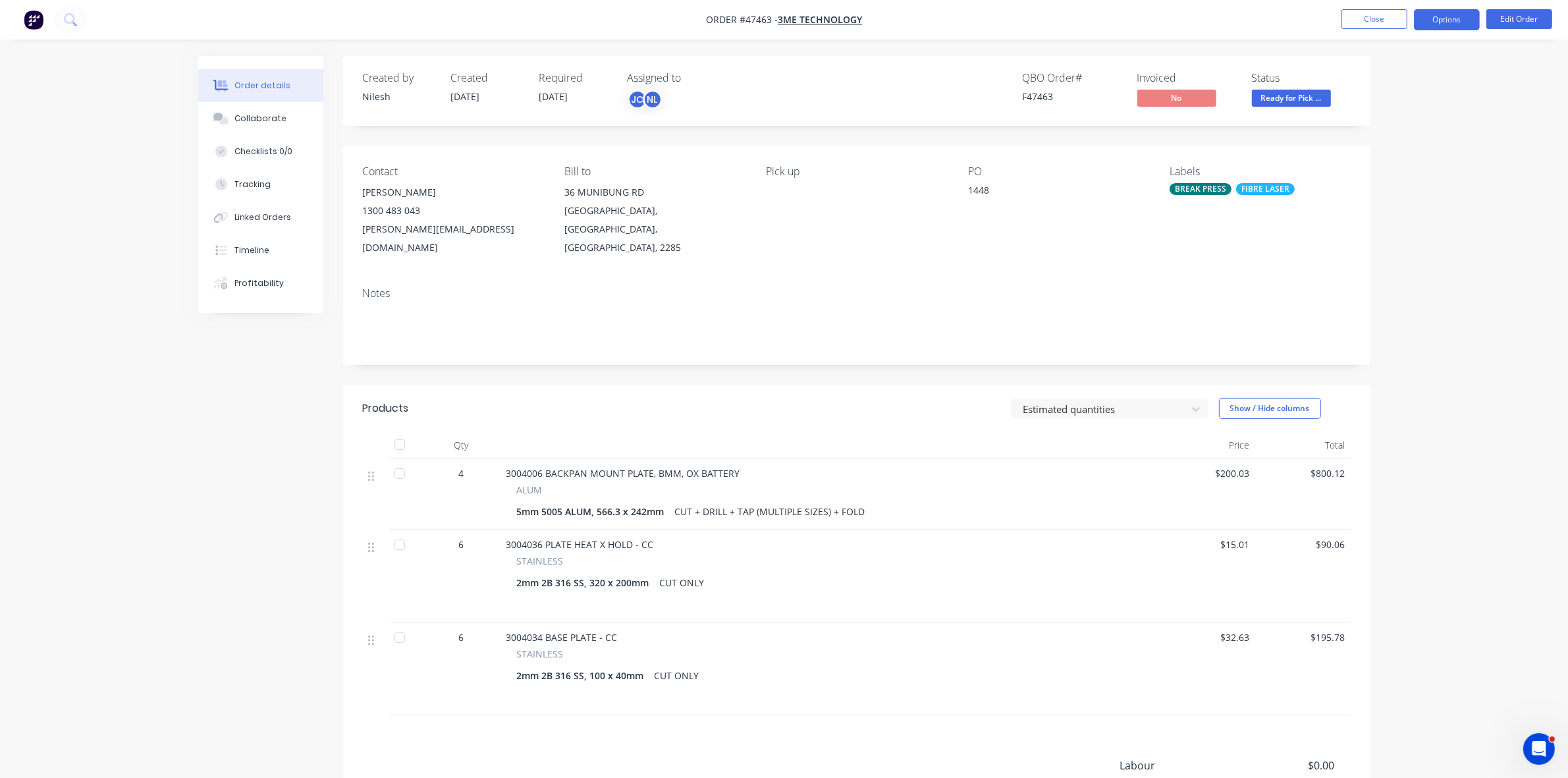
click at [1433, 21] on button "Options" at bounding box center [1446, 20] width 66 height 21
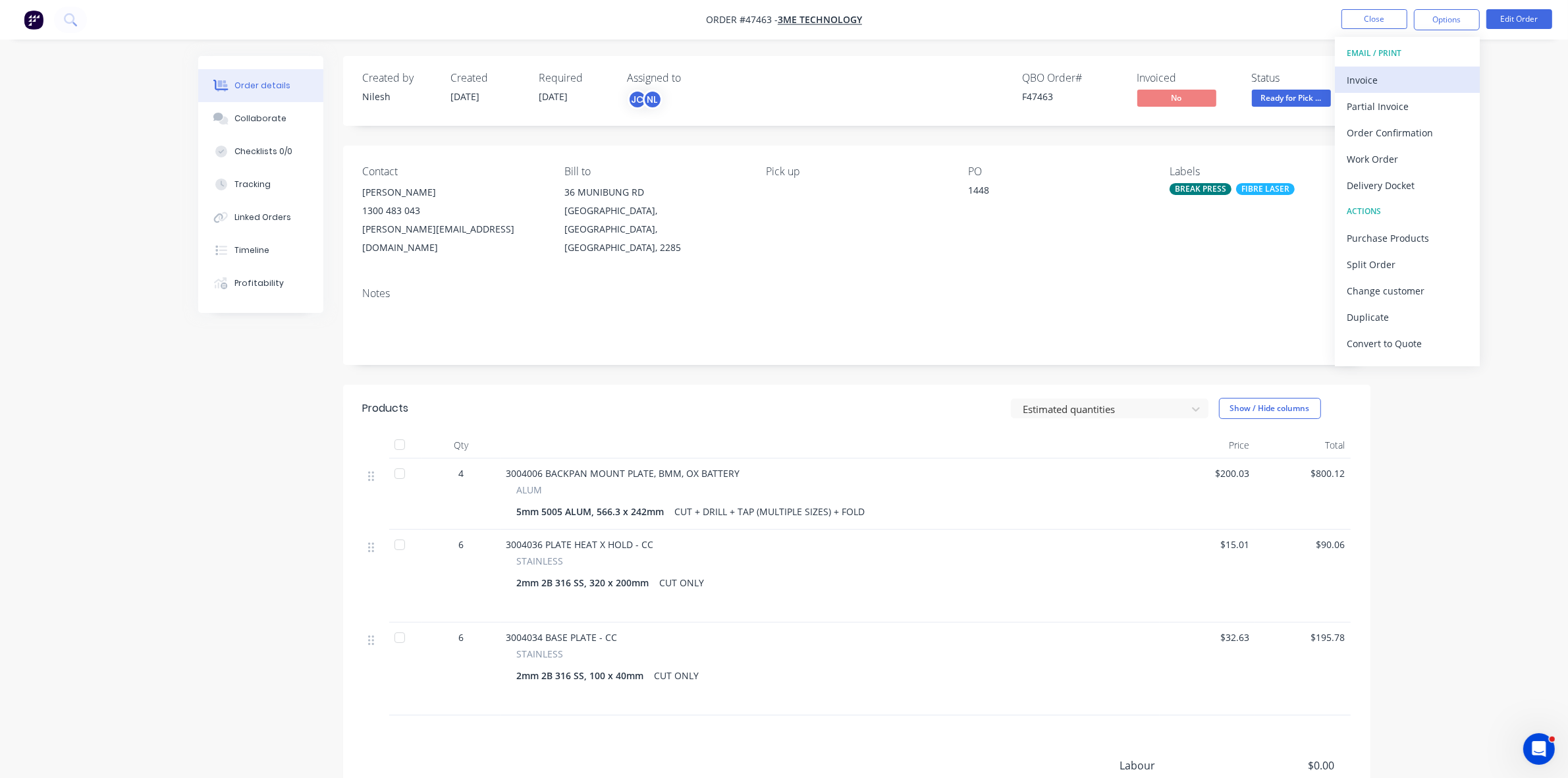
click at [1400, 73] on div "Invoice" at bounding box center [1407, 80] width 122 height 19
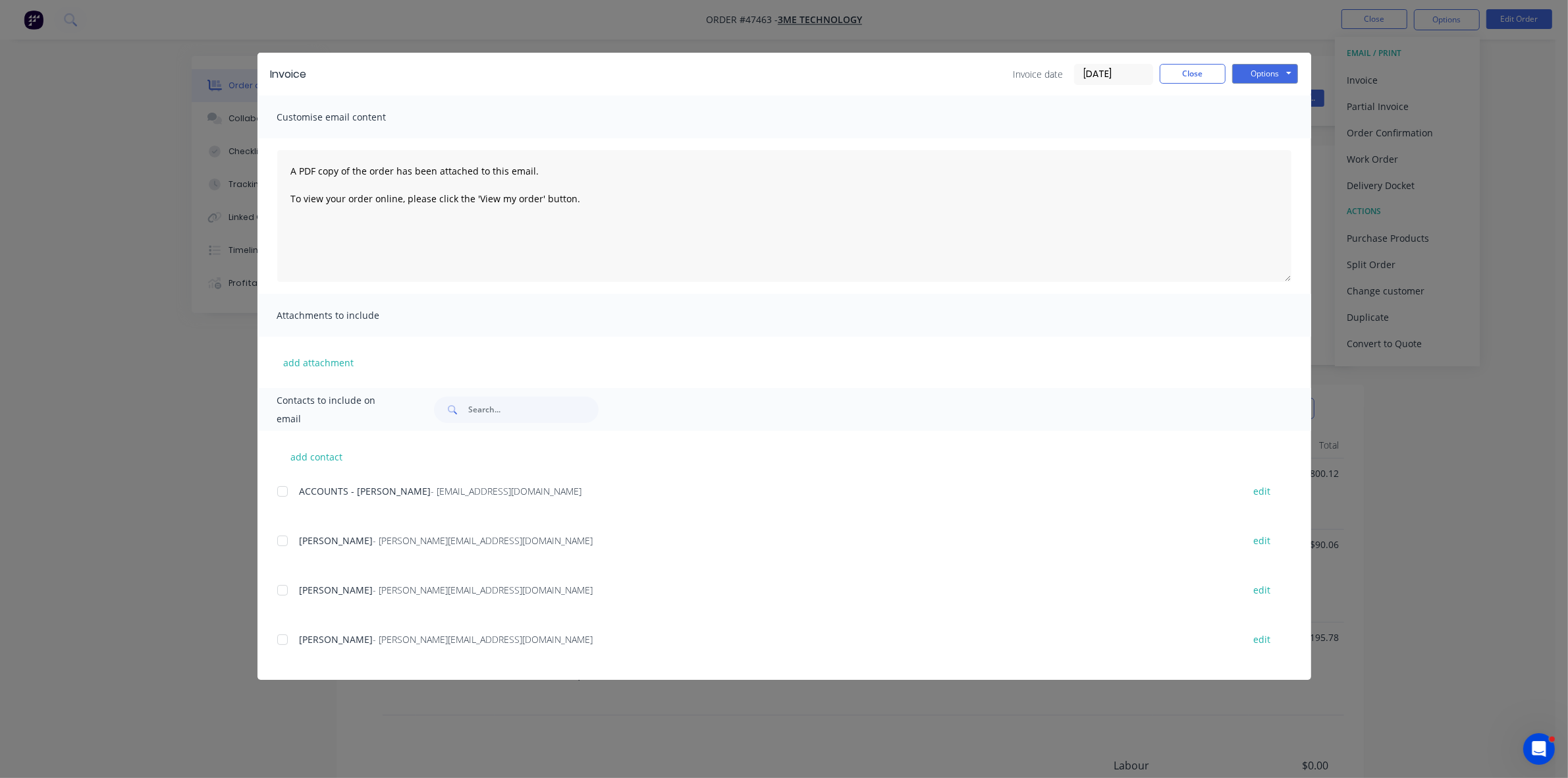
click at [283, 492] on div at bounding box center [282, 491] width 26 height 26
click at [1248, 73] on button "Options" at bounding box center [1265, 73] width 66 height 20
click at [1263, 135] on button "Email" at bounding box center [1274, 141] width 84 height 21
click at [1211, 73] on button "Close" at bounding box center [1193, 73] width 66 height 20
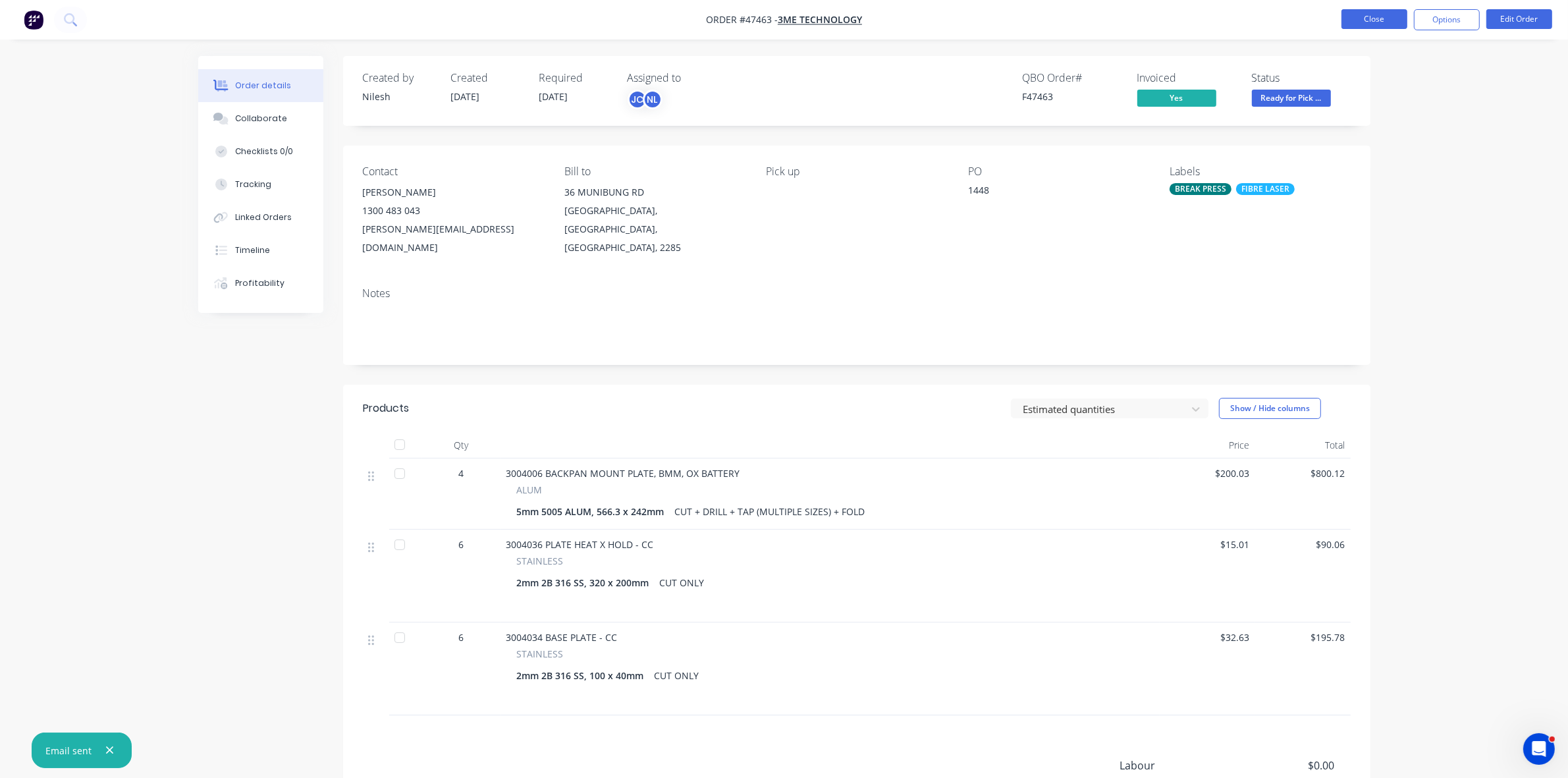
click at [1353, 29] on button "Close" at bounding box center [1374, 19] width 66 height 20
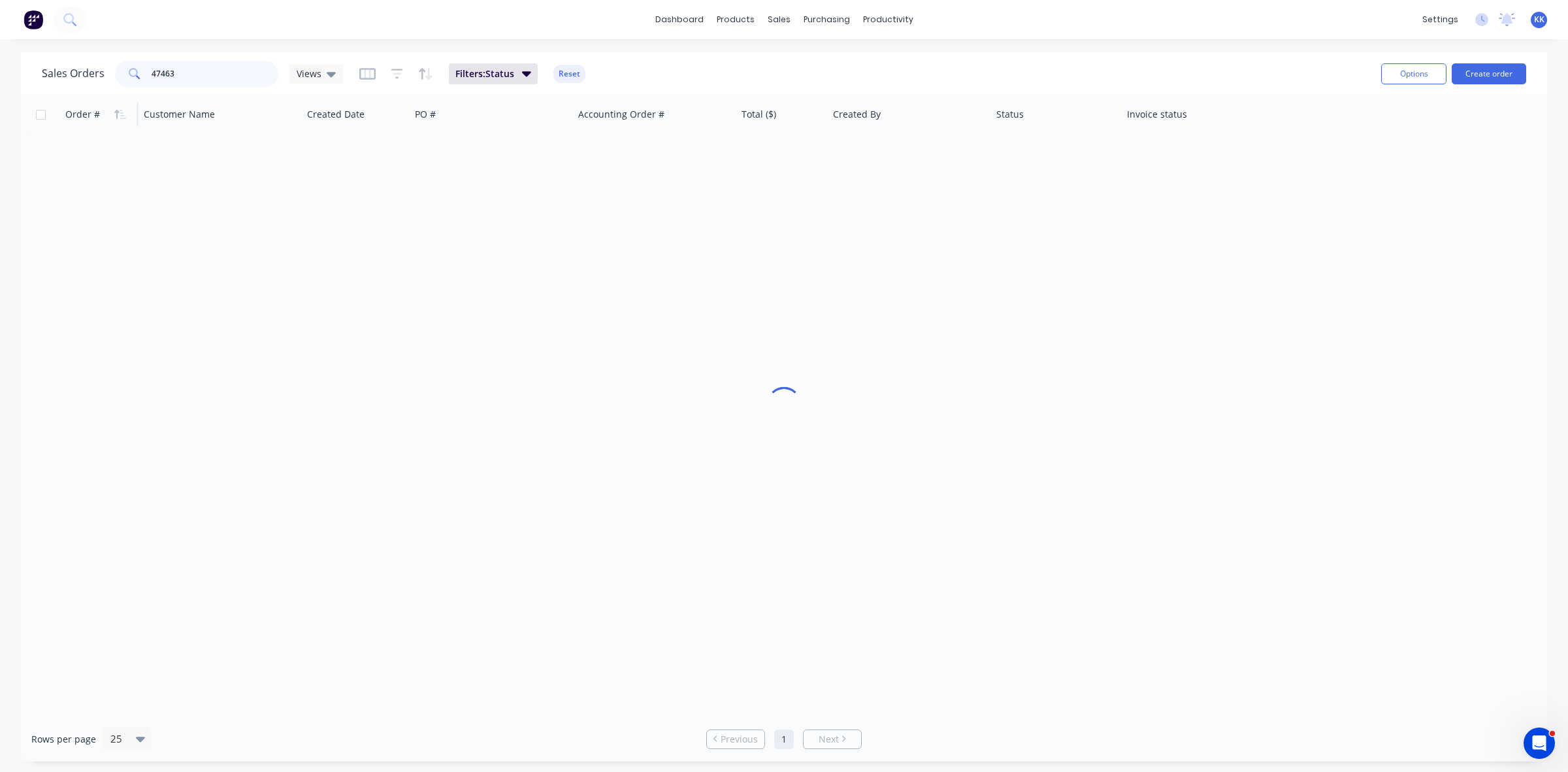
drag, startPoint x: 132, startPoint y: 91, endPoint x: 67, endPoint y: 112, distance: 68.3
click at [66, 102] on div "Sales Orders 47463 Views Filters: Status Reset Options Create order Order # Cus…" at bounding box center [784, 406] width 1525 height 709
type input "47724"
click at [403, 148] on div "[DATE]" at bounding box center [357, 154] width 98 height 13
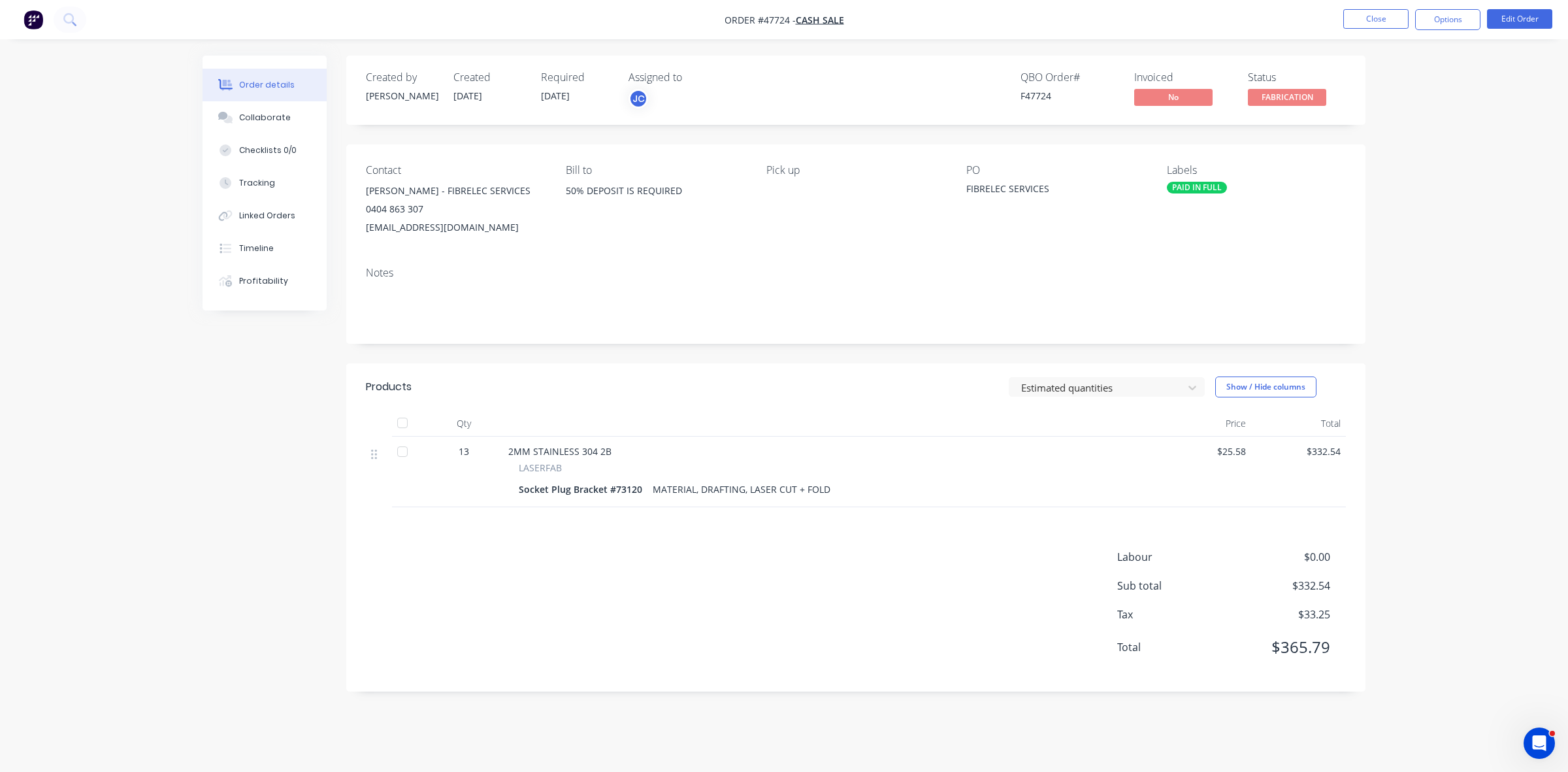
click at [1280, 98] on span "FABRICATION" at bounding box center [1287, 97] width 78 height 16
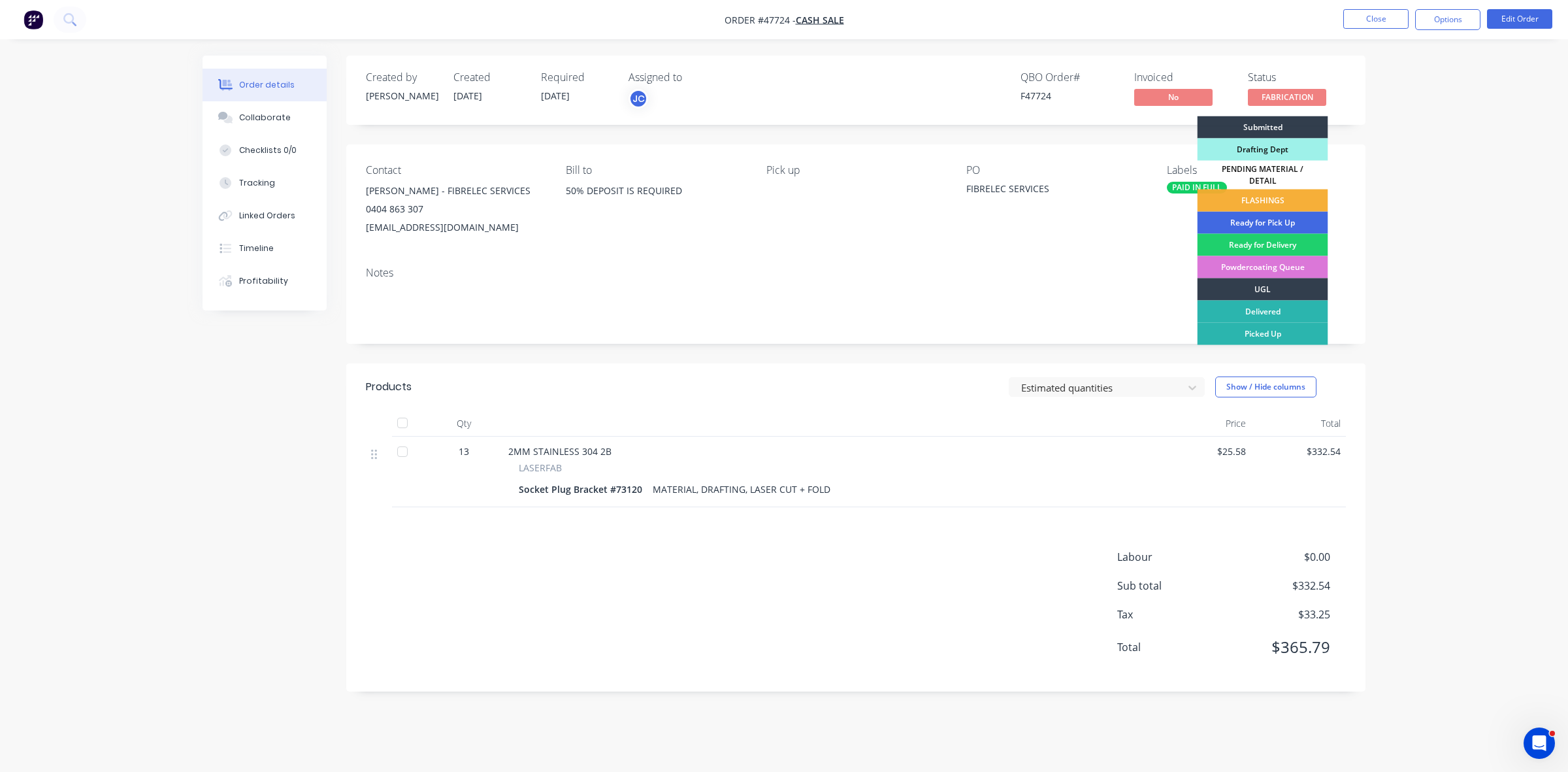
click at [1295, 217] on div "Ready for Pick Up" at bounding box center [1262, 223] width 130 height 22
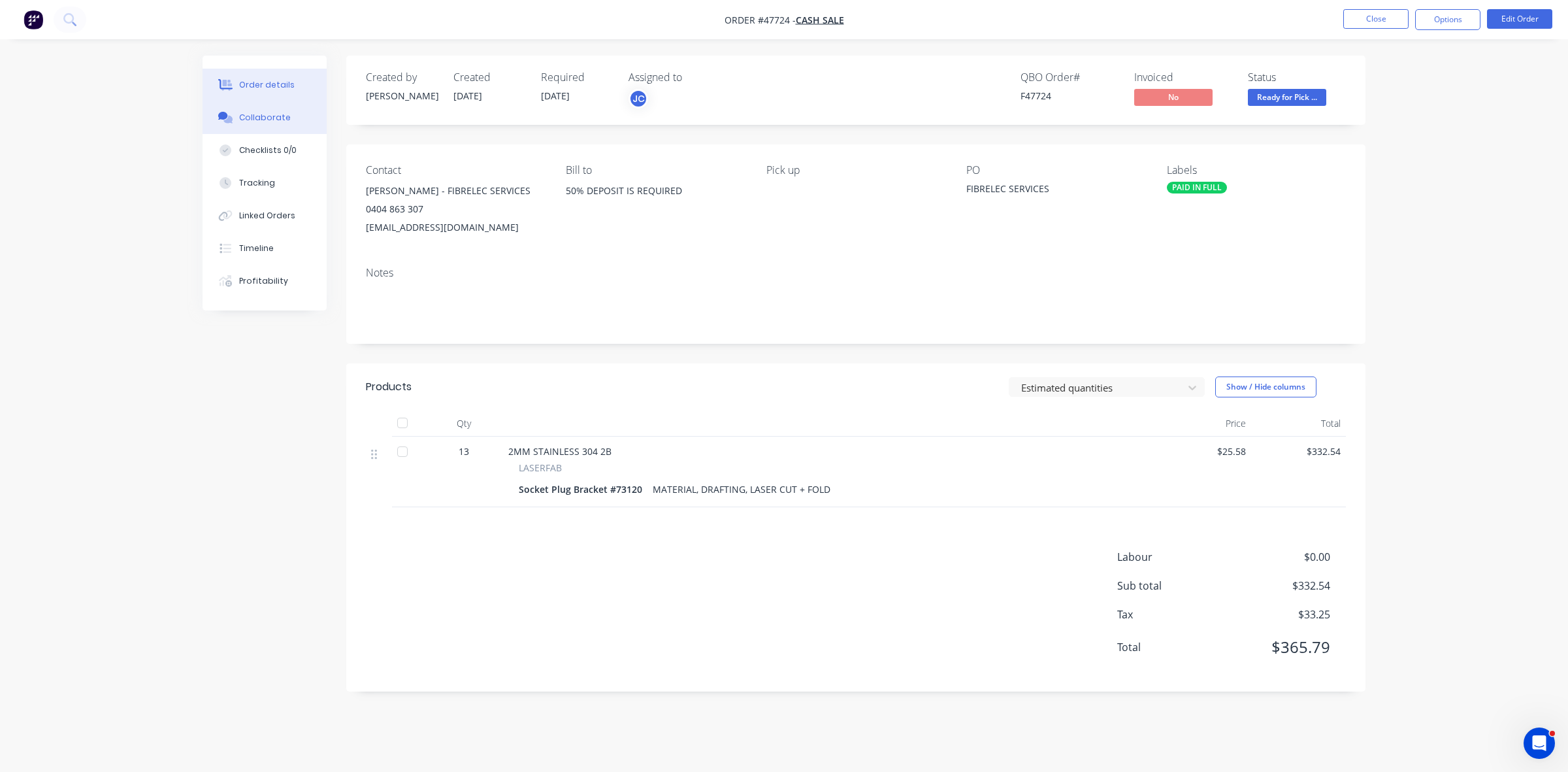
click at [249, 112] on div "Collaborate" at bounding box center [265, 117] width 51 height 12
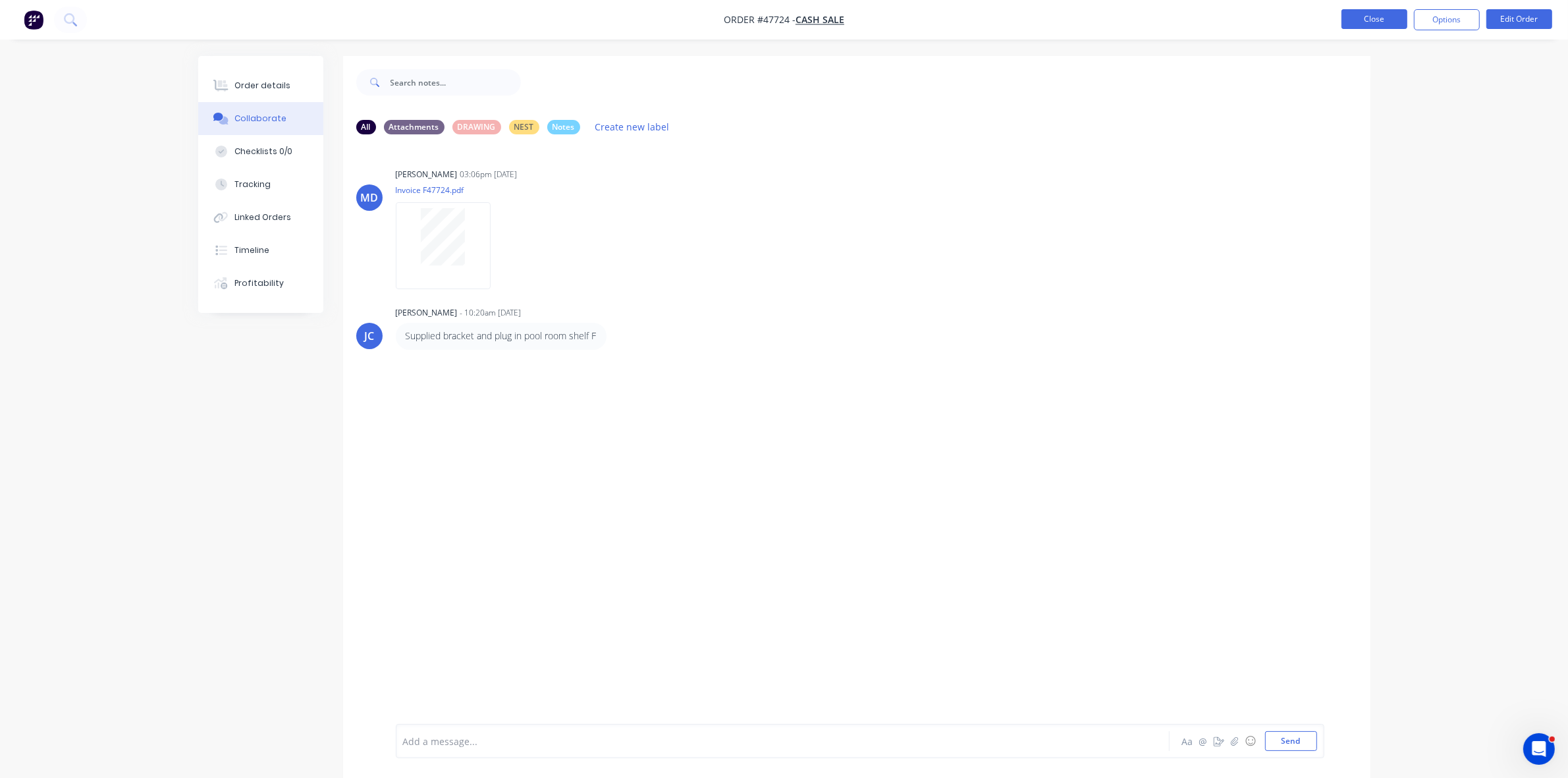
click at [1378, 21] on button "Close" at bounding box center [1374, 19] width 66 height 20
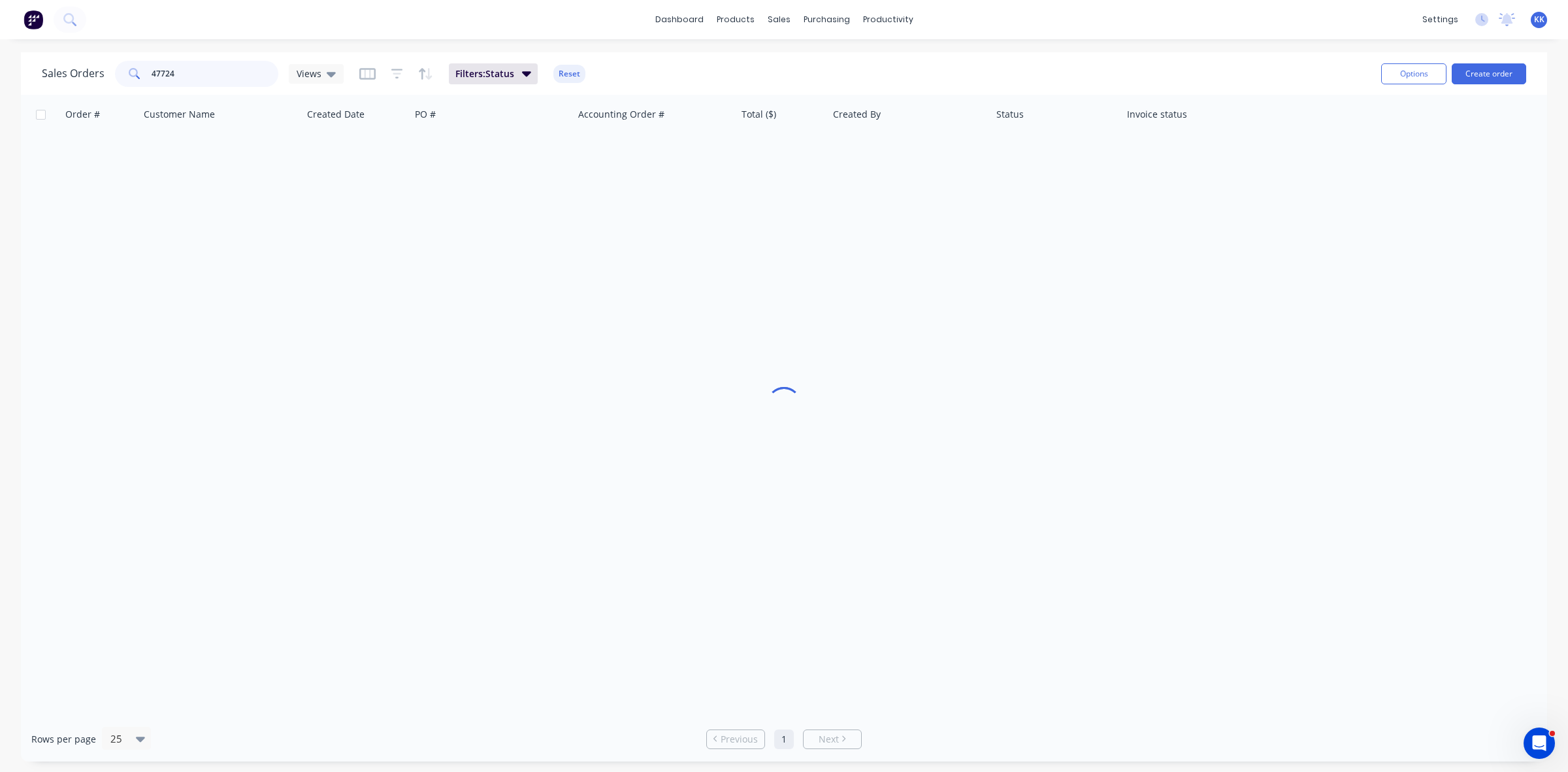
drag, startPoint x: 175, startPoint y: 83, endPoint x: 115, endPoint y: 79, distance: 60.1
click at [115, 79] on div "47724" at bounding box center [197, 73] width 163 height 26
click at [205, 77] on input "47724" at bounding box center [216, 73] width 128 height 26
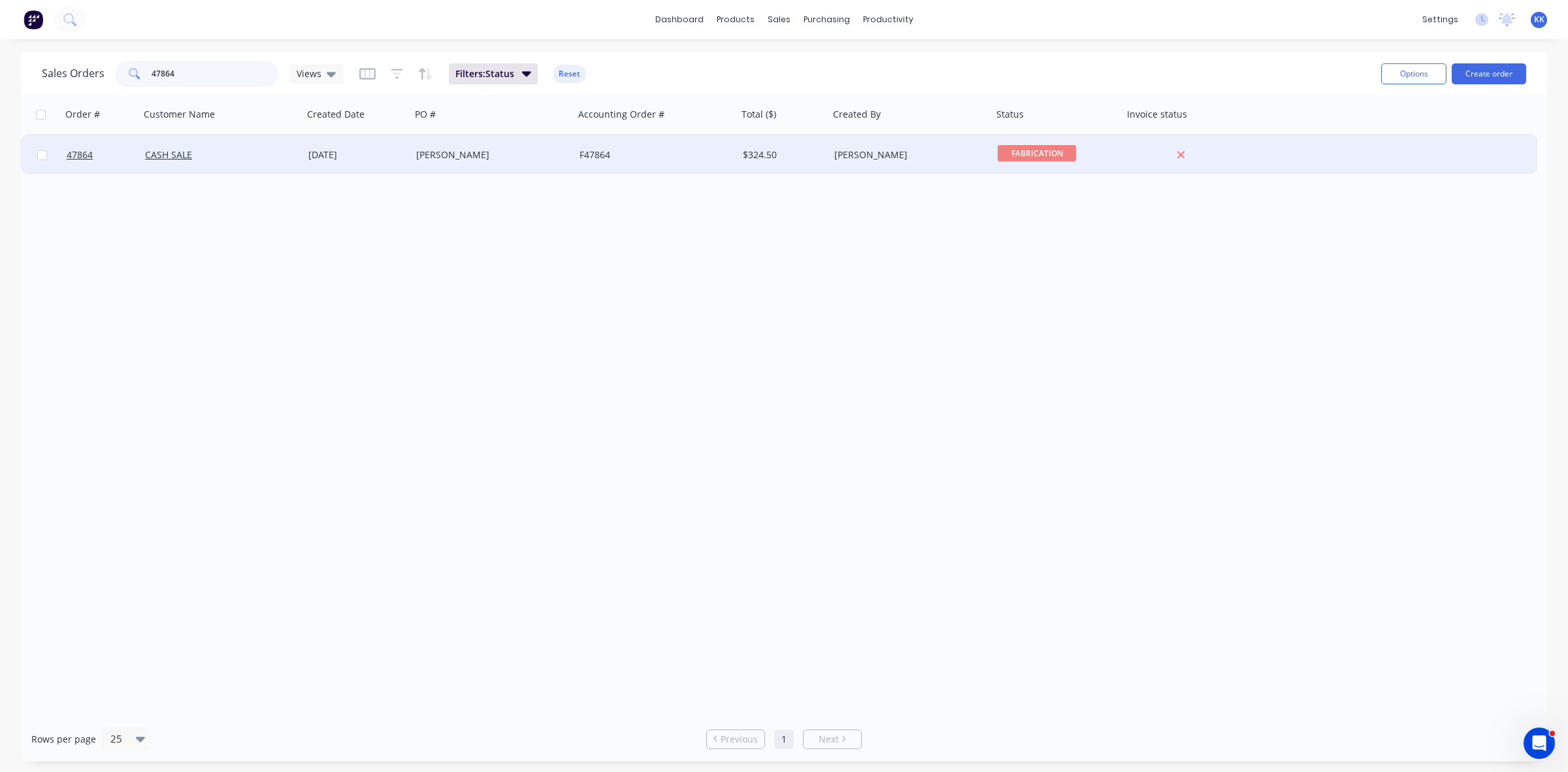
type input "47864"
click at [648, 163] on div "F47864" at bounding box center [655, 154] width 163 height 39
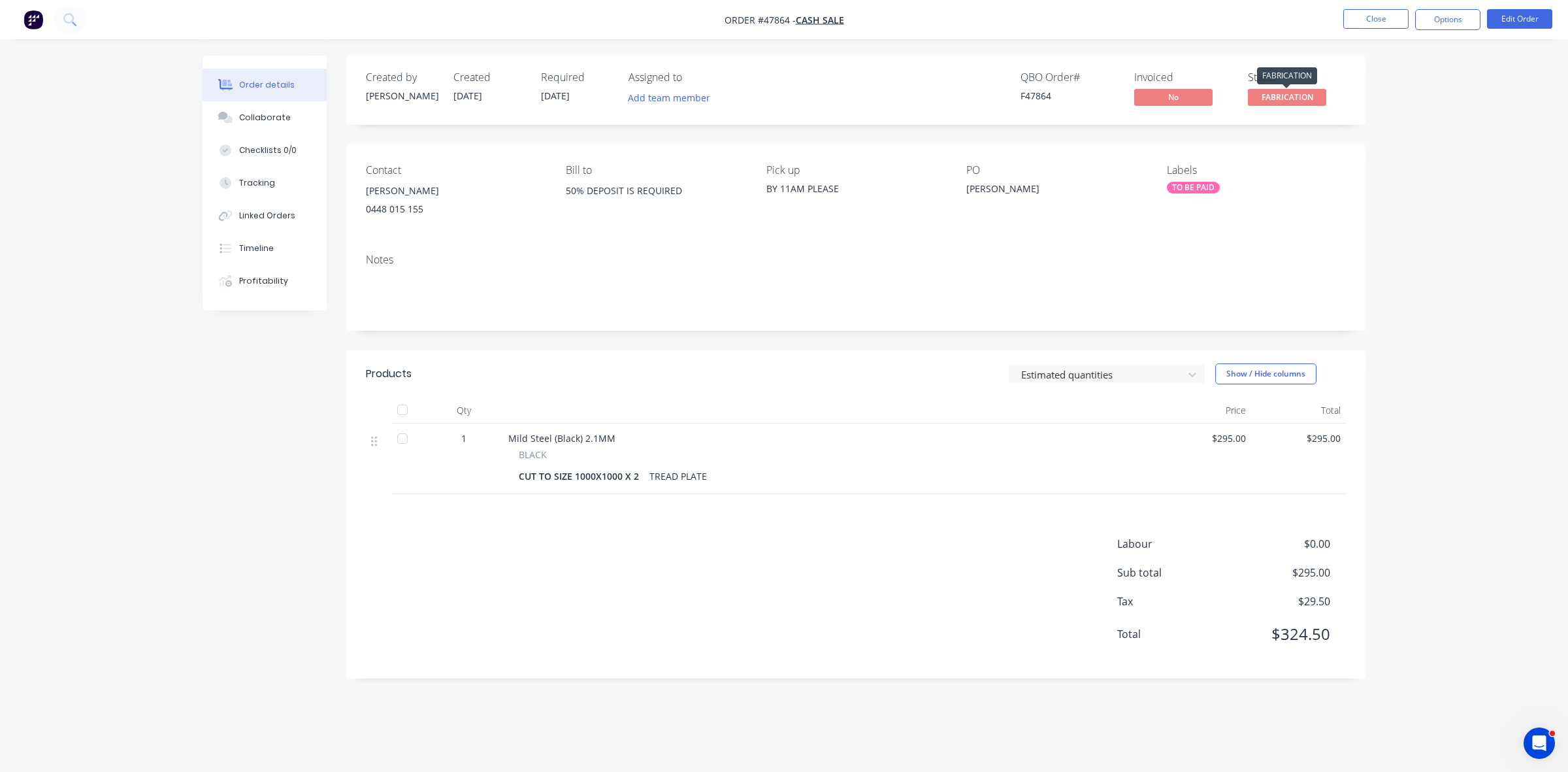
click at [1295, 95] on span "FABRICATION" at bounding box center [1287, 97] width 78 height 16
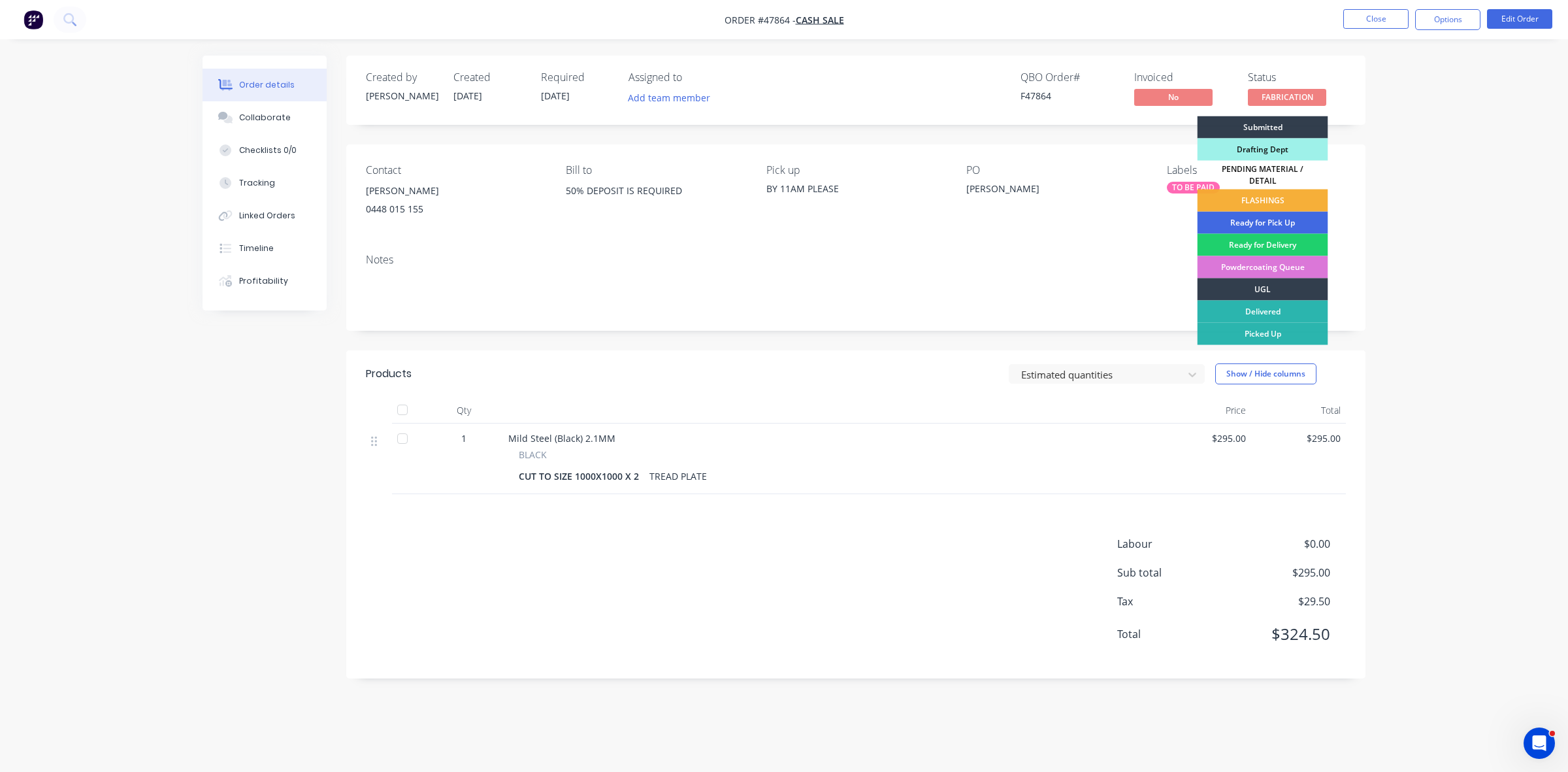
click at [1293, 219] on div "Ready for Pick Up" at bounding box center [1262, 223] width 130 height 22
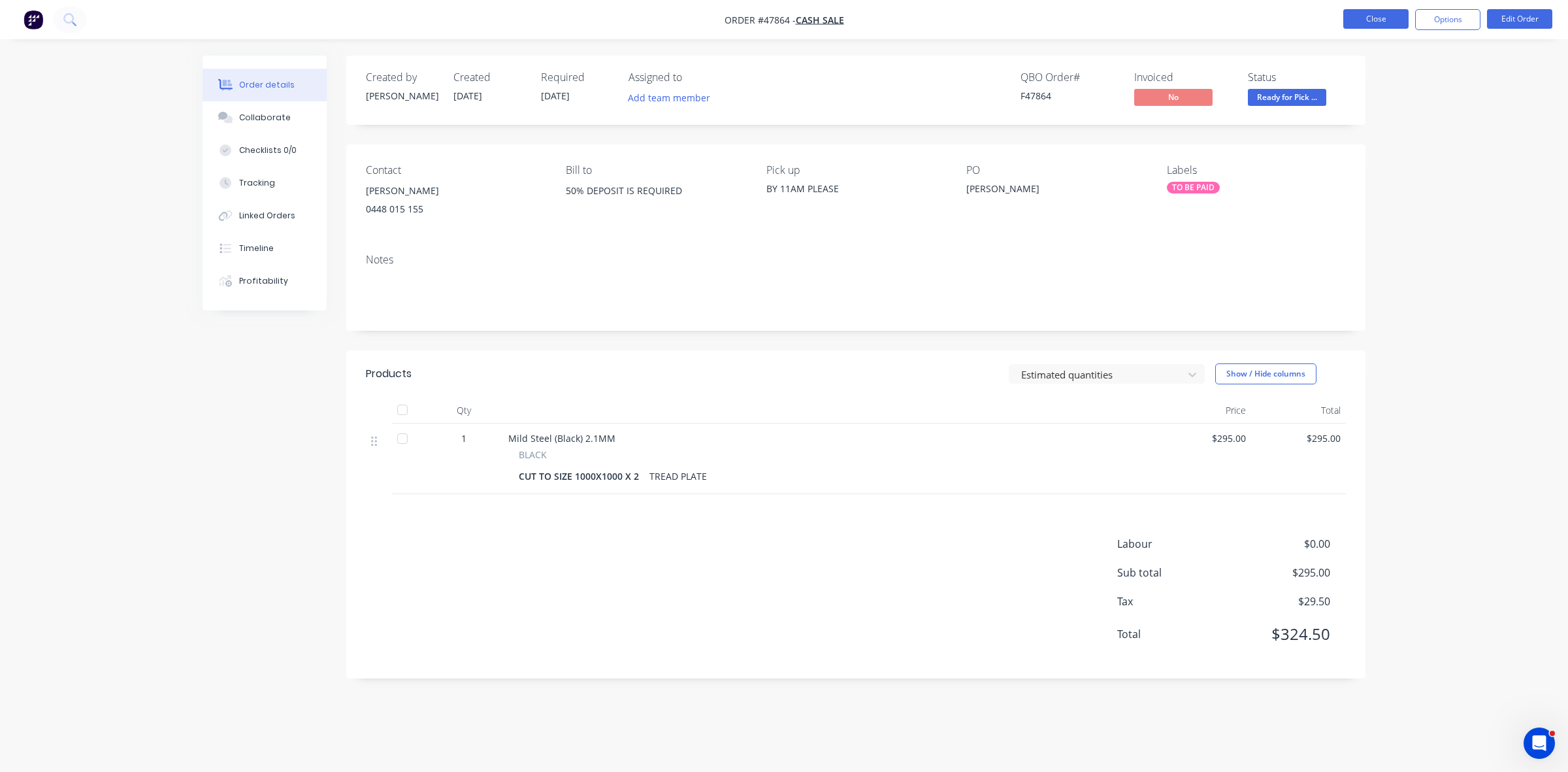
click at [1374, 25] on button "Close" at bounding box center [1376, 19] width 66 height 20
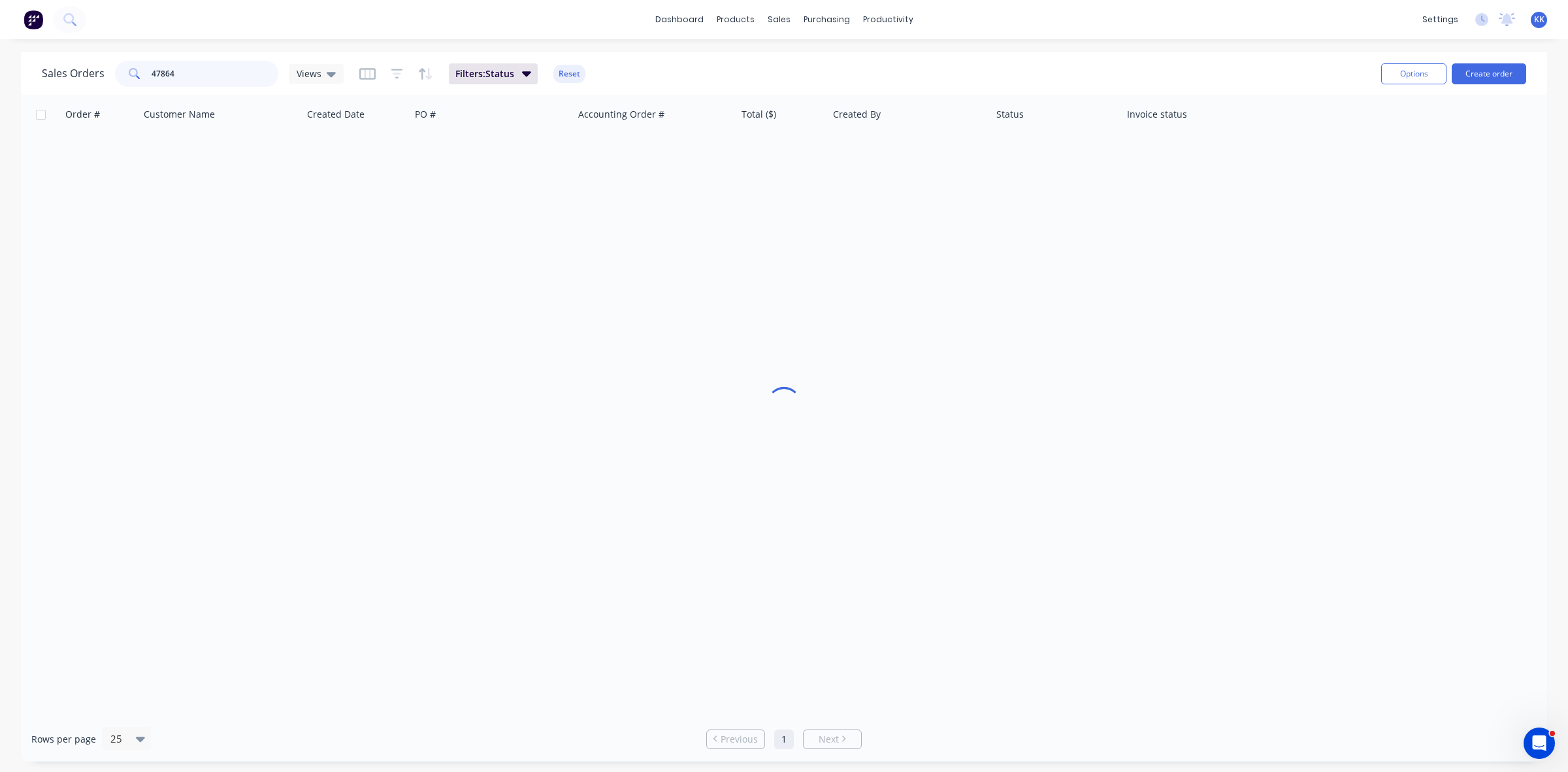
drag, startPoint x: 202, startPoint y: 80, endPoint x: 119, endPoint y: 77, distance: 83.1
click at [119, 77] on div "47864" at bounding box center [197, 73] width 163 height 26
click at [190, 69] on input "47864" at bounding box center [216, 73] width 128 height 26
click at [200, 71] on input "47864" at bounding box center [216, 73] width 128 height 26
drag, startPoint x: 192, startPoint y: 72, endPoint x: 145, endPoint y: 67, distance: 47.3
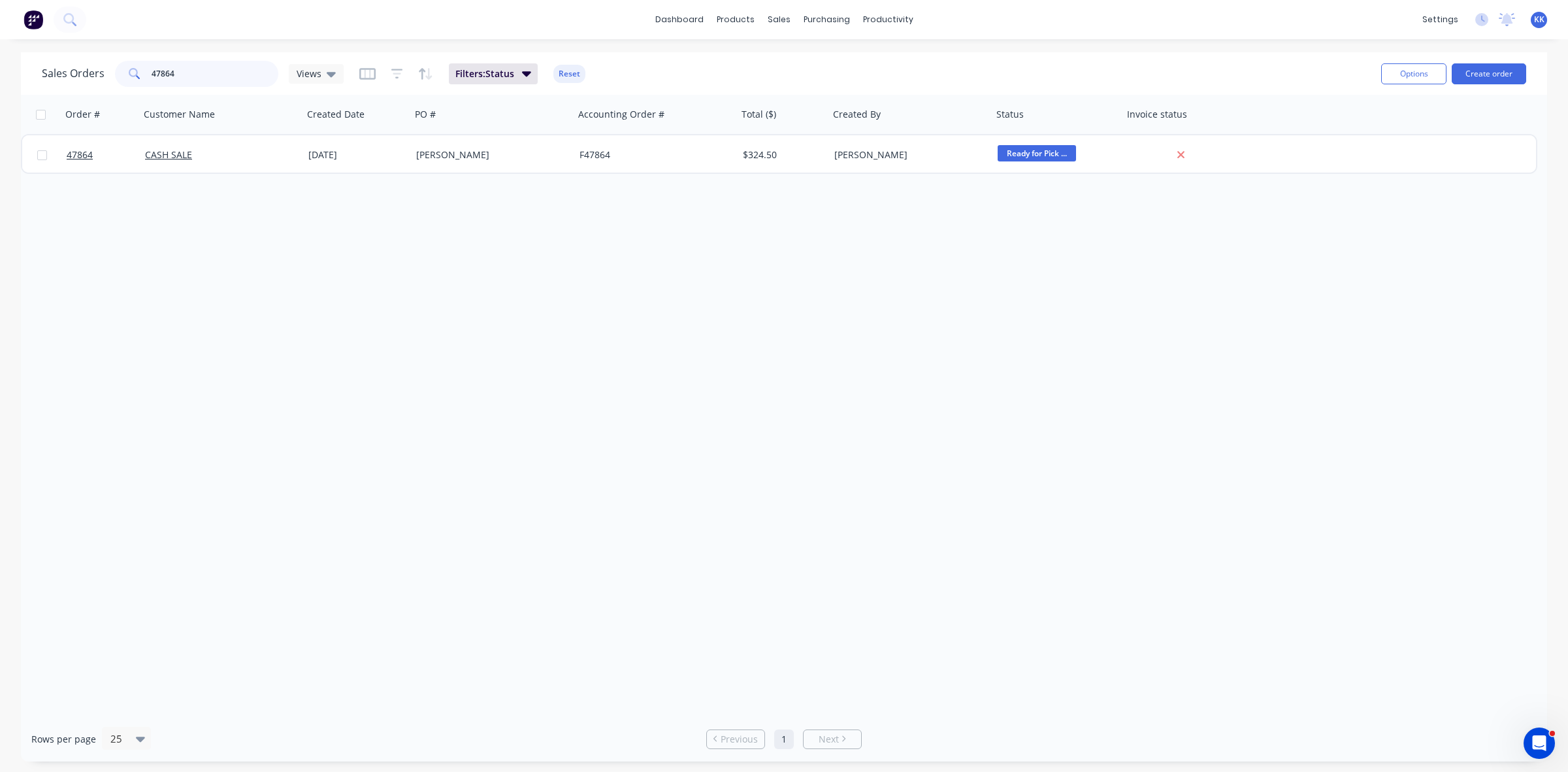
click at [145, 67] on div "47864" at bounding box center [197, 73] width 163 height 26
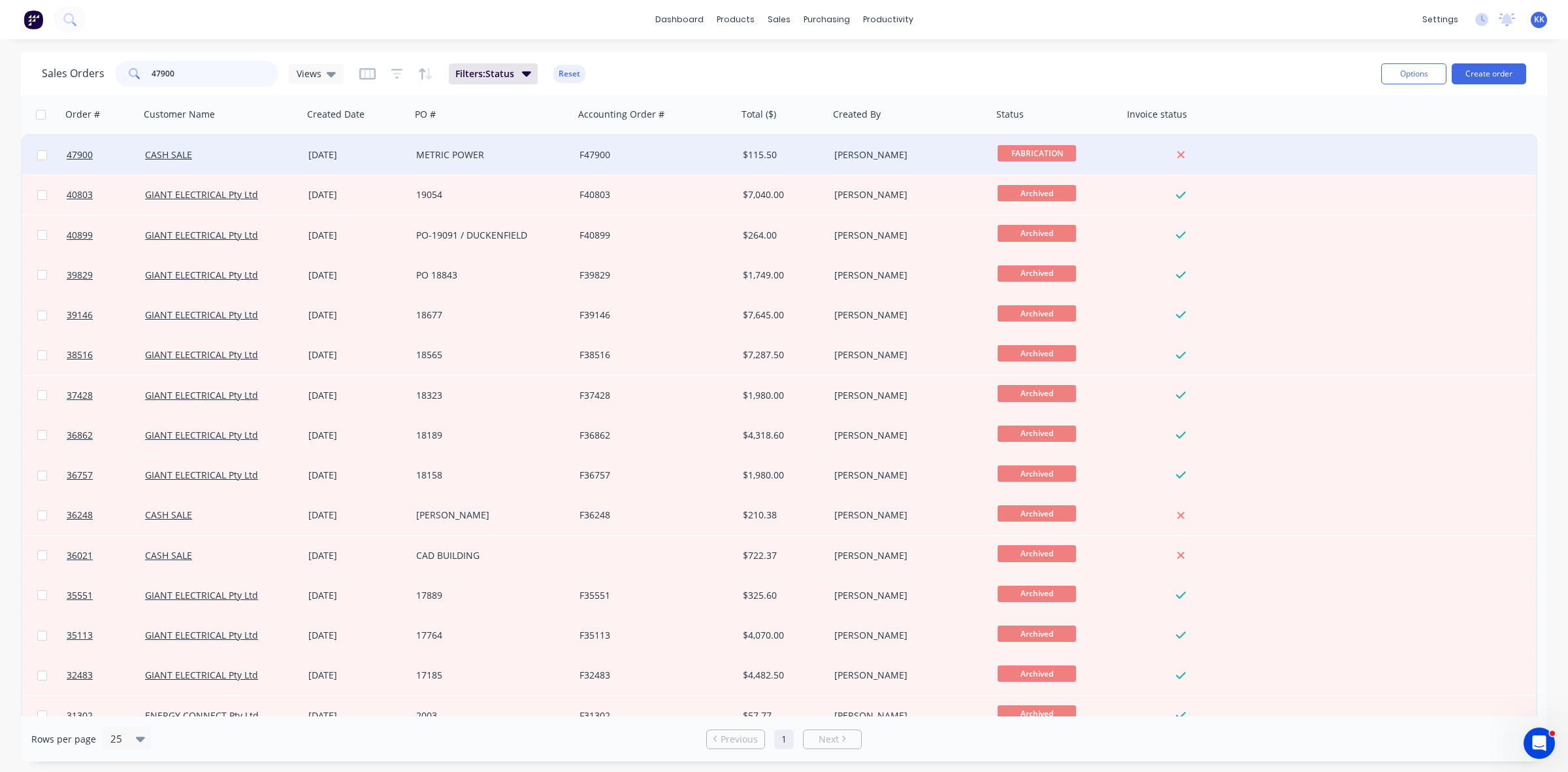
type input "47900"
click at [471, 155] on div "METRIC POWER" at bounding box center [488, 154] width 145 height 13
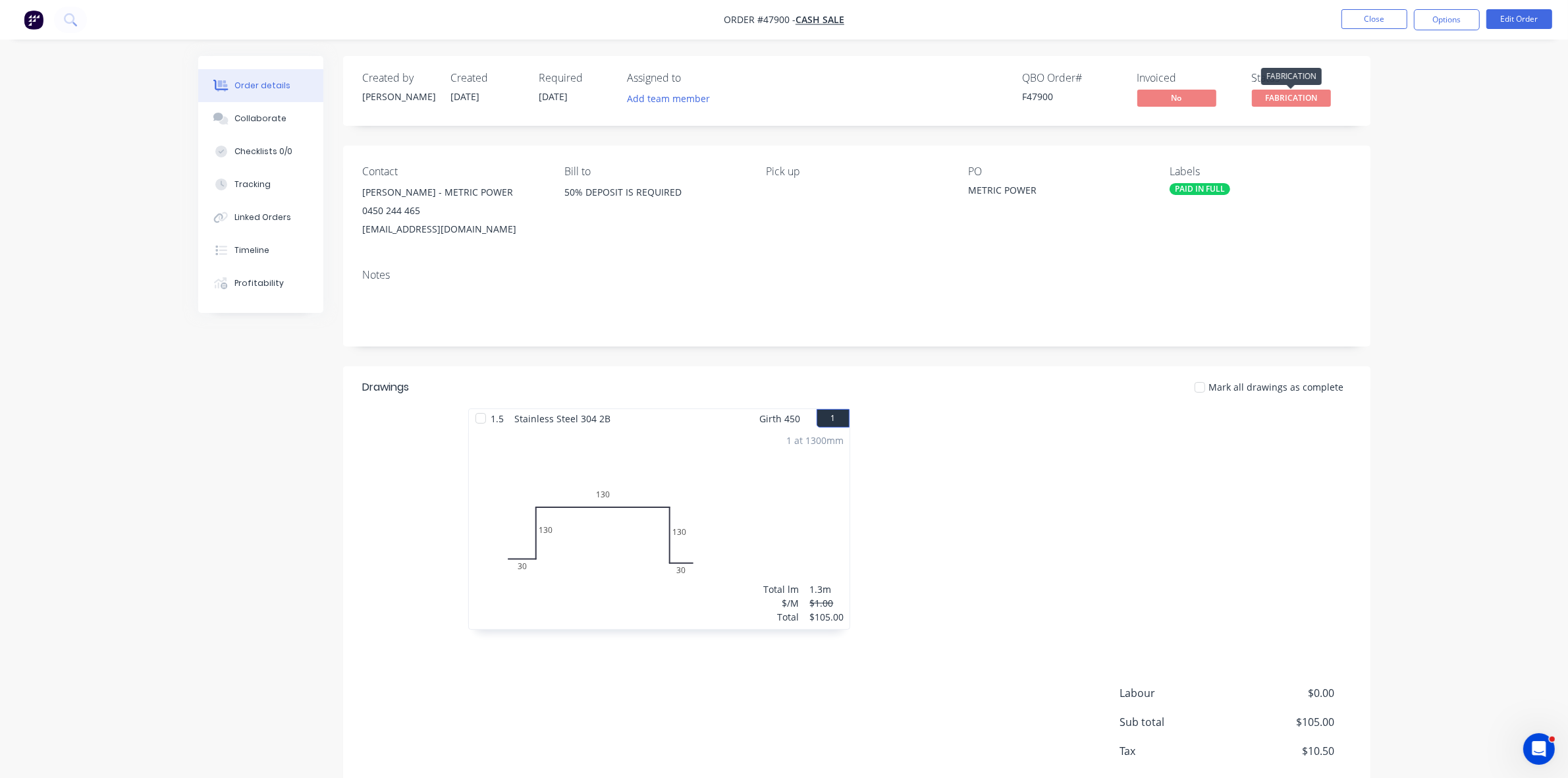
click at [1307, 100] on span "FABRICATION" at bounding box center [1291, 97] width 79 height 16
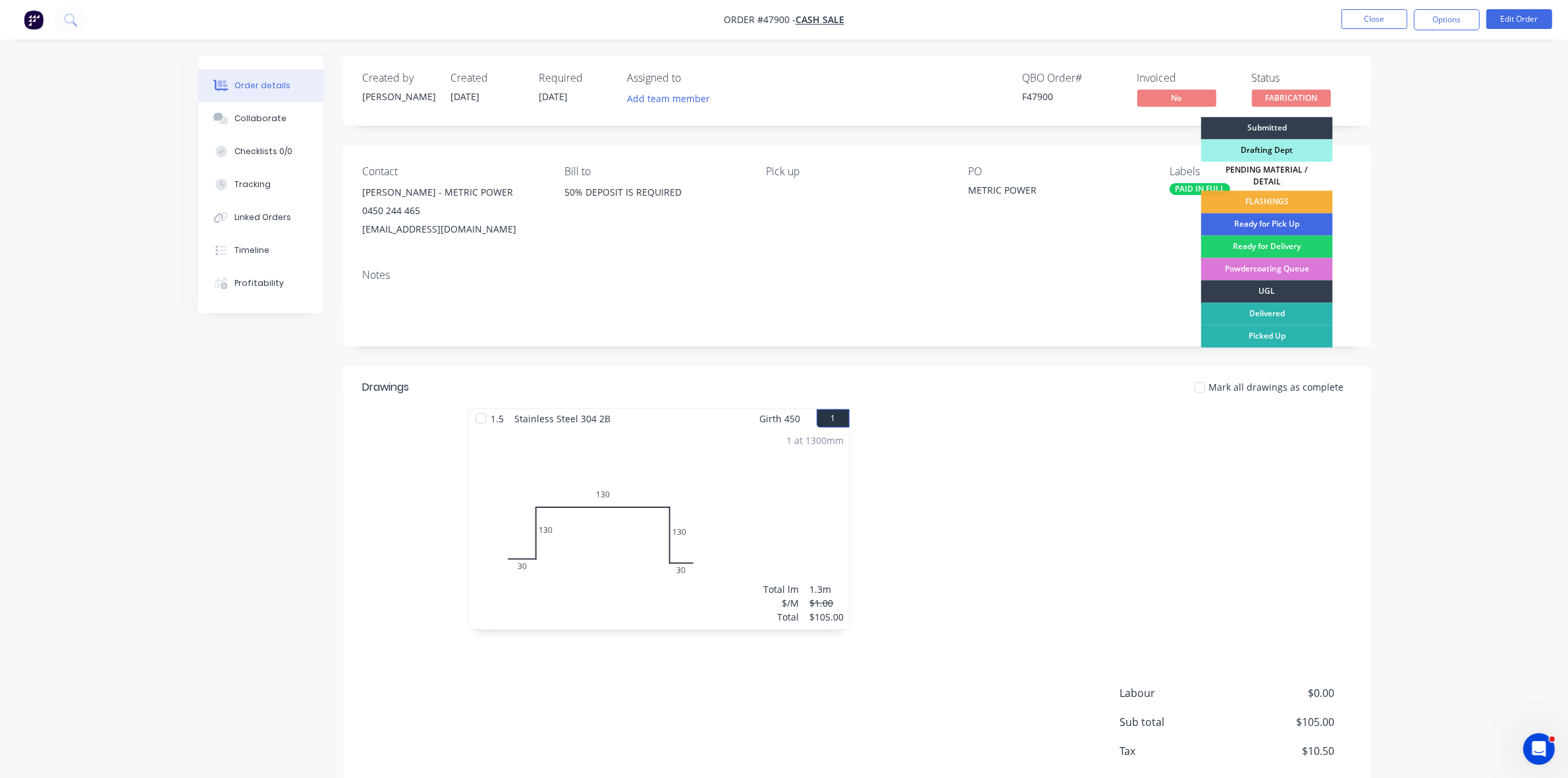
click at [1311, 214] on div "Ready for Pick Up" at bounding box center [1266, 224] width 131 height 22
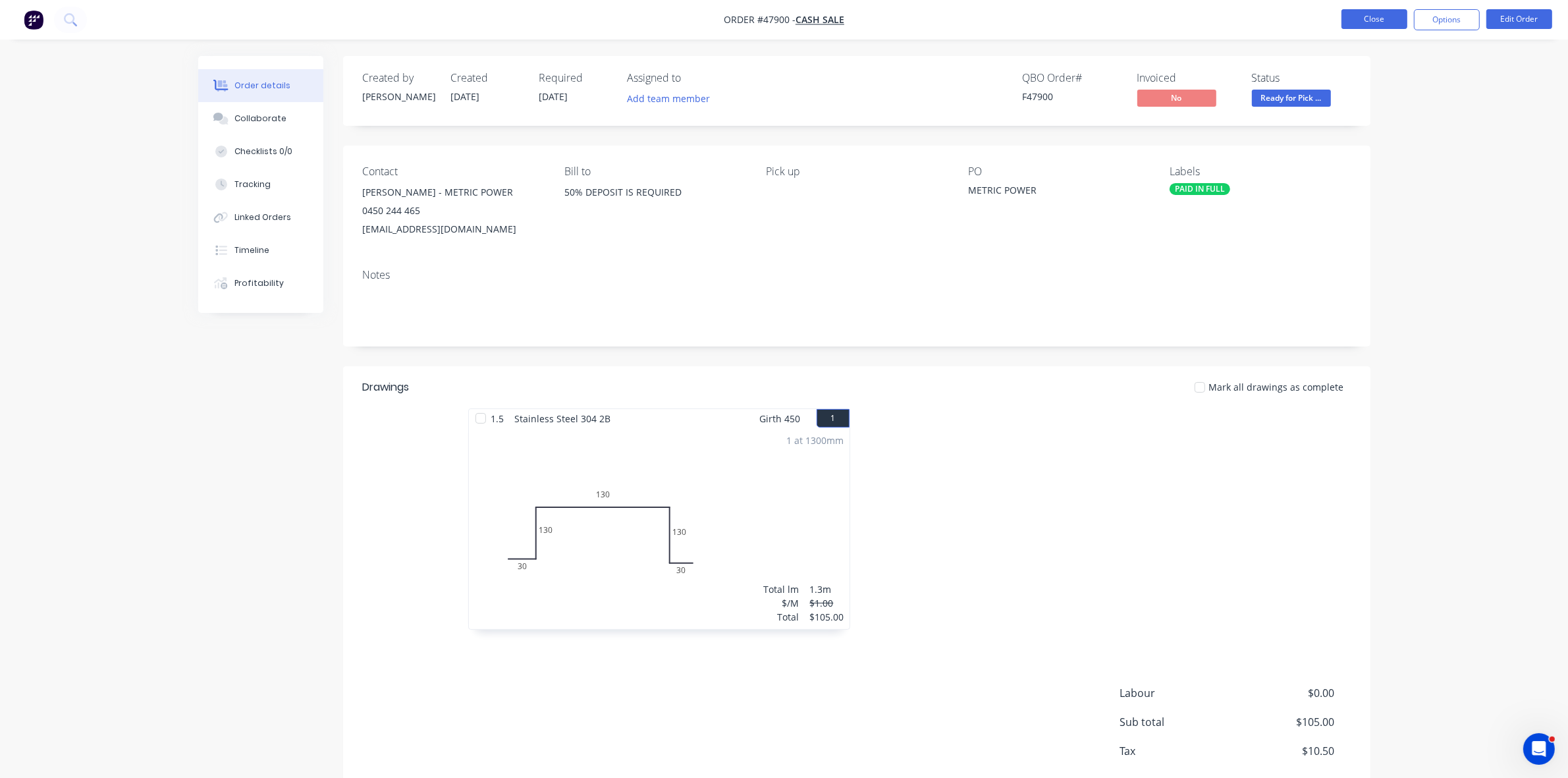
click at [1390, 16] on button "Close" at bounding box center [1374, 19] width 66 height 20
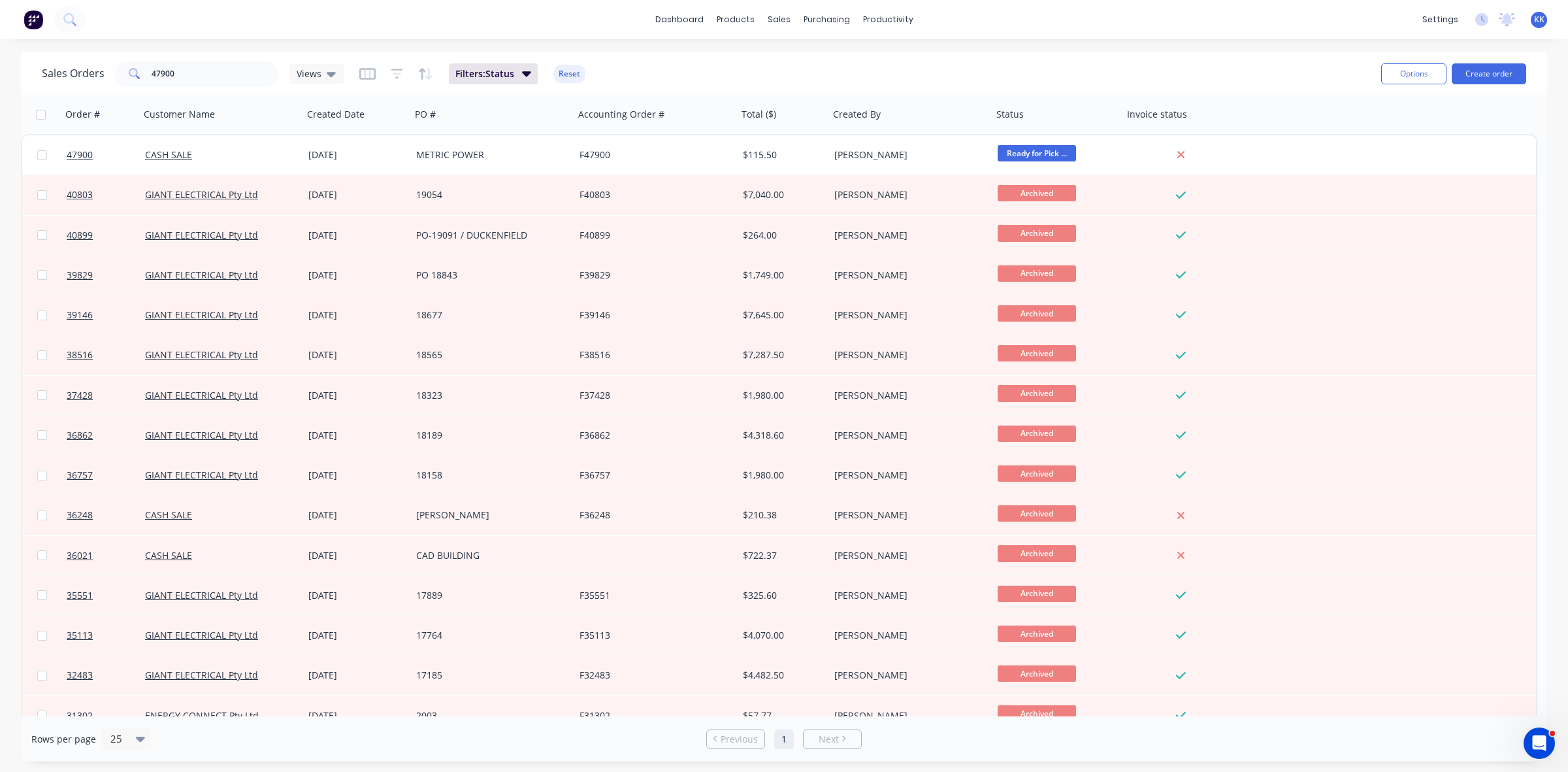
drag, startPoint x: 147, startPoint y: 67, endPoint x: 216, endPoint y: 66, distance: 69.0
click at [216, 66] on div "47900" at bounding box center [197, 73] width 163 height 26
click at [204, 68] on input "47900" at bounding box center [216, 73] width 128 height 26
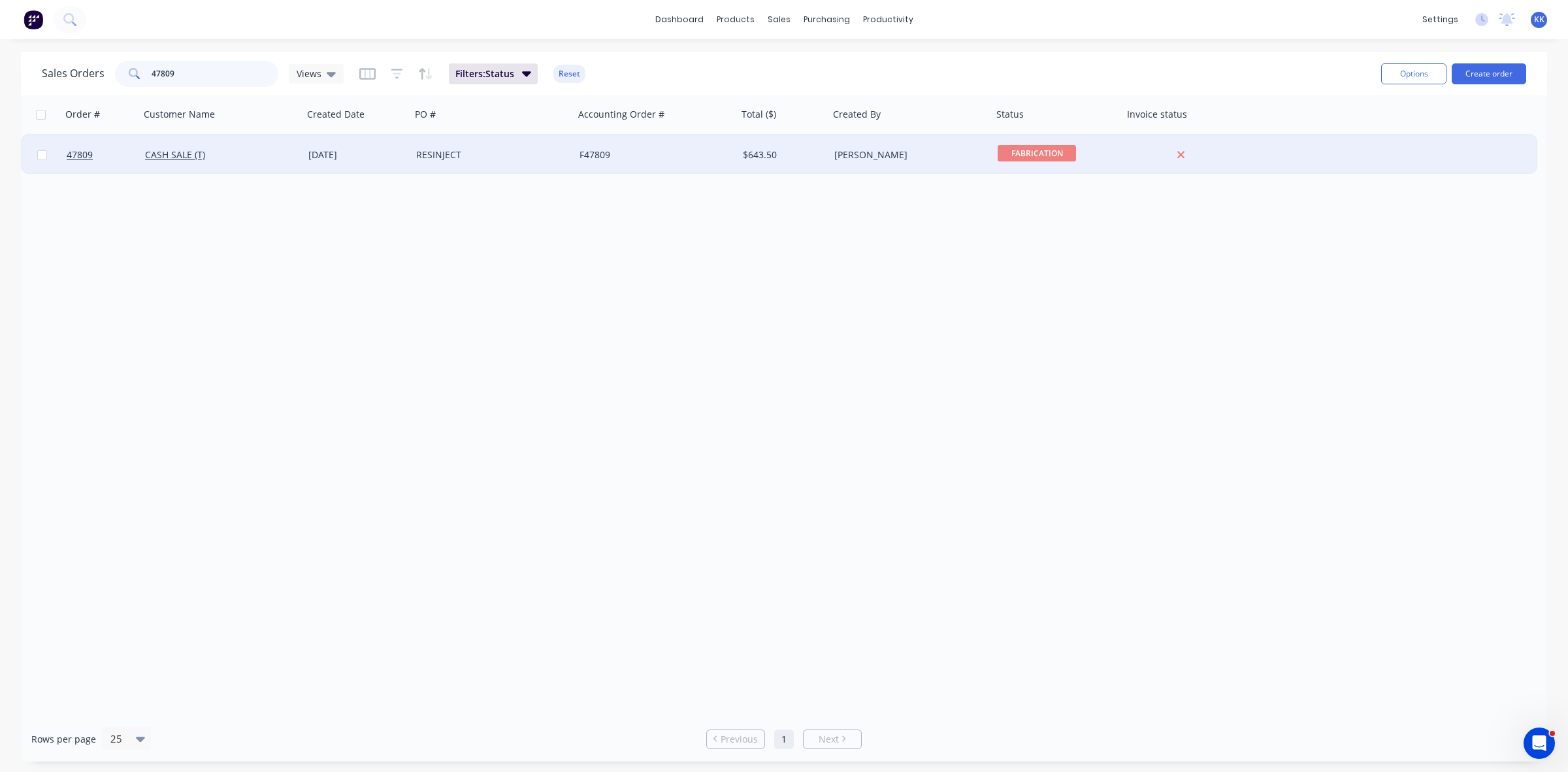
type input "47809"
click at [693, 160] on div "F47809" at bounding box center [651, 154] width 145 height 13
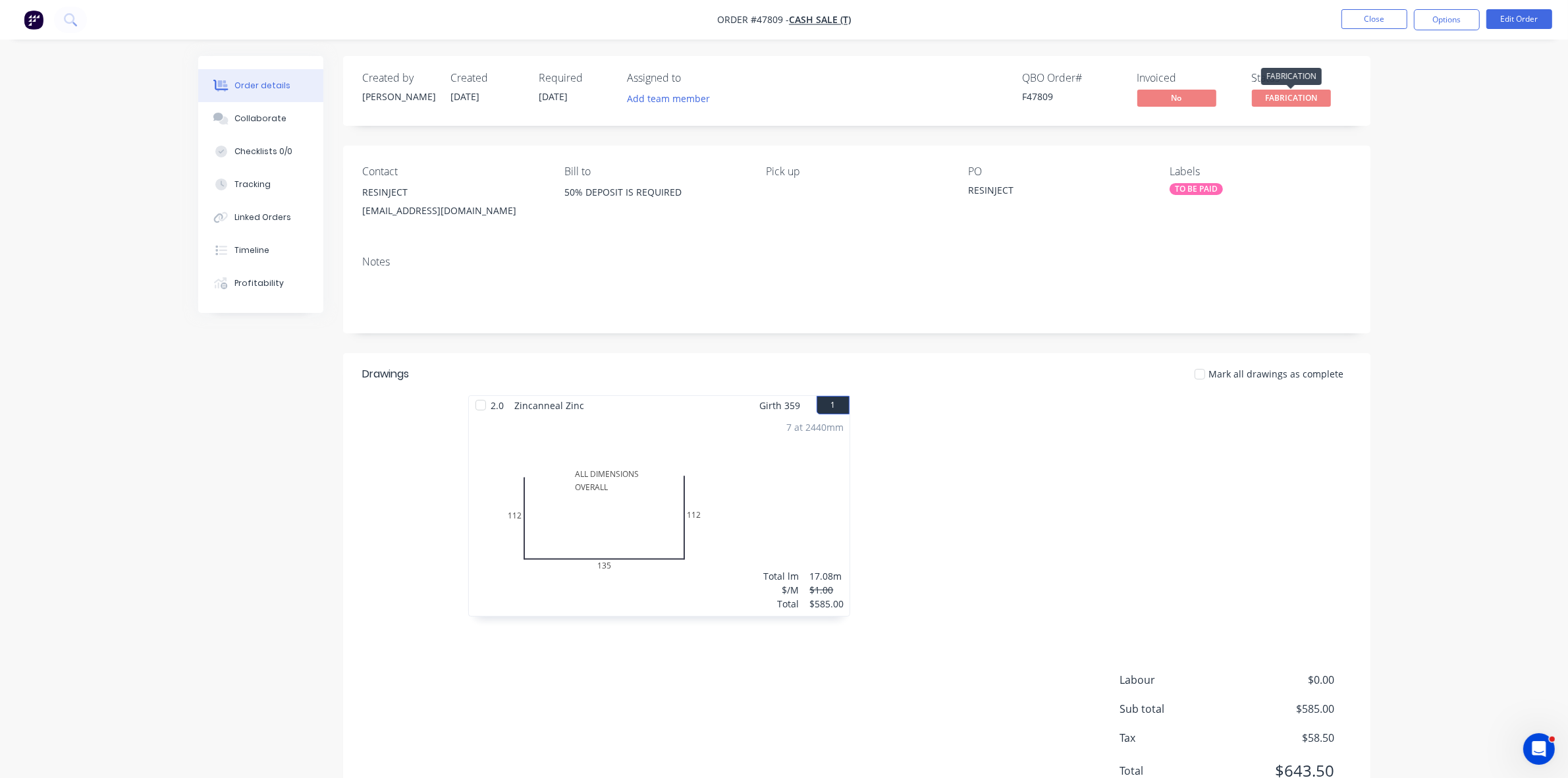
click at [1295, 102] on span "FABRICATION" at bounding box center [1291, 97] width 79 height 16
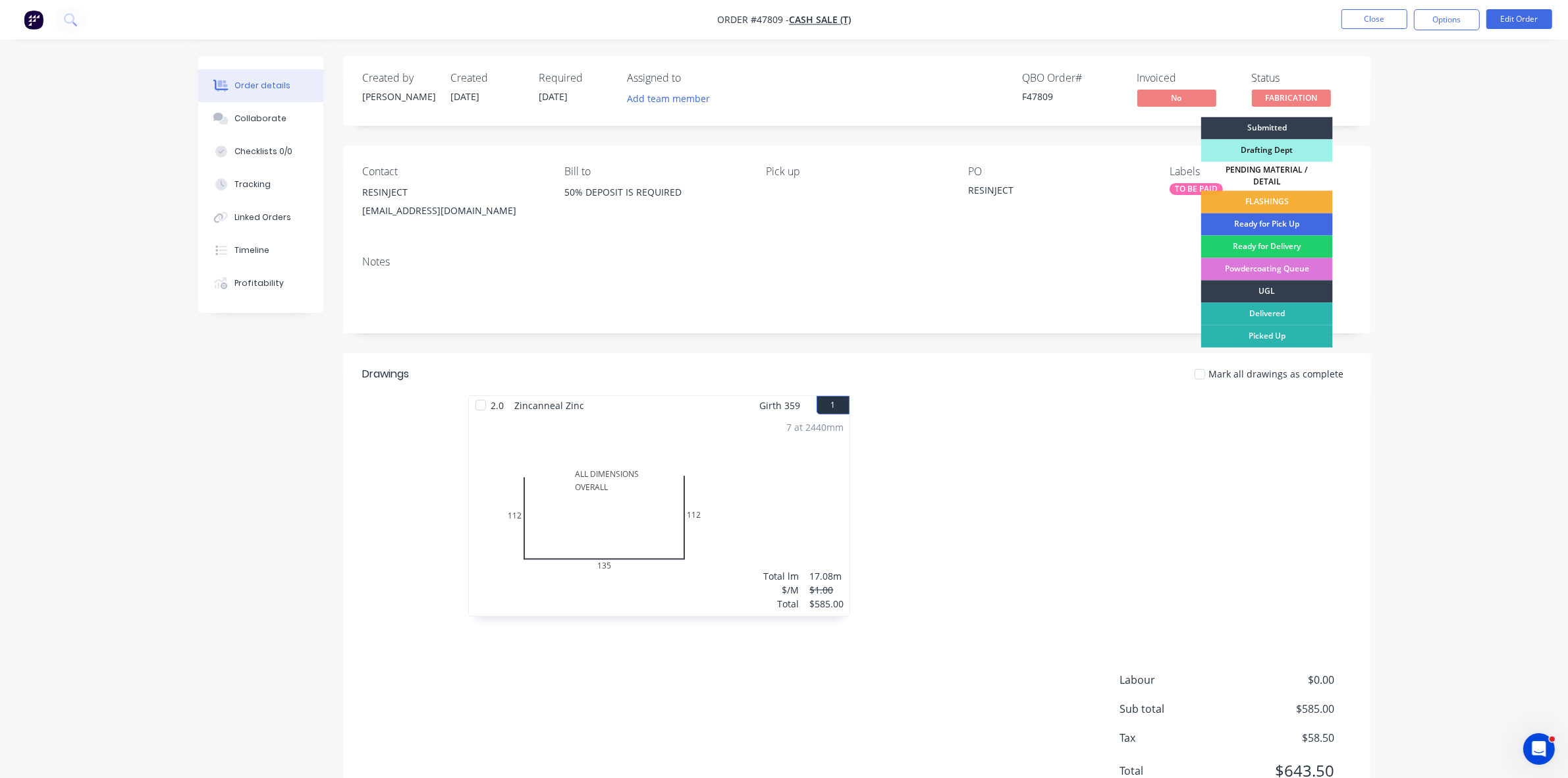
click at [1279, 219] on div "Ready for Pick Up" at bounding box center [1266, 224] width 131 height 22
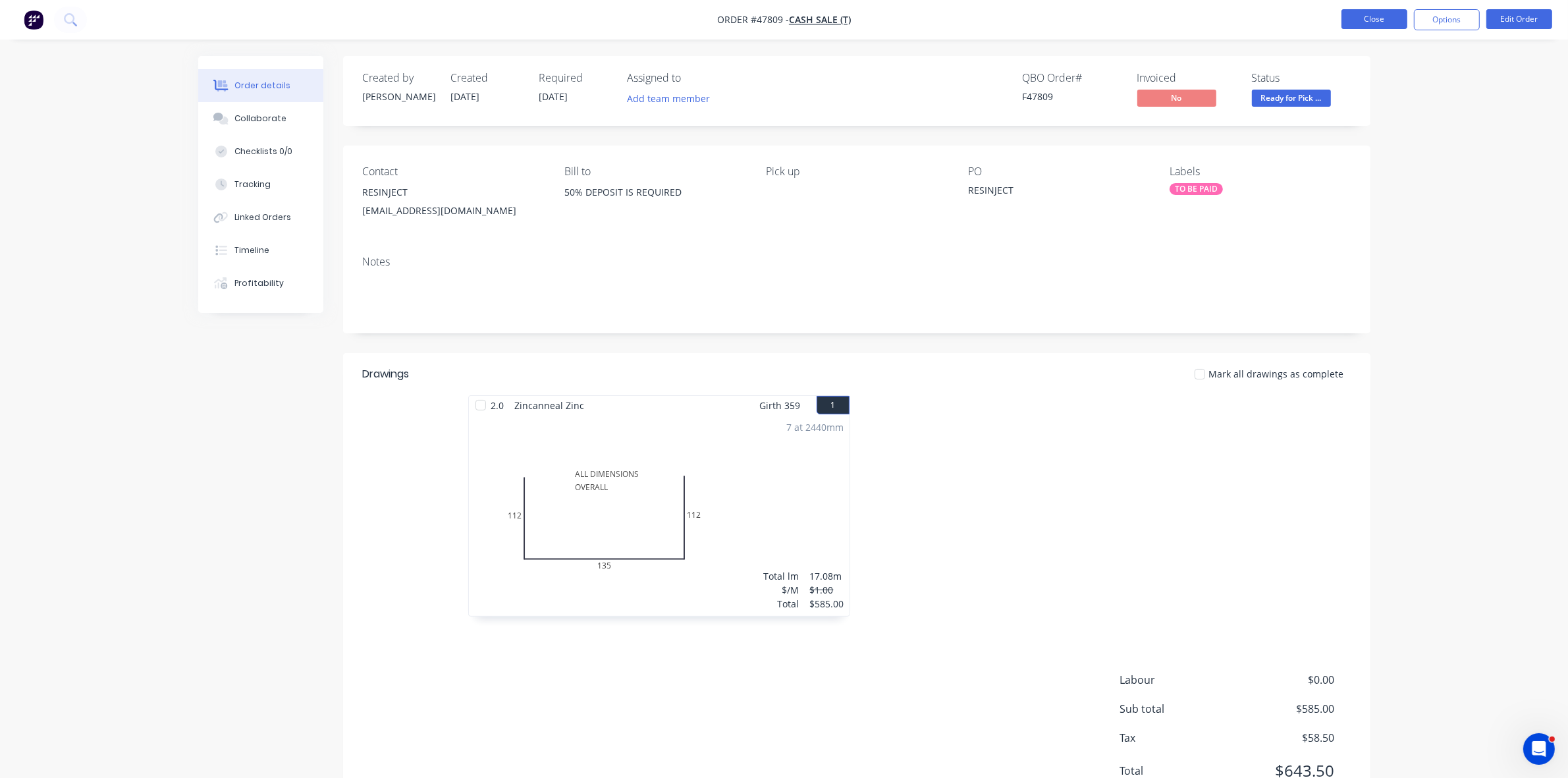
click at [1375, 21] on button "Close" at bounding box center [1374, 19] width 66 height 20
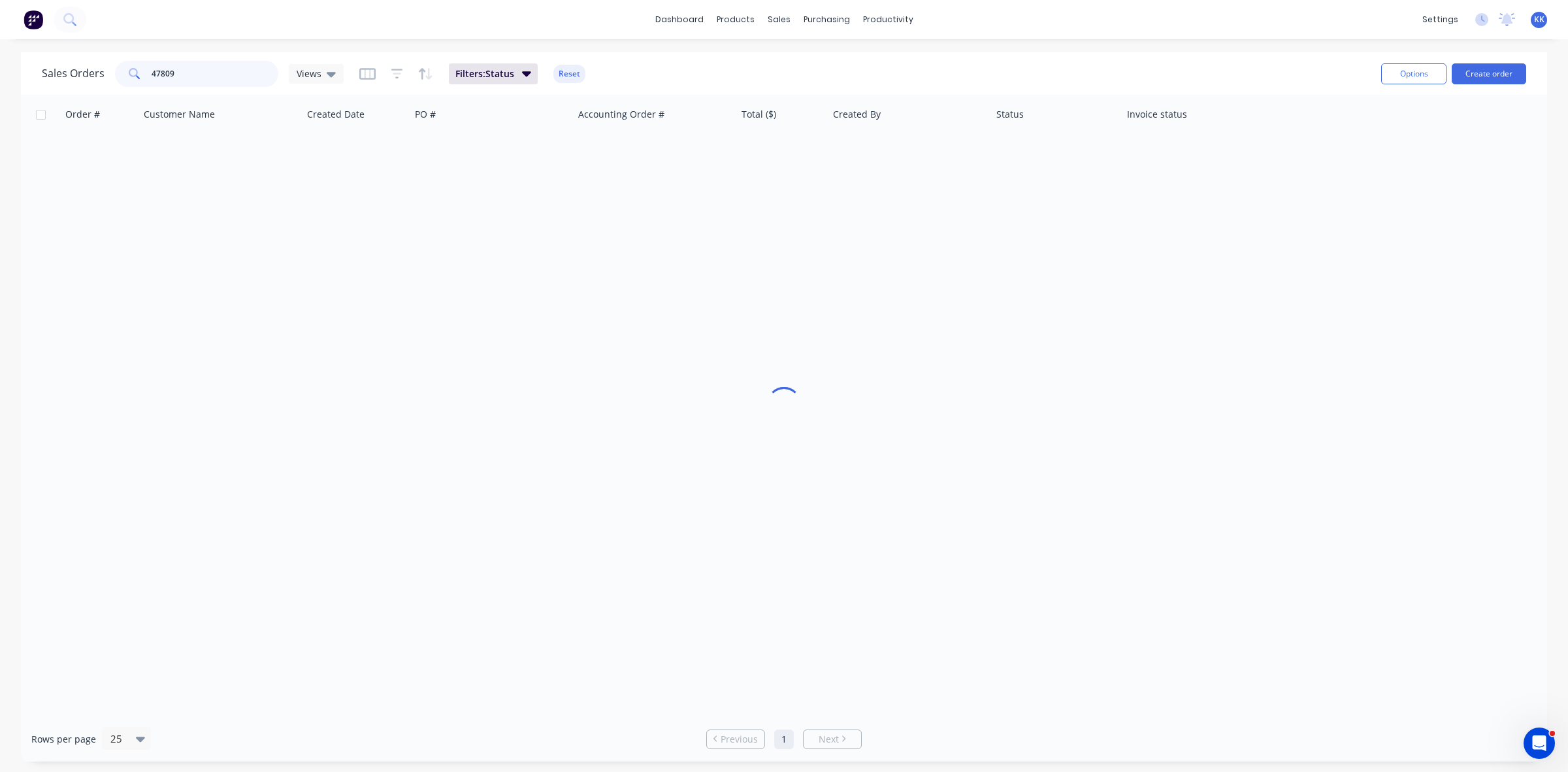
drag, startPoint x: 192, startPoint y: 69, endPoint x: 140, endPoint y: 69, distance: 52.0
click at [140, 69] on div "47809" at bounding box center [197, 73] width 163 height 26
drag, startPoint x: 184, startPoint y: 80, endPoint x: 122, endPoint y: 83, distance: 62.1
click at [125, 80] on div "48008" at bounding box center [197, 73] width 163 height 26
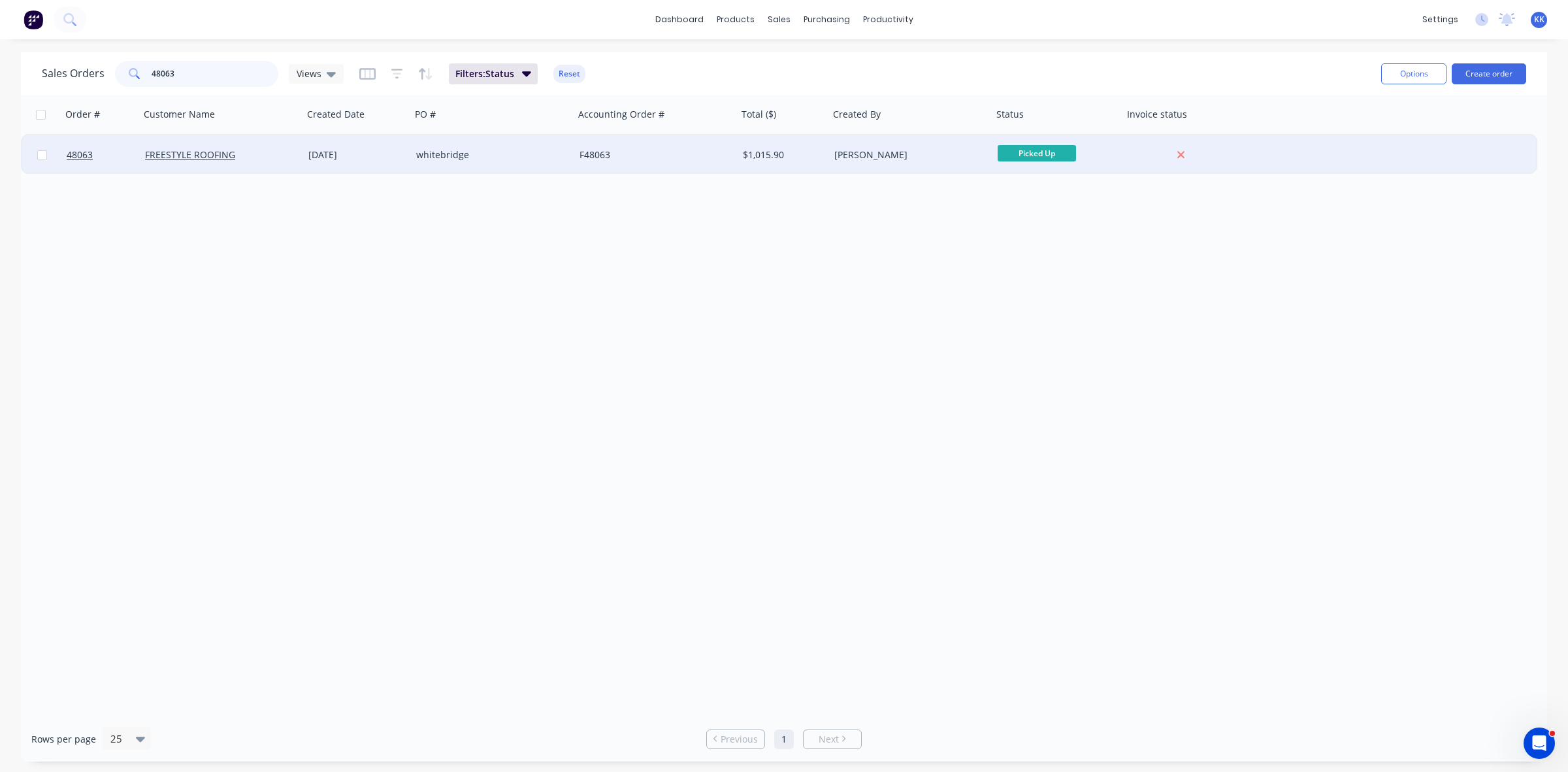
type input "48063"
click at [314, 162] on div "[DATE]" at bounding box center [357, 154] width 108 height 39
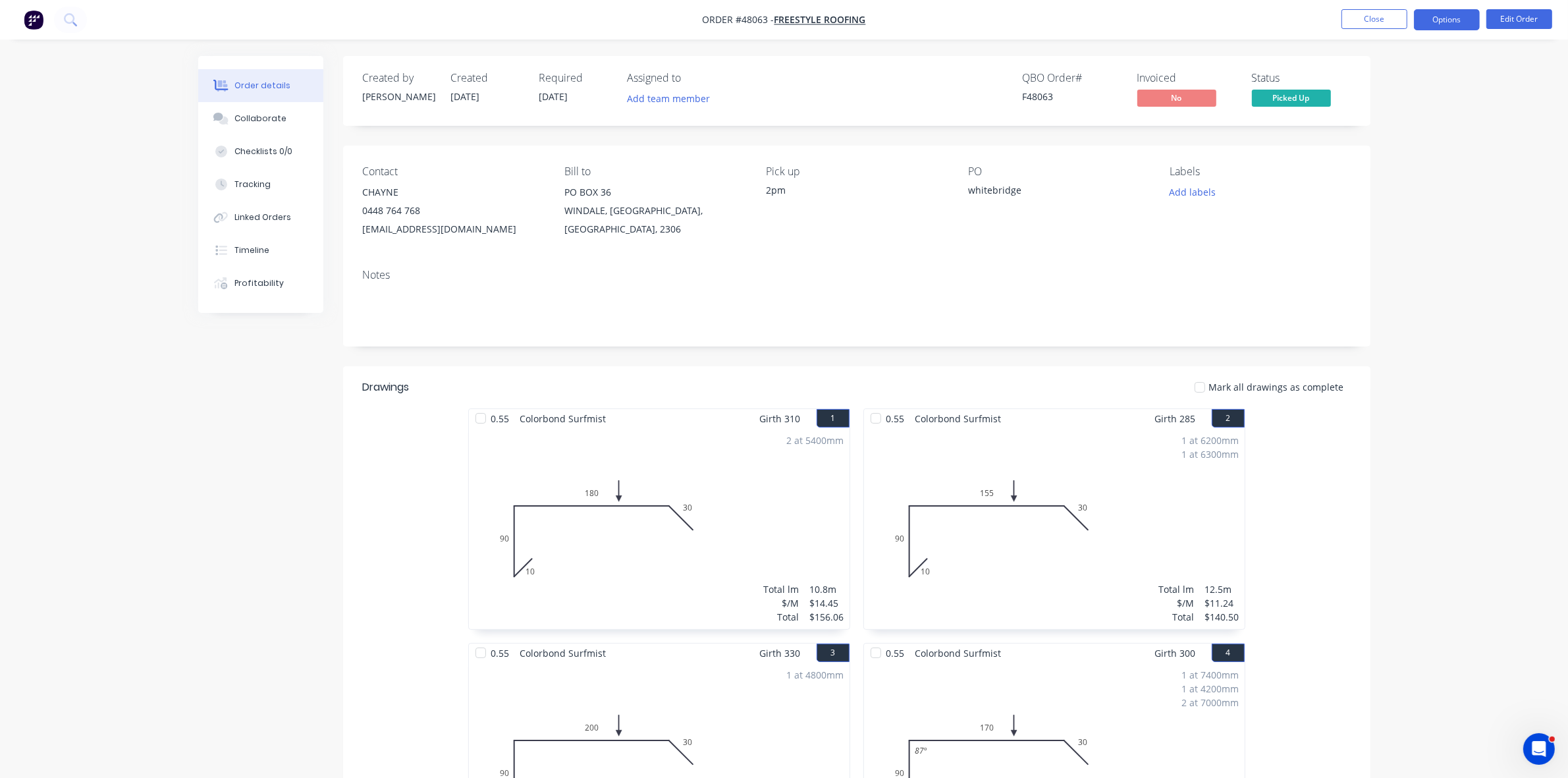
click at [1440, 18] on button "Options" at bounding box center [1446, 20] width 66 height 21
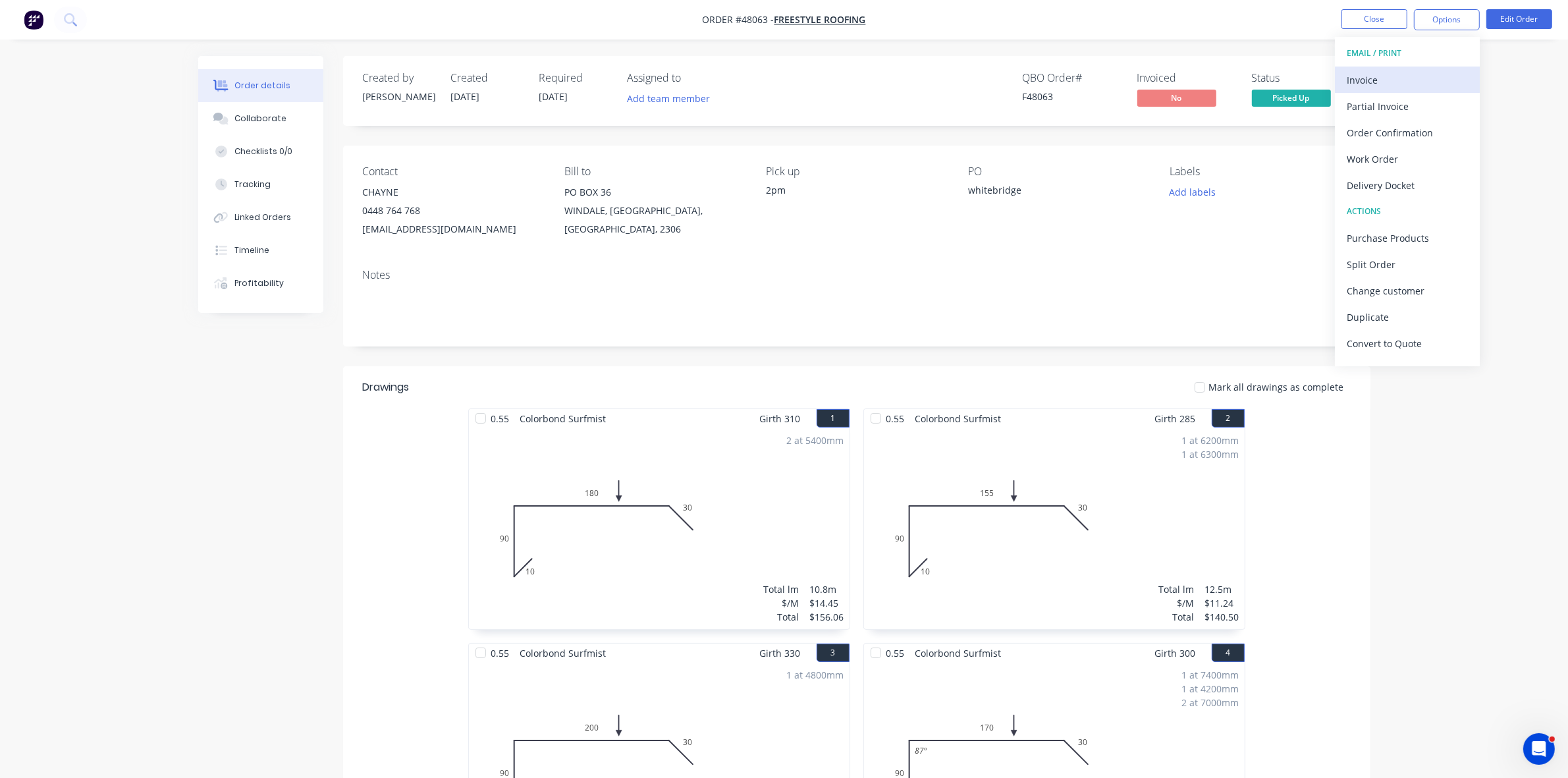
click at [1409, 84] on div "Invoice" at bounding box center [1407, 80] width 122 height 19
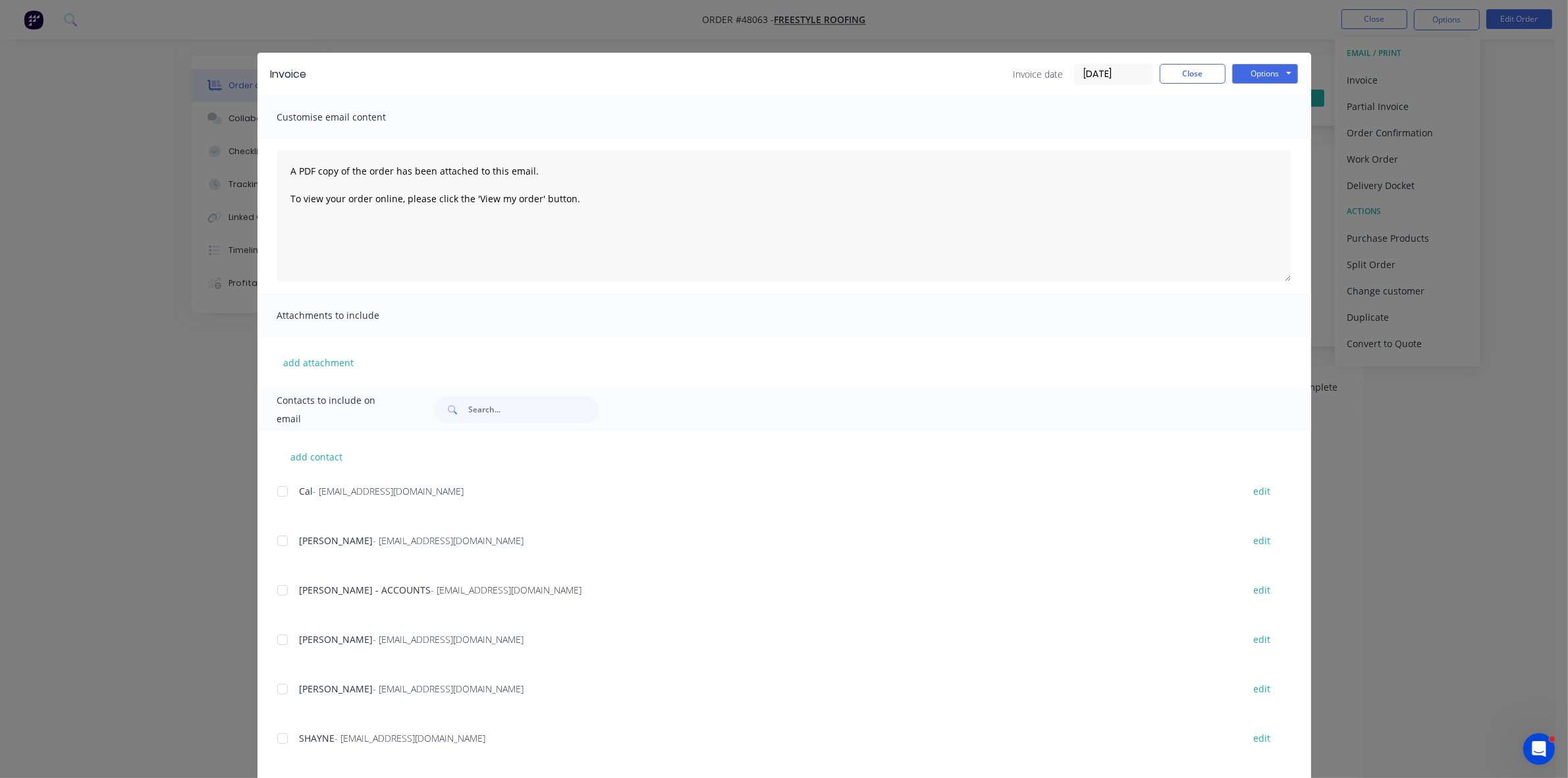
click at [274, 588] on div at bounding box center [282, 589] width 26 height 26
click at [1245, 72] on button "Options" at bounding box center [1265, 73] width 66 height 20
click at [1265, 134] on button "Email" at bounding box center [1274, 141] width 84 height 21
drag, startPoint x: 1200, startPoint y: 78, endPoint x: 1265, endPoint y: 72, distance: 65.3
click at [1200, 77] on button "Close" at bounding box center [1193, 73] width 66 height 20
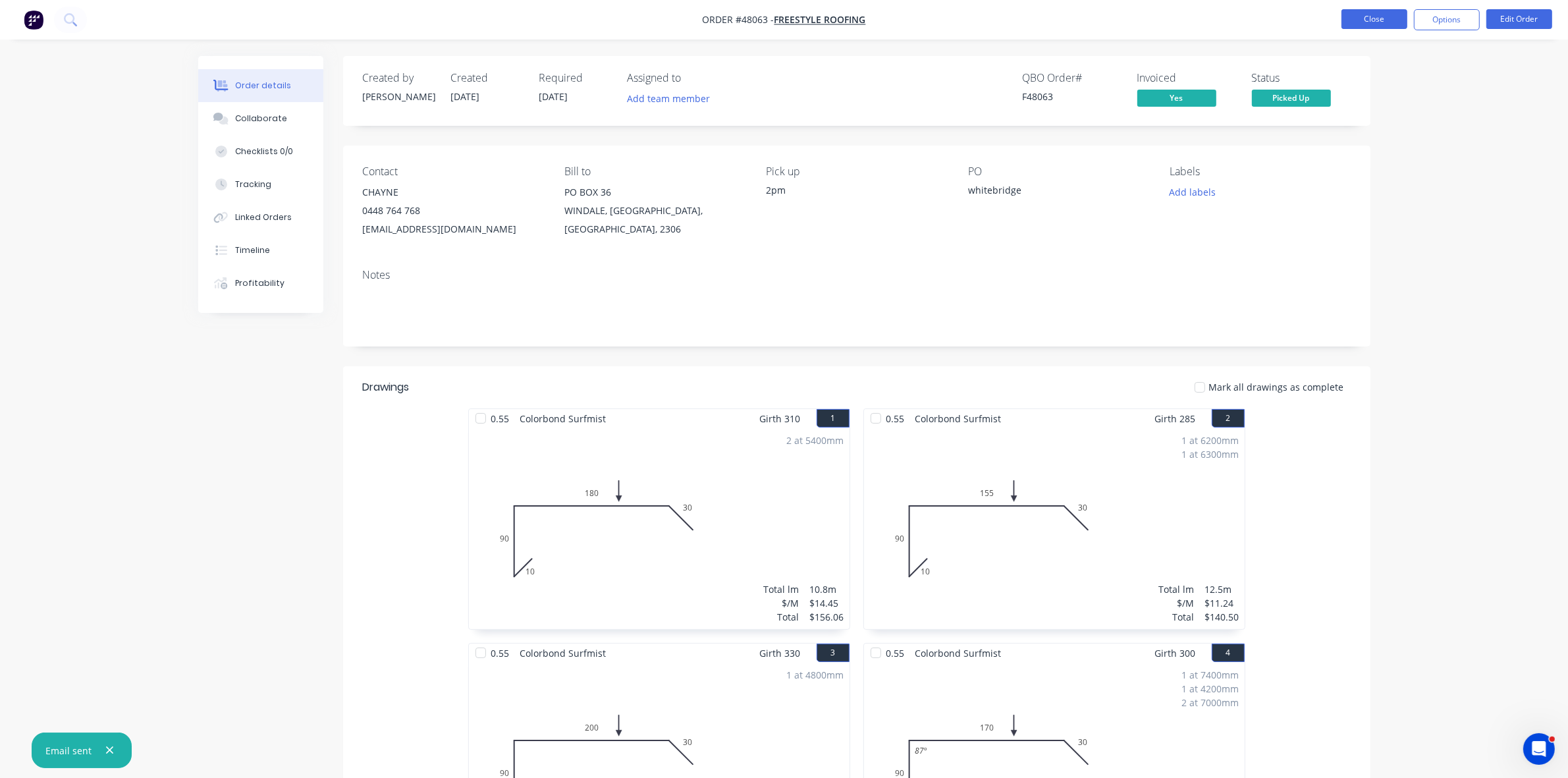
click at [1367, 21] on button "Close" at bounding box center [1374, 19] width 66 height 20
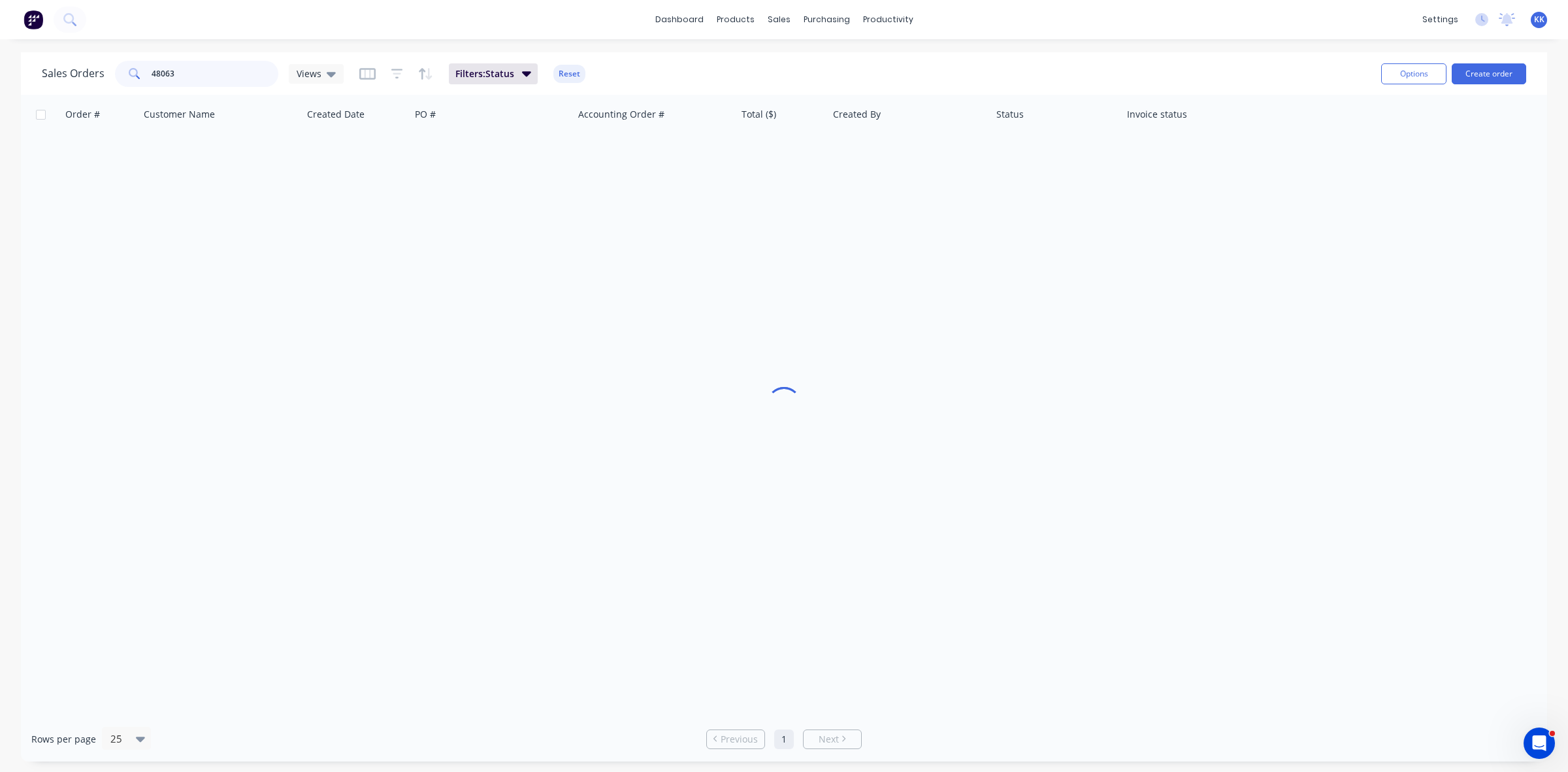
drag, startPoint x: 192, startPoint y: 74, endPoint x: 161, endPoint y: 73, distance: 31.0
click at [164, 74] on input "48063" at bounding box center [216, 73] width 128 height 26
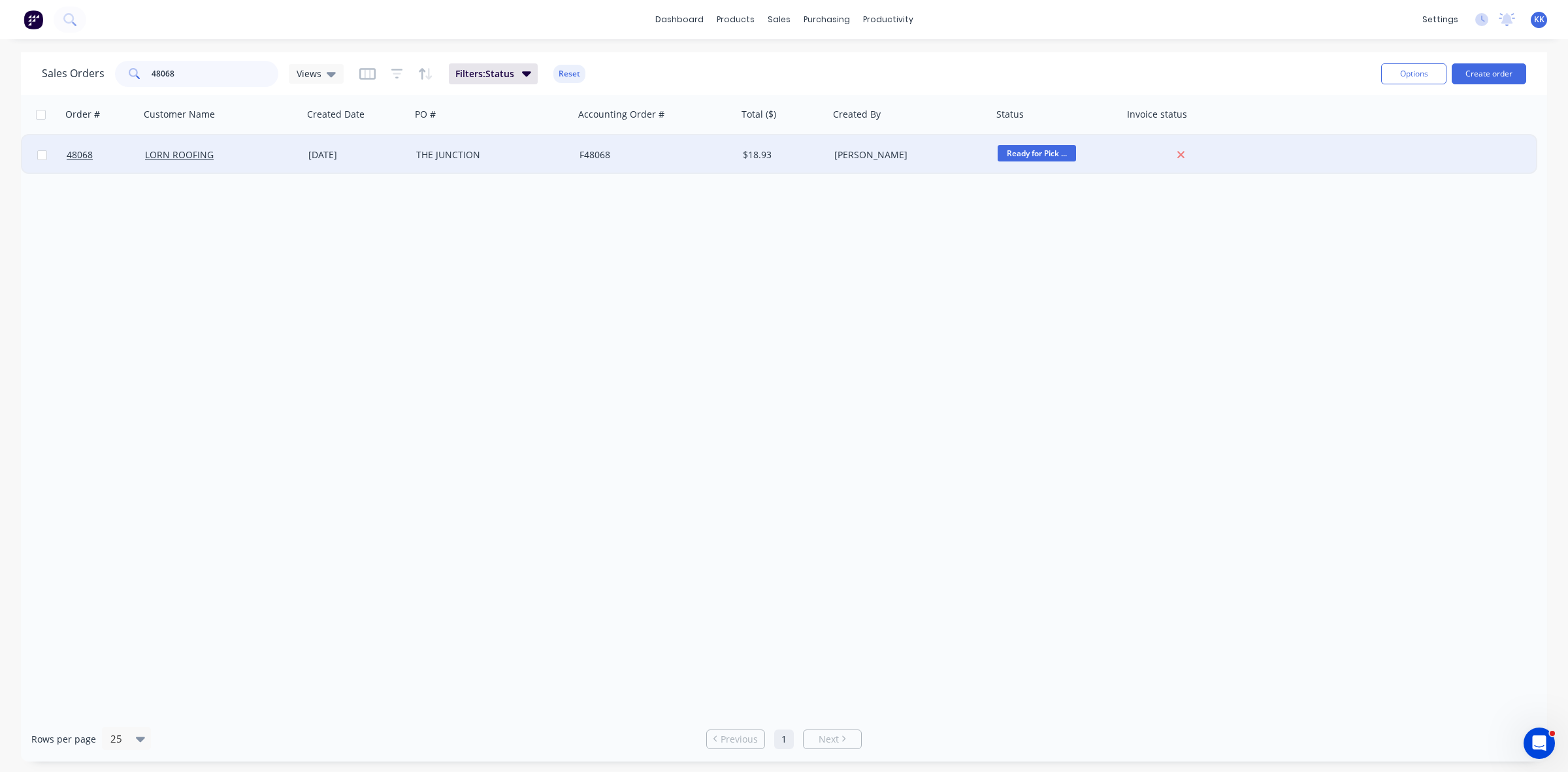
type input "48068"
click at [715, 163] on div "F48068" at bounding box center [655, 154] width 163 height 39
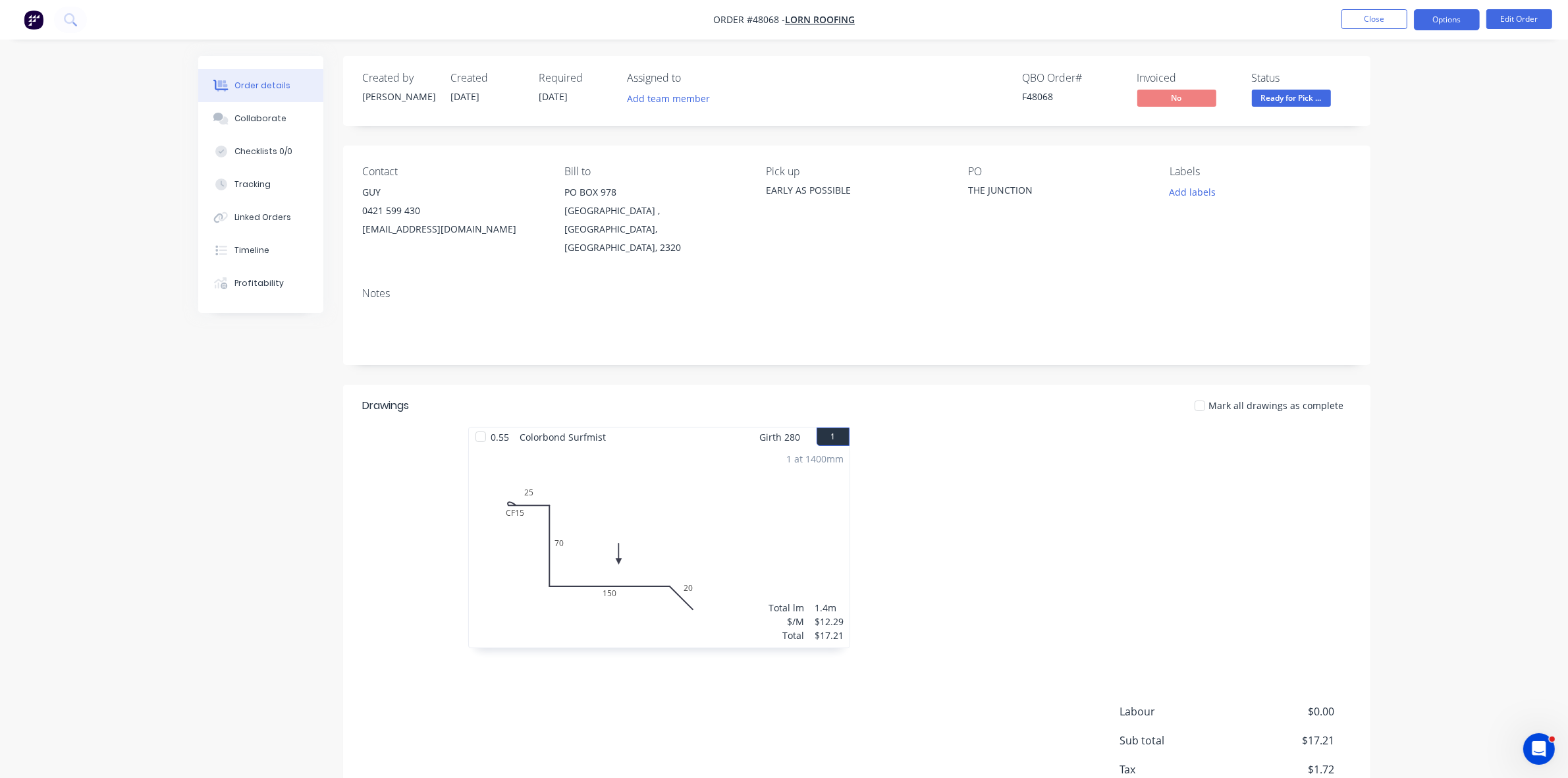
click at [1460, 21] on button "Options" at bounding box center [1446, 20] width 66 height 21
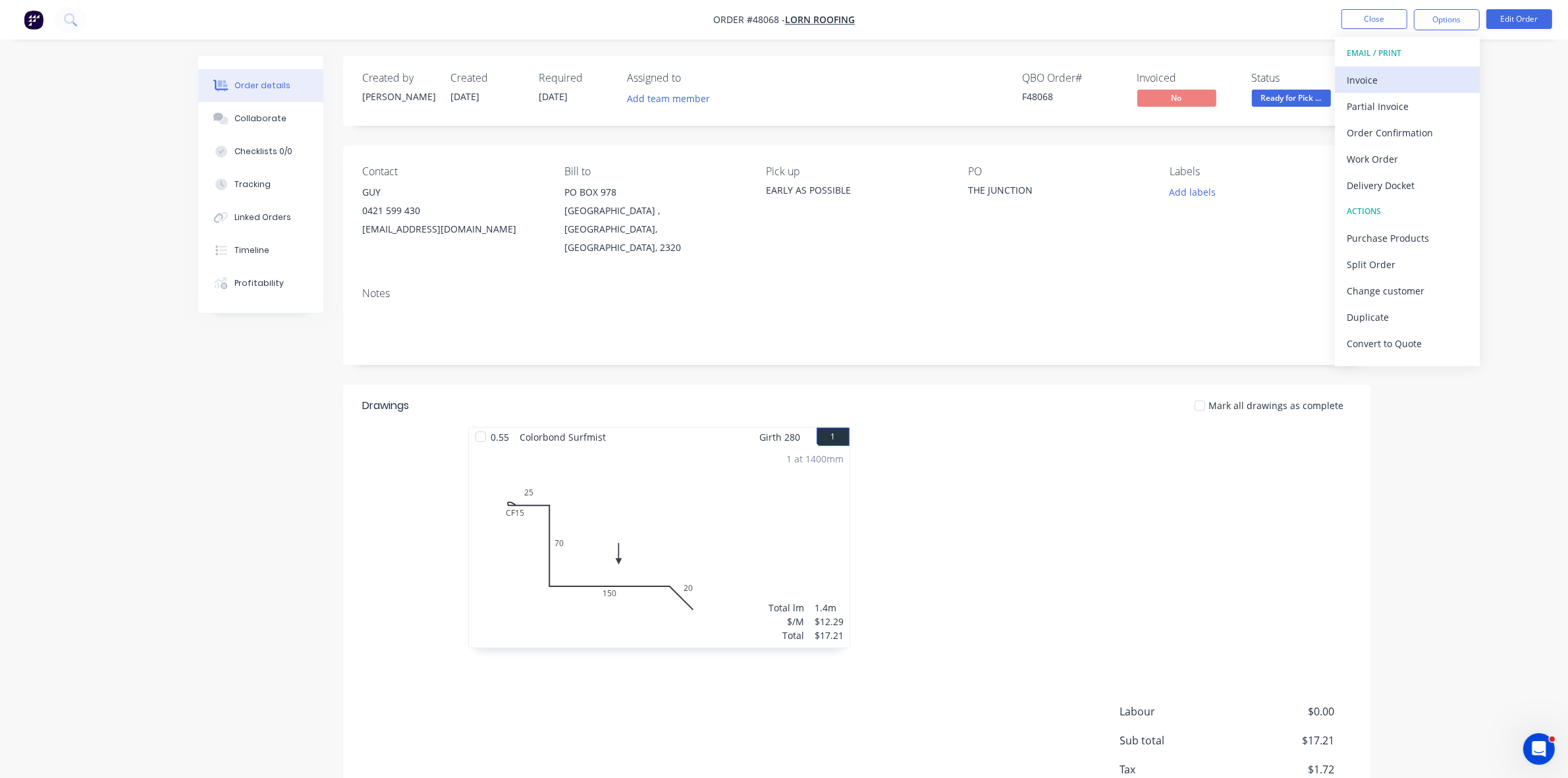
click at [1430, 76] on div "Invoice" at bounding box center [1407, 80] width 122 height 19
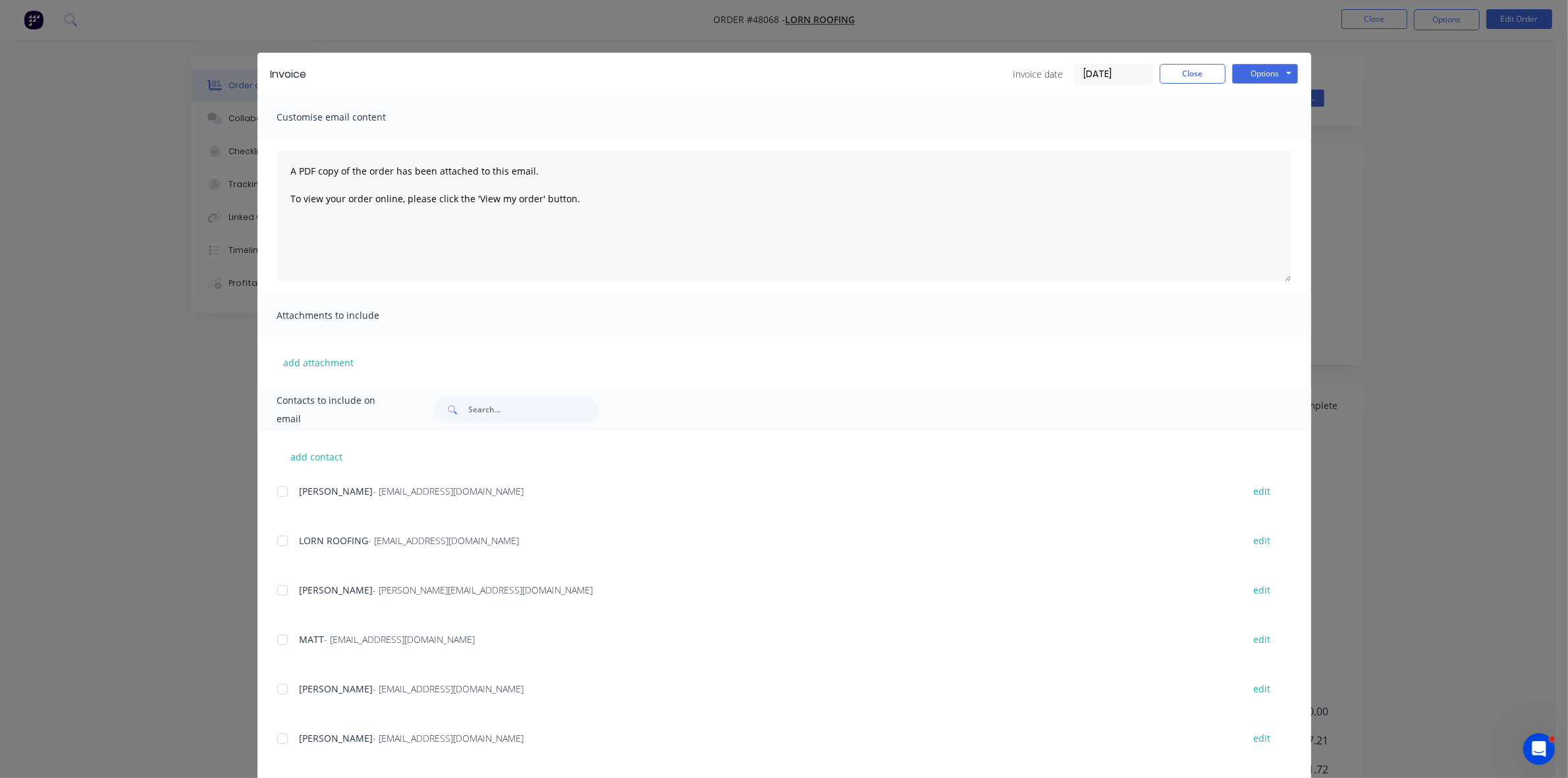
click at [272, 540] on div at bounding box center [282, 540] width 26 height 26
click at [1242, 71] on button "Options" at bounding box center [1265, 73] width 66 height 20
click at [1260, 140] on button "Email" at bounding box center [1274, 141] width 84 height 21
drag, startPoint x: 1200, startPoint y: 72, endPoint x: 1328, endPoint y: 41, distance: 131.7
click at [1201, 72] on button "Close" at bounding box center [1193, 73] width 66 height 20
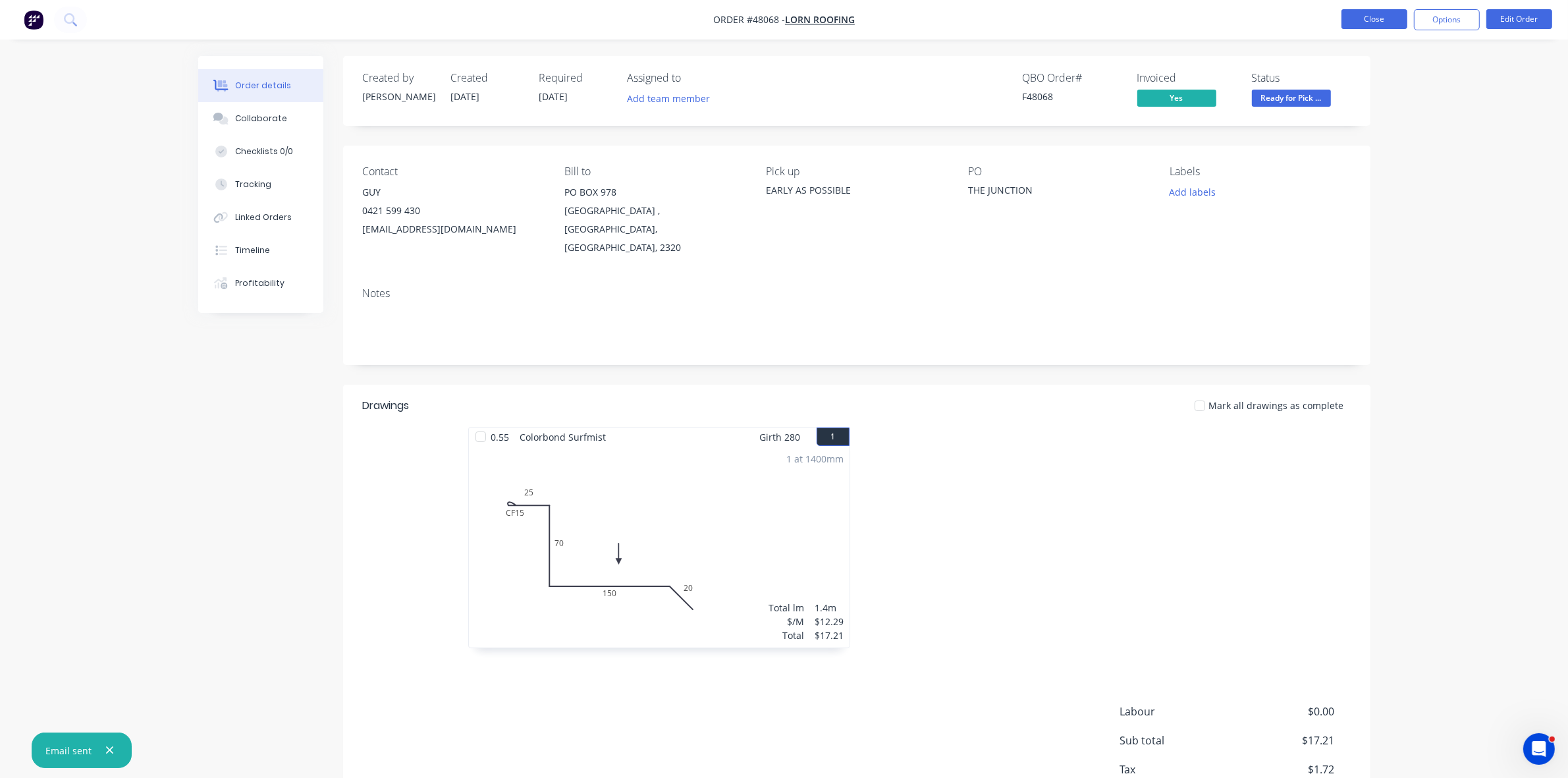
click at [1380, 21] on button "Close" at bounding box center [1374, 19] width 66 height 20
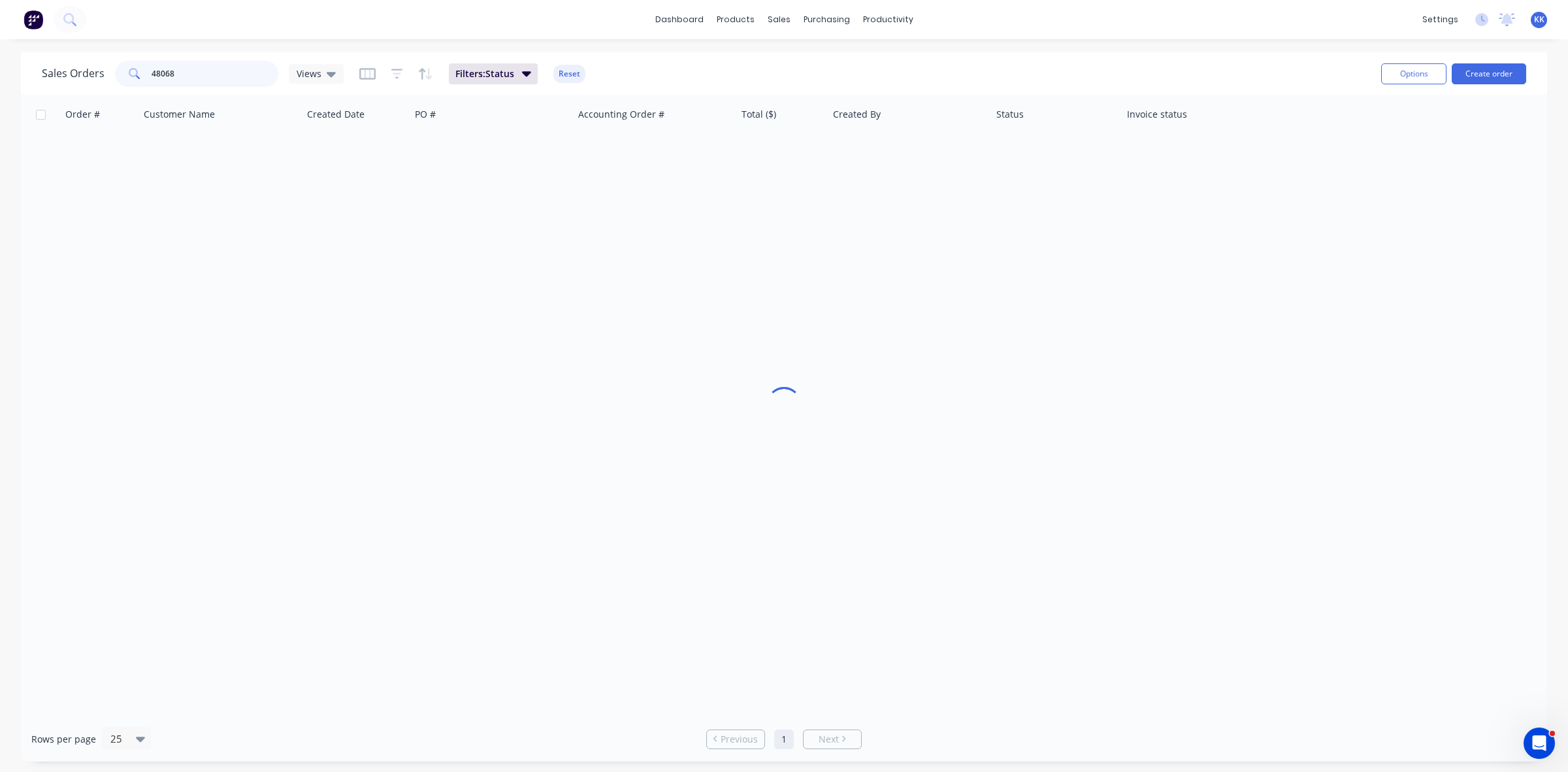
drag, startPoint x: 223, startPoint y: 72, endPoint x: 116, endPoint y: 68, distance: 107.1
click at [116, 68] on div "48068" at bounding box center [197, 73] width 163 height 26
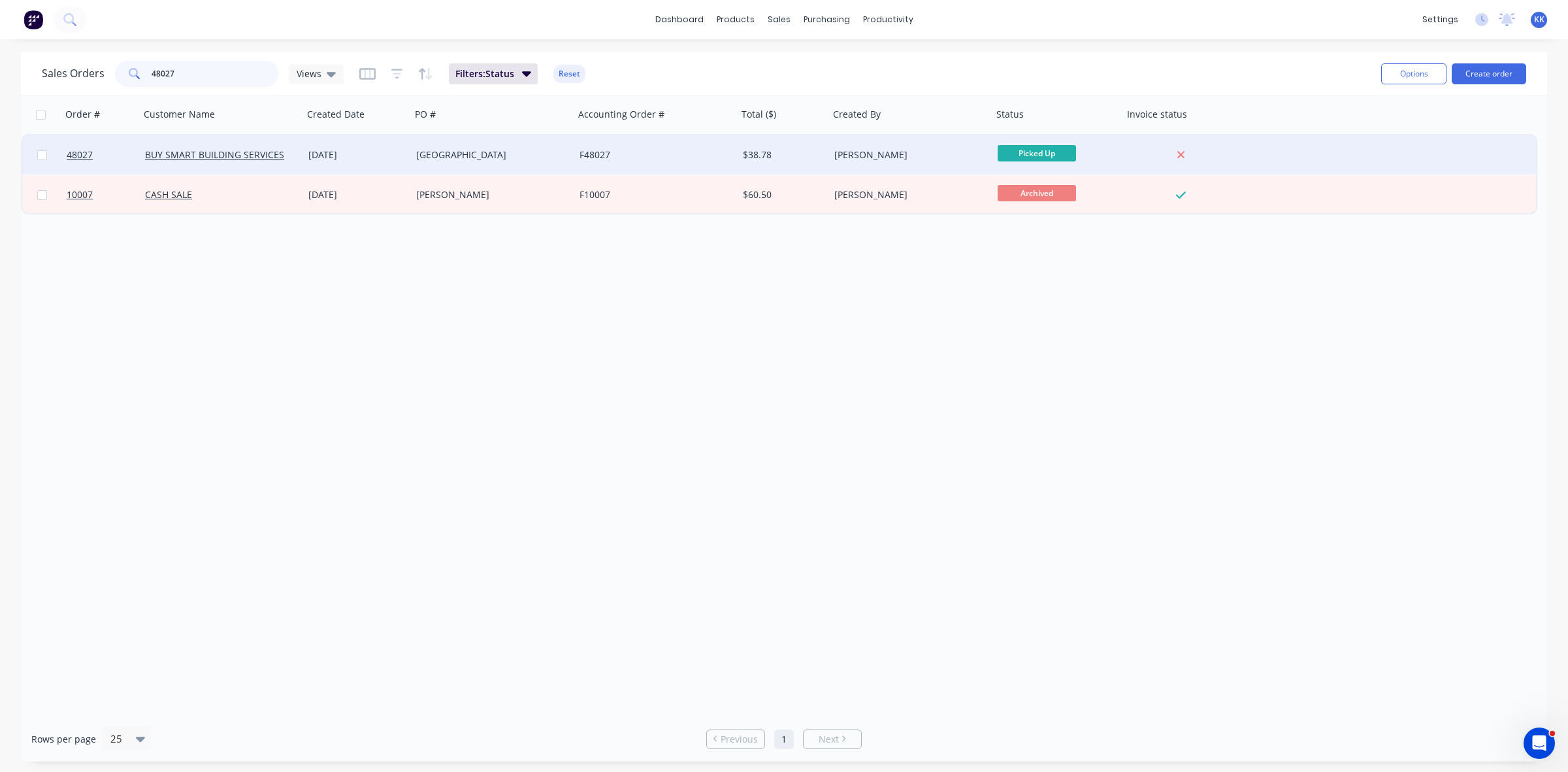
type input "48027"
click at [520, 145] on div "[GEOGRAPHIC_DATA]" at bounding box center [492, 154] width 163 height 39
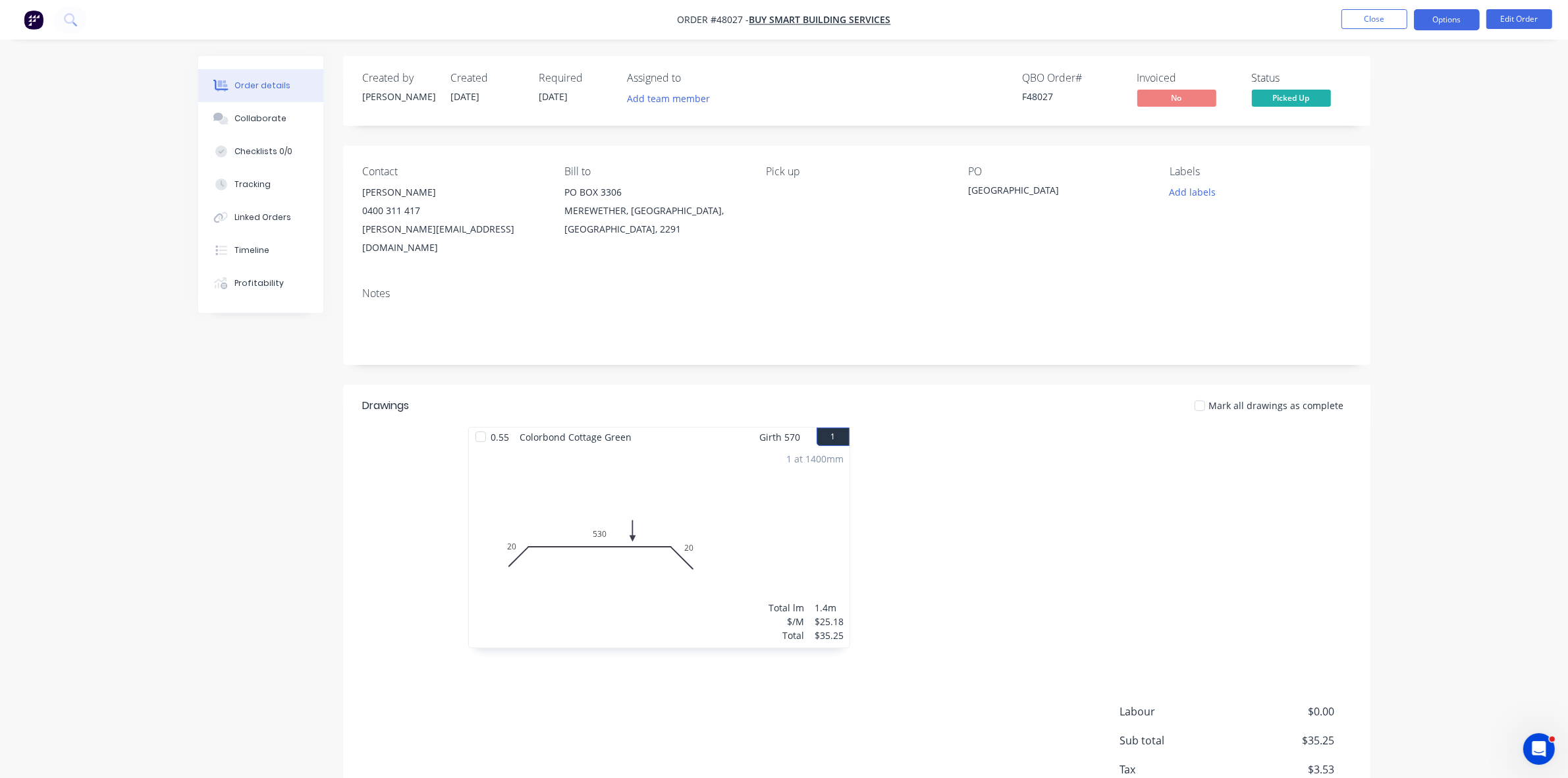
click at [1430, 12] on button "Options" at bounding box center [1446, 20] width 66 height 21
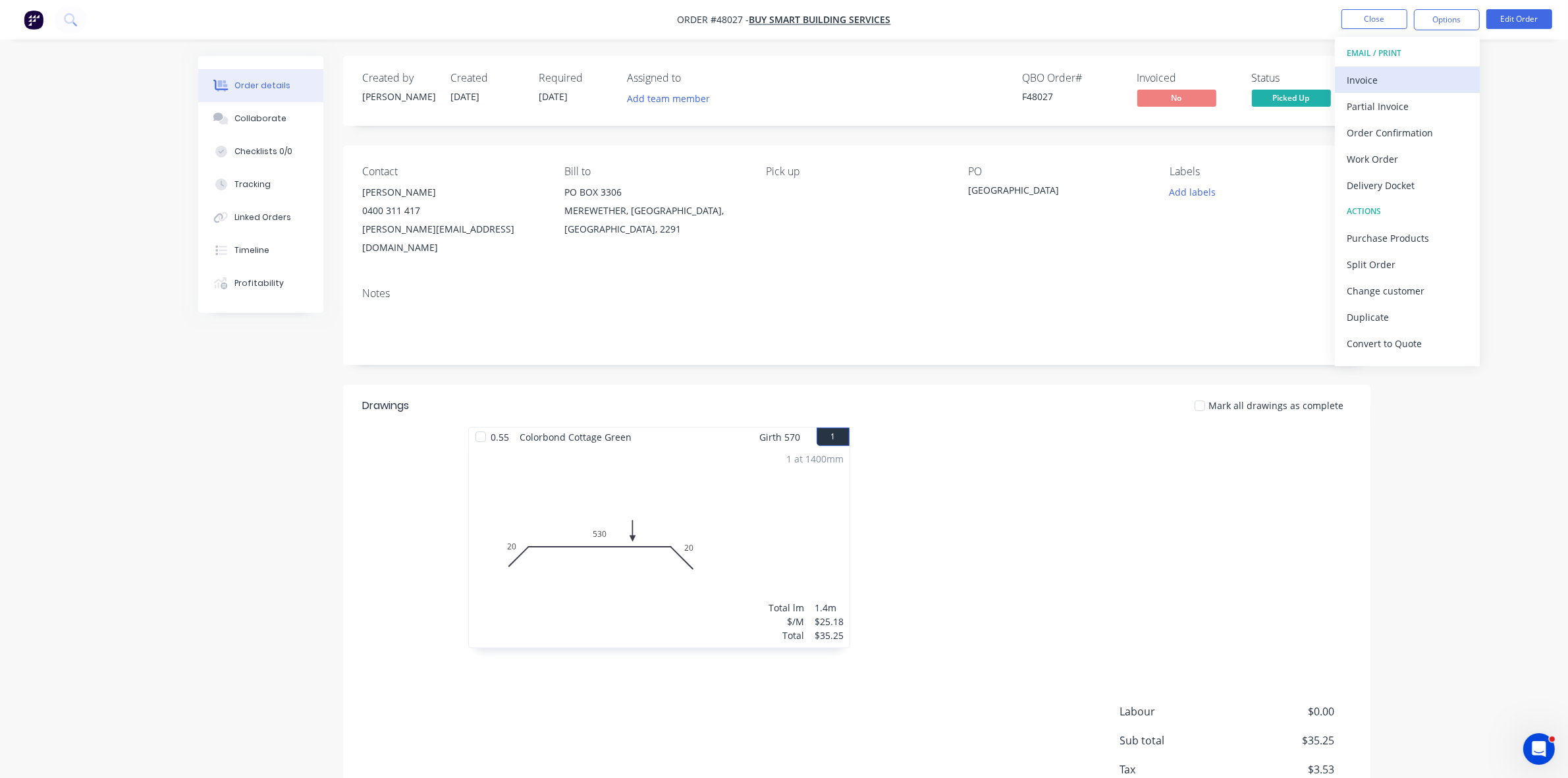
click at [1401, 84] on div "Invoice" at bounding box center [1407, 80] width 122 height 19
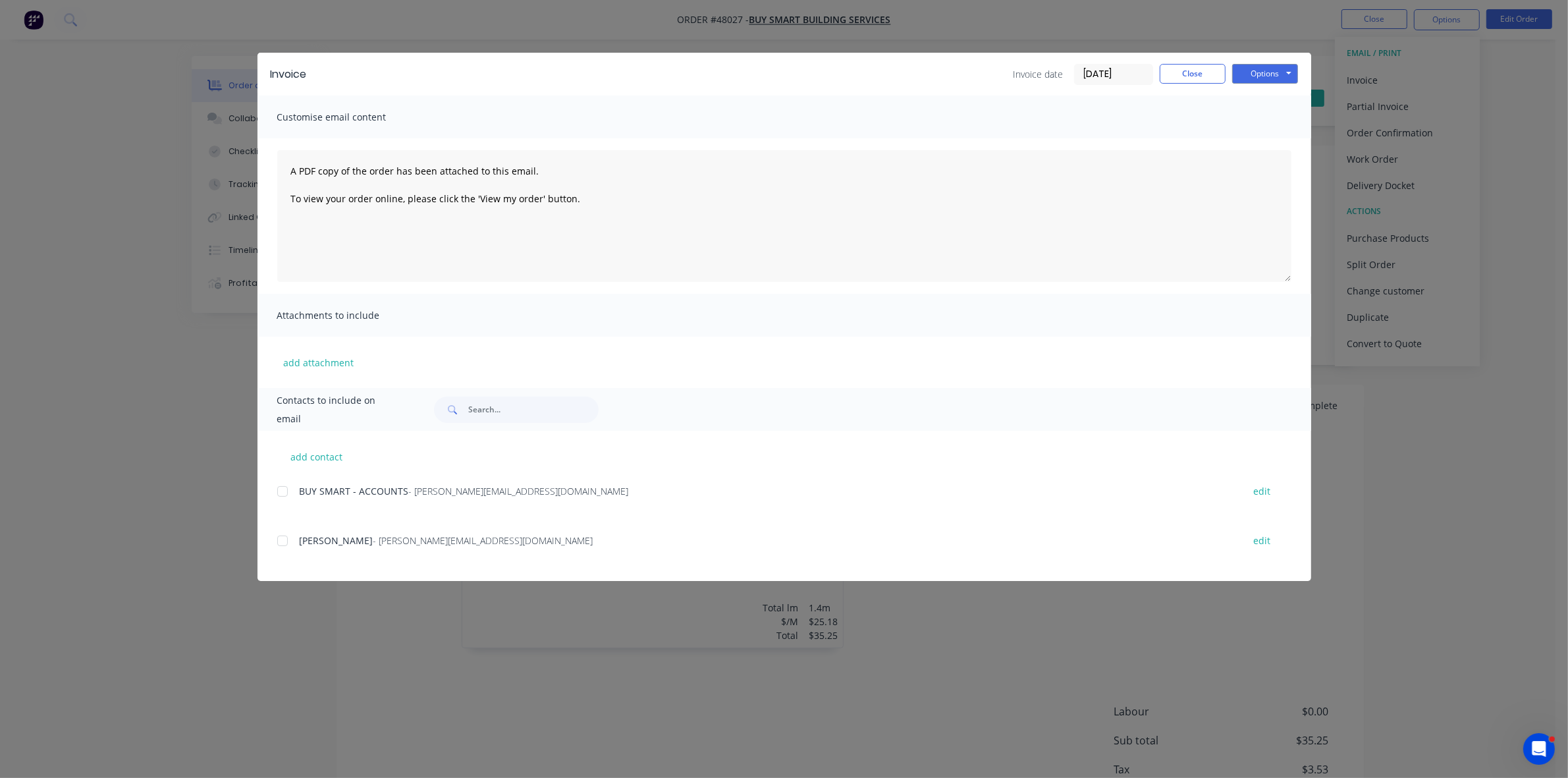
click at [281, 489] on div at bounding box center [282, 491] width 26 height 26
click at [1283, 73] on button "Options" at bounding box center [1265, 73] width 66 height 20
click at [1275, 135] on button "Email" at bounding box center [1274, 141] width 84 height 21
click at [1193, 77] on button "Close" at bounding box center [1193, 73] width 66 height 20
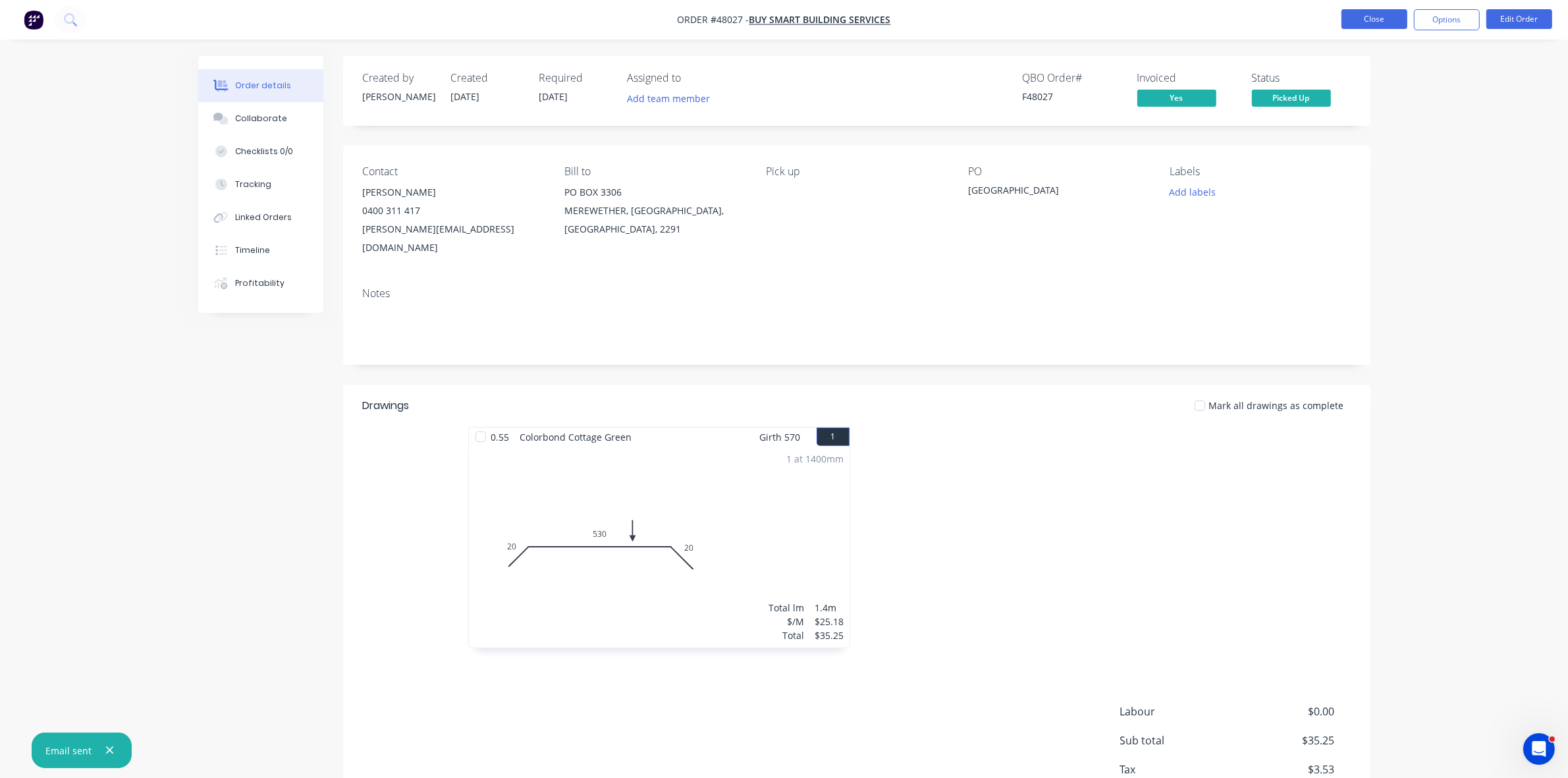
click at [1361, 24] on button "Close" at bounding box center [1374, 19] width 66 height 20
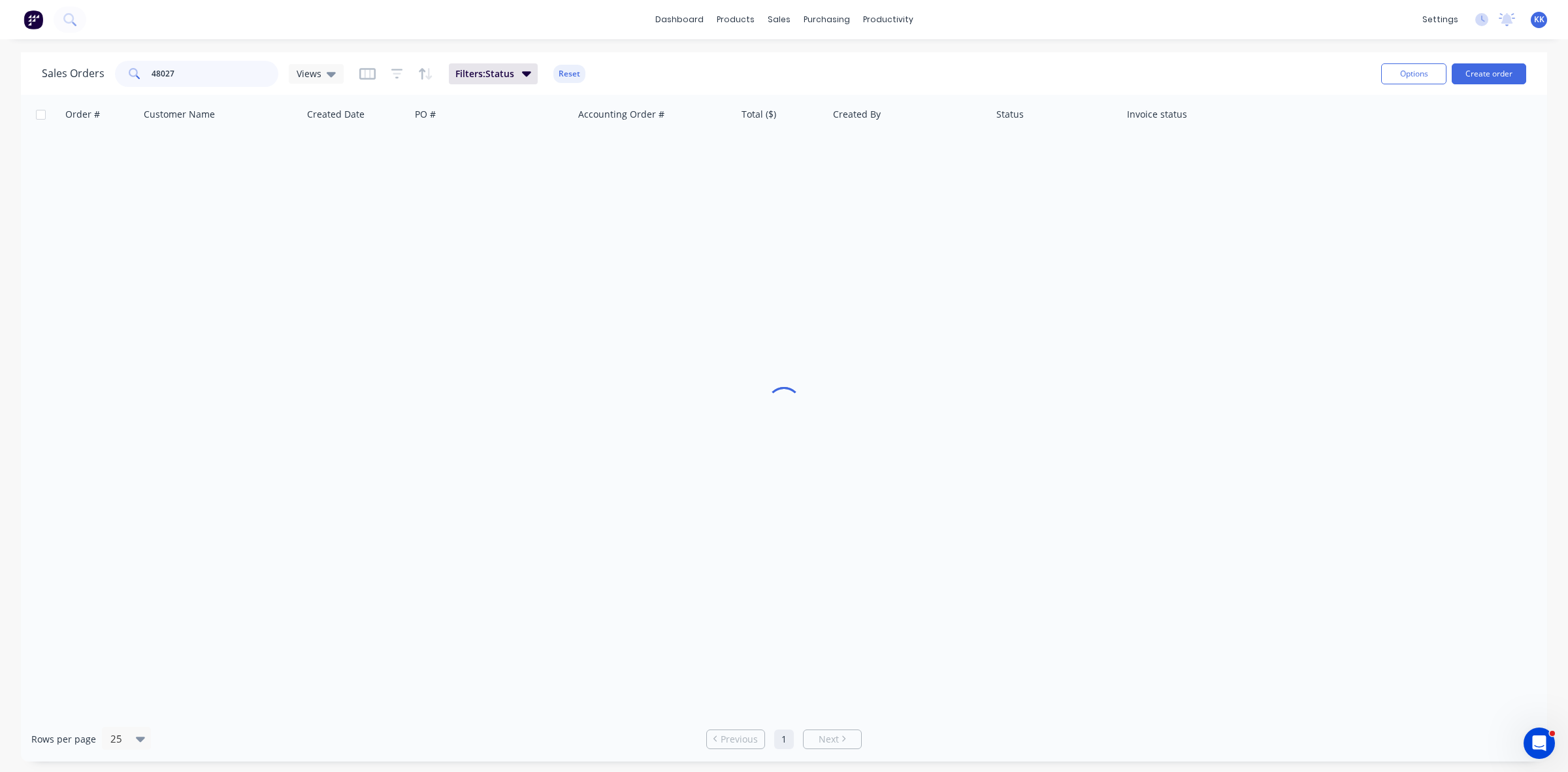
drag, startPoint x: 139, startPoint y: 72, endPoint x: 110, endPoint y: 72, distance: 29.0
click at [111, 72] on div "Sales Orders 48027 Views" at bounding box center [192, 73] width 302 height 26
type input "48024"
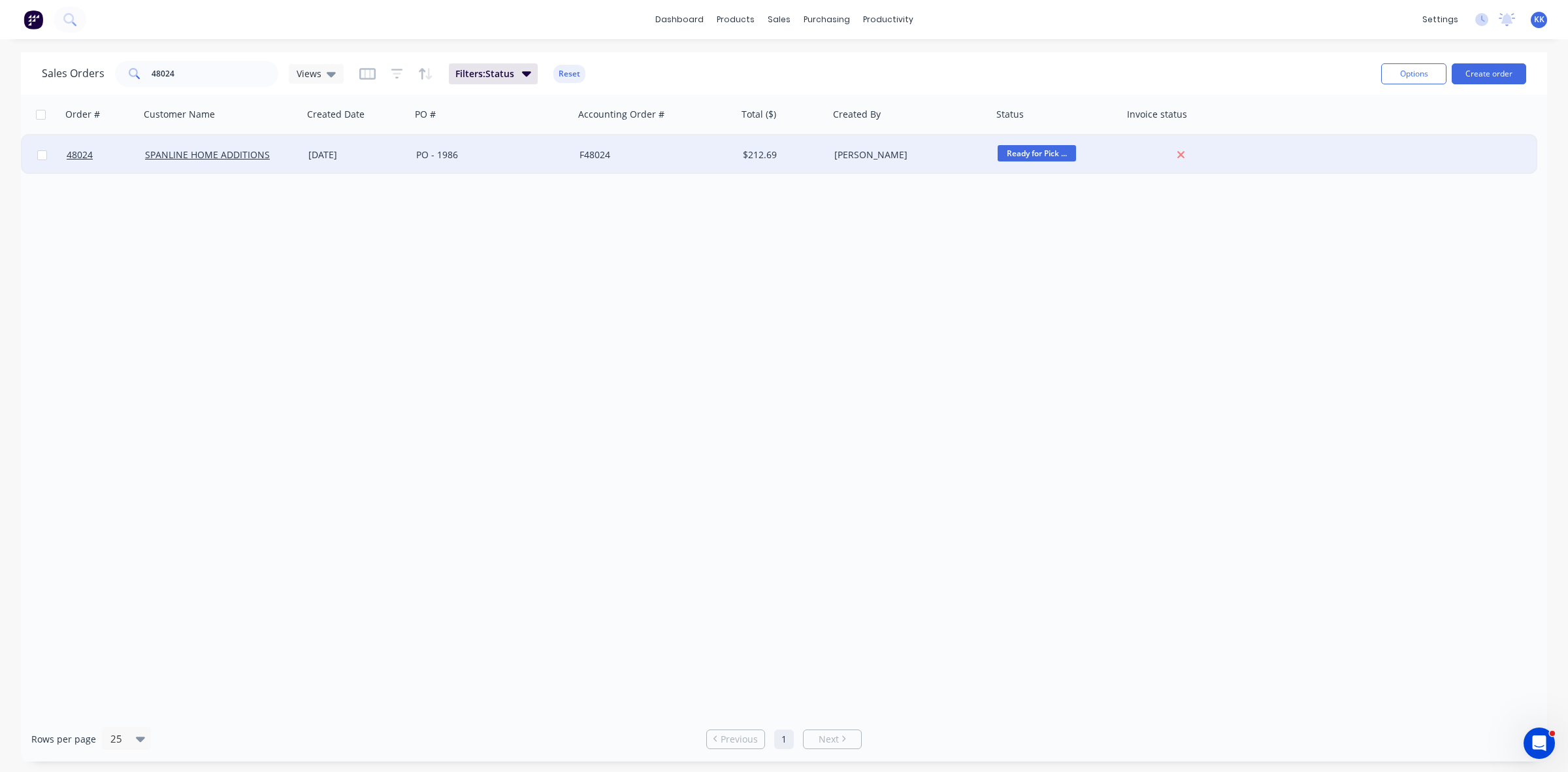
click at [426, 157] on div "PO - 1986" at bounding box center [488, 154] width 145 height 13
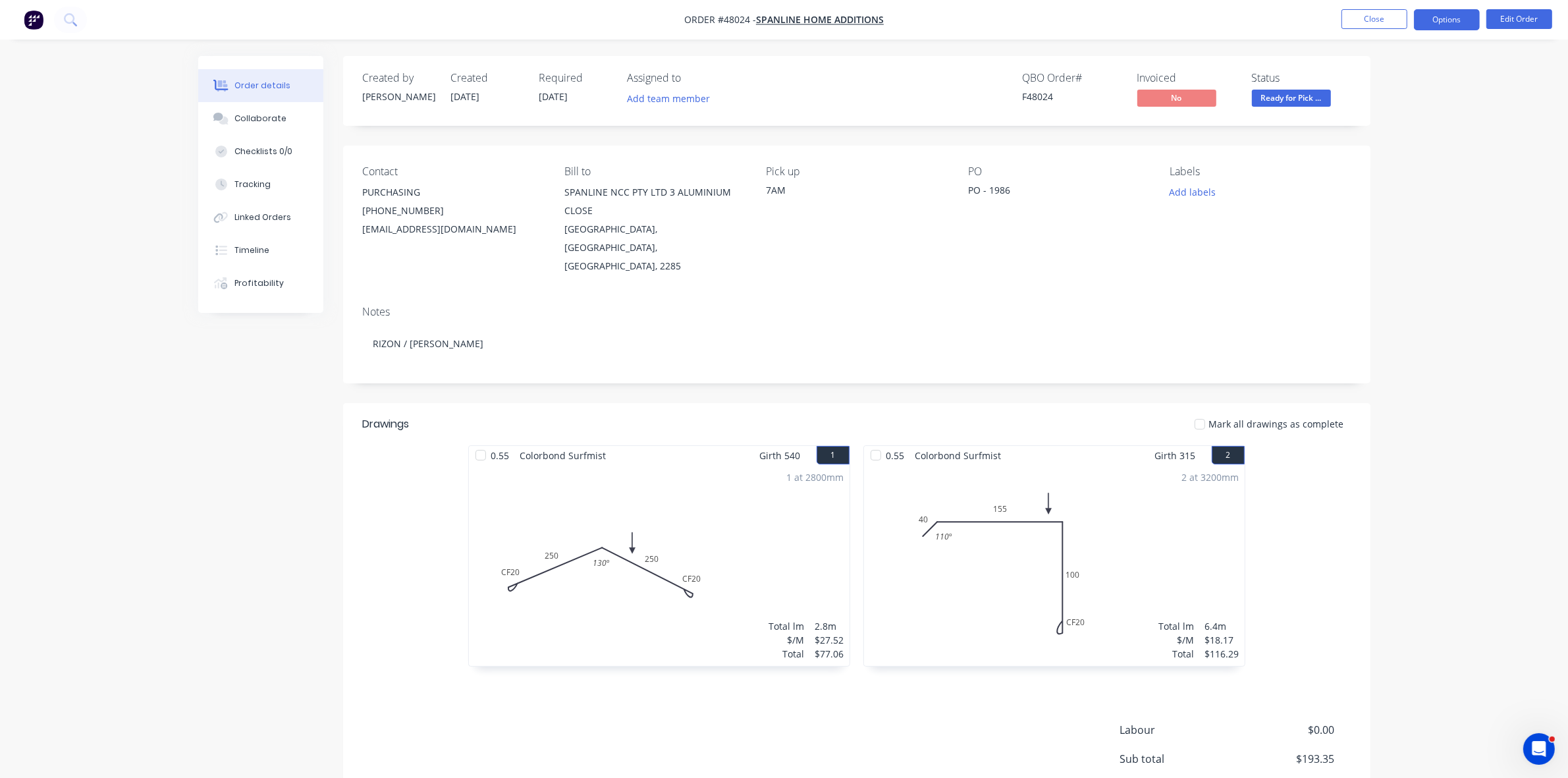
click at [1469, 13] on button "Options" at bounding box center [1446, 20] width 66 height 21
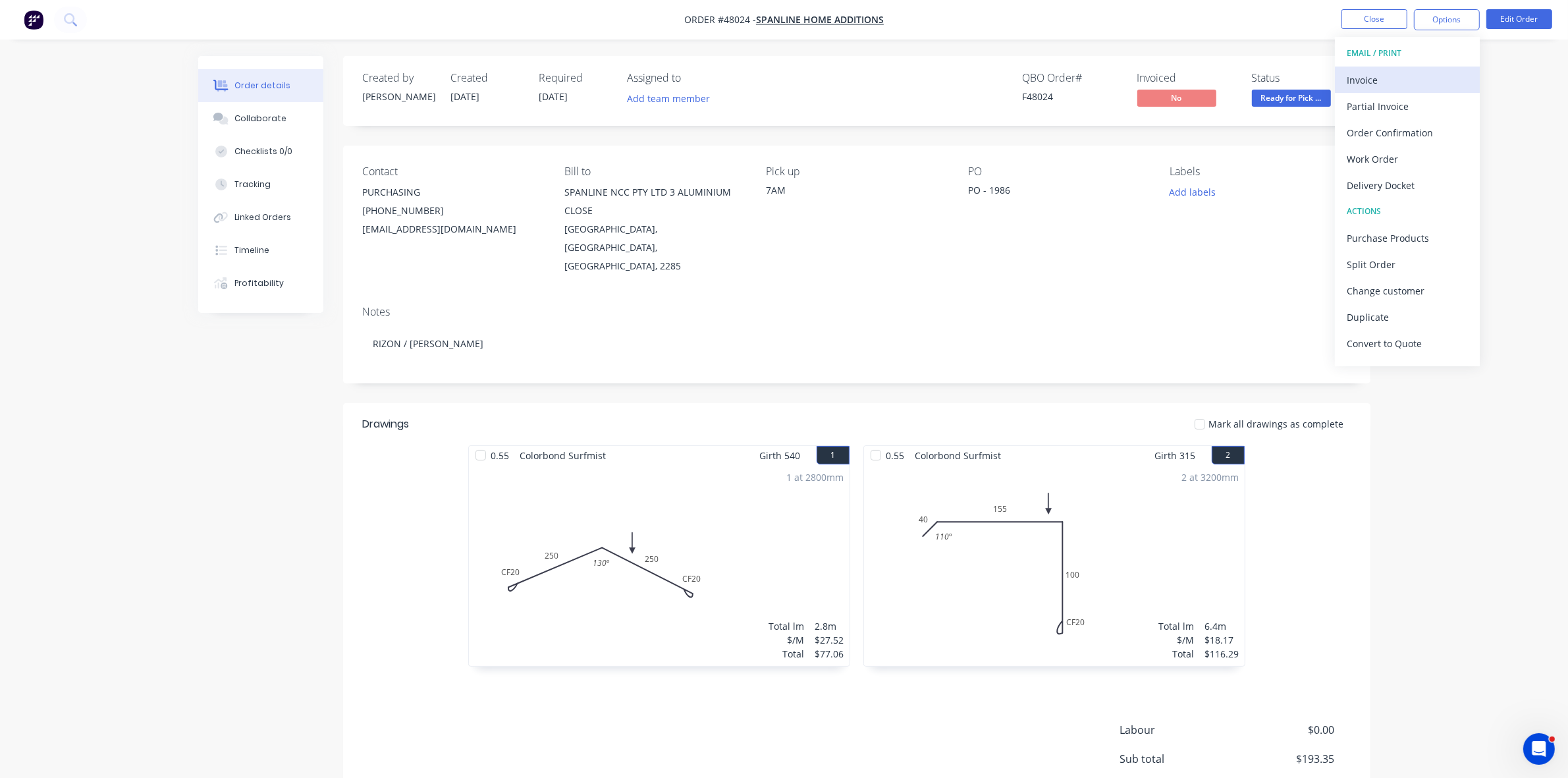
click at [1408, 72] on div "Invoice" at bounding box center [1407, 80] width 122 height 19
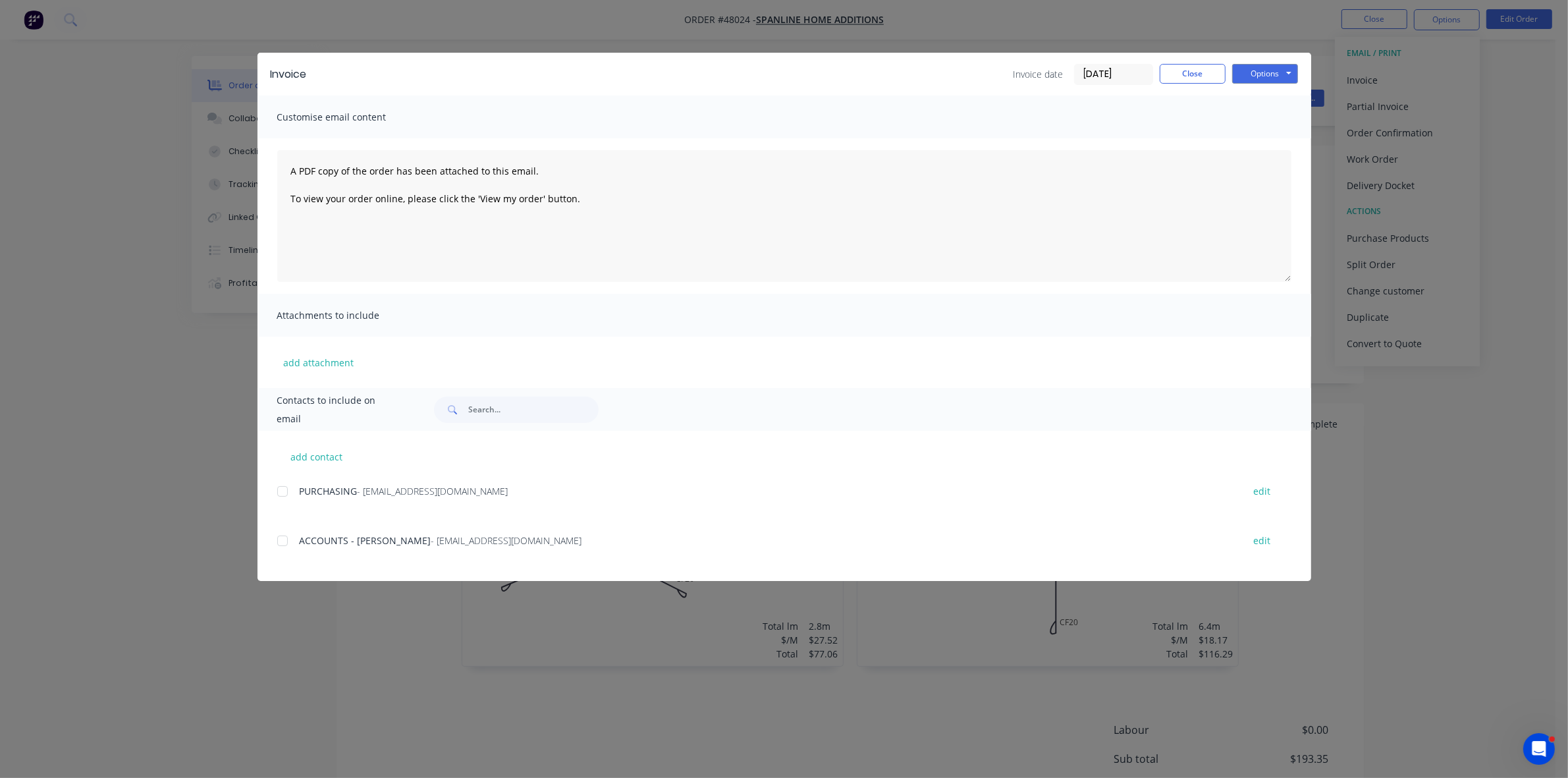
click at [281, 540] on div at bounding box center [282, 540] width 26 height 26
click at [1260, 74] on button "Options" at bounding box center [1265, 73] width 66 height 20
click at [1270, 140] on button "Email" at bounding box center [1274, 141] width 84 height 21
drag, startPoint x: 1192, startPoint y: 67, endPoint x: 1215, endPoint y: 59, distance: 24.4
click at [1193, 67] on button "Close" at bounding box center [1193, 73] width 66 height 20
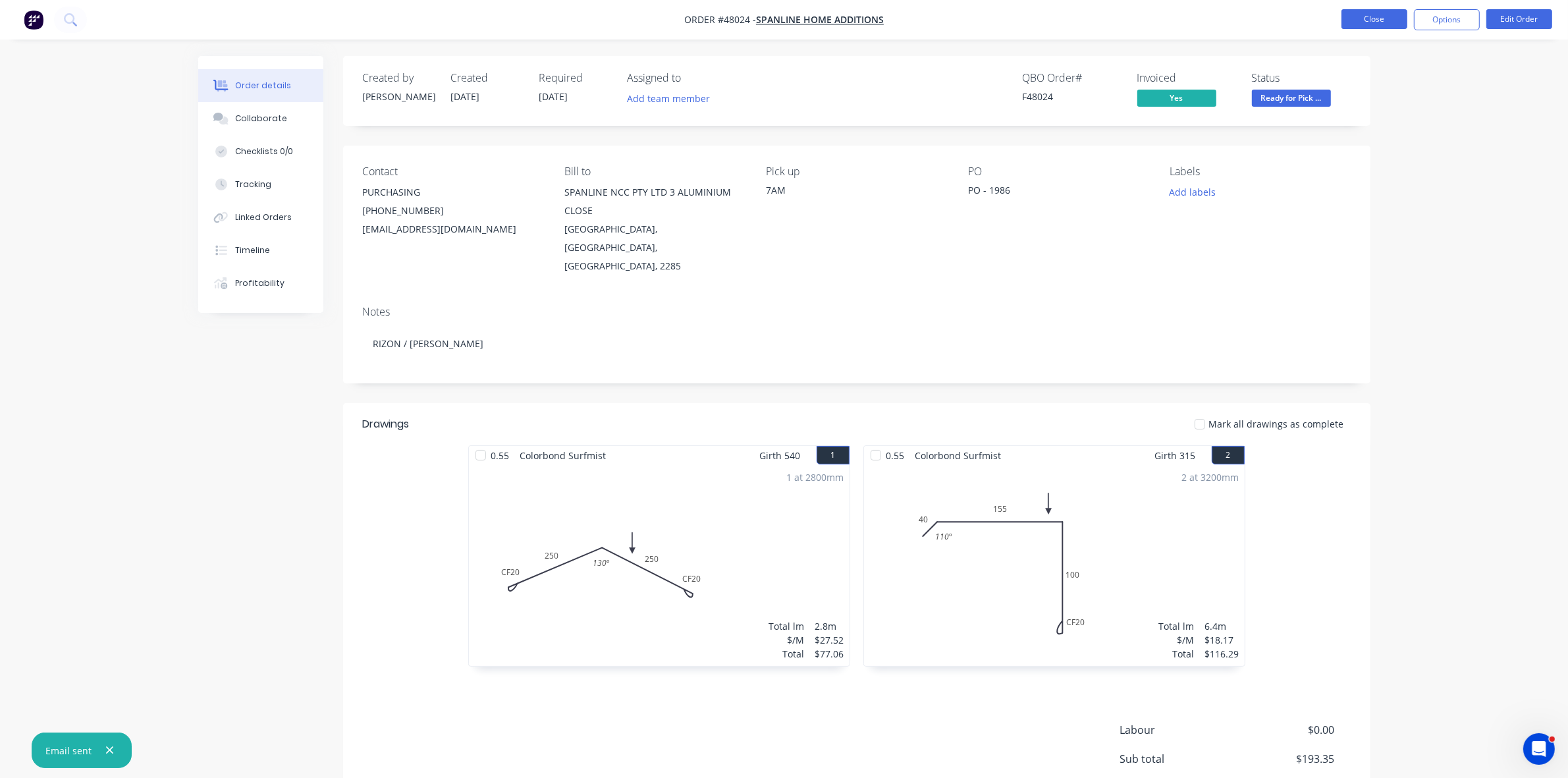
click at [1368, 12] on button "Close" at bounding box center [1374, 19] width 66 height 20
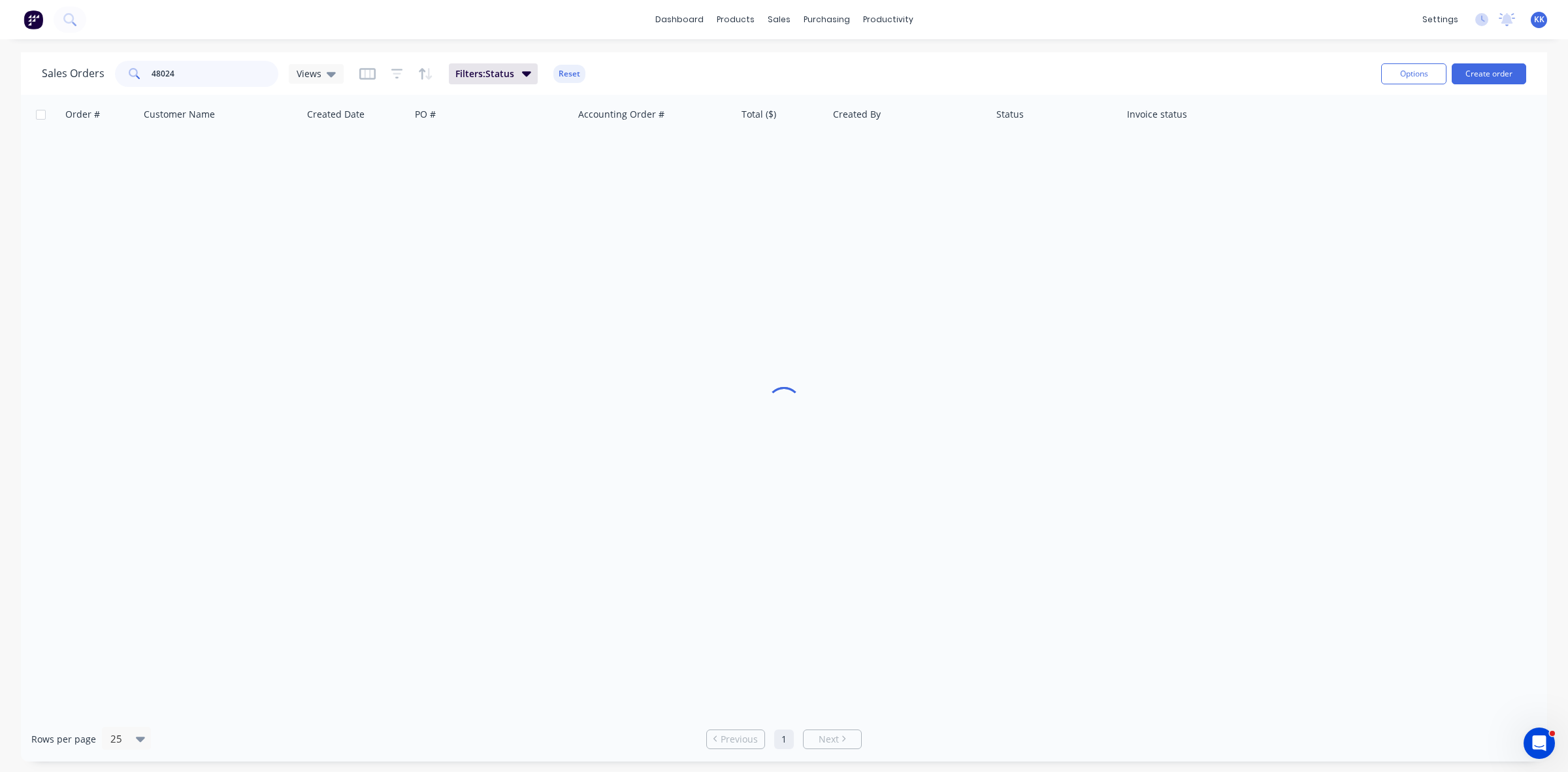
click at [200, 64] on input "48024" at bounding box center [216, 73] width 128 height 26
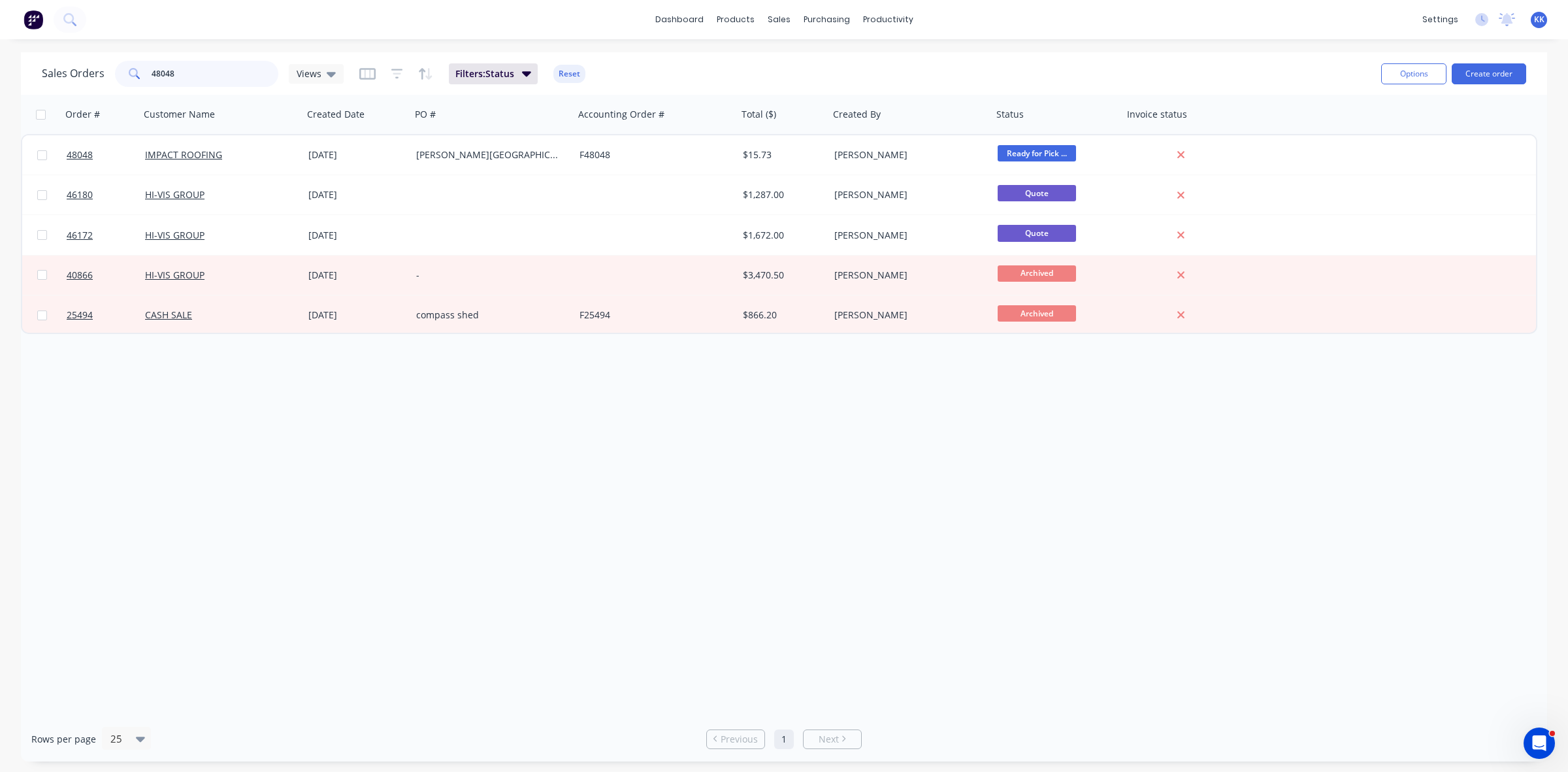
type input "48048"
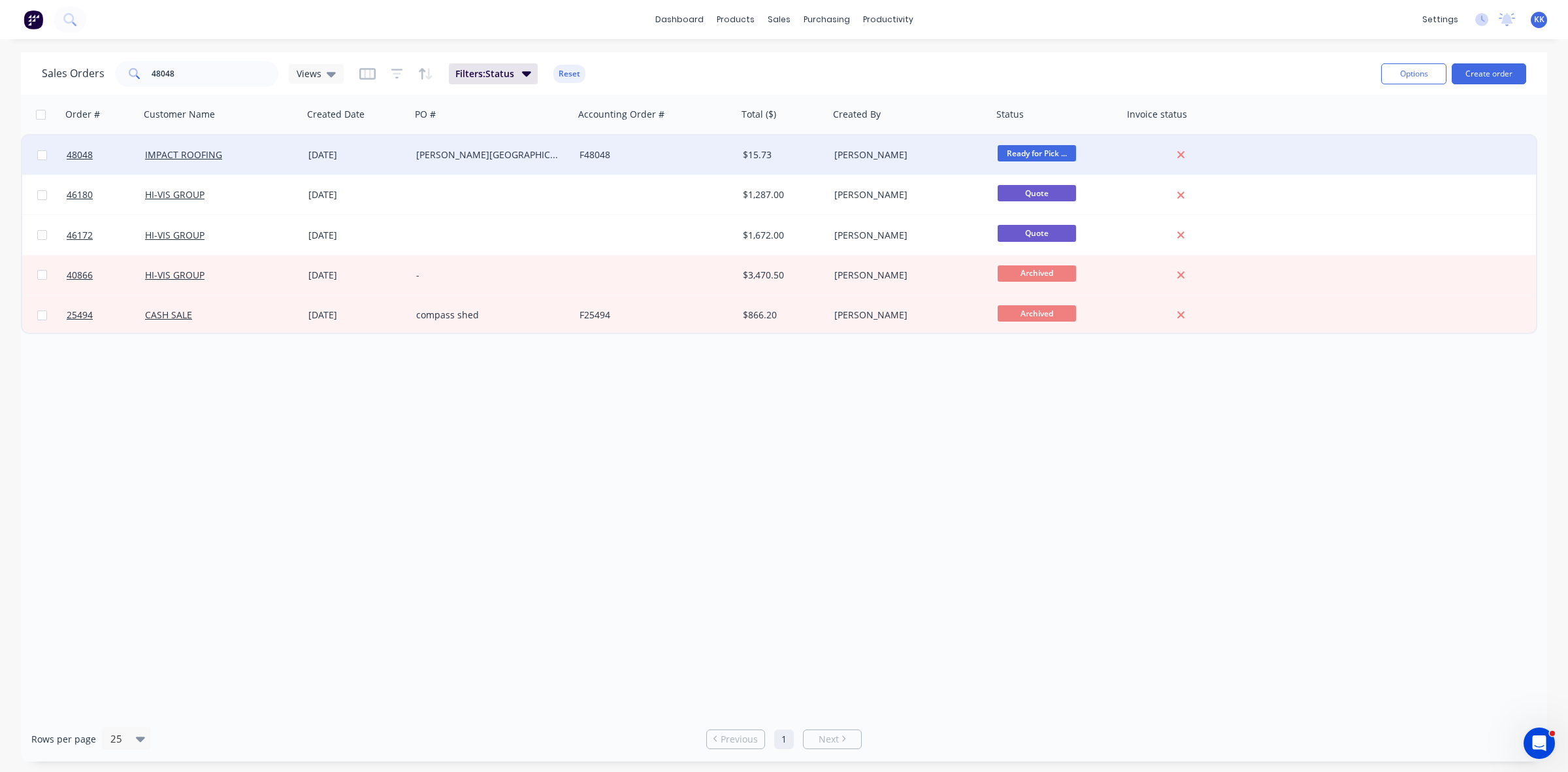
click at [542, 144] on div "RANKIN PARK" at bounding box center [492, 154] width 163 height 39
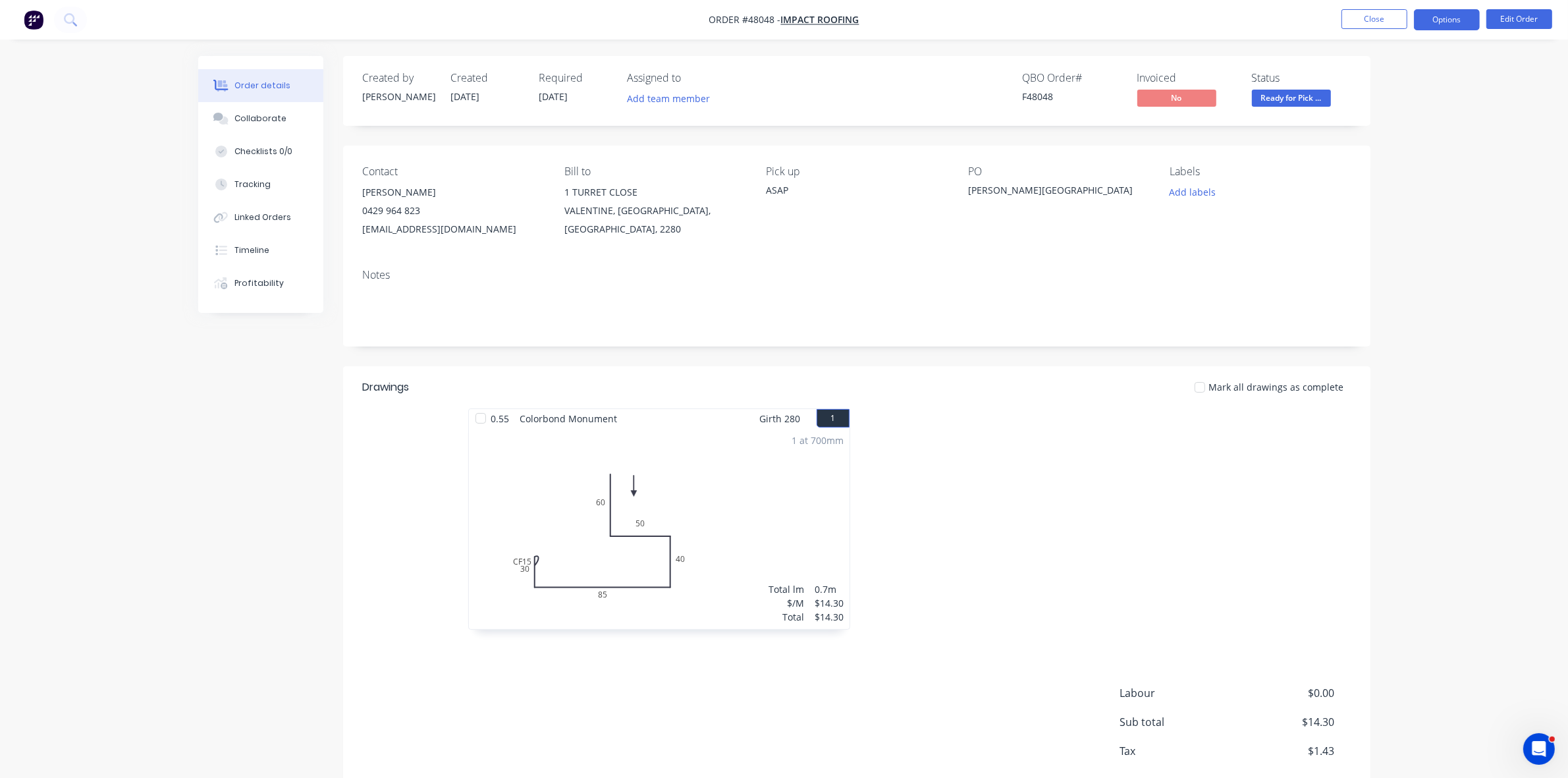
drag, startPoint x: 1468, startPoint y: 19, endPoint x: 1453, endPoint y: 30, distance: 18.6
click at [1467, 19] on button "Options" at bounding box center [1446, 20] width 66 height 21
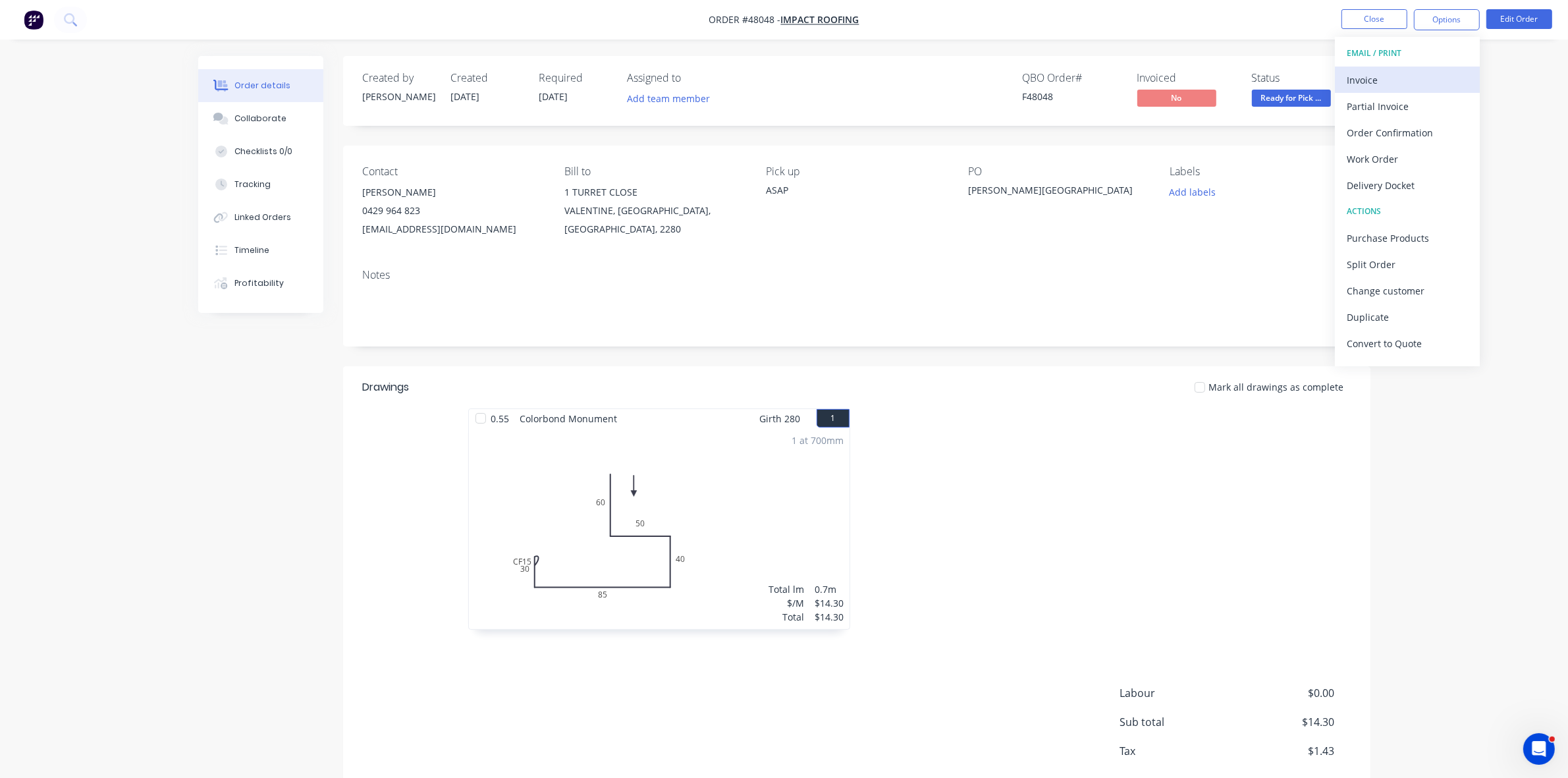
click at [1415, 73] on div "Invoice" at bounding box center [1407, 80] width 122 height 19
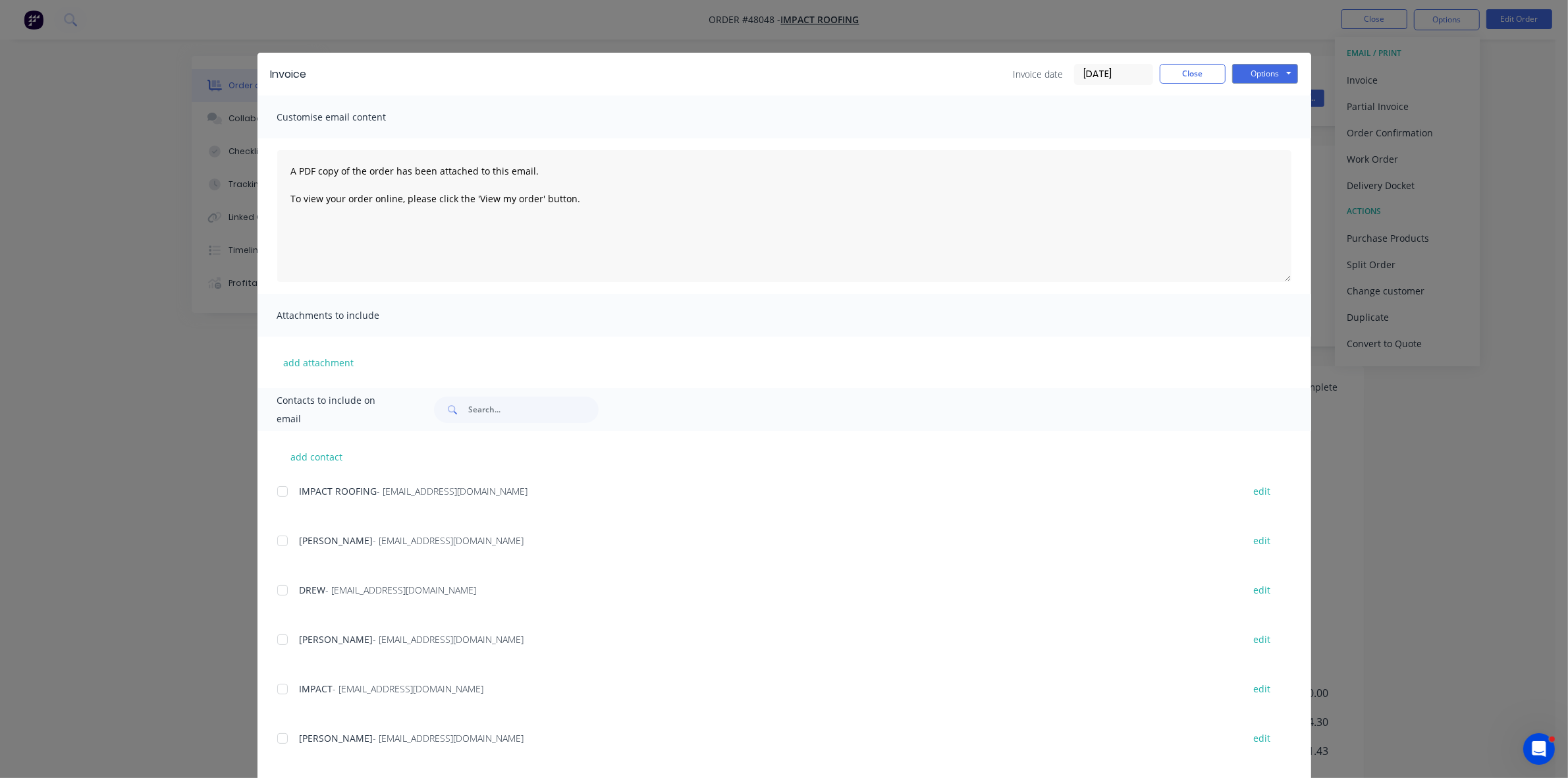
drag, startPoint x: 280, startPoint y: 491, endPoint x: 509, endPoint y: 440, distance: 234.6
click at [281, 491] on div at bounding box center [282, 491] width 26 height 26
click at [1246, 76] on button "Options" at bounding box center [1265, 73] width 66 height 20
click at [1258, 134] on button "Email" at bounding box center [1274, 141] width 84 height 21
click at [1198, 81] on button "Close" at bounding box center [1193, 73] width 66 height 20
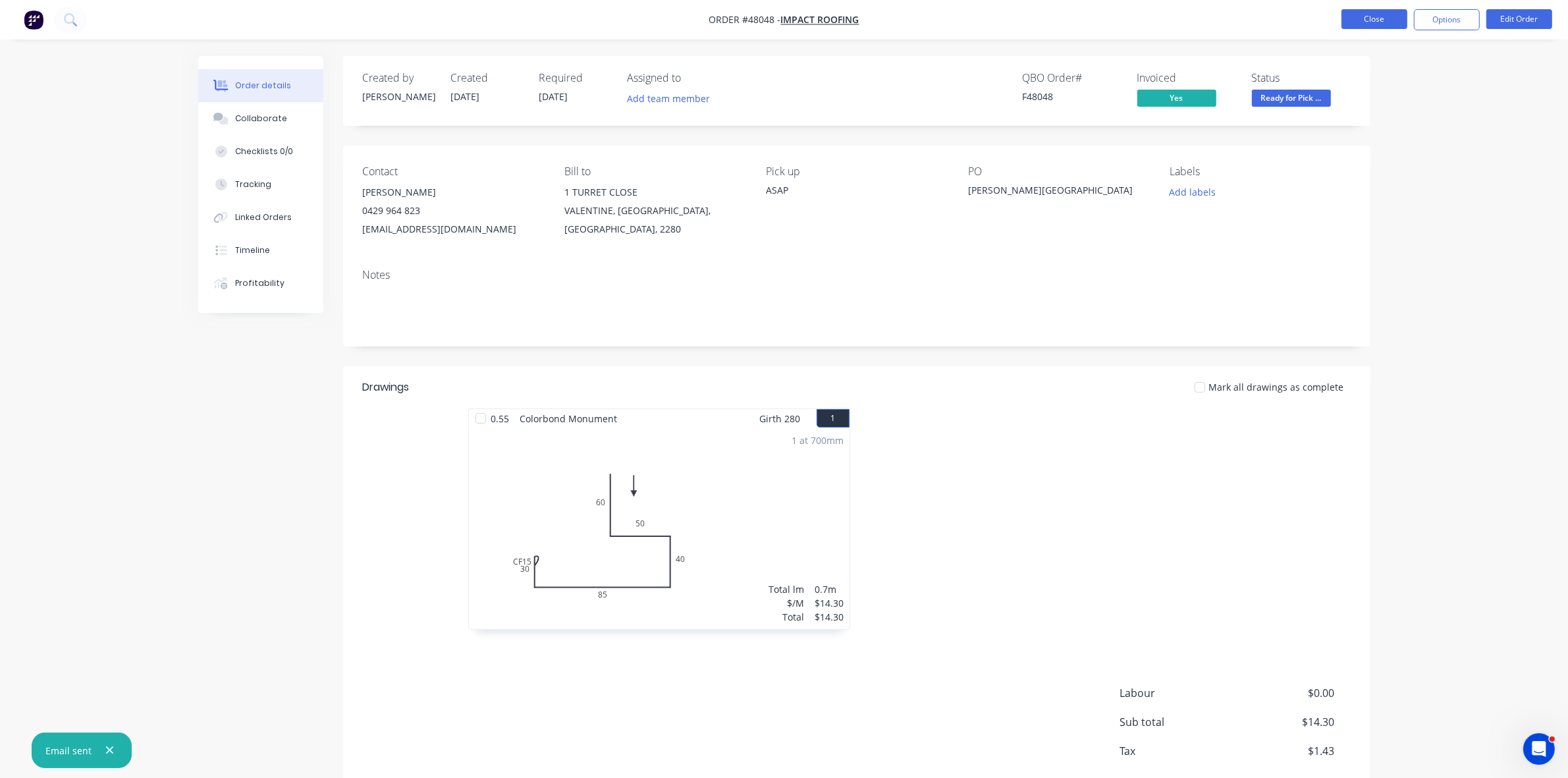
click at [1377, 15] on button "Close" at bounding box center [1374, 19] width 66 height 20
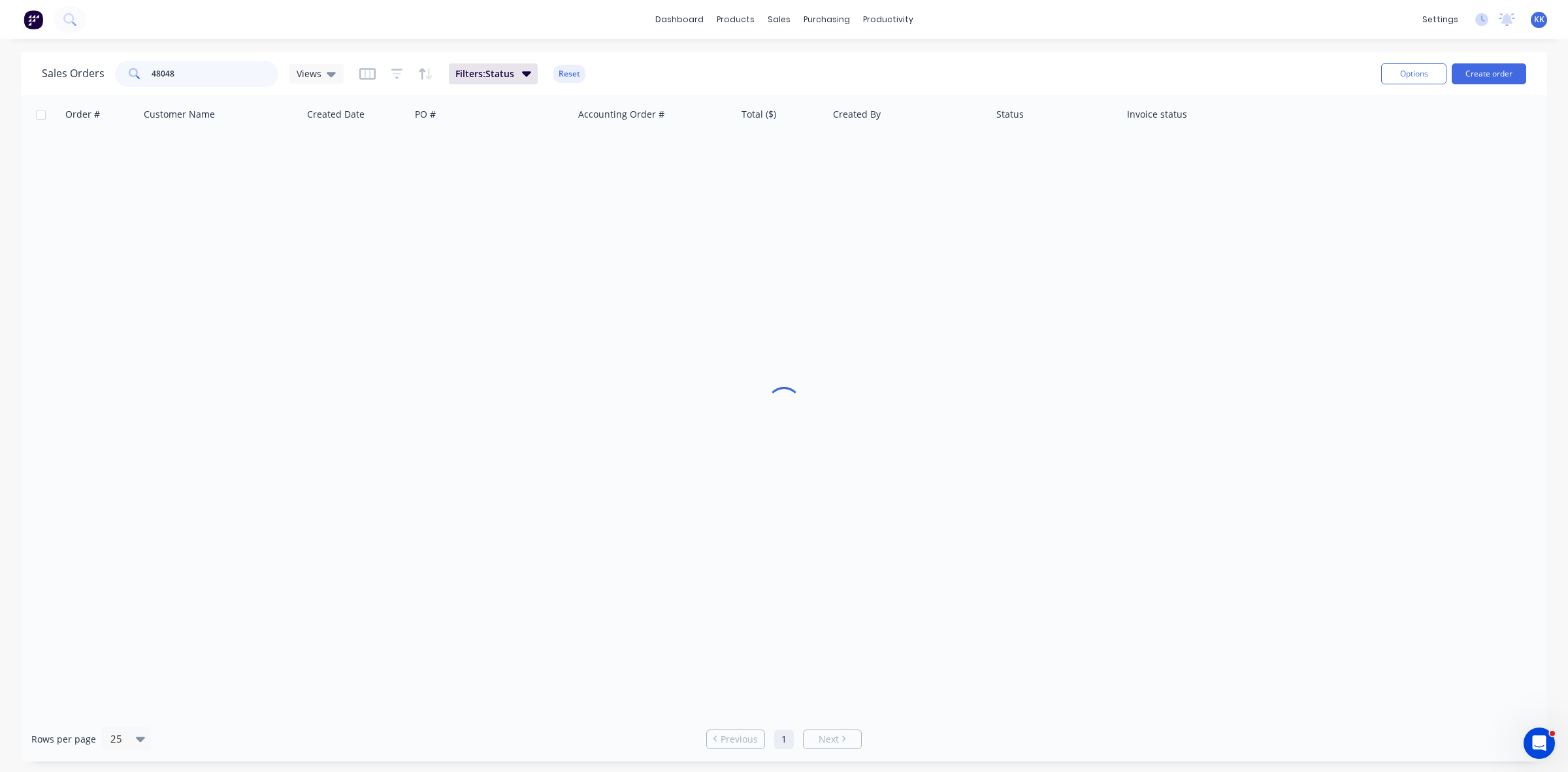
drag, startPoint x: 180, startPoint y: 78, endPoint x: 139, endPoint y: 69, distance: 42.0
click at [139, 69] on div "48048" at bounding box center [197, 73] width 163 height 26
type input "48031"
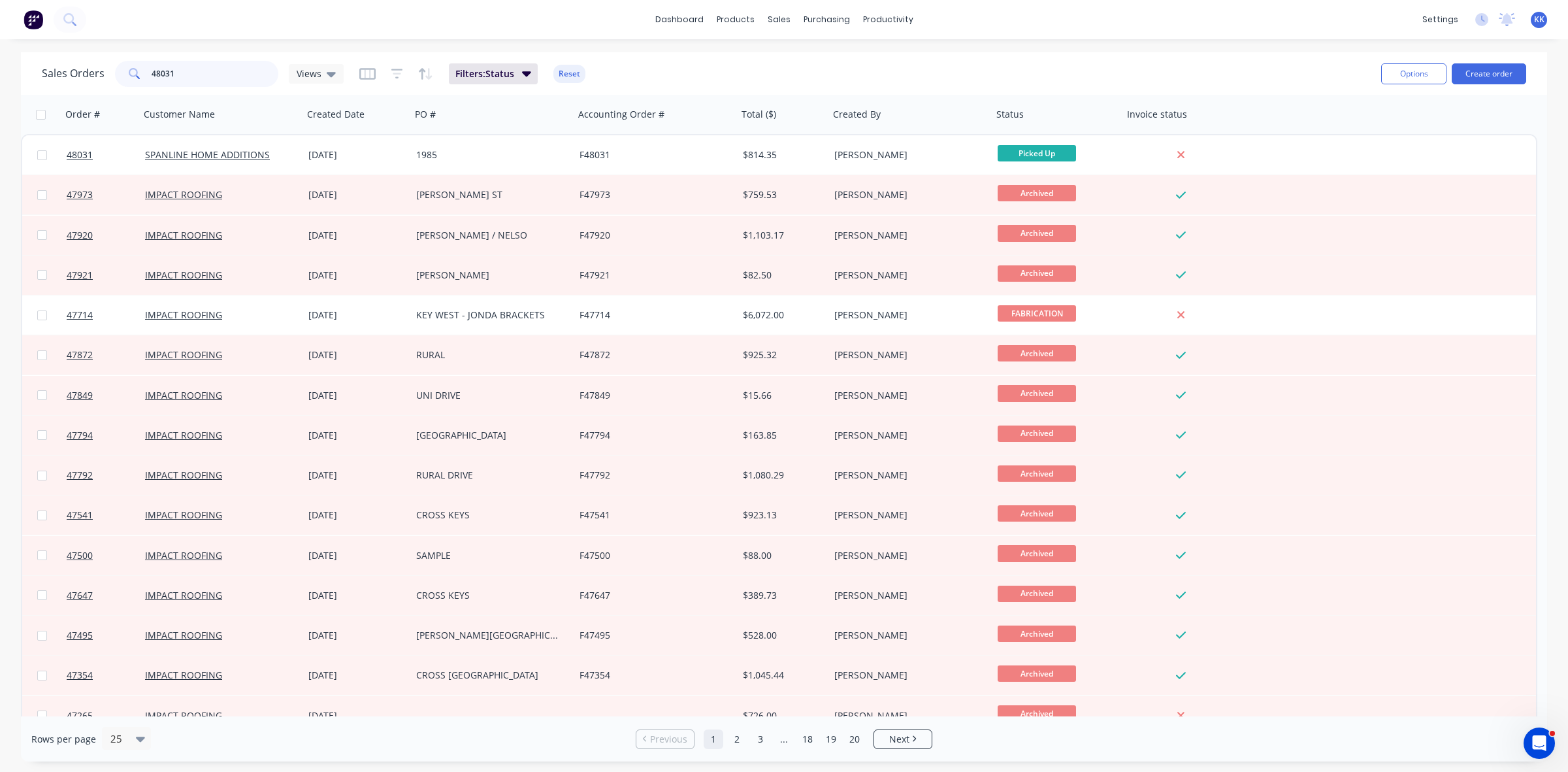
drag, startPoint x: 131, startPoint y: 70, endPoint x: 122, endPoint y: 69, distance: 9.1
click at [125, 70] on div "48031" at bounding box center [197, 73] width 163 height 26
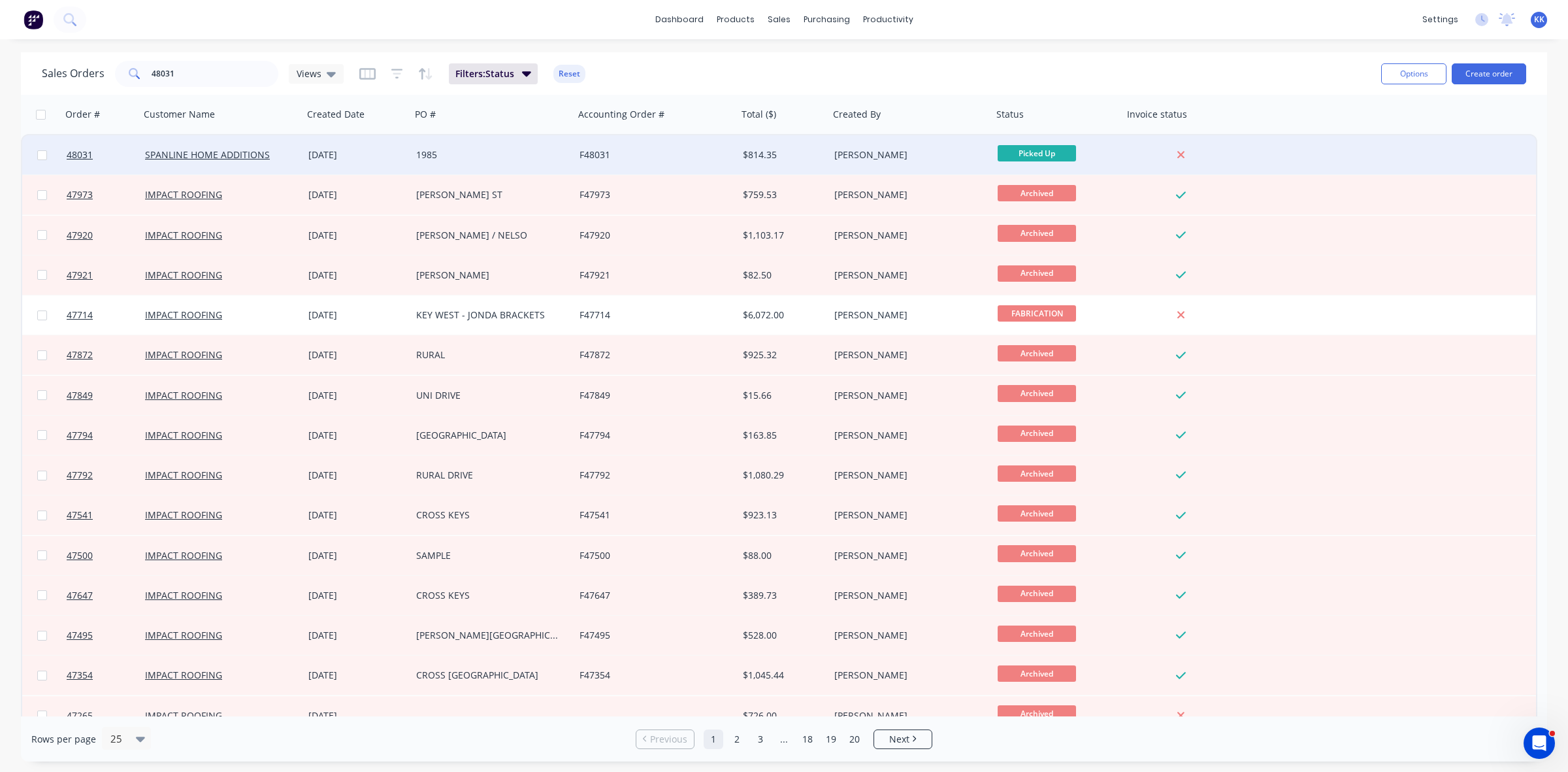
click at [662, 138] on div "F48031" at bounding box center [655, 154] width 163 height 39
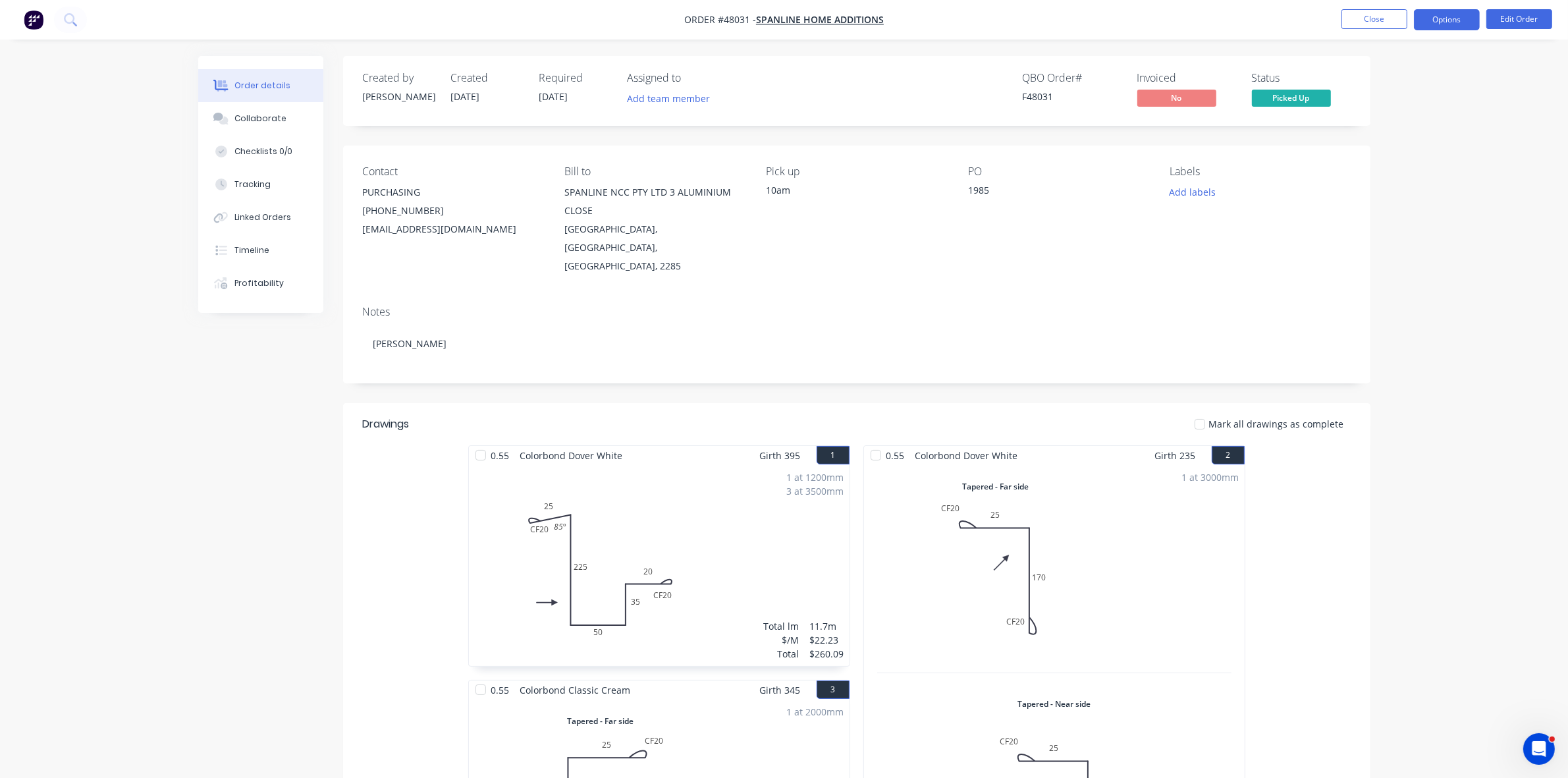
click at [1438, 24] on button "Options" at bounding box center [1446, 20] width 66 height 21
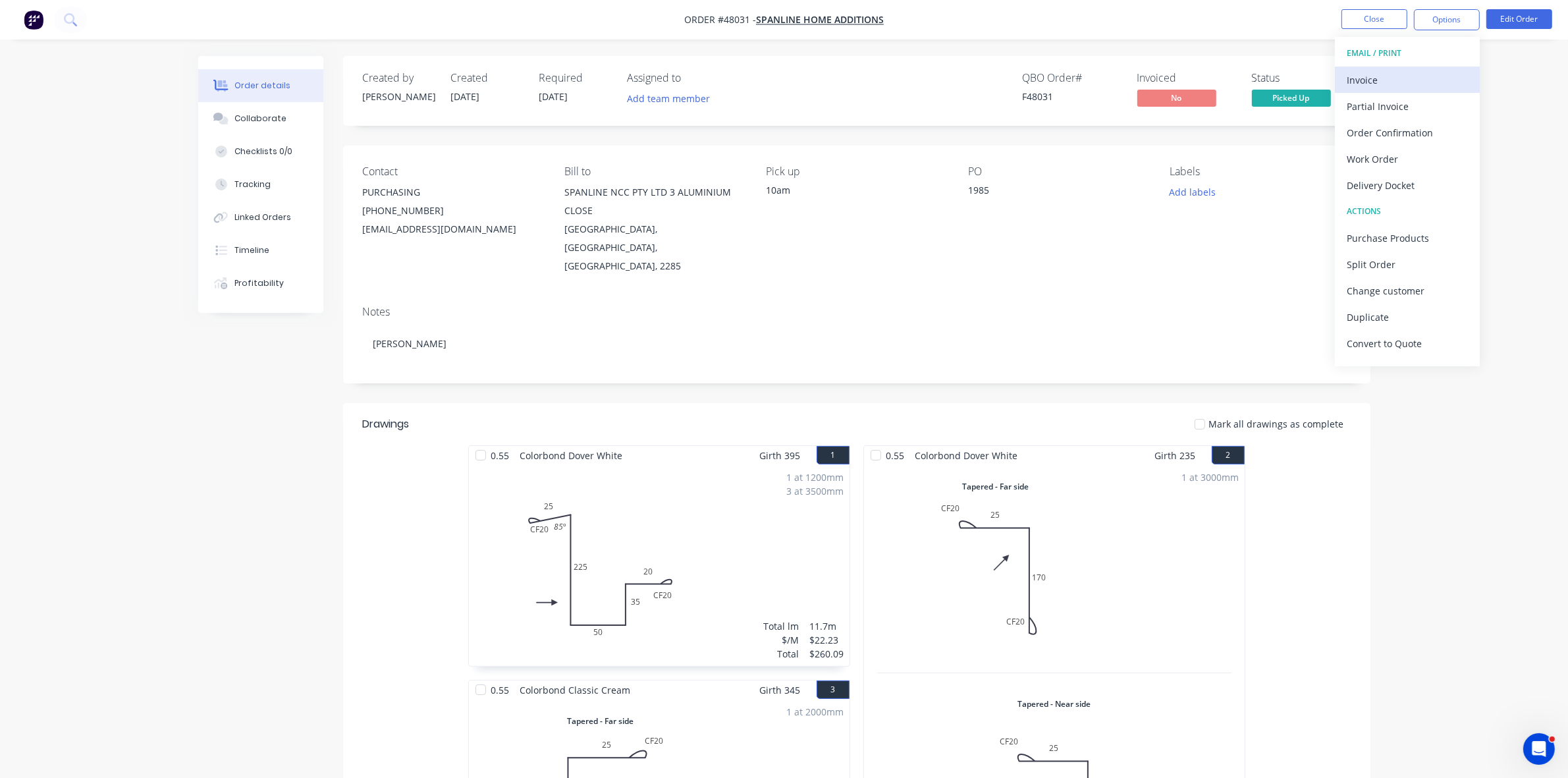
click at [1408, 69] on button "Invoice" at bounding box center [1407, 79] width 145 height 26
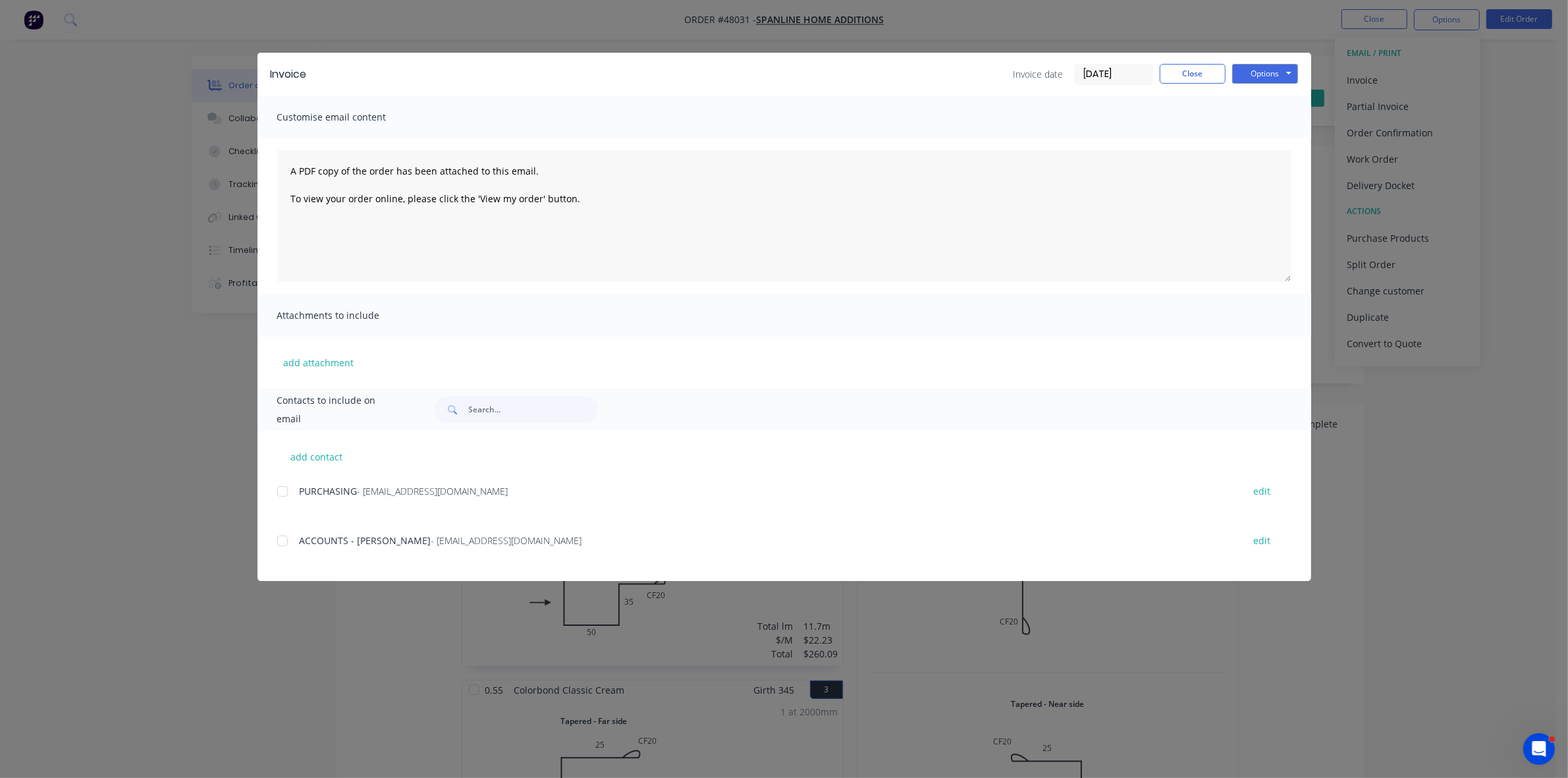
drag, startPoint x: 280, startPoint y: 536, endPoint x: 352, endPoint y: 525, distance: 72.8
click at [281, 536] on div at bounding box center [282, 540] width 26 height 26
click at [1252, 77] on button "Options" at bounding box center [1265, 73] width 66 height 20
click at [1265, 139] on button "Email" at bounding box center [1274, 141] width 84 height 21
click at [1203, 76] on button "Close" at bounding box center [1193, 73] width 66 height 20
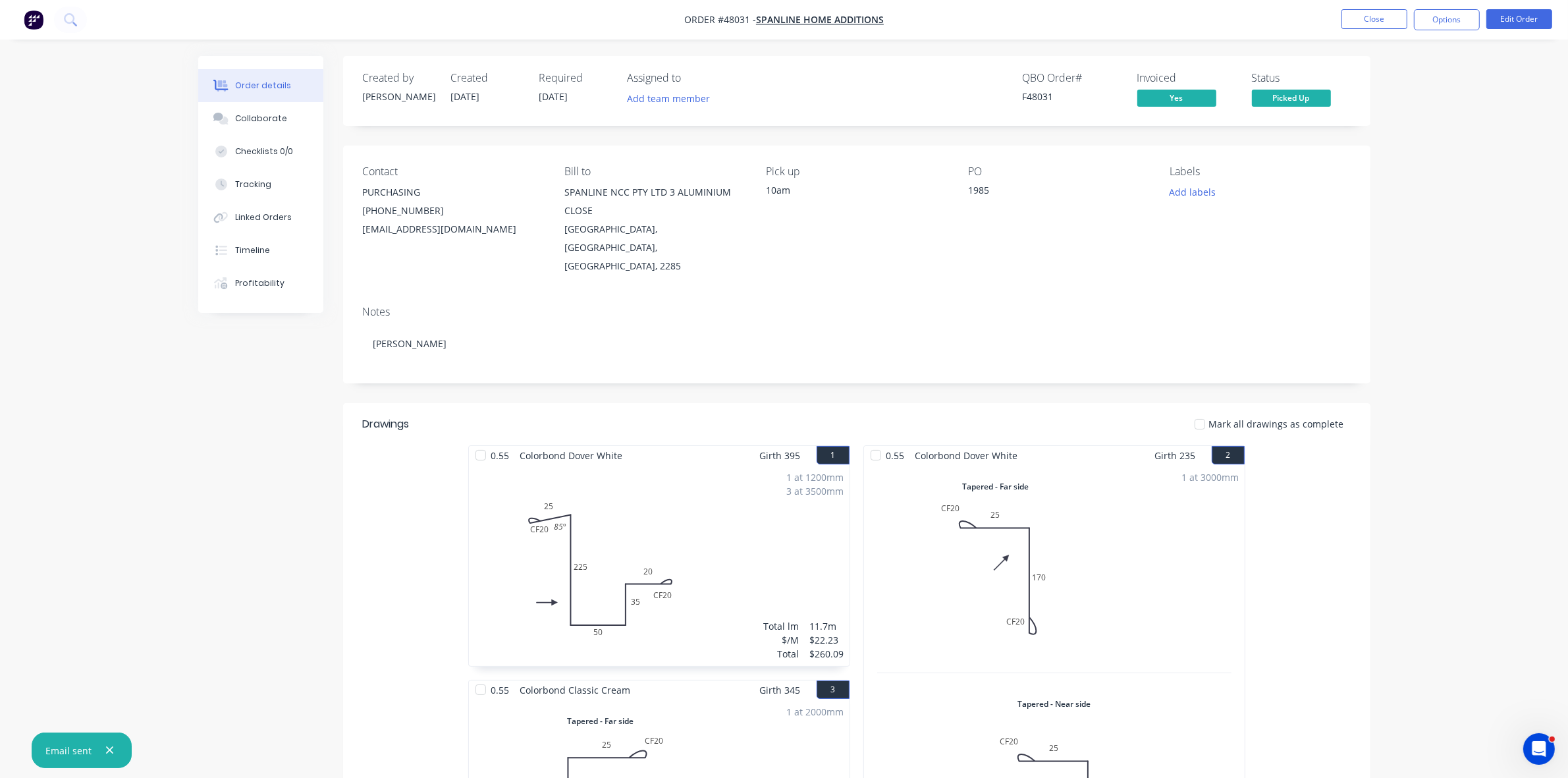
drag, startPoint x: 1365, startPoint y: 8, endPoint x: 1055, endPoint y: 23, distance: 310.4
click at [1364, 9] on nav "Order #48031 - SPANLINE HOME ADDITIONS Close Options Edit Order" at bounding box center [784, 20] width 1568 height 39
click at [1370, 20] on button "Close" at bounding box center [1374, 19] width 66 height 20
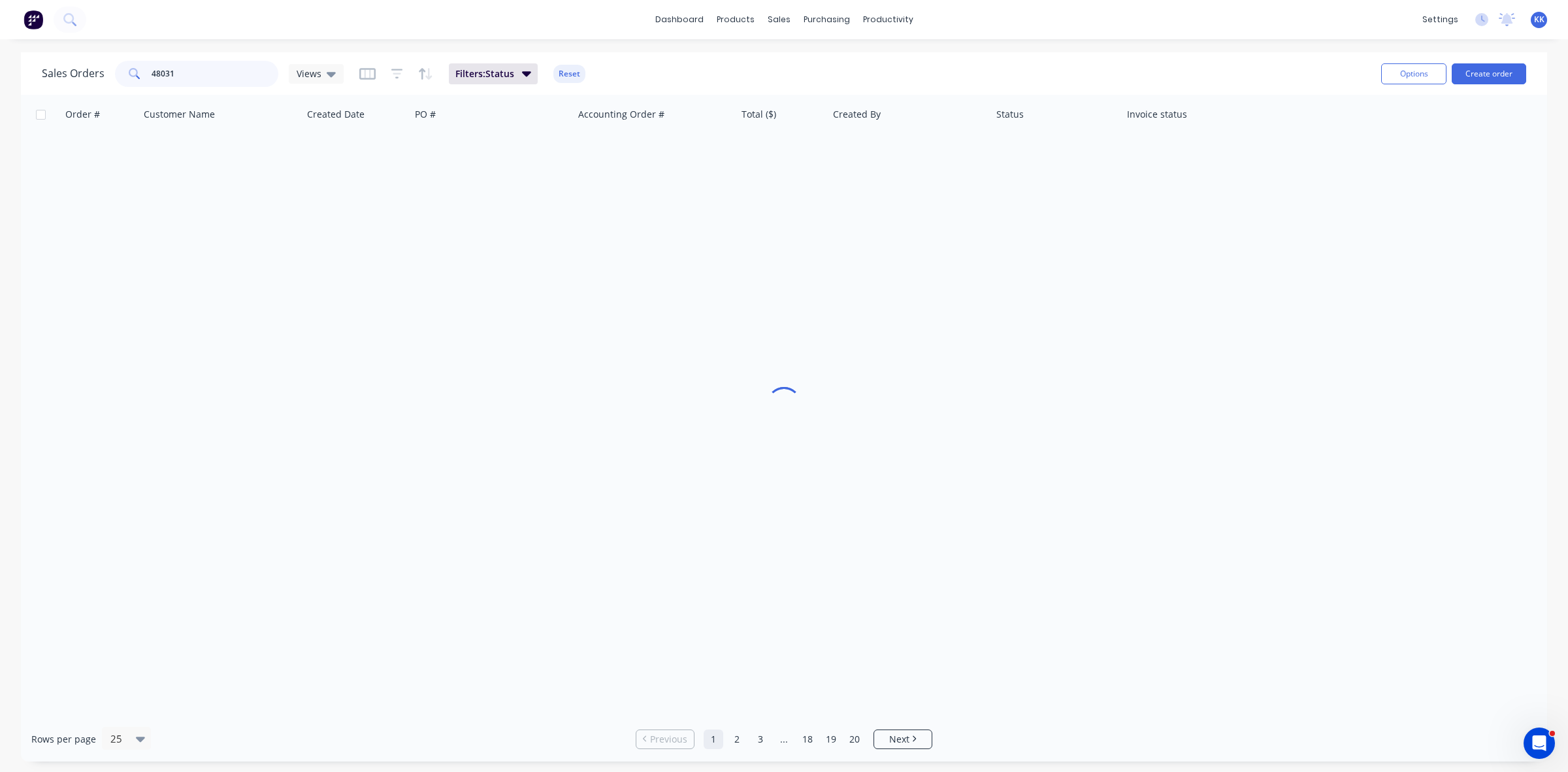
drag, startPoint x: 200, startPoint y: 77, endPoint x: 118, endPoint y: 77, distance: 82.0
click at [119, 77] on div "48031" at bounding box center [197, 73] width 163 height 26
drag, startPoint x: 177, startPoint y: 77, endPoint x: 118, endPoint y: 77, distance: 59.0
click at [119, 77] on div "48030" at bounding box center [197, 73] width 163 height 26
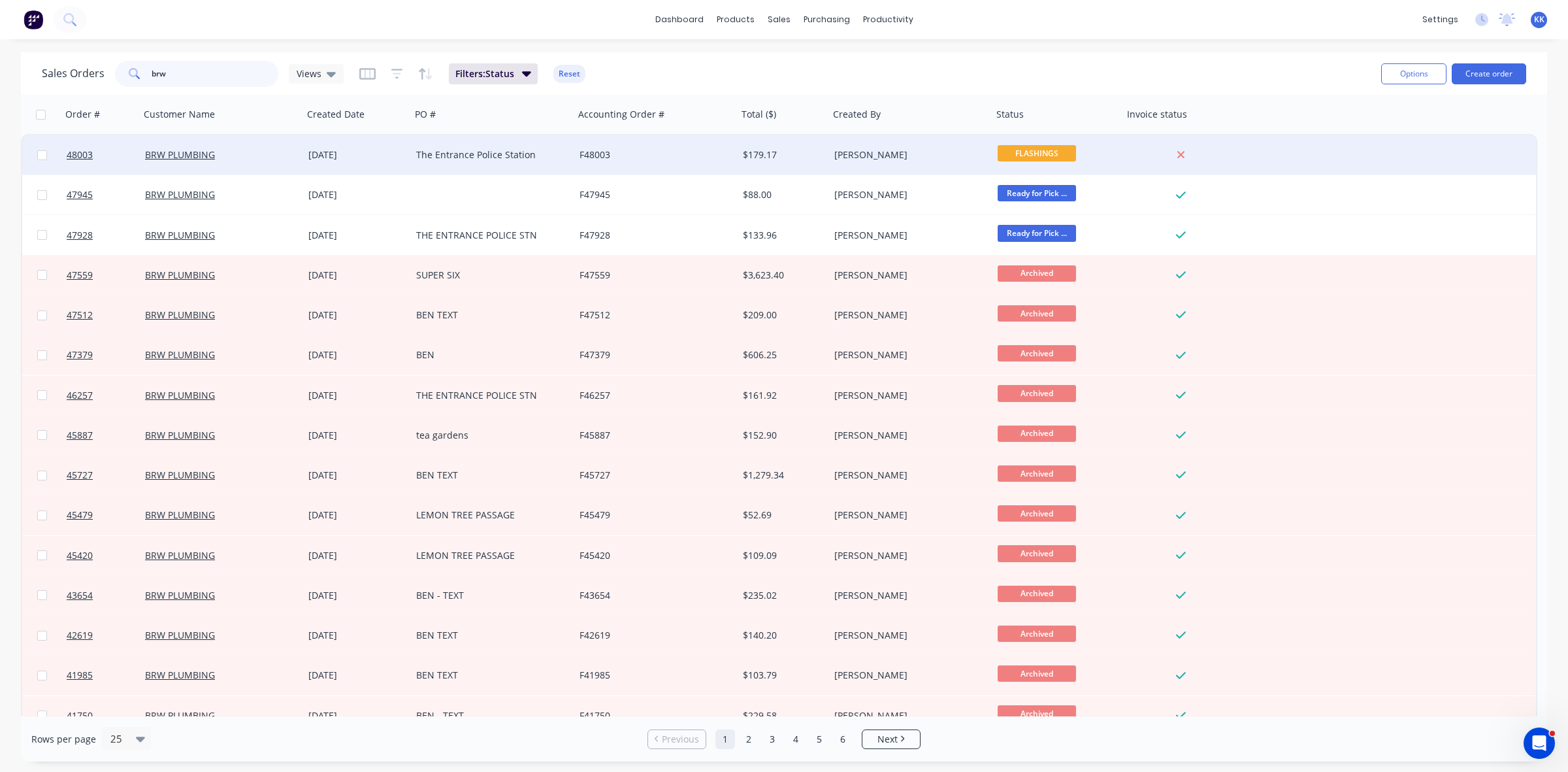
type input "brw"
click at [520, 155] on div "The Entrance Police Station" at bounding box center [488, 154] width 145 height 13
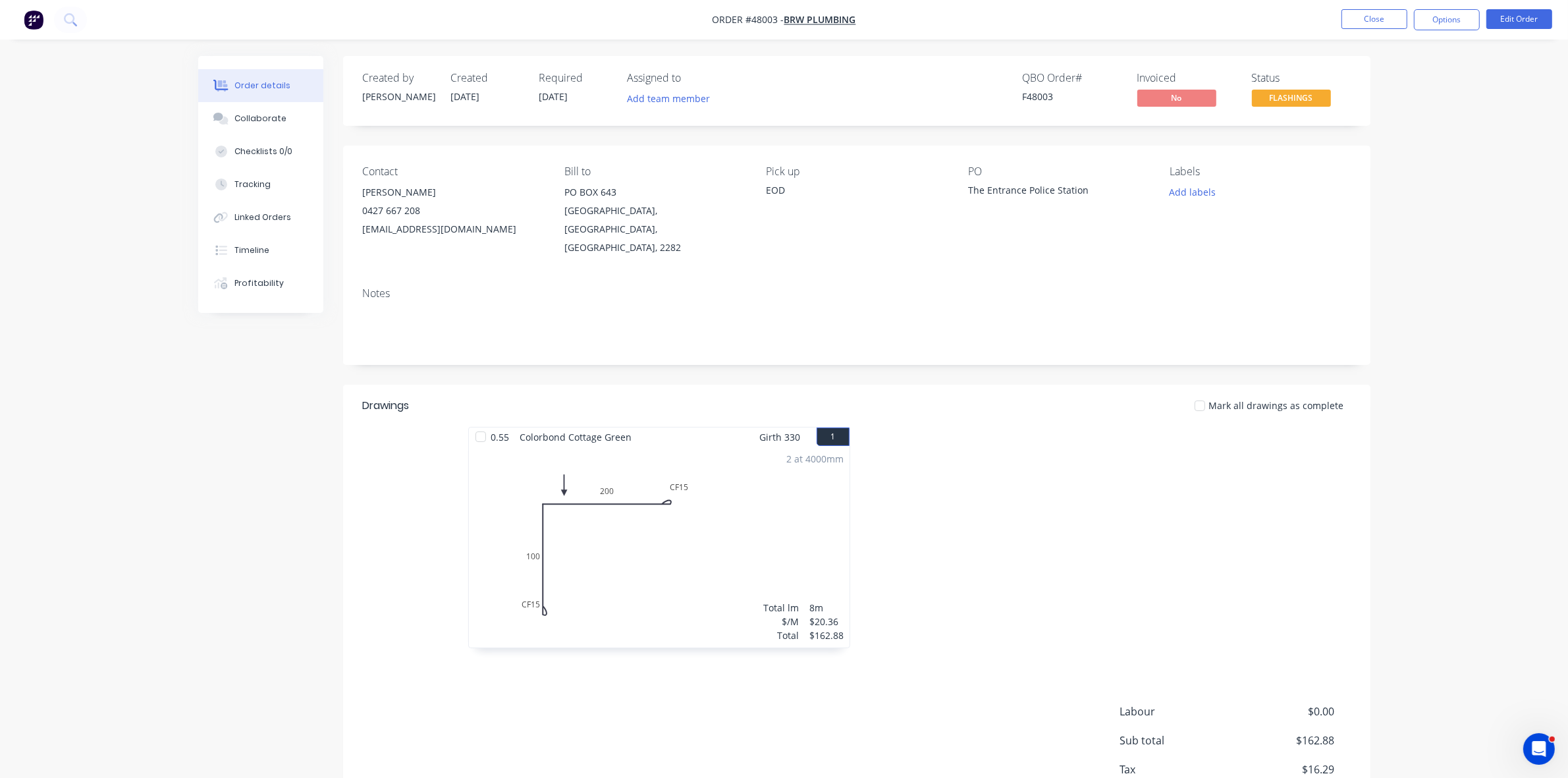
click at [1409, 17] on ul "Close Options Edit Order" at bounding box center [1446, 20] width 242 height 21
click at [1394, 13] on button "Close" at bounding box center [1374, 19] width 66 height 20
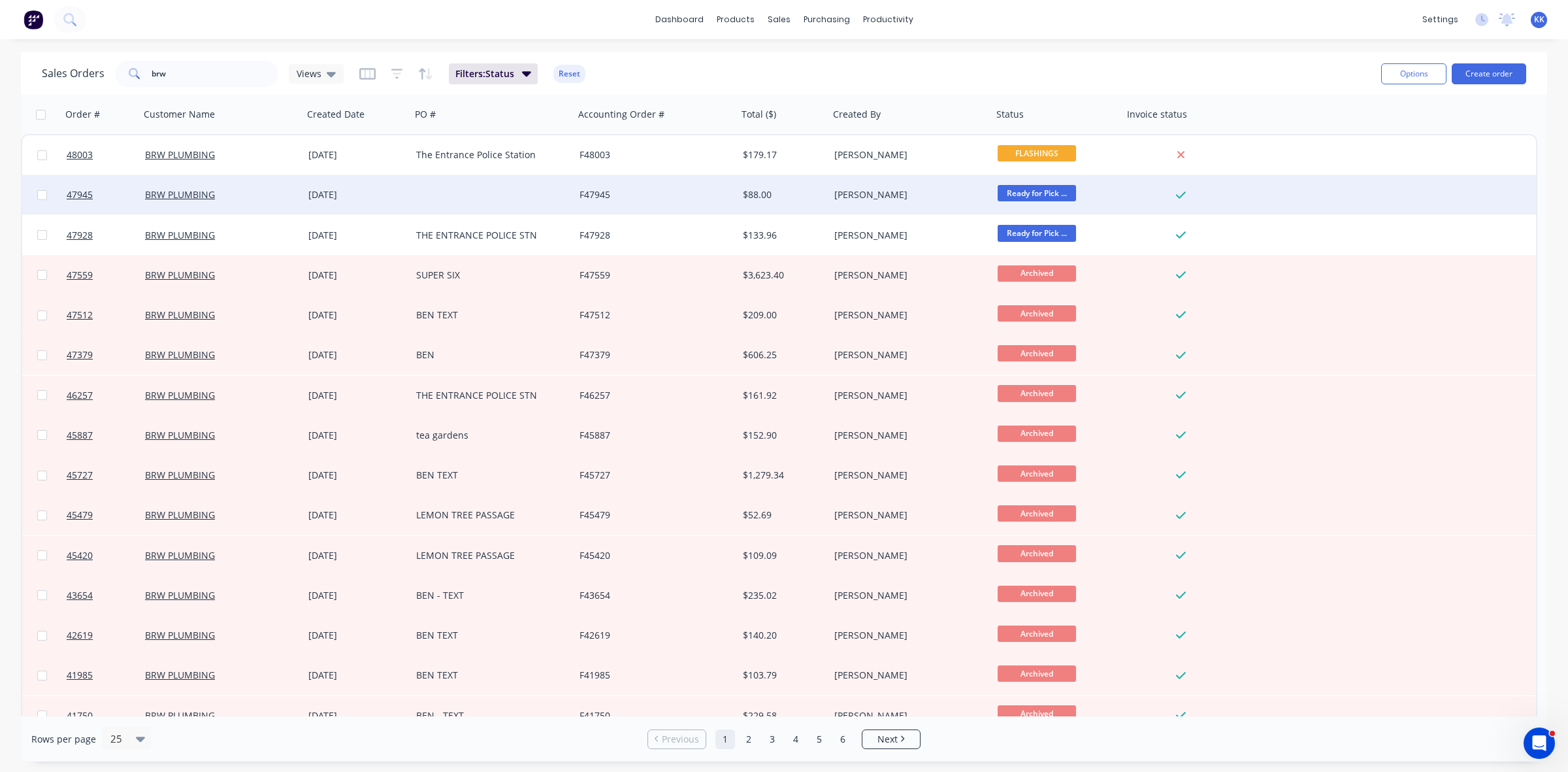
click at [633, 197] on div "F47945" at bounding box center [651, 194] width 145 height 13
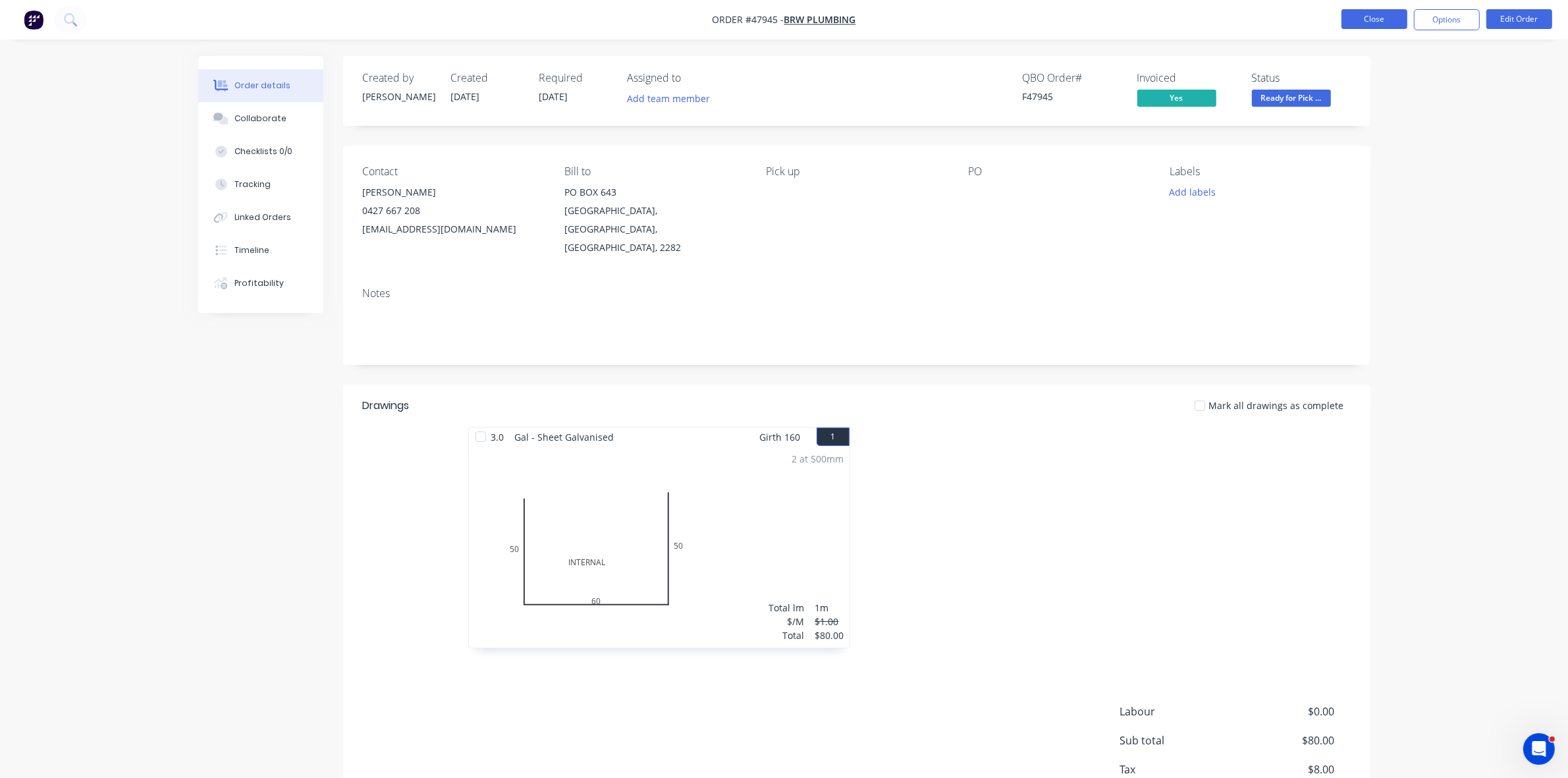
click at [1390, 12] on button "Close" at bounding box center [1374, 19] width 66 height 20
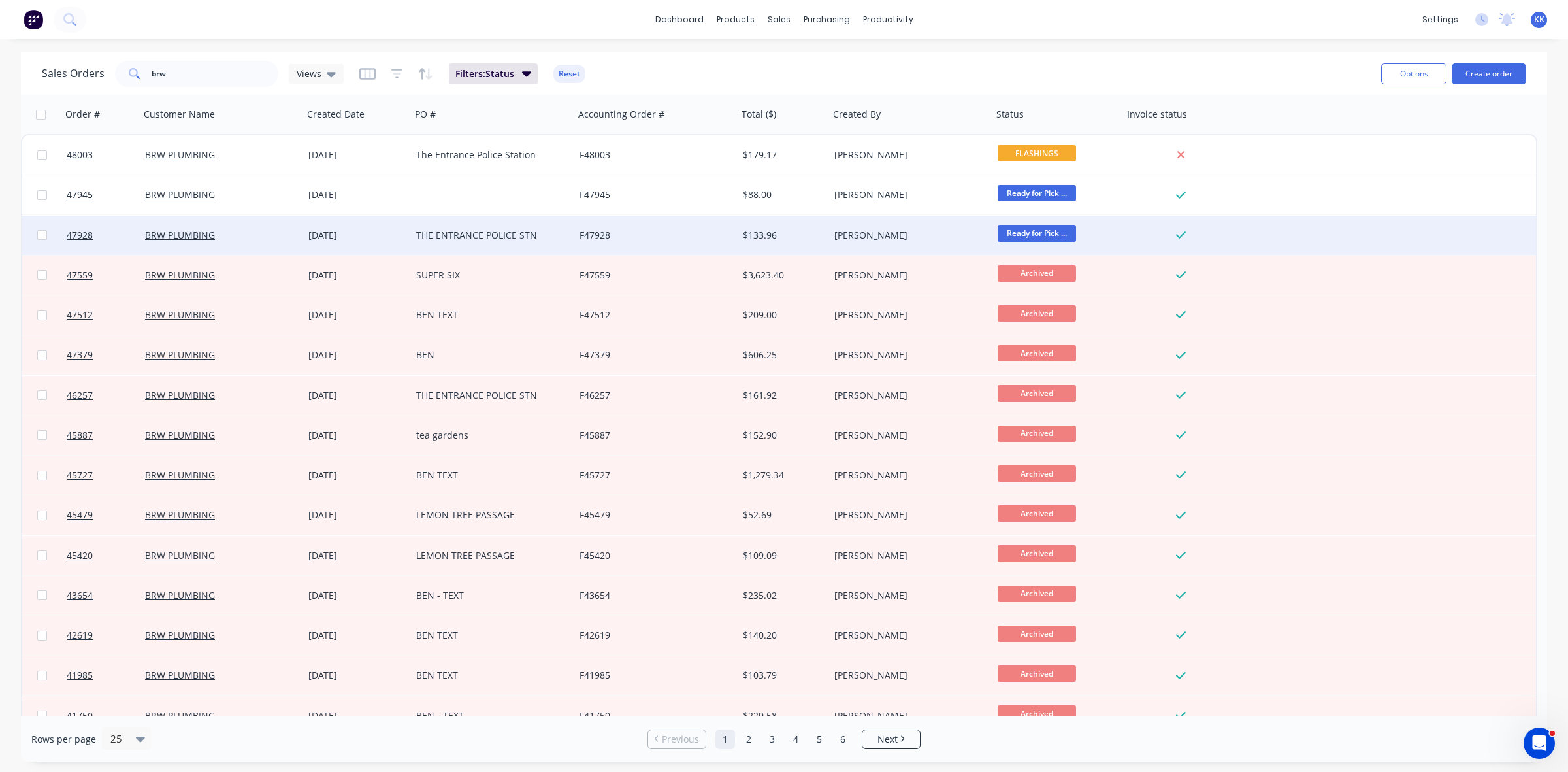
click at [568, 232] on div "THE ENTRANCE POLICE STN" at bounding box center [492, 235] width 153 height 13
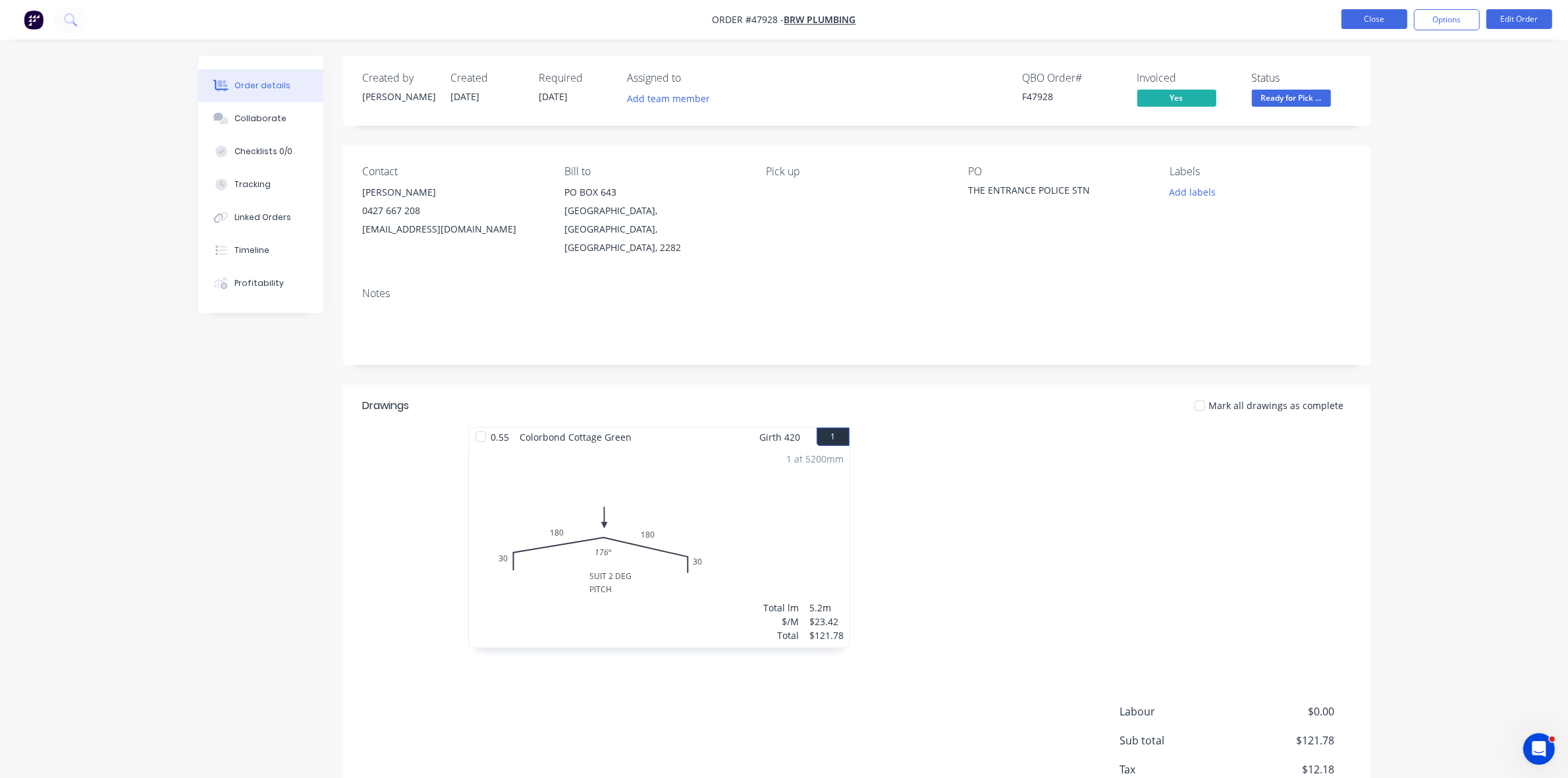
click at [1385, 21] on button "Close" at bounding box center [1374, 19] width 66 height 20
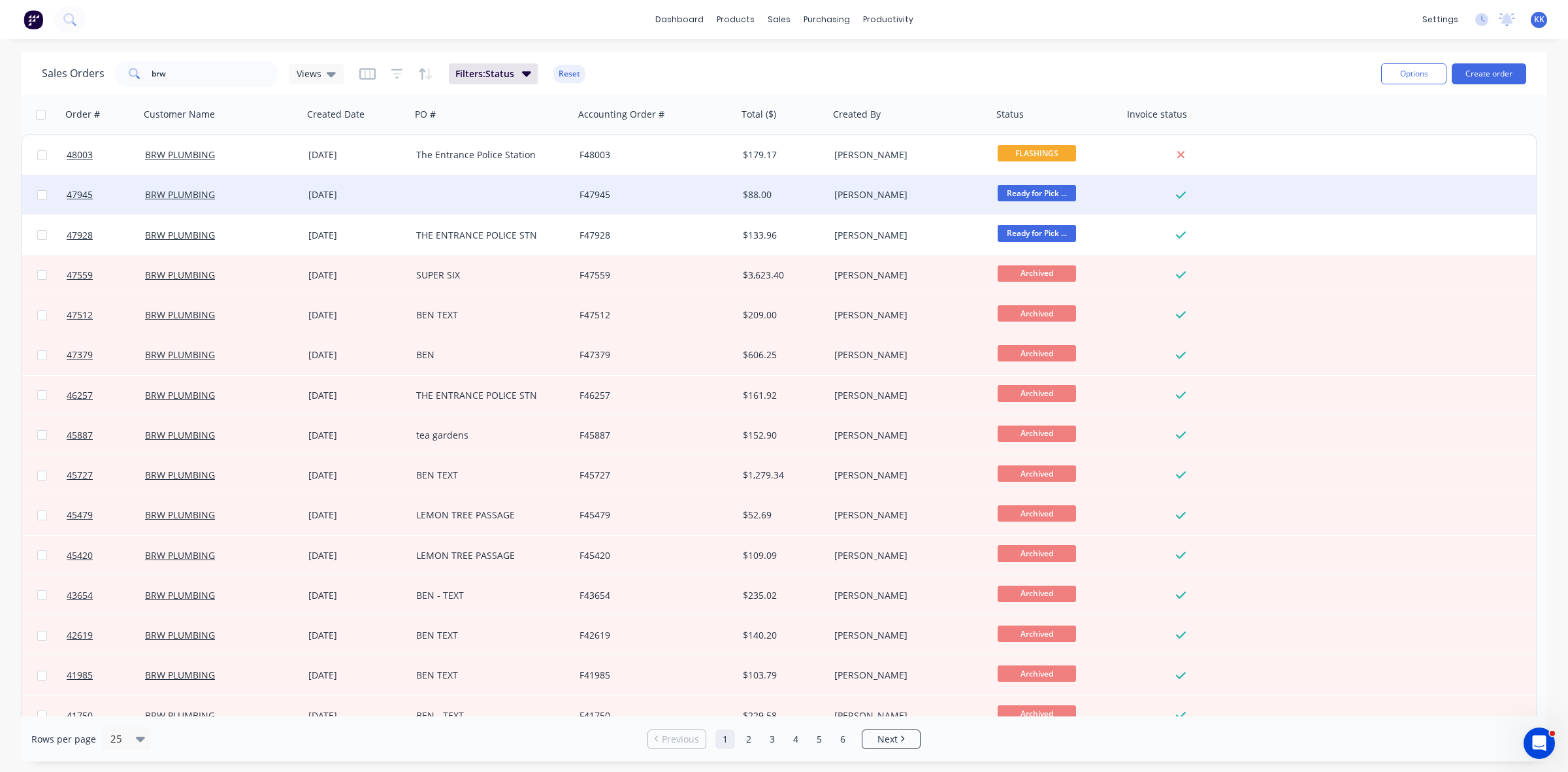
click at [411, 200] on div at bounding box center [492, 194] width 163 height 39
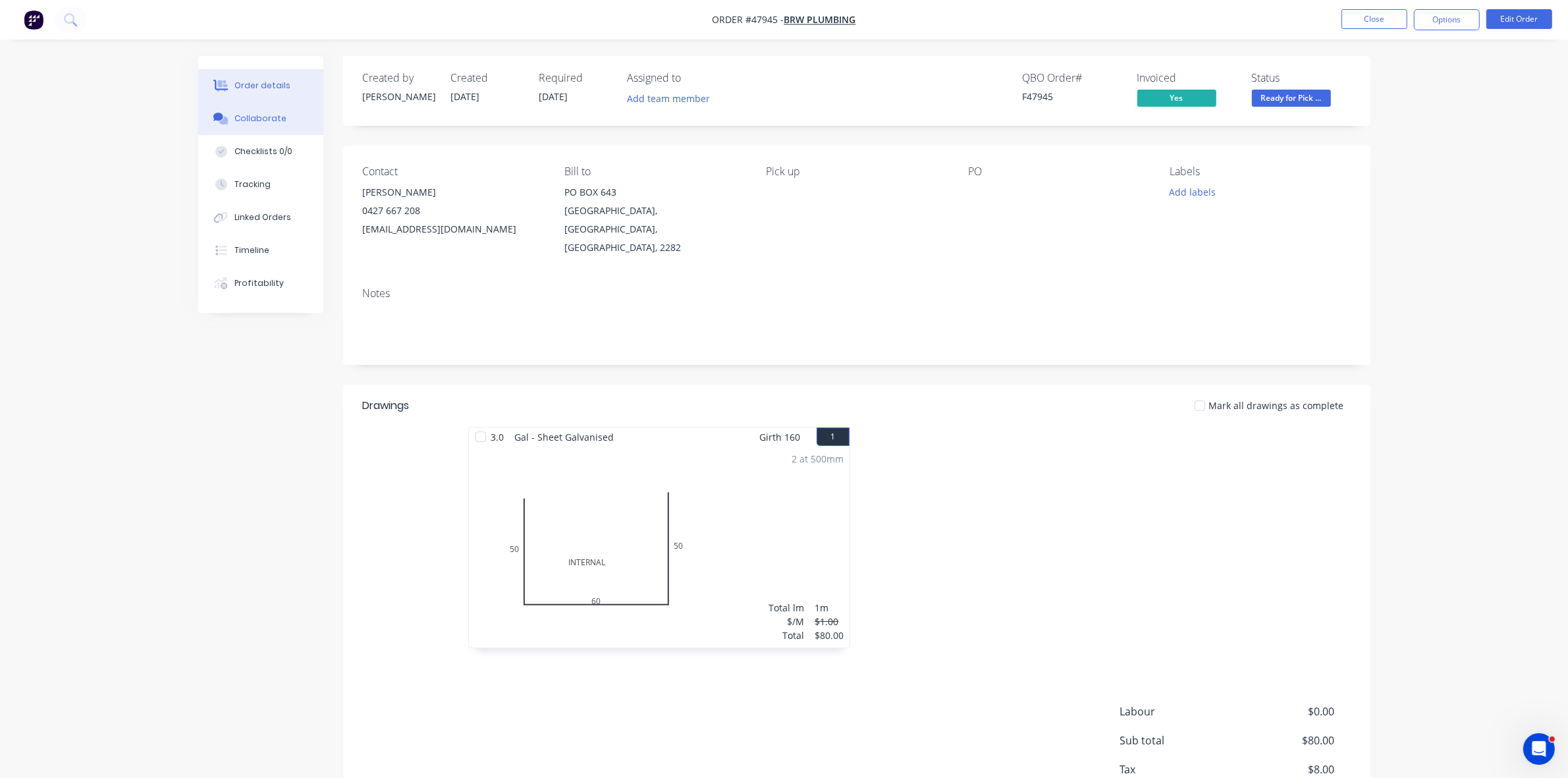
click at [260, 116] on div "Collaborate" at bounding box center [260, 118] width 52 height 12
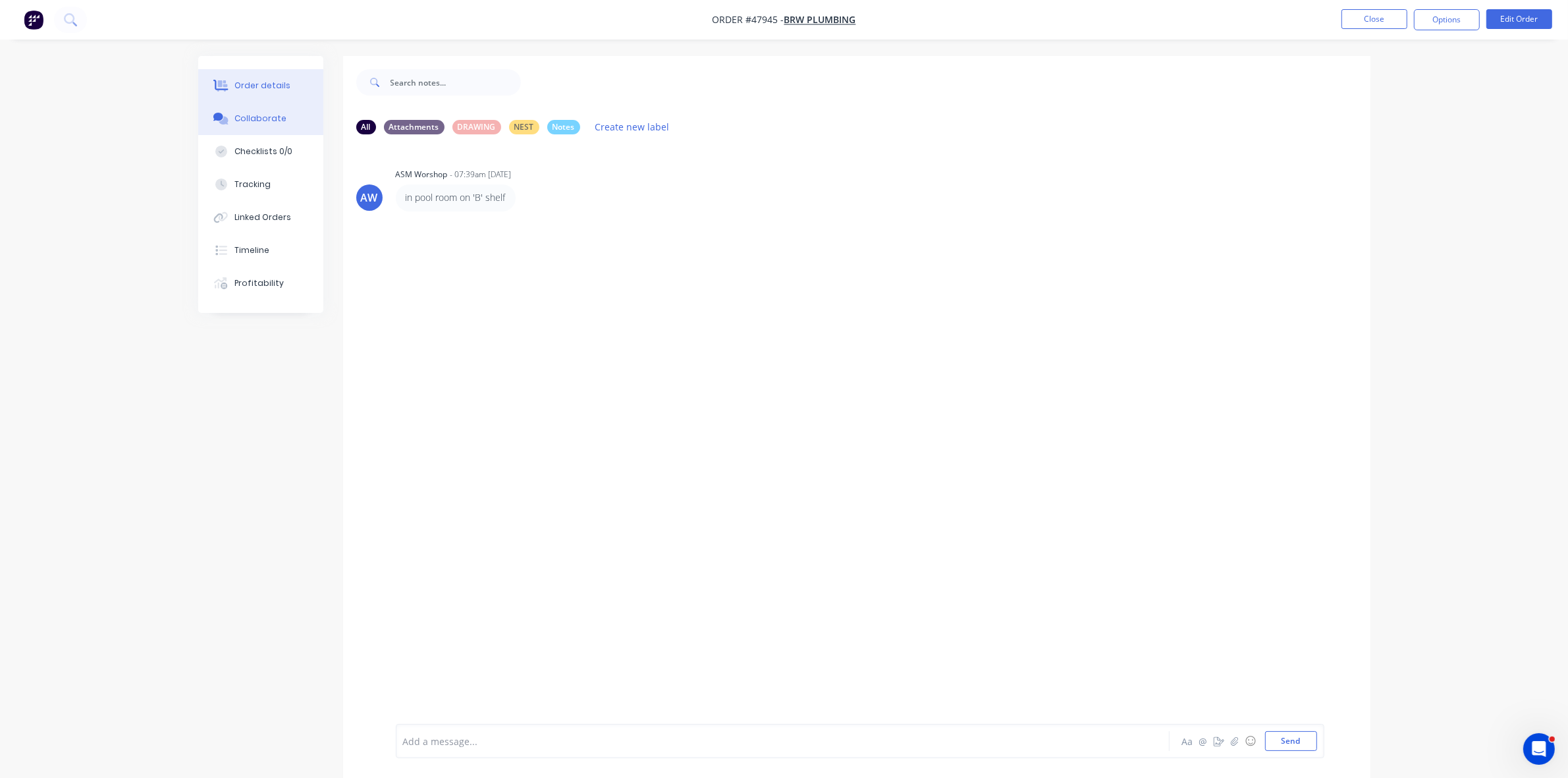
click at [237, 80] on div "Order details" at bounding box center [262, 85] width 56 height 12
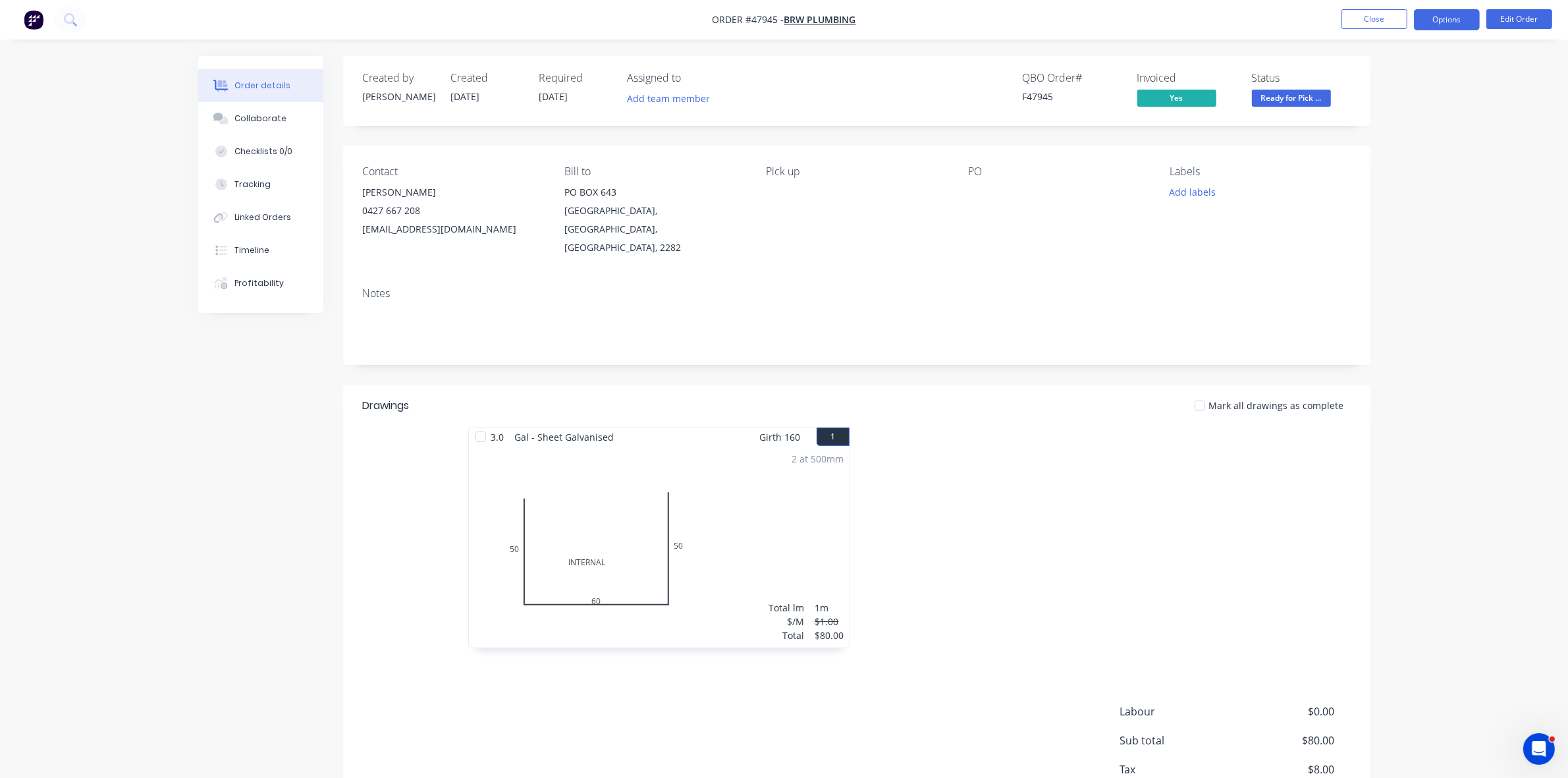
click at [1458, 15] on button "Options" at bounding box center [1446, 20] width 66 height 21
click at [1378, 310] on div "Duplicate" at bounding box center [1407, 317] width 122 height 19
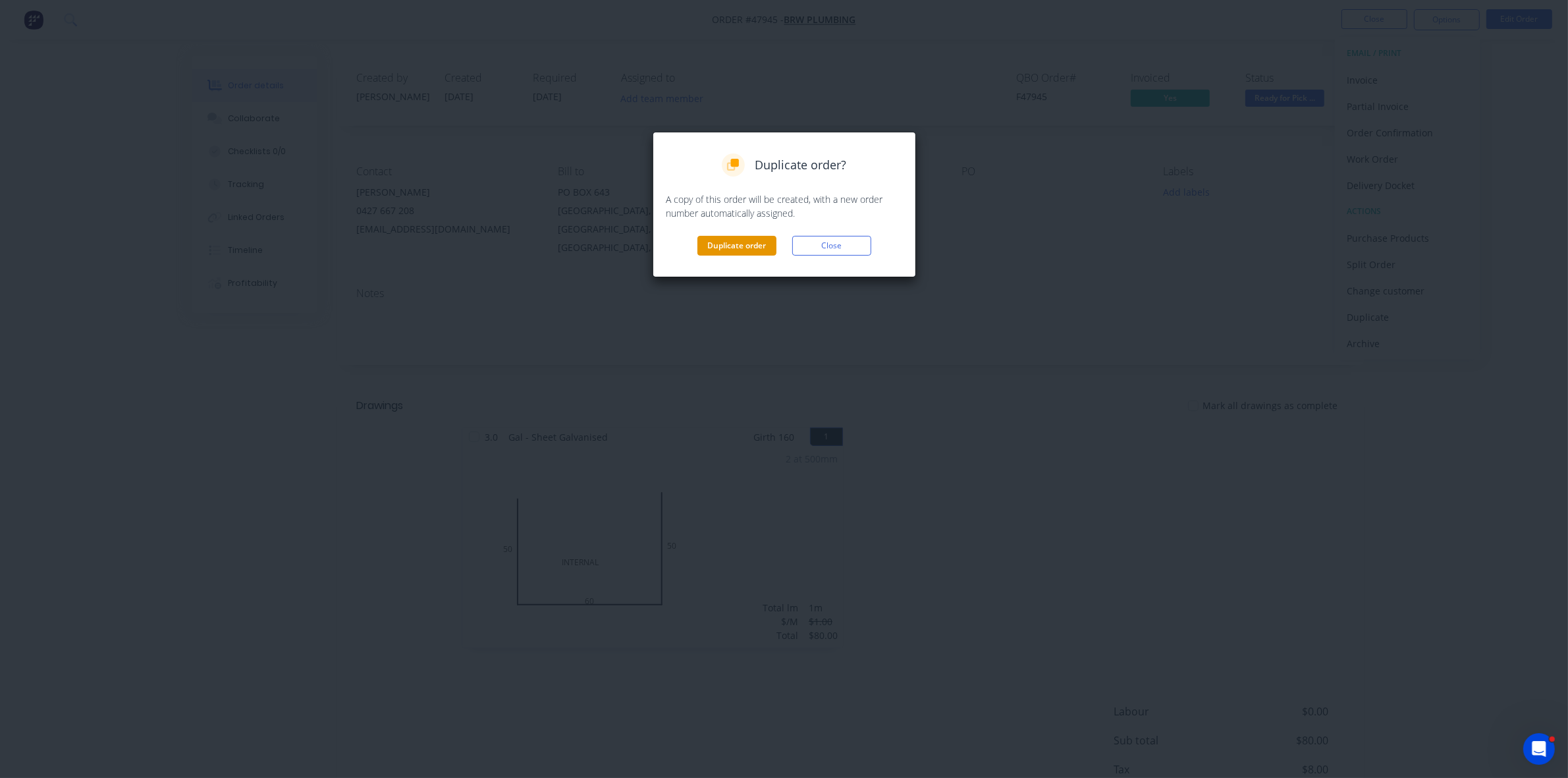
click at [729, 241] on button "Duplicate order" at bounding box center [737, 246] width 79 height 20
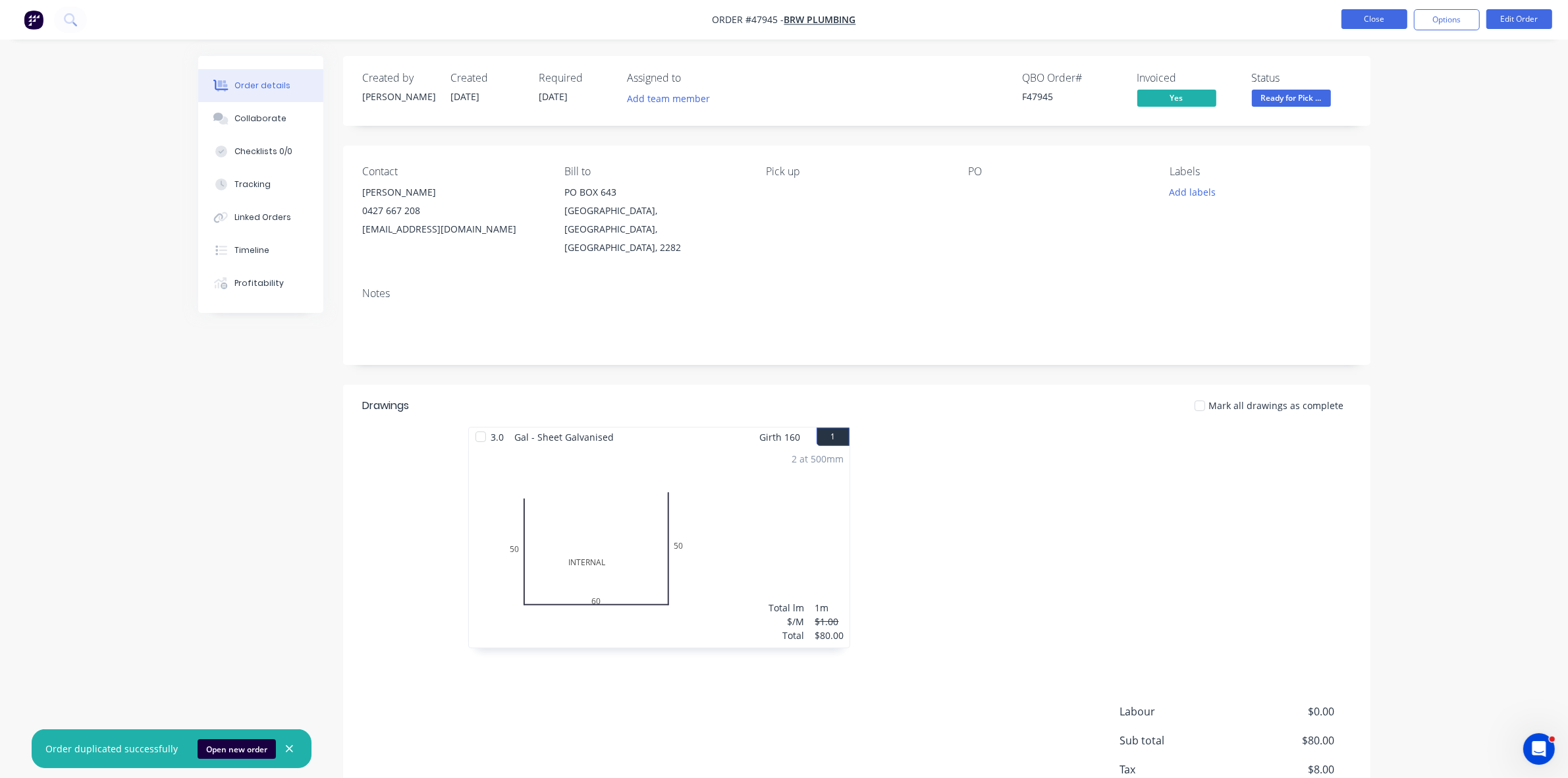
click at [1362, 21] on button "Close" at bounding box center [1374, 19] width 66 height 20
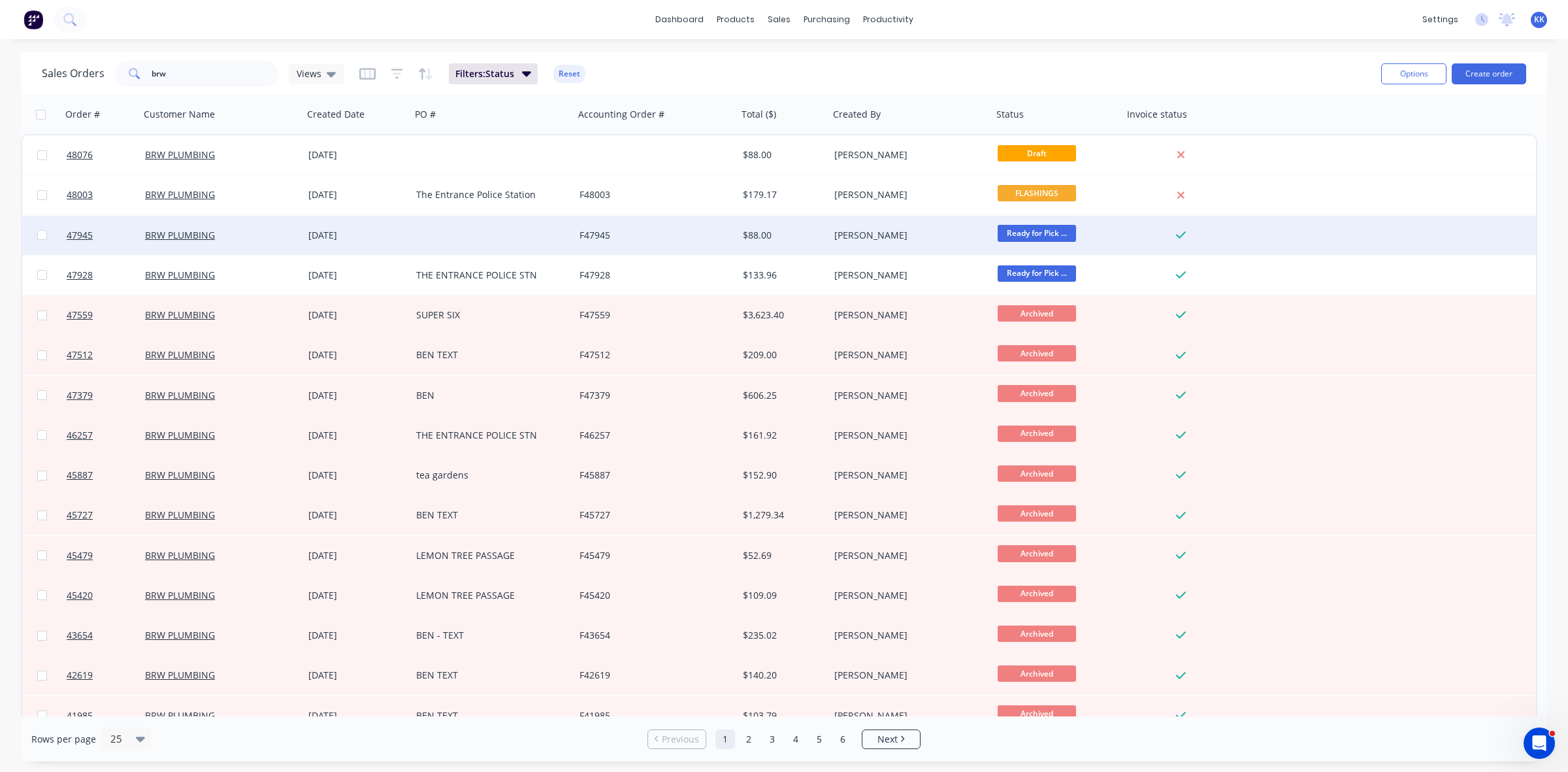
click at [459, 244] on div at bounding box center [492, 235] width 163 height 39
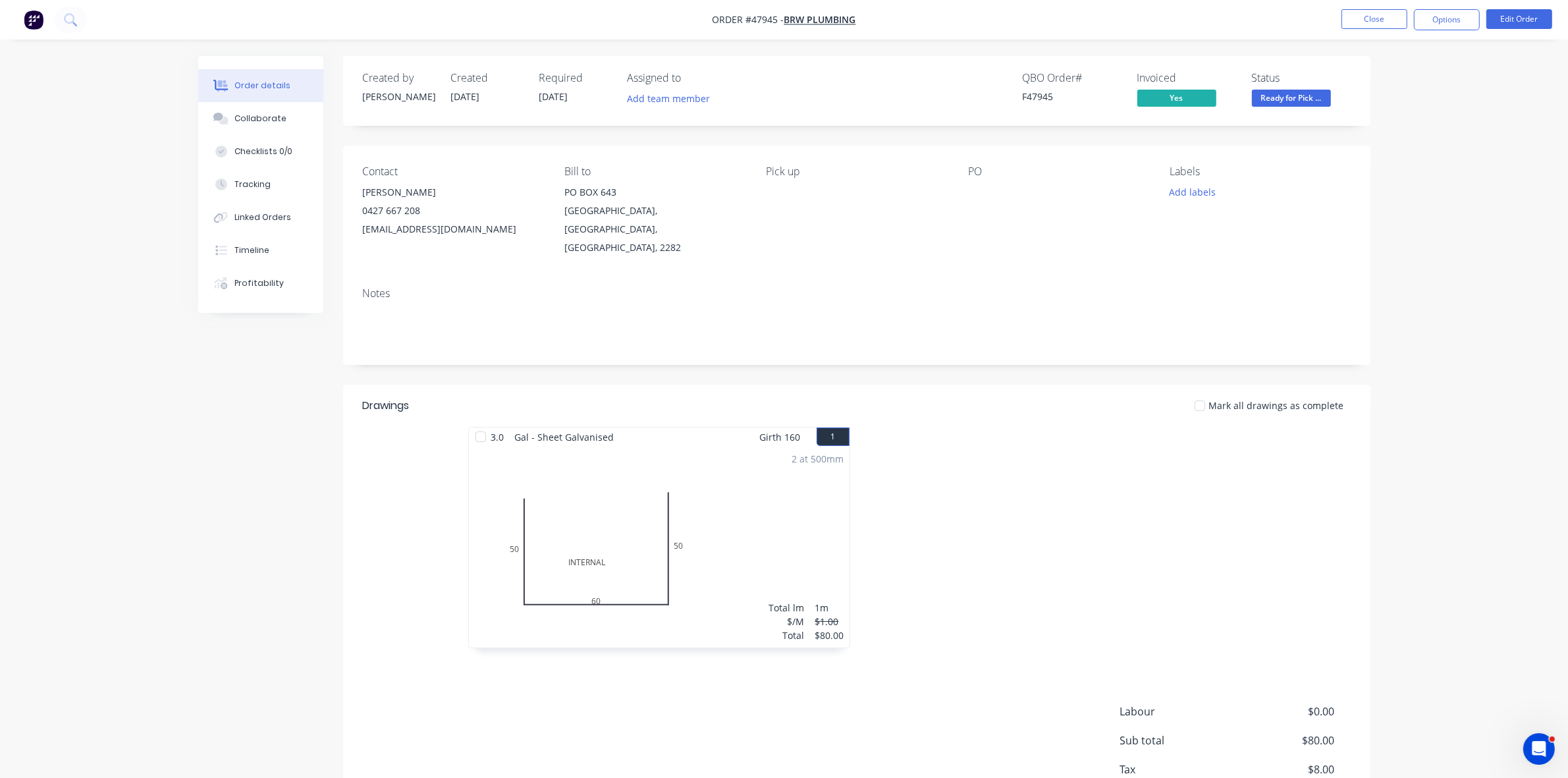
click at [1324, 96] on span "Ready for Pick ..." at bounding box center [1291, 97] width 79 height 16
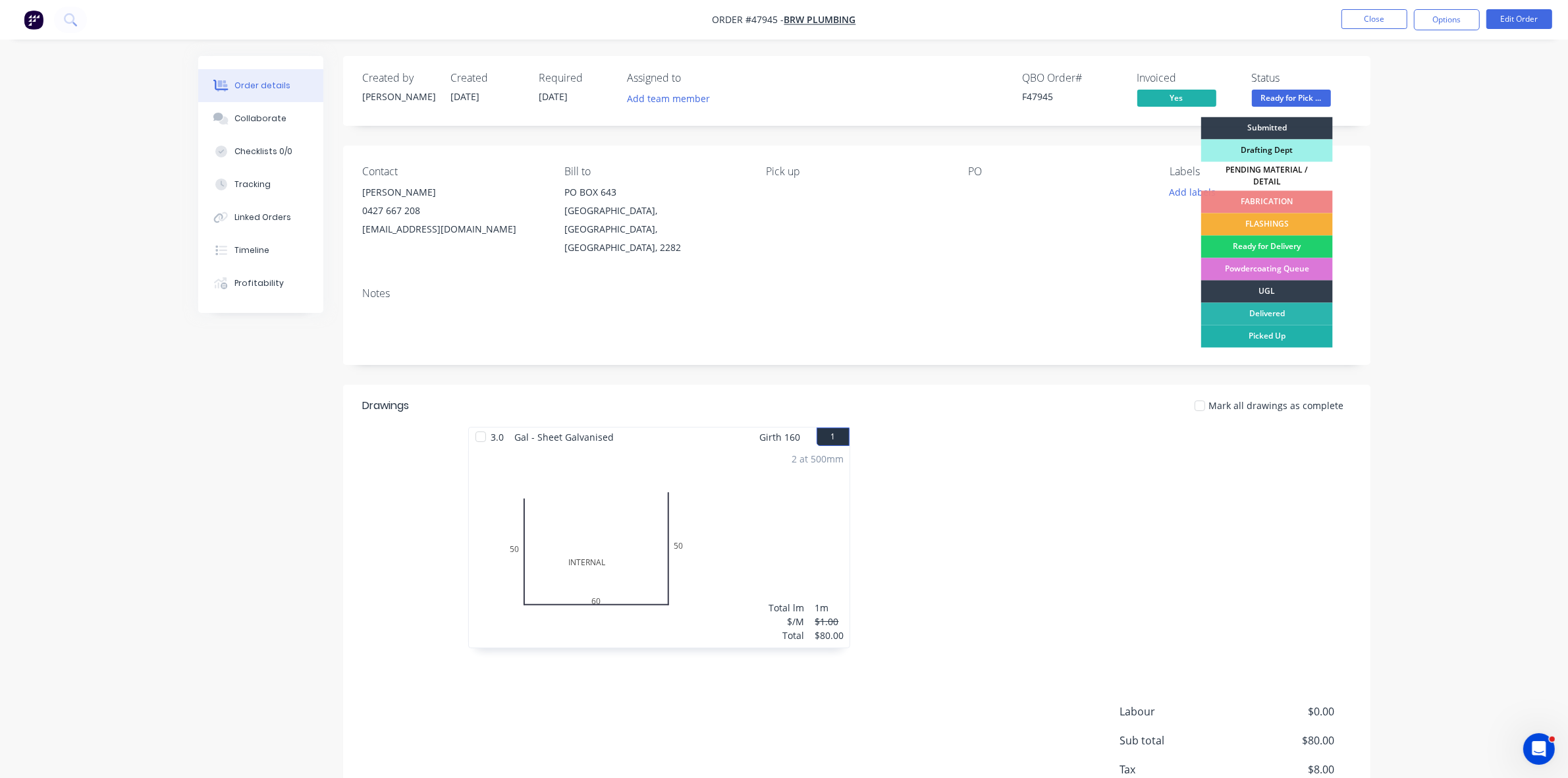
click at [1302, 331] on div "Picked Up" at bounding box center [1266, 336] width 131 height 22
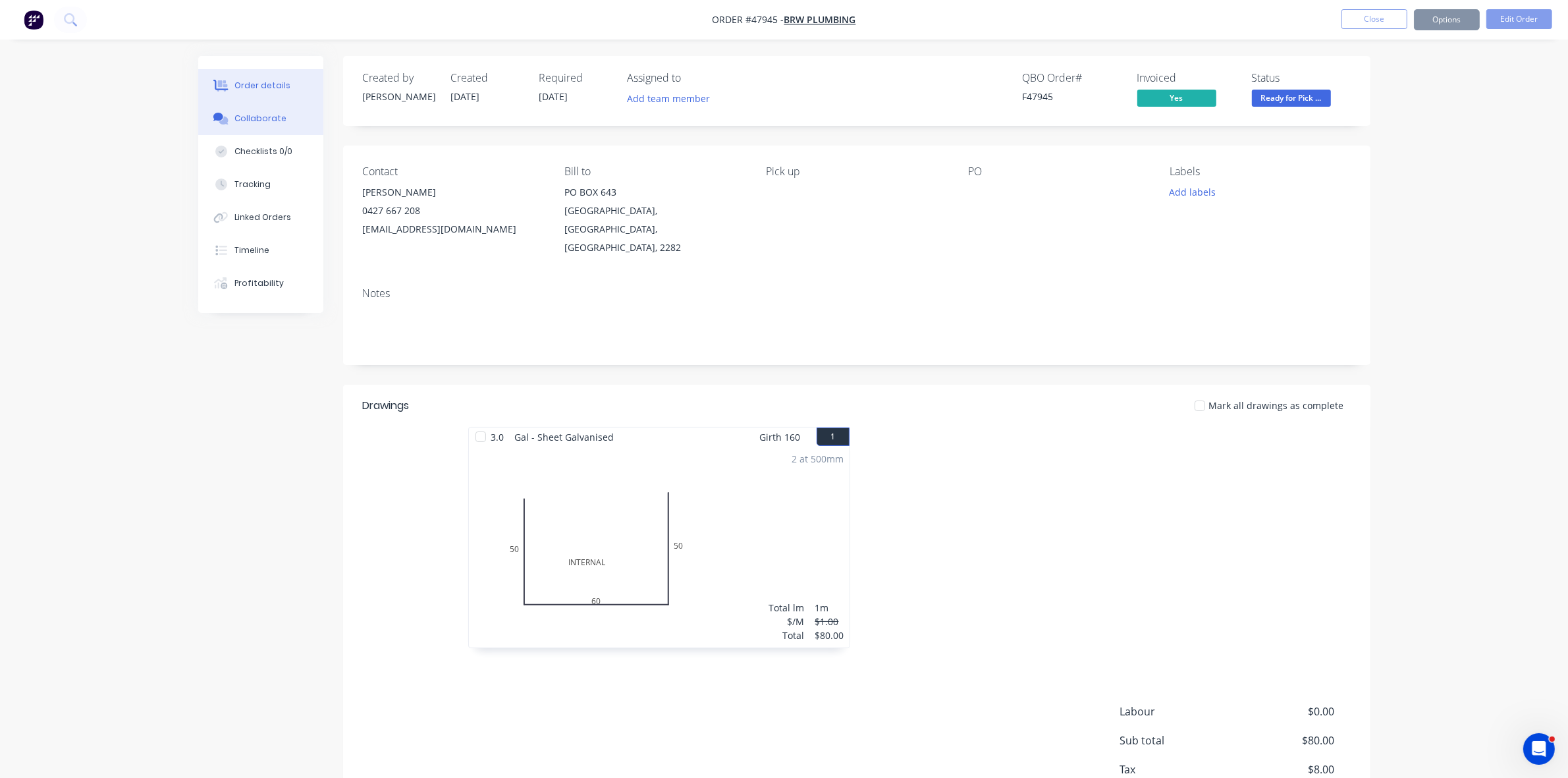
click at [247, 116] on div "Collaborate" at bounding box center [260, 118] width 52 height 12
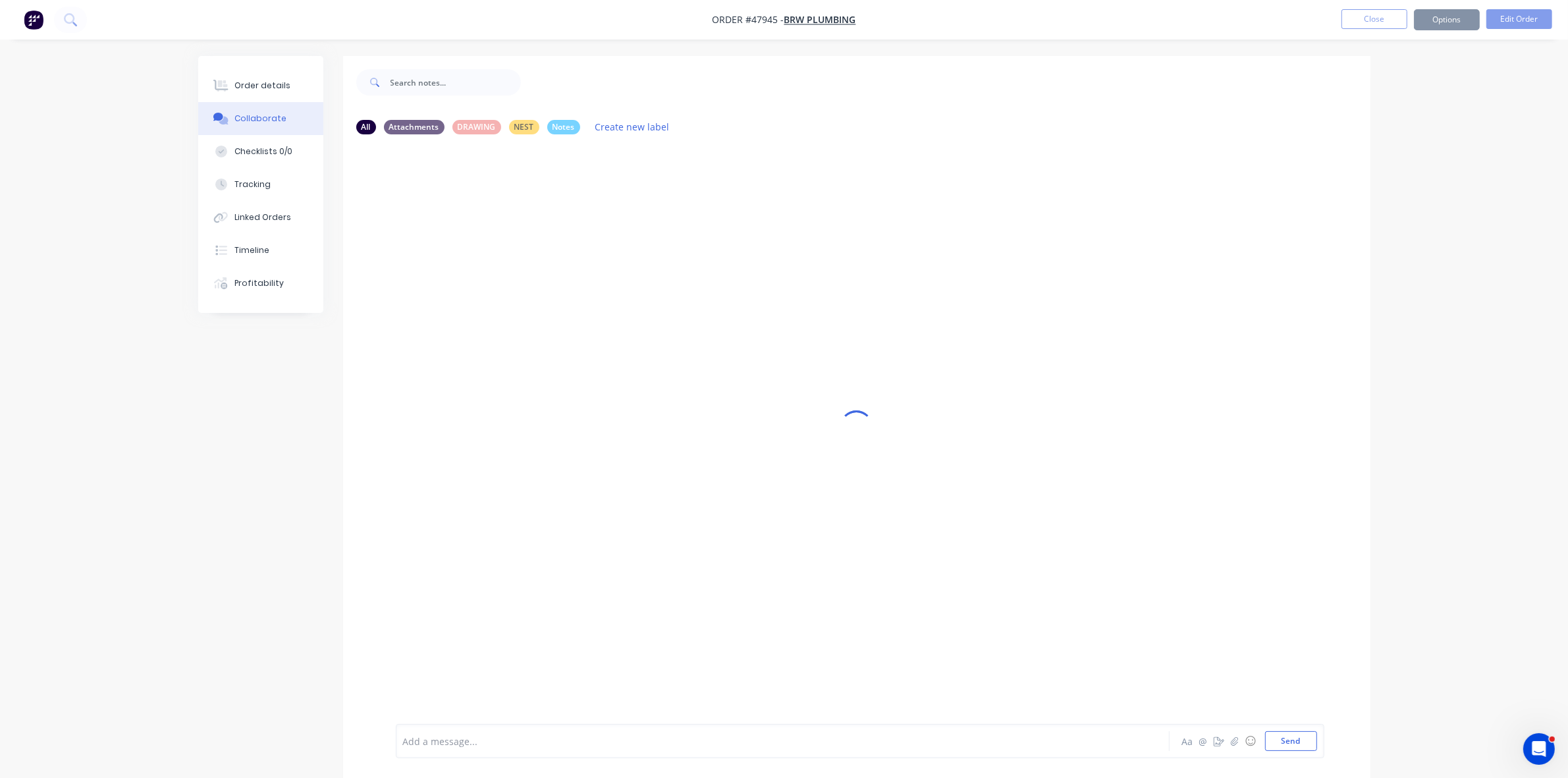
click at [448, 749] on div "Add a message..." at bounding box center [746, 740] width 686 height 20
click at [242, 86] on div "Order details" at bounding box center [262, 85] width 56 height 12
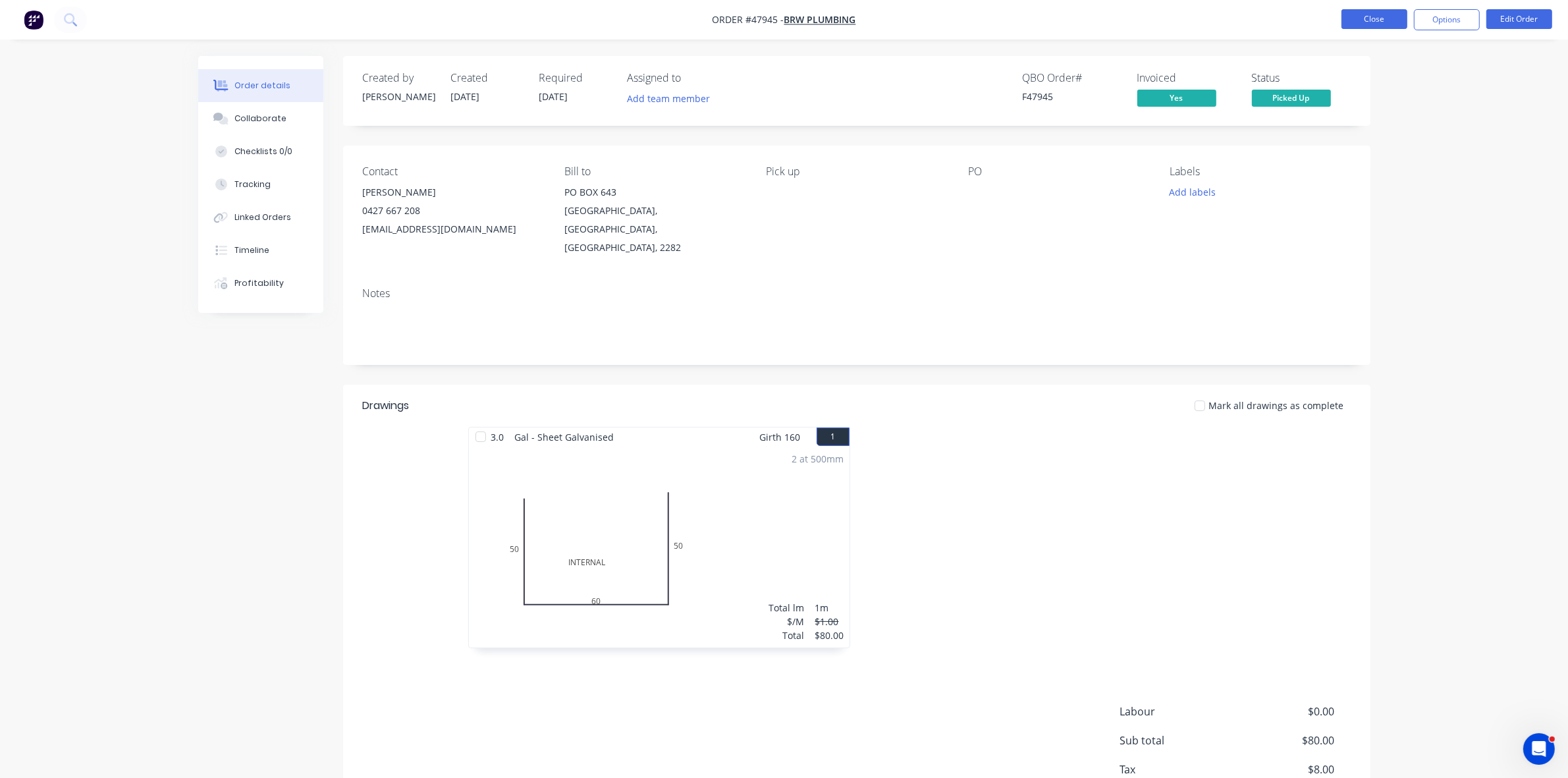
click at [1377, 15] on button "Close" at bounding box center [1374, 19] width 66 height 20
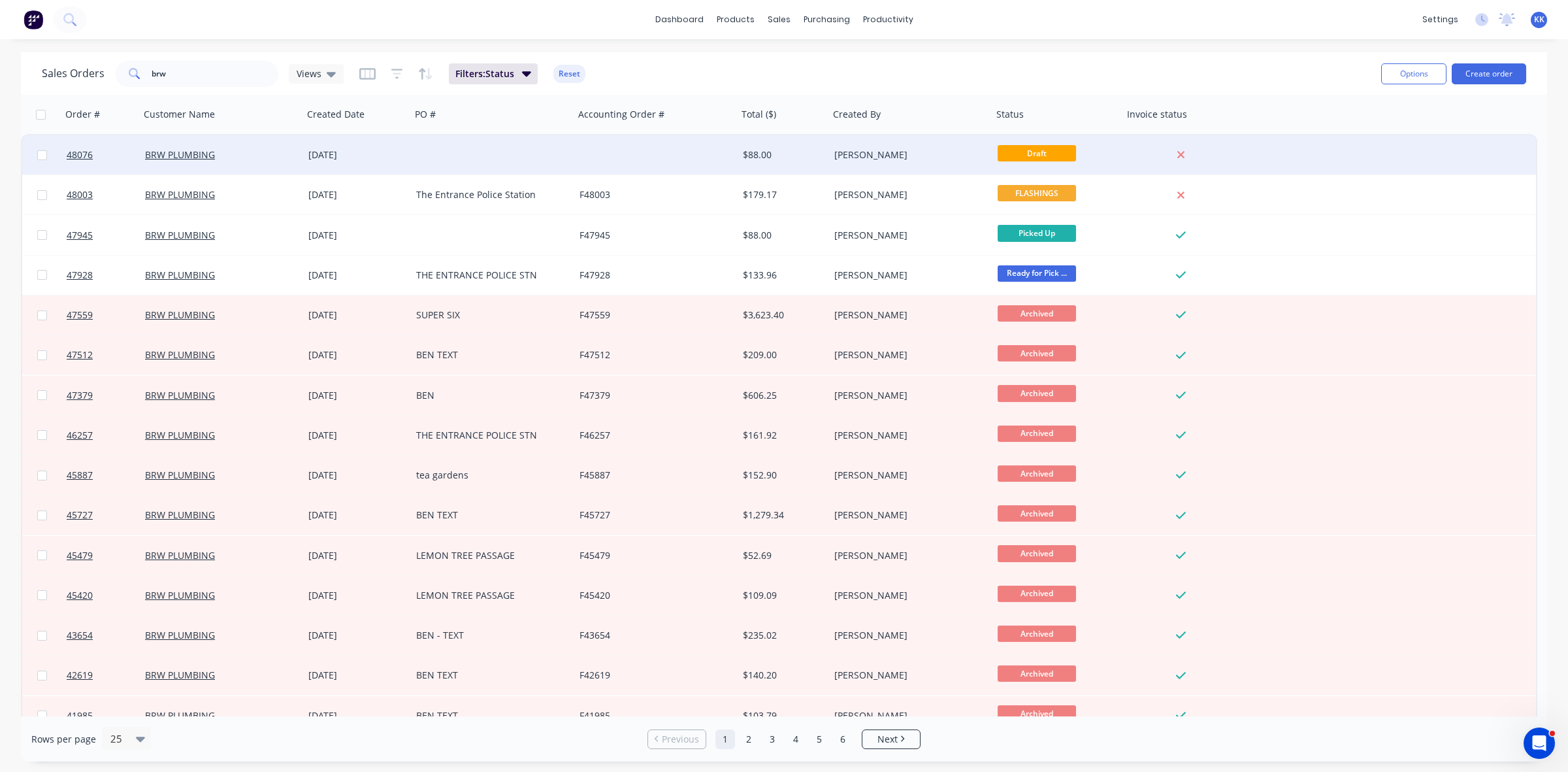
click at [541, 158] on div at bounding box center [492, 154] width 163 height 39
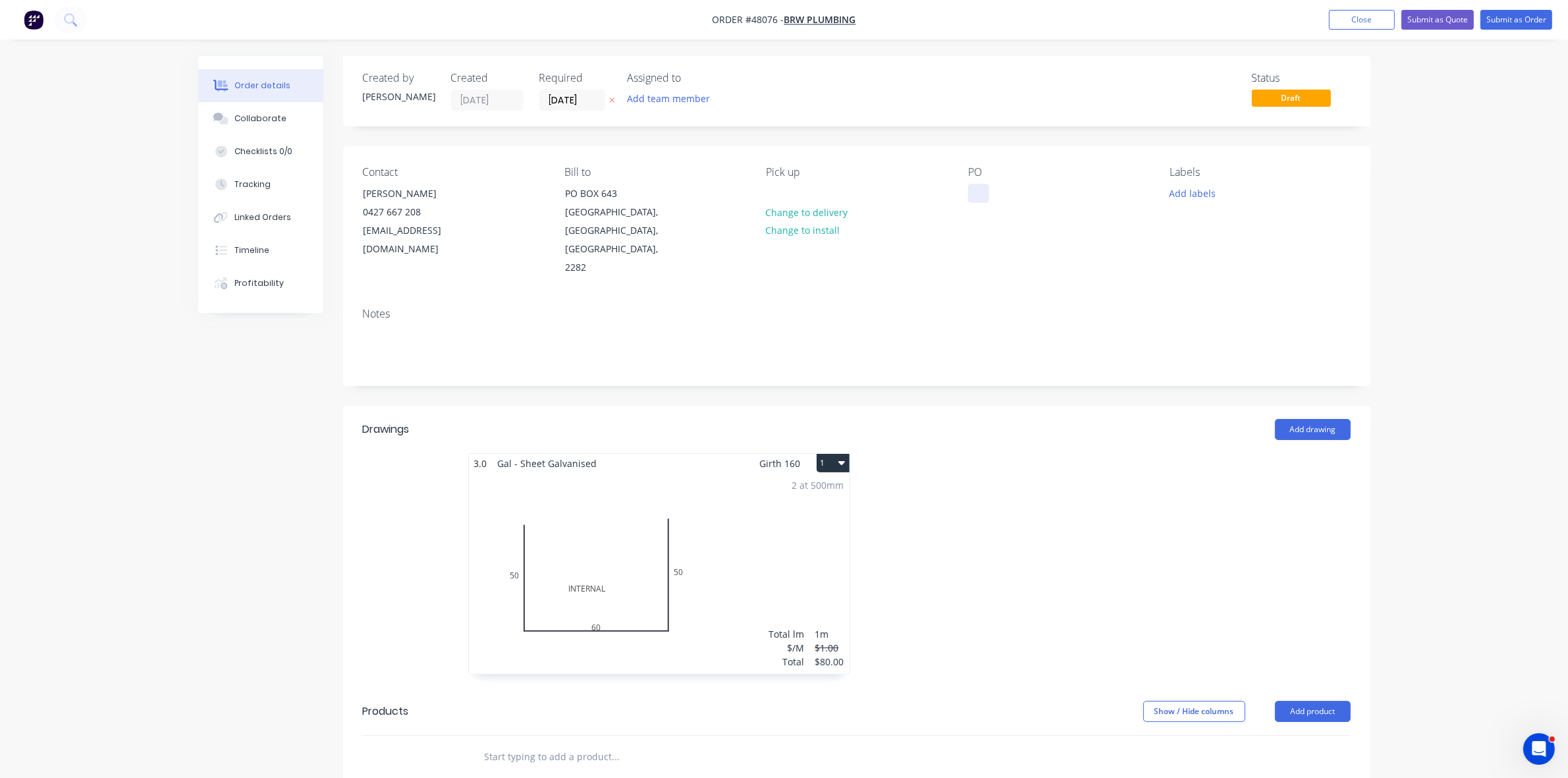
click at [980, 184] on div at bounding box center [979, 192] width 21 height 19
click at [824, 587] on div "2 at 500mm Total lm $/M Total 1m $1.00 $80.00" at bounding box center [659, 573] width 381 height 201
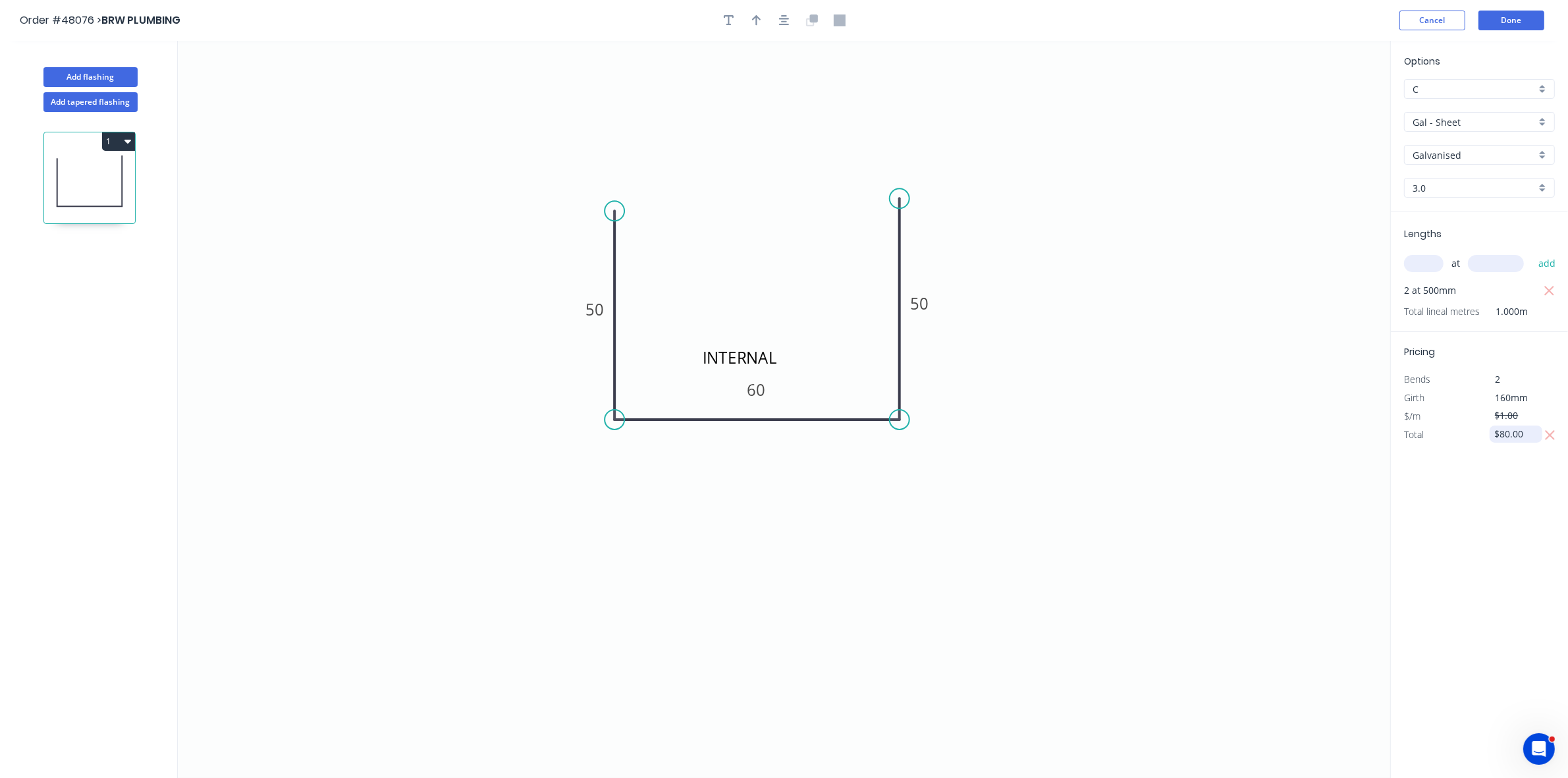
click at [1511, 434] on input "$80.00" at bounding box center [1517, 434] width 45 height 19
type input "$60.00"
click at [1505, 21] on button "Done" at bounding box center [1511, 21] width 66 height 20
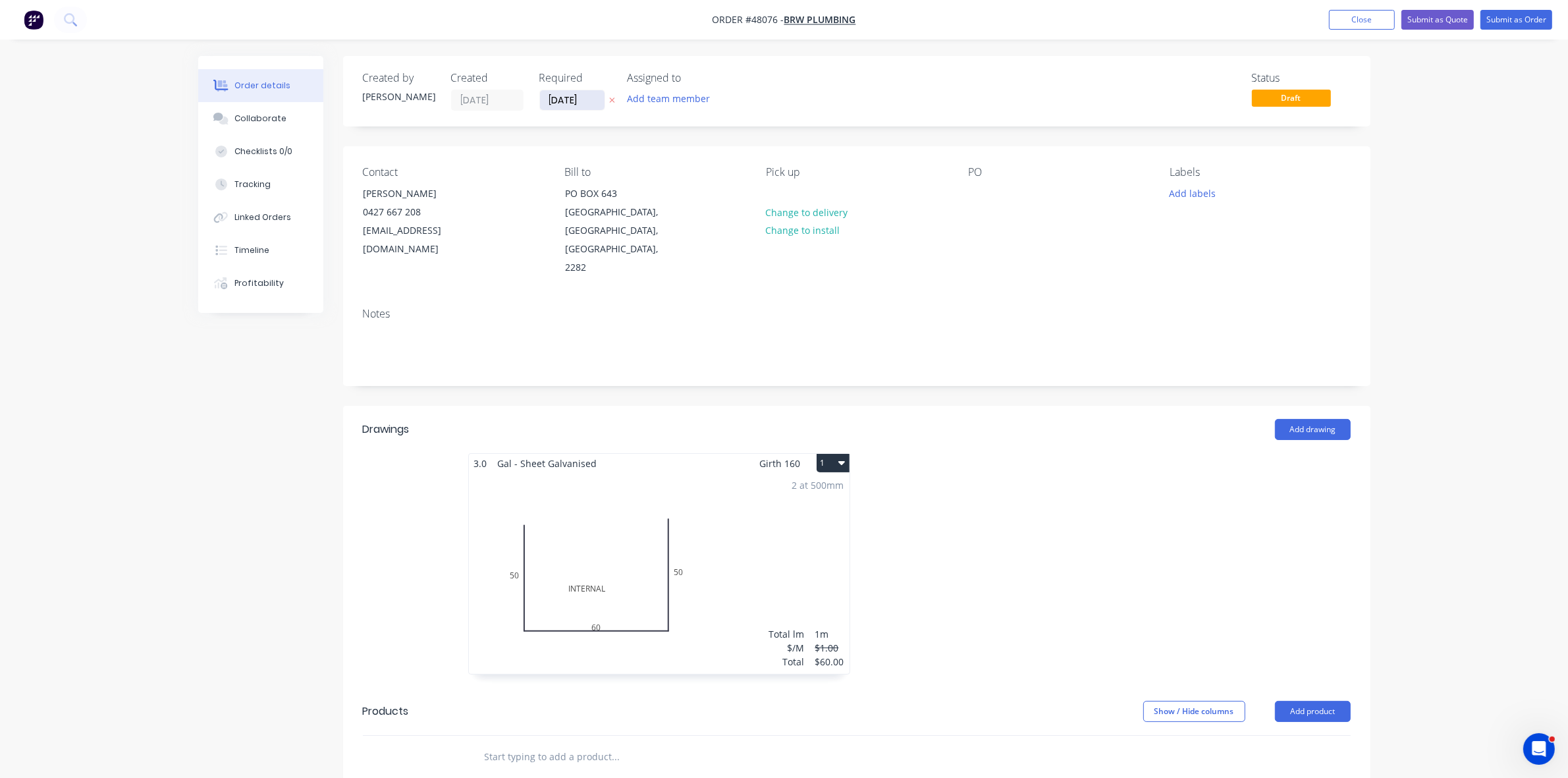
click at [587, 98] on input "[DATE]" at bounding box center [572, 100] width 64 height 20
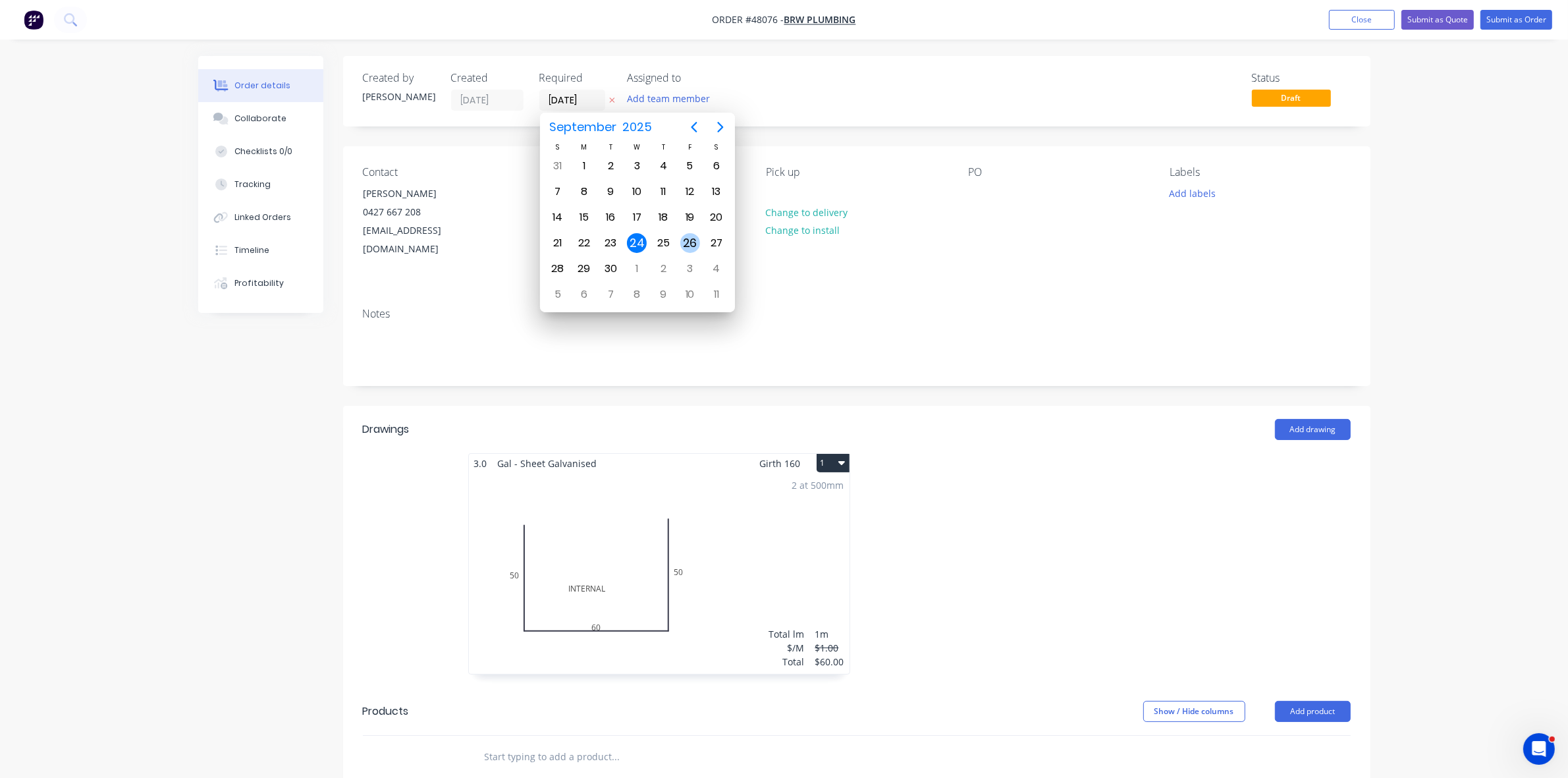
click at [692, 237] on div "26" at bounding box center [690, 243] width 20 height 20
type input "[DATE]"
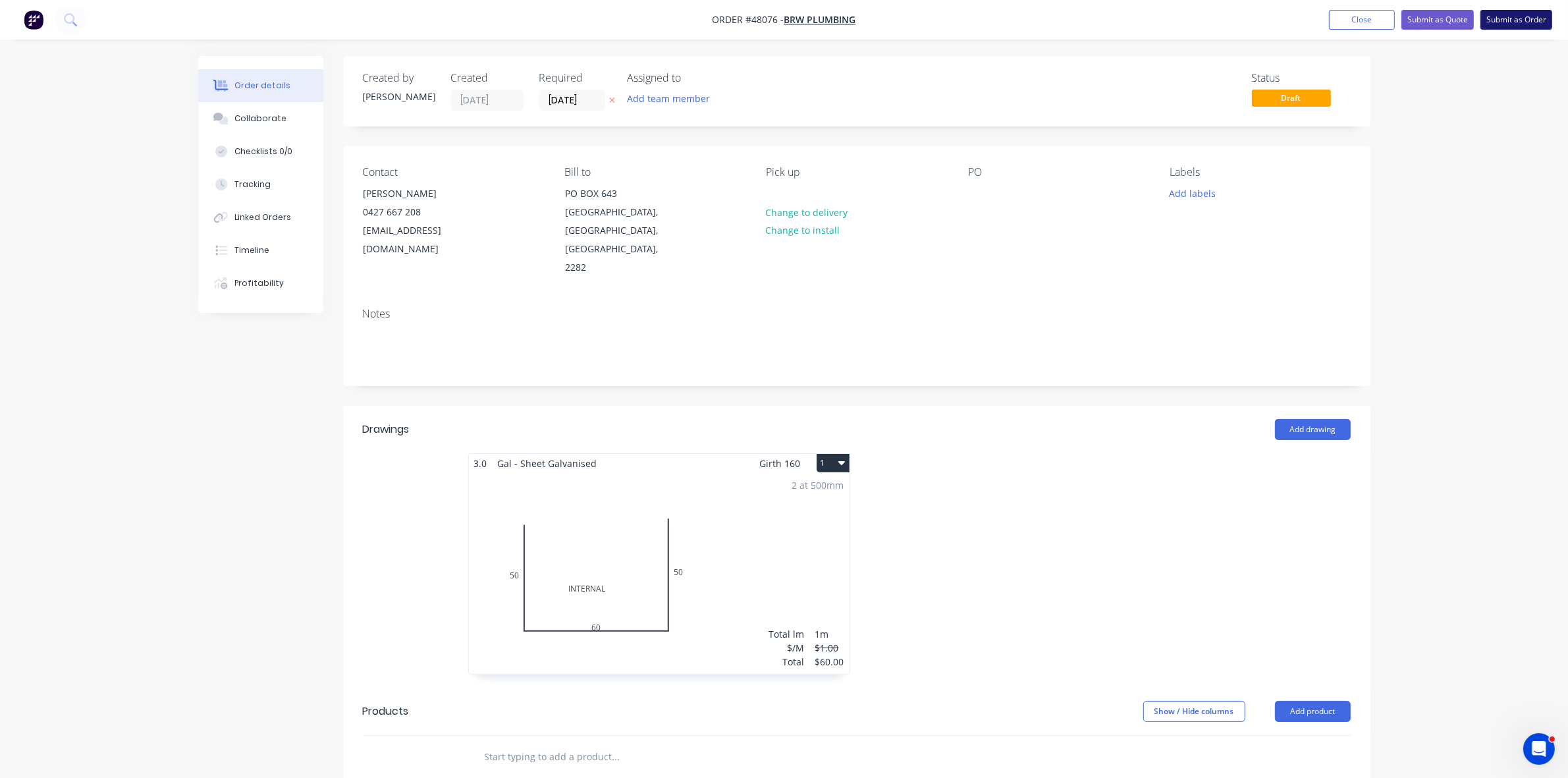
click at [1518, 21] on button "Submit as Order" at bounding box center [1516, 20] width 72 height 20
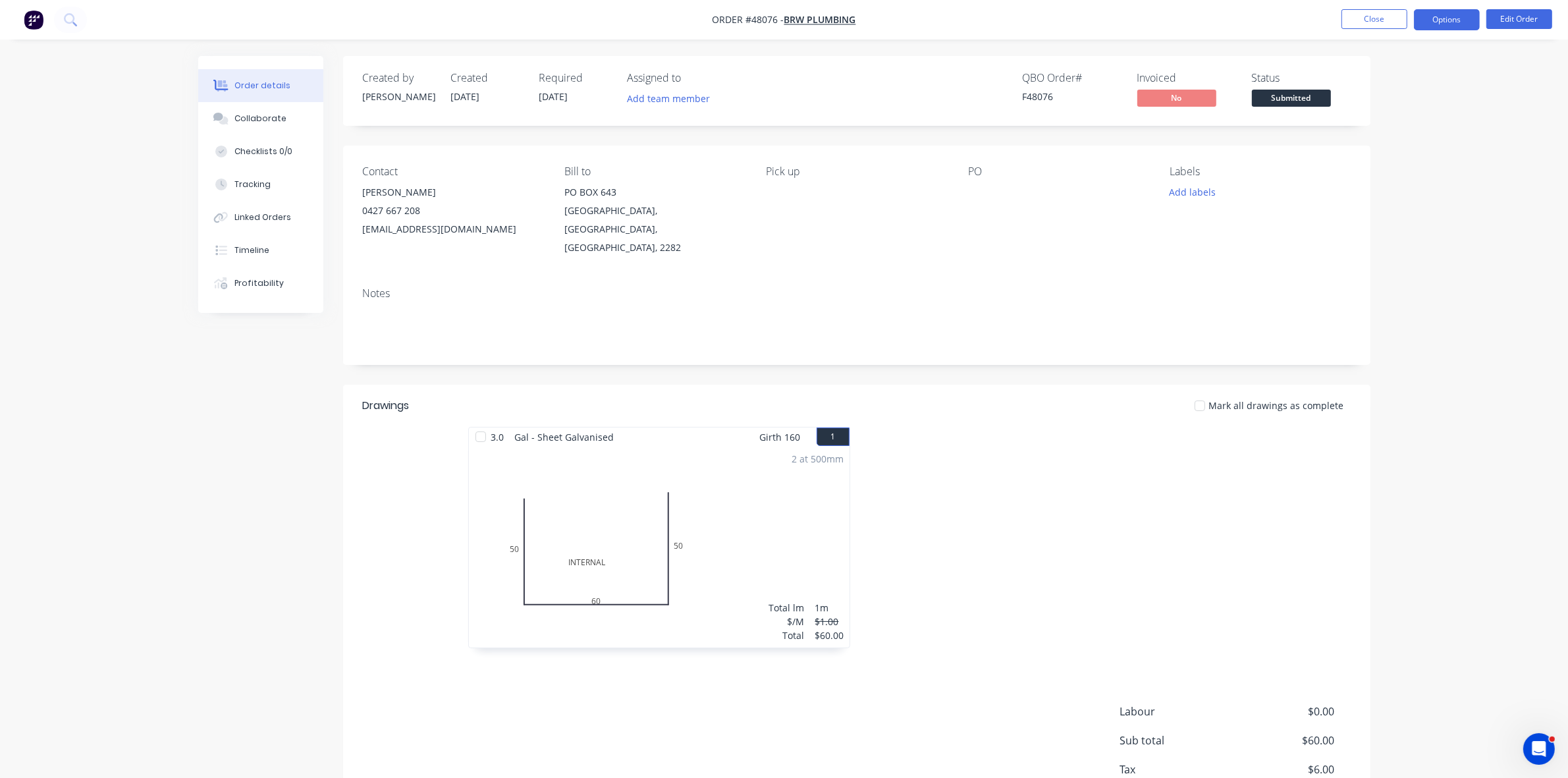
drag, startPoint x: 1443, startPoint y: 23, endPoint x: 1434, endPoint y: 25, distance: 9.2
click at [1443, 21] on button "Options" at bounding box center [1446, 20] width 66 height 21
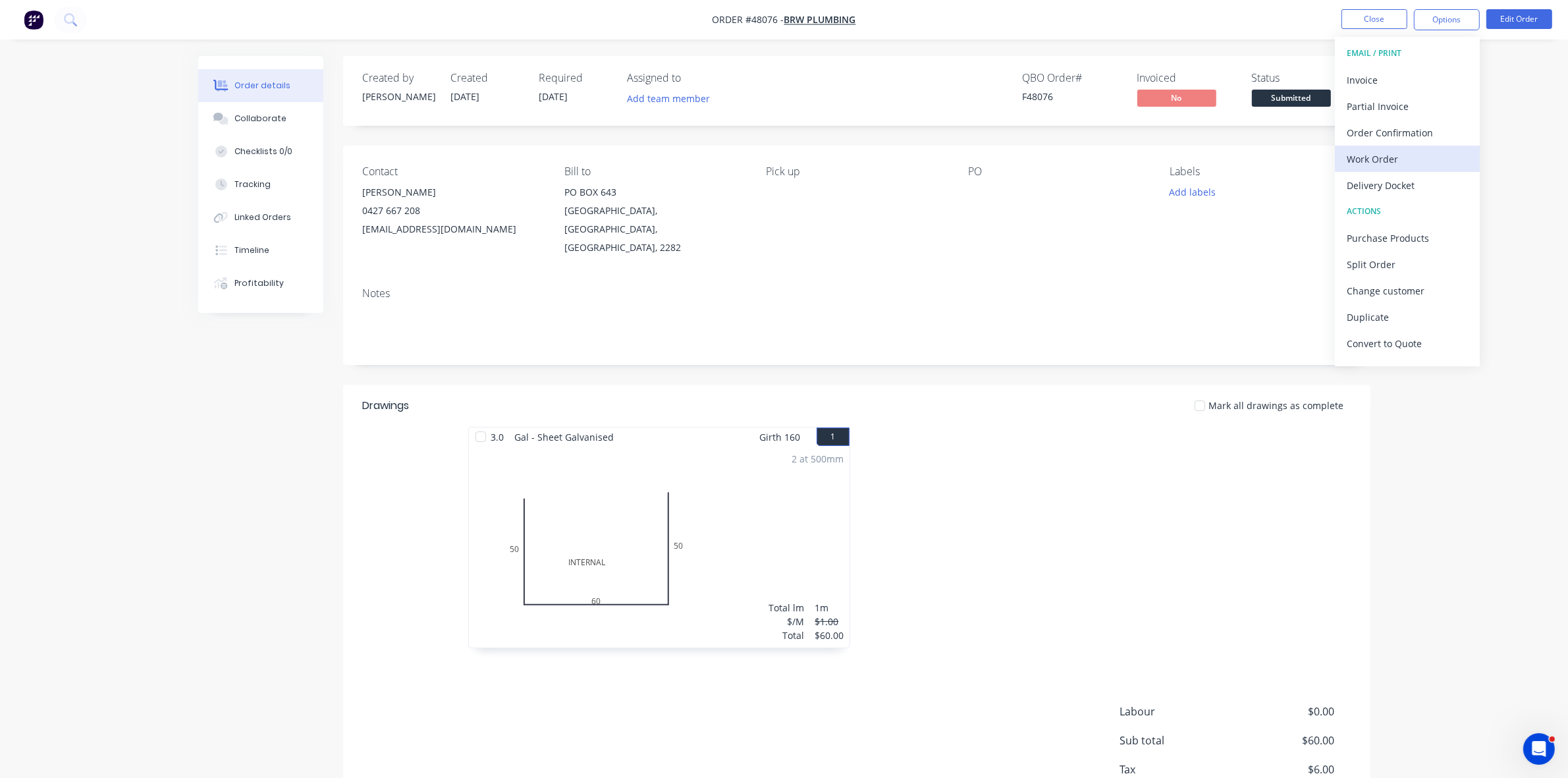
click at [1393, 149] on div "Work Order" at bounding box center [1407, 158] width 122 height 19
click at [1390, 133] on div "Without pricing" at bounding box center [1407, 132] width 122 height 19
click at [1281, 97] on span "Submitted" at bounding box center [1291, 97] width 79 height 16
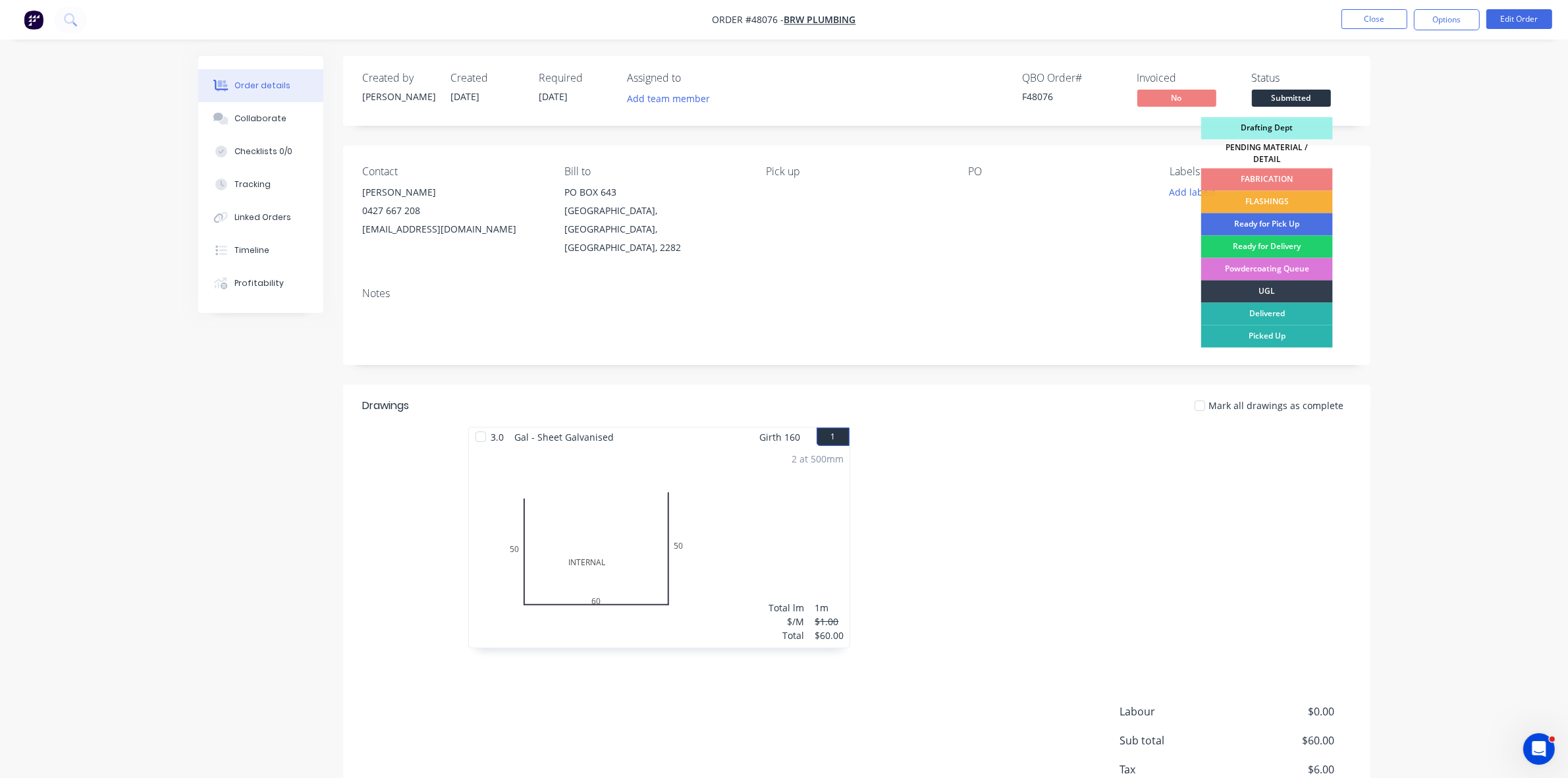
click at [1265, 169] on div "FABRICATION" at bounding box center [1266, 180] width 131 height 22
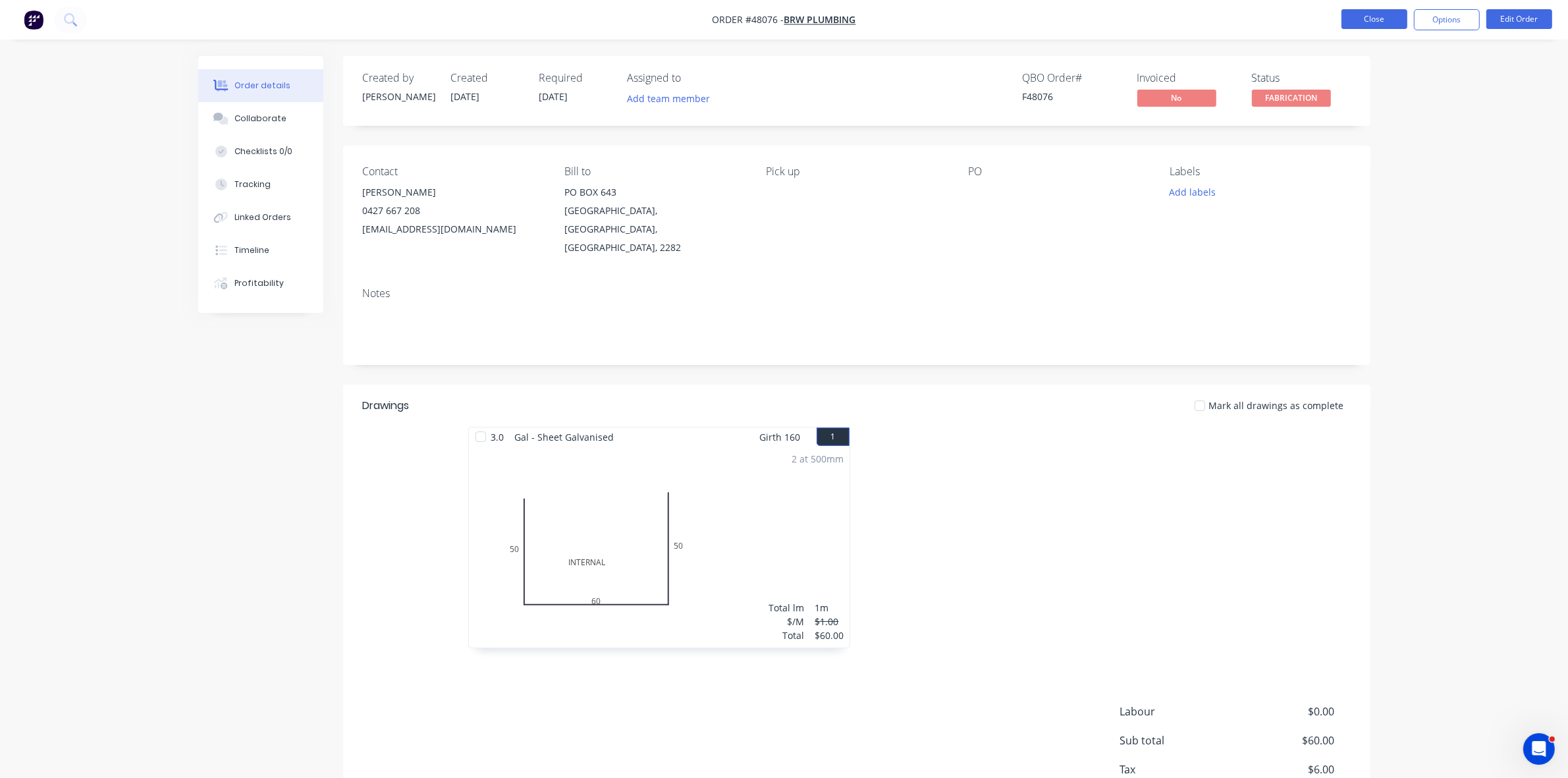
click at [1367, 21] on button "Close" at bounding box center [1374, 19] width 66 height 20
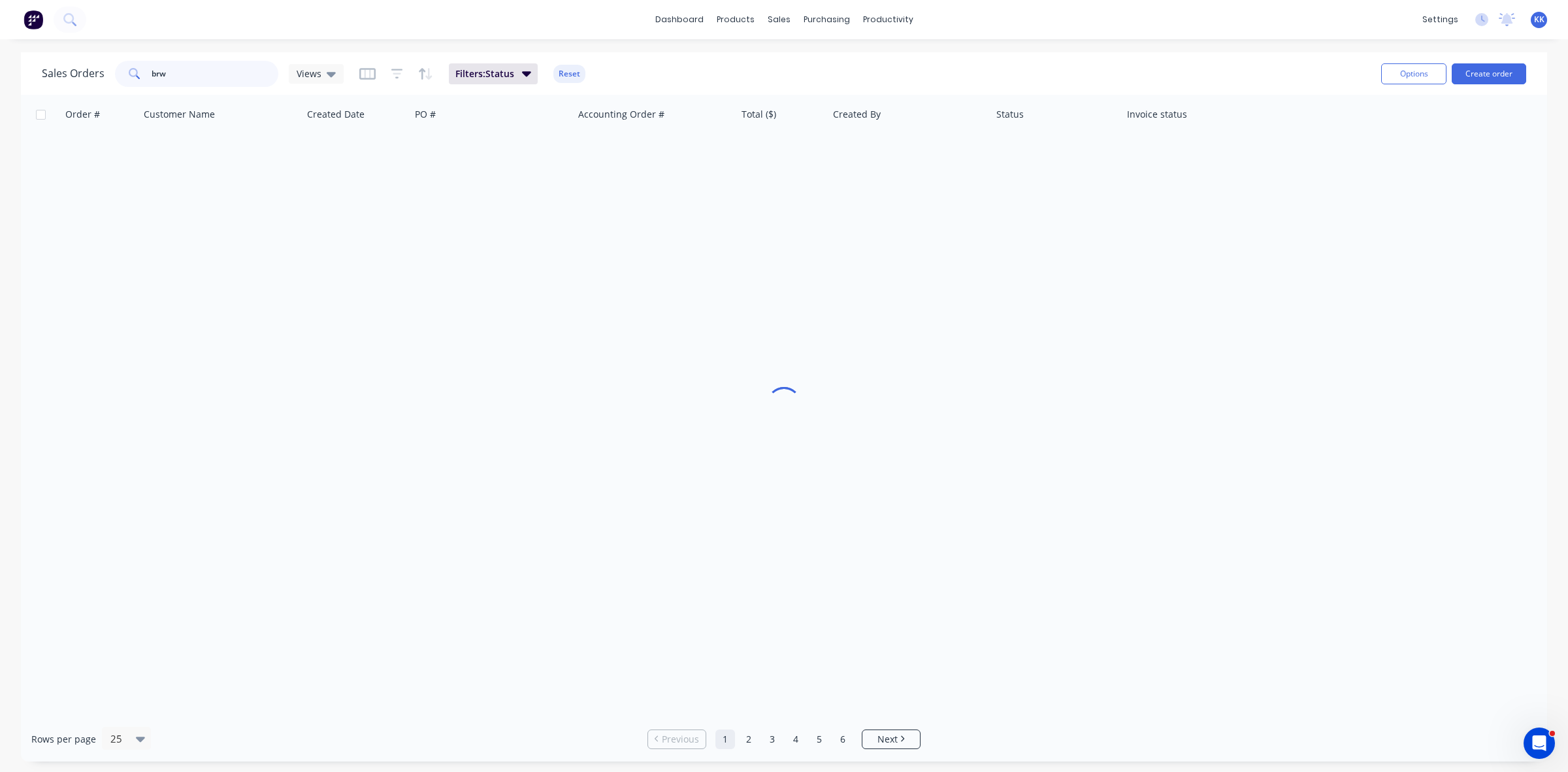
drag, startPoint x: 221, startPoint y: 76, endPoint x: 103, endPoint y: 83, distance: 118.2
click at [103, 83] on div "Sales Orders brw Views" at bounding box center [192, 73] width 302 height 26
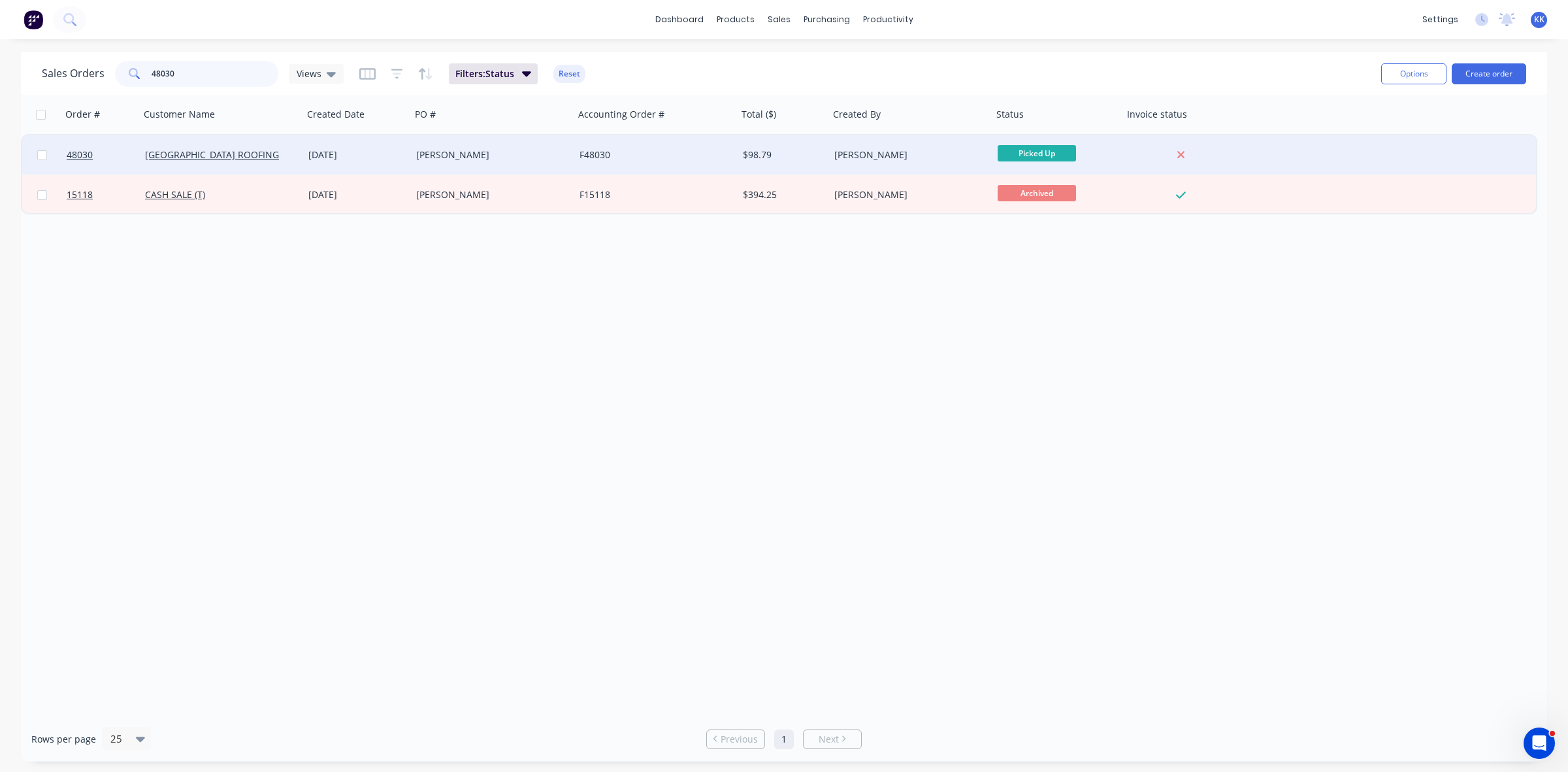
type input "48030"
click at [333, 157] on div "[DATE]" at bounding box center [357, 154] width 98 height 13
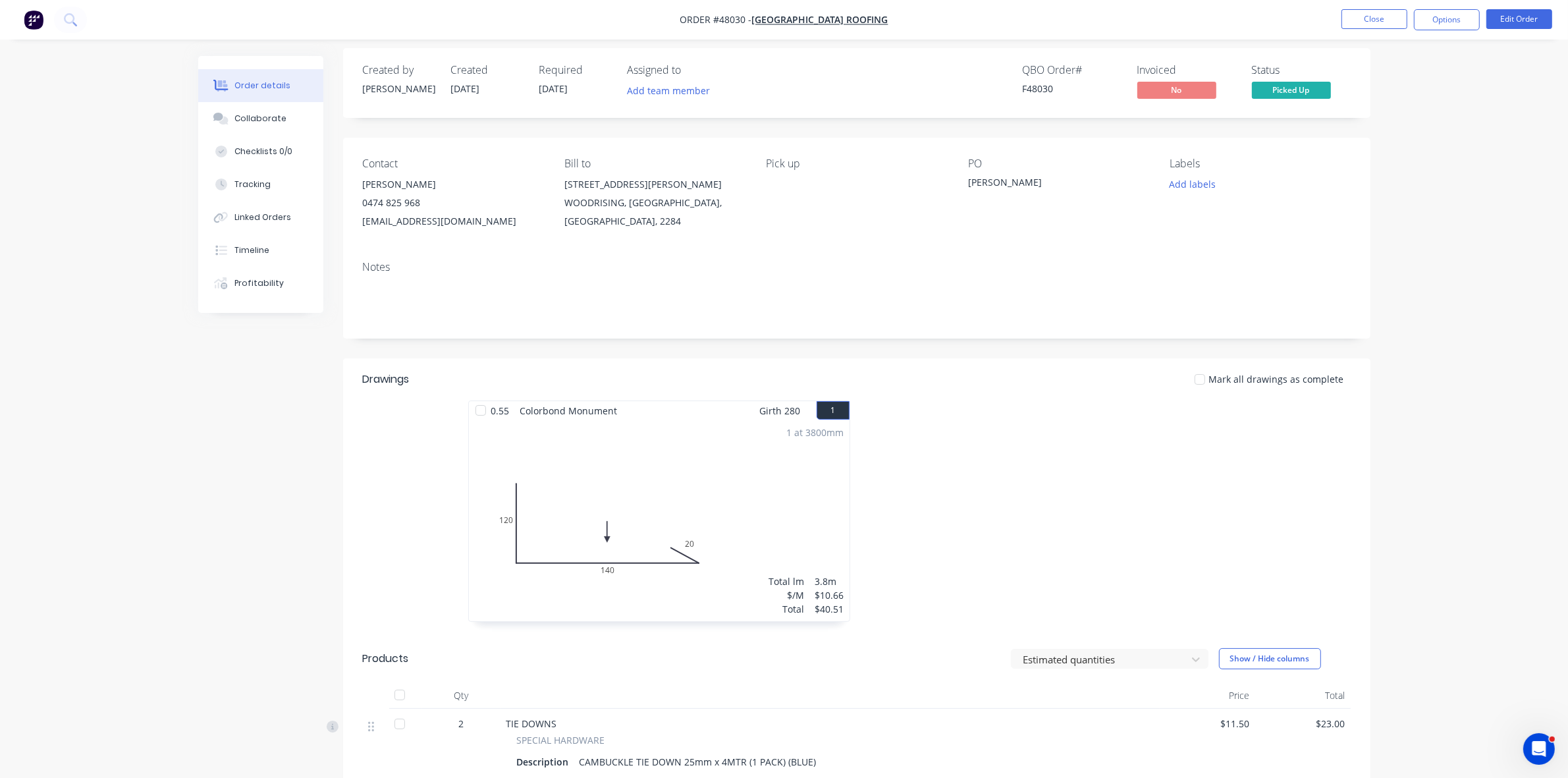
scroll to position [1, 0]
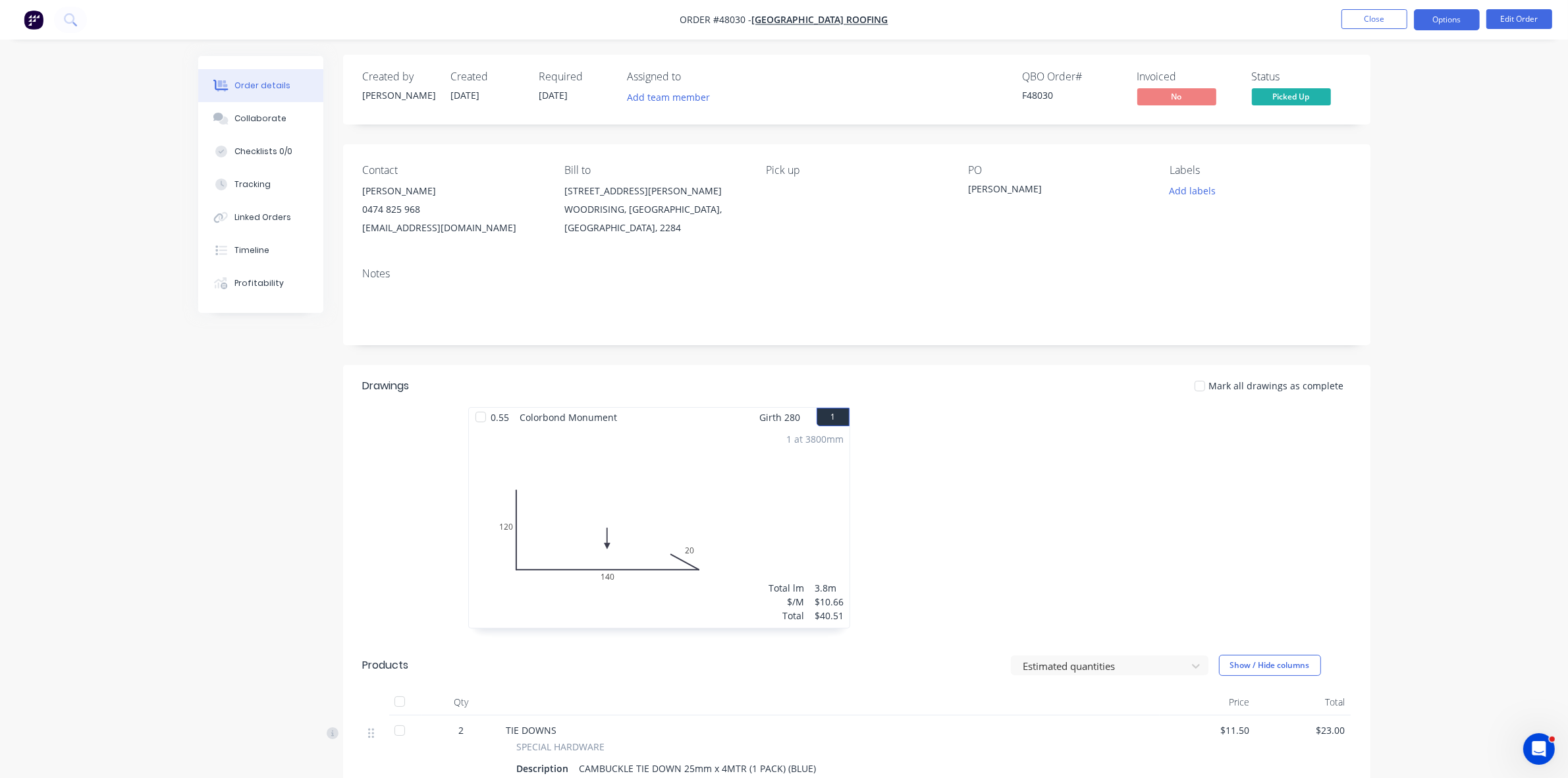
click at [1459, 12] on button "Options" at bounding box center [1446, 20] width 66 height 21
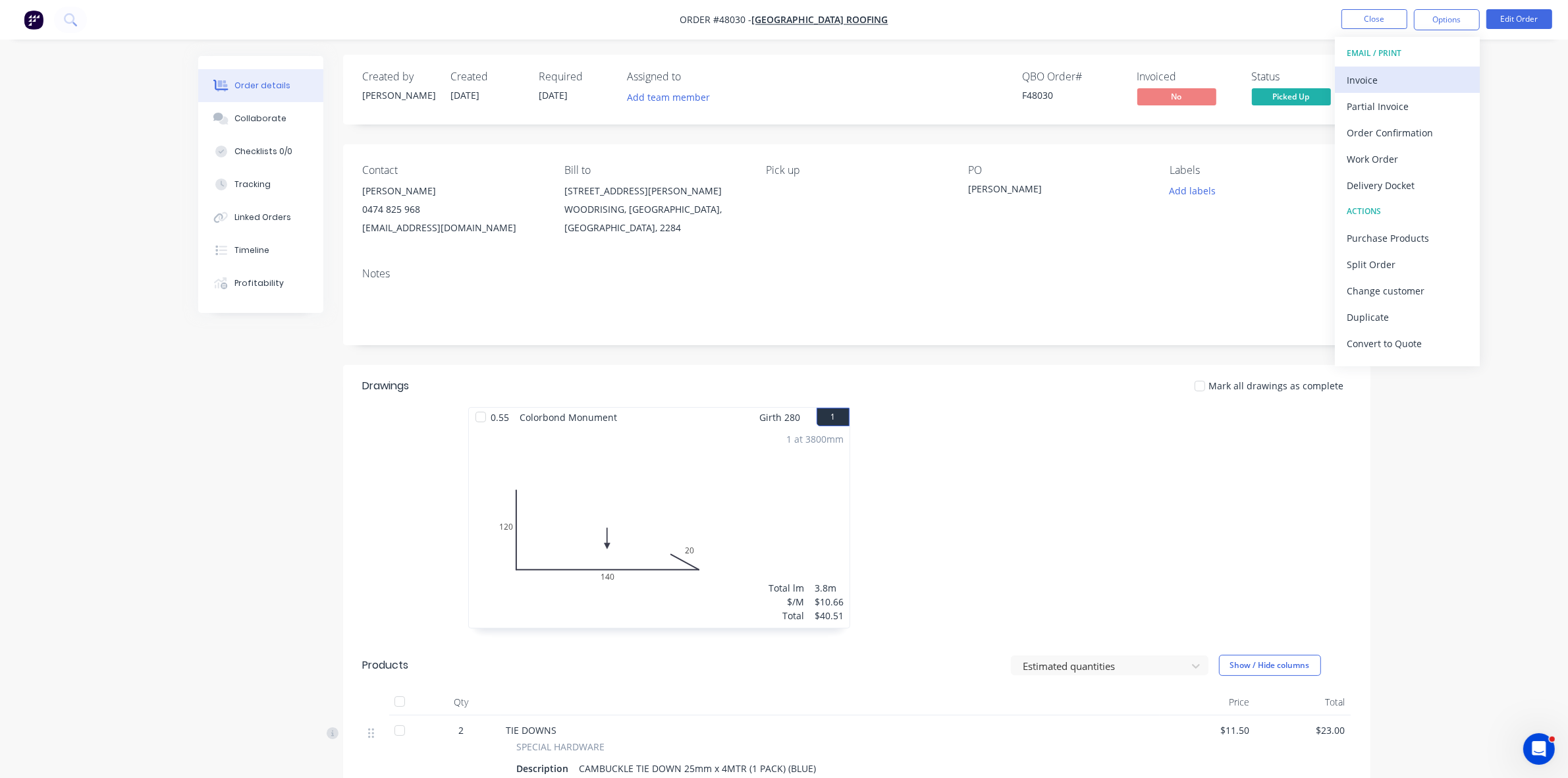
click at [1403, 71] on div "Invoice" at bounding box center [1407, 80] width 122 height 19
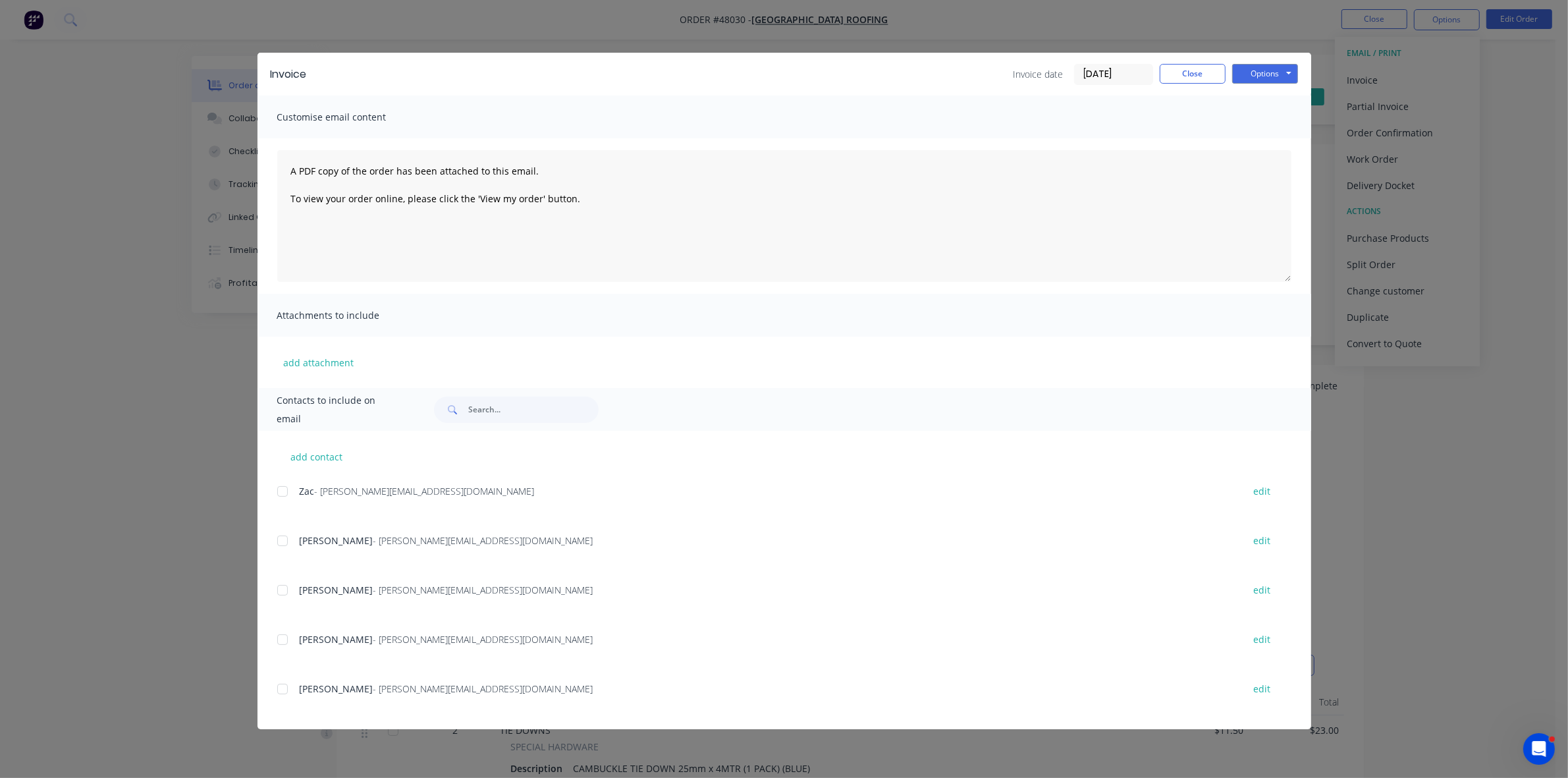
click at [278, 591] on div at bounding box center [282, 589] width 26 height 26
click at [1276, 68] on button "Options" at bounding box center [1265, 73] width 66 height 20
click at [1272, 136] on button "Email" at bounding box center [1274, 141] width 84 height 21
click at [1185, 72] on button "Close" at bounding box center [1193, 73] width 66 height 20
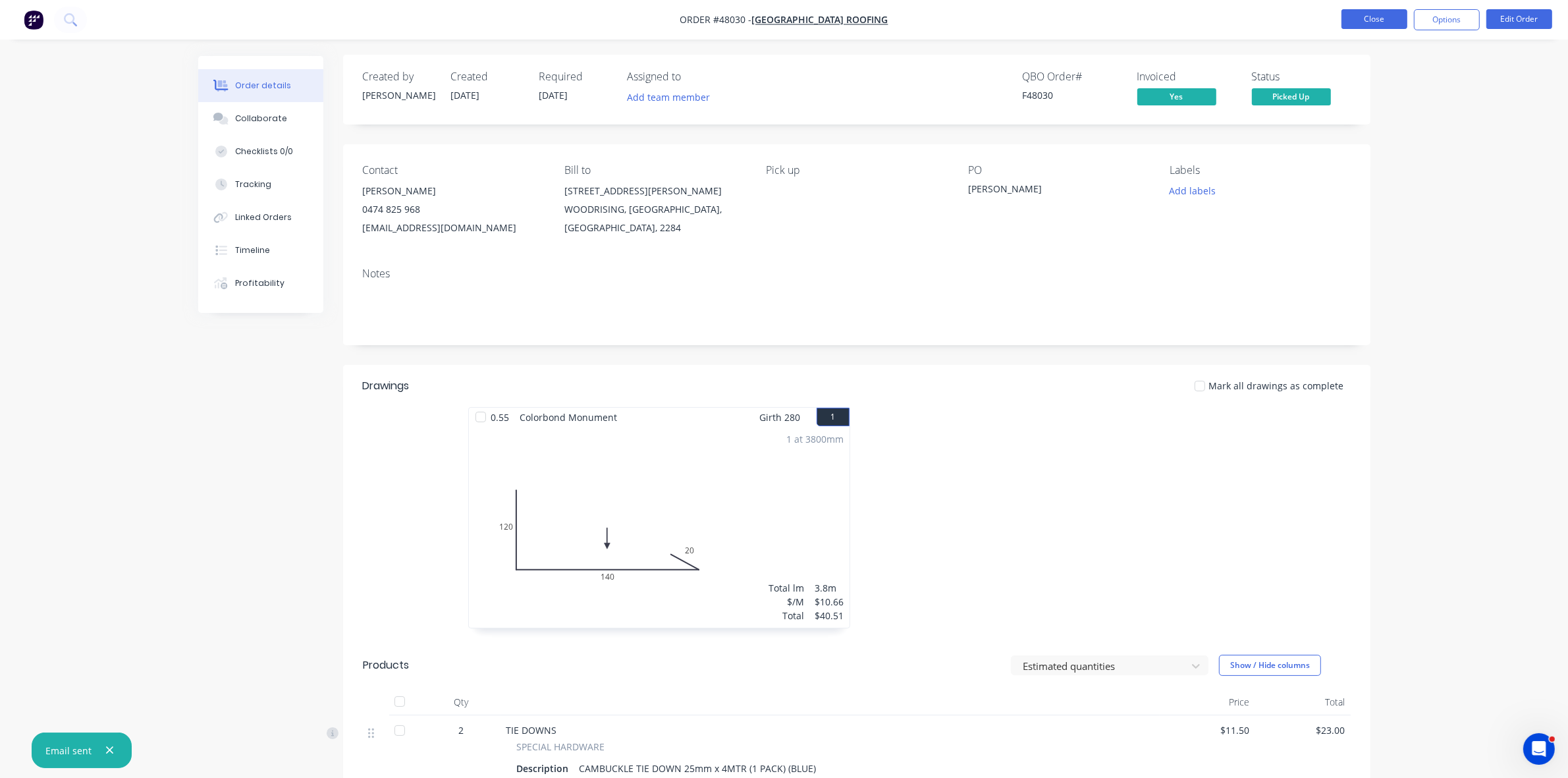
click at [1385, 19] on button "Close" at bounding box center [1374, 19] width 66 height 20
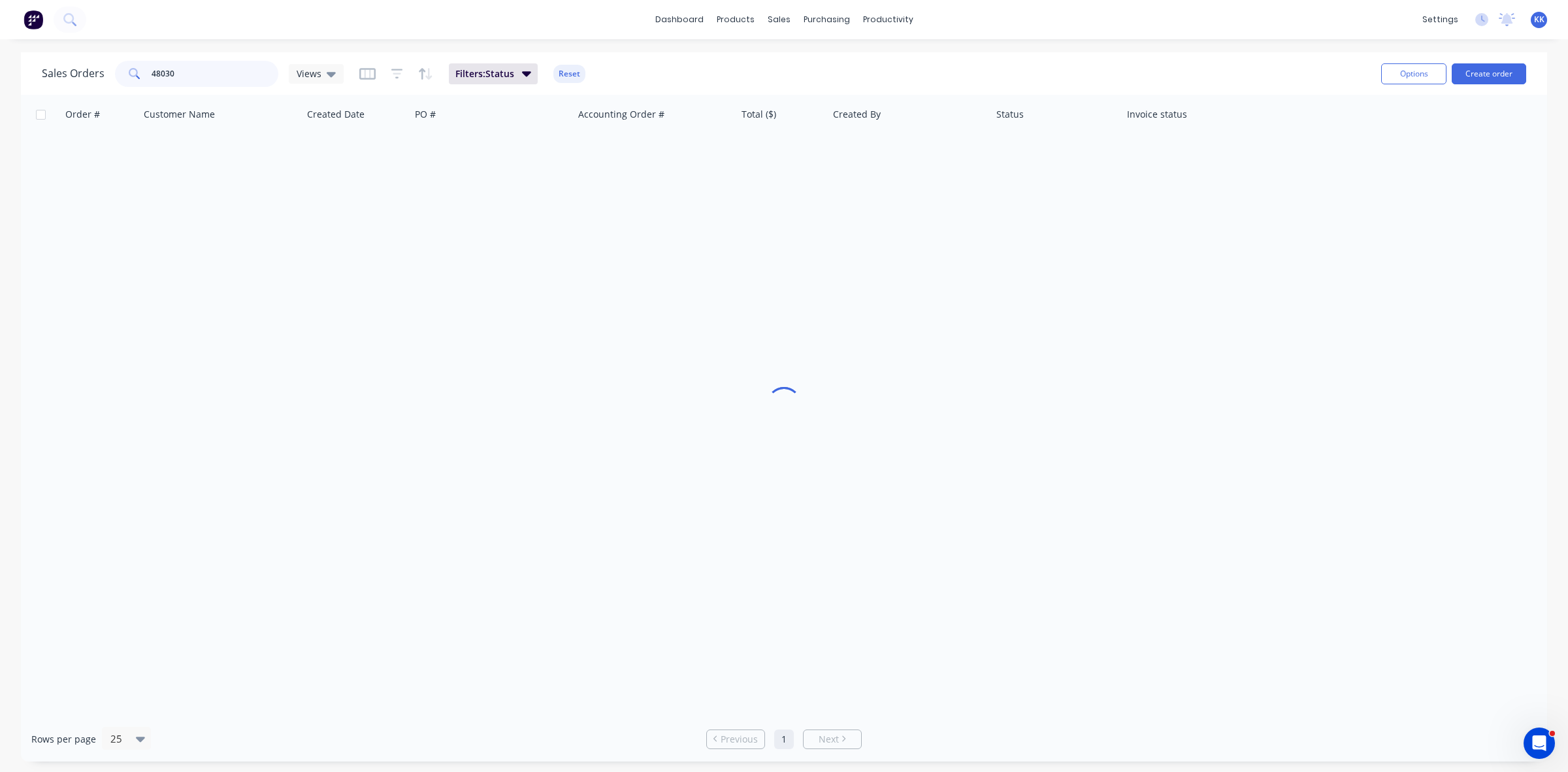
drag, startPoint x: 206, startPoint y: 67, endPoint x: 137, endPoint y: 62, distance: 69.2
click at [137, 62] on div "48030" at bounding box center [197, 73] width 163 height 26
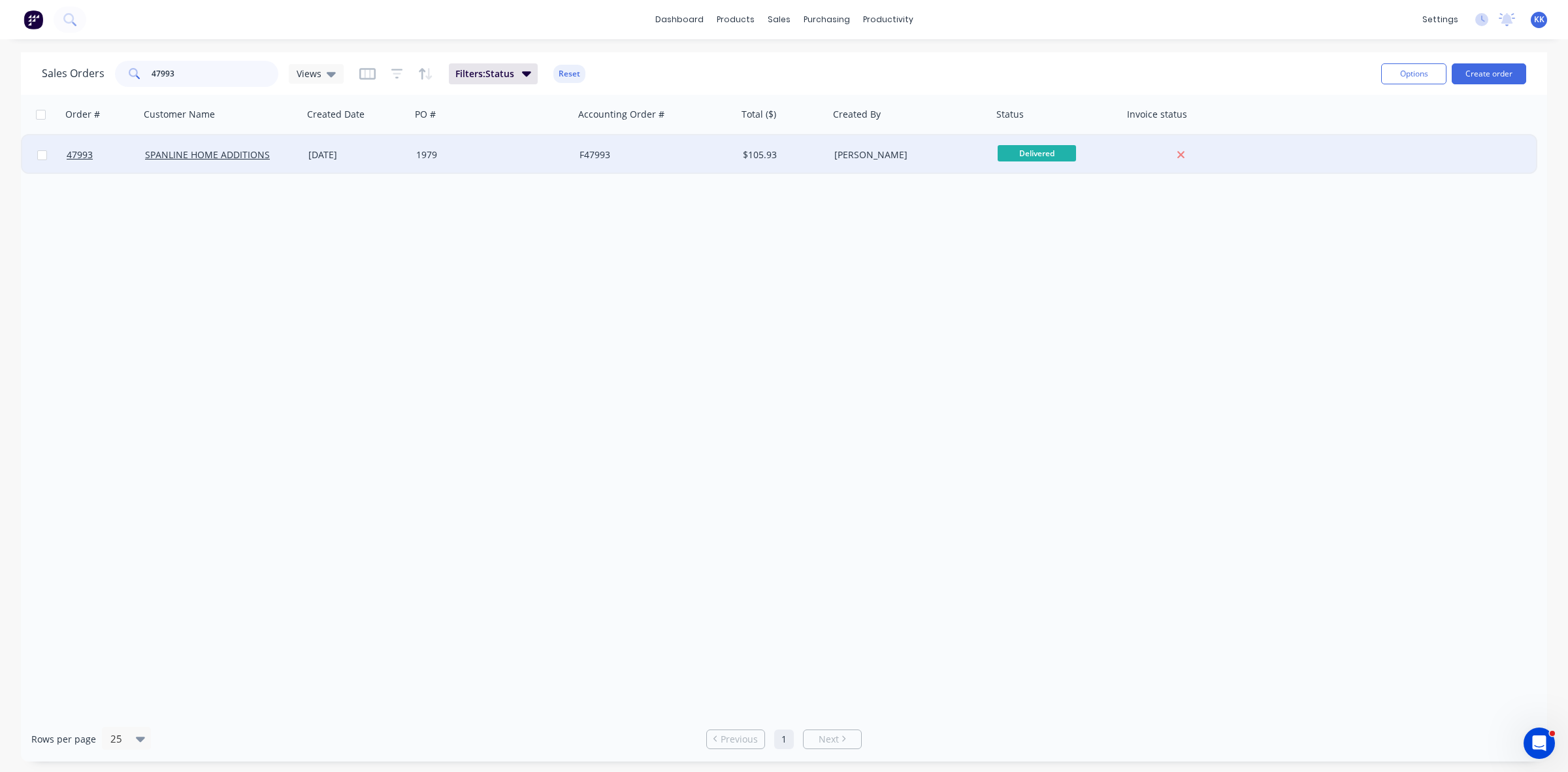
type input "47993"
click at [537, 158] on div "1979" at bounding box center [488, 154] width 145 height 13
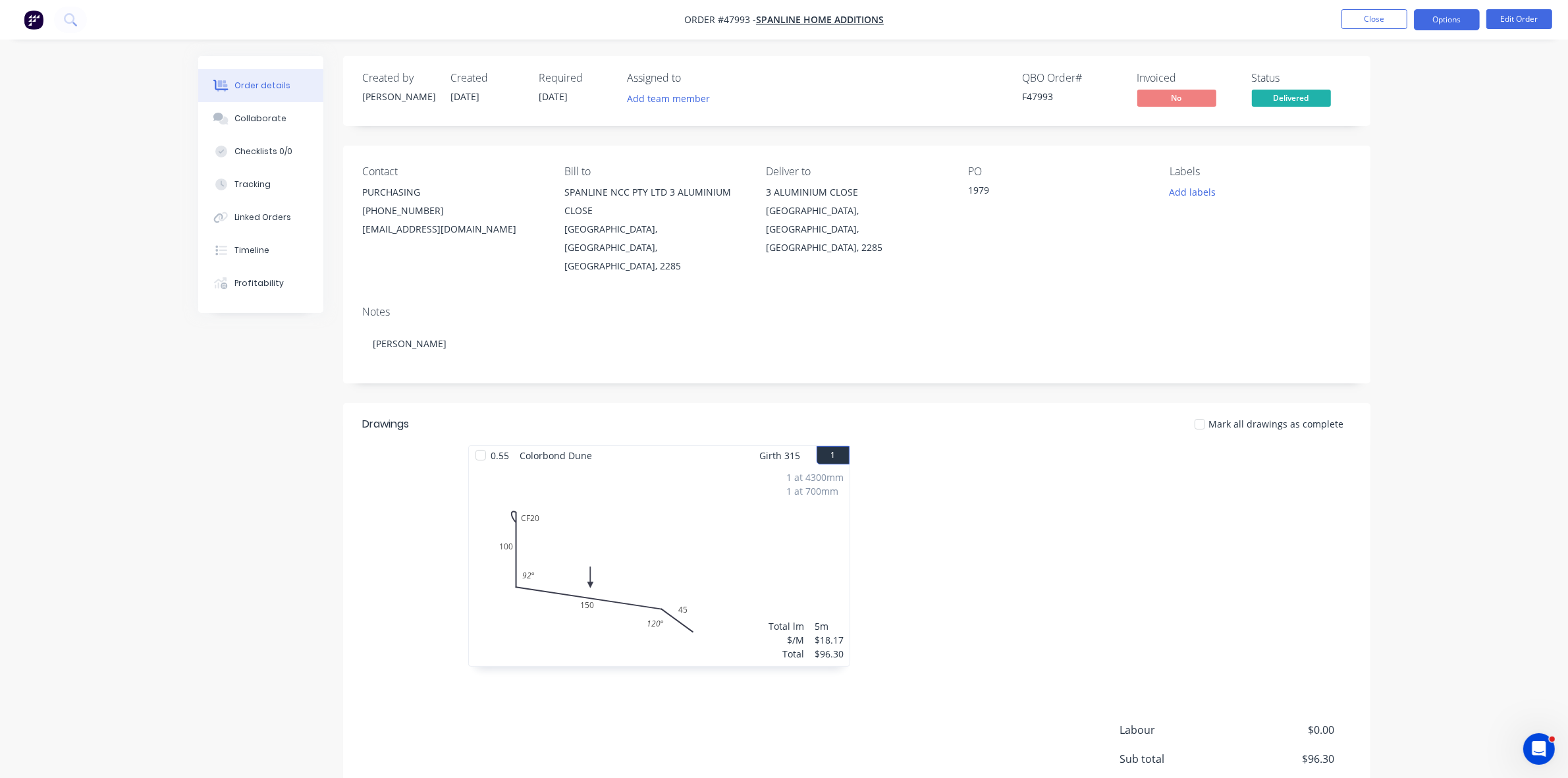
click at [1430, 21] on button "Options" at bounding box center [1446, 20] width 66 height 21
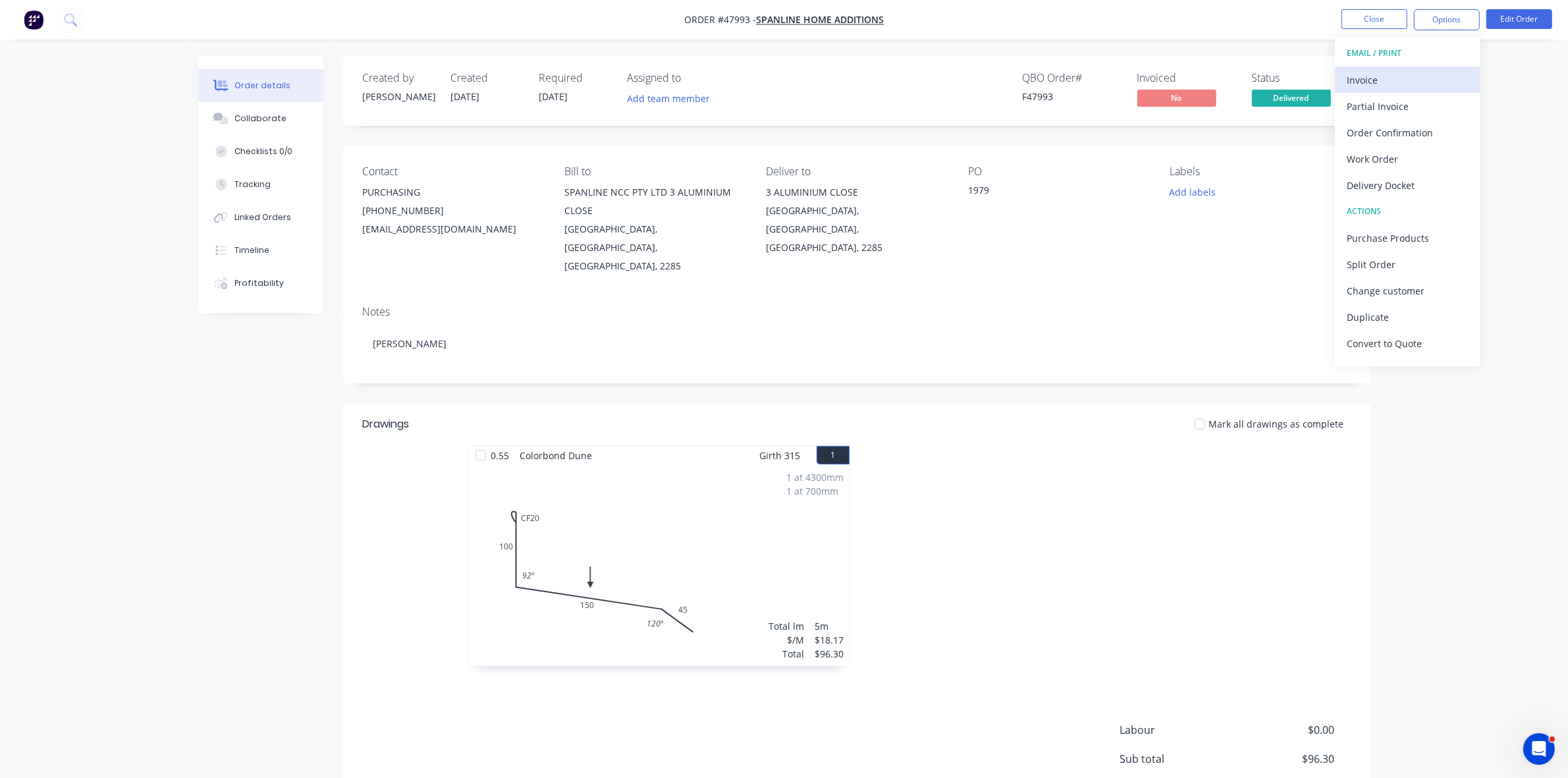
click at [1393, 70] on button "Invoice" at bounding box center [1407, 79] width 145 height 26
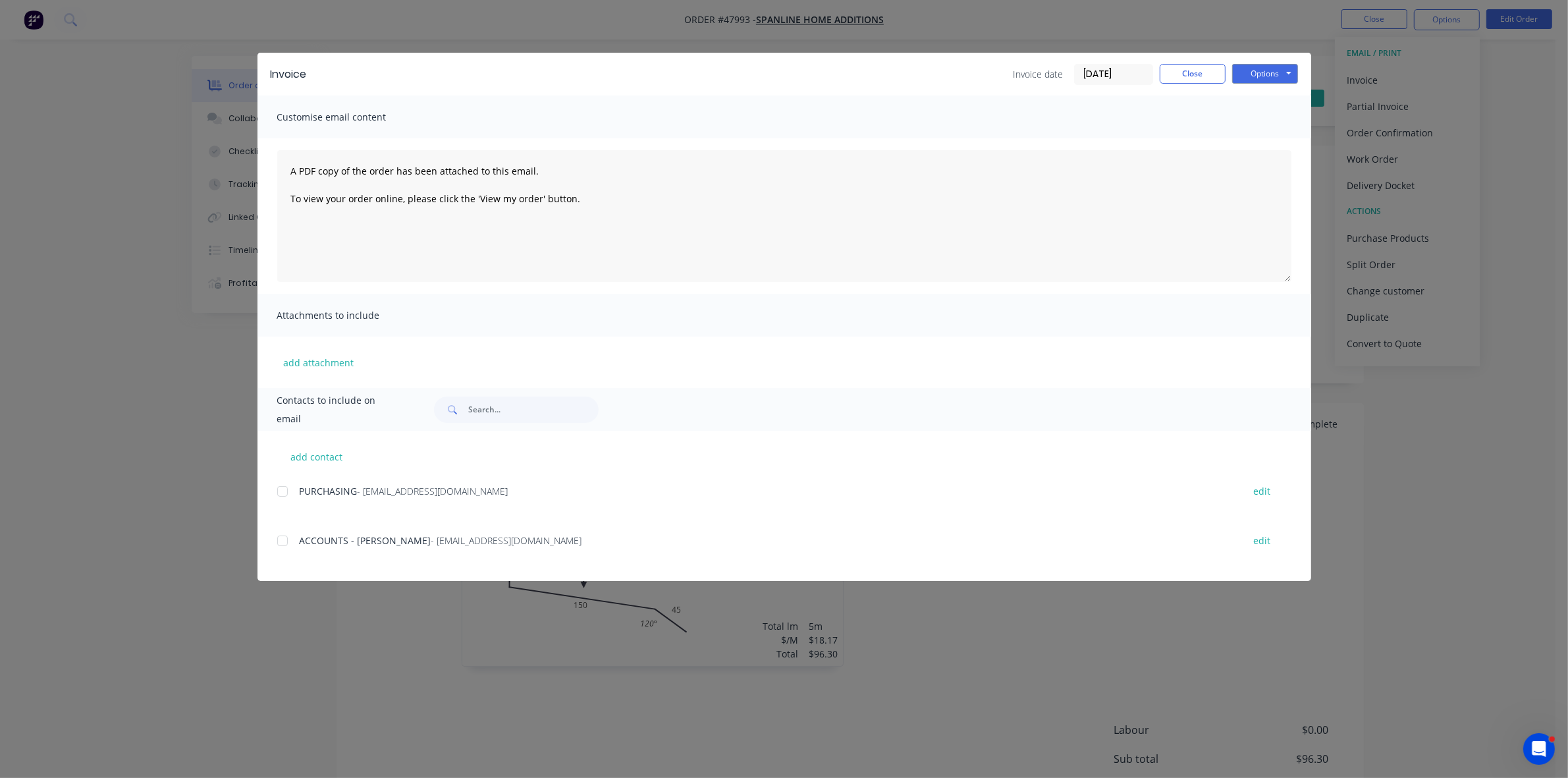
click at [283, 542] on div at bounding box center [282, 540] width 26 height 26
click at [1248, 72] on button "Options" at bounding box center [1265, 73] width 66 height 20
click at [1252, 155] on textarea "A PDF copy of the order has been attached to this email. To view your order onl…" at bounding box center [784, 216] width 1014 height 131
click at [1250, 144] on div "A PDF copy of the order has been attached to this email. To view your order onl…" at bounding box center [784, 216] width 1053 height 156
click at [1252, 89] on div "Invoice Invoice date 24/09/25 Close Options Preview Print Email" at bounding box center [784, 74] width 1053 height 43
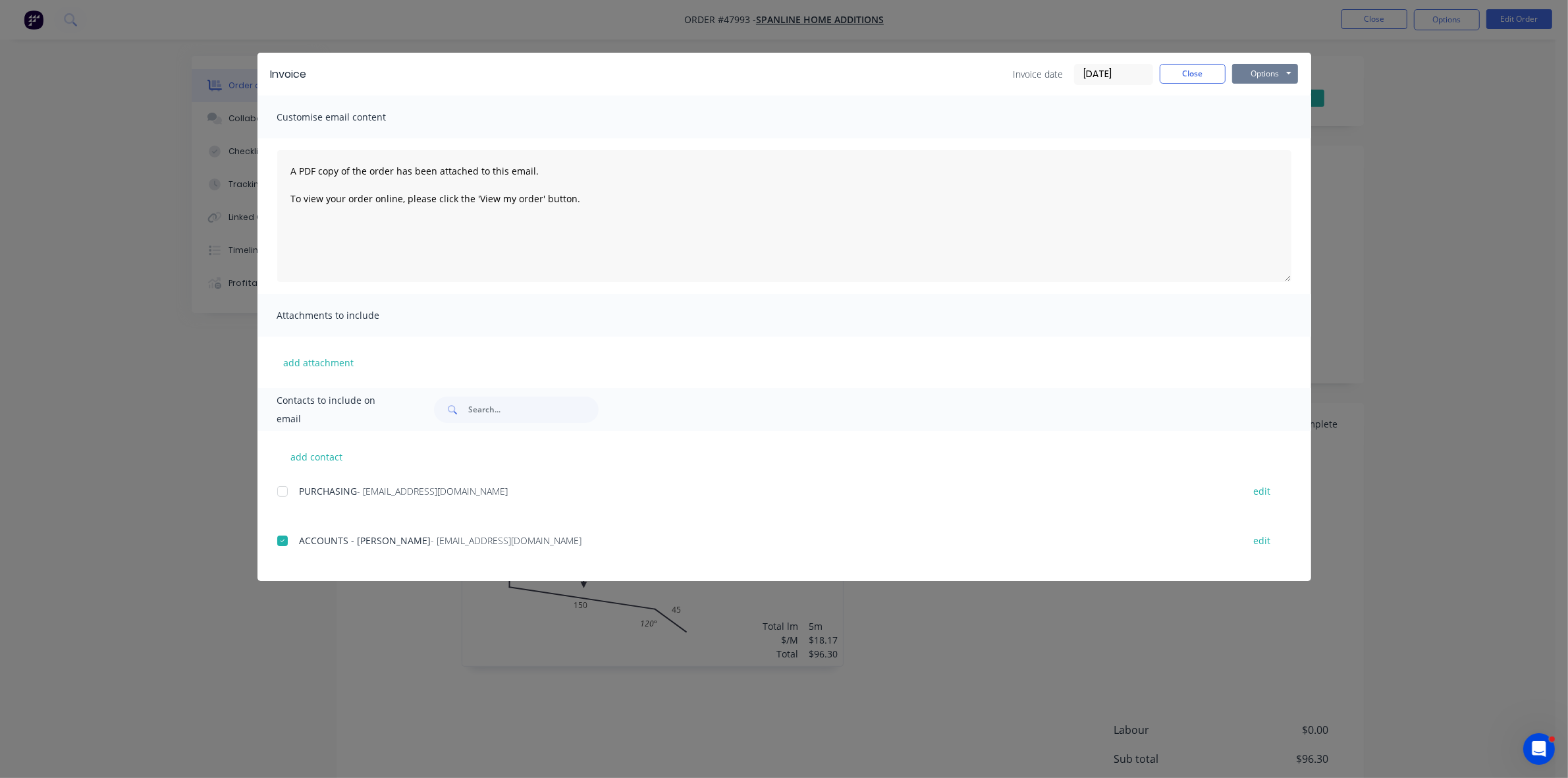
click at [1252, 72] on button "Options" at bounding box center [1265, 73] width 66 height 20
click at [1259, 141] on button "Email" at bounding box center [1274, 141] width 84 height 21
drag, startPoint x: 1205, startPoint y: 69, endPoint x: 1216, endPoint y: 68, distance: 11.0
click at [1205, 69] on button "Close" at bounding box center [1193, 73] width 66 height 20
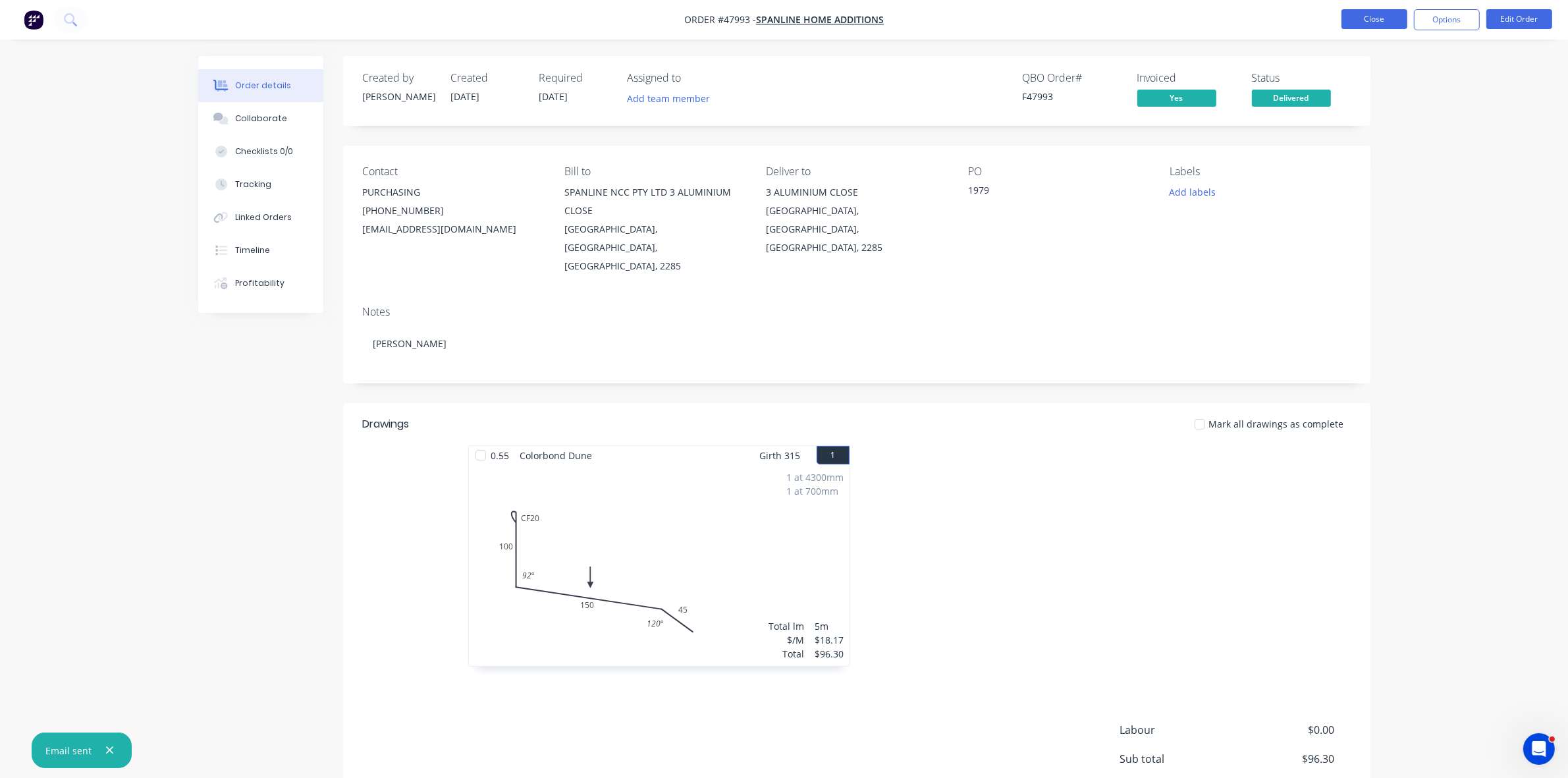
click at [1361, 20] on button "Close" at bounding box center [1374, 19] width 66 height 20
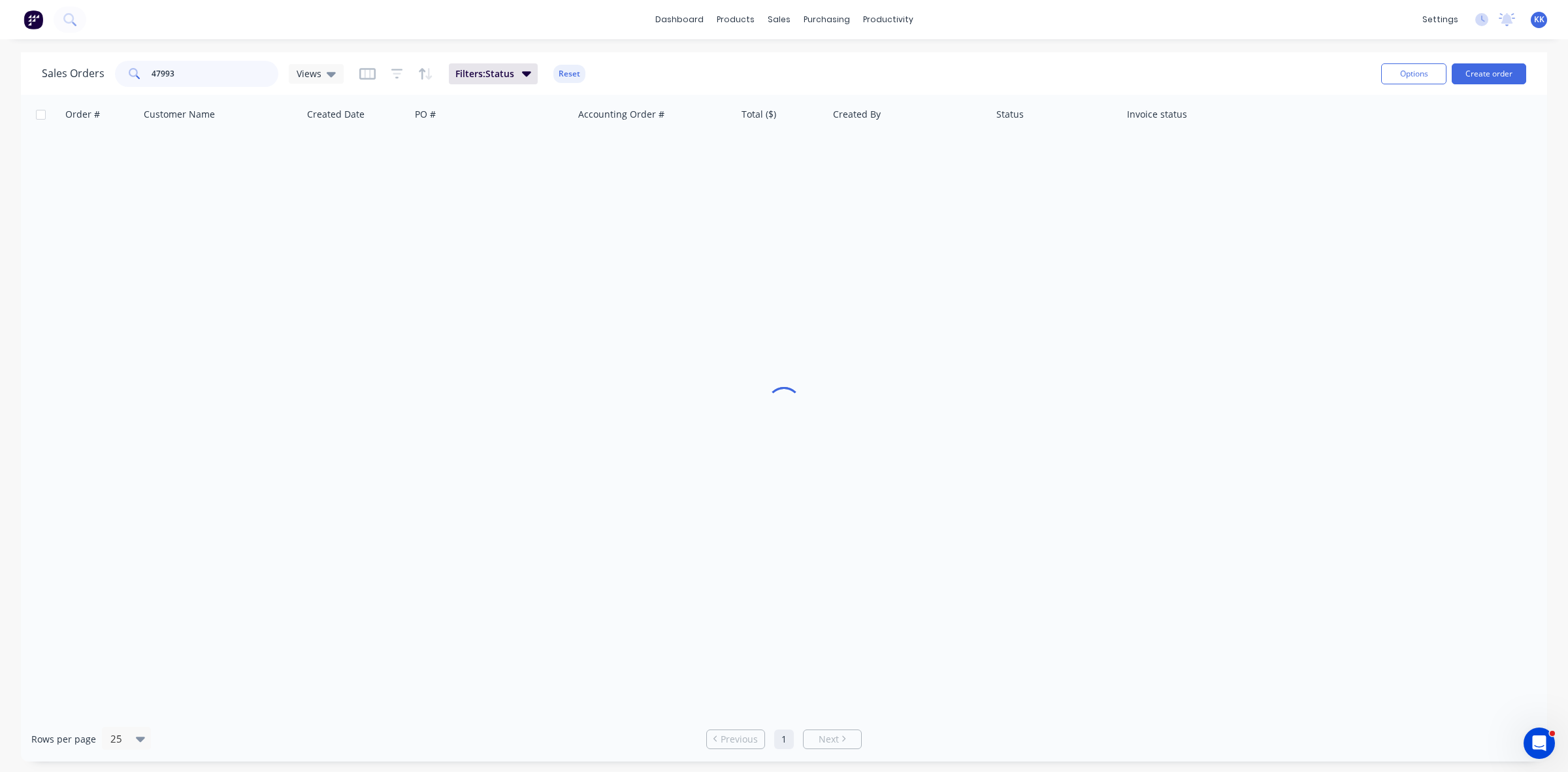
drag, startPoint x: 210, startPoint y: 74, endPoint x: 143, endPoint y: 73, distance: 67.0
click at [143, 73] on div "47993" at bounding box center [197, 73] width 163 height 26
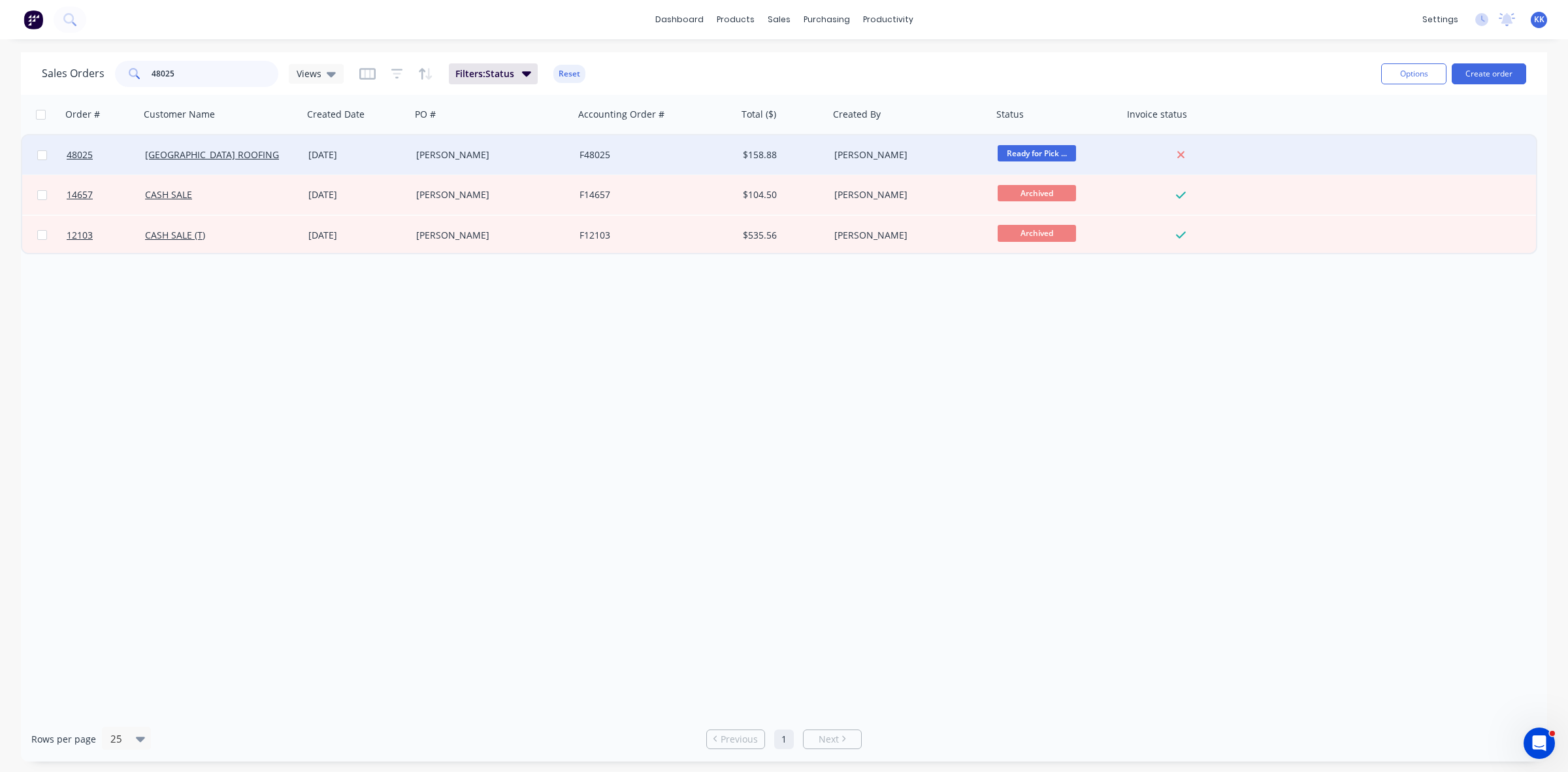
type input "48025"
click at [508, 157] on div "[PERSON_NAME]" at bounding box center [488, 154] width 145 height 13
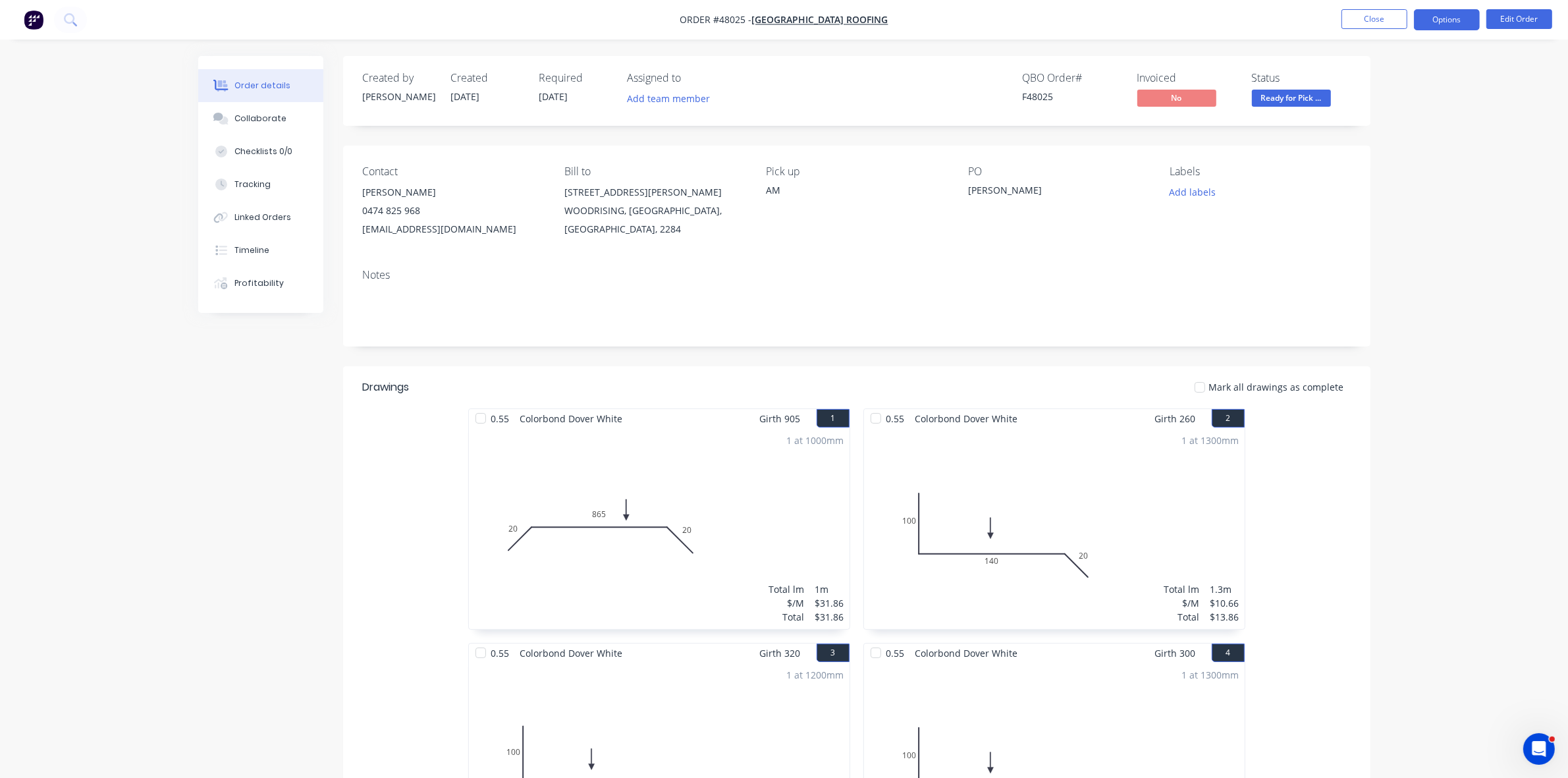
click at [1453, 24] on button "Options" at bounding box center [1446, 20] width 66 height 21
click at [1413, 76] on div "Invoice" at bounding box center [1407, 80] width 122 height 19
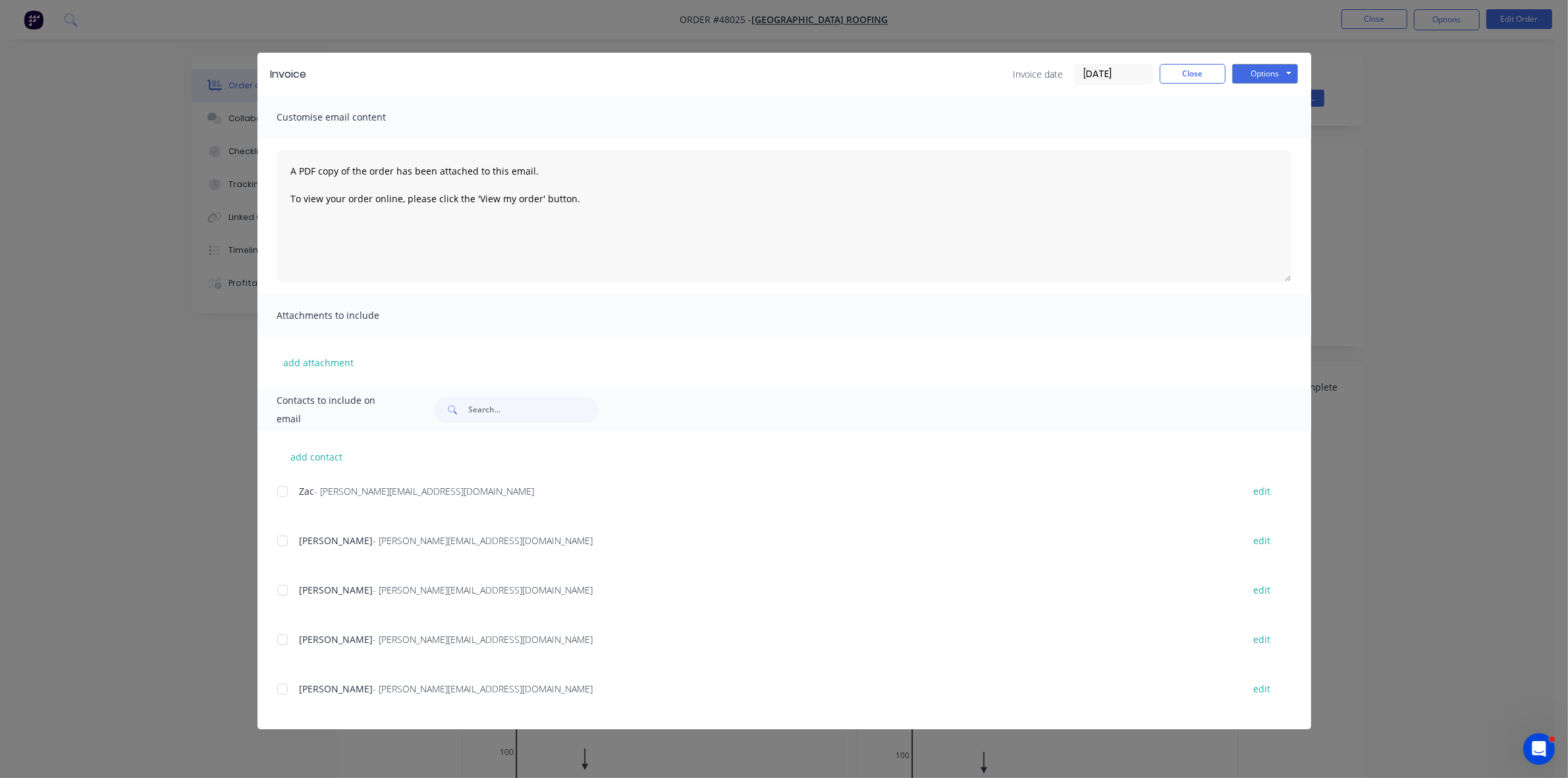
click at [282, 587] on div at bounding box center [282, 589] width 26 height 26
click at [1243, 79] on button "Options" at bounding box center [1265, 73] width 66 height 20
click at [1242, 145] on button "Email" at bounding box center [1274, 141] width 84 height 21
click at [1200, 80] on button "Close" at bounding box center [1193, 73] width 66 height 20
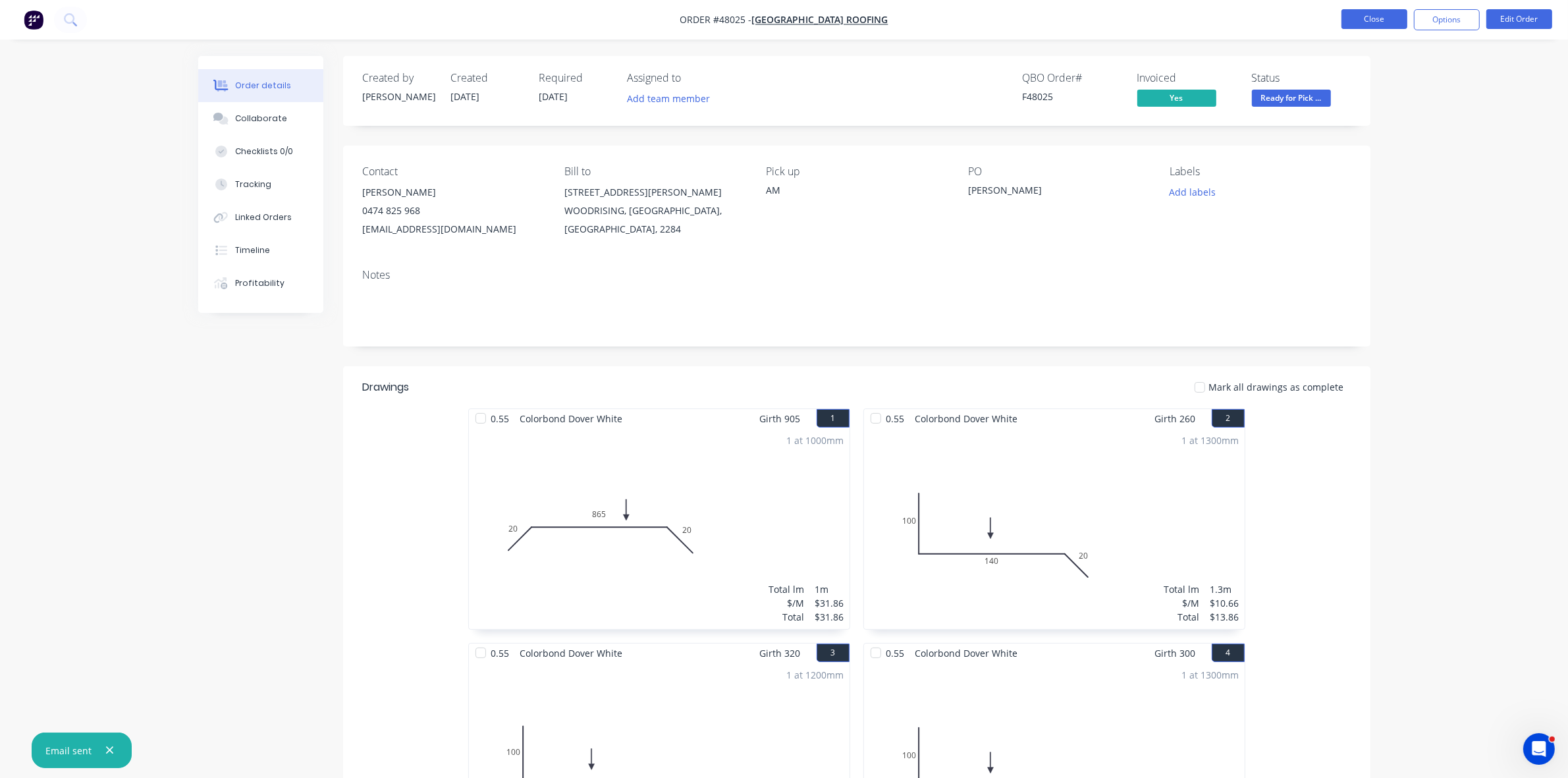
click at [1350, 24] on button "Close" at bounding box center [1374, 19] width 66 height 20
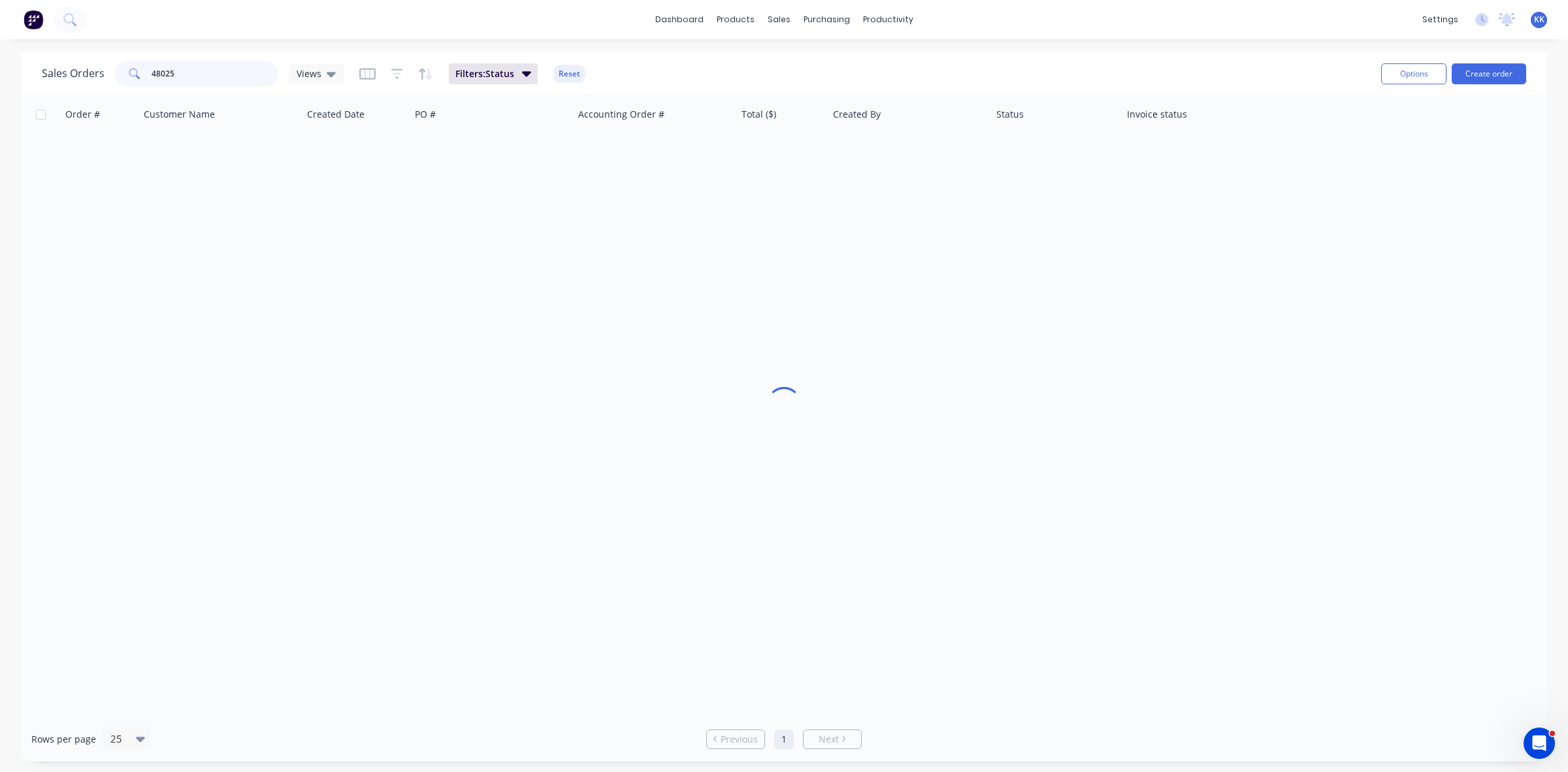
drag, startPoint x: 130, startPoint y: 76, endPoint x: 118, endPoint y: 76, distance: 12.0
click at [118, 76] on div "48025" at bounding box center [197, 73] width 163 height 26
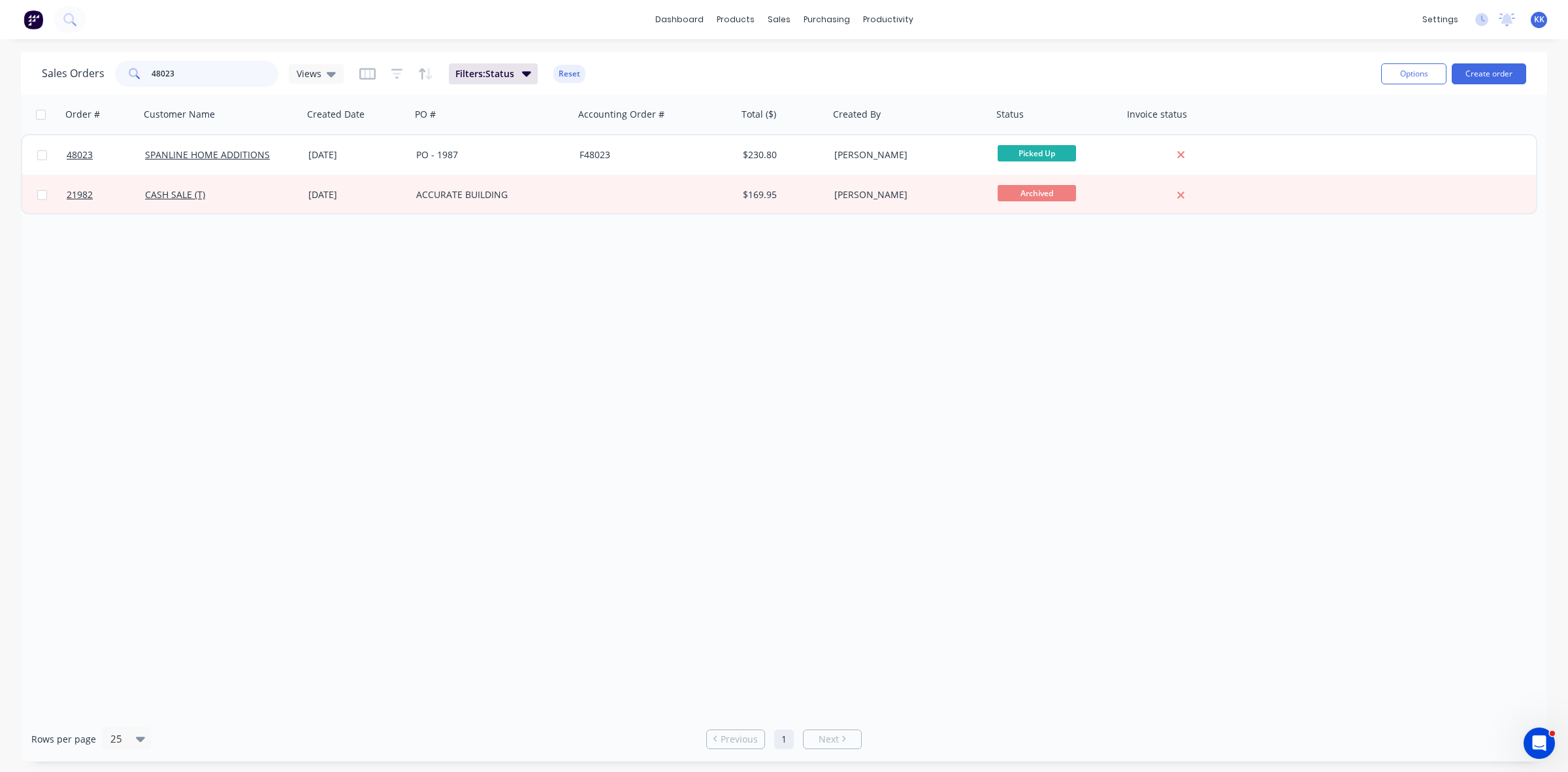
type input "48023"
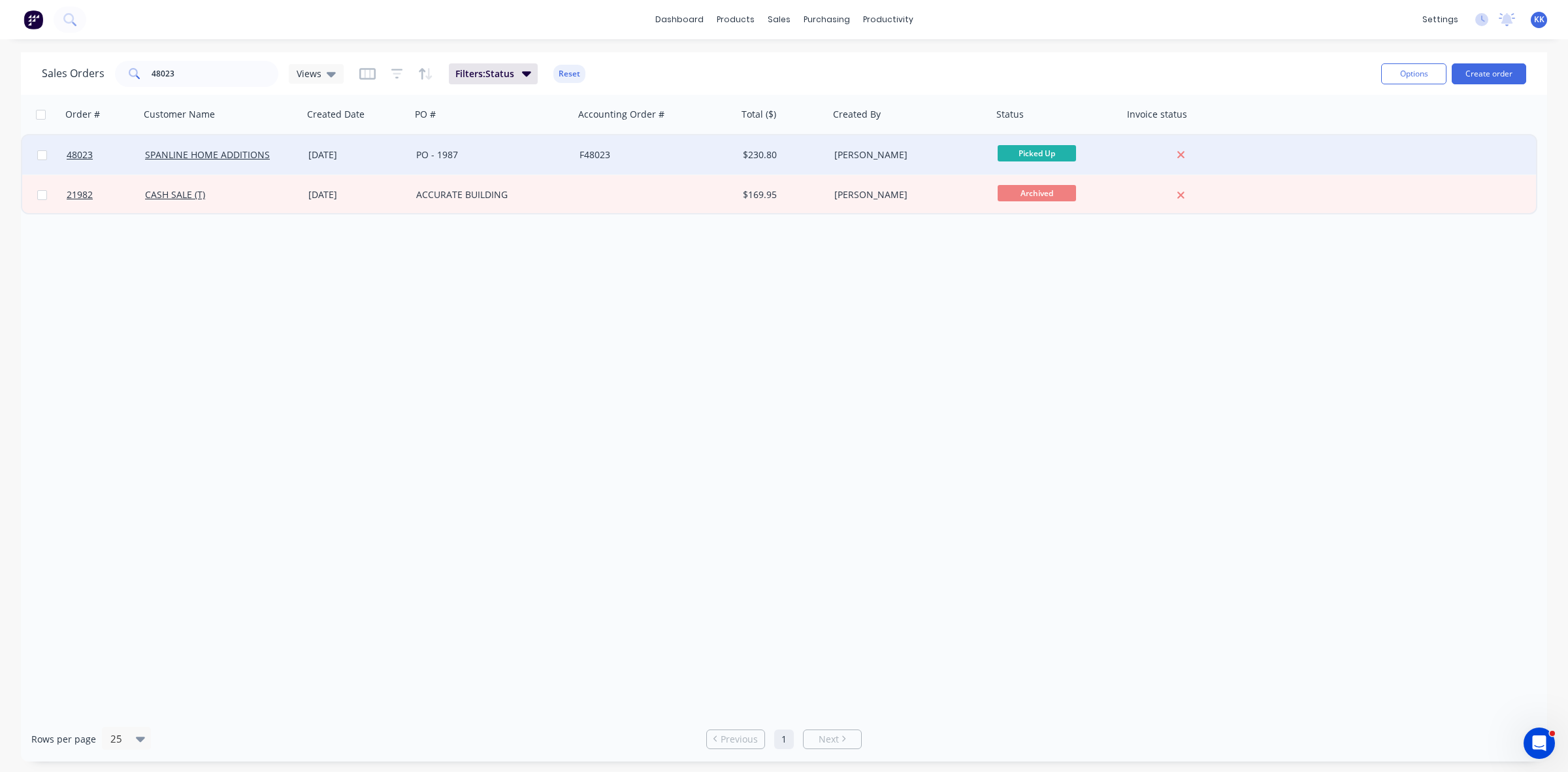
click at [372, 152] on div "[DATE]" at bounding box center [357, 154] width 98 height 13
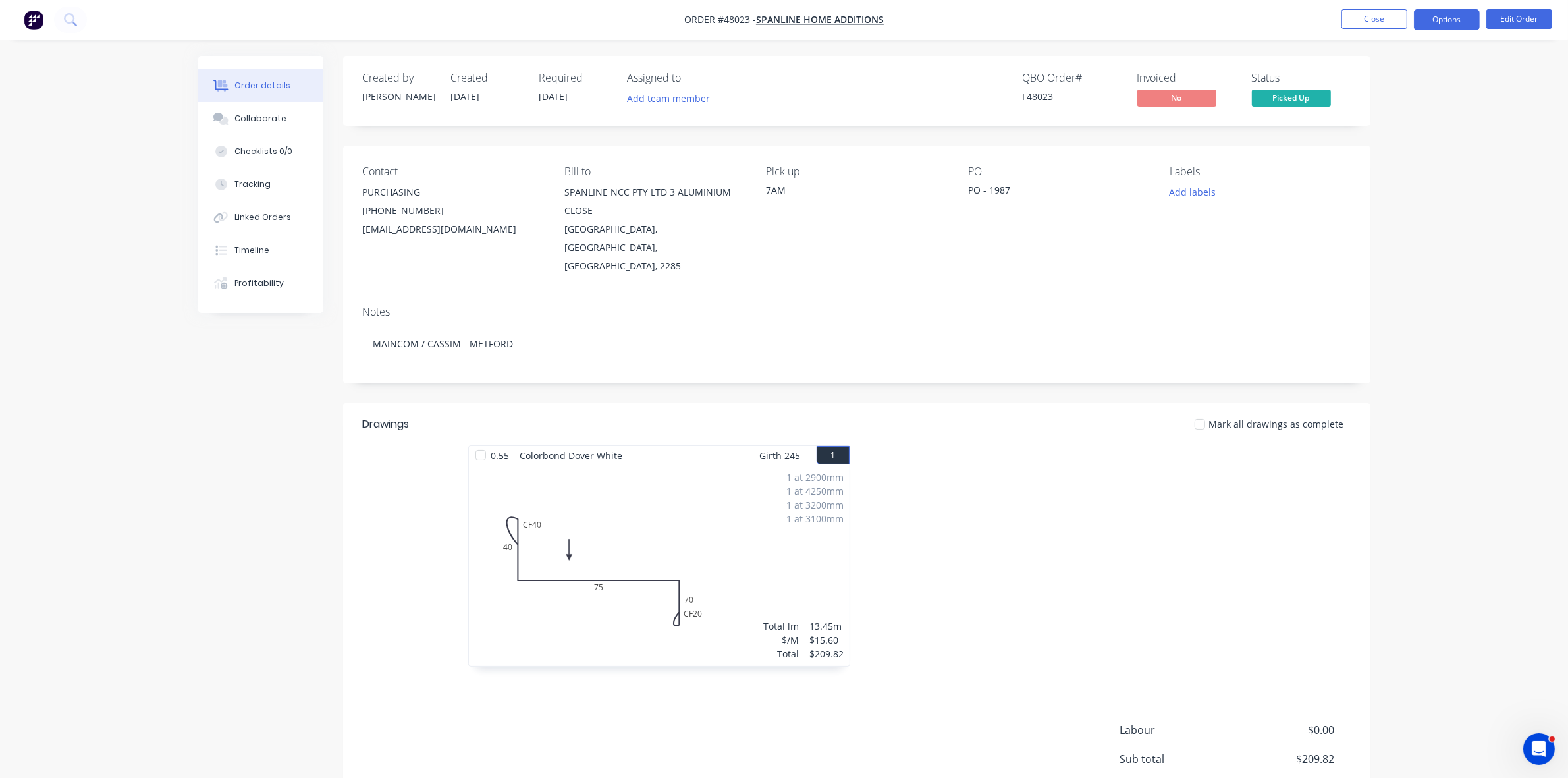
click at [1440, 18] on button "Options" at bounding box center [1446, 20] width 66 height 21
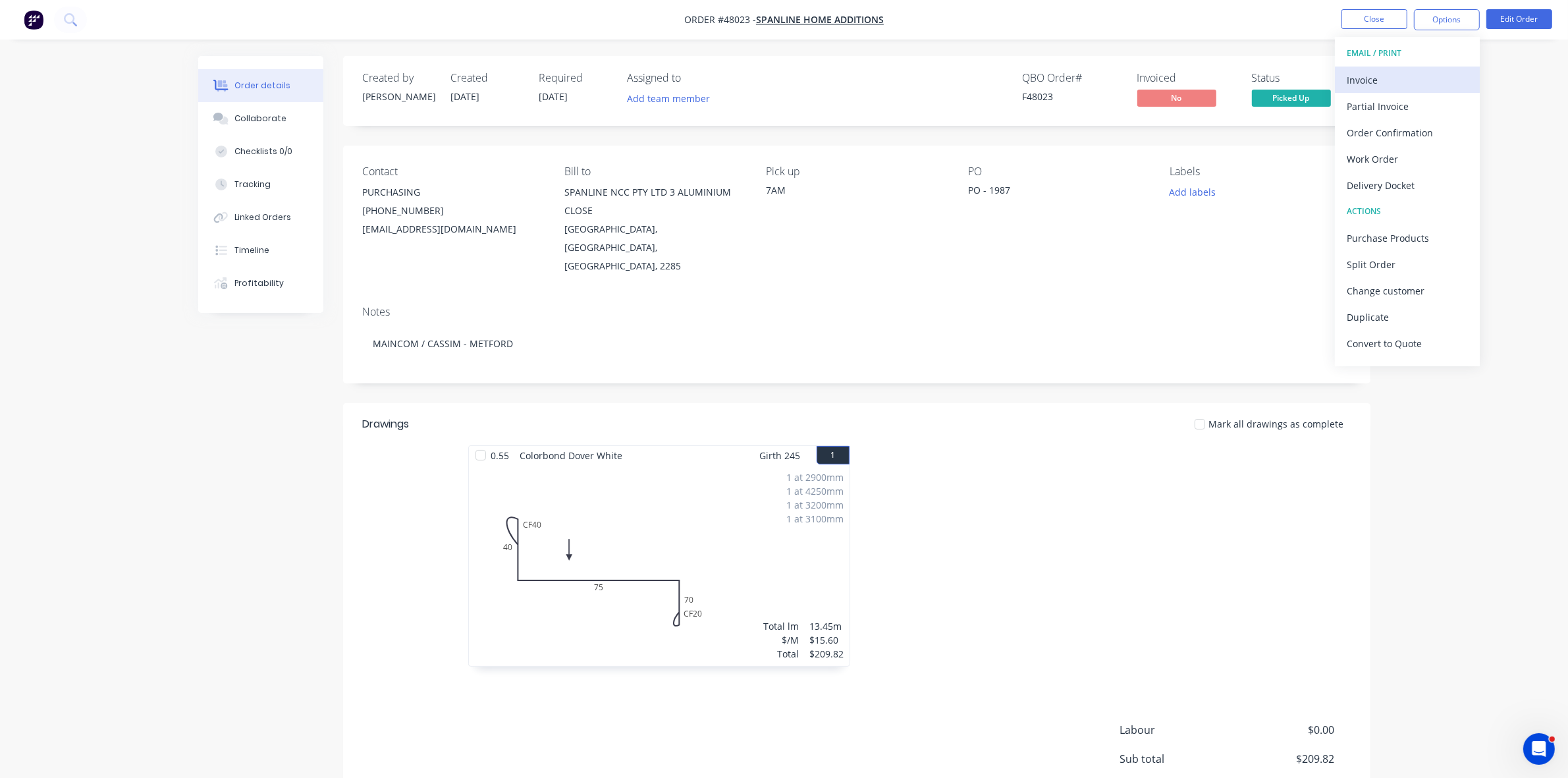
click at [1397, 73] on div "Invoice" at bounding box center [1407, 80] width 122 height 19
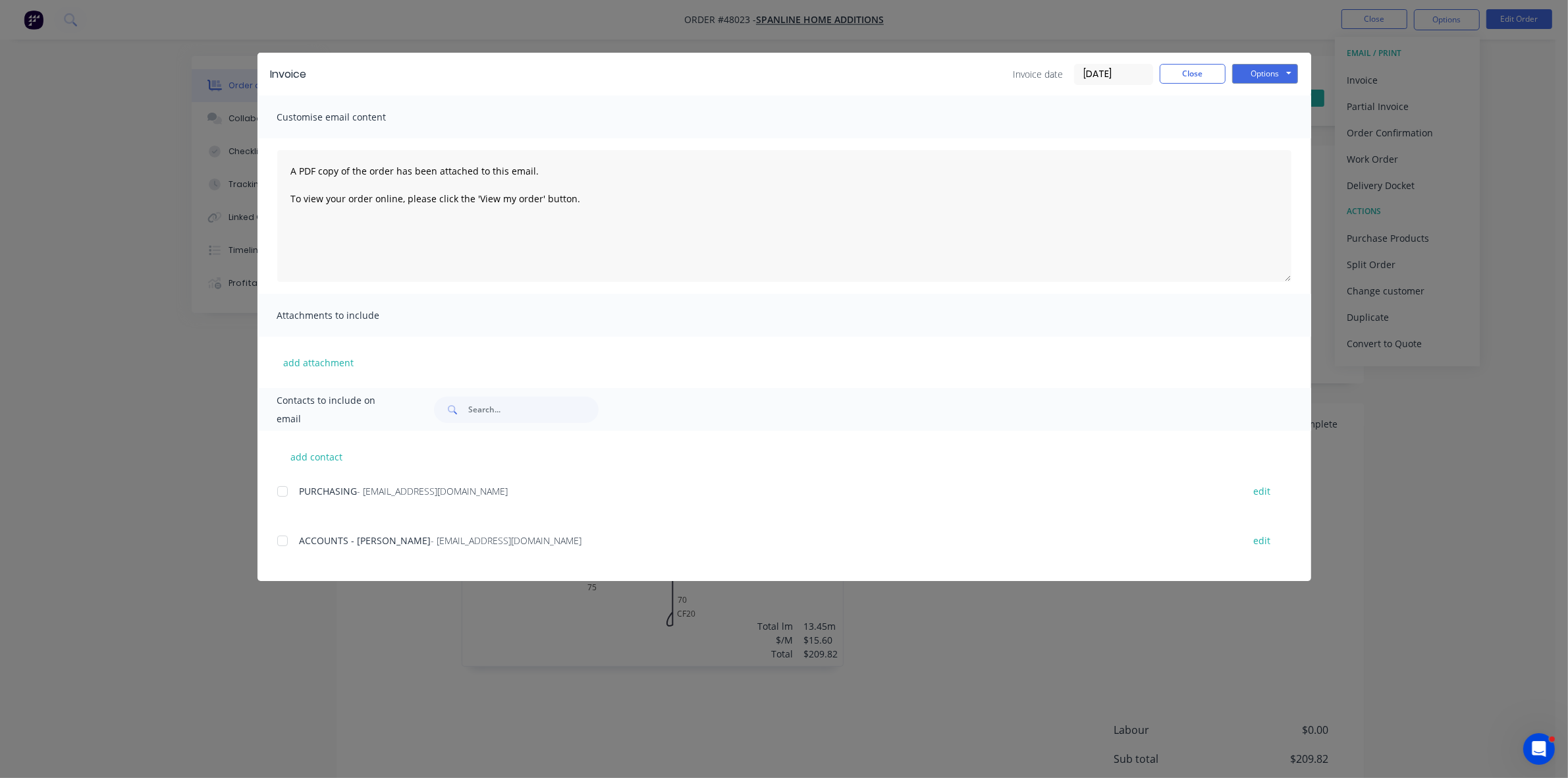
click at [279, 541] on div at bounding box center [282, 540] width 26 height 26
click at [1238, 71] on button "Options" at bounding box center [1265, 73] width 66 height 20
click at [1263, 137] on button "Email" at bounding box center [1274, 141] width 84 height 21
click at [1189, 68] on button "Close" at bounding box center [1193, 73] width 66 height 20
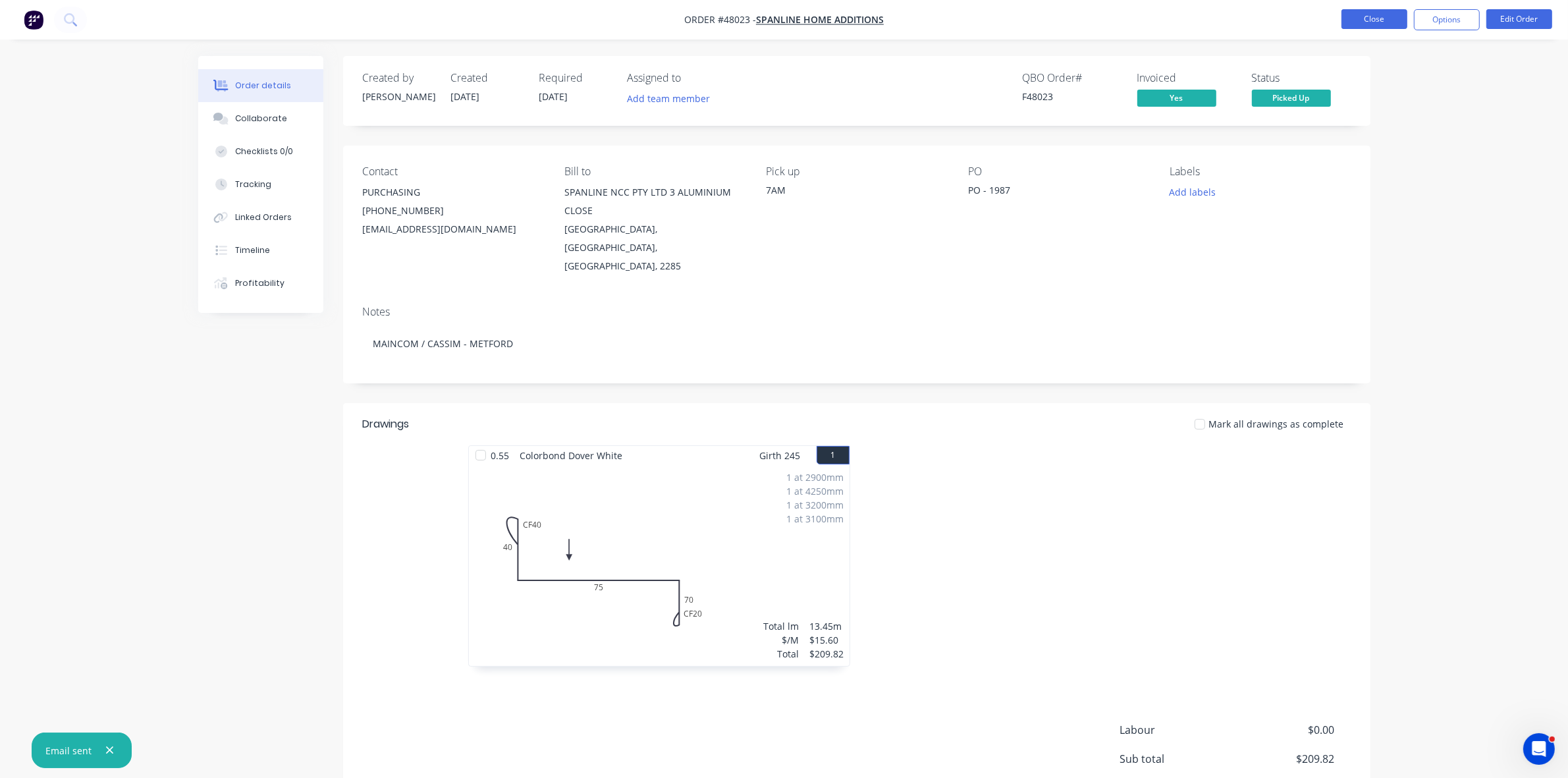
click at [1370, 15] on button "Close" at bounding box center [1374, 19] width 66 height 20
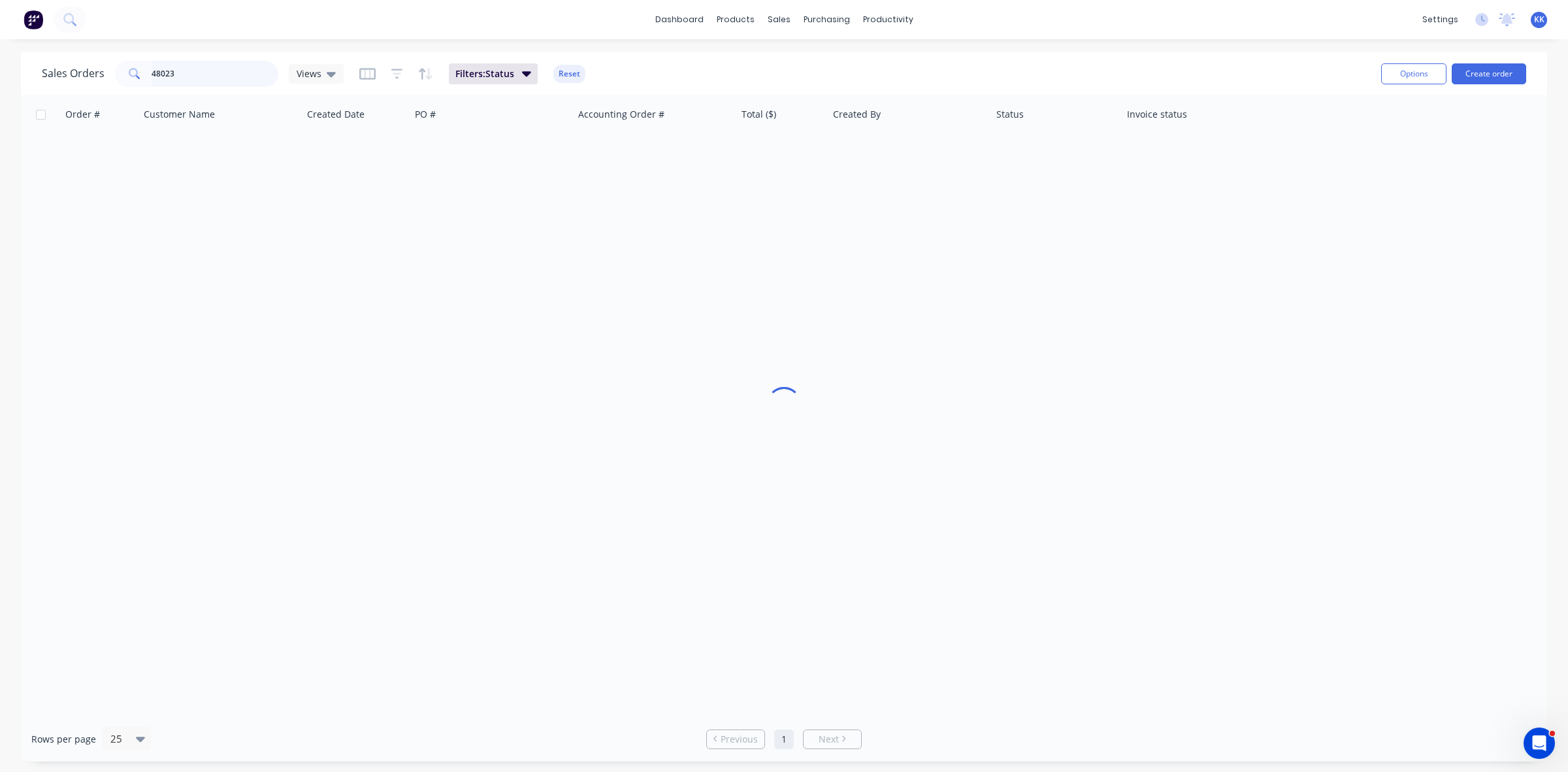
drag, startPoint x: 145, startPoint y: 62, endPoint x: 105, endPoint y: 62, distance: 40.0
click at [105, 62] on div "Sales Orders 48023 Views" at bounding box center [192, 73] width 302 height 26
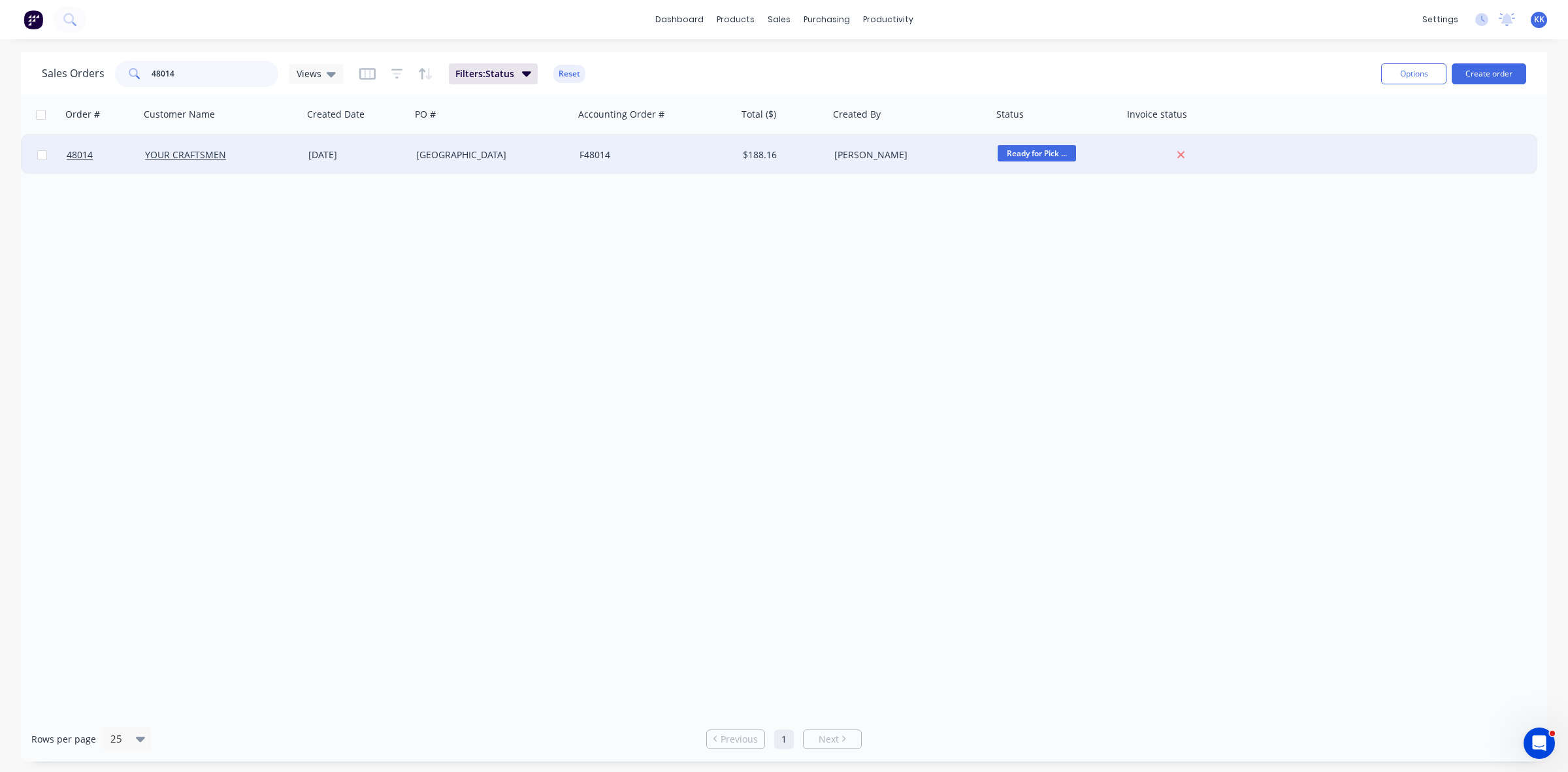
type input "48014"
click at [379, 163] on div "[DATE]" at bounding box center [357, 154] width 108 height 39
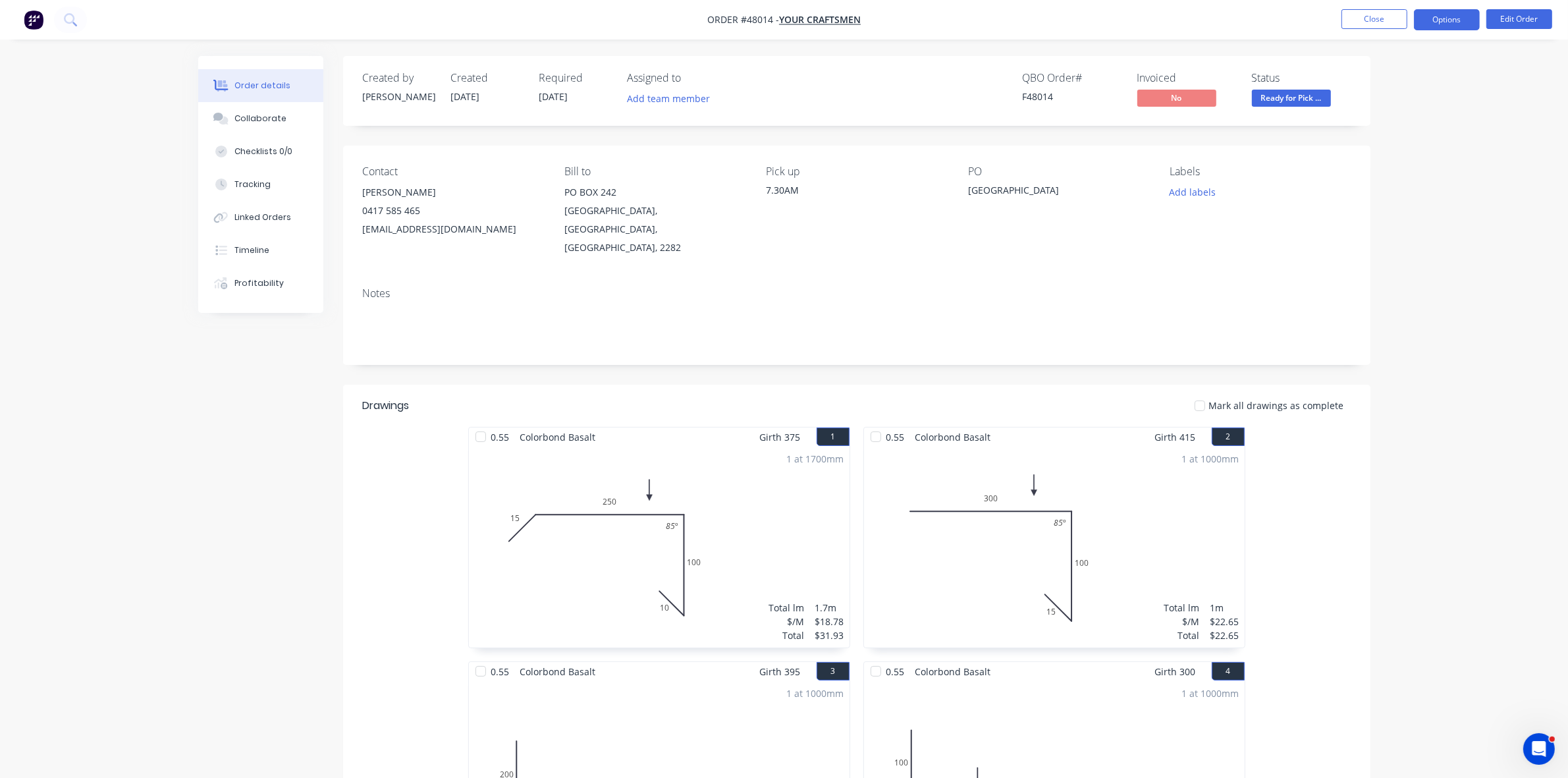
click at [1437, 14] on button "Options" at bounding box center [1446, 20] width 66 height 21
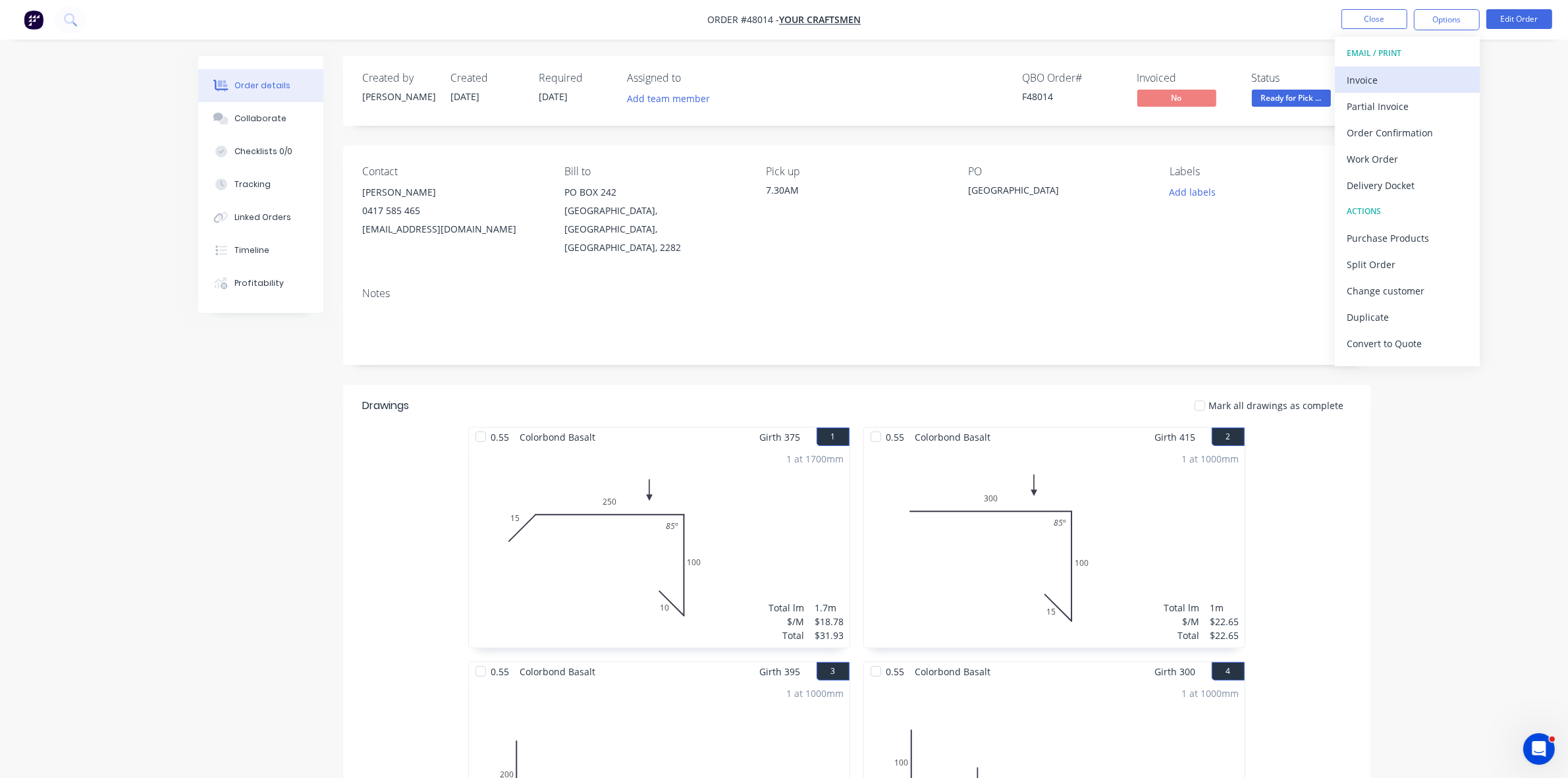
click at [1424, 80] on div "Invoice" at bounding box center [1407, 80] width 122 height 19
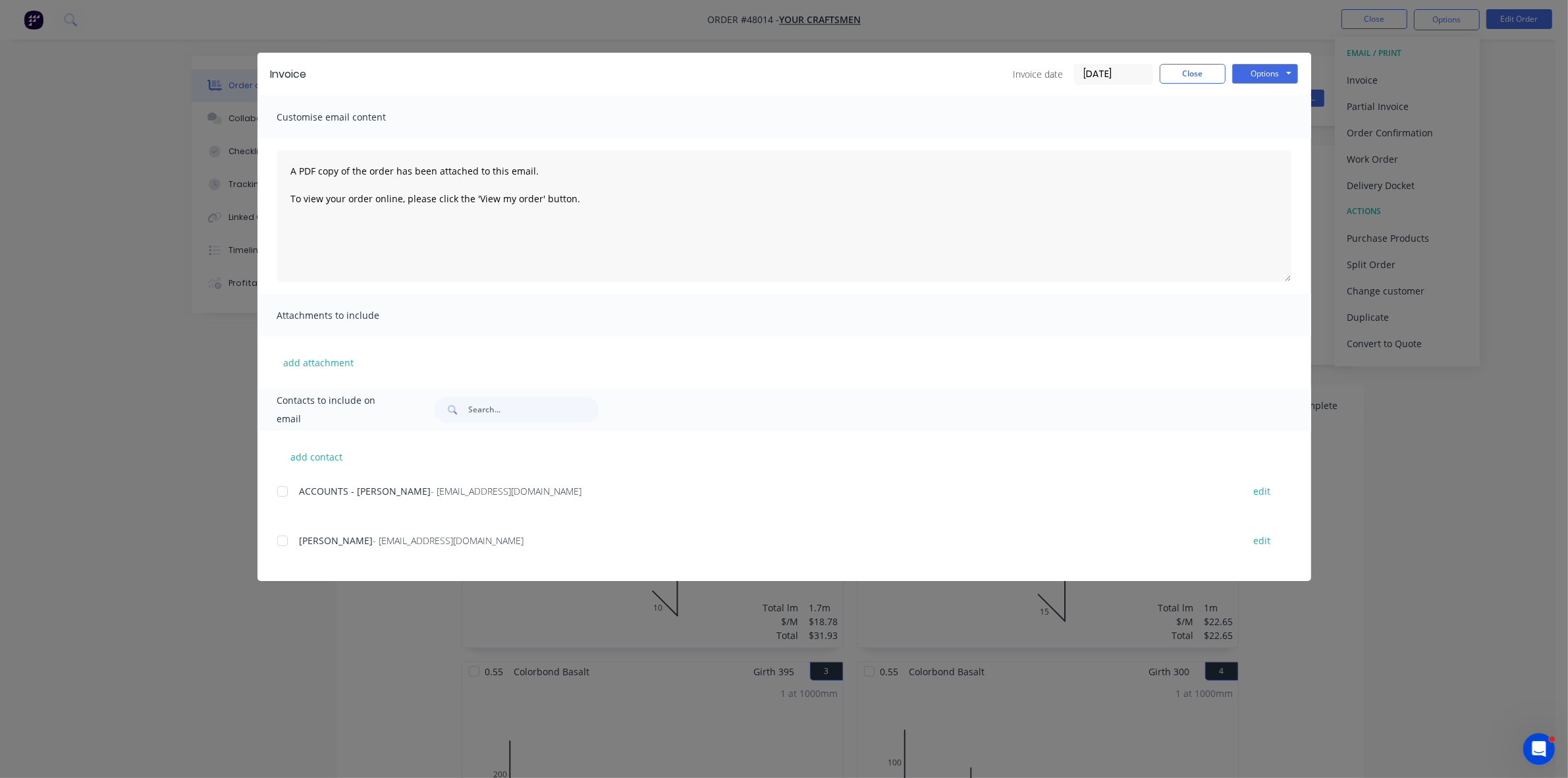
click at [282, 492] on div at bounding box center [282, 491] width 26 height 26
click at [1273, 67] on button "Options" at bounding box center [1265, 73] width 66 height 20
click at [1289, 136] on button "Email" at bounding box center [1274, 141] width 84 height 21
click at [1200, 80] on button "Close" at bounding box center [1193, 73] width 66 height 20
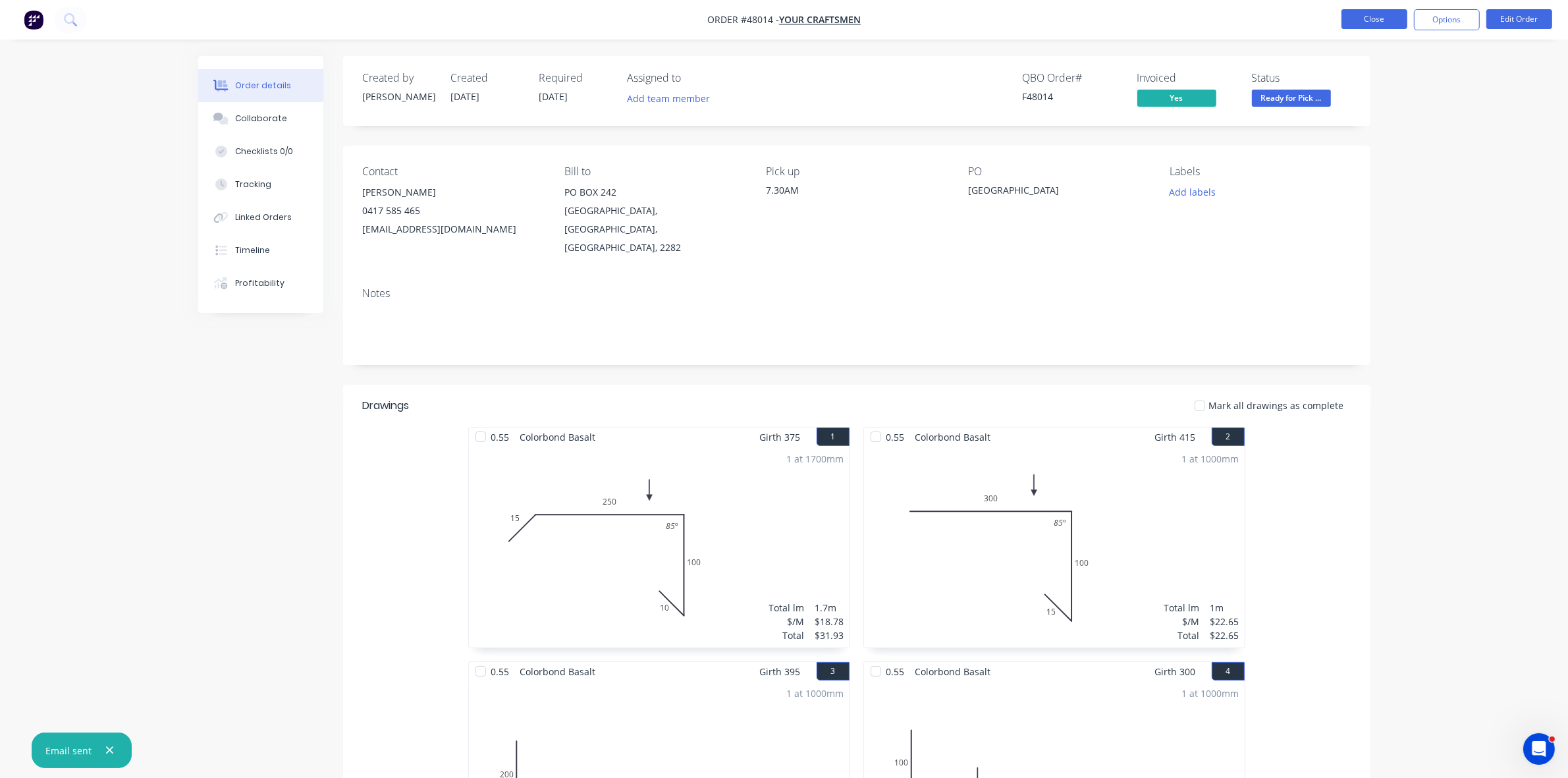
click at [1360, 26] on button "Close" at bounding box center [1374, 19] width 66 height 20
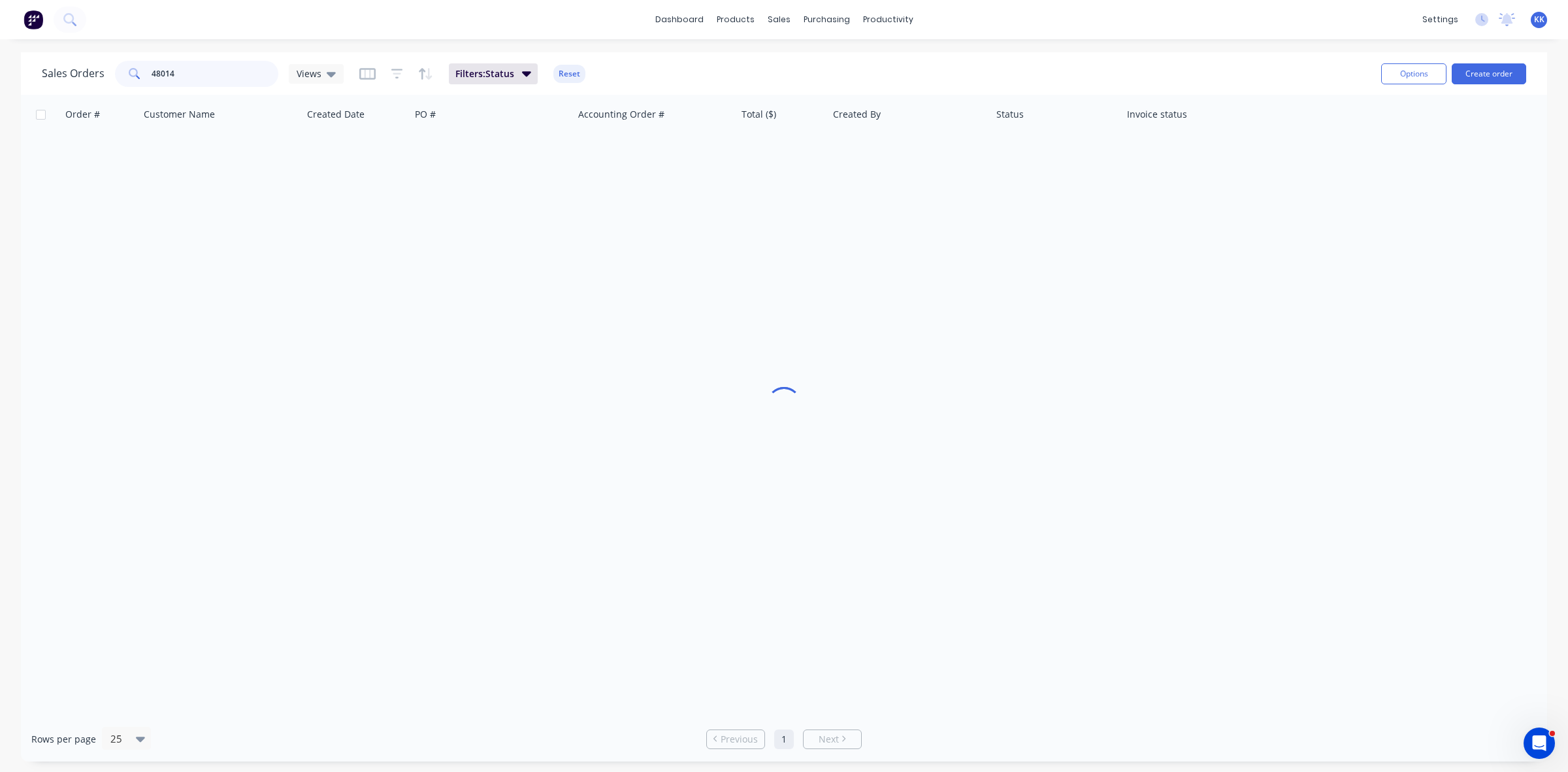
drag, startPoint x: 200, startPoint y: 66, endPoint x: 125, endPoint y: 75, distance: 75.5
click at [125, 75] on div "48014" at bounding box center [197, 73] width 163 height 26
type input "47887"
click at [658, 128] on div "Accounting Order #" at bounding box center [655, 114] width 163 height 39
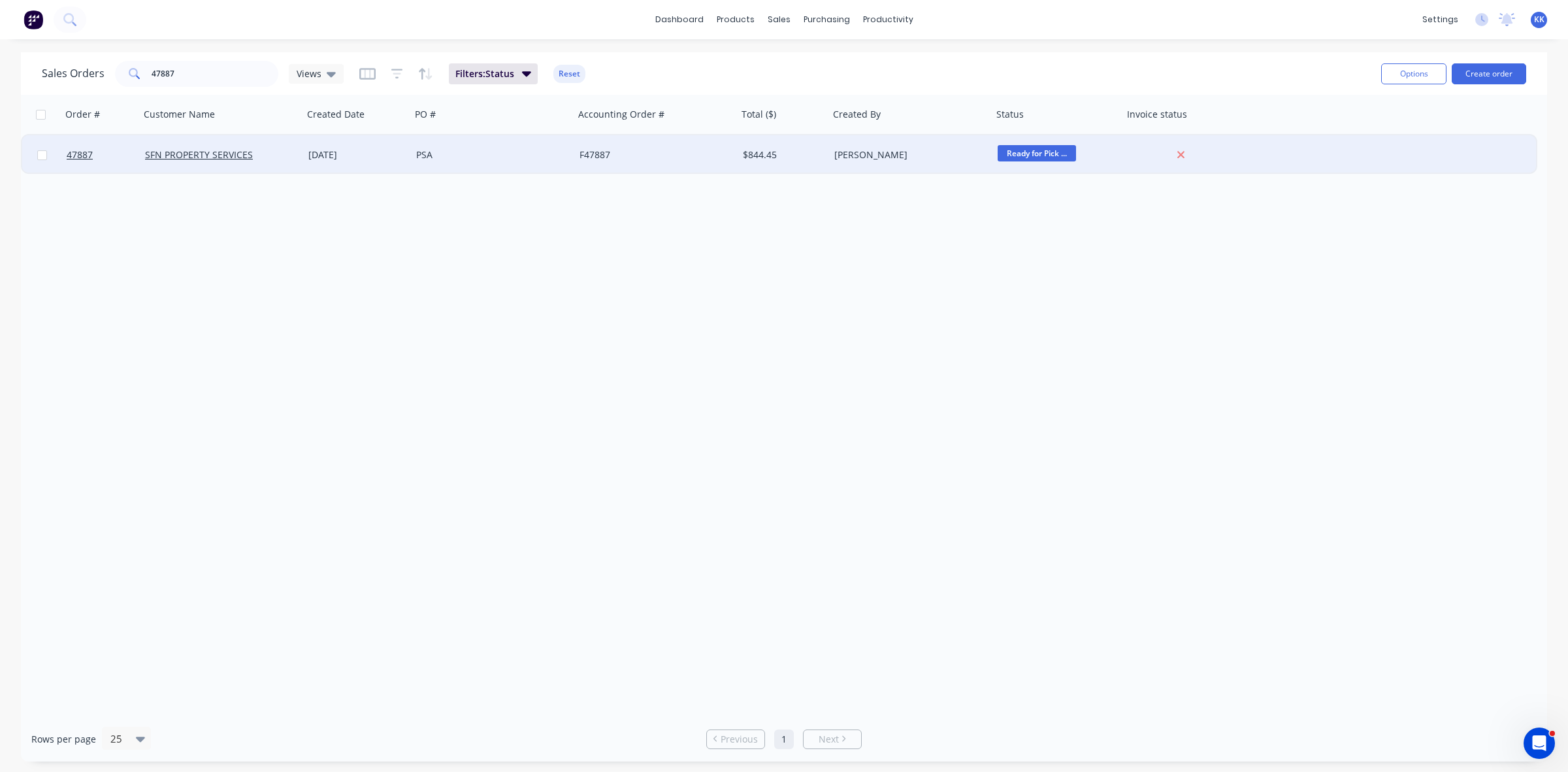
click at [690, 155] on div "F47887" at bounding box center [651, 154] width 145 height 13
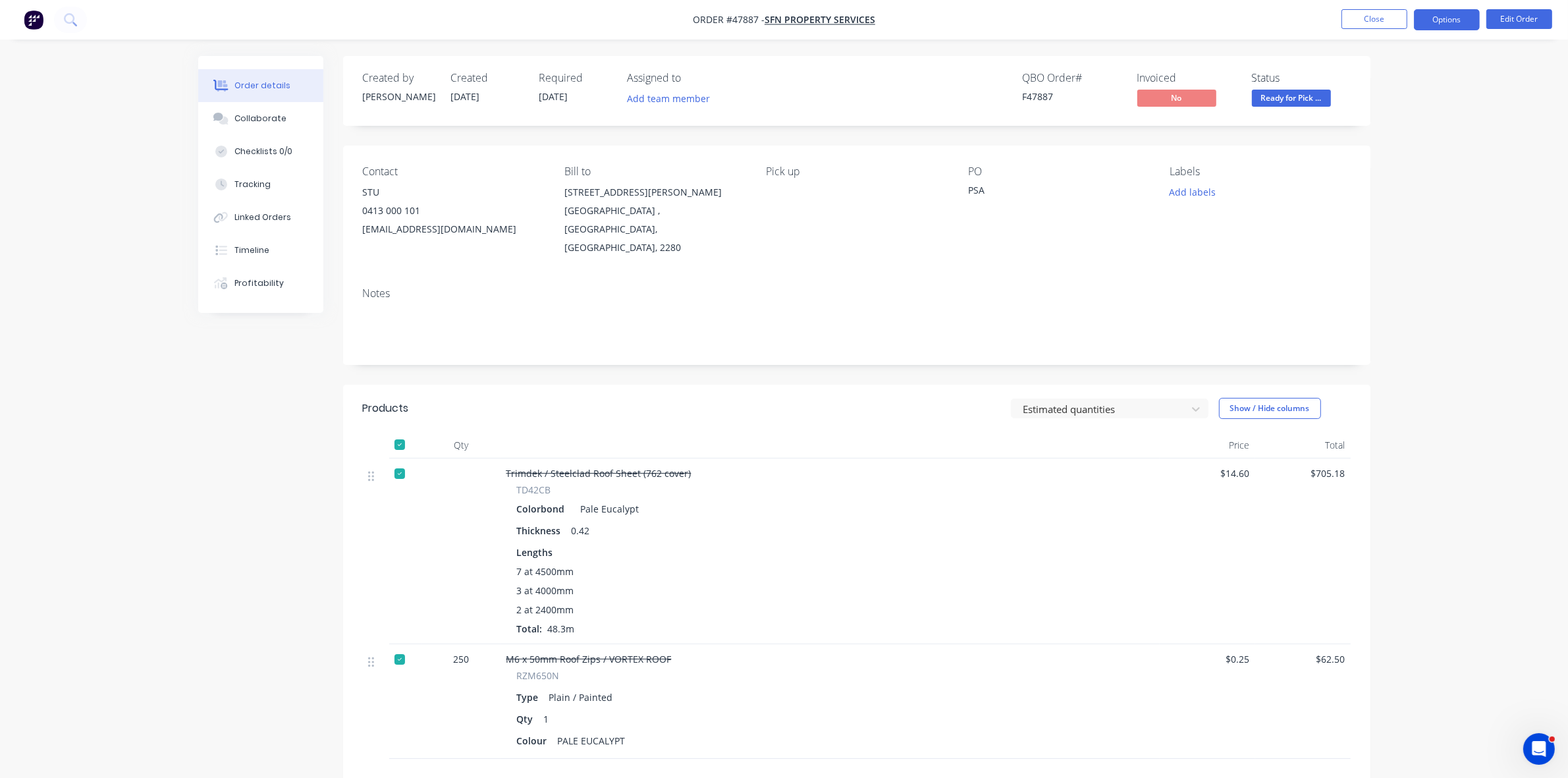
click at [1454, 20] on button "Options" at bounding box center [1446, 20] width 66 height 21
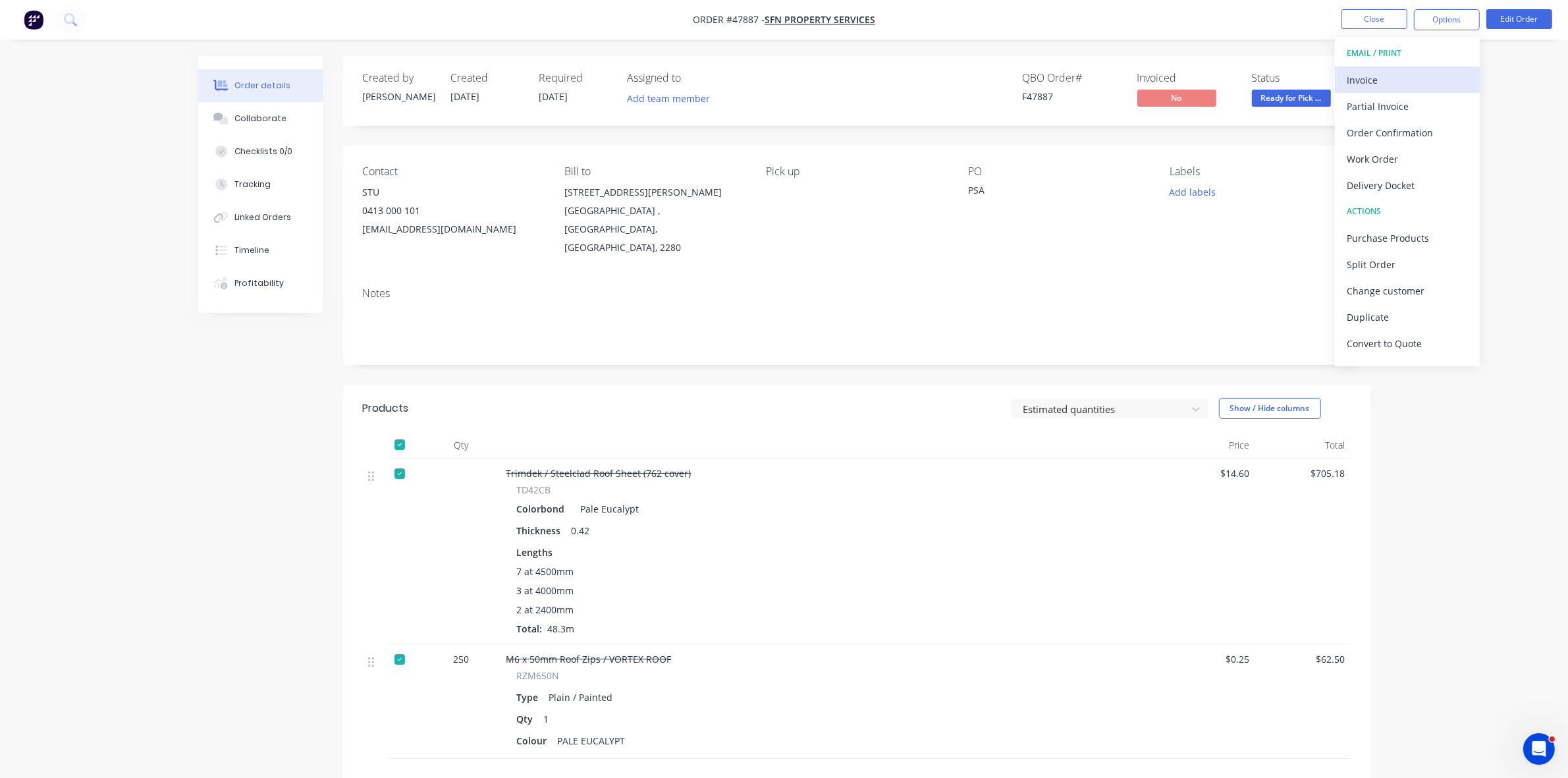
click at [1373, 89] on div "Invoice" at bounding box center [1407, 80] width 122 height 19
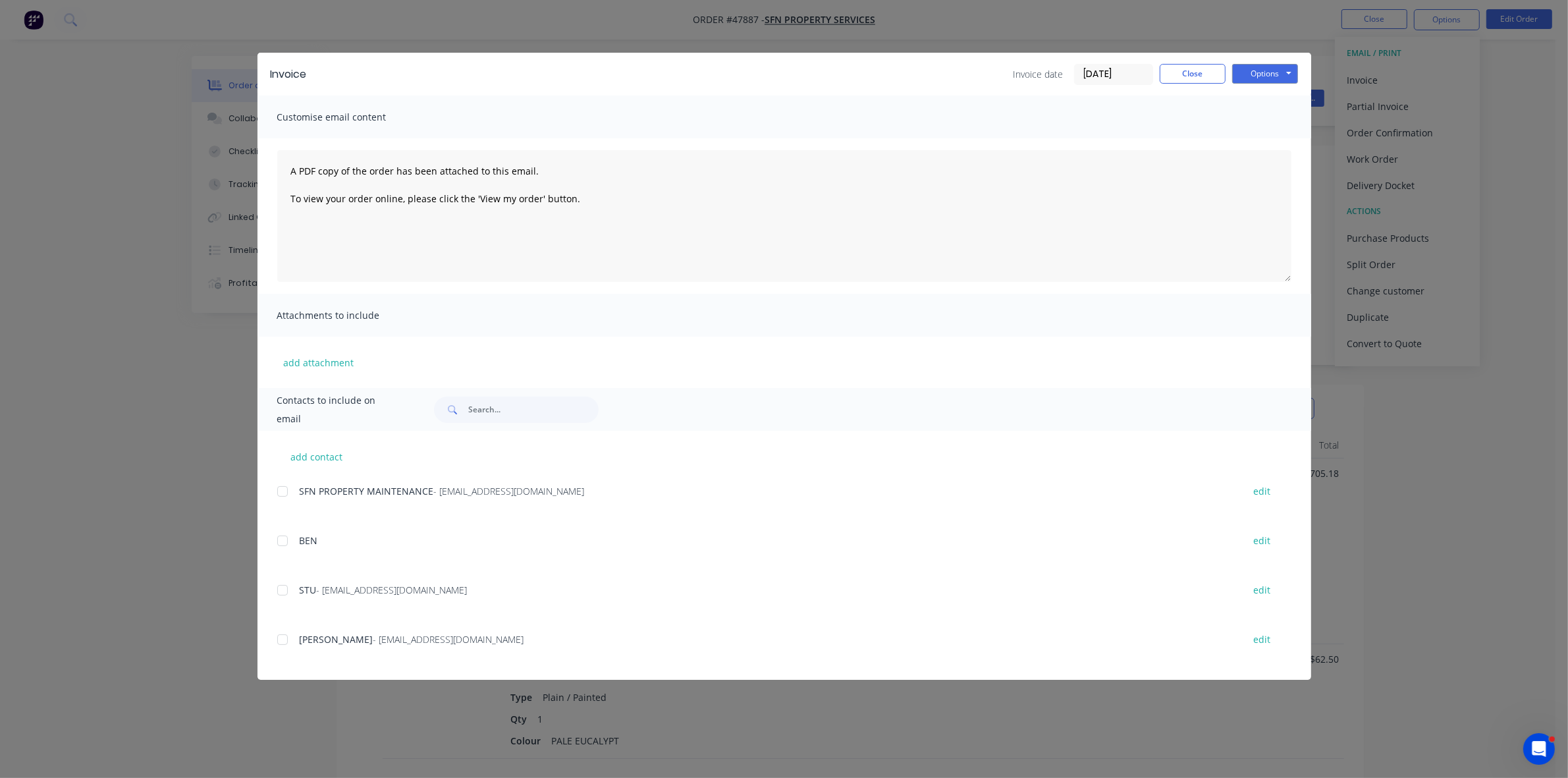
click at [281, 491] on div at bounding box center [282, 491] width 26 height 26
click at [1273, 72] on button "Options" at bounding box center [1265, 73] width 66 height 20
click at [1252, 150] on button "Email" at bounding box center [1274, 141] width 84 height 21
click at [1188, 79] on button "Close" at bounding box center [1193, 73] width 66 height 20
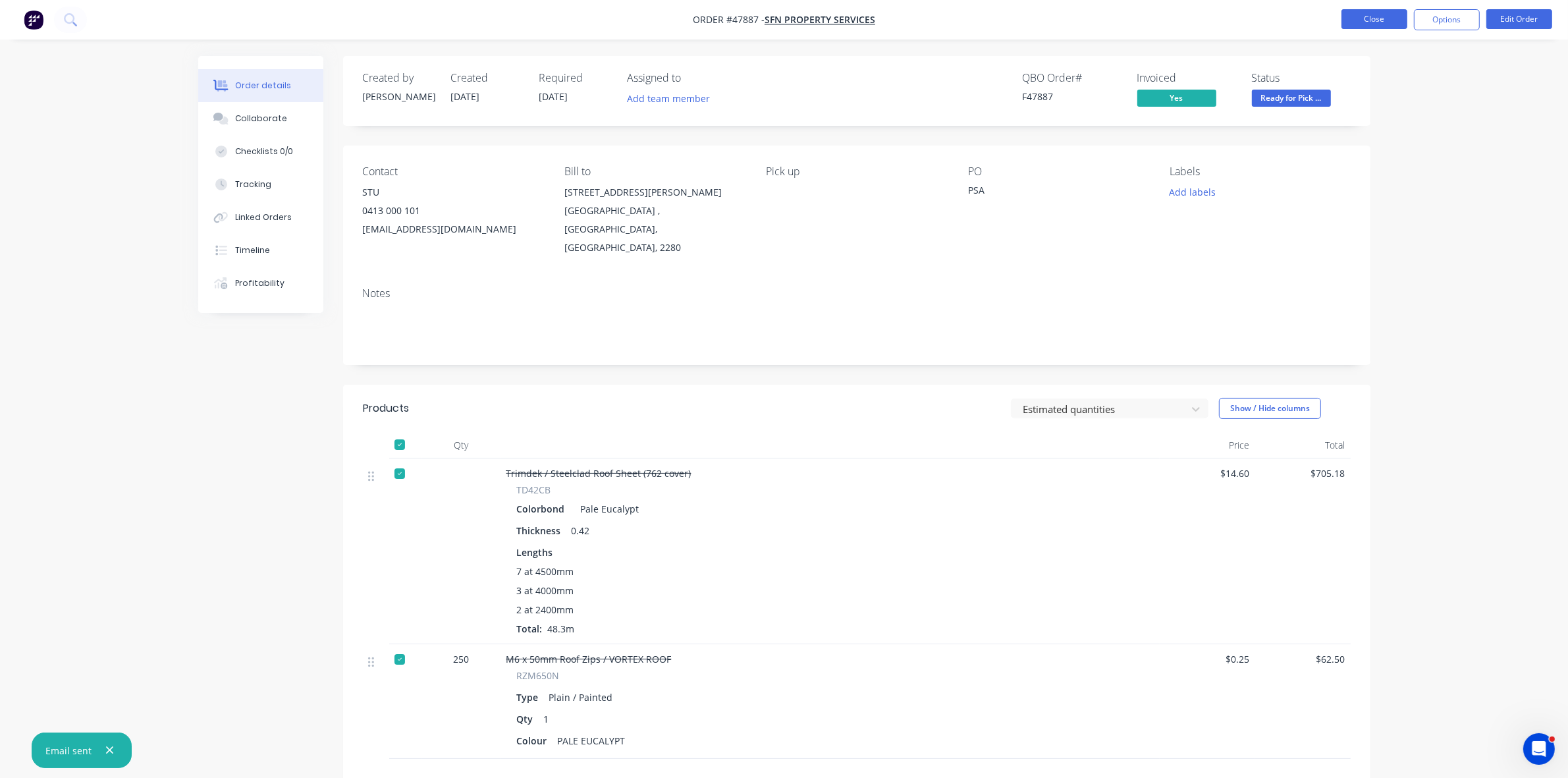
click at [1387, 16] on button "Close" at bounding box center [1374, 19] width 66 height 20
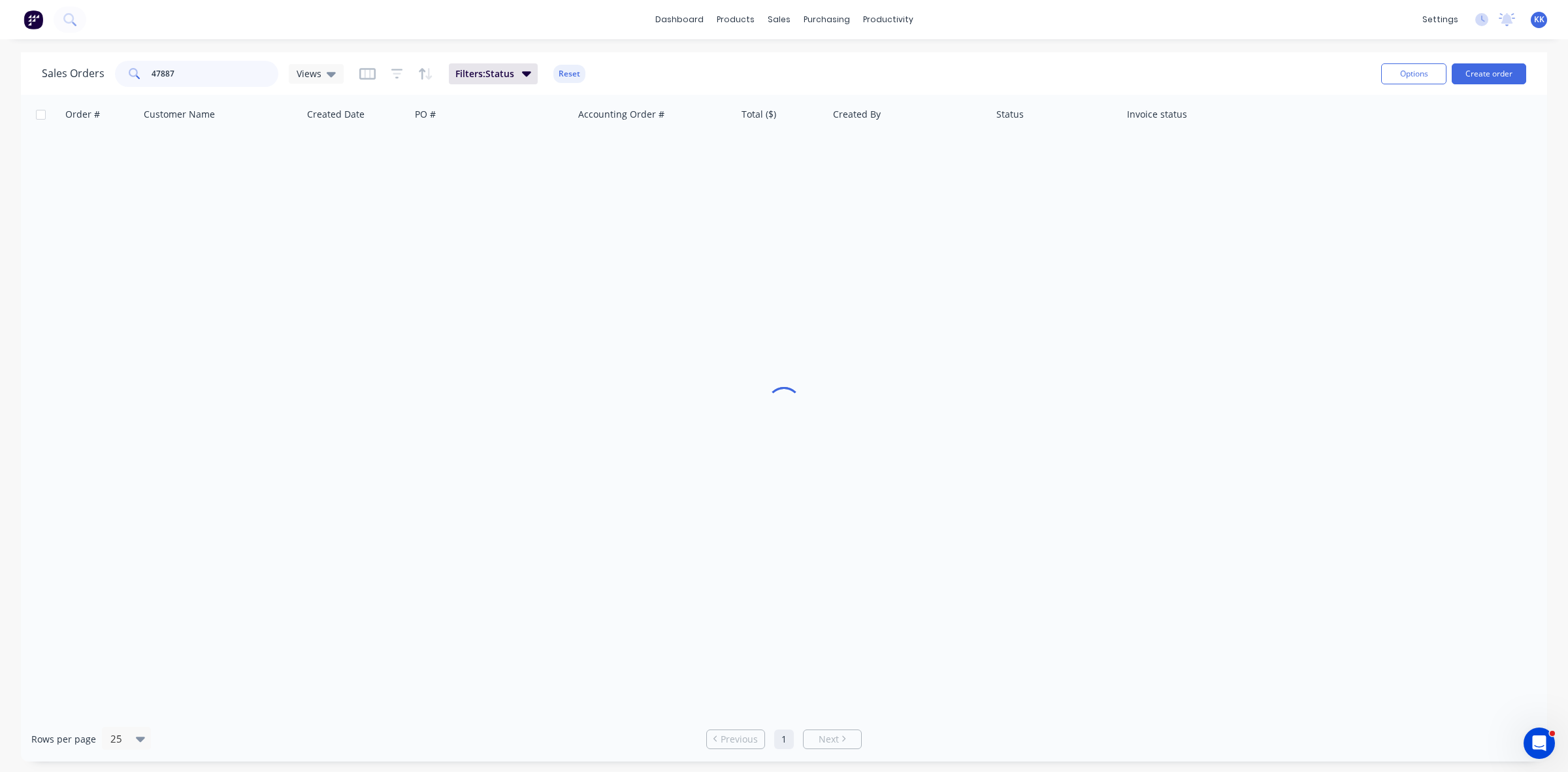
drag, startPoint x: 227, startPoint y: 77, endPoint x: 93, endPoint y: 62, distance: 134.8
click at [93, 62] on div "Sales Orders 47887 Views" at bounding box center [192, 73] width 302 height 26
click at [797, 56] on link "Sales Orders" at bounding box center [847, 61] width 173 height 26
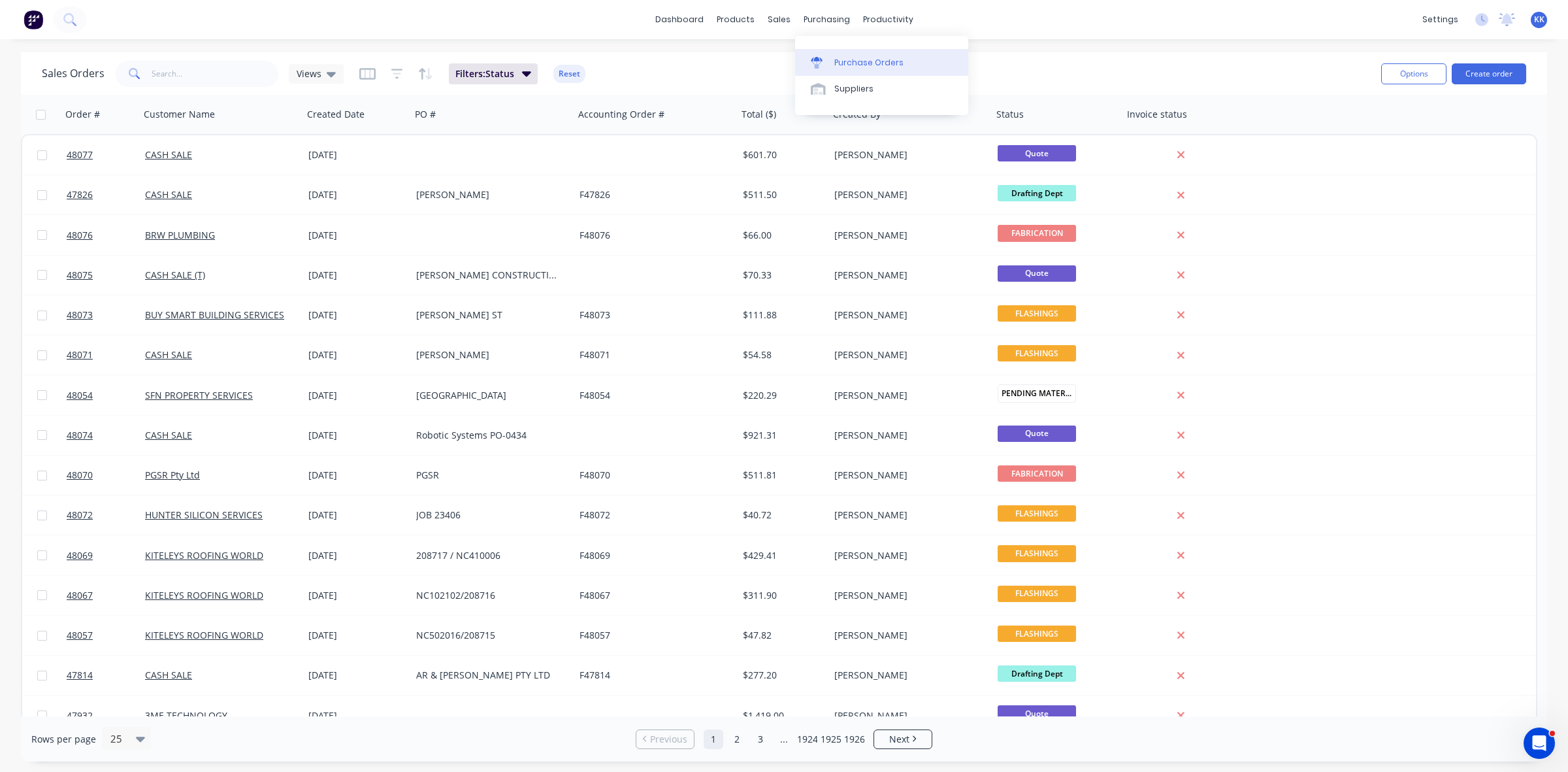
click at [842, 53] on link "Purchase Orders" at bounding box center [881, 61] width 173 height 26
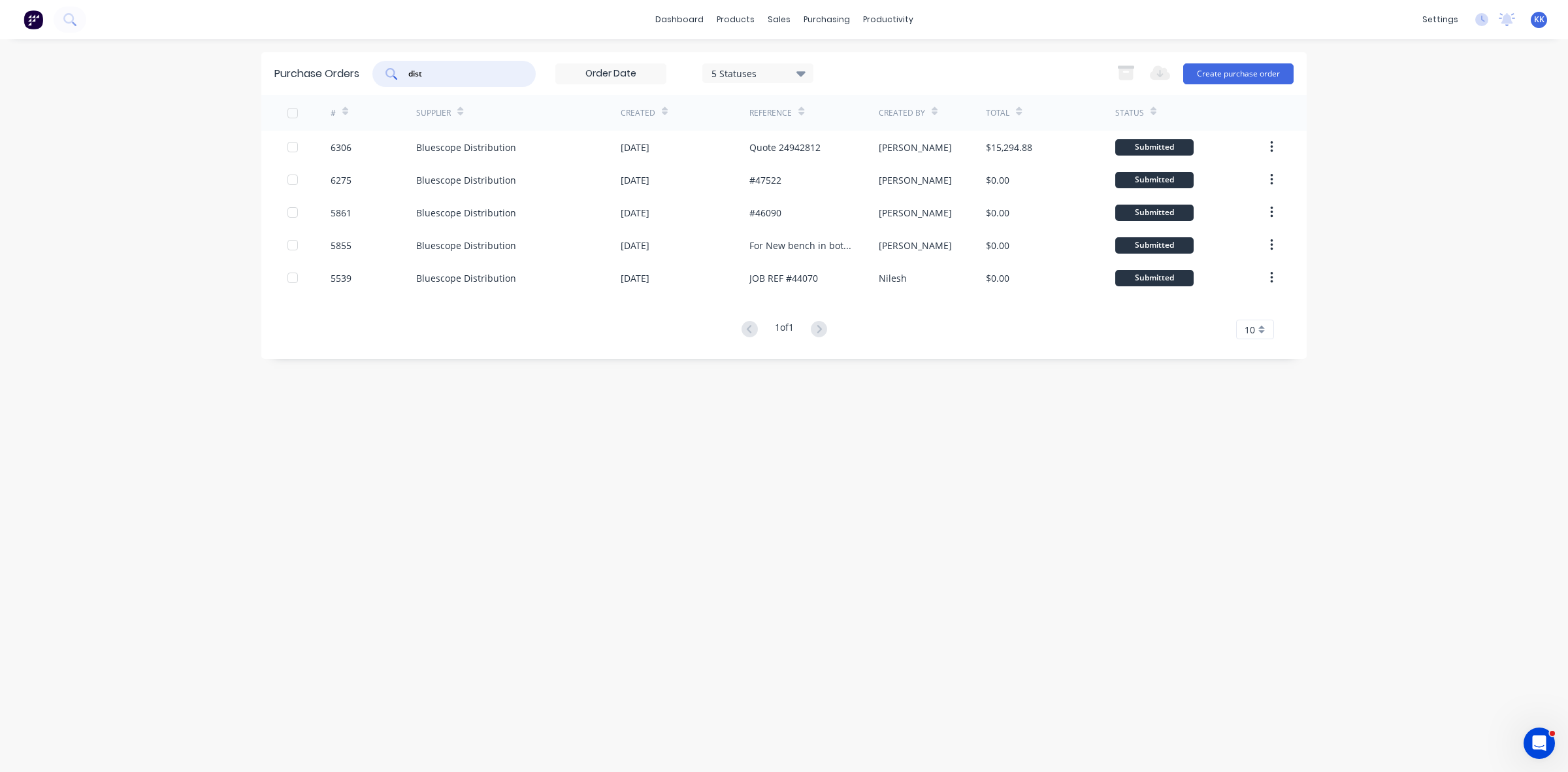
drag, startPoint x: 452, startPoint y: 75, endPoint x: 410, endPoint y: 74, distance: 42.0
click at [410, 74] on input "dist" at bounding box center [461, 74] width 108 height 13
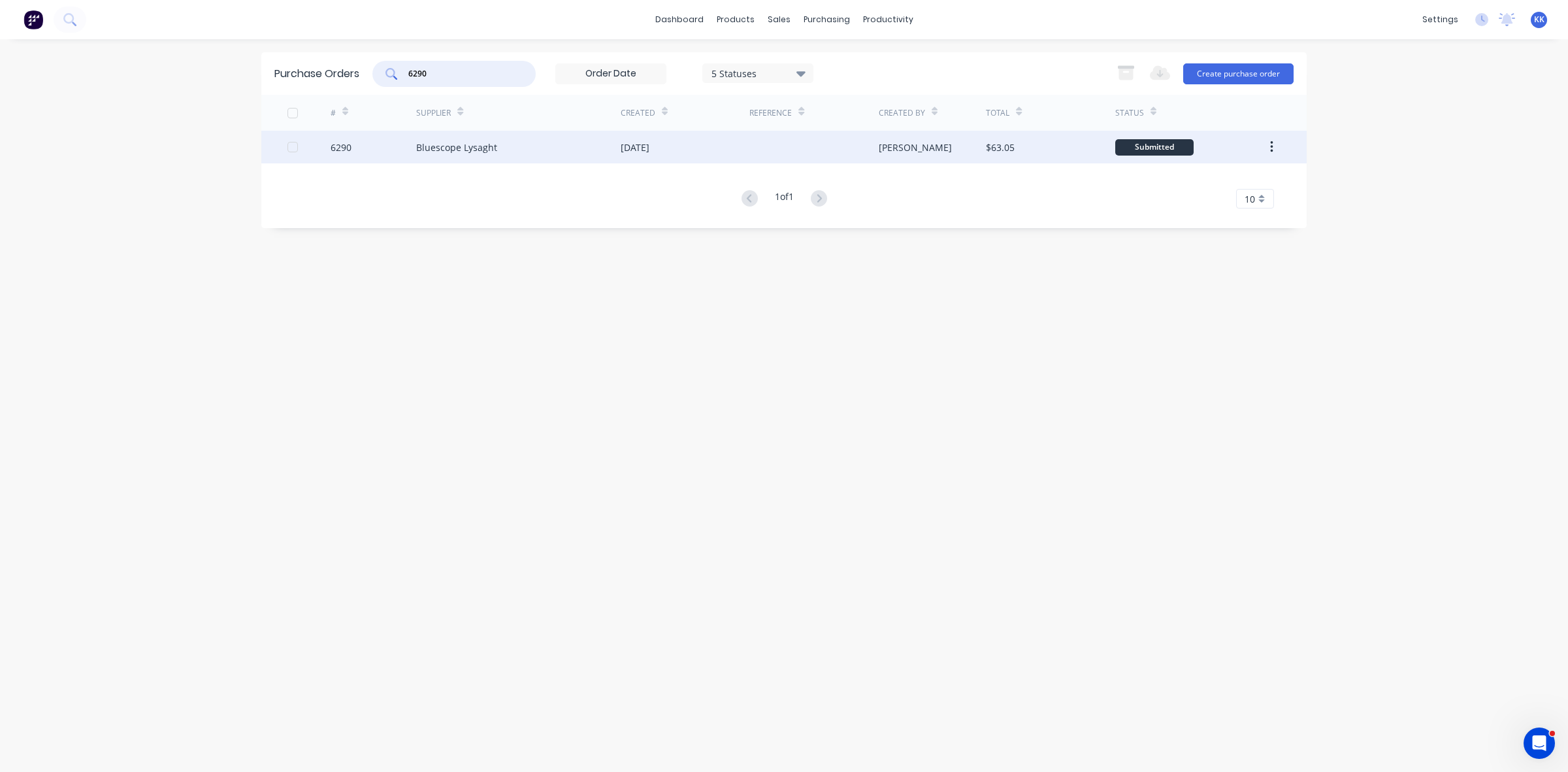
type input "6290"
click at [532, 148] on div "Bluescope Lysaght" at bounding box center [518, 146] width 205 height 33
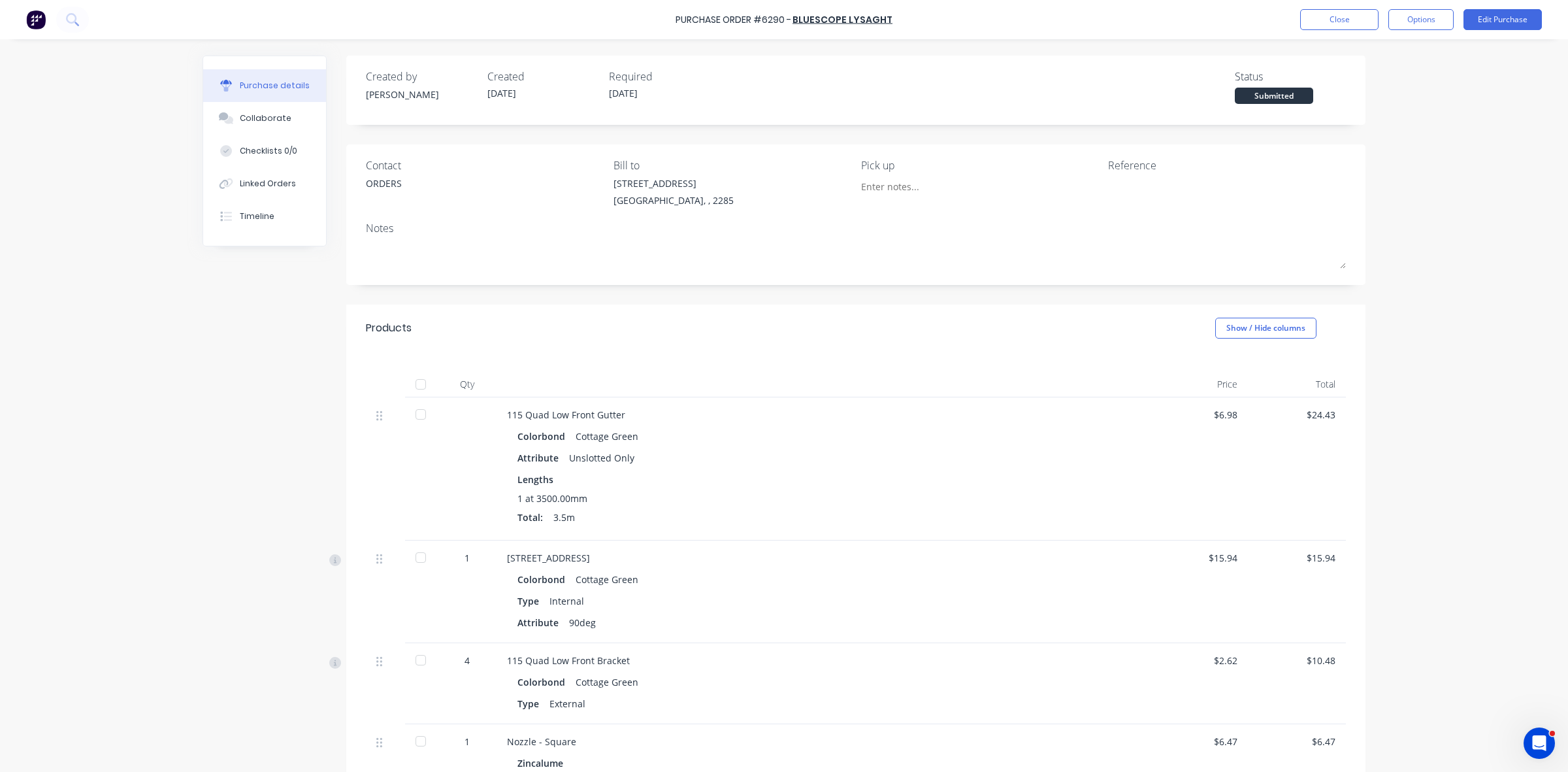
click at [415, 383] on div at bounding box center [420, 383] width 26 height 26
click at [230, 188] on button "Linked Orders" at bounding box center [264, 184] width 122 height 33
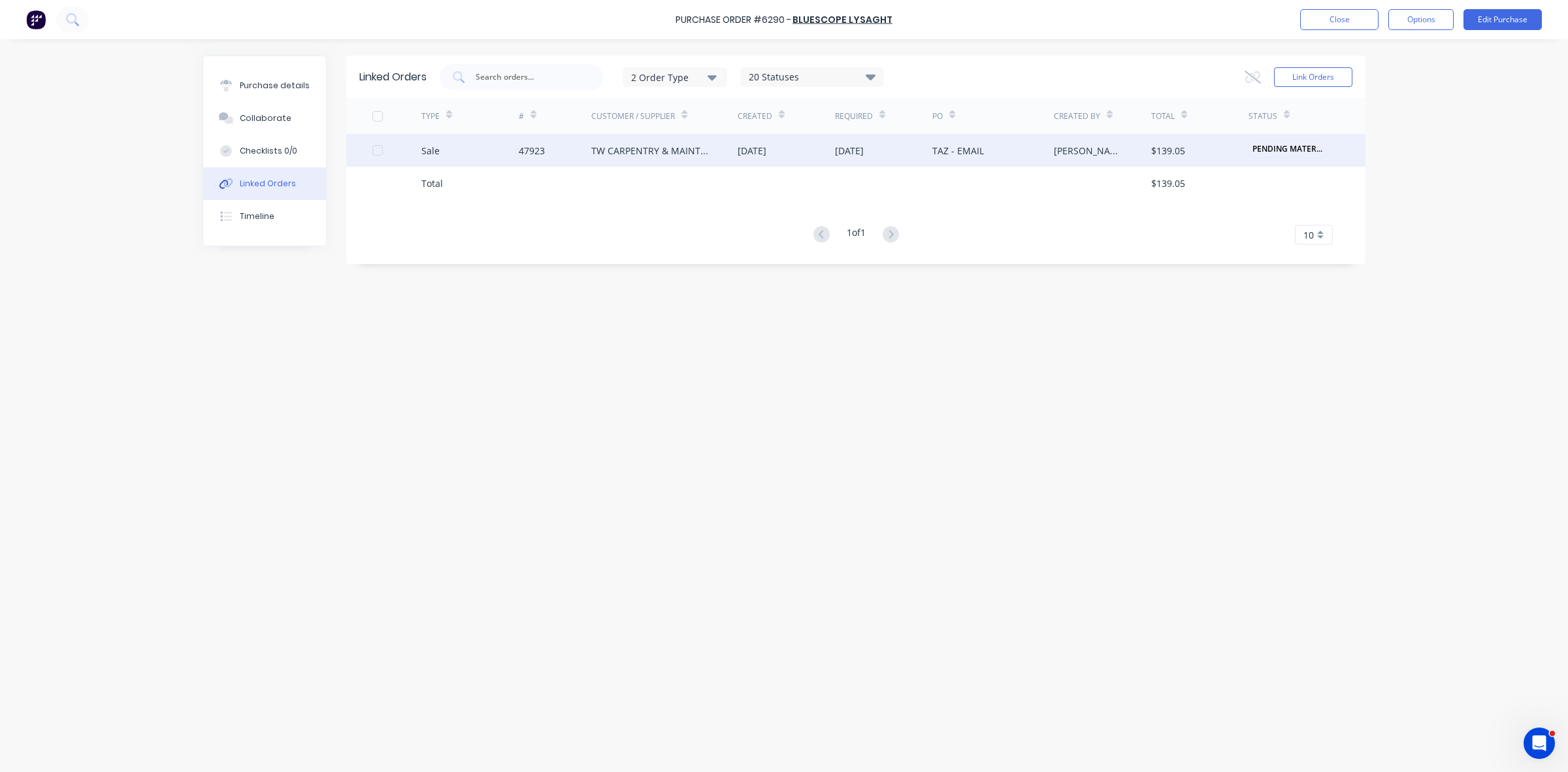
click at [864, 151] on div "[DATE]" at bounding box center [849, 150] width 28 height 13
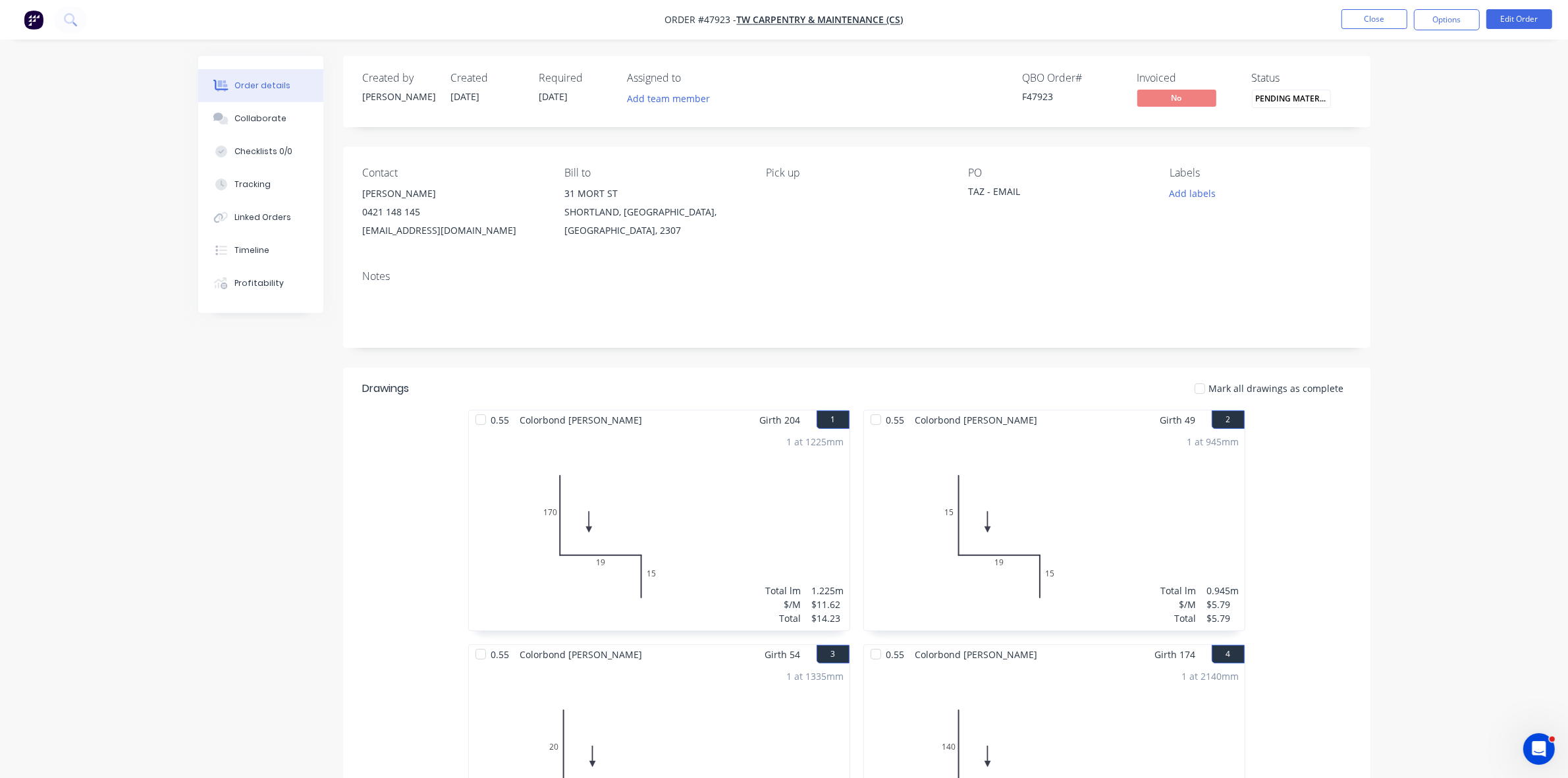
click at [1276, 101] on span "PENDING MATERIA..." at bounding box center [1291, 98] width 79 height 18
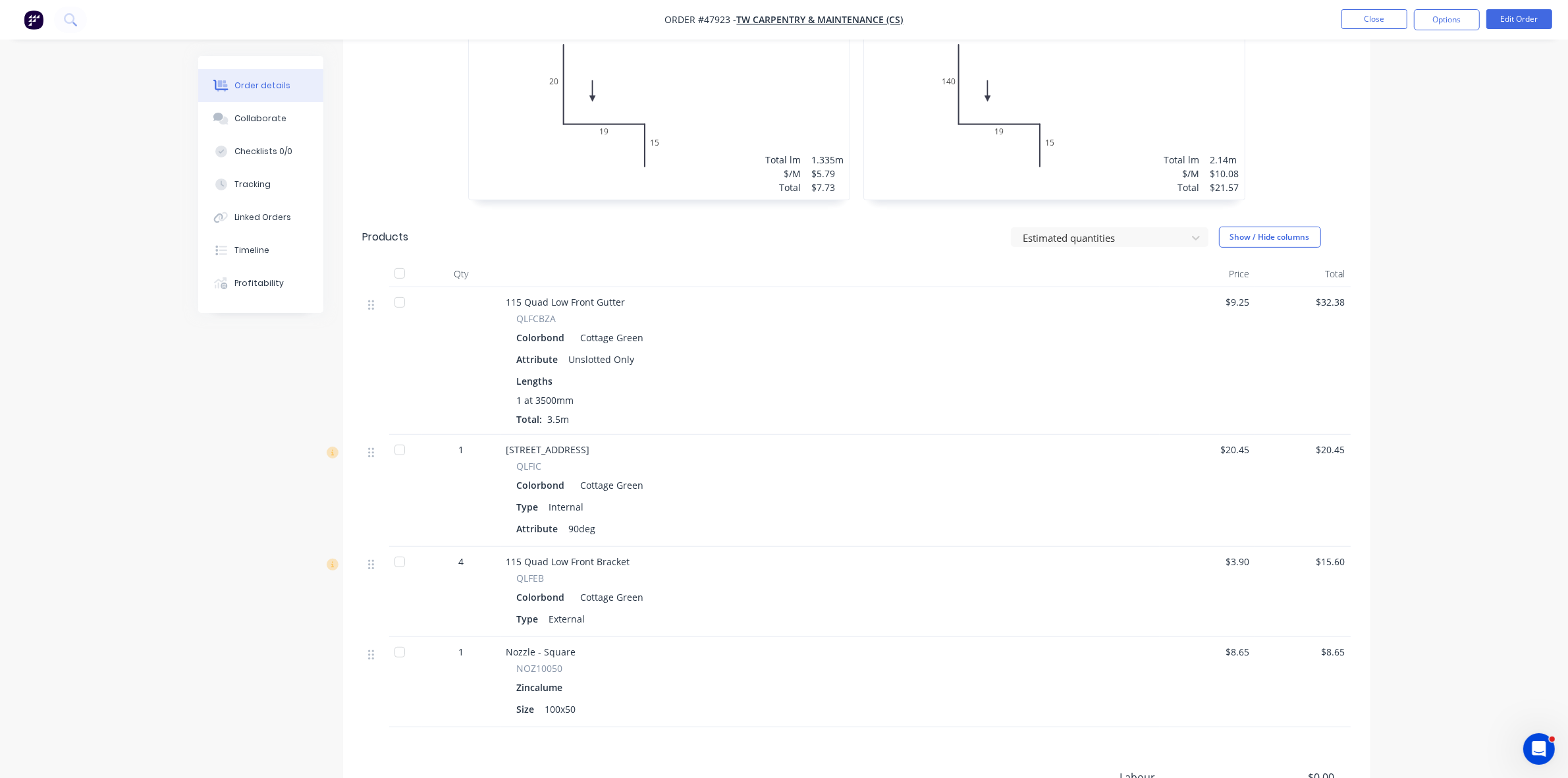
scroll to position [821, 0]
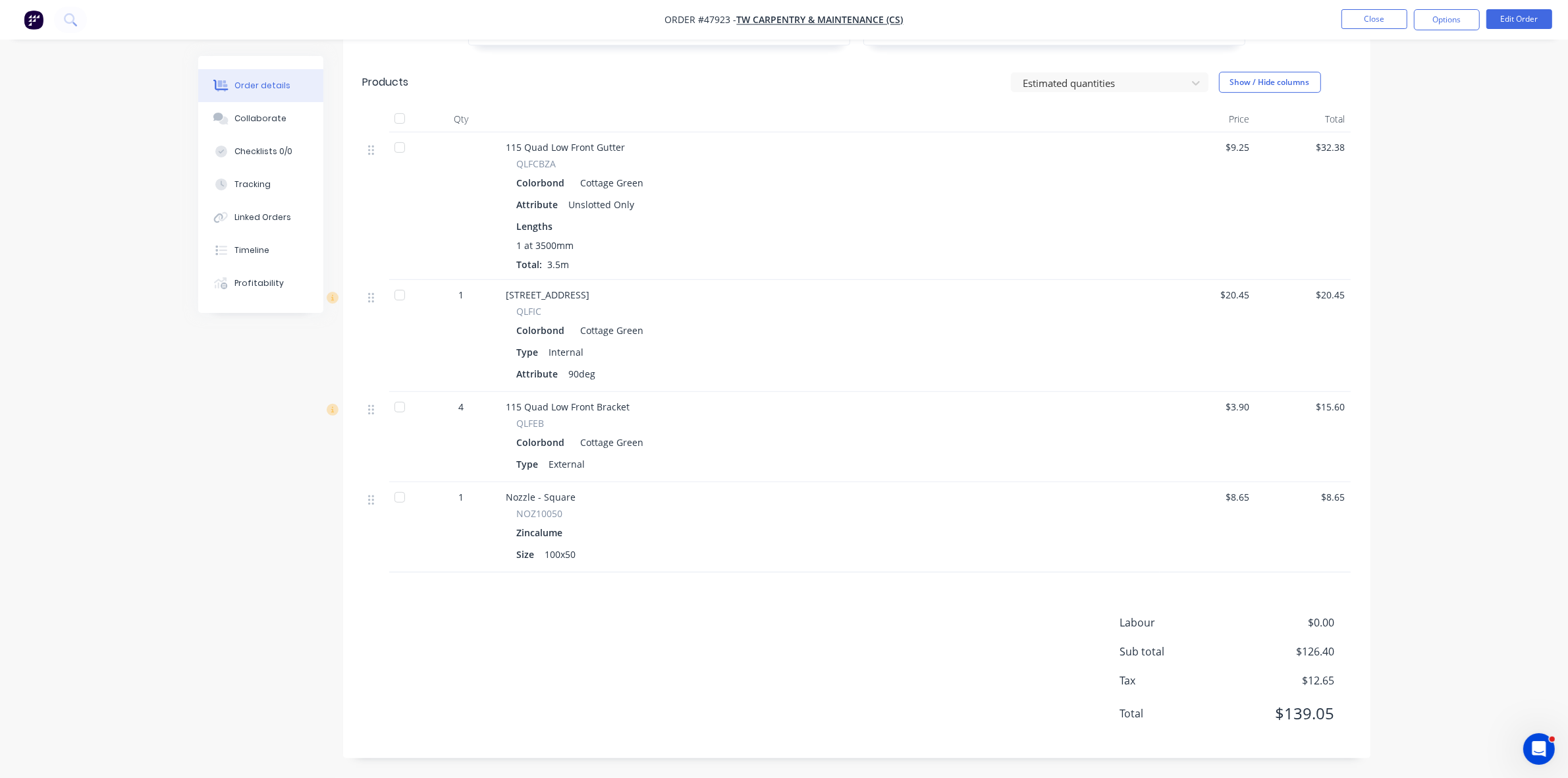
click at [401, 116] on div at bounding box center [399, 118] width 26 height 26
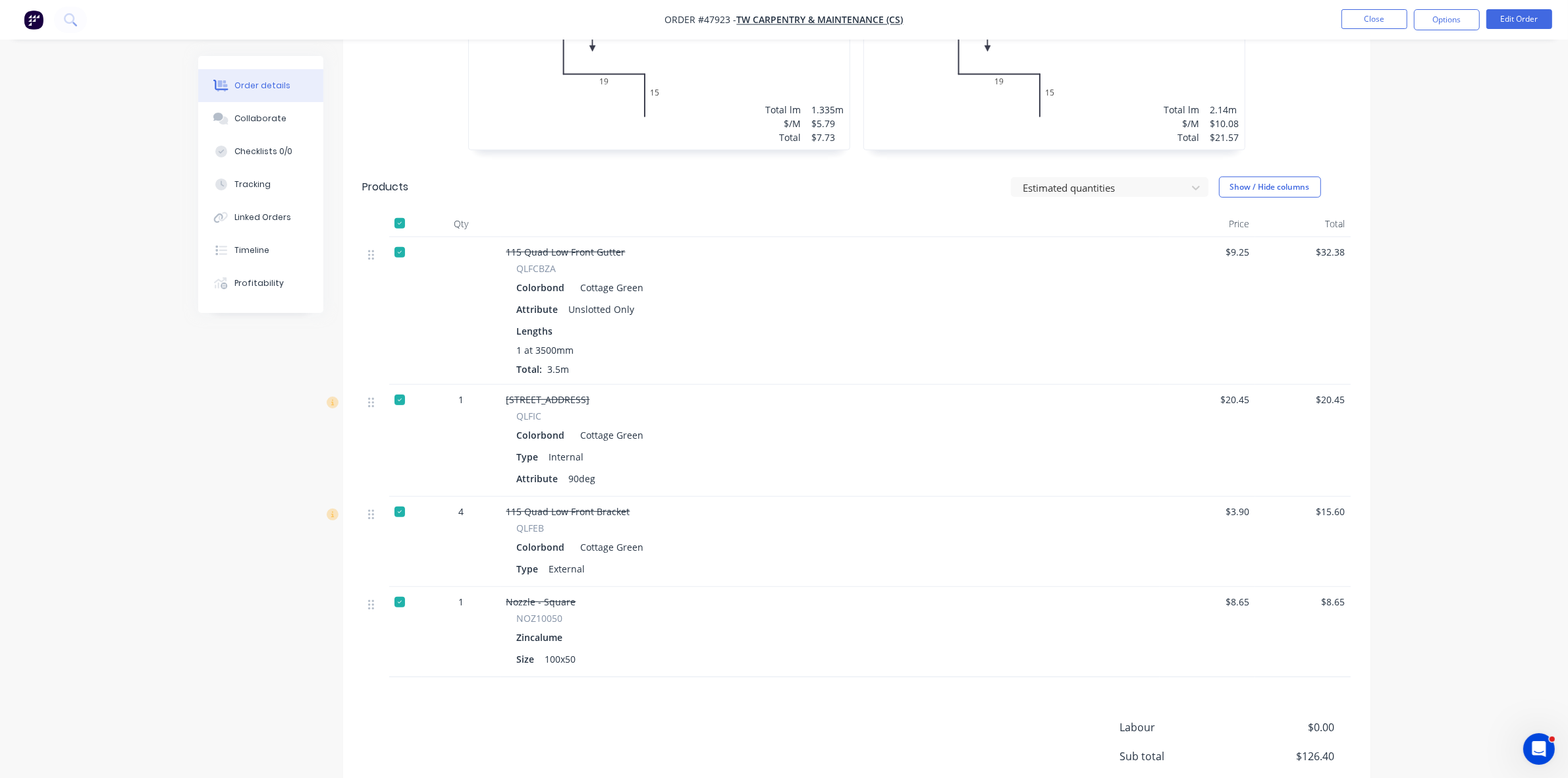
scroll to position [574, 0]
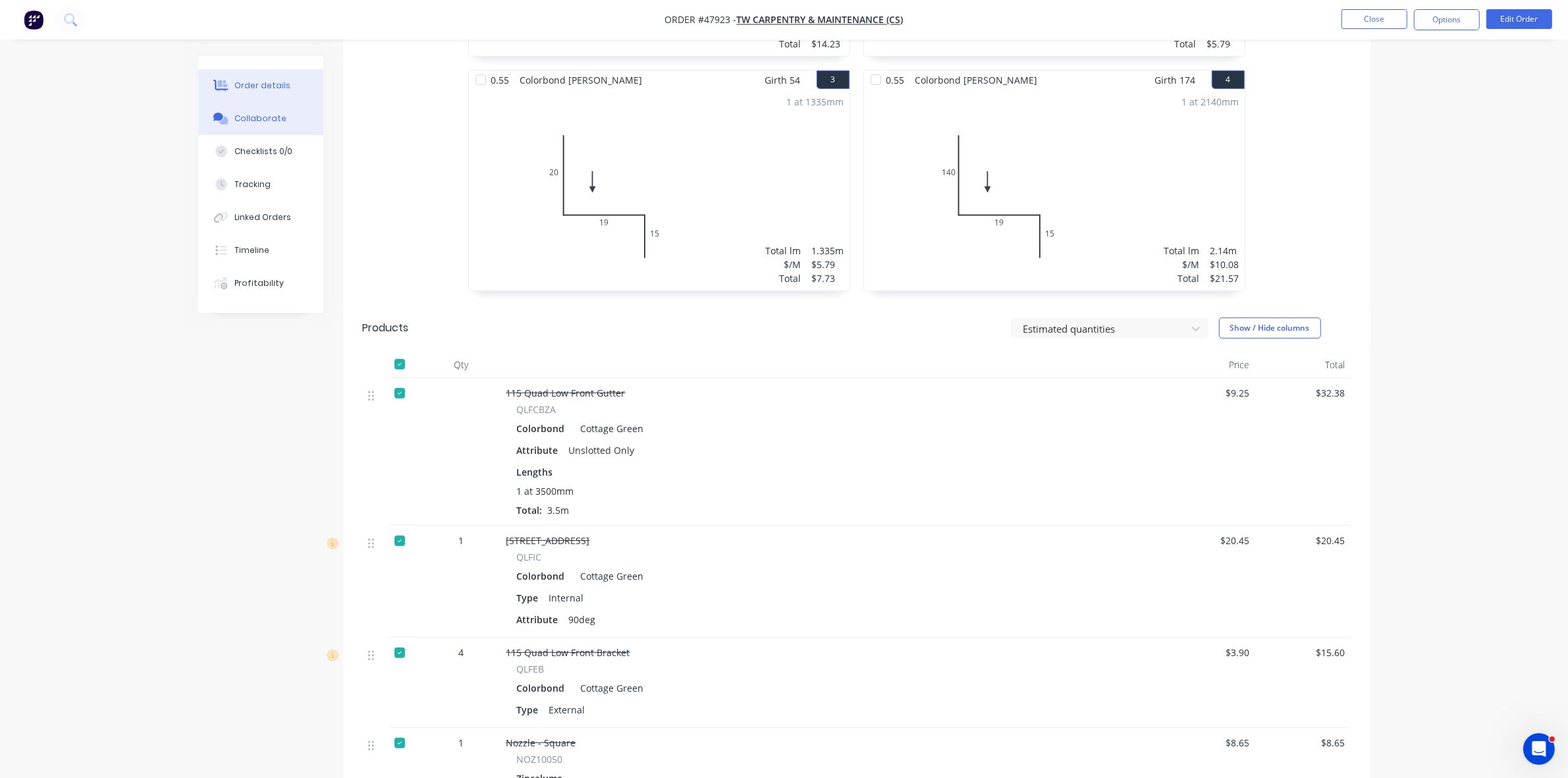
click at [237, 123] on div "Collaborate" at bounding box center [260, 118] width 52 height 12
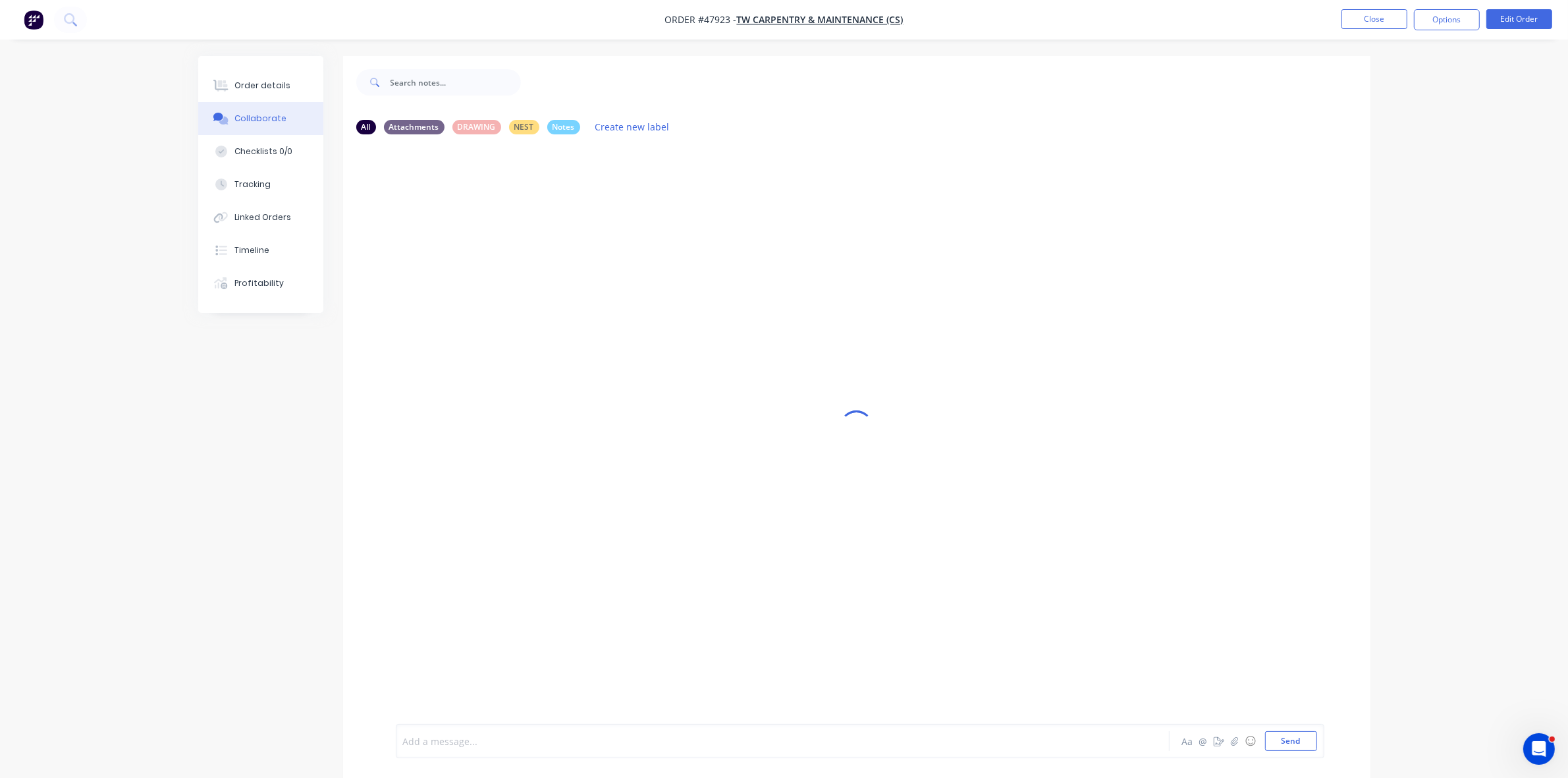
click at [472, 734] on div at bounding box center [746, 740] width 685 height 13
click at [260, 78] on button "Order details" at bounding box center [261, 85] width 125 height 33
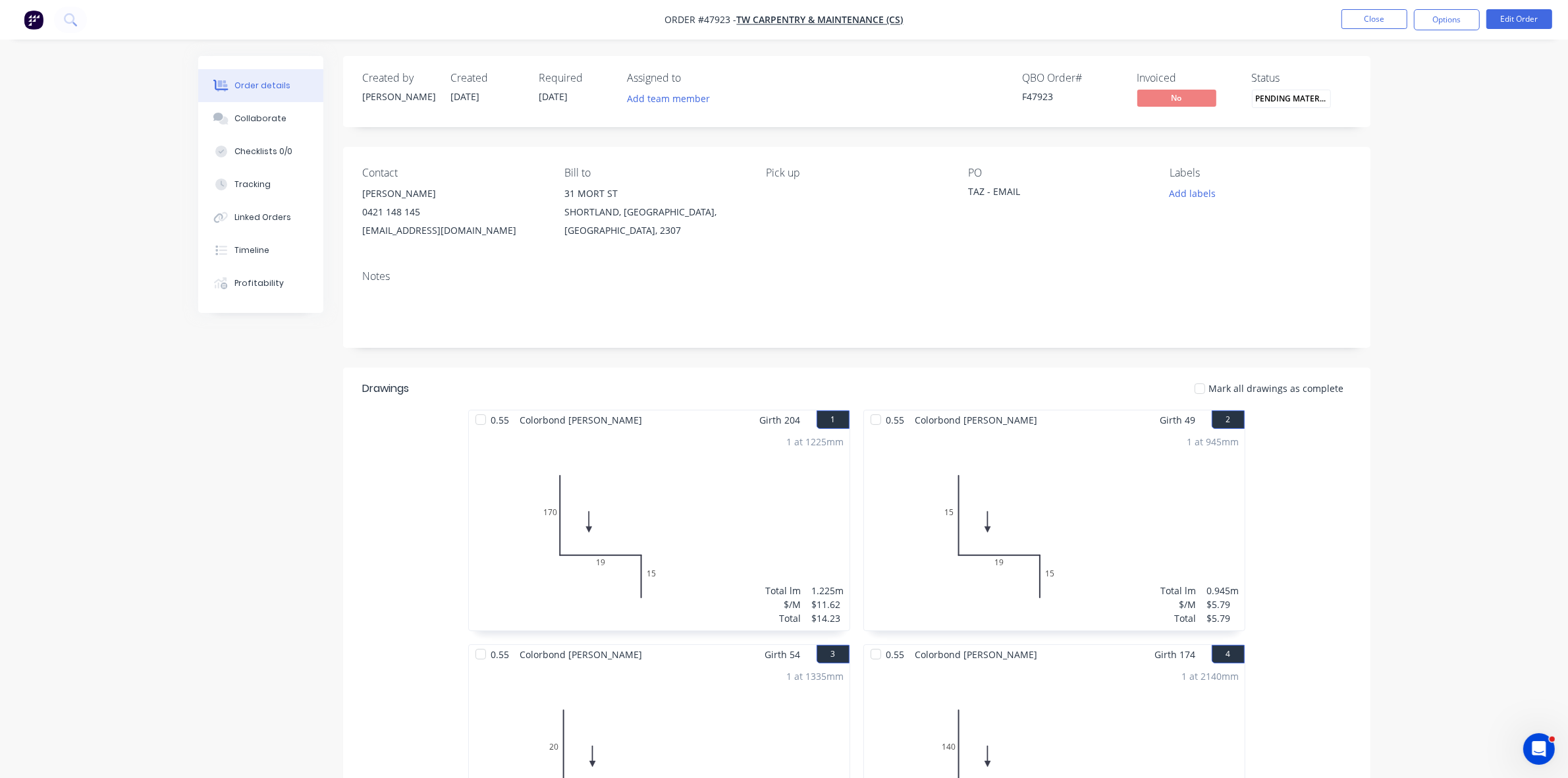
click at [1274, 106] on span "PENDING MATERIA..." at bounding box center [1291, 98] width 79 height 18
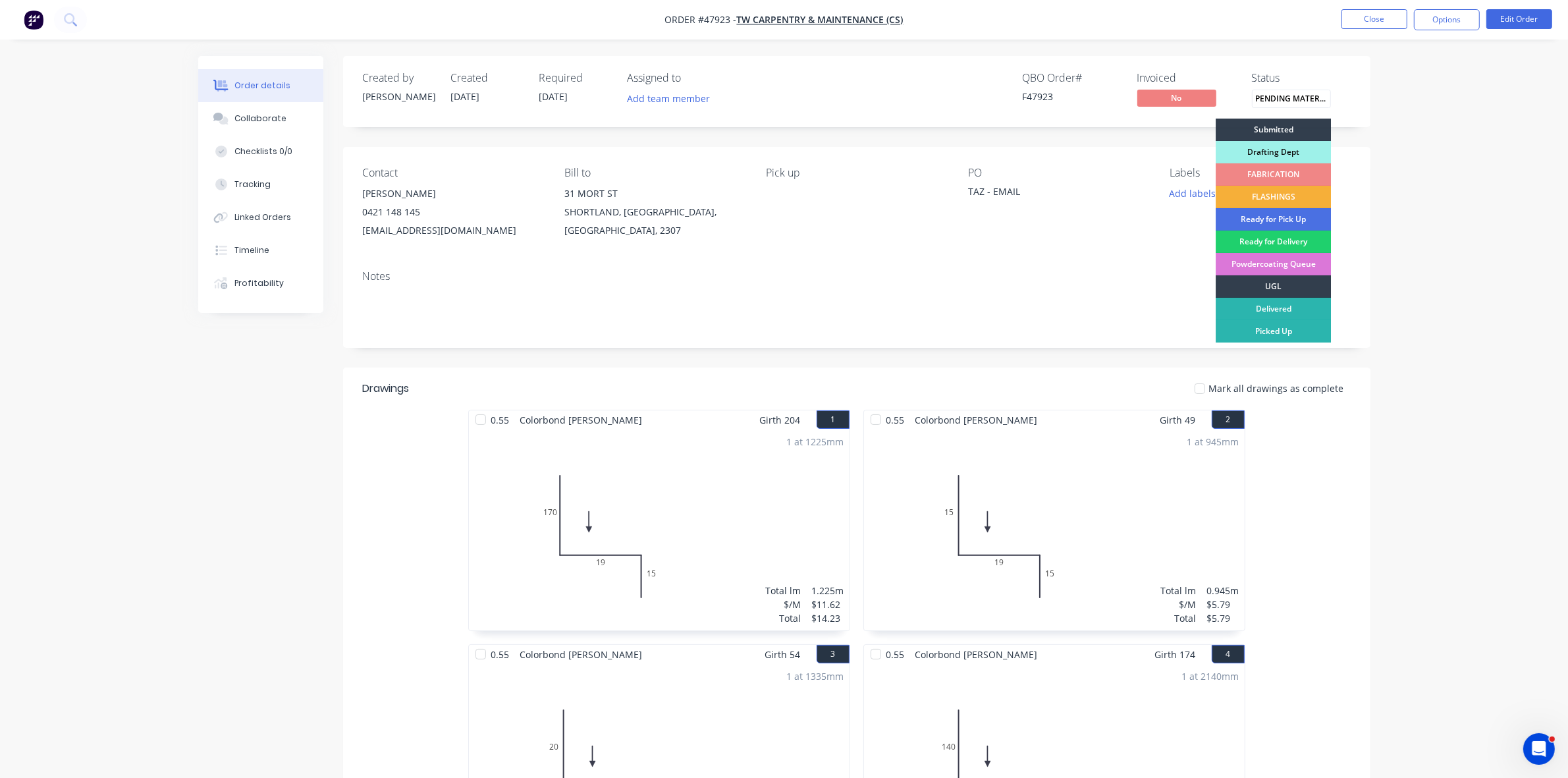
click at [1271, 199] on div "FLASHINGS" at bounding box center [1273, 197] width 115 height 22
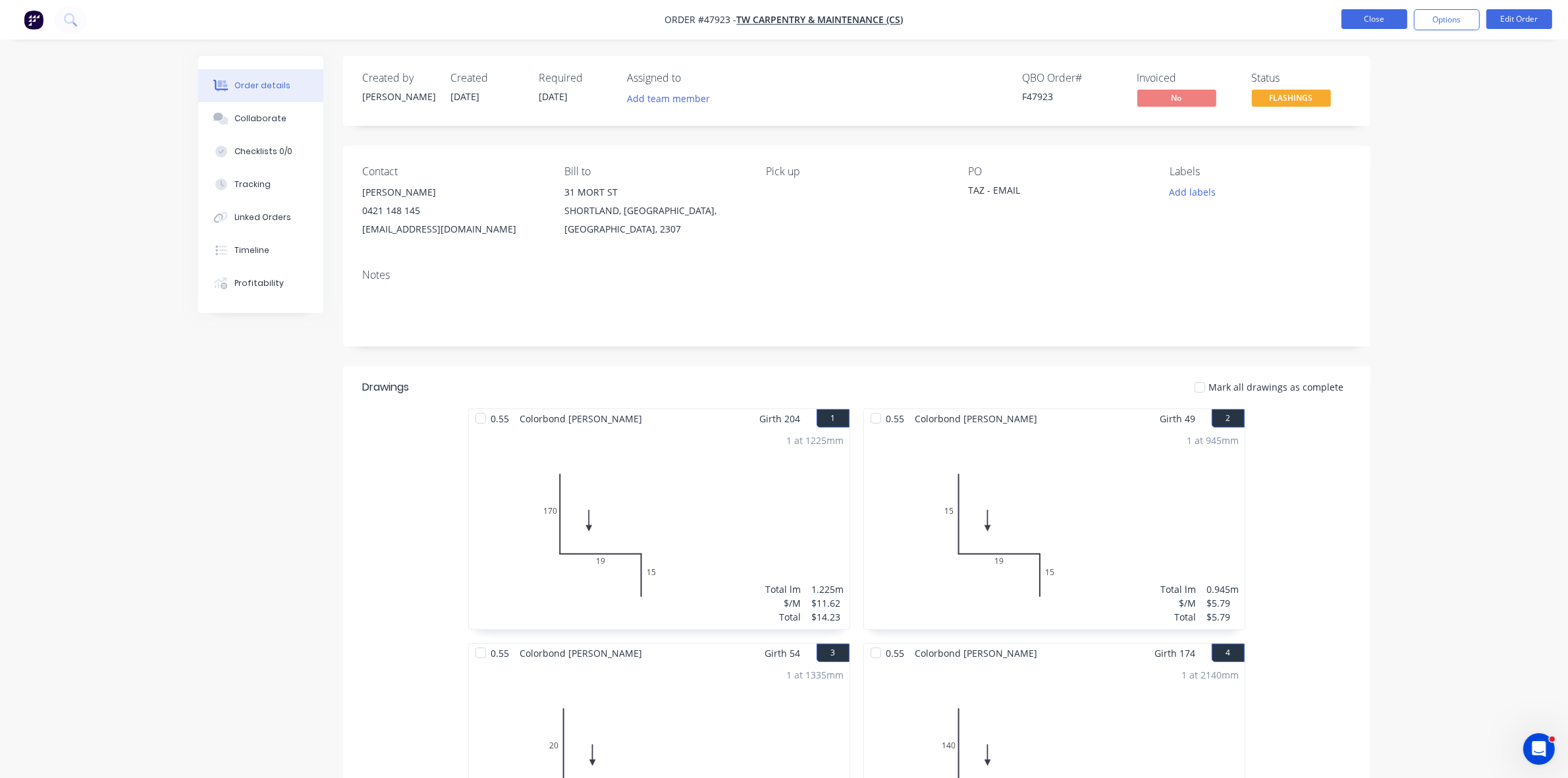
click at [1377, 23] on button "Close" at bounding box center [1374, 19] width 66 height 20
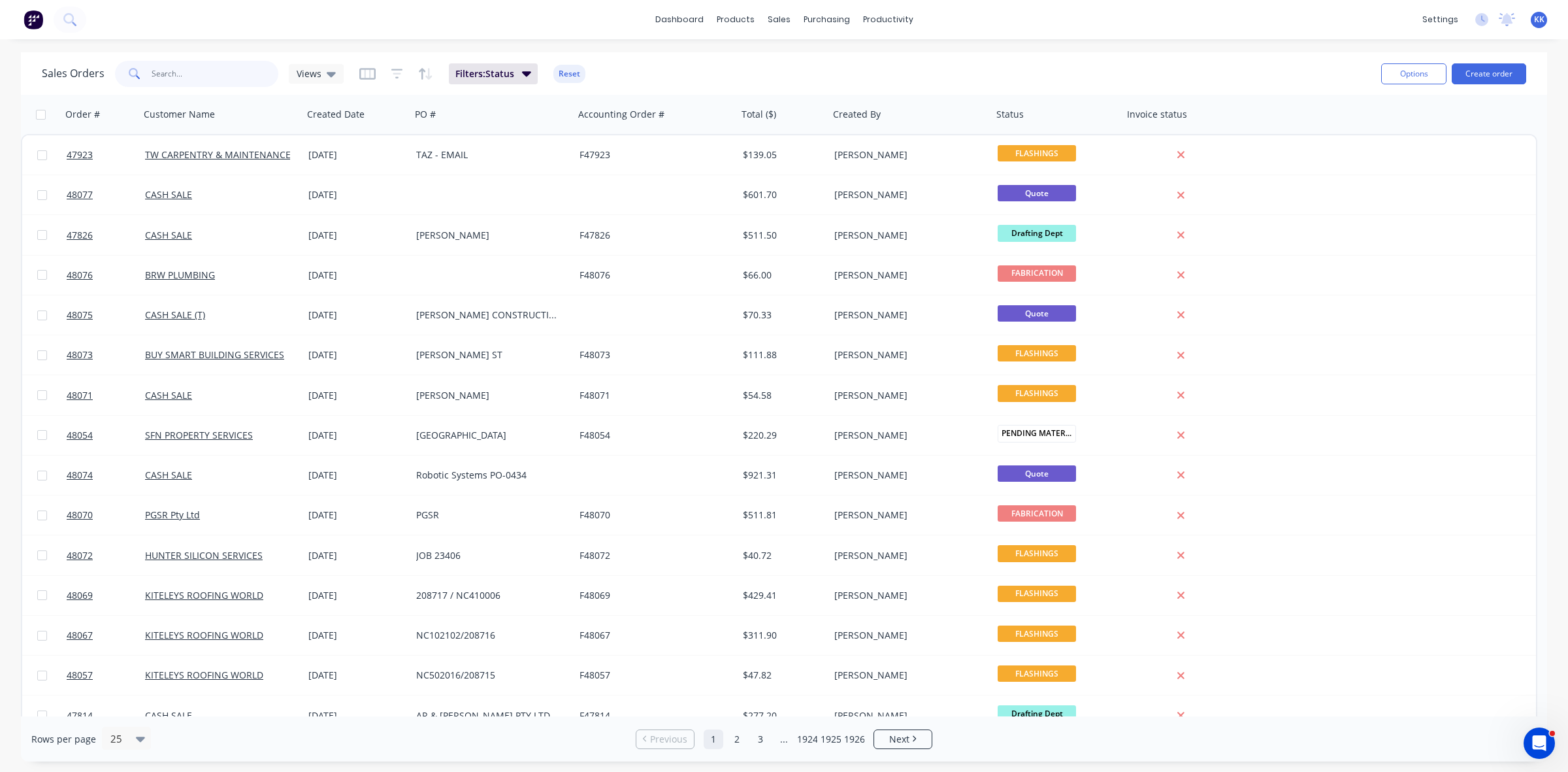
click at [194, 73] on input "text" at bounding box center [216, 73] width 128 height 26
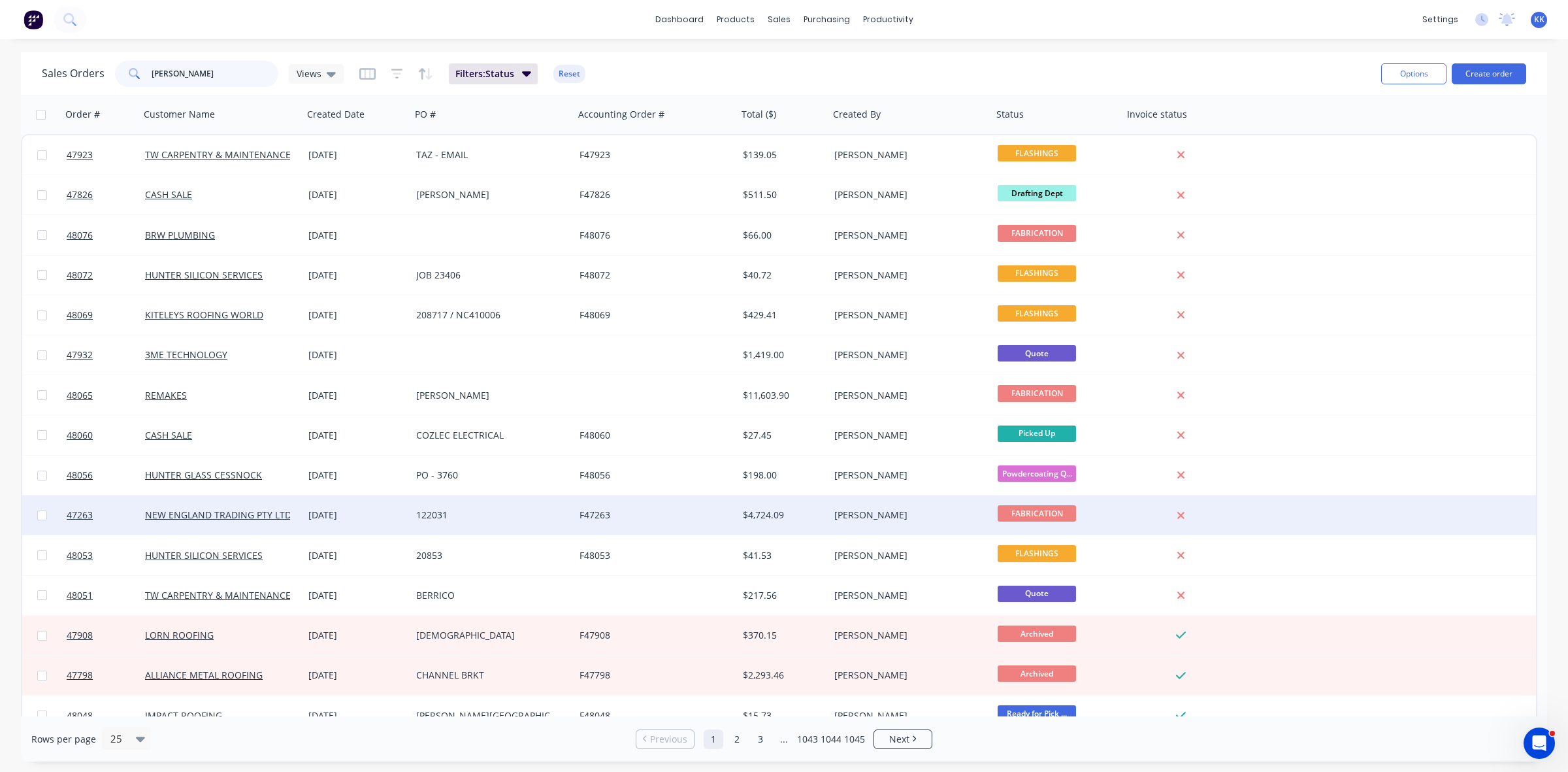
scroll to position [245, 0]
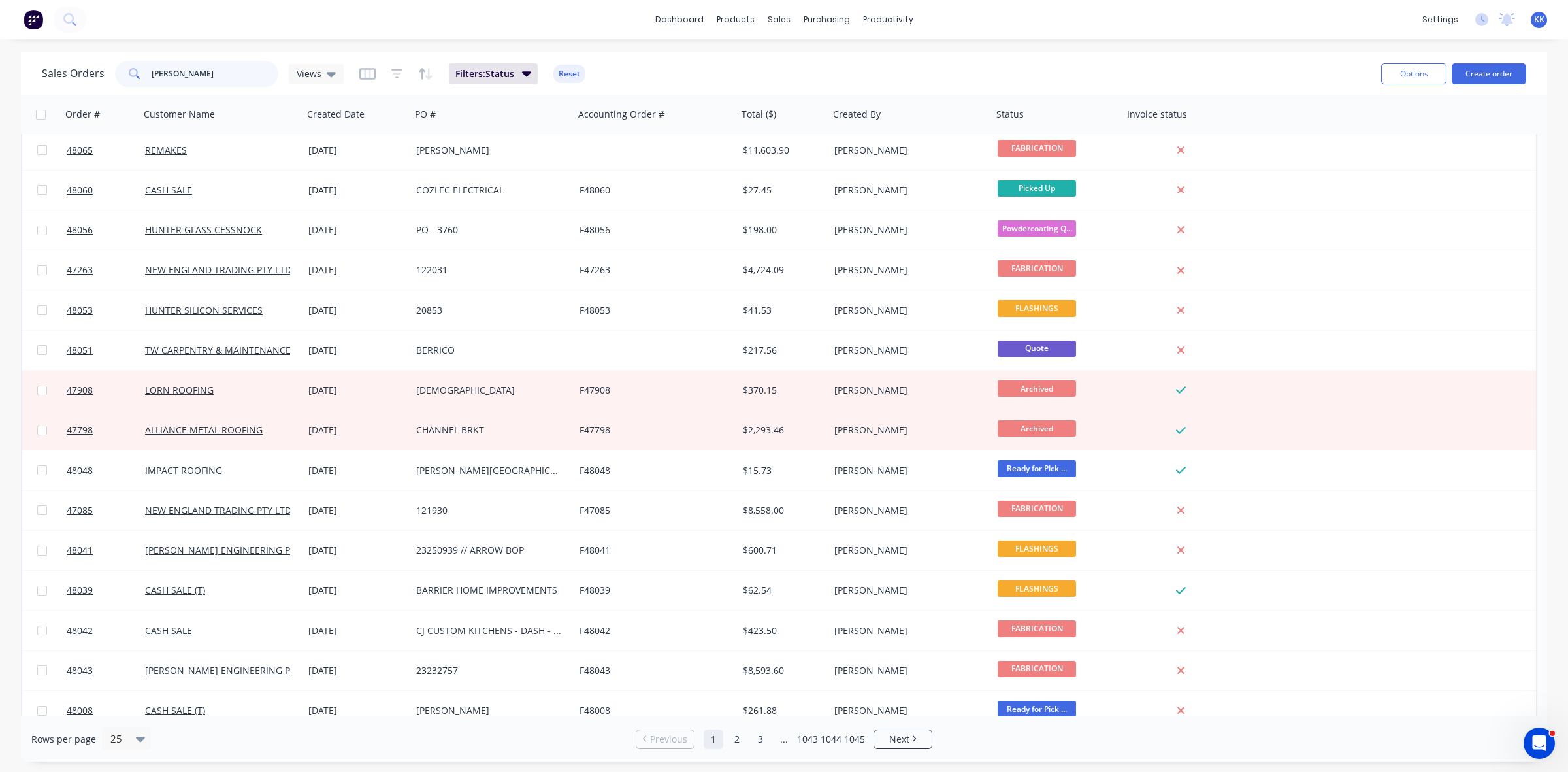
type input "kristie"
drag, startPoint x: 221, startPoint y: 69, endPoint x: 105, endPoint y: 69, distance: 116.0
click at [105, 69] on div "Sales Orders kristie Views" at bounding box center [192, 73] width 302 height 26
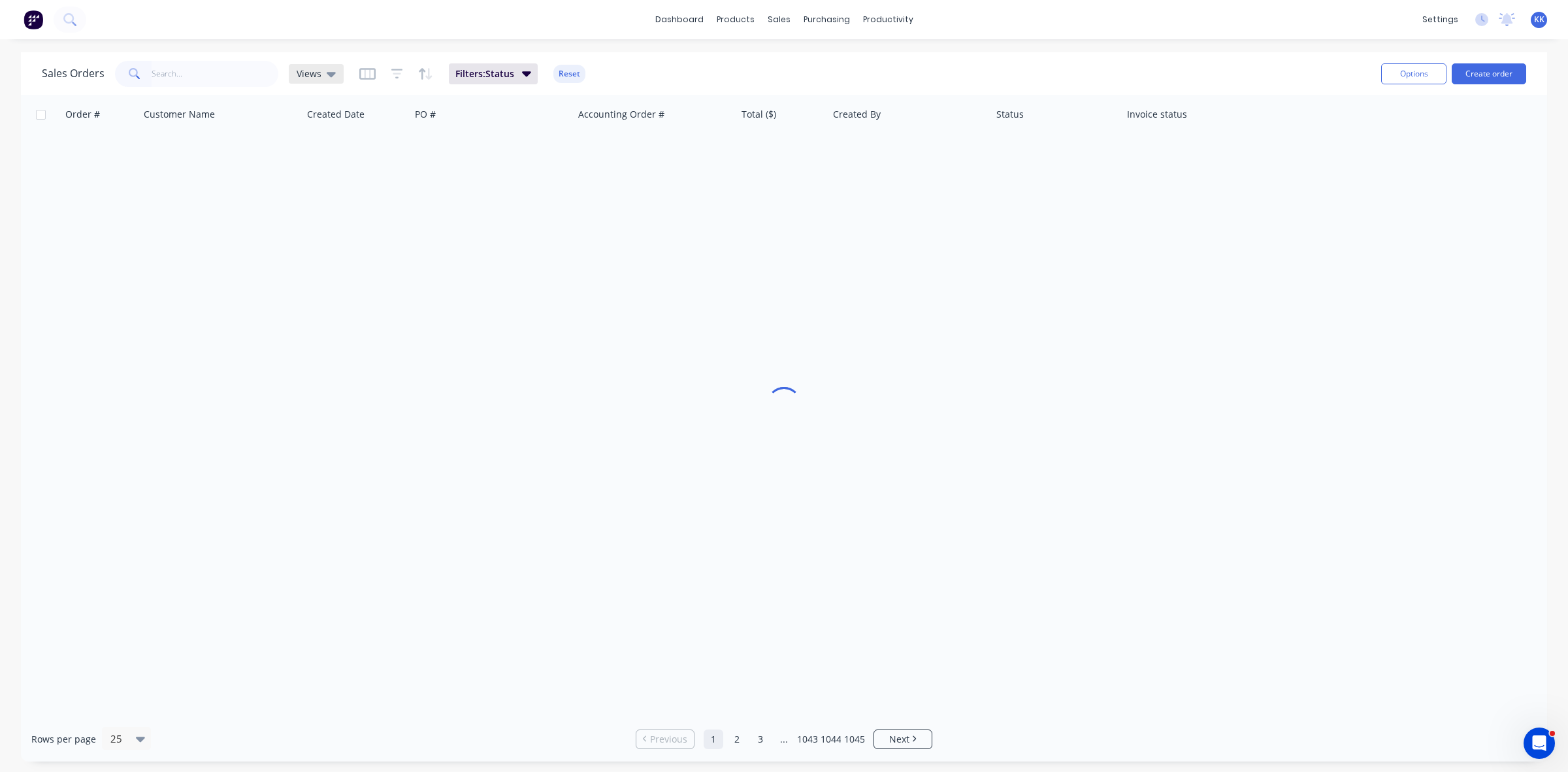
click at [336, 73] on div "Views" at bounding box center [317, 74] width 55 height 20
click at [318, 209] on button "clear cash sales" at bounding box center [368, 210] width 149 height 15
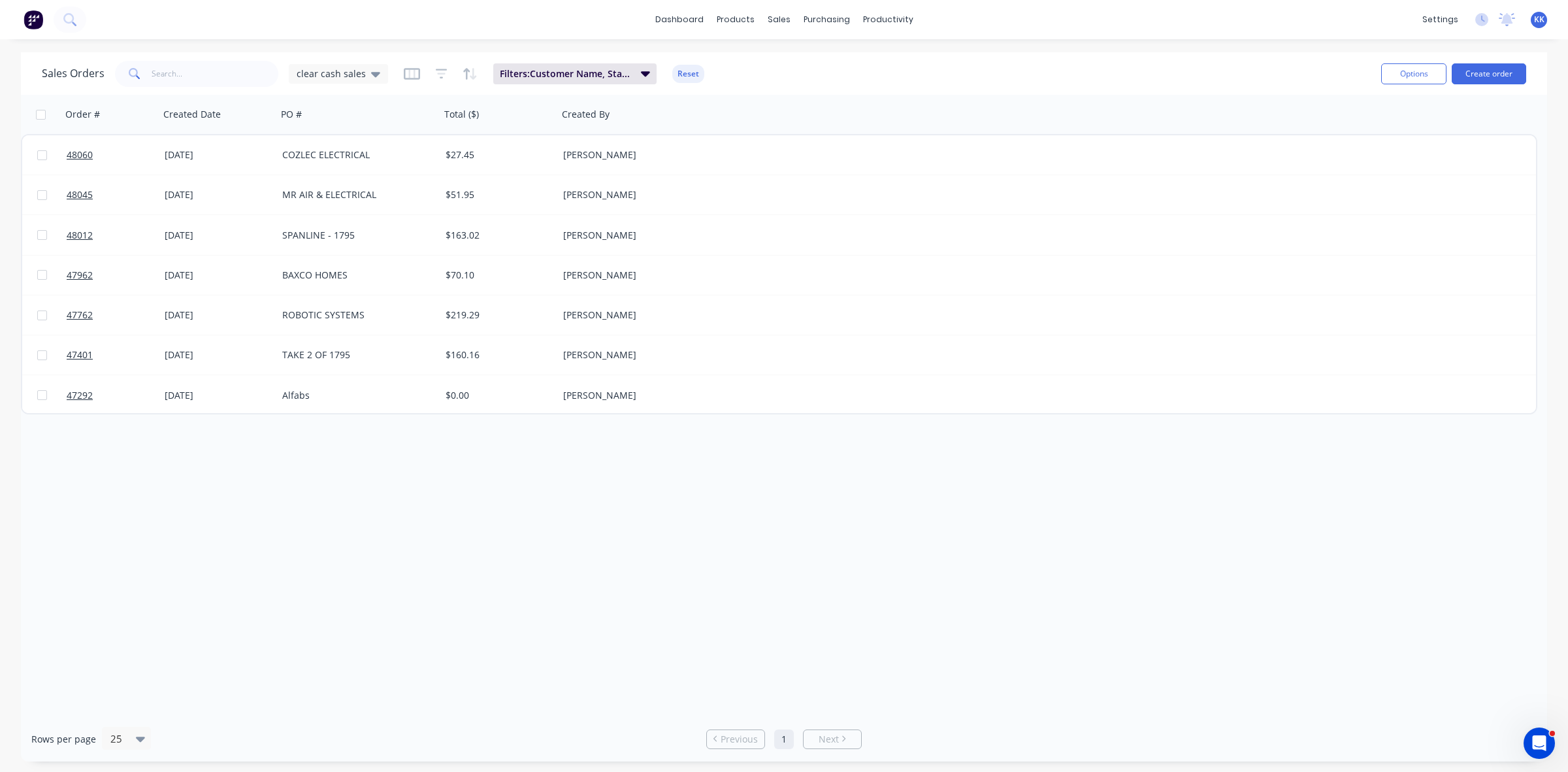
click at [38, 113] on input "checkbox" at bounding box center [41, 114] width 10 height 10
checkbox input "true"
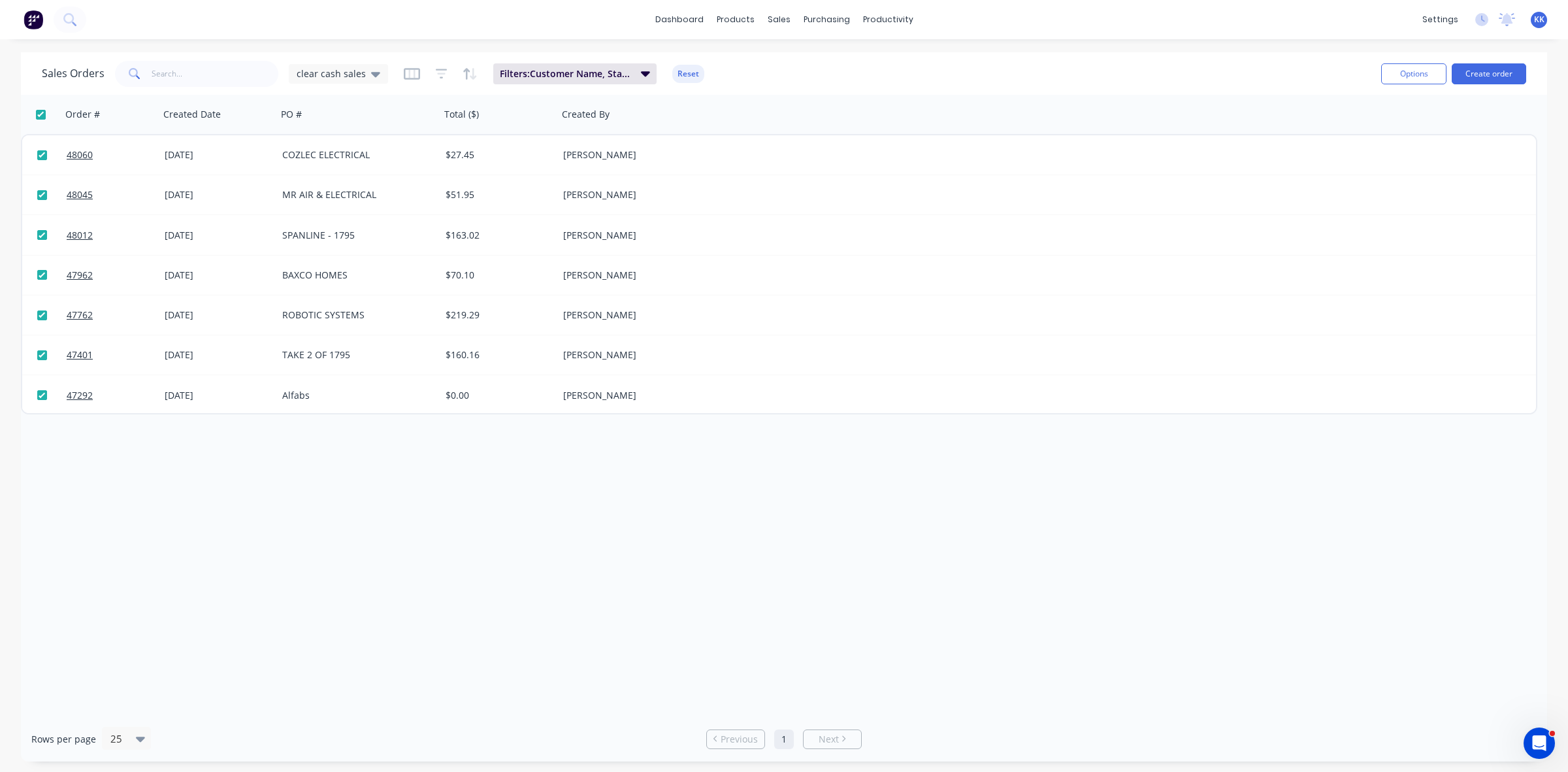
checkbox input "true"
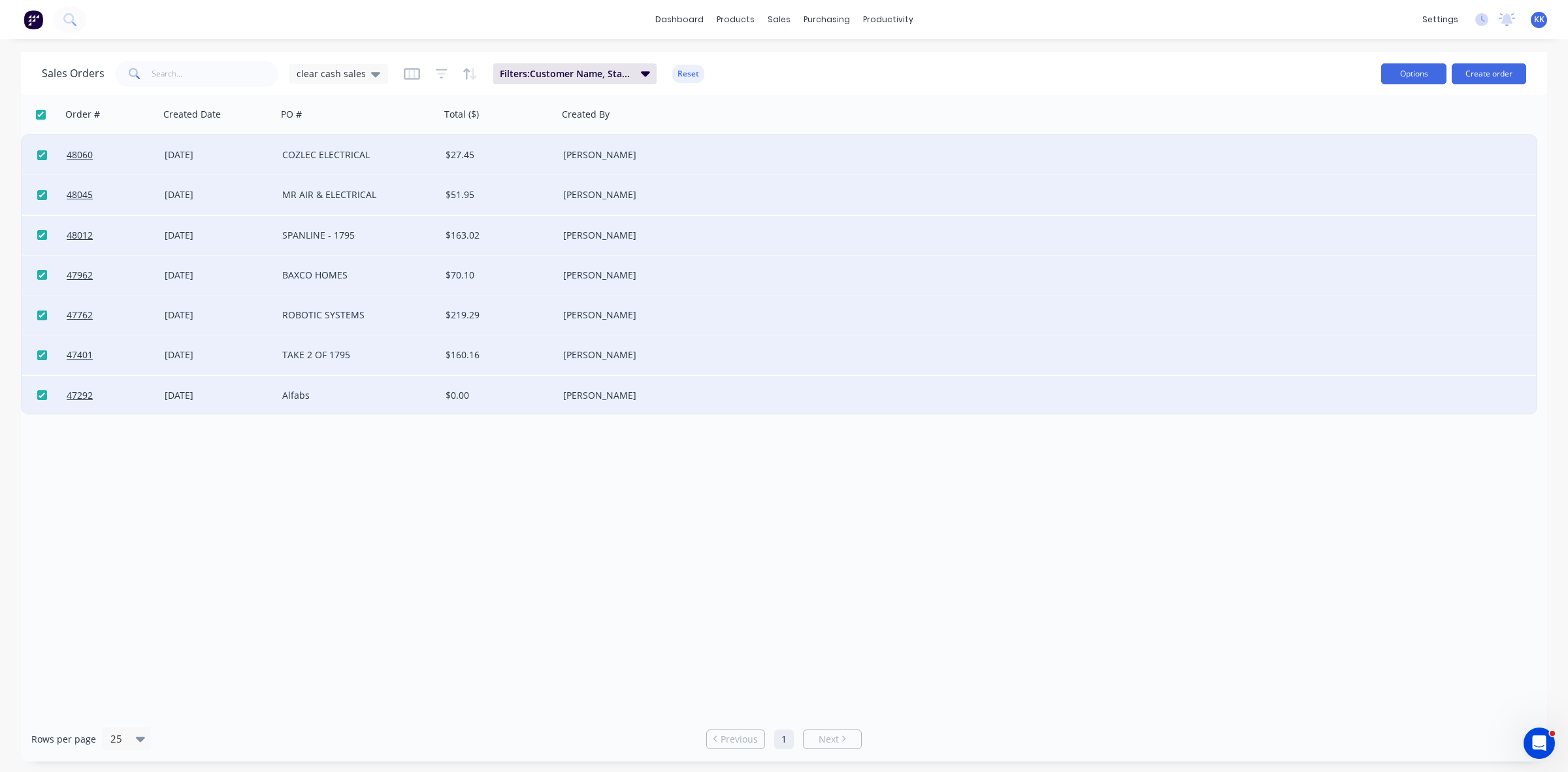
drag, startPoint x: 1406, startPoint y: 68, endPoint x: 1392, endPoint y: 75, distance: 15.7
click at [1405, 68] on button "Options" at bounding box center [1414, 74] width 66 height 21
click at [1357, 130] on div "Archive" at bounding box center [1375, 132] width 121 height 19
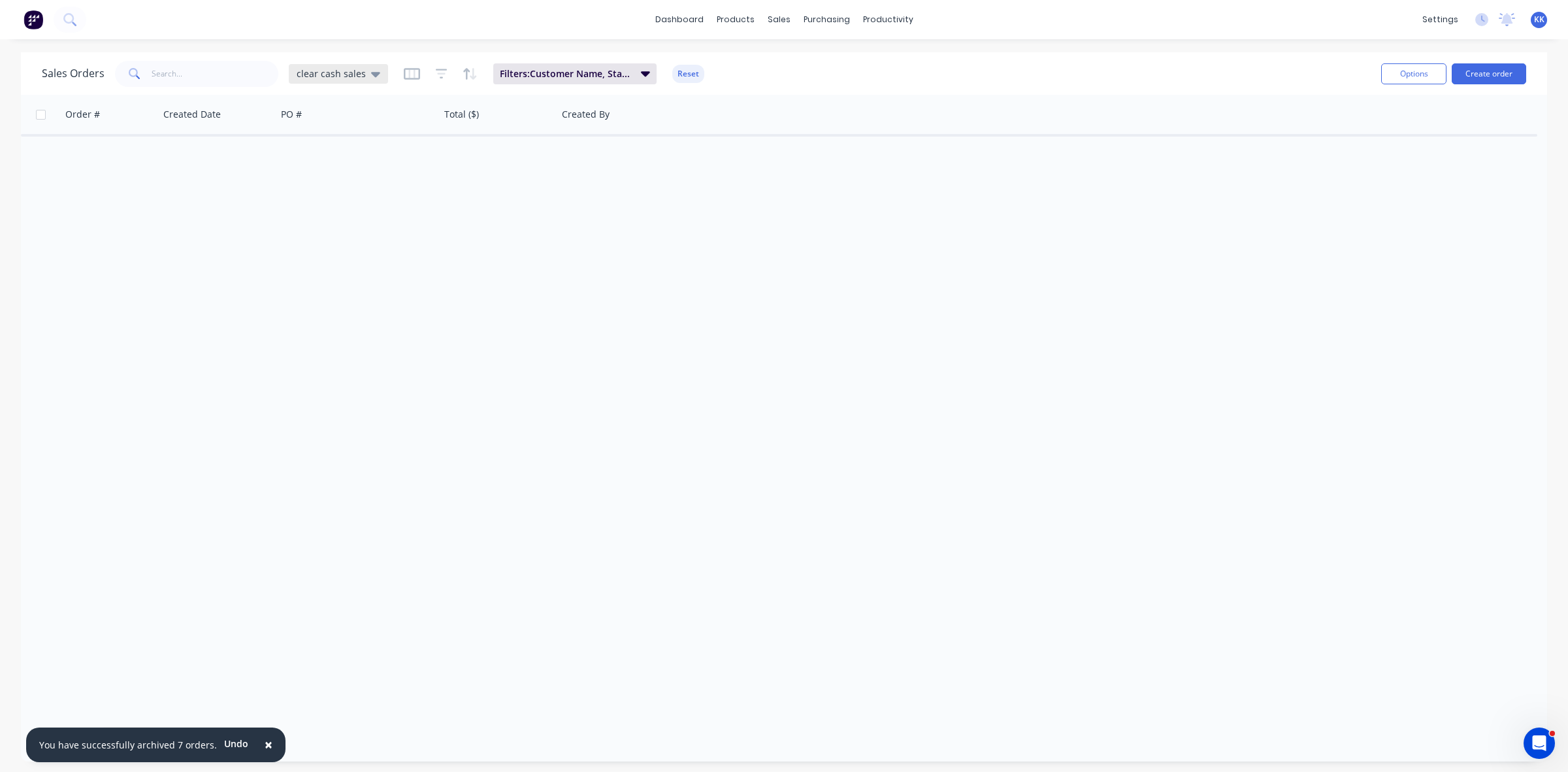
click at [371, 73] on icon at bounding box center [375, 75] width 9 height 5
click at [334, 233] on button "clear invoiced" at bounding box center [368, 236] width 149 height 15
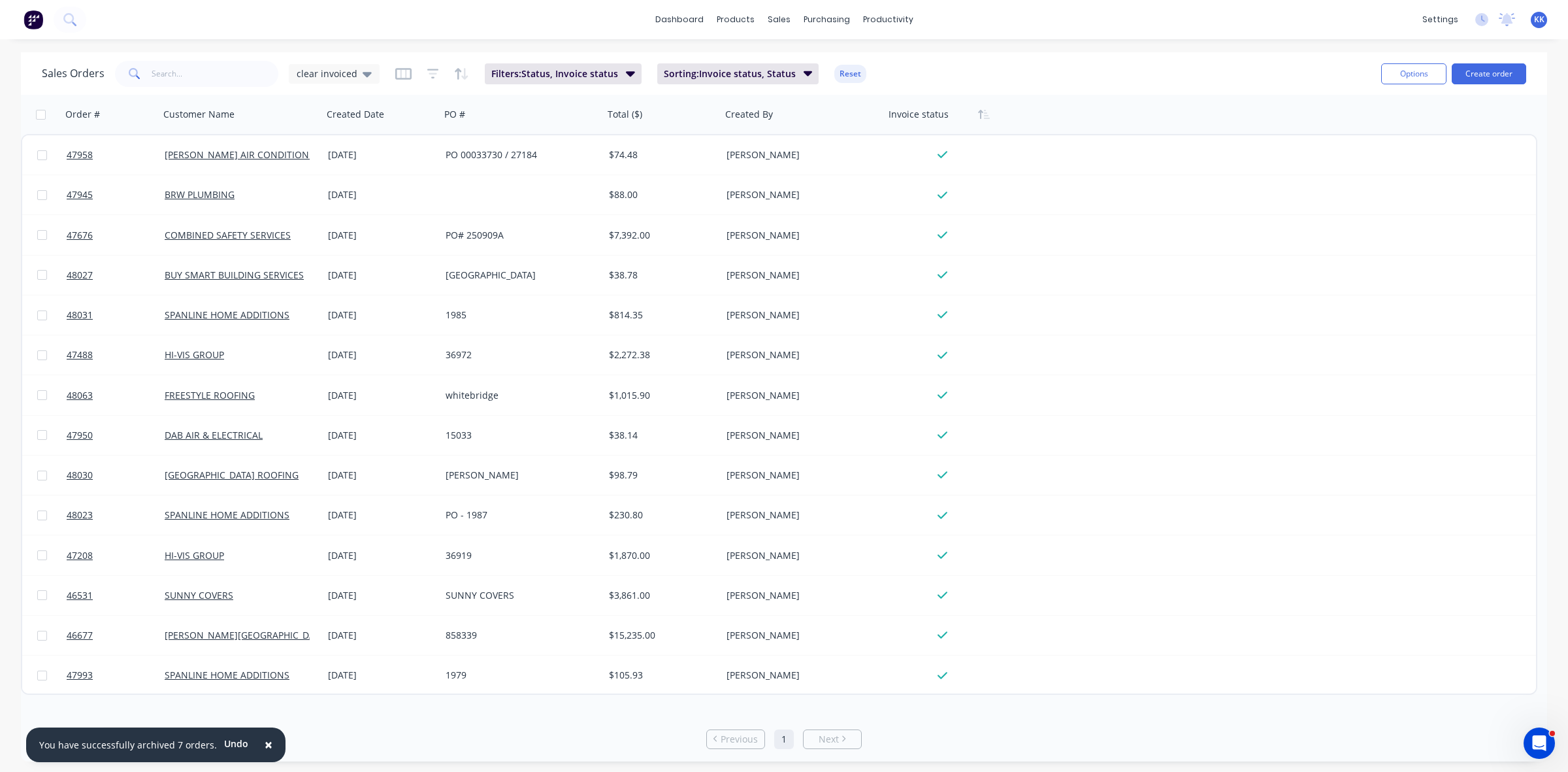
click at [41, 115] on input "checkbox" at bounding box center [41, 114] width 10 height 10
checkbox input "true"
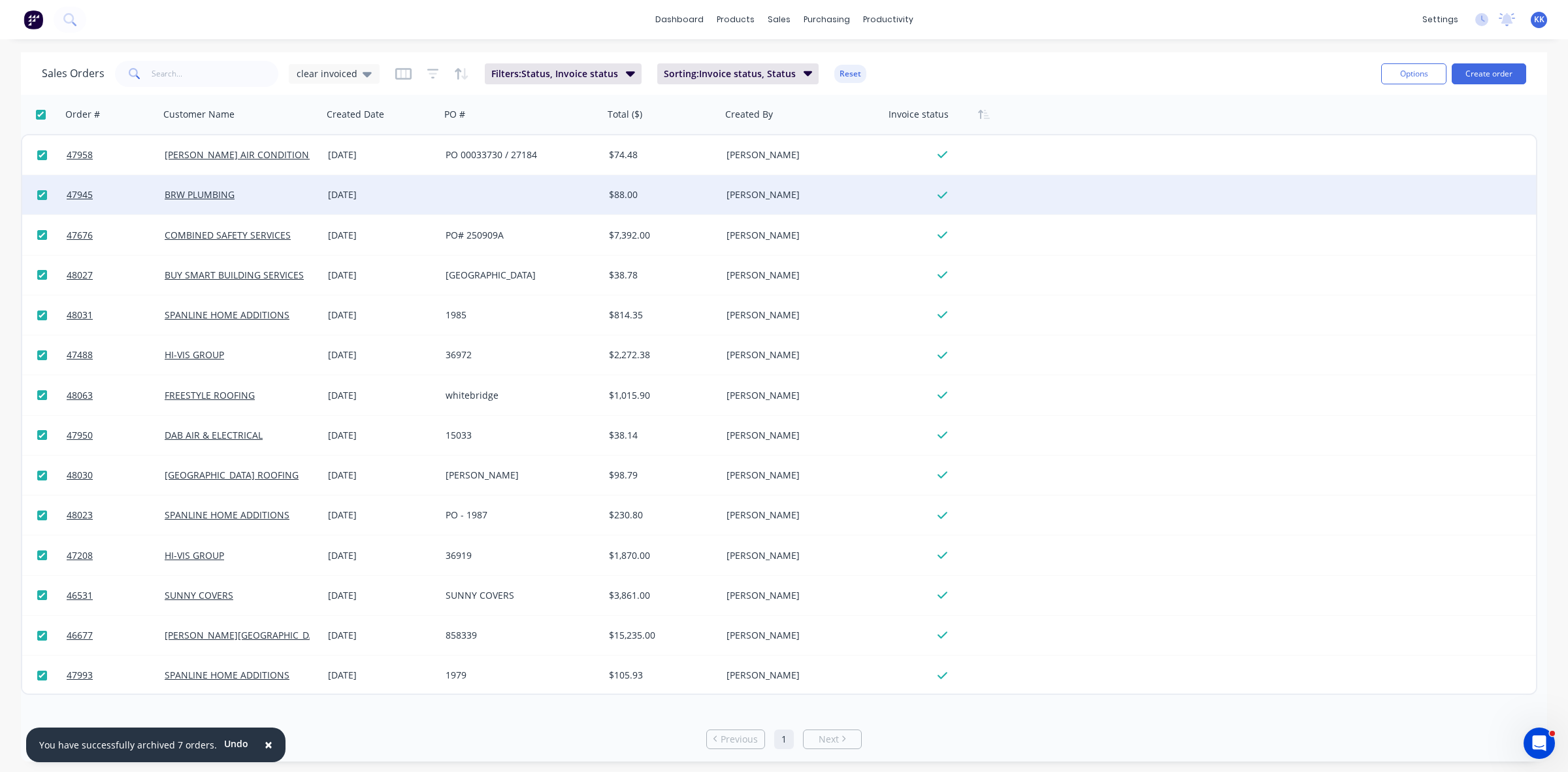
checkbox input "true"
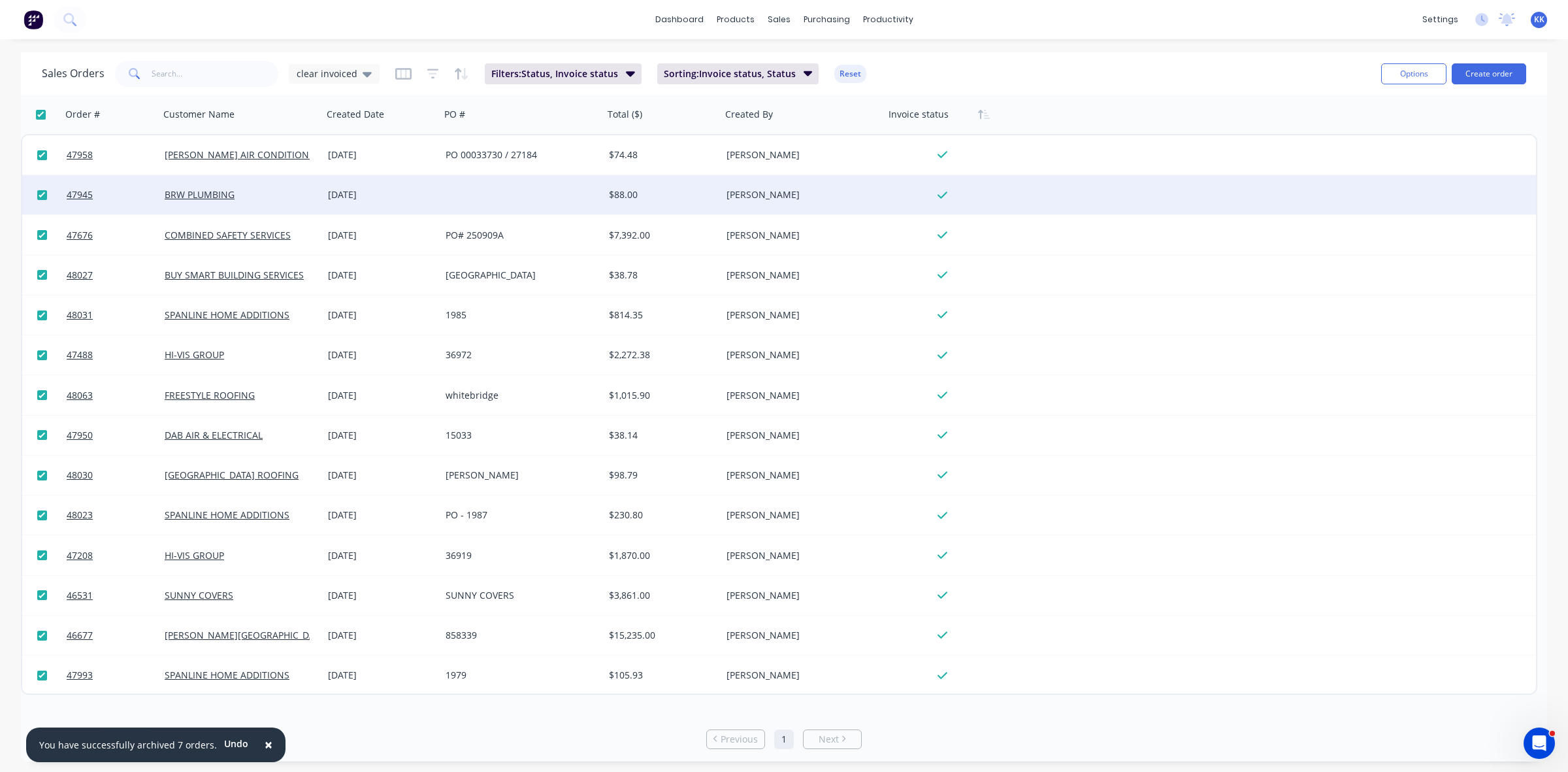
checkbox input "true"
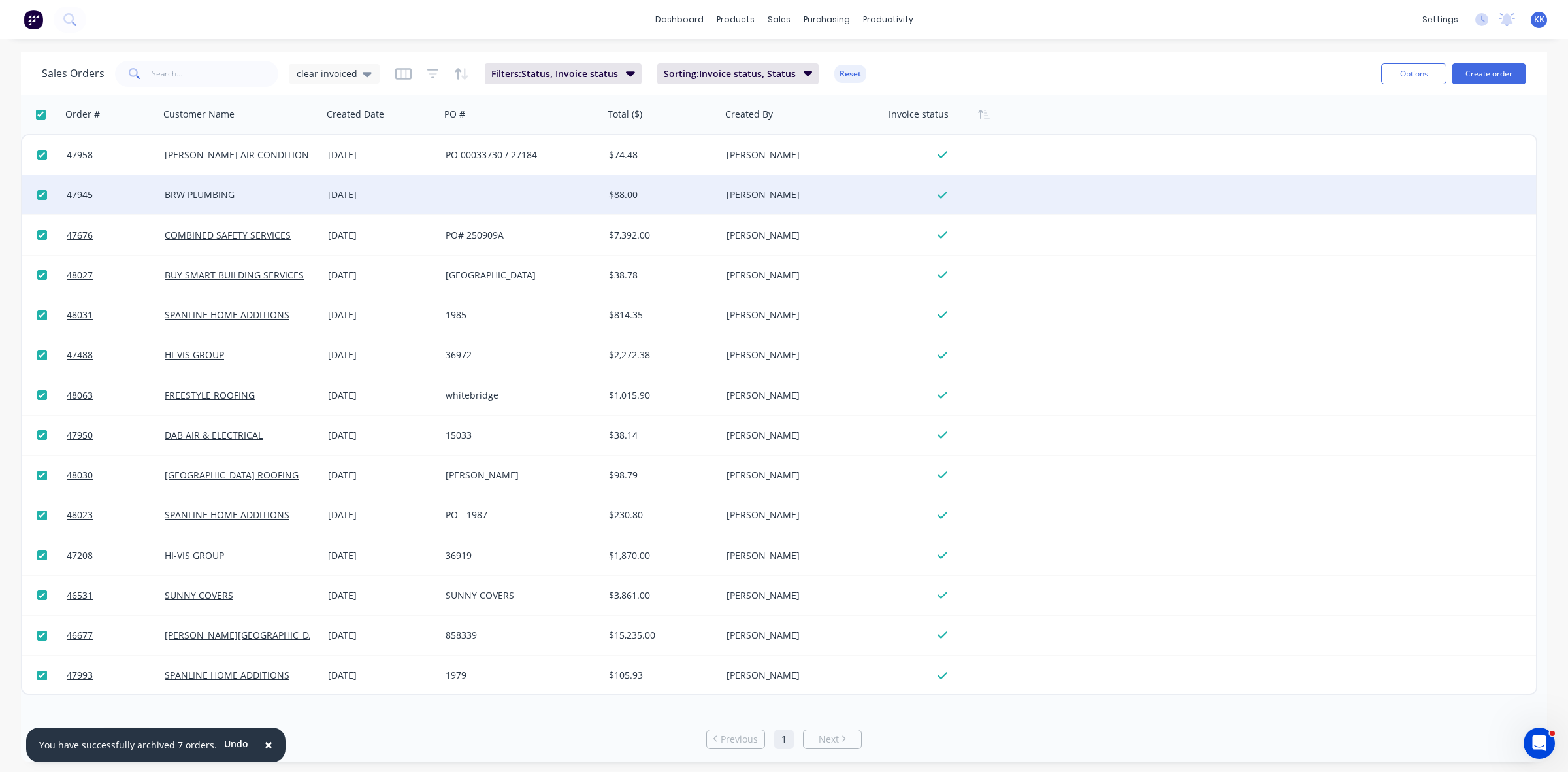
checkbox input "true"
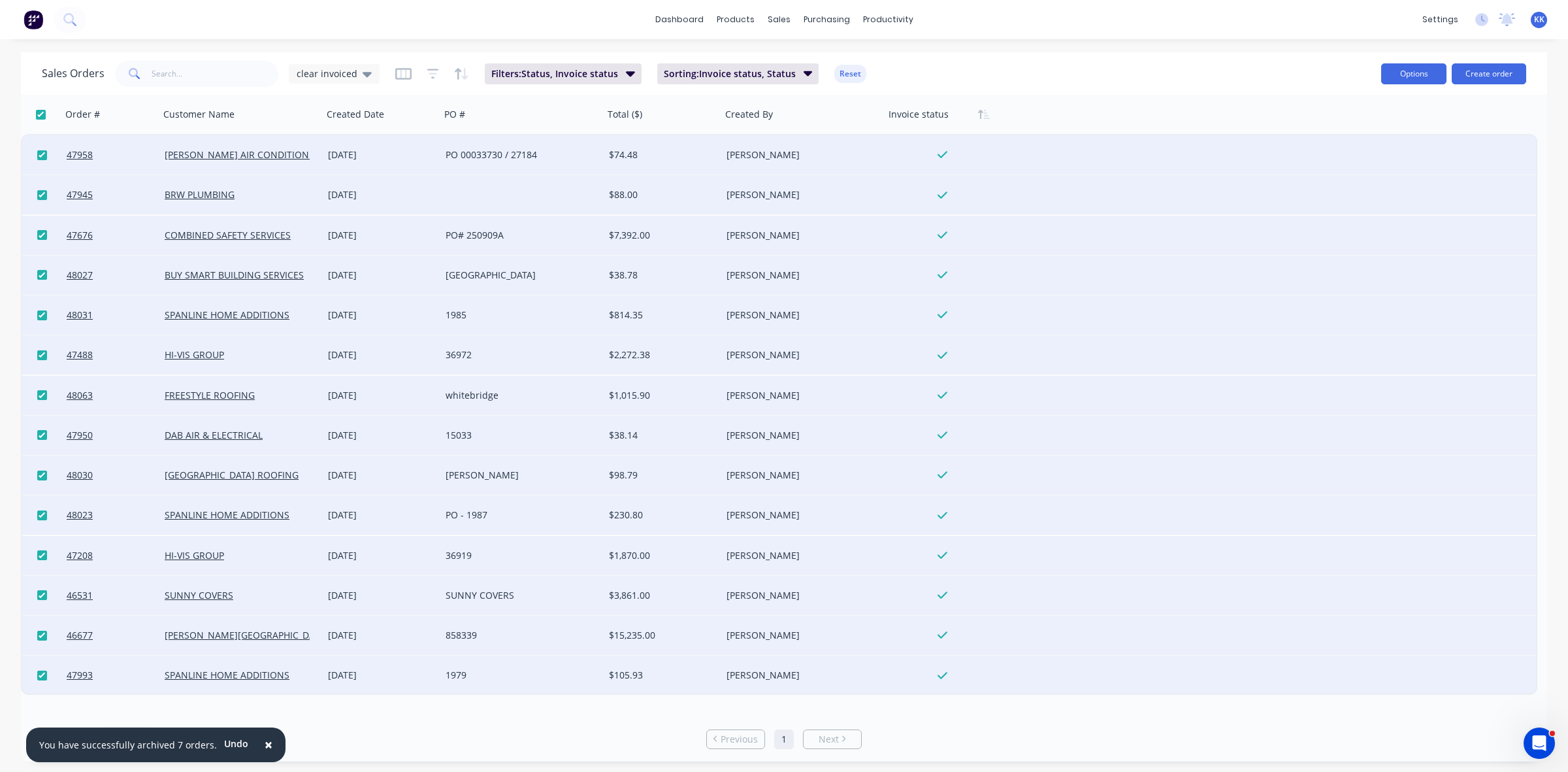
click at [1423, 76] on button "Options" at bounding box center [1414, 74] width 66 height 21
click at [1385, 131] on div "Archive" at bounding box center [1375, 132] width 121 height 19
checkbox input "false"
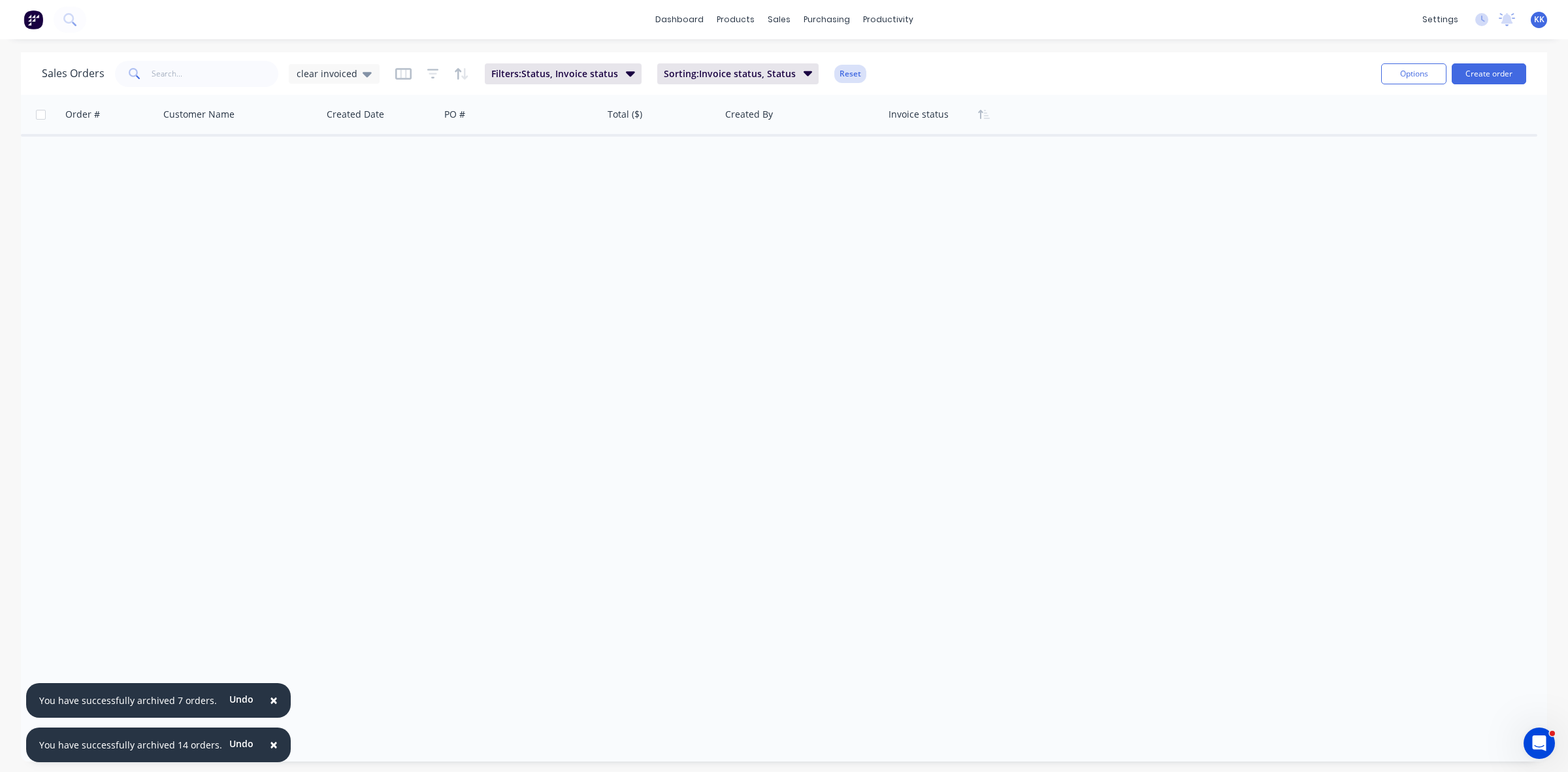
click at [849, 71] on button "Reset" at bounding box center [850, 74] width 32 height 19
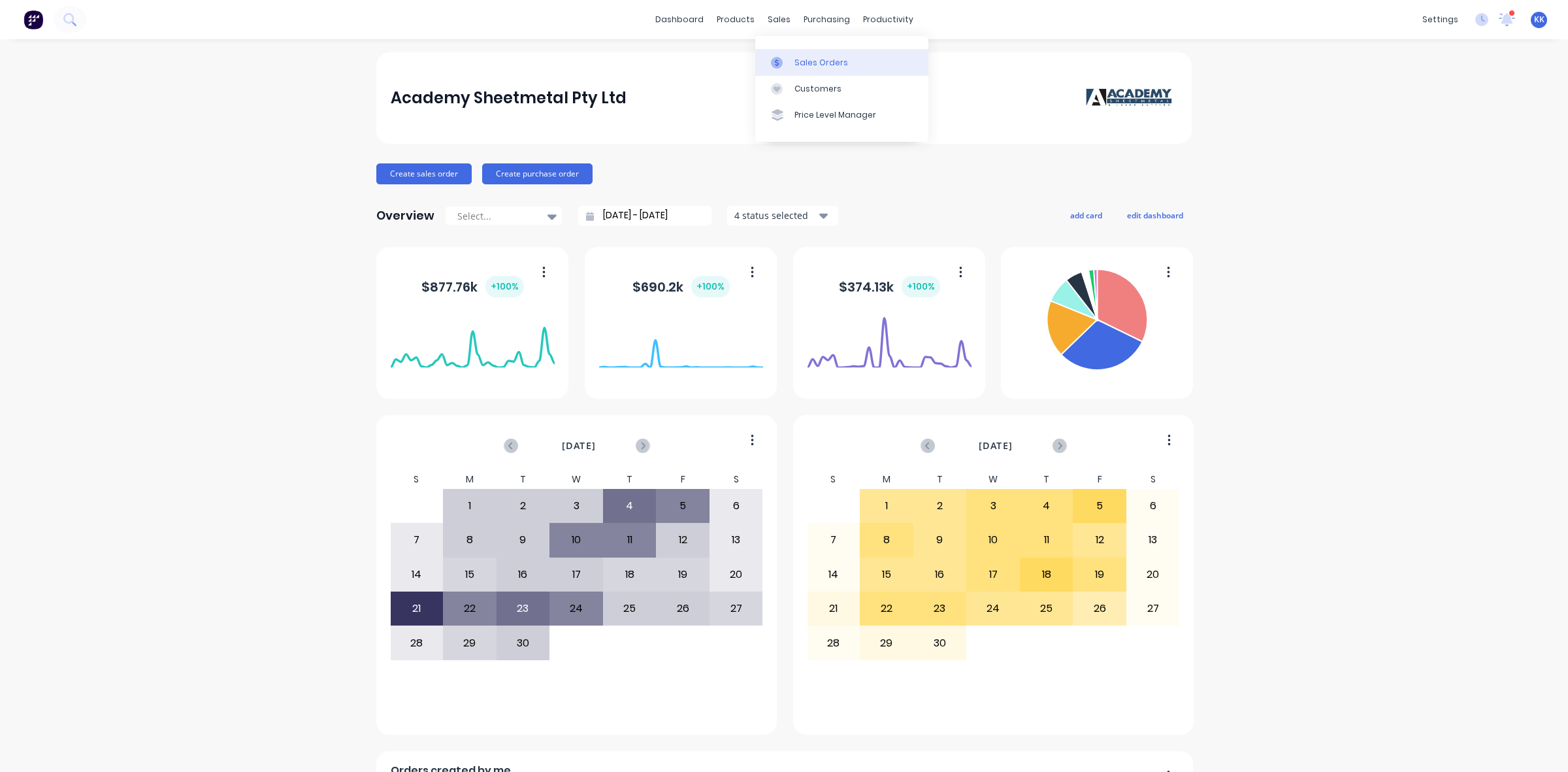
click at [804, 66] on div "Sales Orders" at bounding box center [821, 62] width 53 height 12
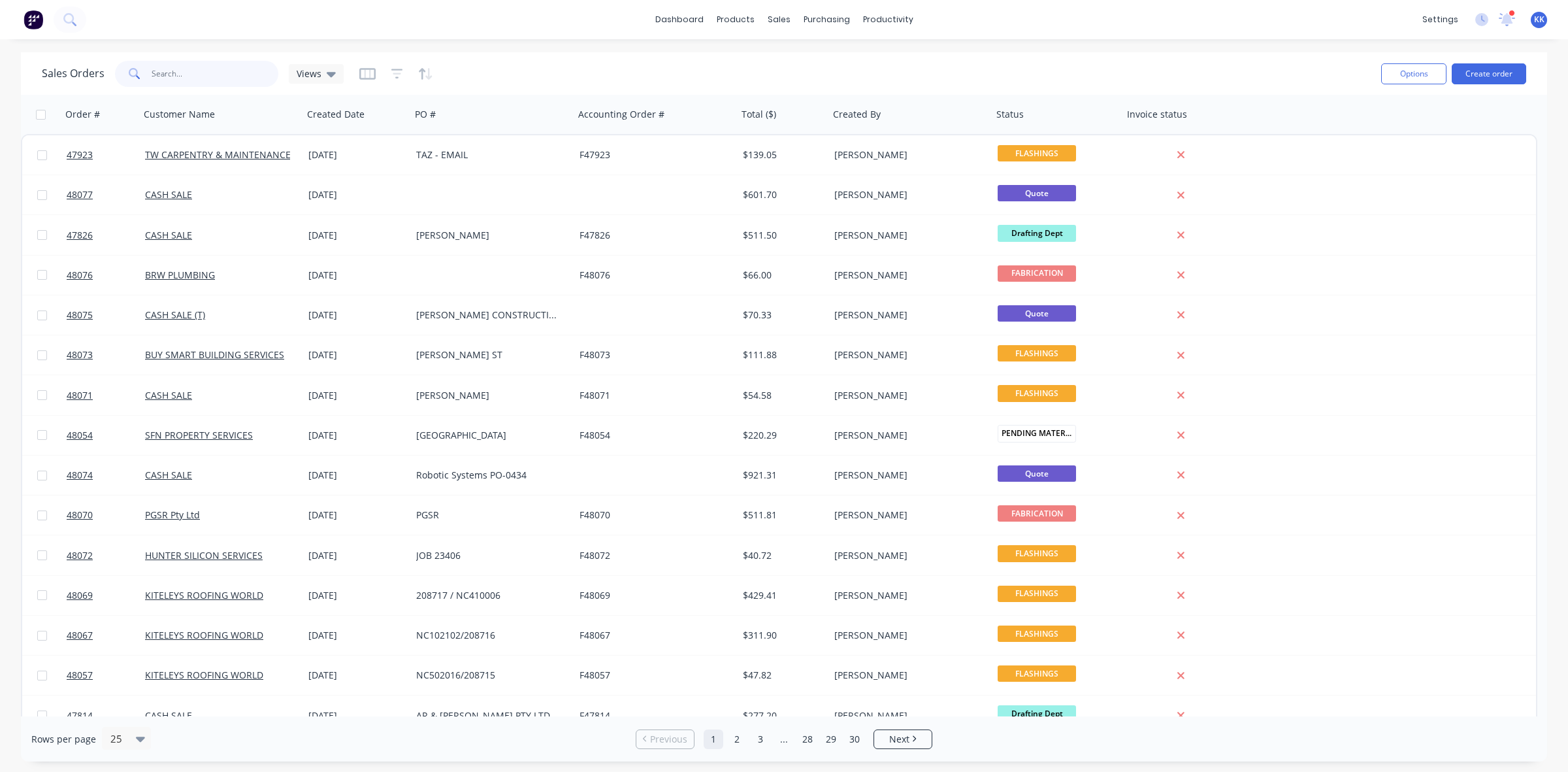
click at [226, 82] on input "text" at bounding box center [216, 73] width 128 height 26
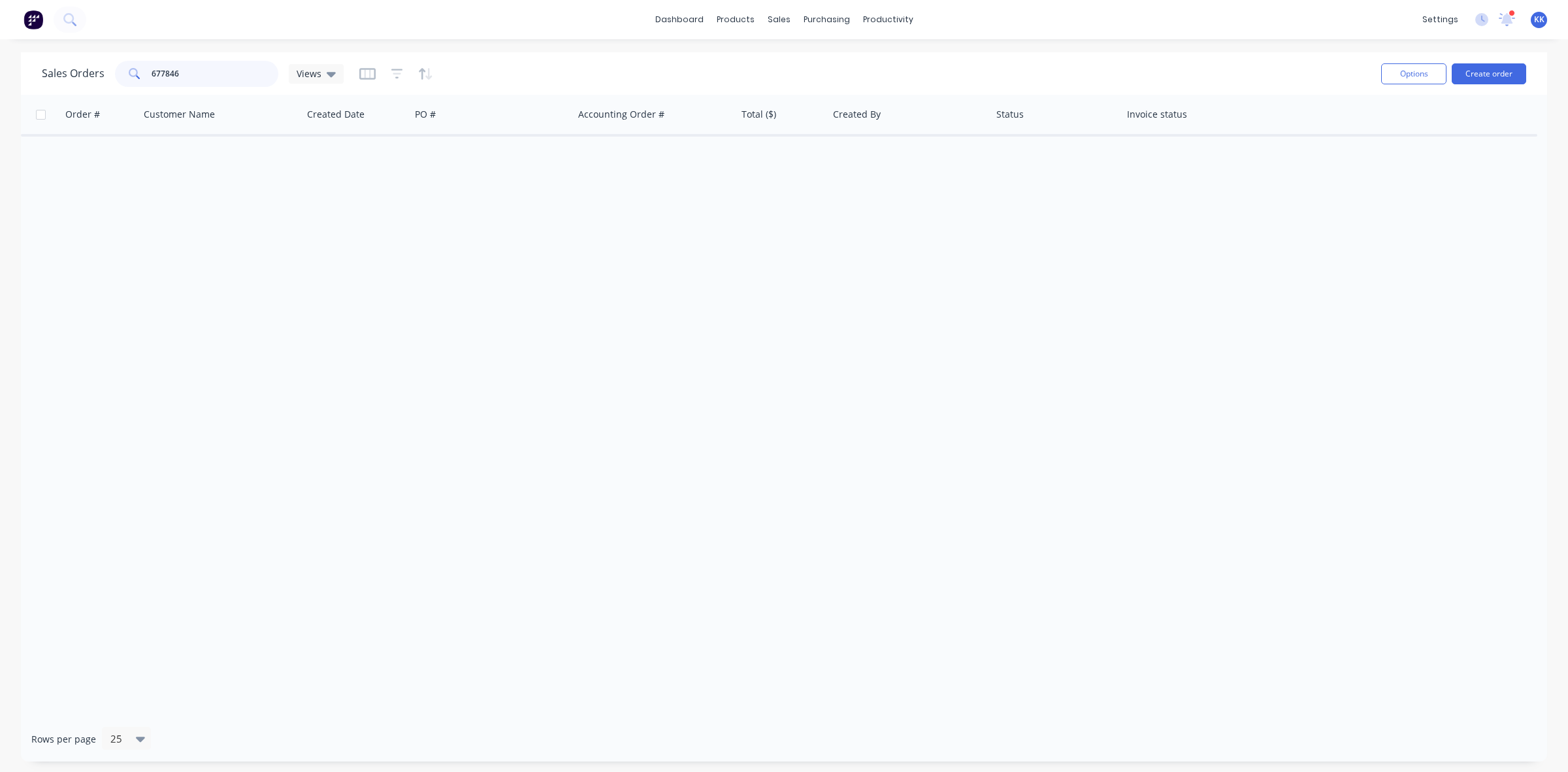
drag, startPoint x: 192, startPoint y: 83, endPoint x: 137, endPoint y: 80, distance: 55.1
click at [138, 80] on div "677846" at bounding box center [197, 73] width 163 height 26
drag, startPoint x: 203, startPoint y: 85, endPoint x: 136, endPoint y: 75, distance: 67.7
click at [138, 75] on div "677613" at bounding box center [197, 73] width 163 height 26
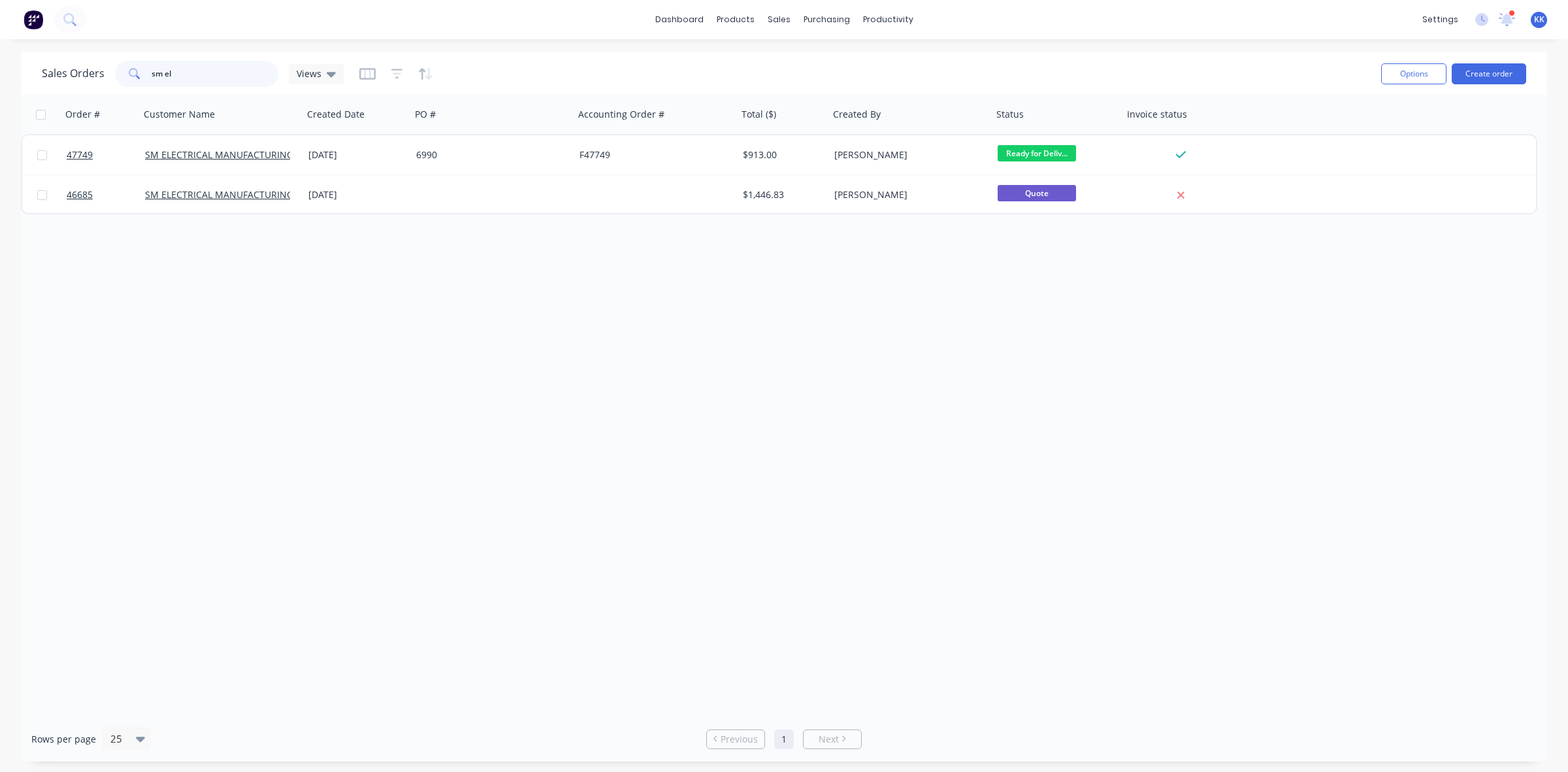
type input "sm el"
